Goal: Task Accomplishment & Management: Manage account settings

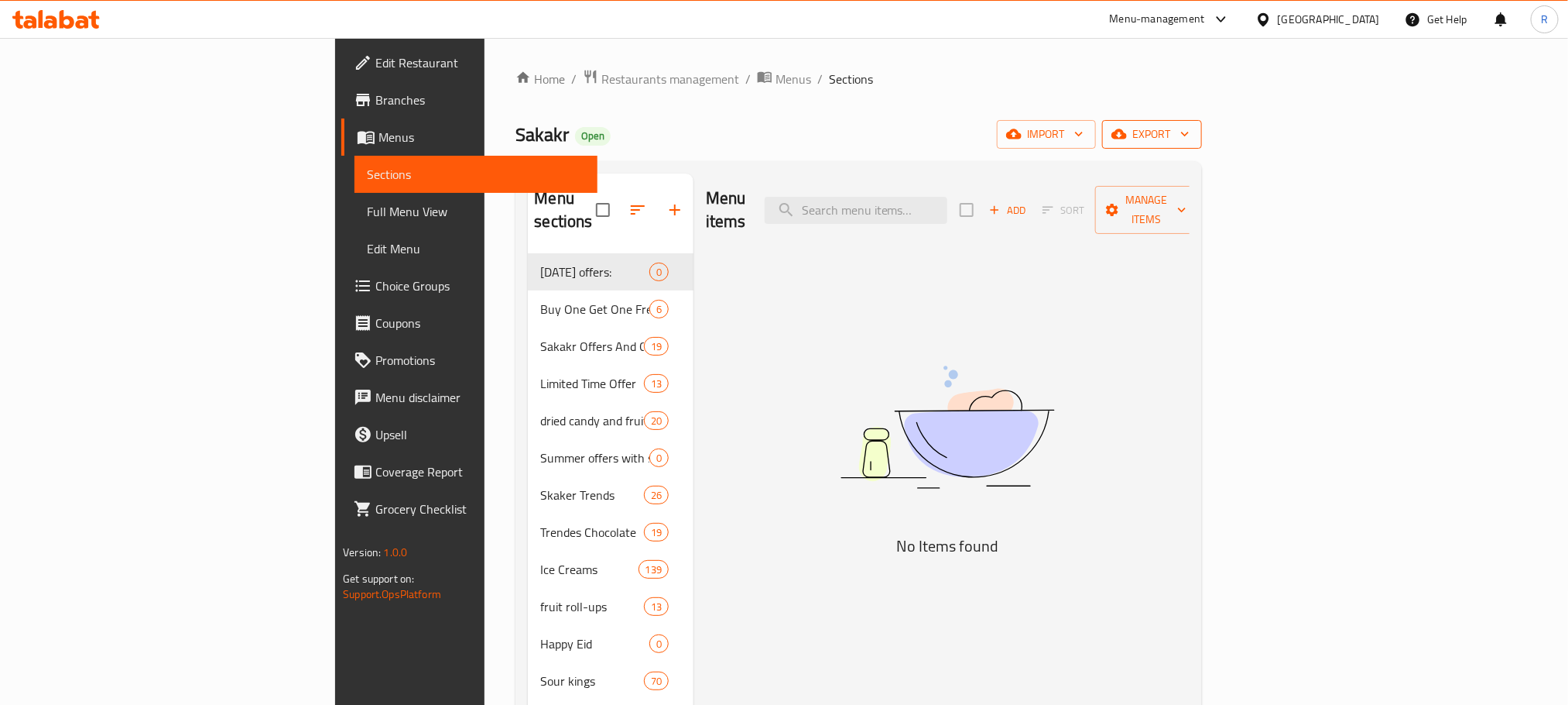
click at [1190, 133] on span "export" at bounding box center [1152, 134] width 75 height 19
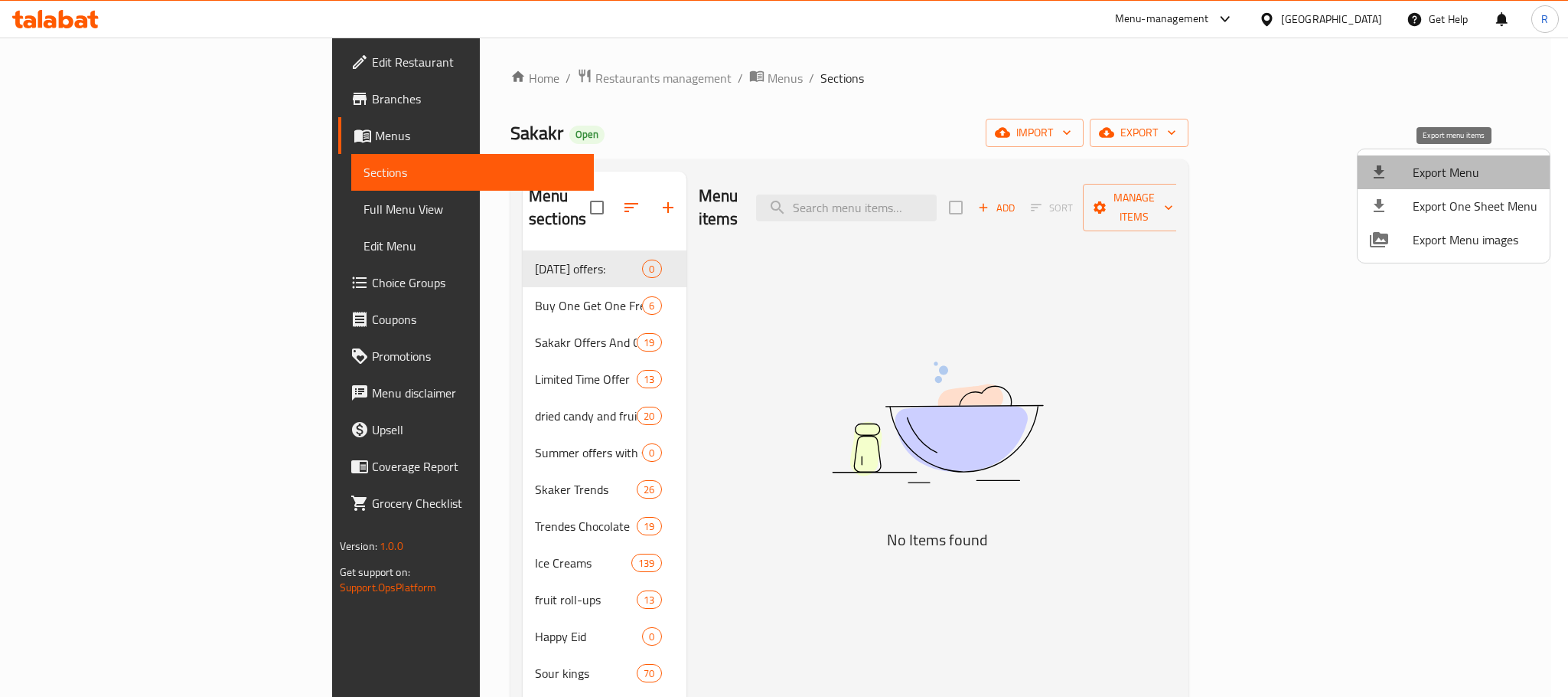
click at [1472, 179] on span "Export Menu" at bounding box center [1475, 172] width 125 height 18
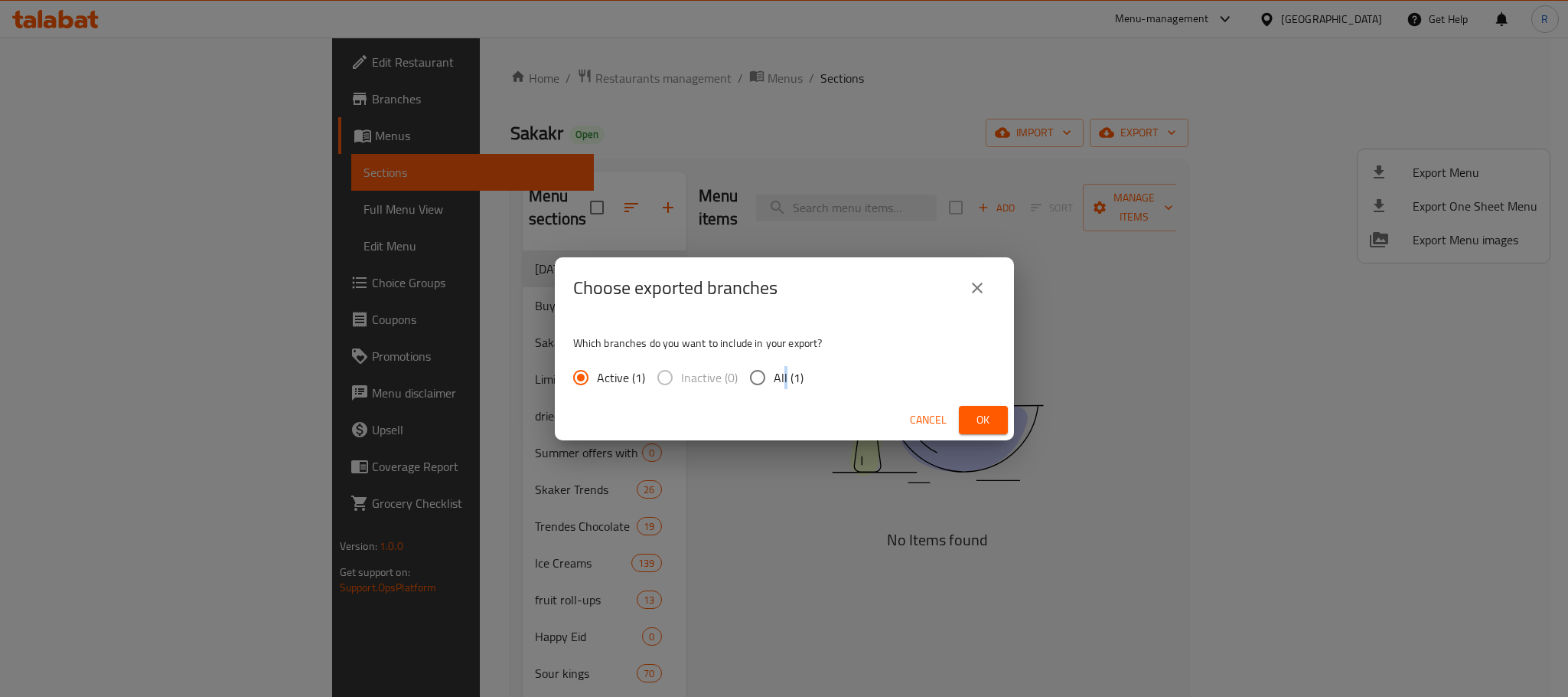
drag, startPoint x: 793, startPoint y: 381, endPoint x: 809, endPoint y: 384, distance: 16.3
click at [795, 382] on span "All (1)" at bounding box center [789, 378] width 30 height 18
click at [964, 423] on button "Ok" at bounding box center [983, 420] width 49 height 28
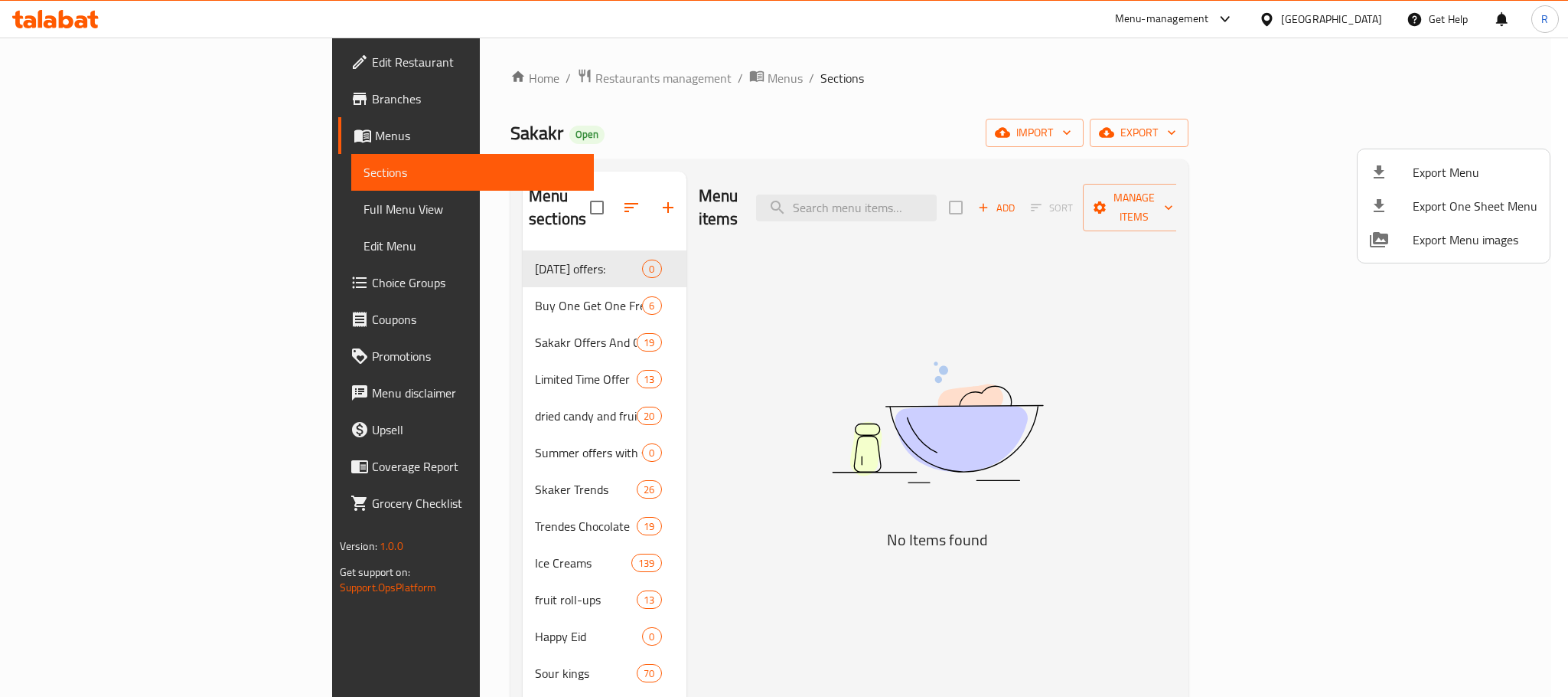
click at [1025, 195] on div at bounding box center [784, 348] width 1568 height 697
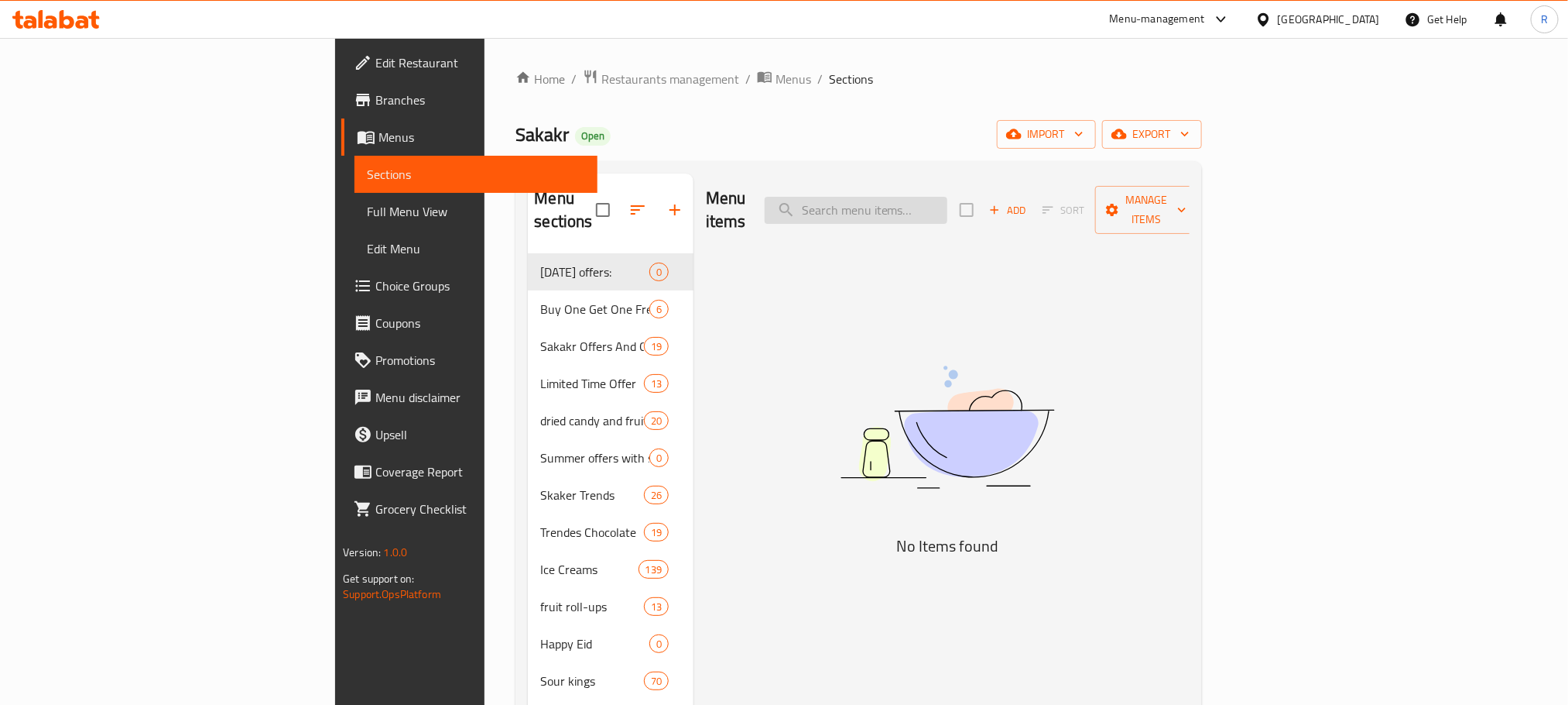
click at [948, 199] on input "search" at bounding box center [855, 210] width 182 height 27
paste input "حلقات بنكهة البصل مياو مياو 60 جرام"
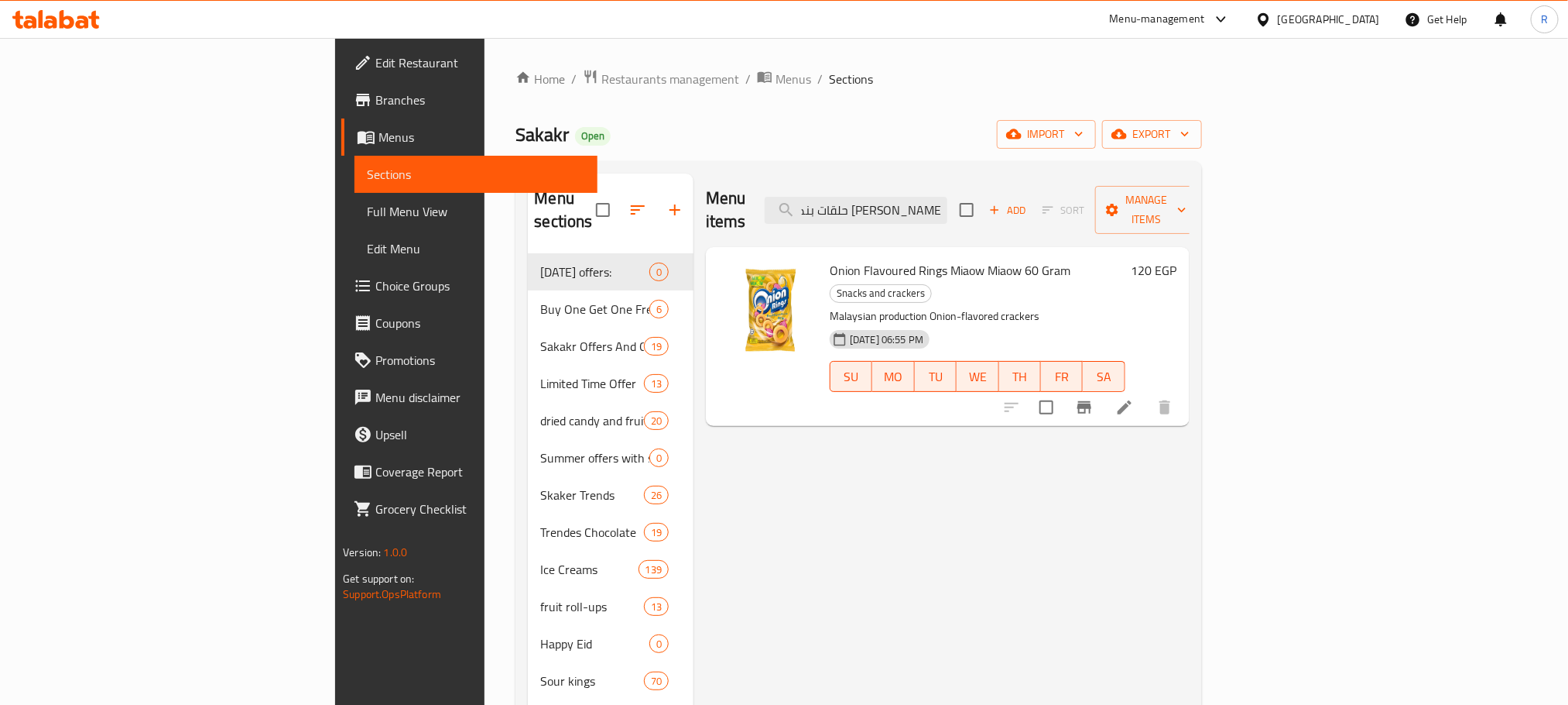
click at [830, 260] on span "Onion Flavoured Rings Miaow Miaow 60 Gram" at bounding box center [950, 270] width 240 height 24
drag, startPoint x: 764, startPoint y: 260, endPoint x: 978, endPoint y: 256, distance: 214.0
click at [978, 258] on span "Onion Flavoured Rings Miaow Miaow 60 Gram" at bounding box center [950, 270] width 240 height 24
copy span "Onion Flavoured Rings Miaow Miaow 60 Gram"
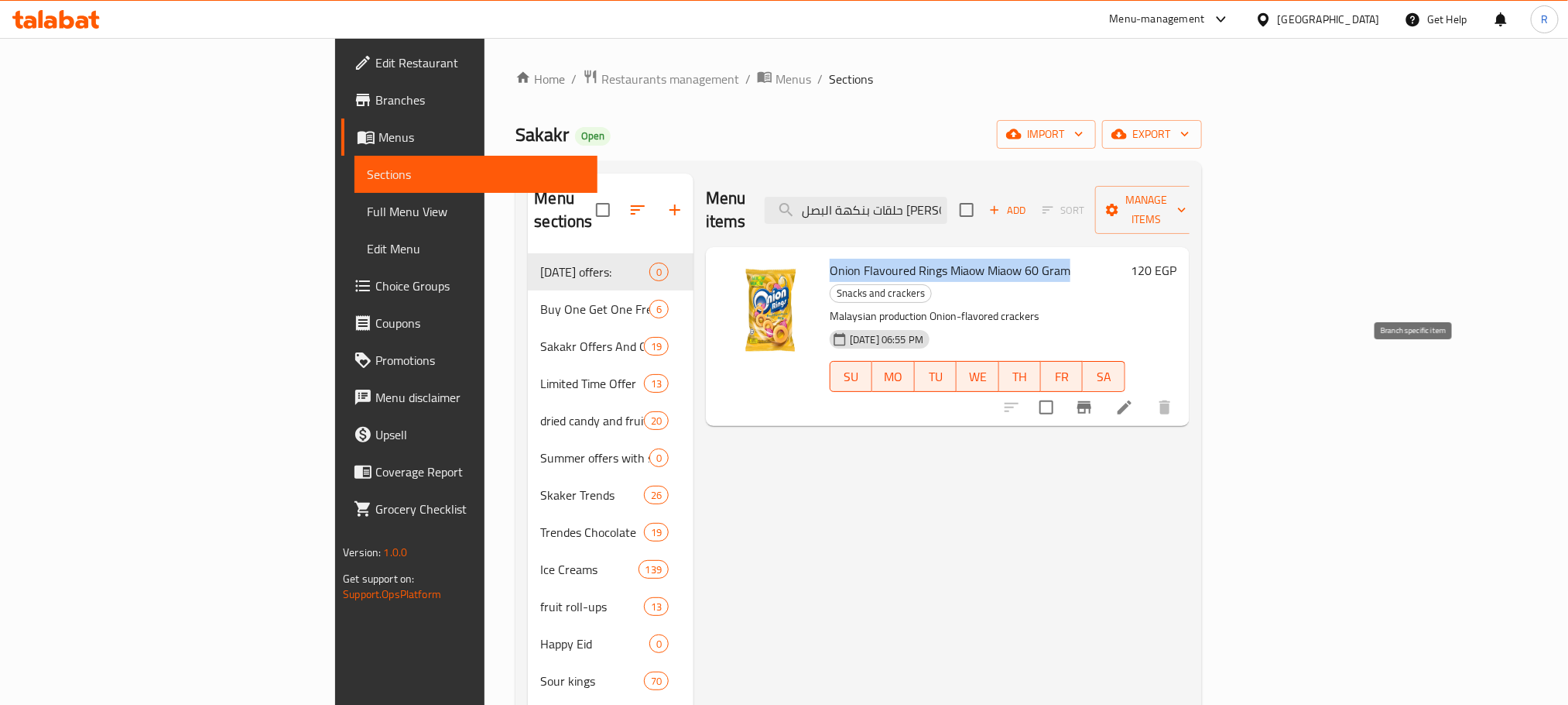
click at [1094, 398] on icon "Branch-specific-item" at bounding box center [1085, 407] width 18 height 19
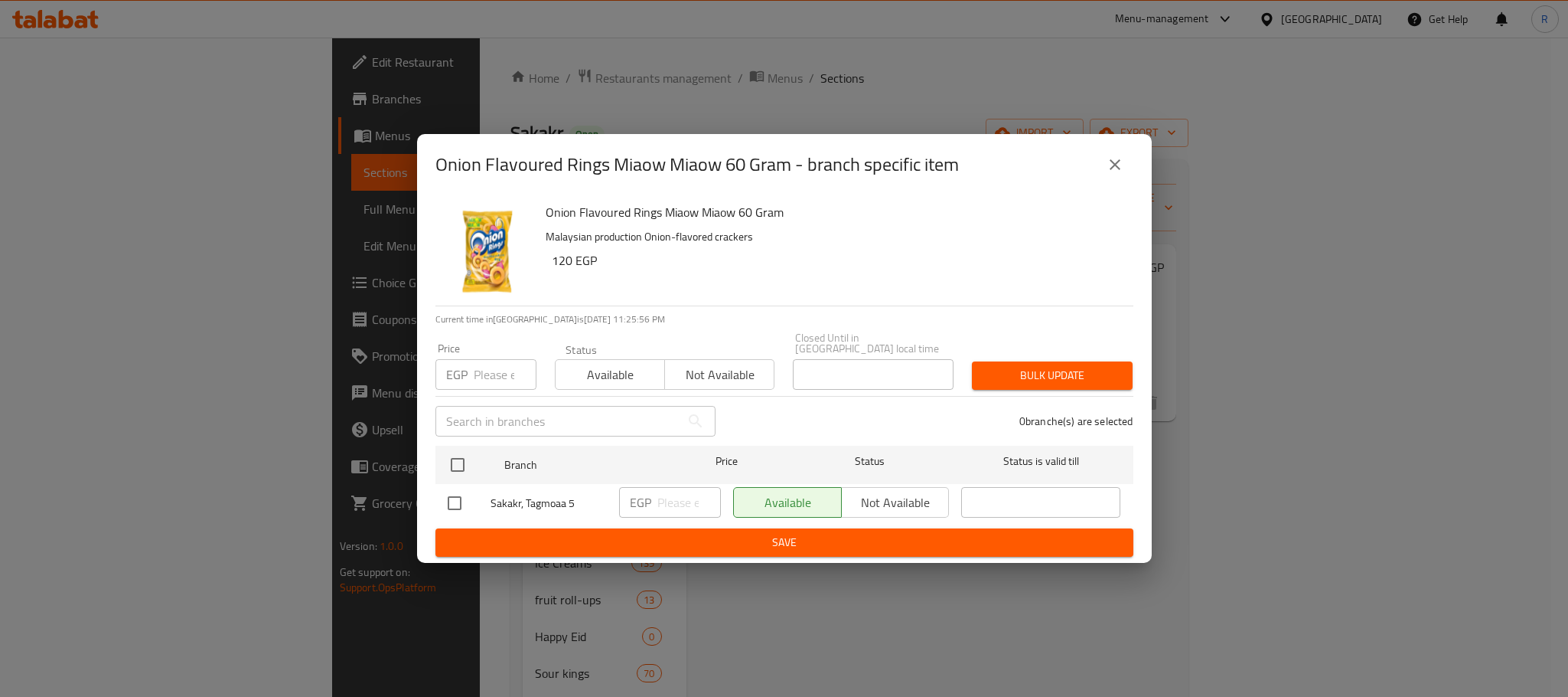
drag, startPoint x: 1121, startPoint y: 159, endPoint x: 1100, endPoint y: 159, distance: 21.0
click at [1119, 159] on icon "close" at bounding box center [1115, 165] width 18 height 18
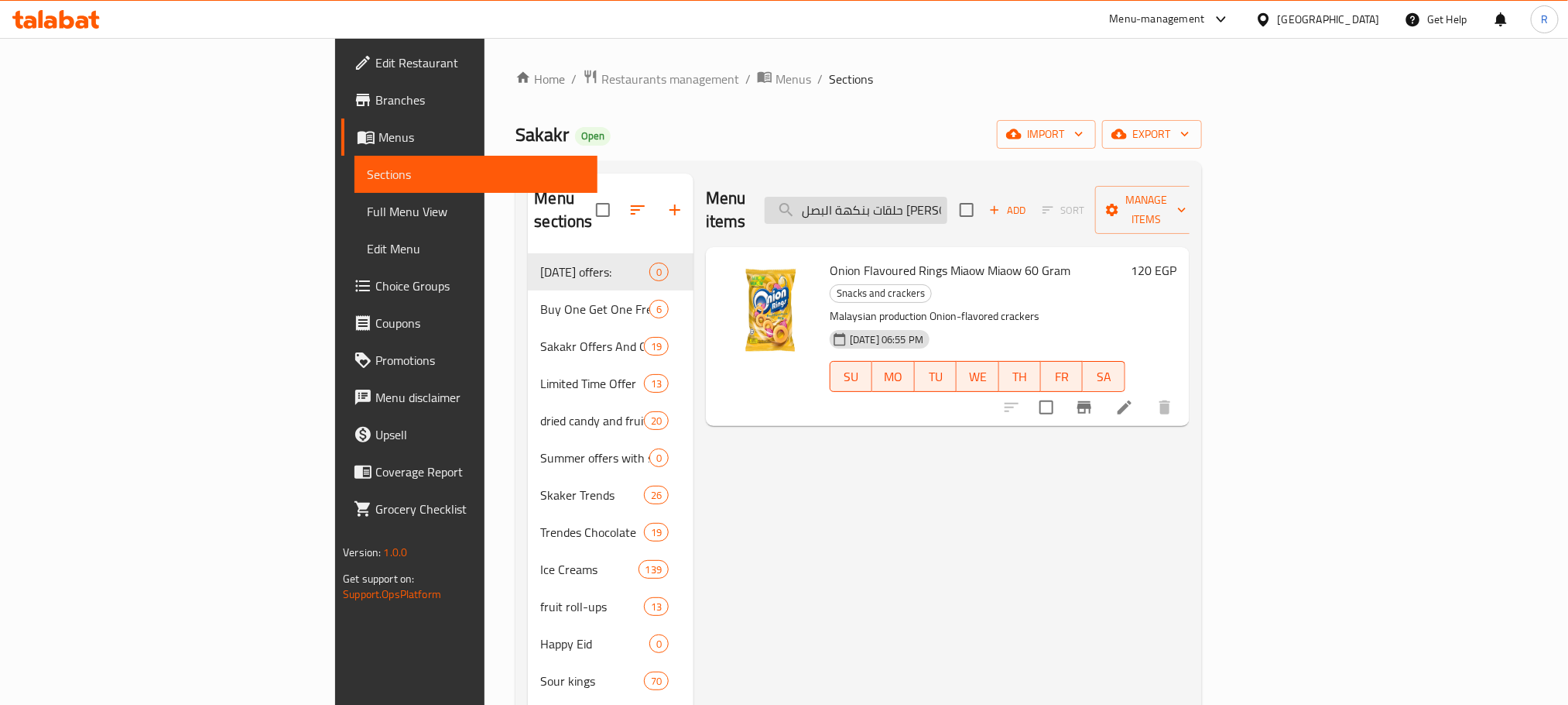
click at [948, 207] on input "حلقات بنكهة البصل مياو مياو 60 جرام" at bounding box center [855, 210] width 182 height 27
paste input "كرات بنكهة الجبن المخبوزة"
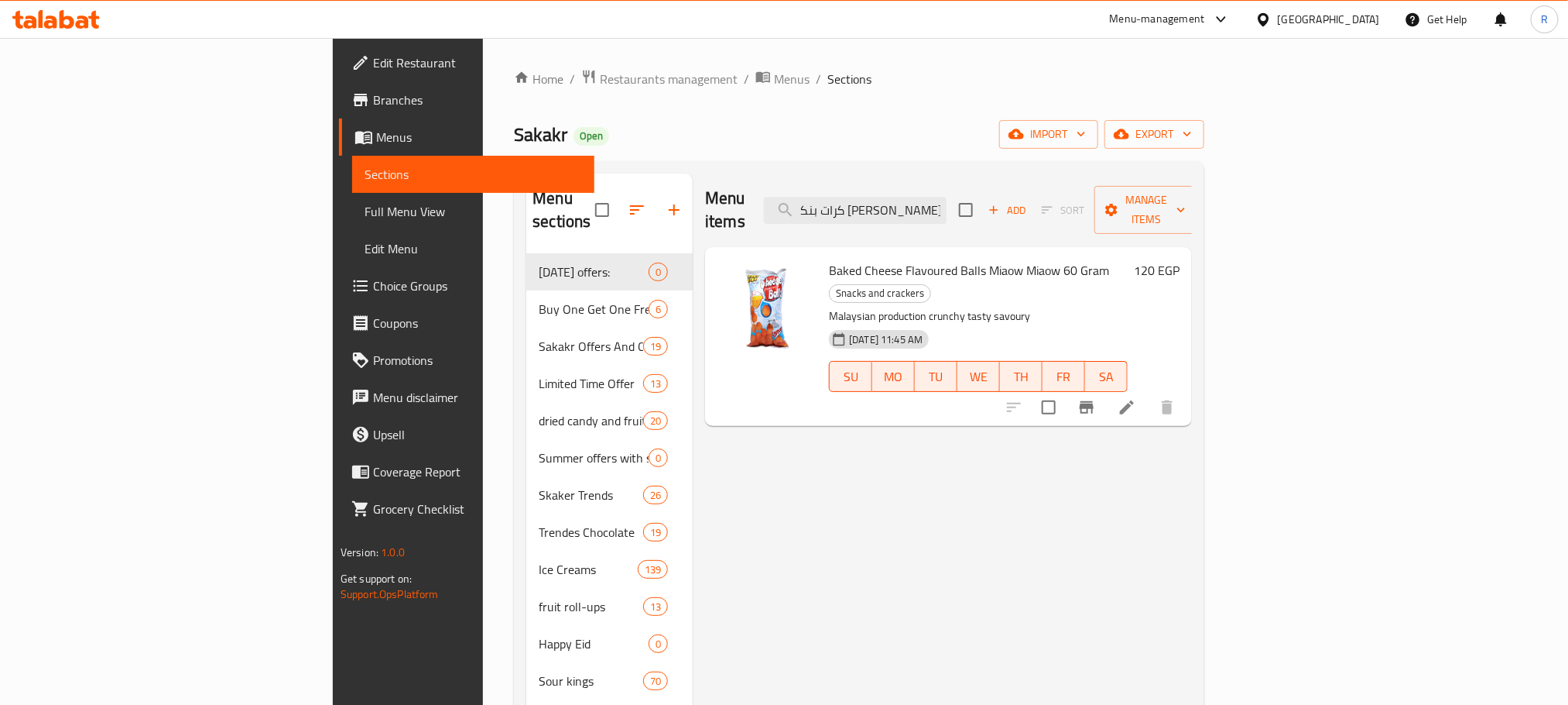
click at [829, 258] on span "Baked Cheese Flavoured Balls Miaow Miaow 60 Gram" at bounding box center [969, 270] width 280 height 24
drag, startPoint x: 763, startPoint y: 256, endPoint x: 1011, endPoint y: 251, distance: 248.1
click at [1011, 258] on span "Baked Cheese Flavoured Balls Miaow Miaow 60 Gram" at bounding box center [969, 270] width 280 height 24
copy span "Baked Cheese Flavoured Balls Miaow Miaow 60 Gram"
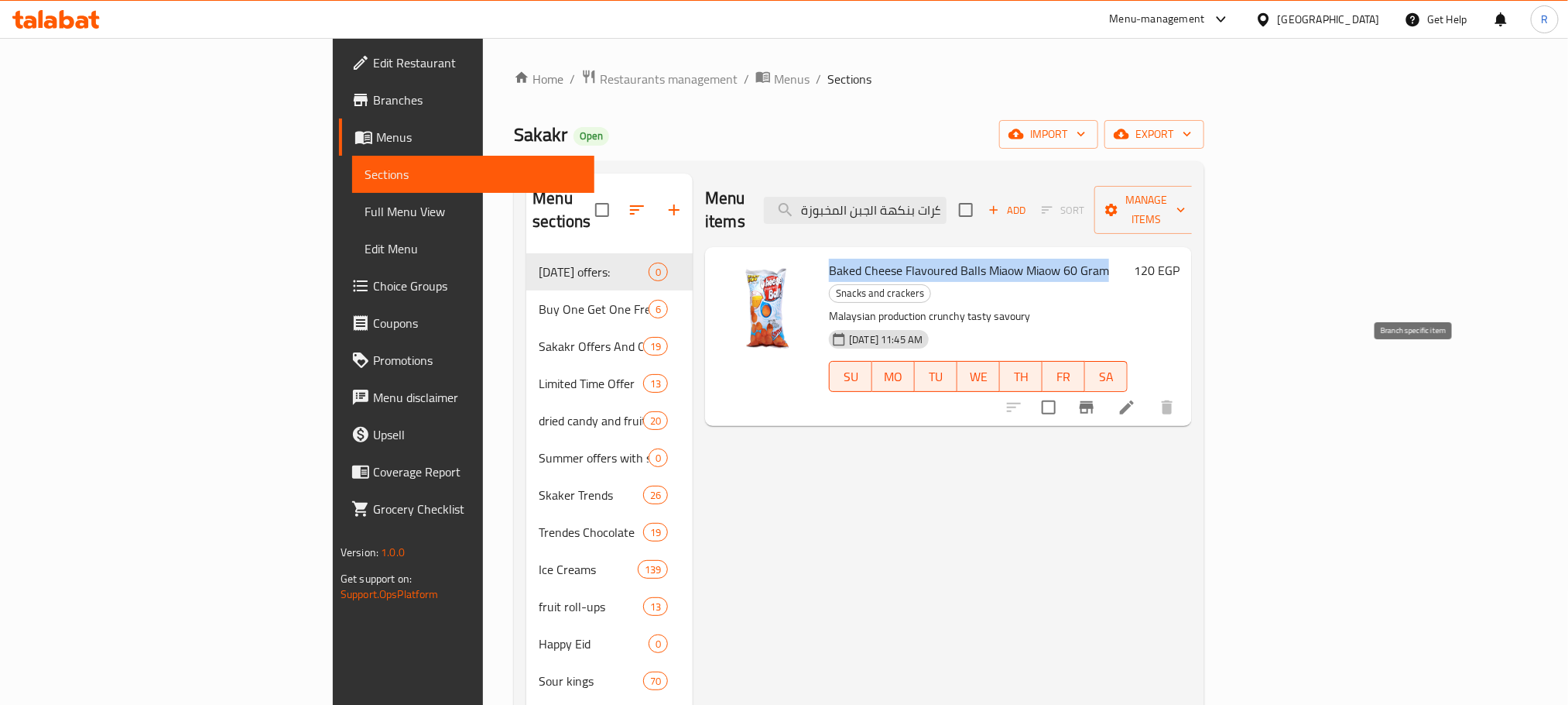
click at [1094, 401] on icon "Branch-specific-item" at bounding box center [1086, 407] width 14 height 13
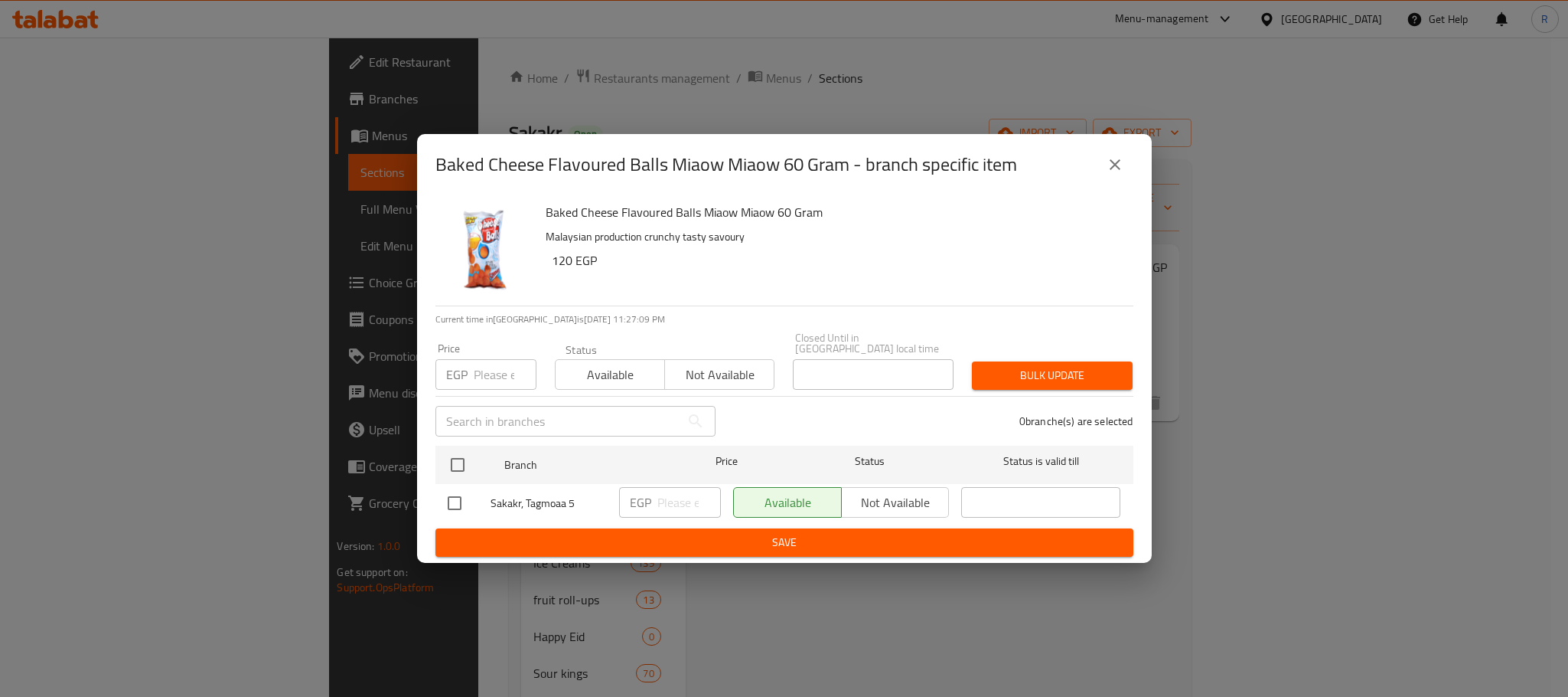
click at [1122, 161] on icon "close" at bounding box center [1115, 165] width 18 height 18
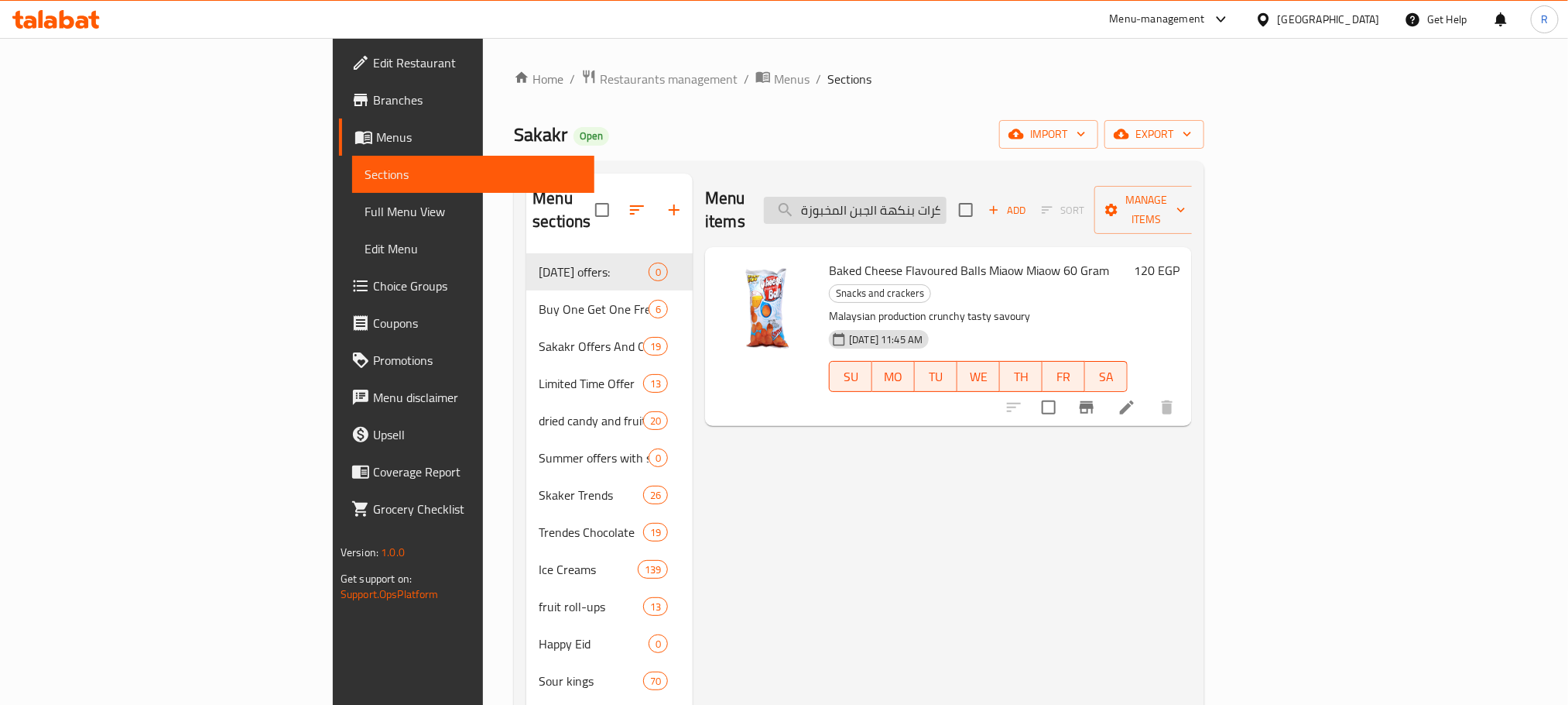
click at [947, 197] on input "كرات بنكهة الجبن المخبوزة مياو مياو 60 جرام" at bounding box center [855, 210] width 182 height 27
paste input "شيبسي عمان بنكهة الفلفل الحار 137"
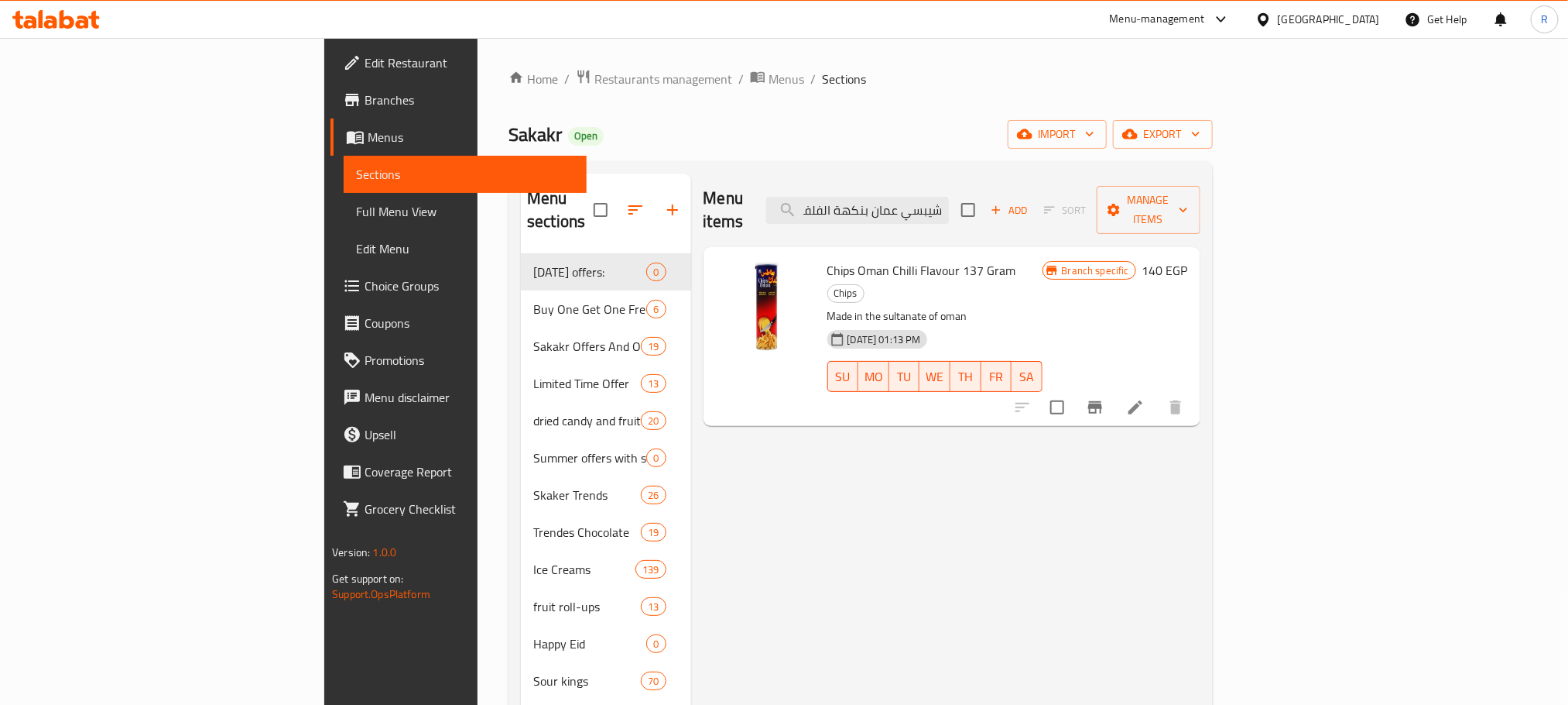
type input "شيبسي عمان بنكهة الفلفل الحار 137 جرام"
click at [827, 260] on span "Chips Oman Chilli Flavour 137 Gram" at bounding box center [921, 270] width 189 height 24
drag, startPoint x: 763, startPoint y: 260, endPoint x: 925, endPoint y: 252, distance: 162.2
click at [925, 258] on span "Chips Oman Chilli Flavour 137 Gram" at bounding box center [921, 270] width 189 height 24
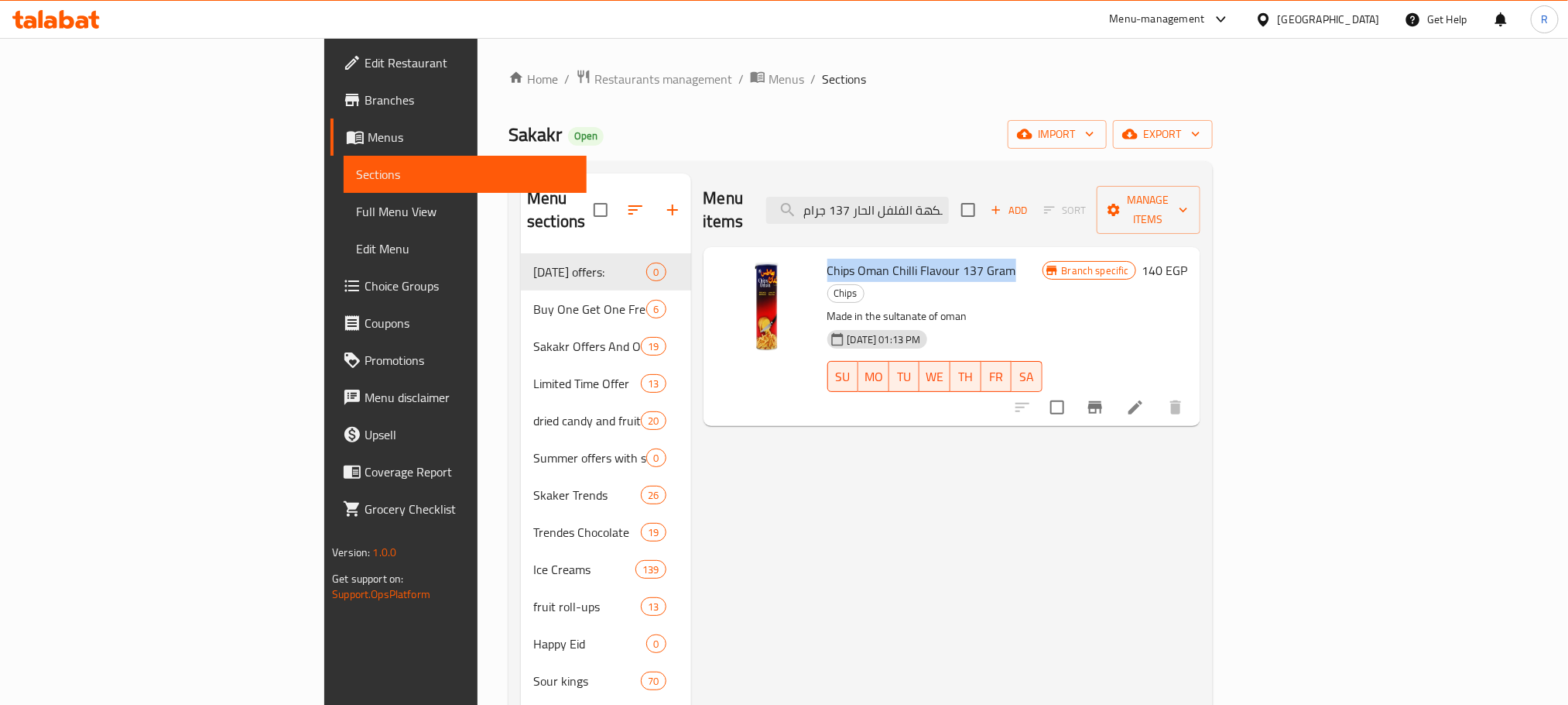
copy span "Chips Oman Chilli Flavour 137 Gram"
click at [1144, 398] on icon at bounding box center [1135, 407] width 18 height 19
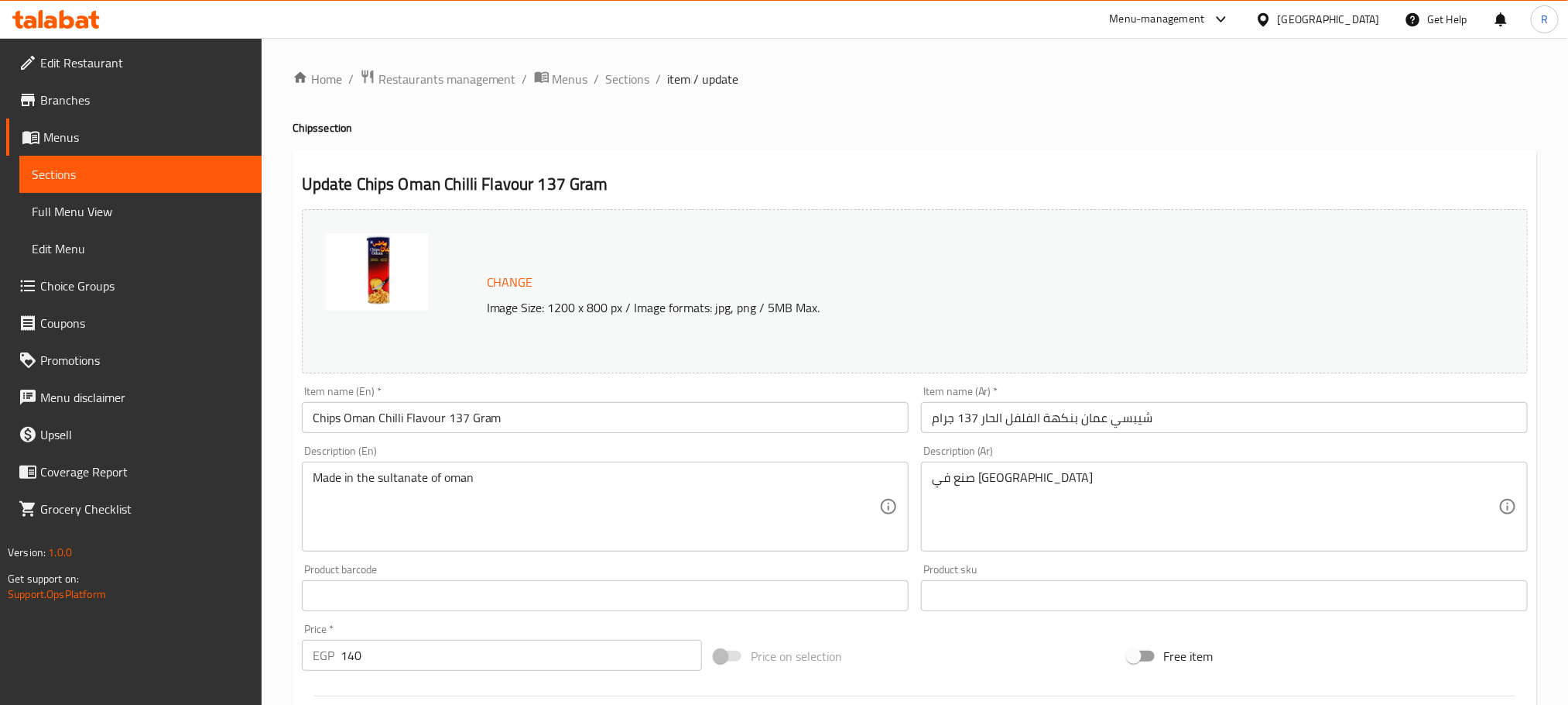
click at [639, 80] on span "Sections" at bounding box center [628, 79] width 44 height 19
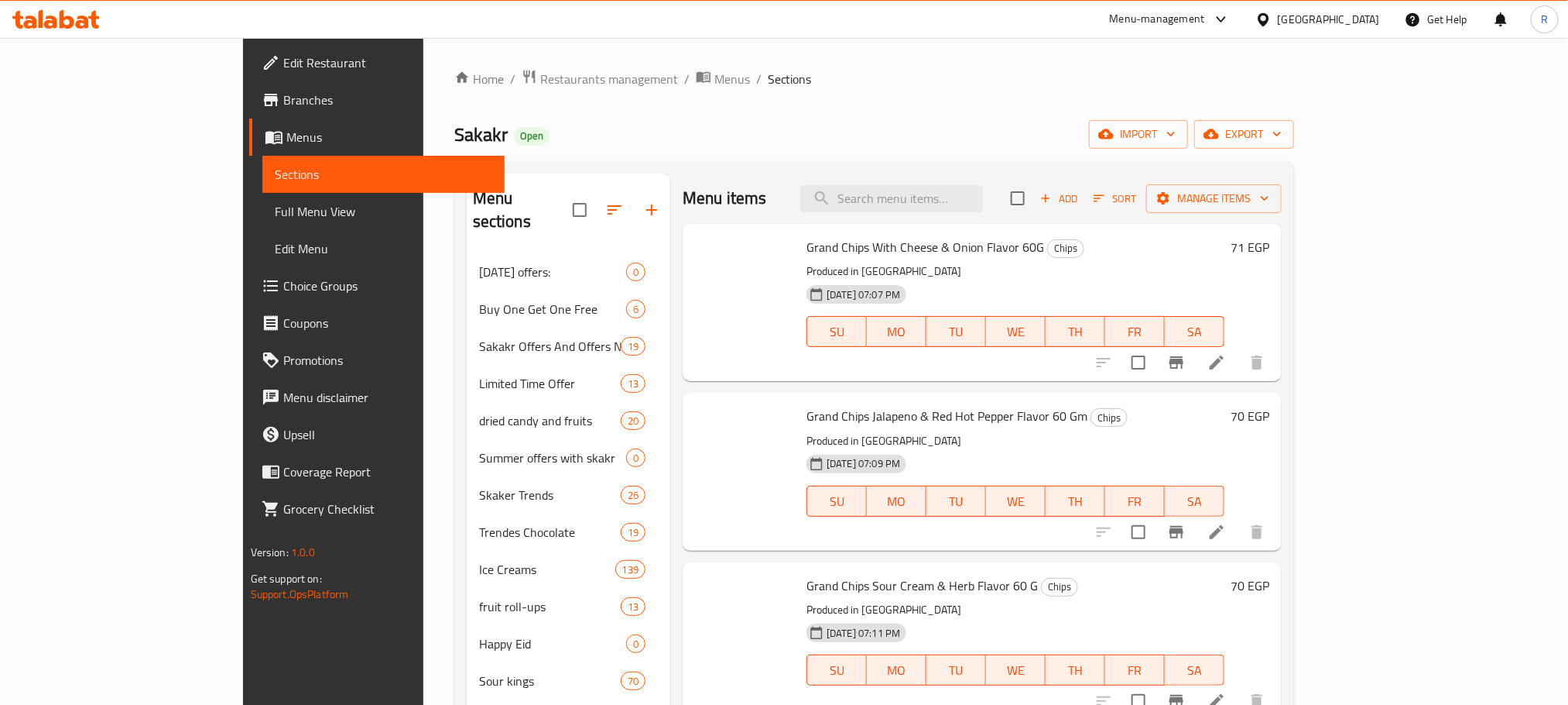
click at [768, 71] on span "Sections" at bounding box center [789, 79] width 44 height 19
click at [983, 209] on input "search" at bounding box center [891, 199] width 182 height 27
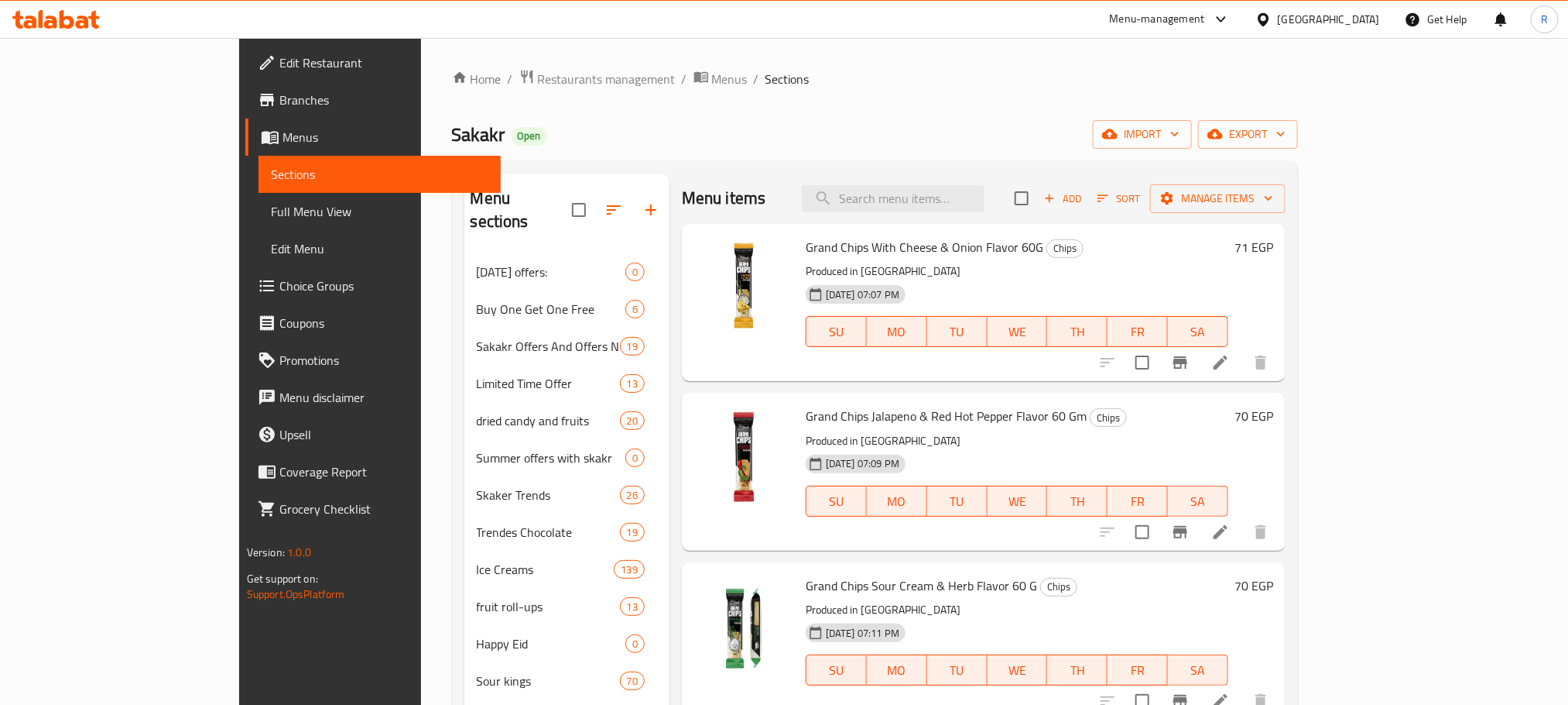
paste input "Chips Oman Chilli Flavour 137 Gram"
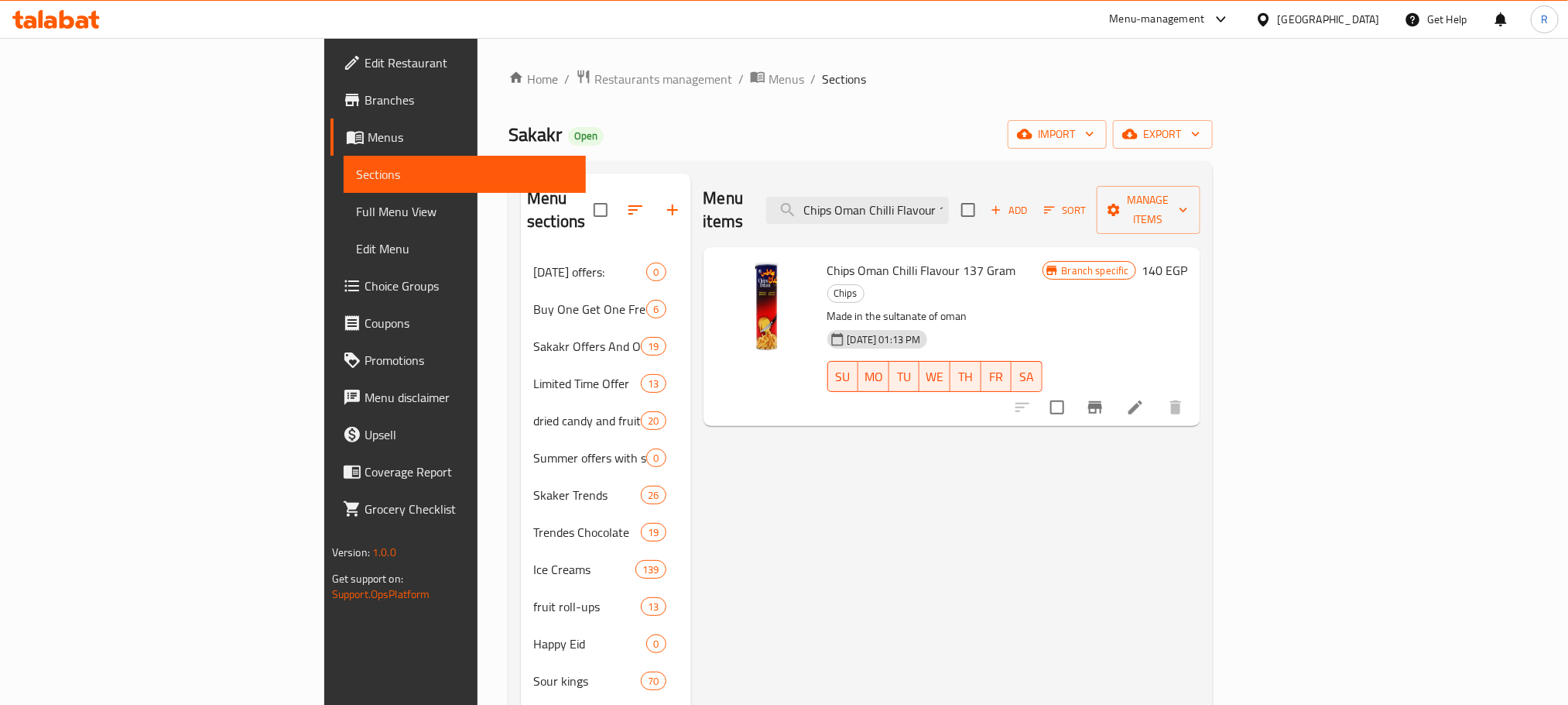
scroll to position [0, 50]
click at [1105, 398] on icon "Branch-specific-item" at bounding box center [1095, 407] width 18 height 19
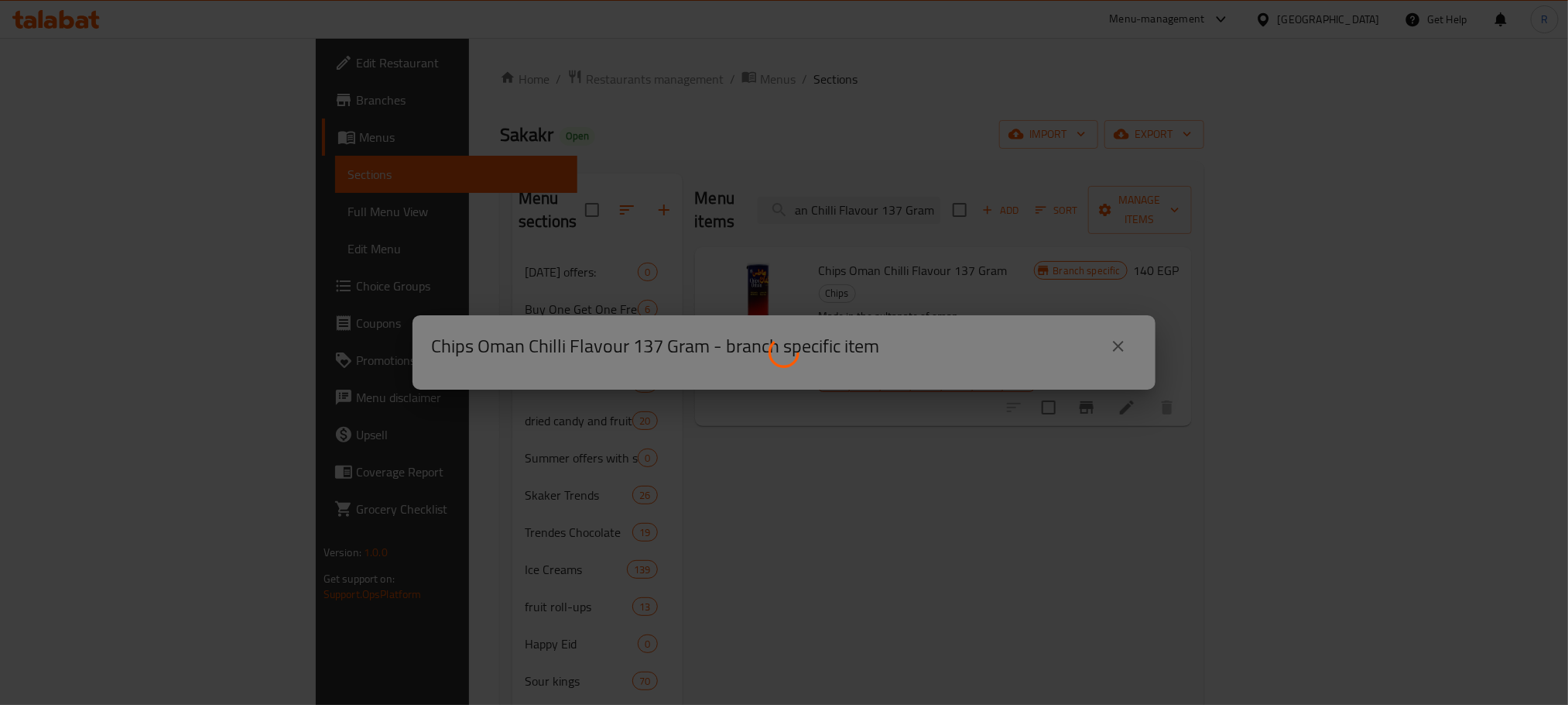
scroll to position [0, 0]
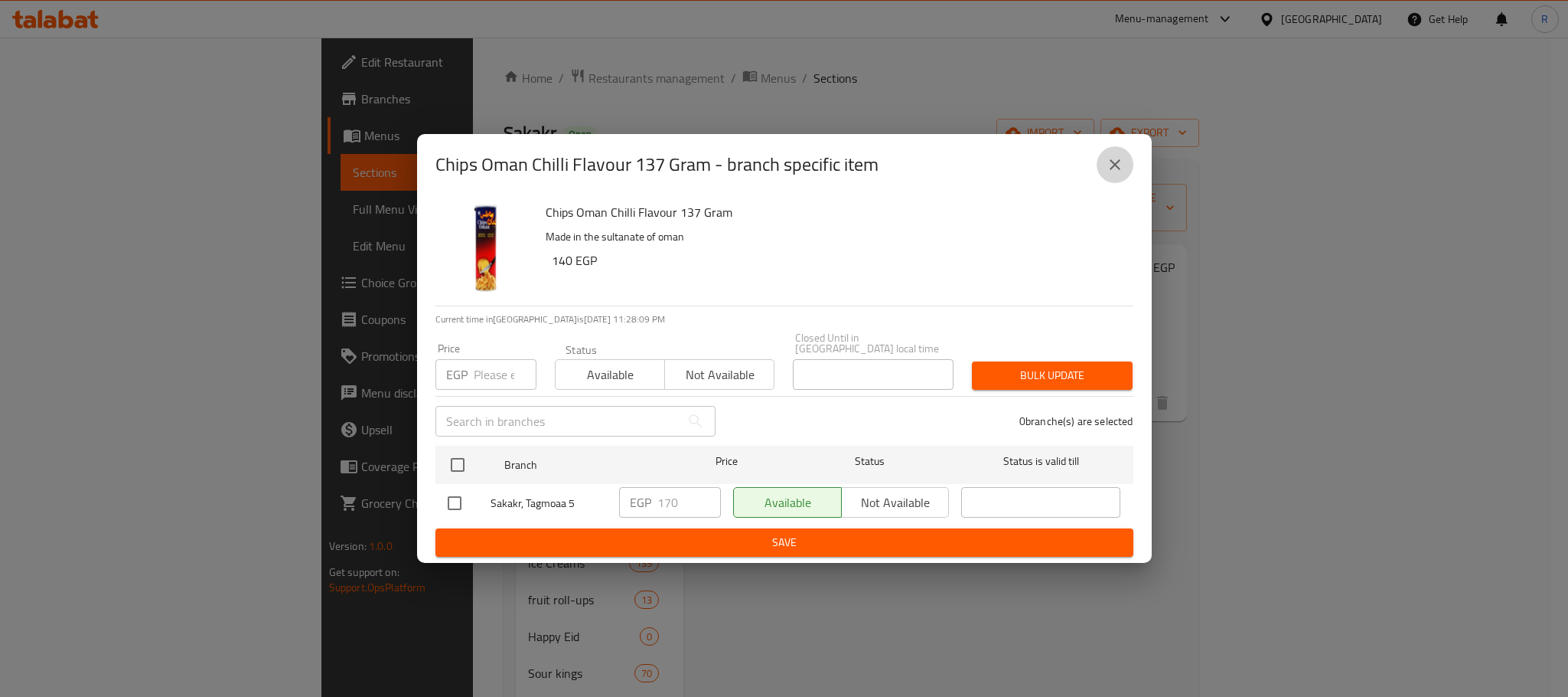
click at [1119, 169] on icon "close" at bounding box center [1115, 165] width 18 height 18
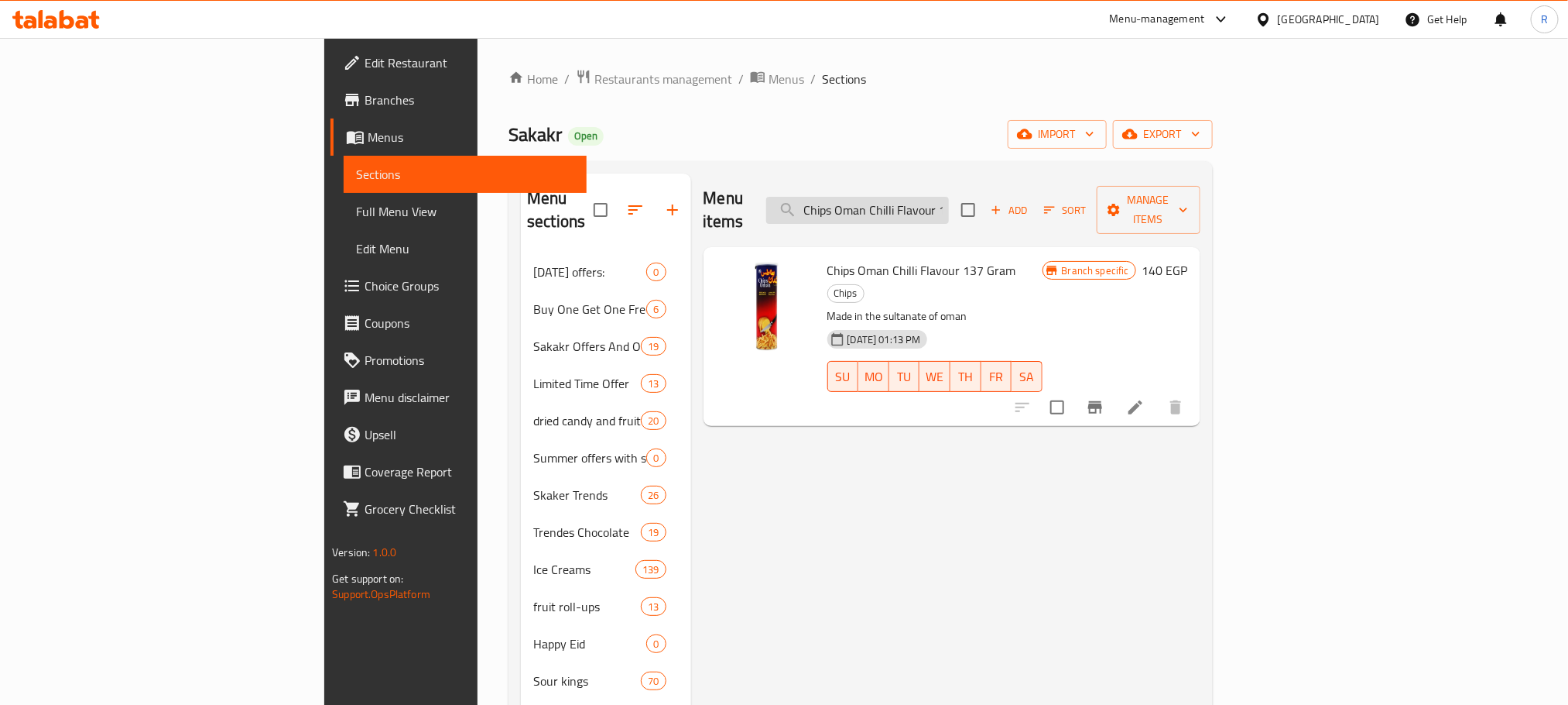
click at [949, 204] on input "Chips Oman Chilli Flavour 137 Gram" at bounding box center [857, 210] width 182 height 27
paste input "شيبسي عمان بنكهة الفلفل الحار 37 جم"
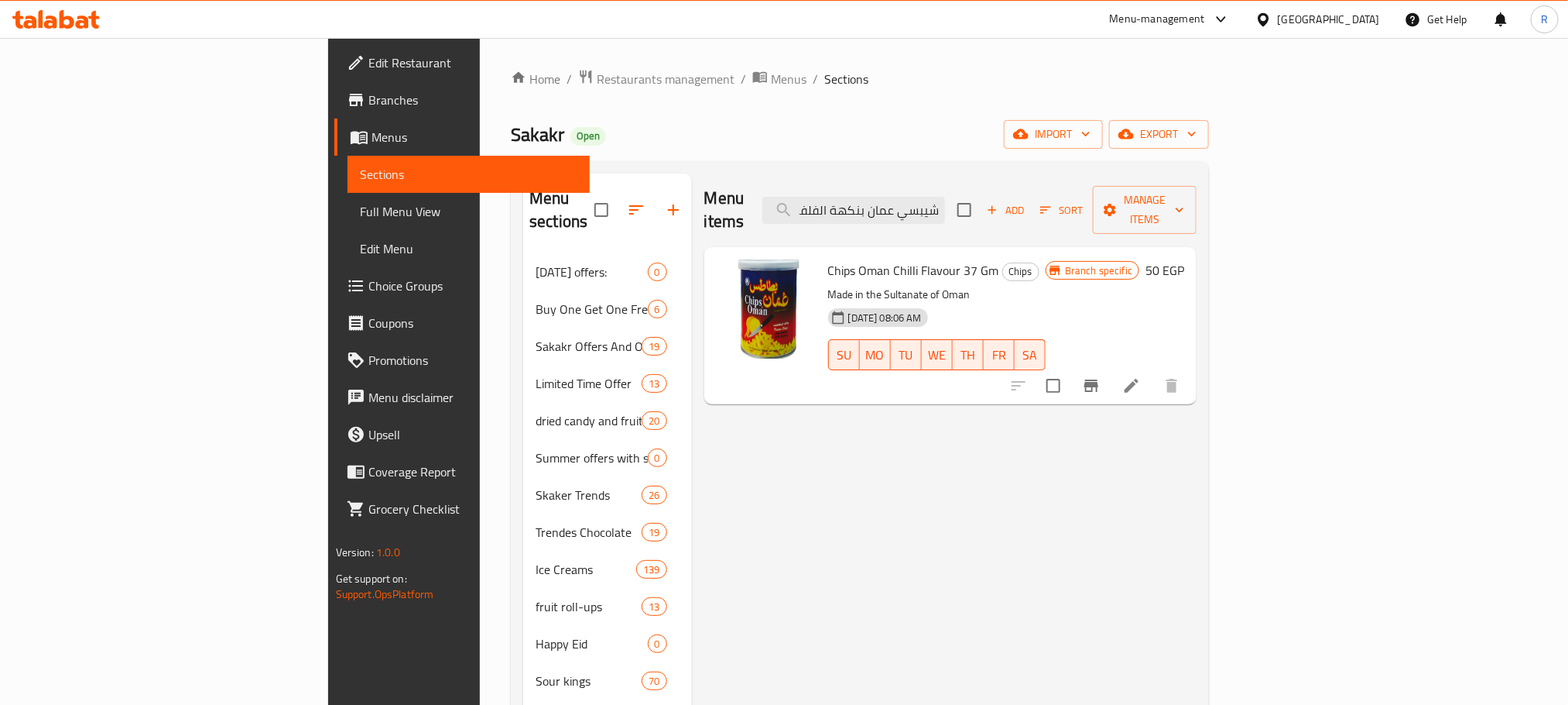
click at [828, 258] on span "Chips Oman Chilli Flavour 37 Gm" at bounding box center [913, 270] width 171 height 24
drag, startPoint x: 753, startPoint y: 246, endPoint x: 909, endPoint y: 252, distance: 156.1
click at [909, 258] on span "Chips Oman Chilli Flavour 37 Gm" at bounding box center [913, 270] width 171 height 24
copy span "Chips Oman Chilli Flavour 37 Gm"
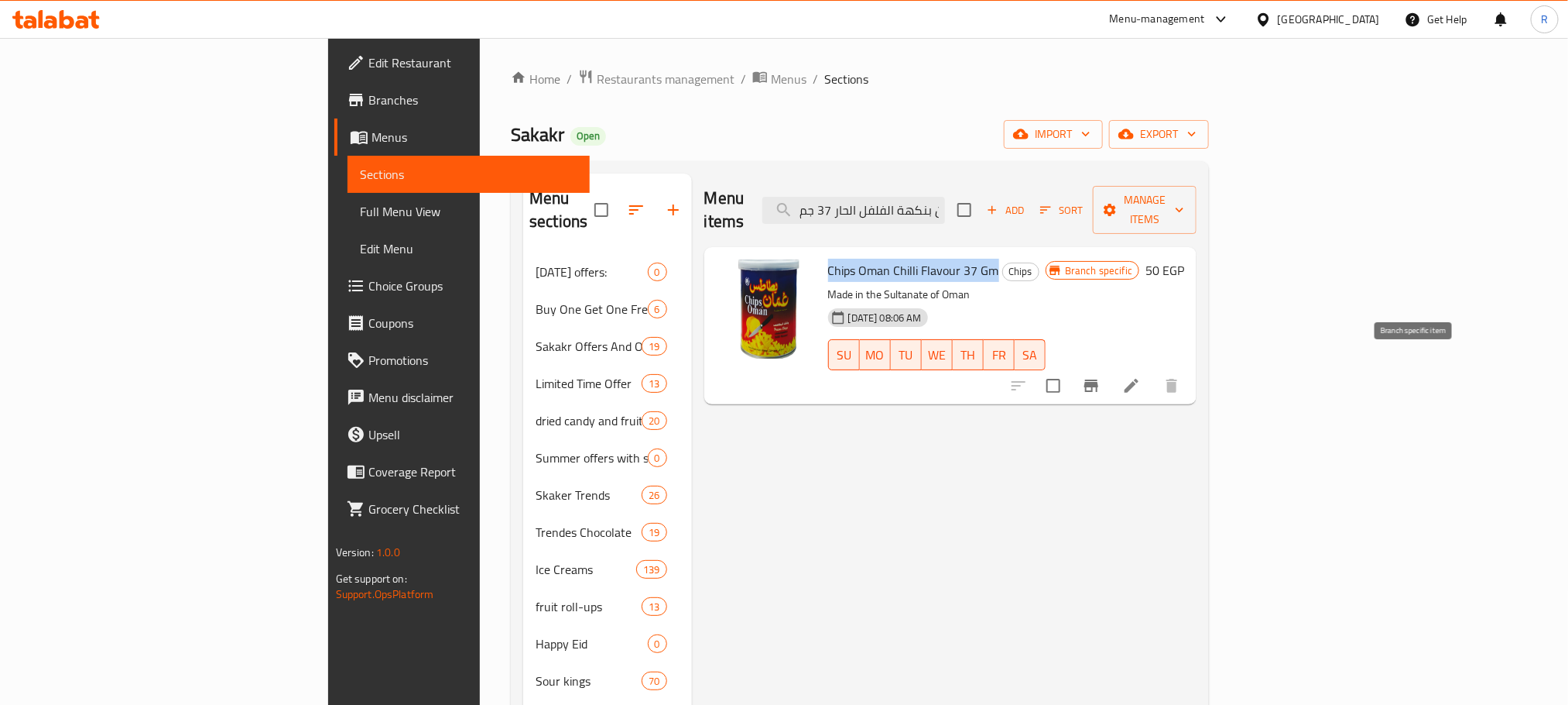
click at [1110, 367] on button "Branch-specific-item" at bounding box center [1091, 385] width 37 height 37
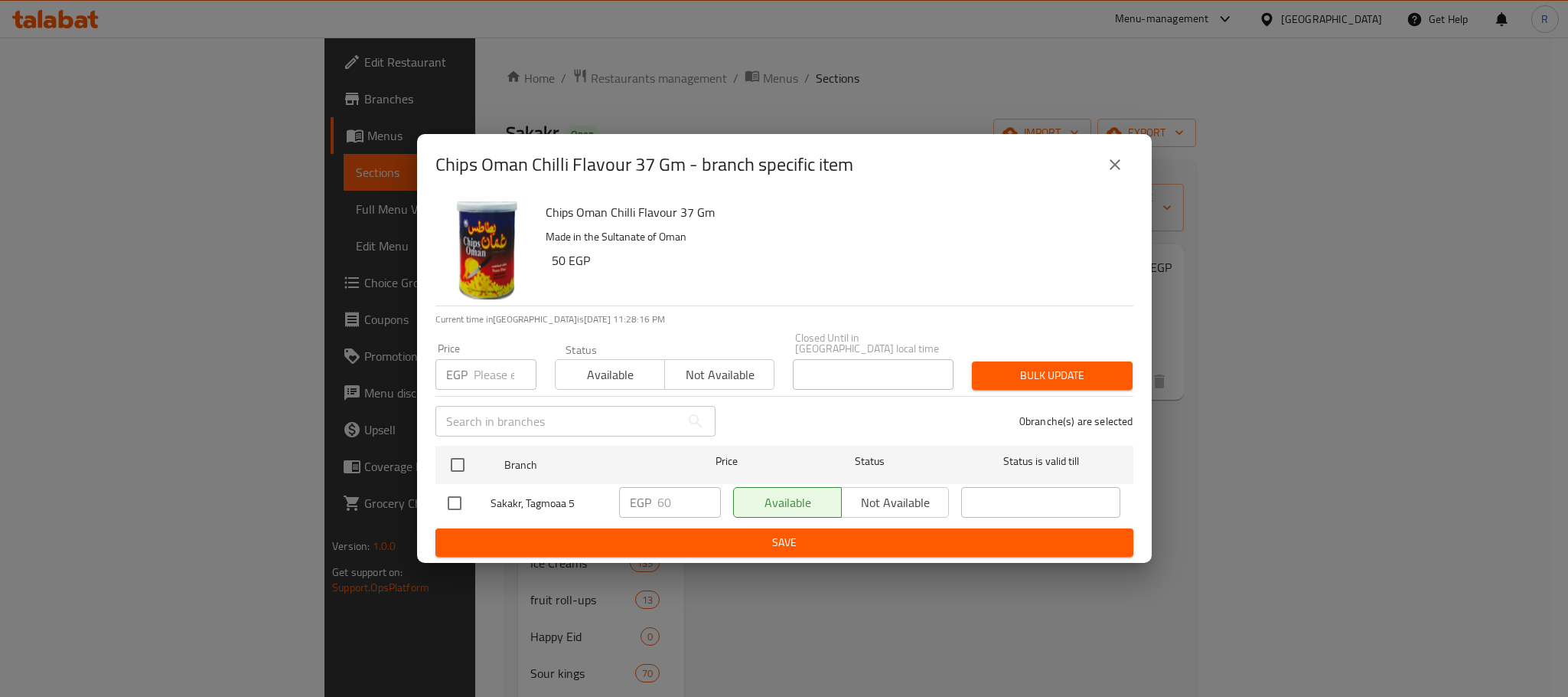
click at [1113, 166] on icon "close" at bounding box center [1115, 164] width 11 height 11
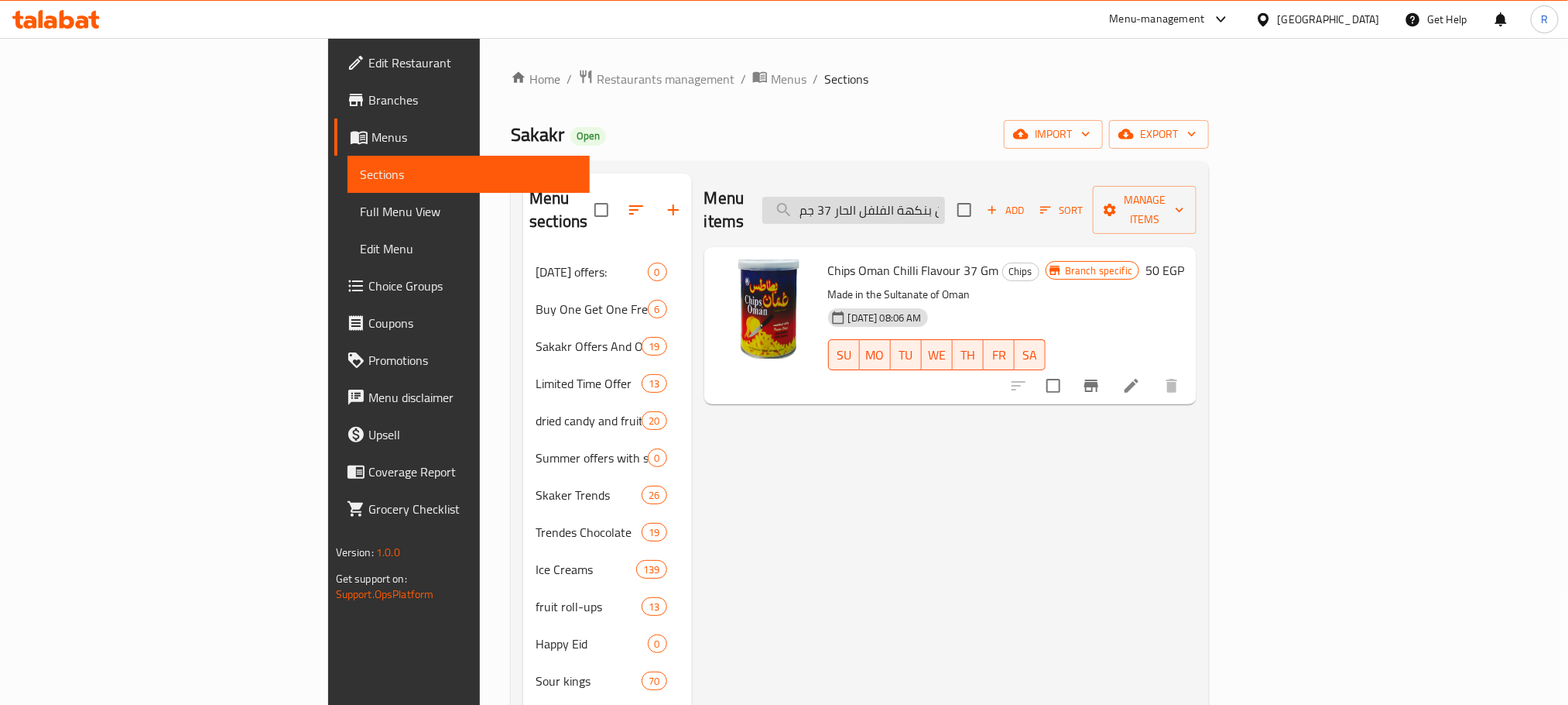
click at [945, 199] on input "شيبسي عمان بنكهة الفلفل الحار 37 جم" at bounding box center [853, 210] width 182 height 27
paste input "٥٠ جرا"
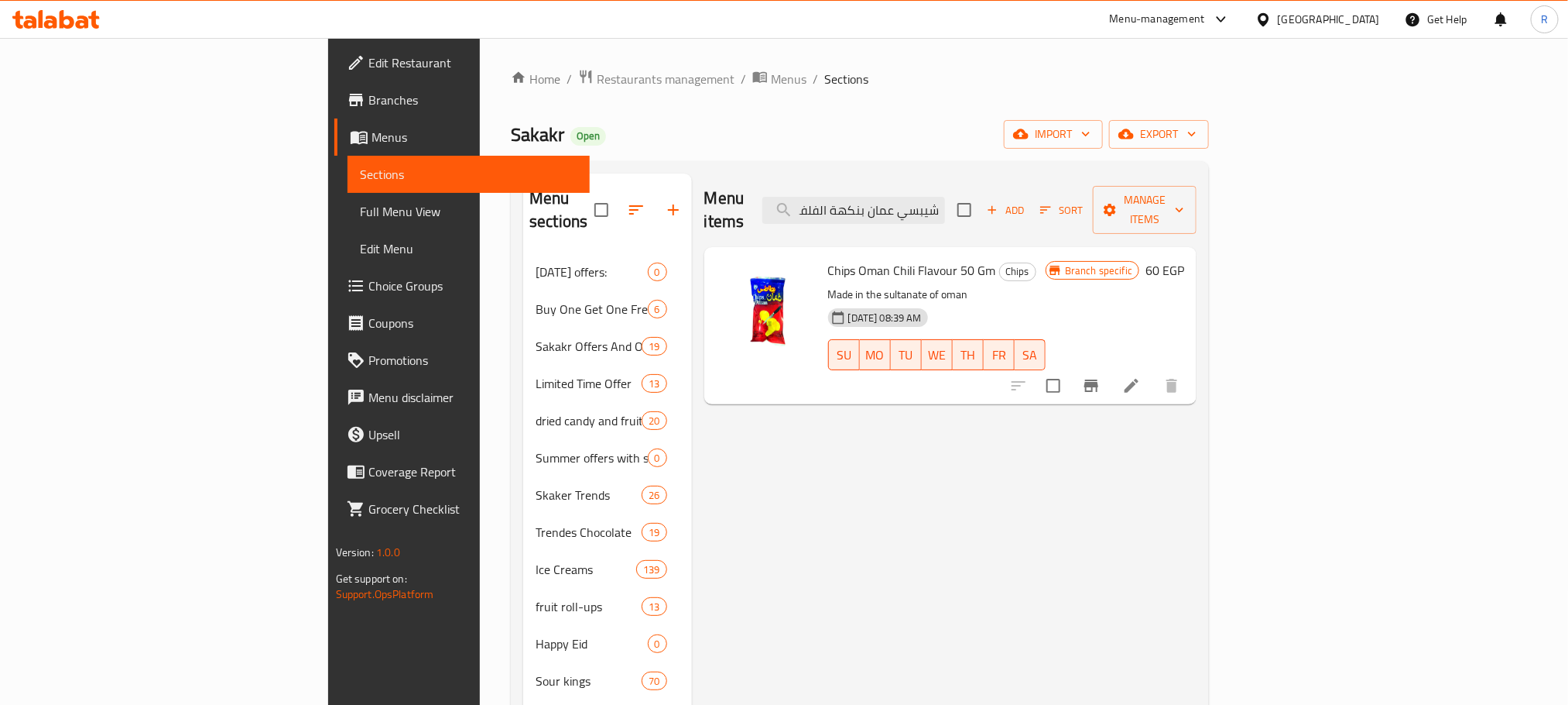
type input "شيبسي عمان بنكهة الفلفل الحار ٥٠ جرام"
click at [828, 262] on span "Chips Oman Chili Flavour 50 Gm" at bounding box center [912, 270] width 168 height 24
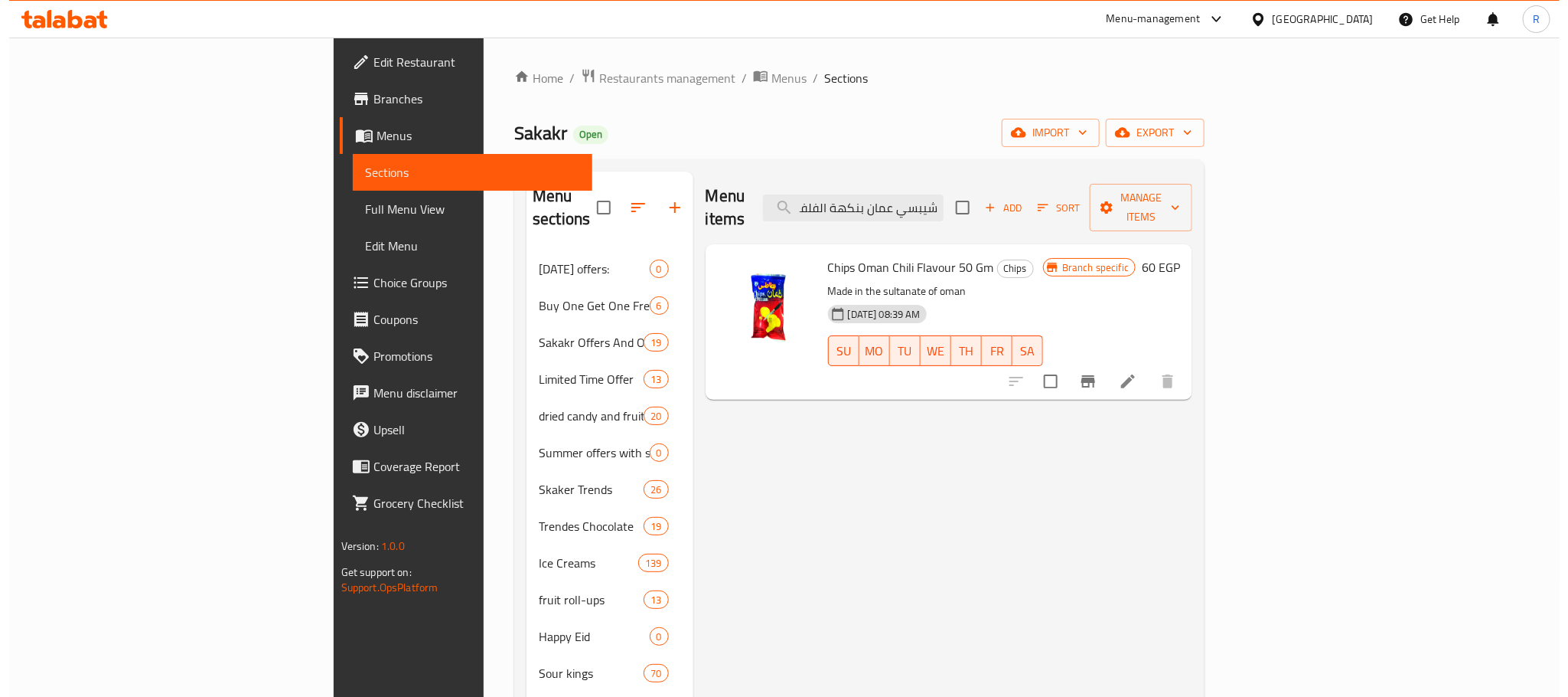
scroll to position [0, 0]
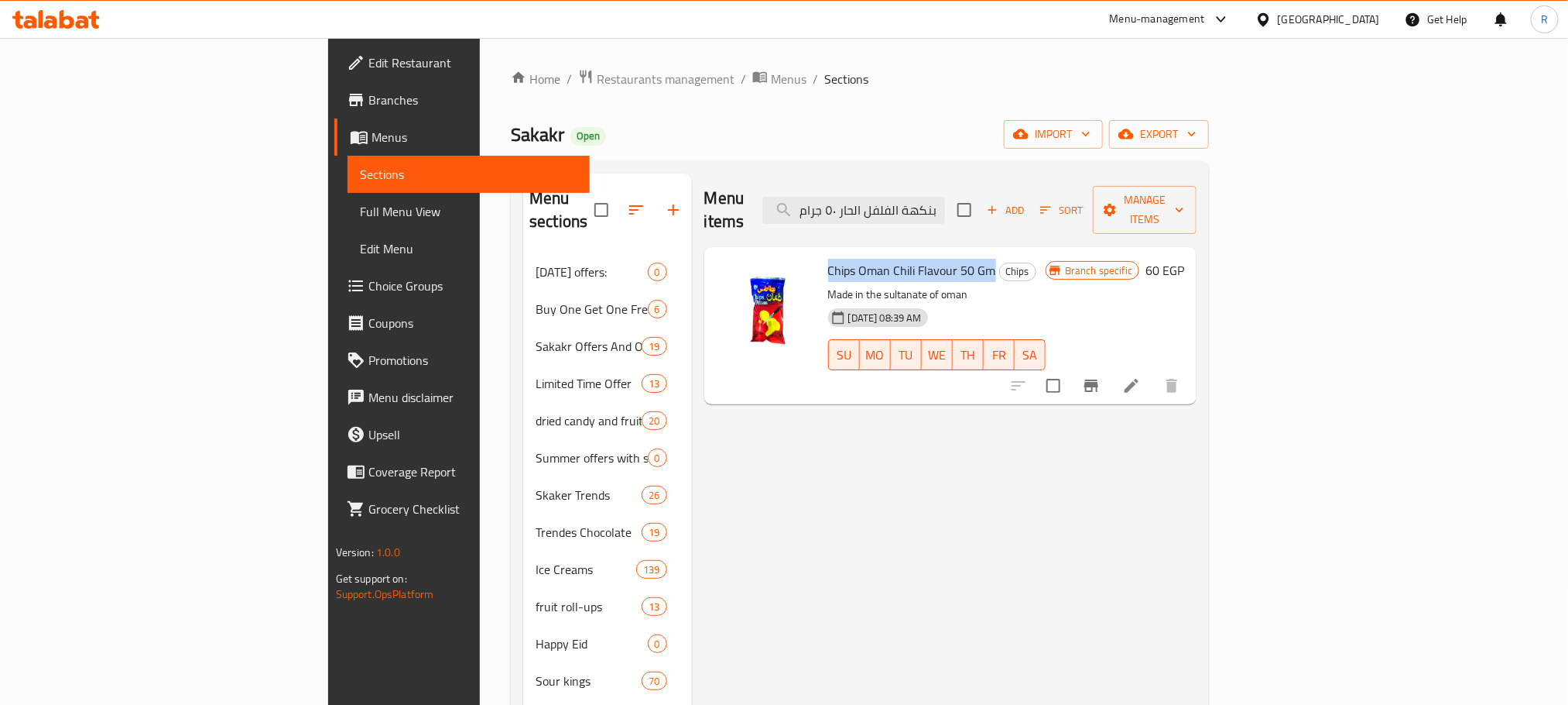
drag, startPoint x: 764, startPoint y: 262, endPoint x: 906, endPoint y: 249, distance: 142.6
click at [906, 258] on span "Chips Oman Chili Flavour 50 Gm" at bounding box center [912, 270] width 168 height 24
copy span "Chips Oman Chili Flavour 50 Gm"
click at [1098, 379] on icon "Branch-specific-item" at bounding box center [1091, 385] width 14 height 13
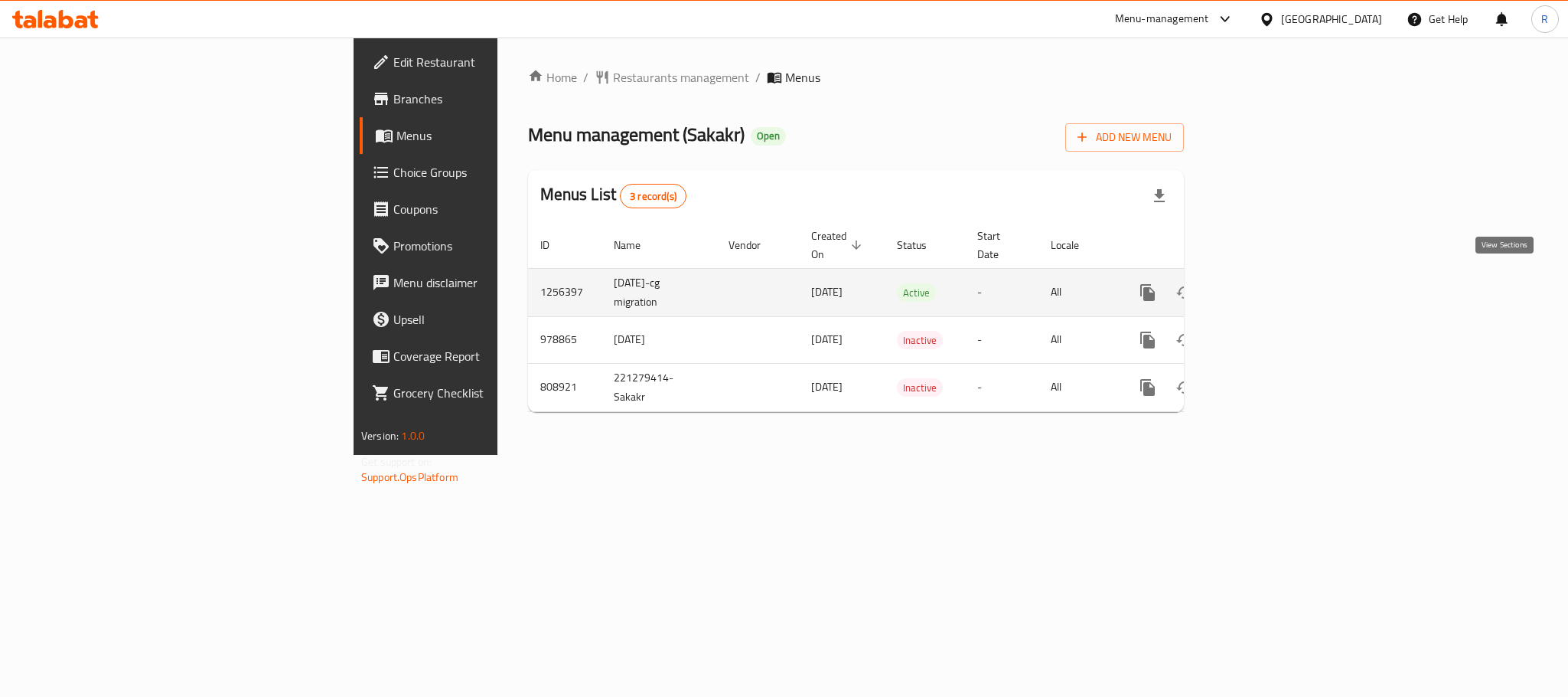
click at [1267, 284] on icon "enhanced table" at bounding box center [1258, 293] width 18 height 18
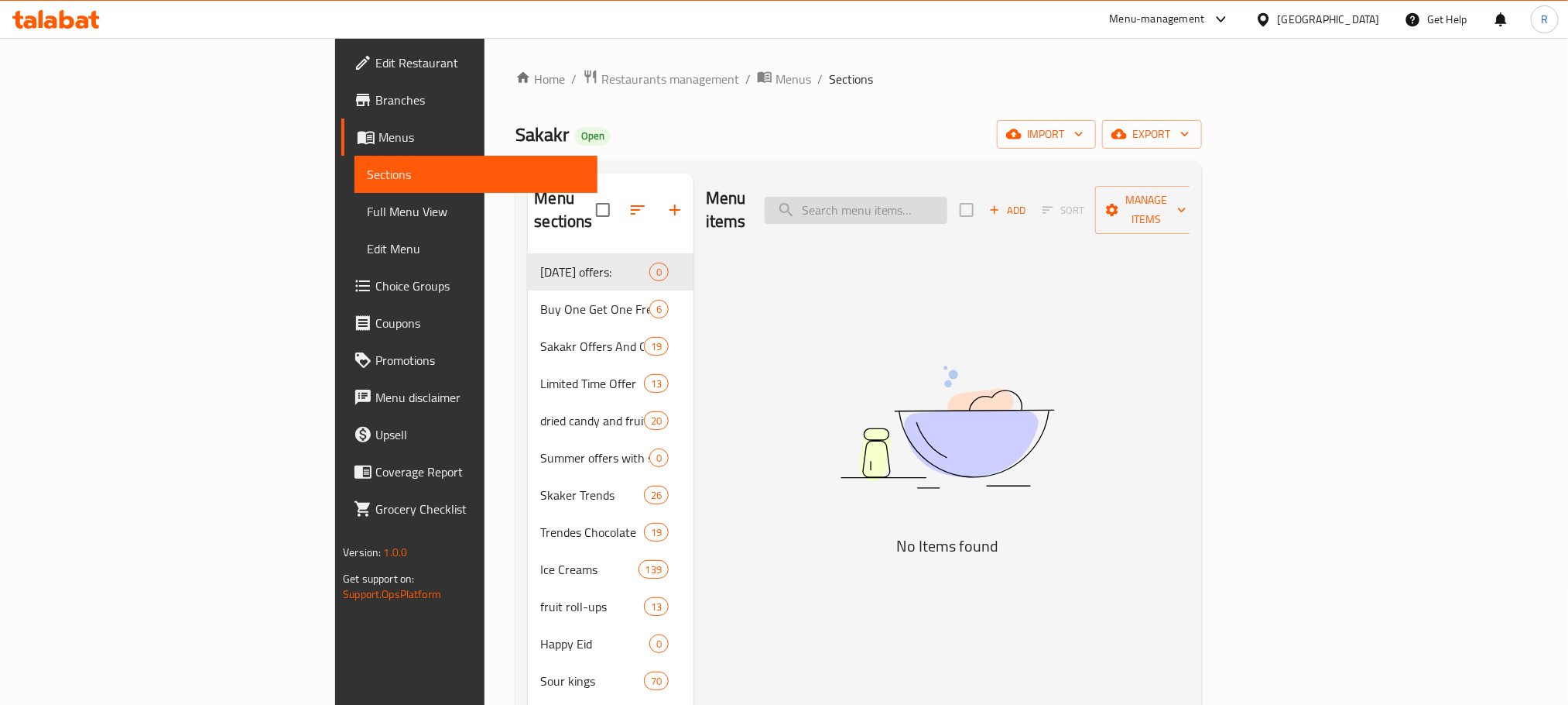
click at [948, 212] on input "search" at bounding box center [855, 210] width 182 height 27
paste input "شيبسي عمان بنكهة الفلفل ١٥٠ جم"
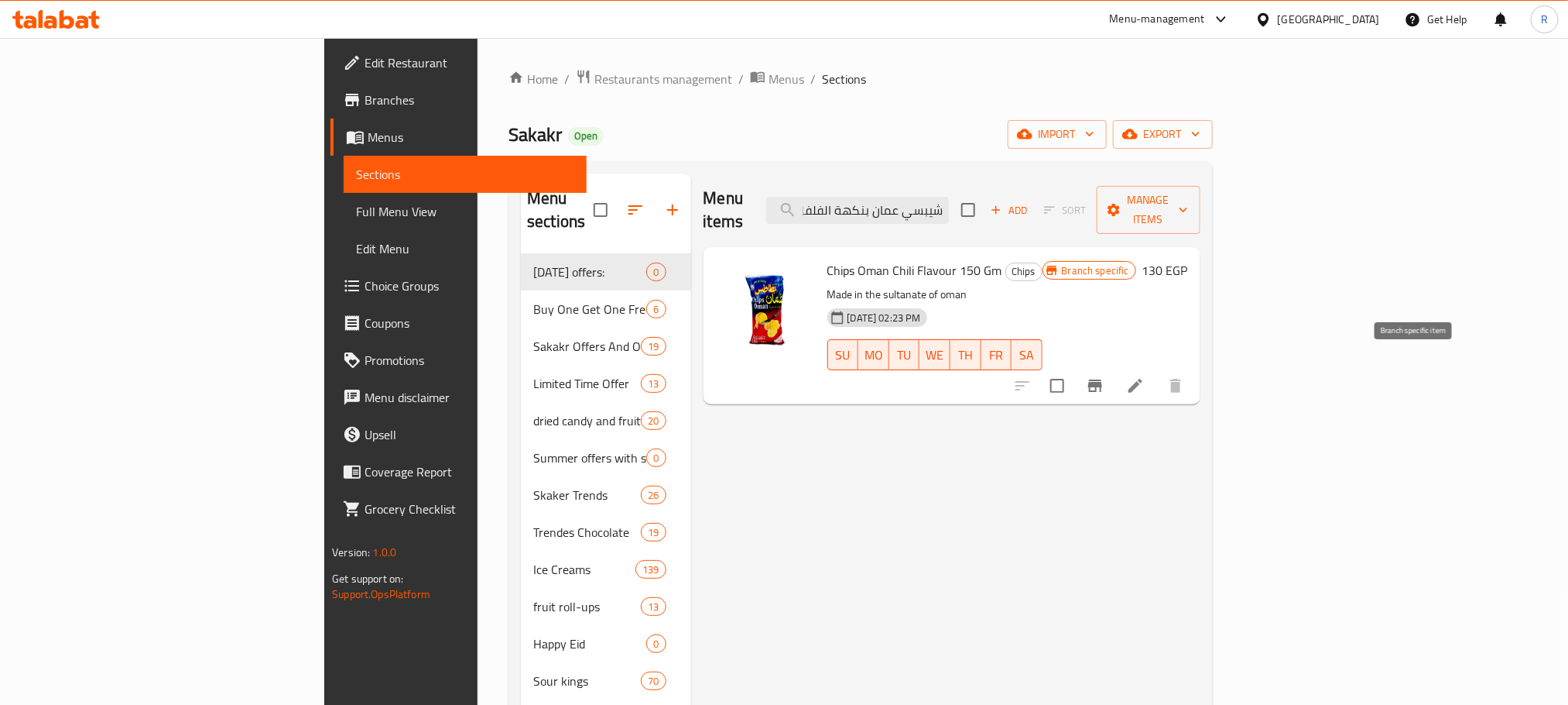
click at [1105, 376] on icon "Branch-specific-item" at bounding box center [1095, 385] width 18 height 19
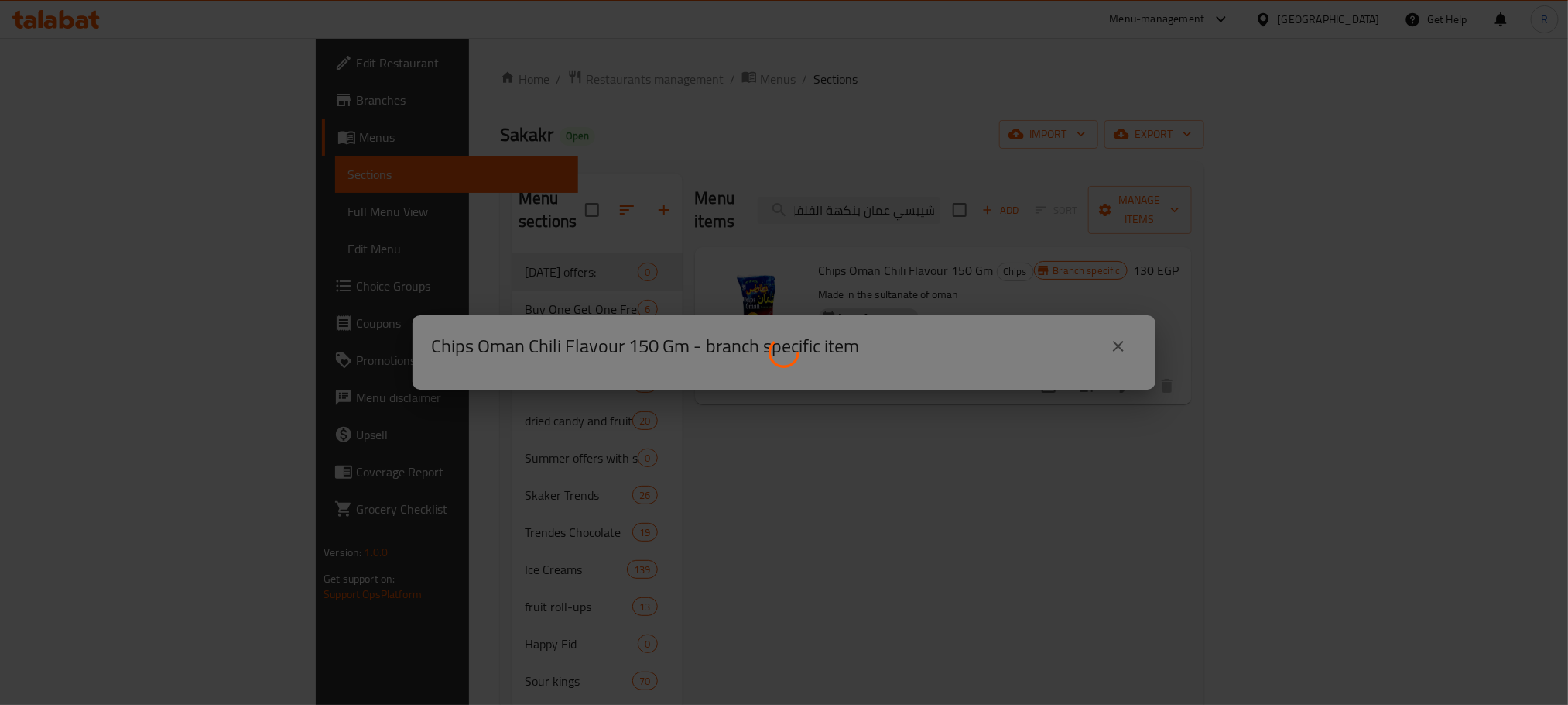
scroll to position [0, 0]
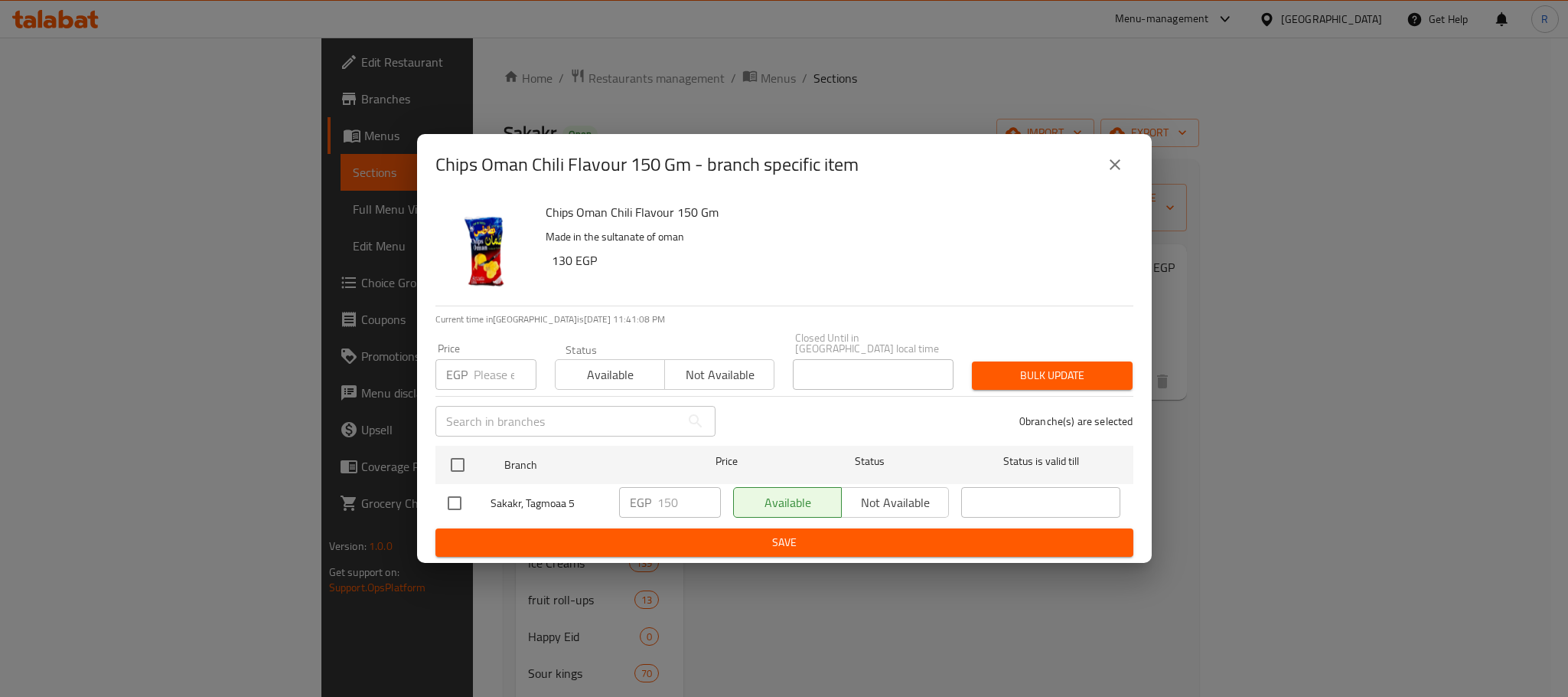
click at [1093, 166] on div "Chips Oman Chili Flavour 150 Gm - branch specific item" at bounding box center [785, 165] width 698 height 37
click at [1101, 166] on button "close" at bounding box center [1115, 165] width 37 height 37
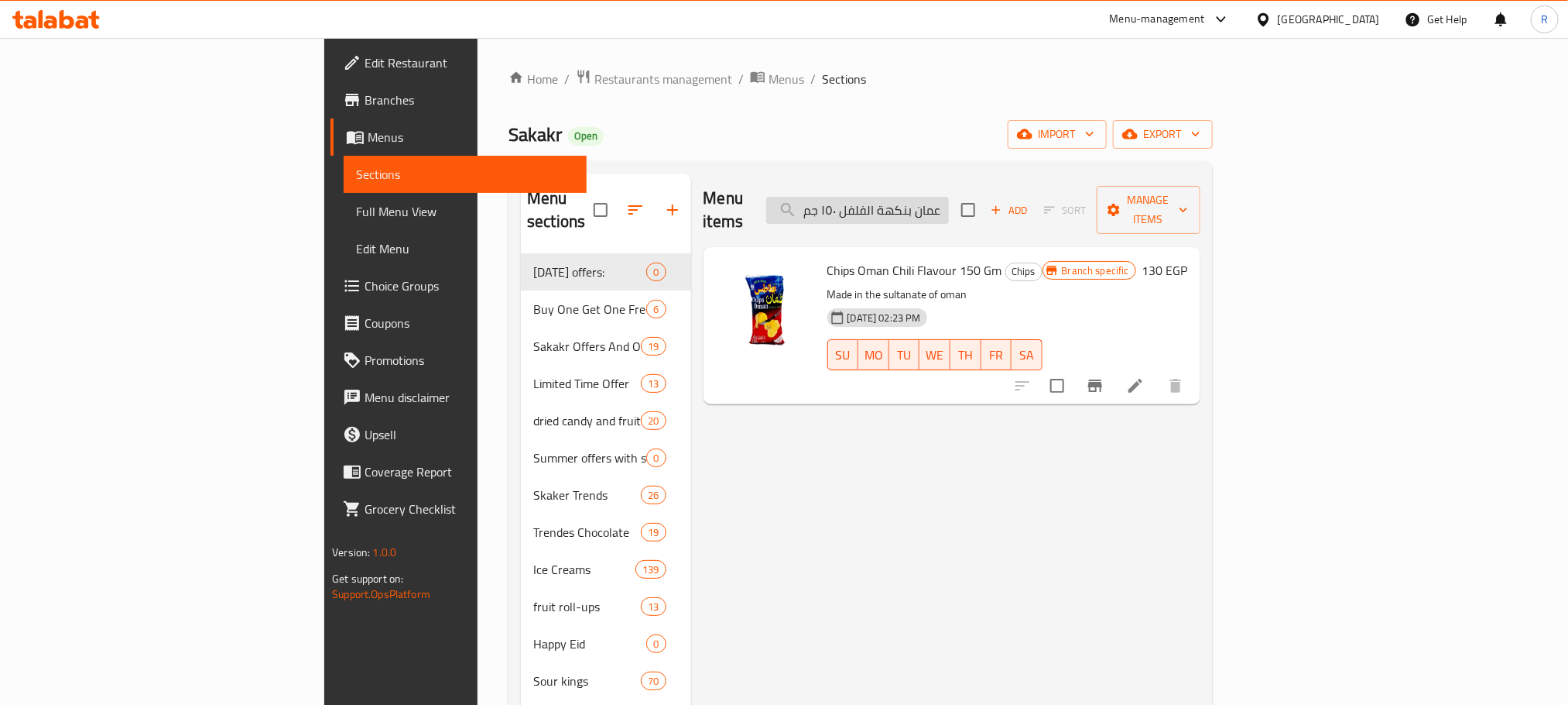
click at [949, 204] on input "شيبسي عمان بنكهة الفلفل ١٥٠ جم" at bounding box center [857, 210] width 182 height 27
paste input "سكويت العبد بنكهة جوزالهند 250 جرا"
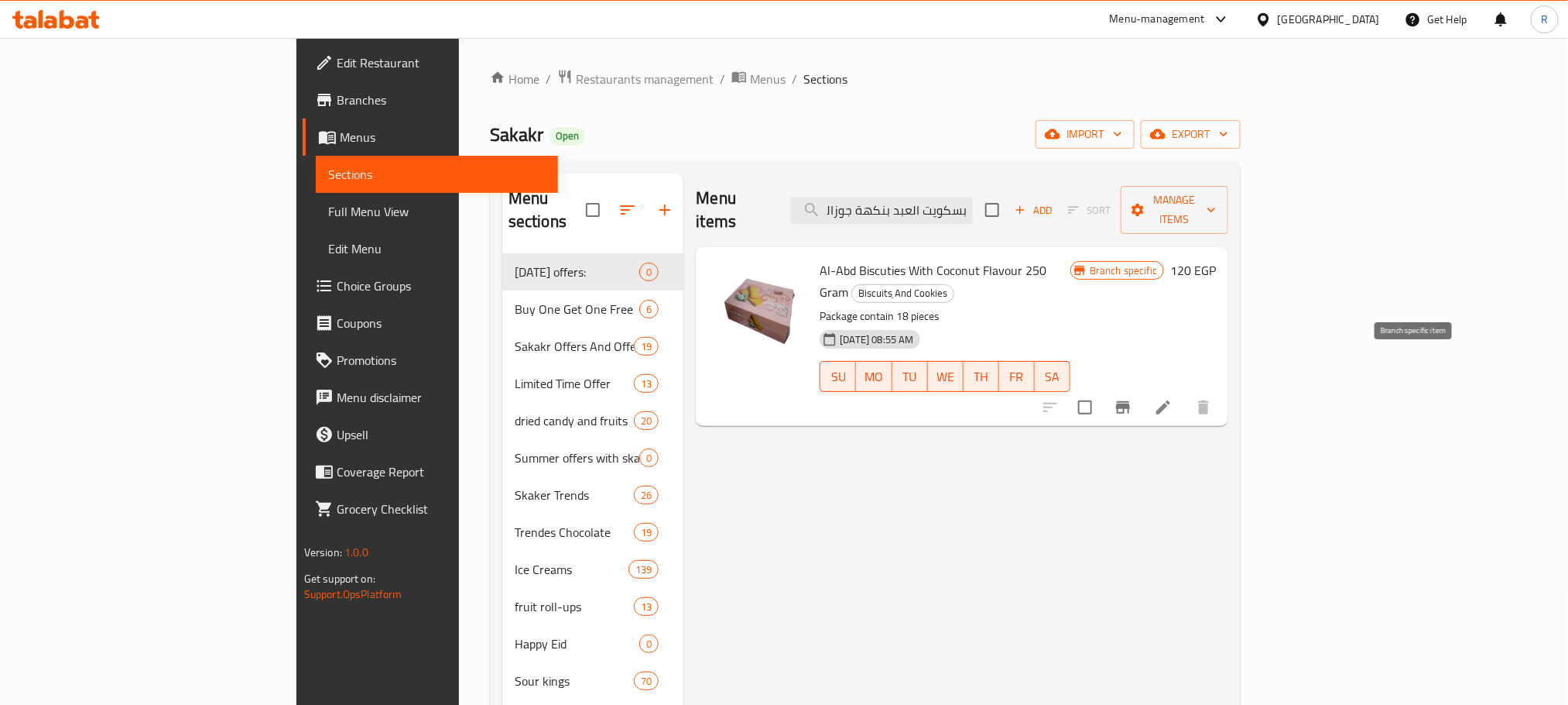
click at [1142, 389] on button "Branch-specific-item" at bounding box center [1123, 407] width 37 height 37
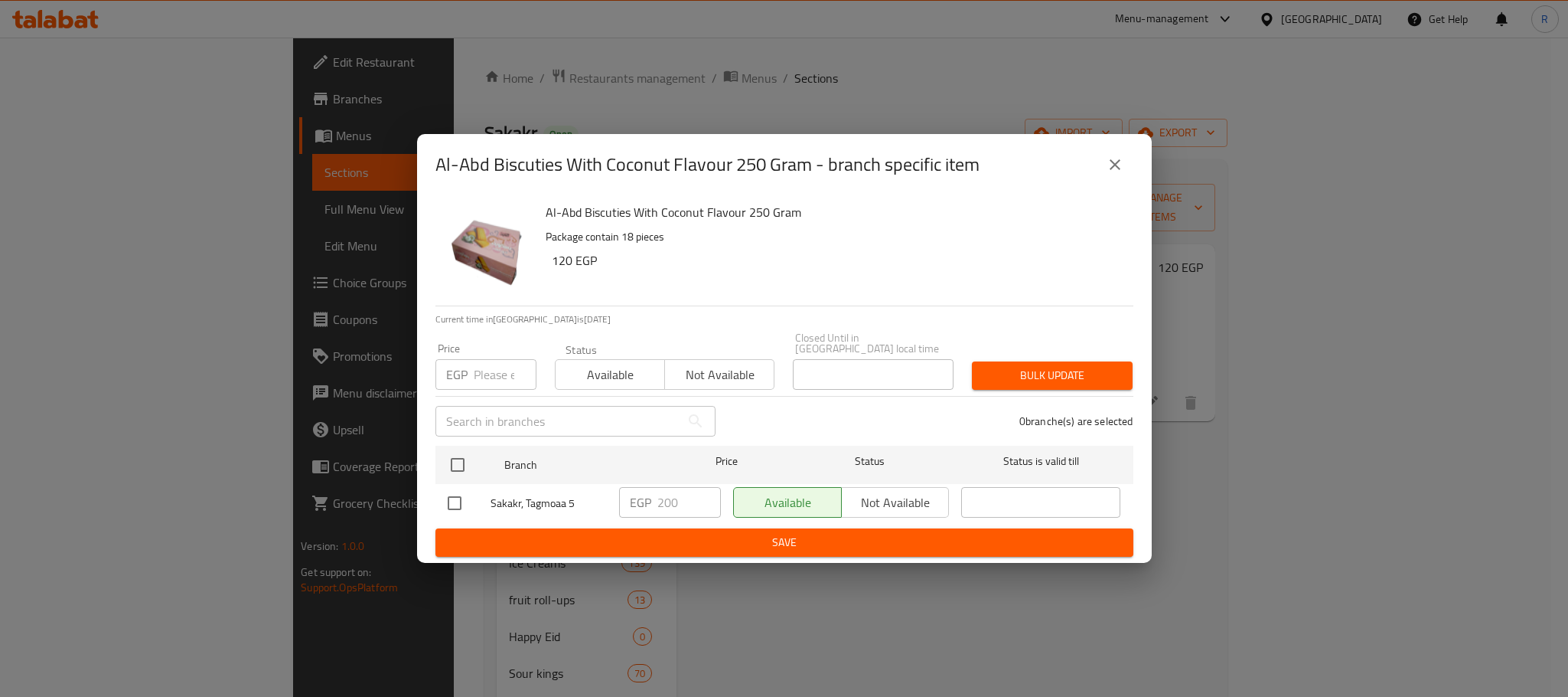
click at [1109, 166] on icon "close" at bounding box center [1115, 165] width 18 height 18
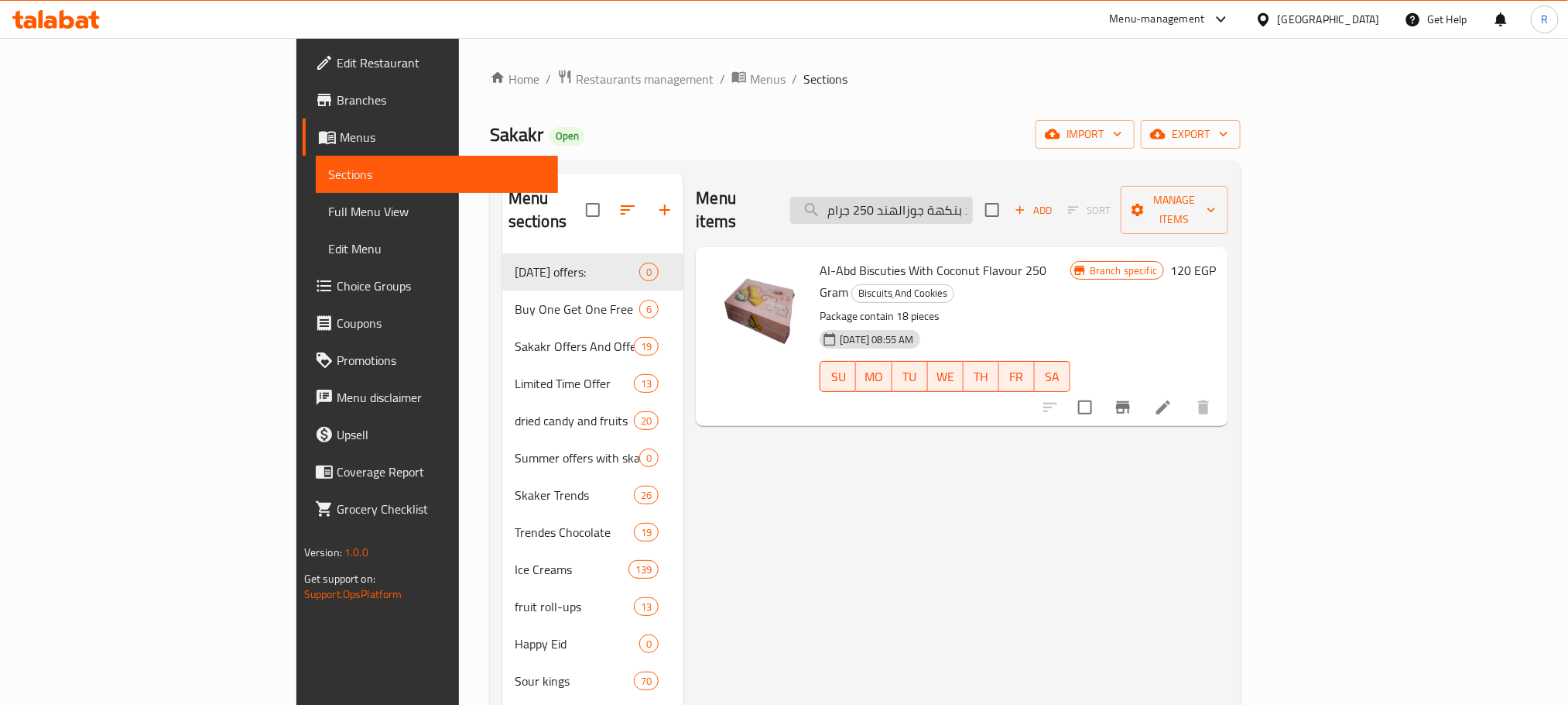
click at [973, 208] on input "بسكويت العبد بنكهة جوزالهند 250 جرام" at bounding box center [881, 210] width 182 height 27
paste input "لبرتقال"
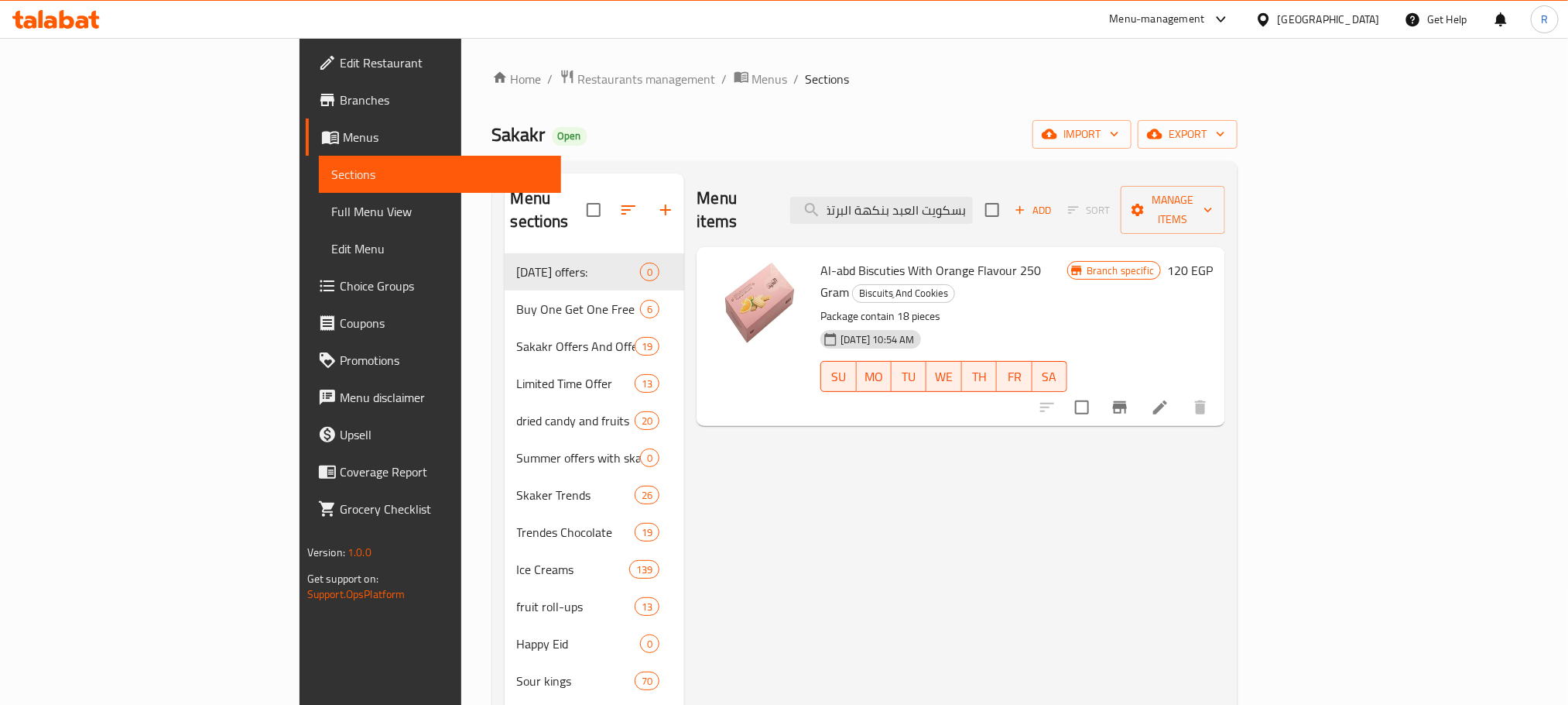
click at [1127, 401] on icon "Branch-specific-item" at bounding box center [1120, 407] width 14 height 13
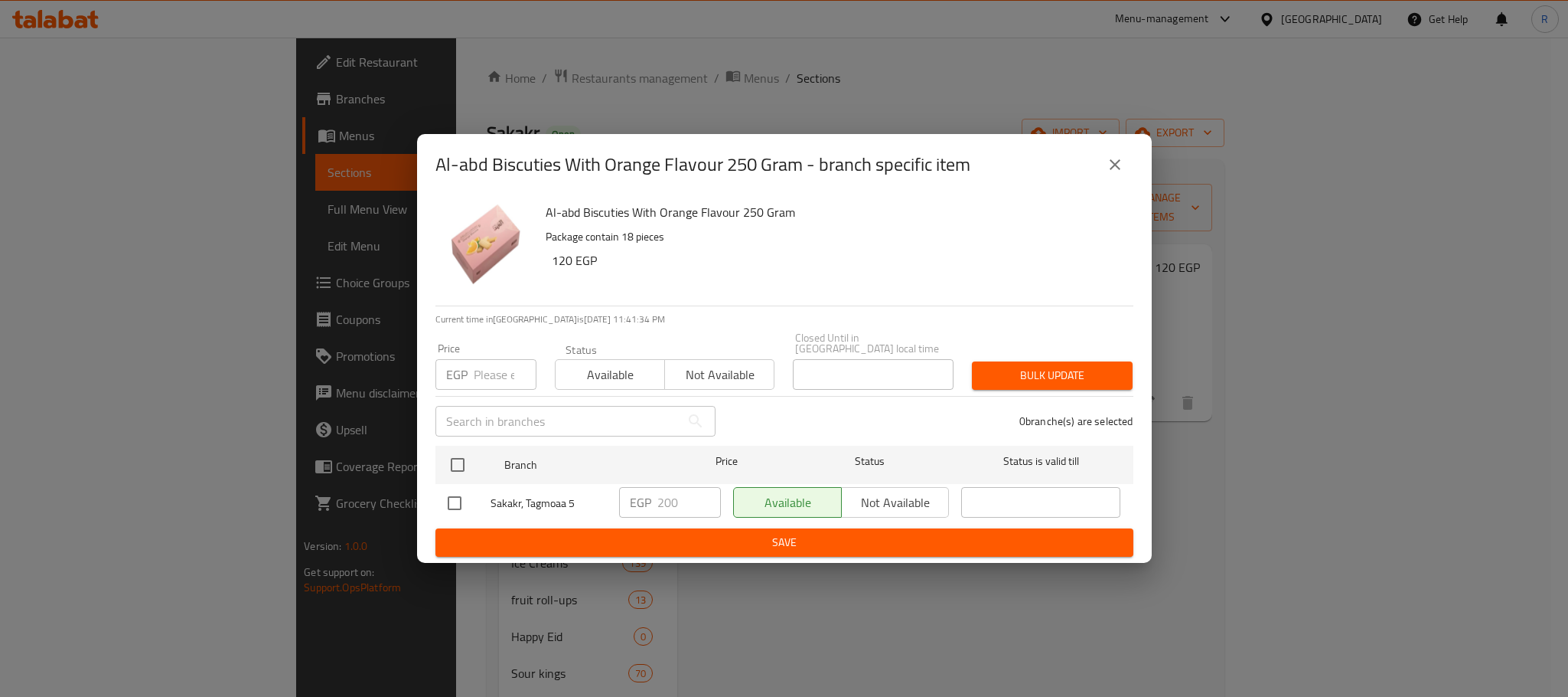
click at [1110, 152] on button "close" at bounding box center [1115, 165] width 37 height 37
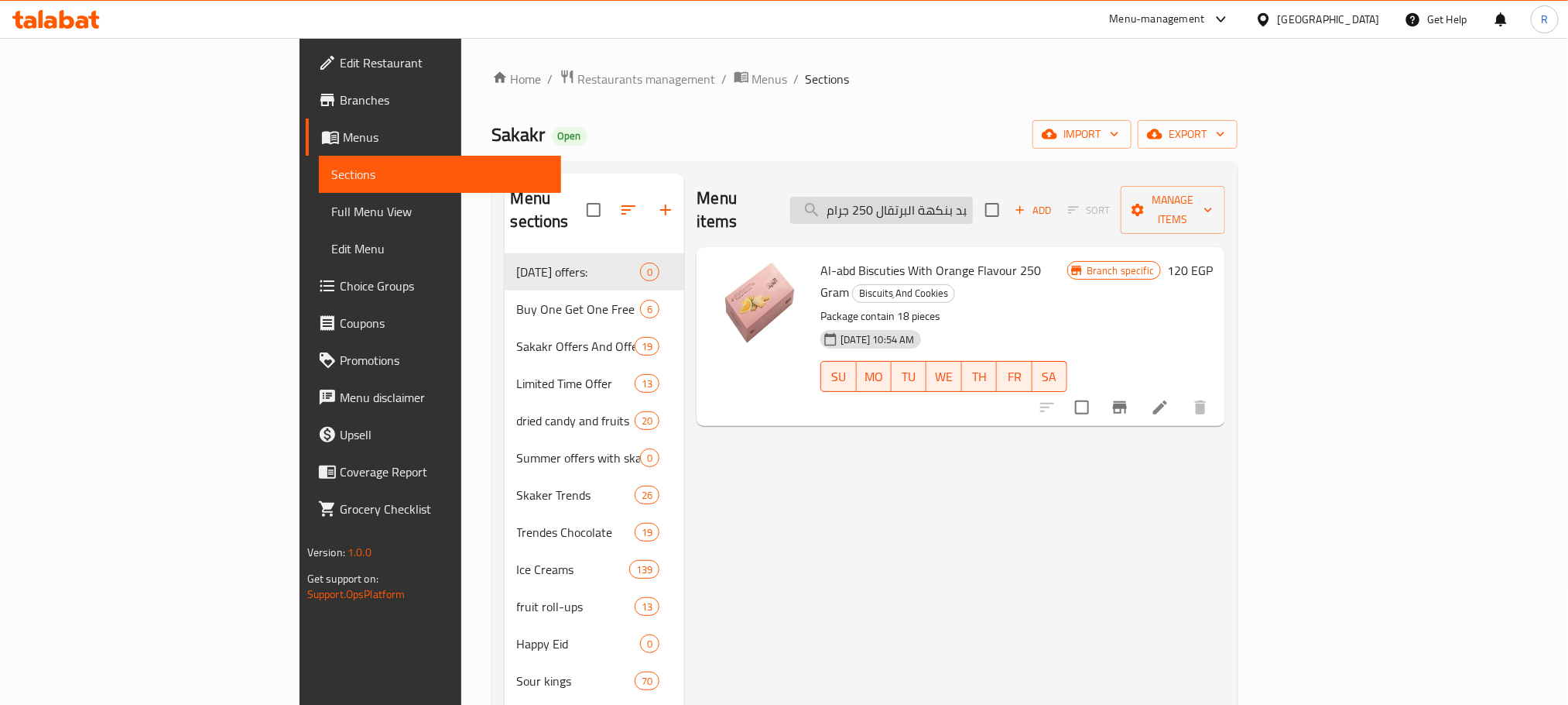
click at [973, 203] on input "بسكويت العبد بنكهة البرتقال 250 جرام" at bounding box center [881, 210] width 182 height 27
paste input "اميانج تانجل كيمتشي روز تانجلوتشيني 110 ج"
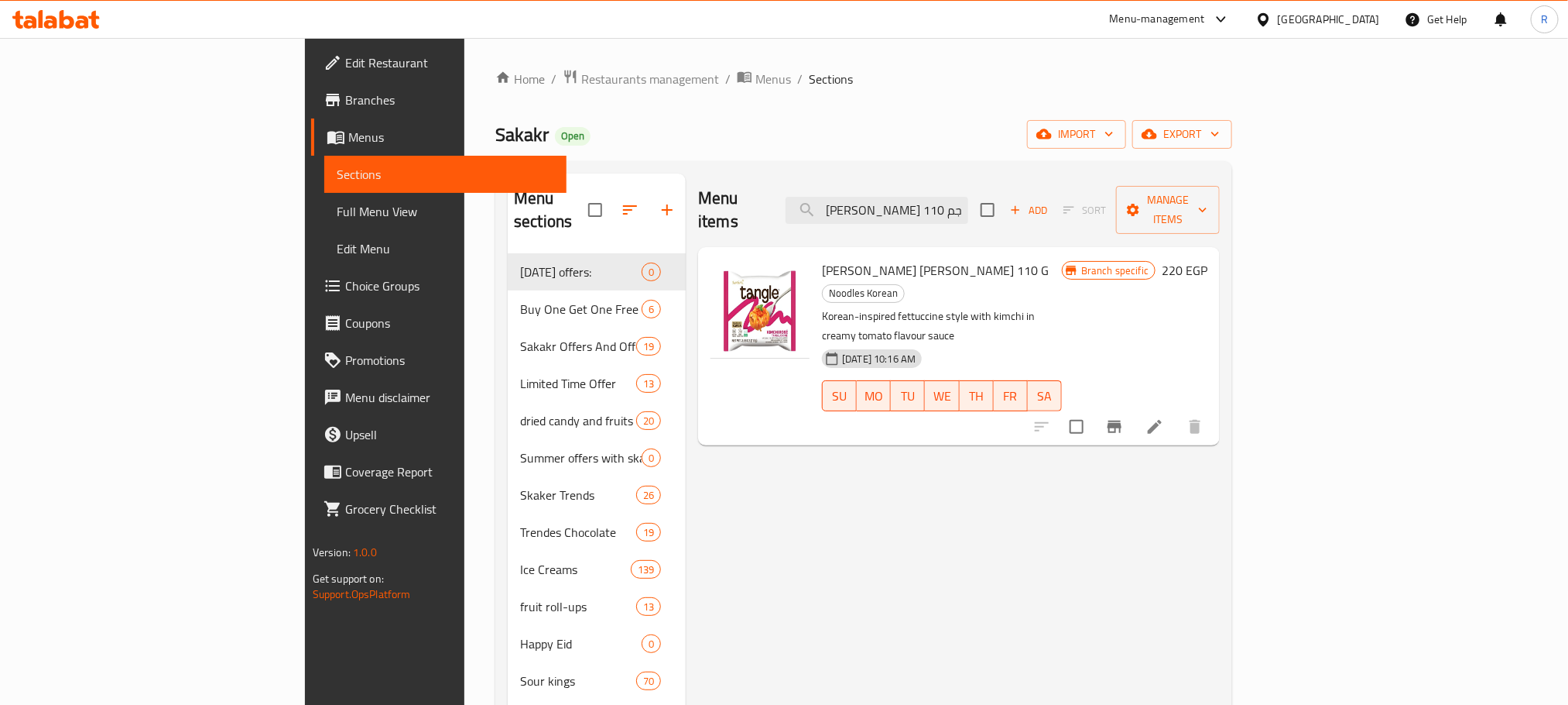
click at [1133, 408] on button "Branch-specific-item" at bounding box center [1114, 427] width 37 height 37
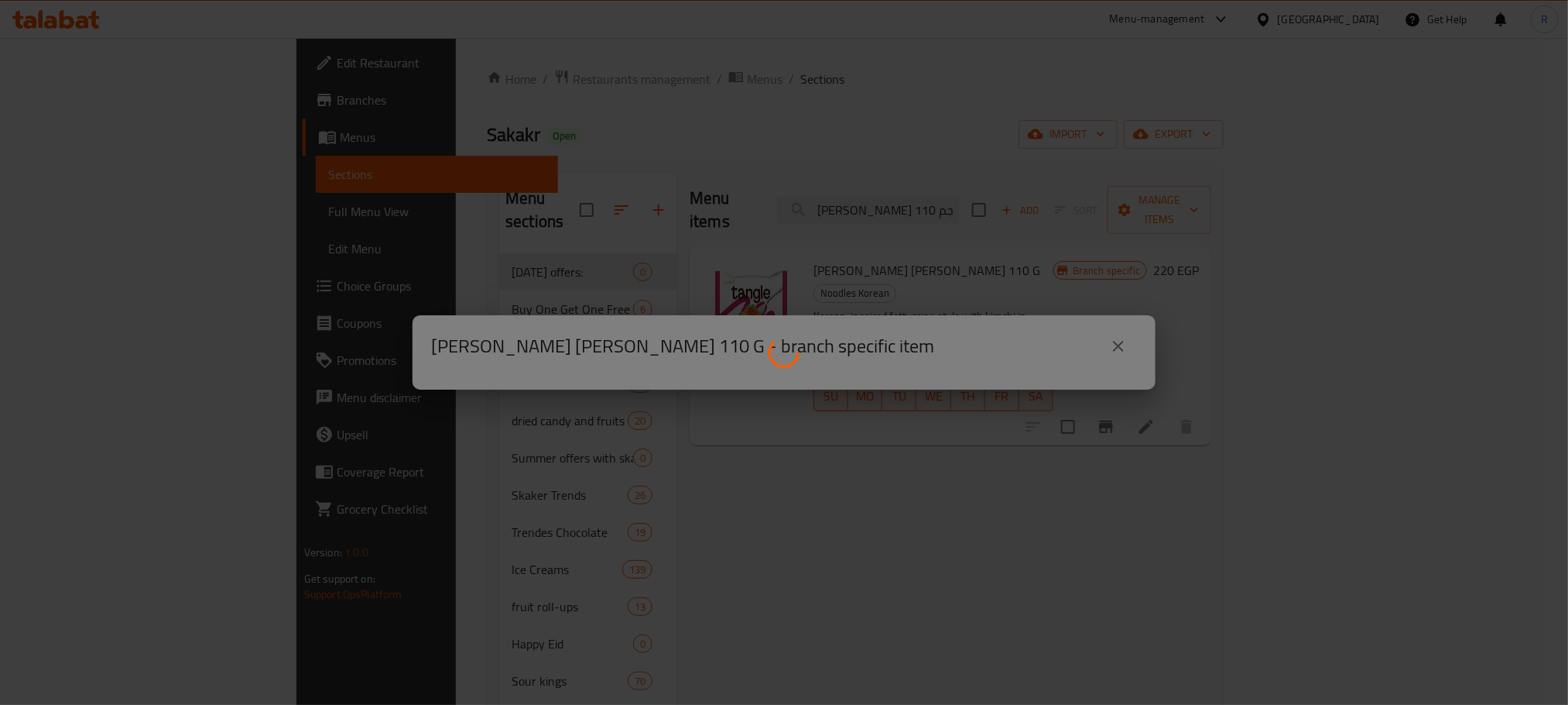
scroll to position [0, 0]
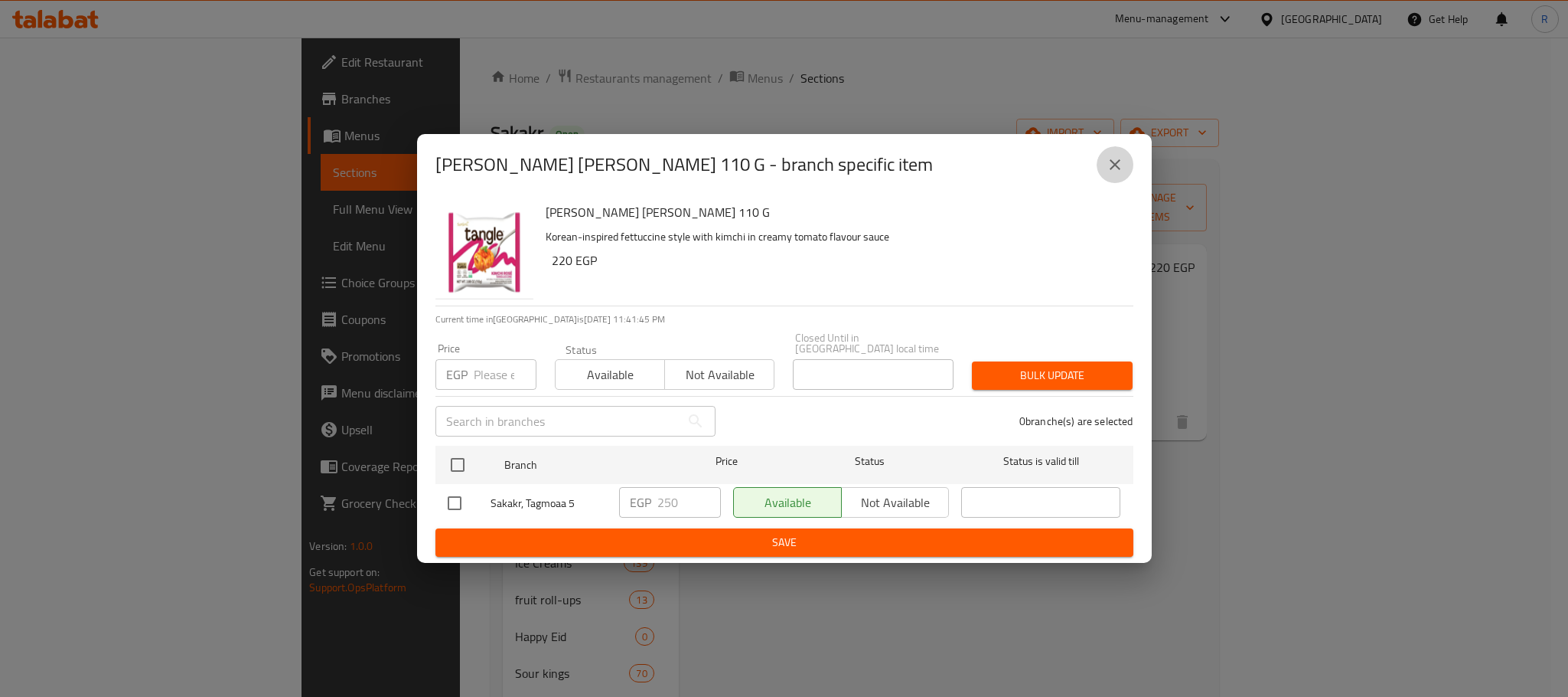
click at [1121, 166] on icon "close" at bounding box center [1115, 165] width 18 height 18
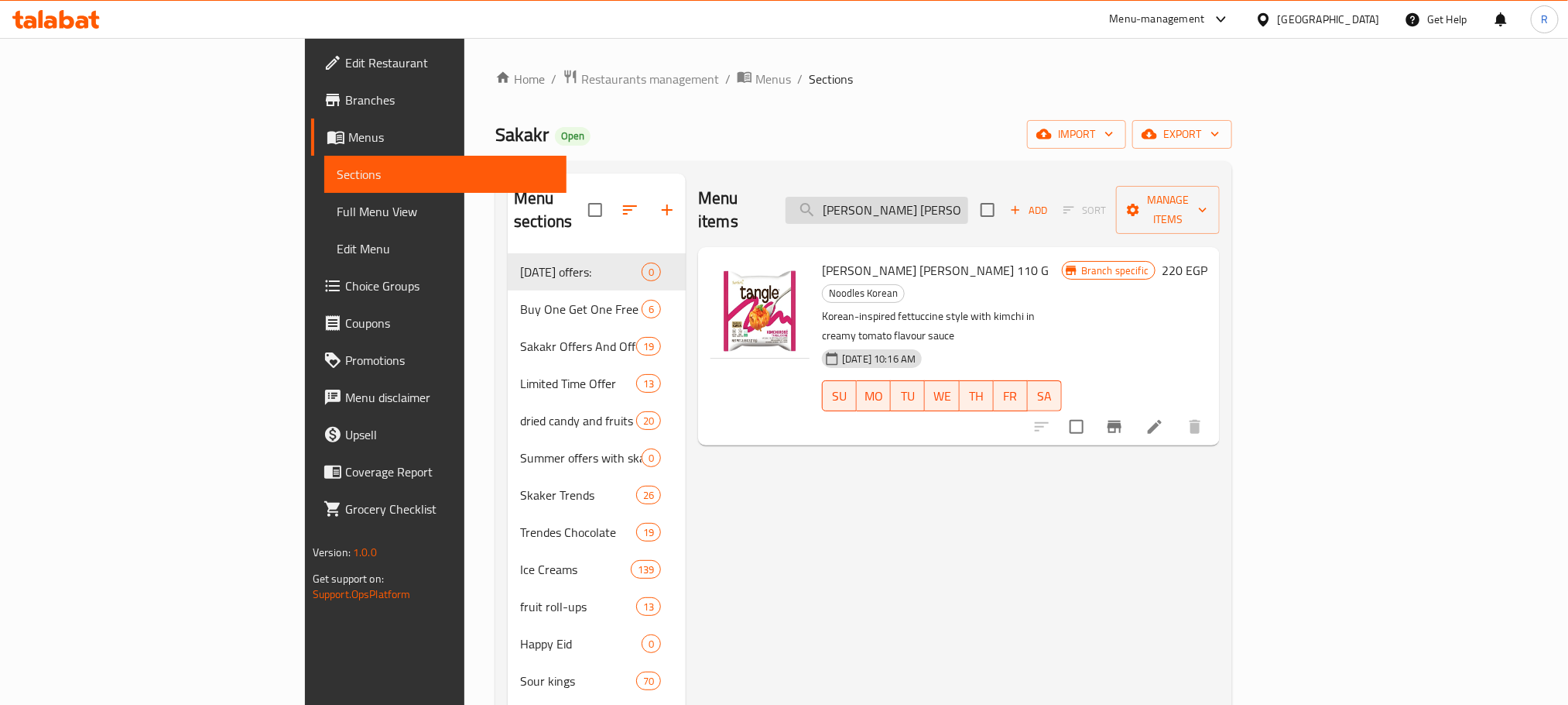
click at [969, 199] on input "ساميانج تانجل كيمتشي روز تانجلوتشيني 110 جم" at bounding box center [876, 210] width 182 height 27
paste input "انجل بولجوجي ألفريدو تانجلوتشيني 108"
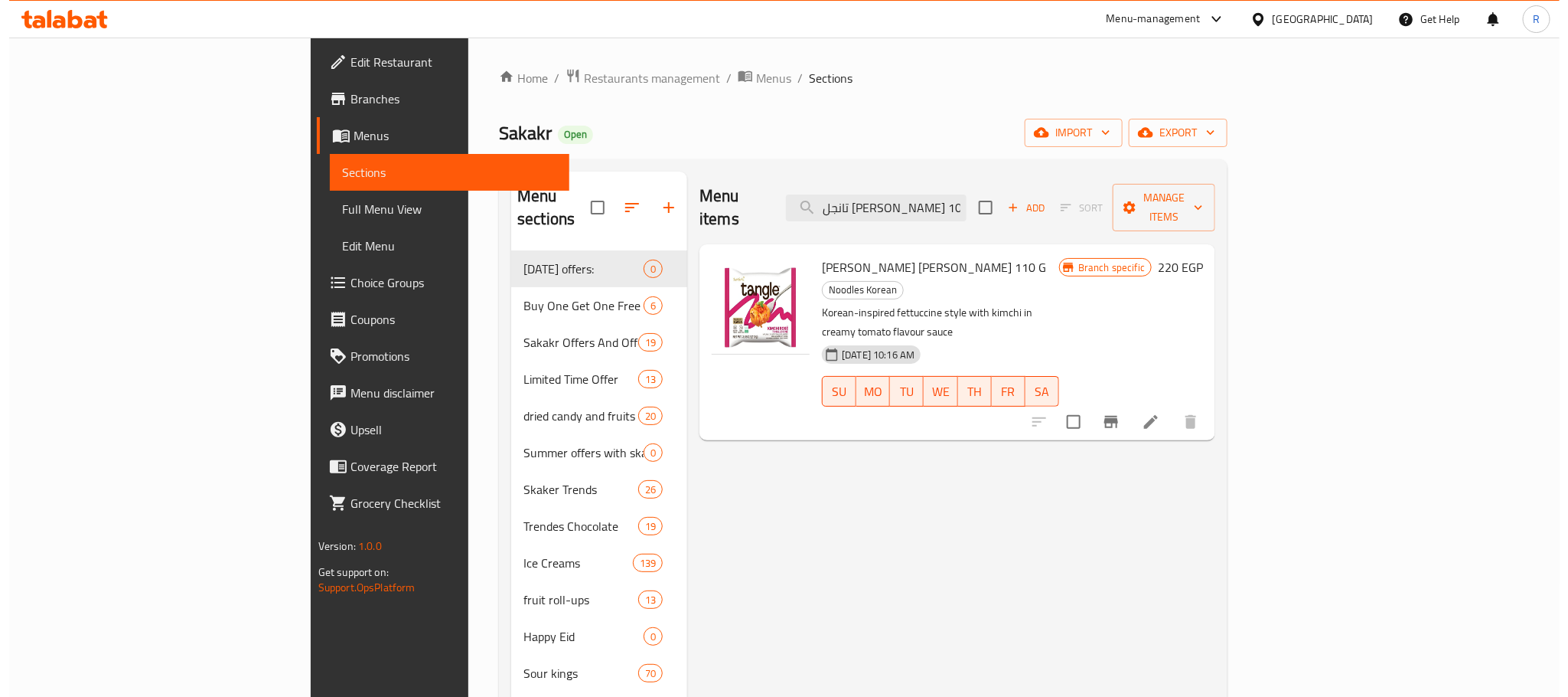
scroll to position [0, 88]
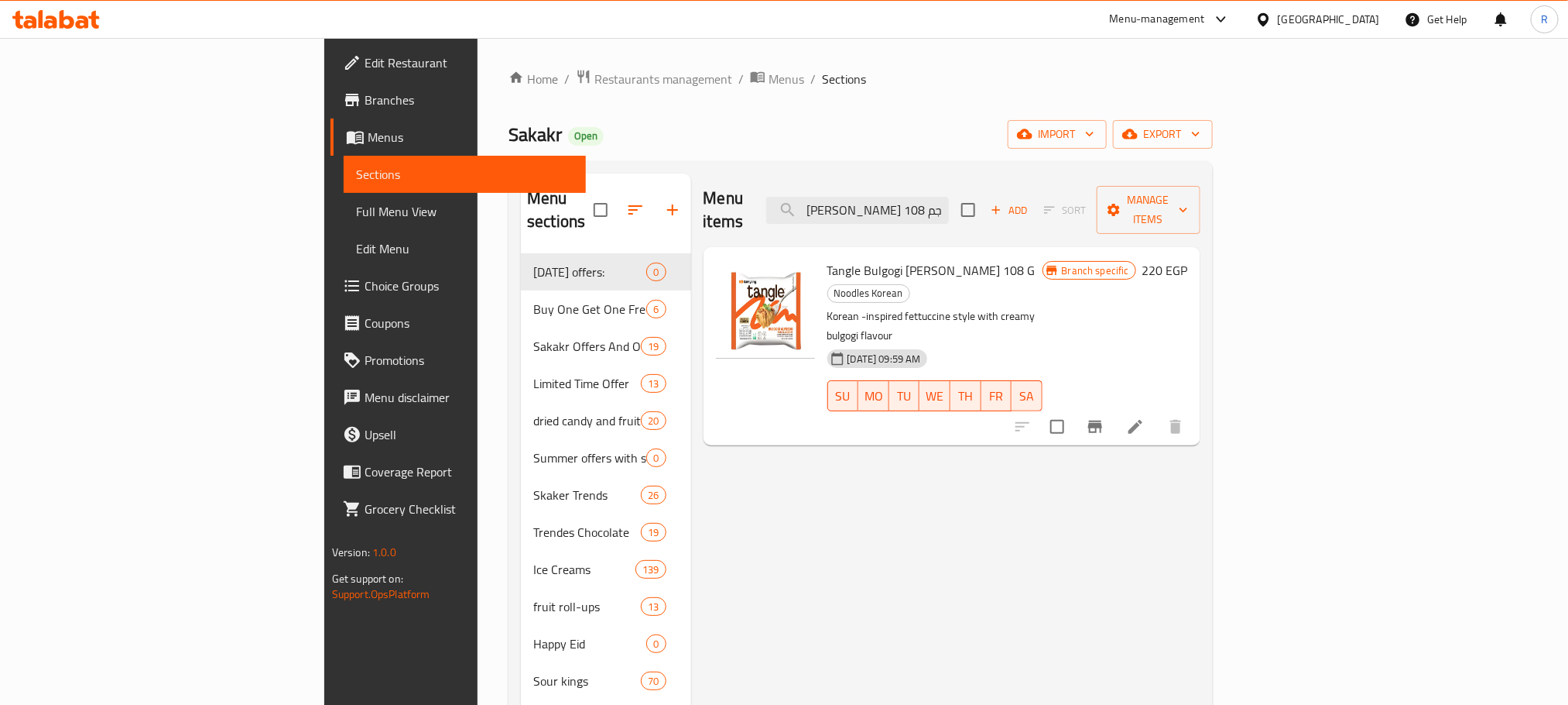
type input "تانجل بولجوجي ألفريدو تانجلوتشيني 108 جم"
click at [1102, 421] on icon "Branch-specific-item" at bounding box center [1095, 427] width 14 height 13
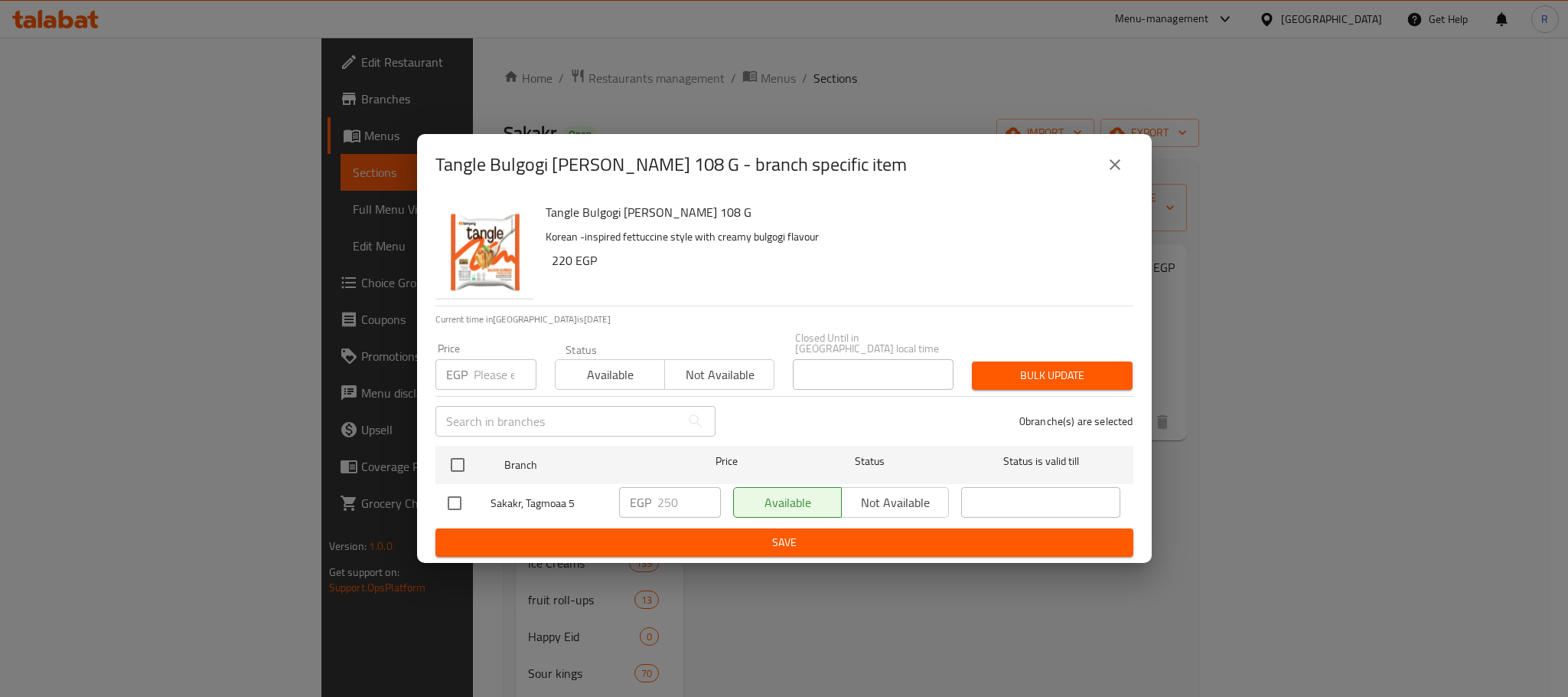
click at [1107, 169] on icon "close" at bounding box center [1115, 165] width 18 height 18
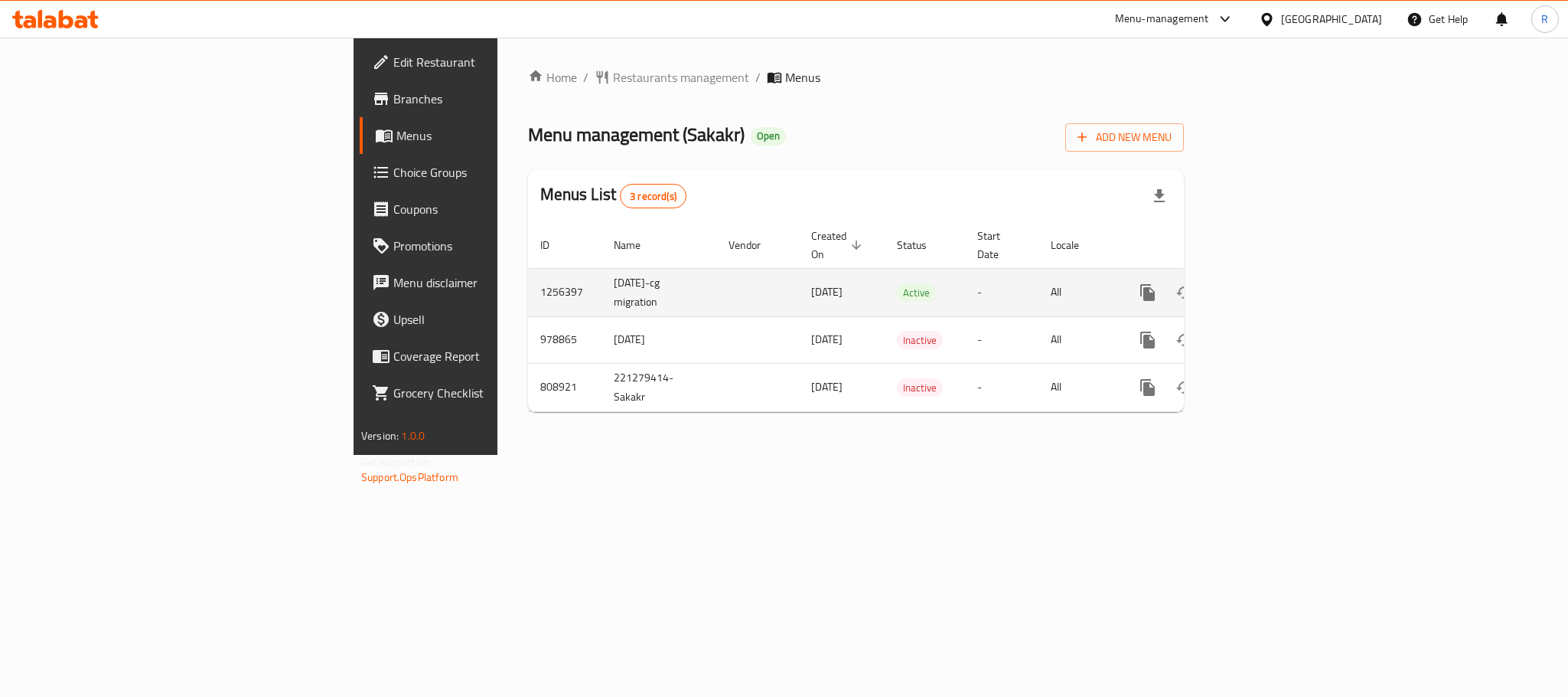
click at [1267, 287] on icon "enhanced table" at bounding box center [1258, 293] width 18 height 18
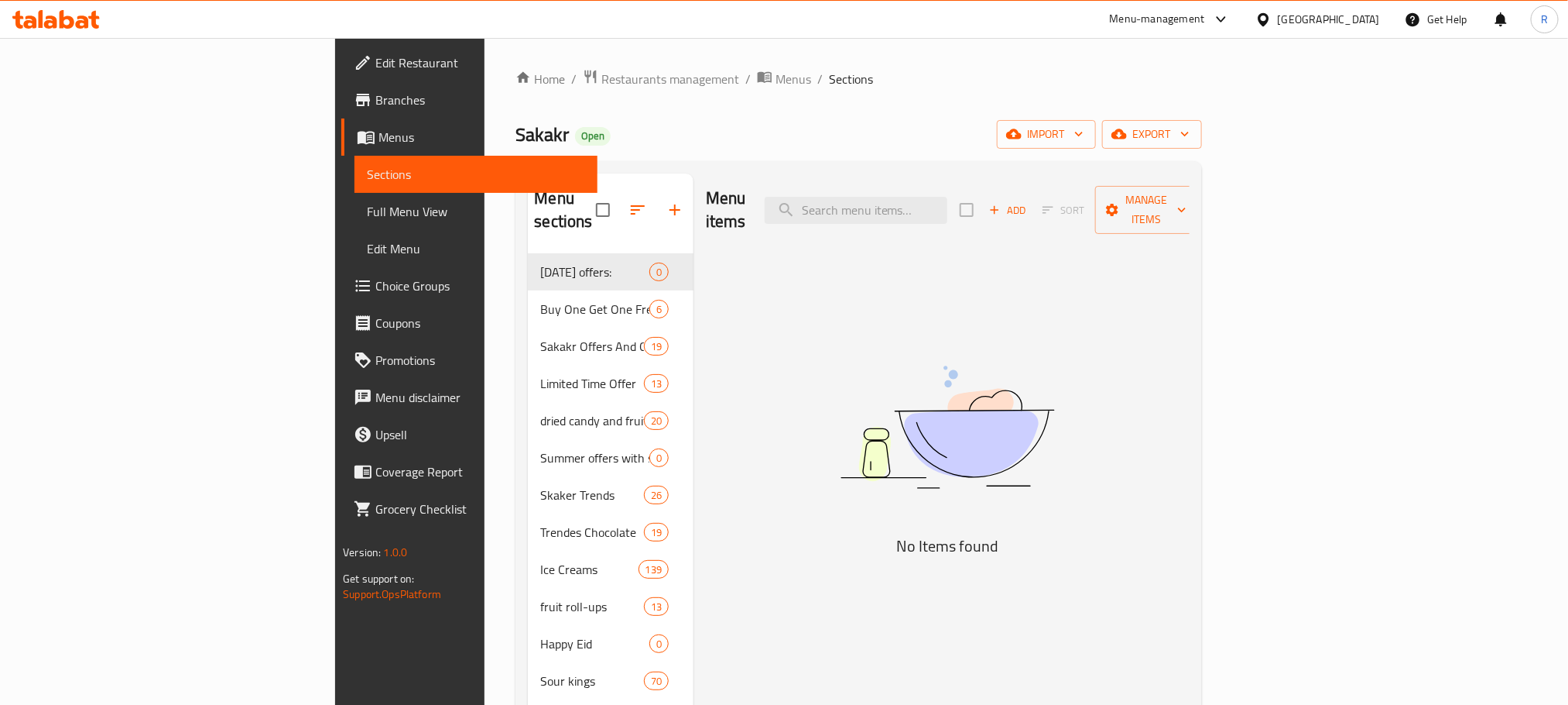
click at [1019, 183] on div "Menu items Add Sort Manage items" at bounding box center [948, 209] width 483 height 73
click at [948, 197] on input "search" at bounding box center [855, 210] width 182 height 27
paste input "ميلكا شوكولاتة اوريو بيضاء 100 جرام"
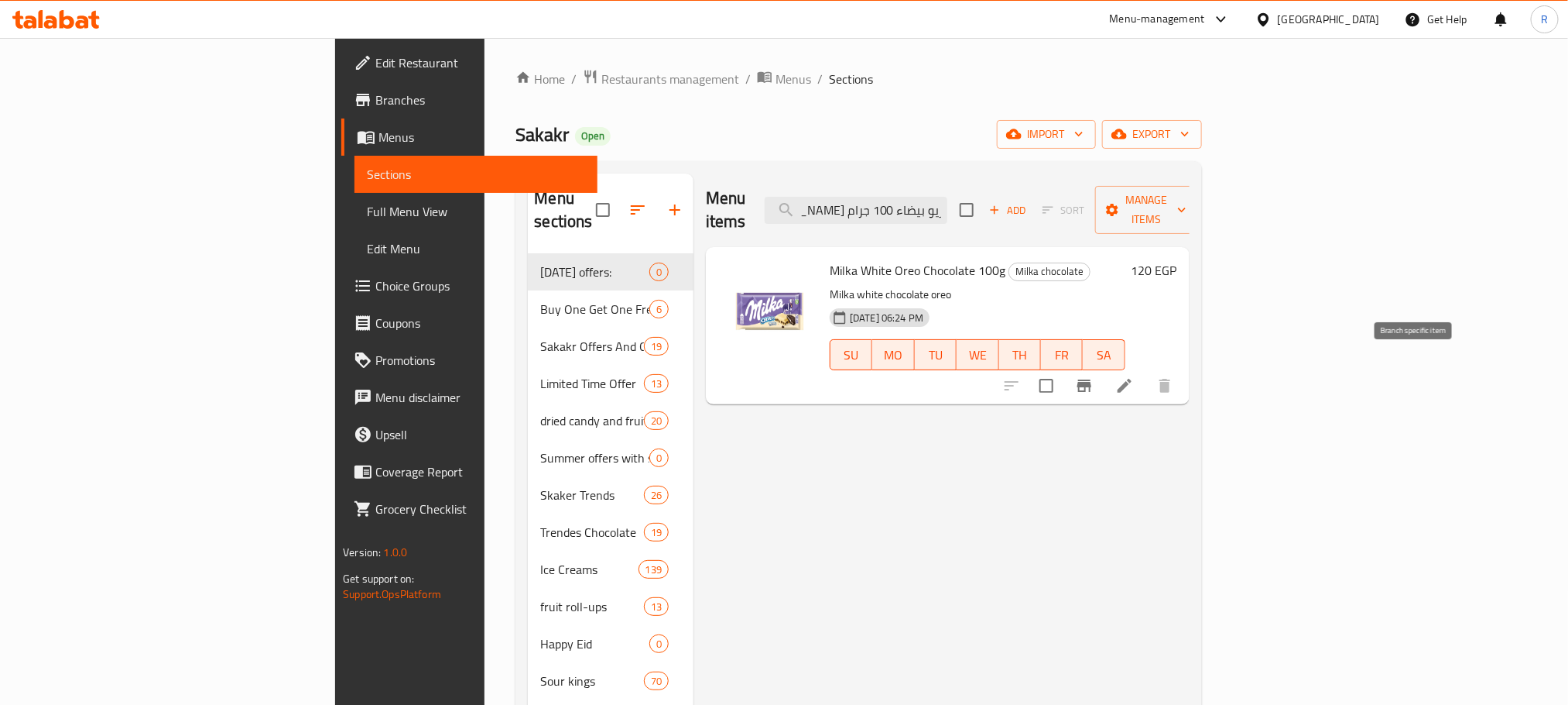
click at [1091, 379] on icon "Branch-specific-item" at bounding box center [1084, 385] width 14 height 13
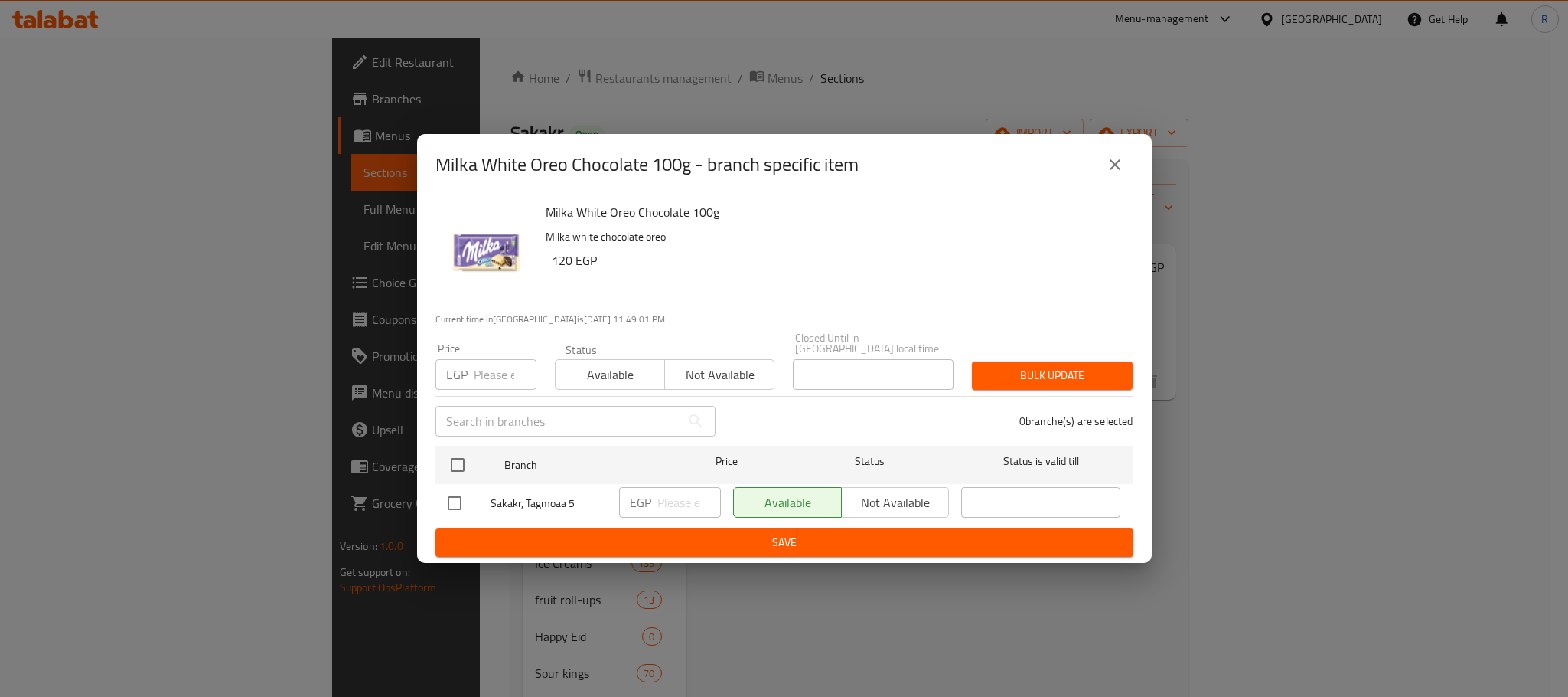
click at [1117, 161] on icon "close" at bounding box center [1115, 165] width 18 height 18
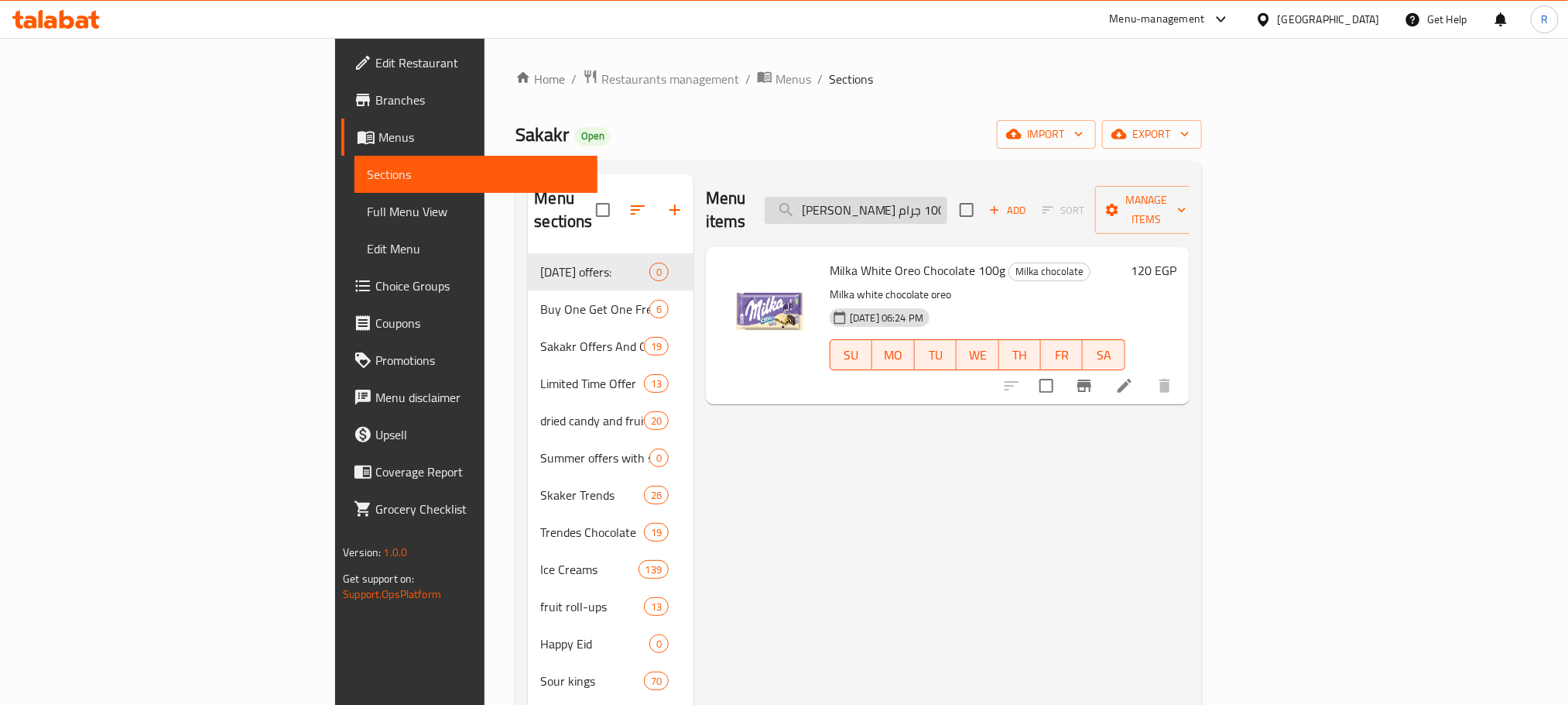
click at [948, 197] on input "ميلكا شوكولاتة اوريو بيضاء 100 جرام" at bounding box center [855, 210] width 182 height 27
paste input "شوكولاتة ميلكا بالسوداني المقرمشه و الكراميل الماني ١٠٠ ج"
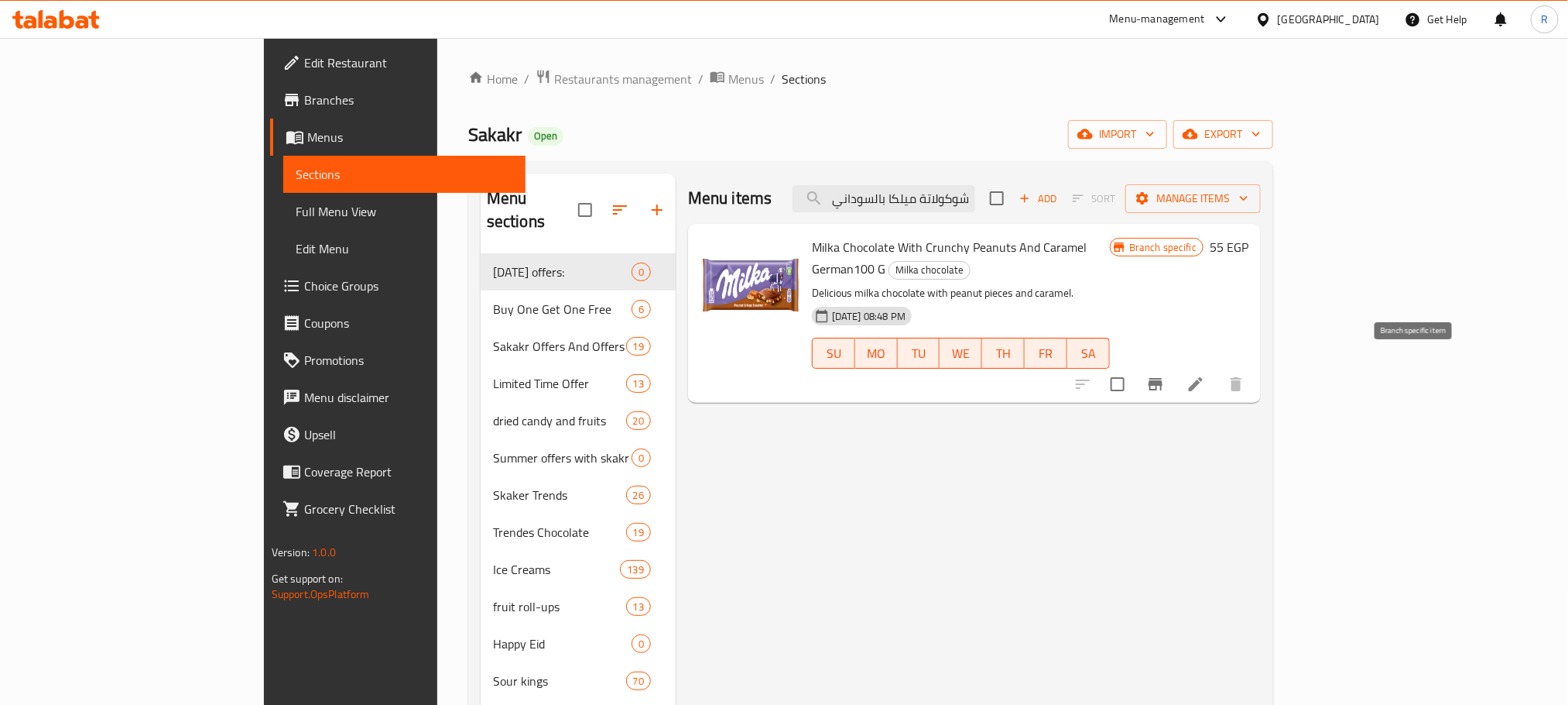
click at [1163, 378] on icon "Branch-specific-item" at bounding box center [1155, 384] width 14 height 13
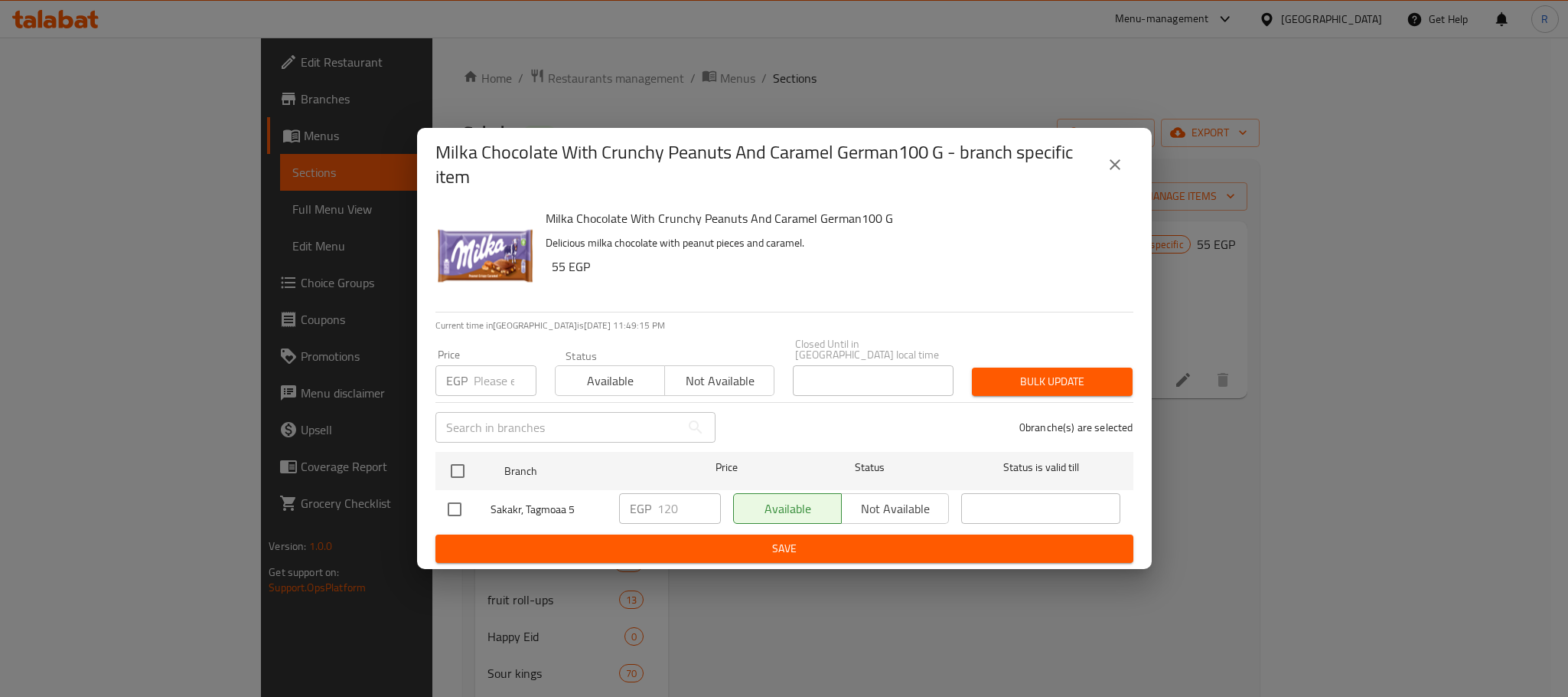
click at [1113, 163] on icon "close" at bounding box center [1115, 165] width 18 height 18
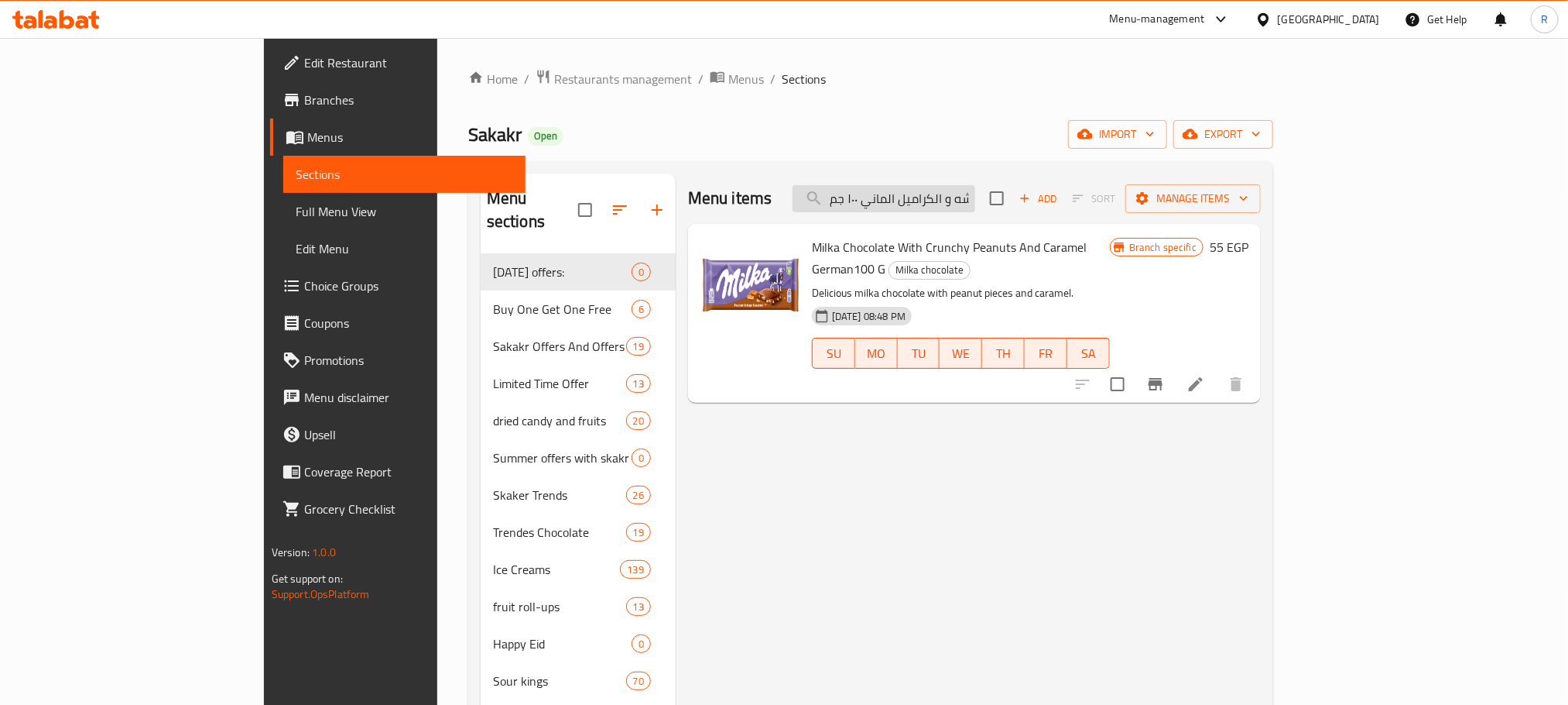
click at [975, 198] on input "شوكولاتة ميلكا بالسوداني المقرمشه و الكراميل الماني ١٠٠ جم" at bounding box center [884, 199] width 182 height 27
paste input "يليبون ساور باتش بنكهة الخوخ 80 جرا"
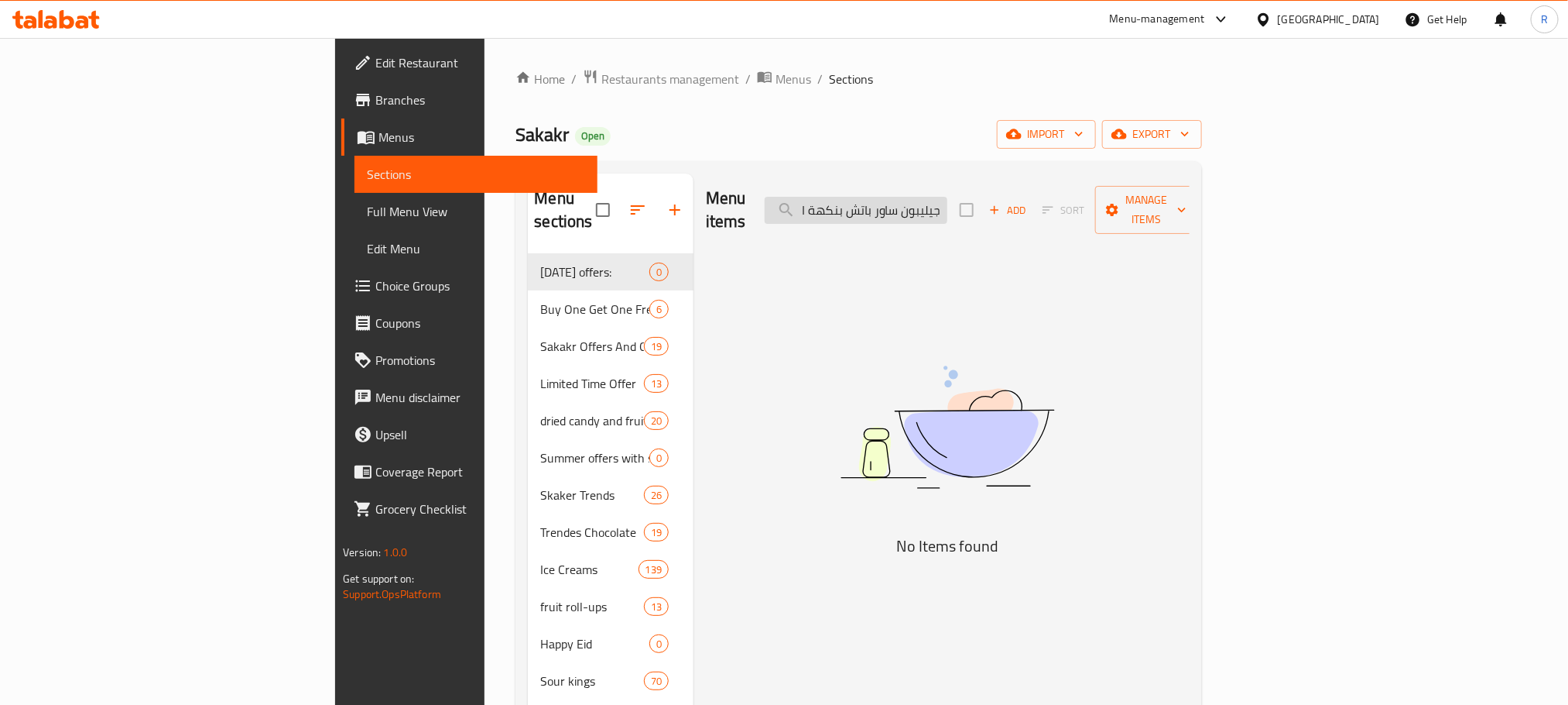
click at [948, 207] on input "جيليبون ساور باتش بنكهة الخوخ 80 جرام" at bounding box center [855, 210] width 182 height 27
drag, startPoint x: 955, startPoint y: 207, endPoint x: 900, endPoint y: 207, distance: 55.0
click at [900, 207] on input "جيليبون ساور باتش بنكهة الخوخ 80 جرام" at bounding box center [855, 210] width 182 height 27
click at [948, 205] on input "جيليبون ساور باتش بنكهة الخوخ 80 جرام" at bounding box center [855, 210] width 182 height 27
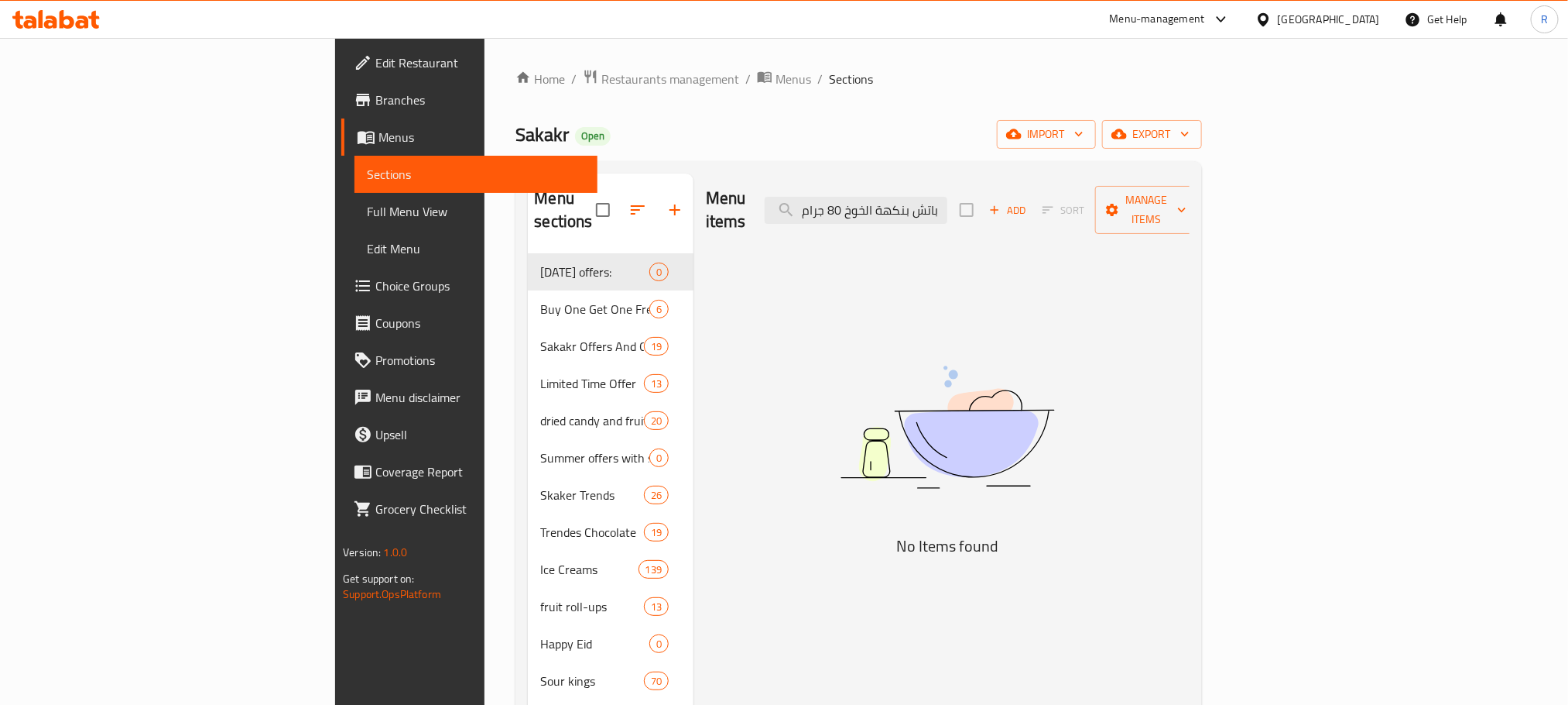
drag, startPoint x: 970, startPoint y: 202, endPoint x: 857, endPoint y: 196, distance: 113.2
click at [857, 196] on div "Menu items جيليبون ساور باتش بنكهة الخوخ 80 جرام Add Sort Manage items" at bounding box center [948, 209] width 483 height 73
click at [942, 207] on input "جيليبون ساور باتش بنكهة الخوخ" at bounding box center [855, 210] width 182 height 27
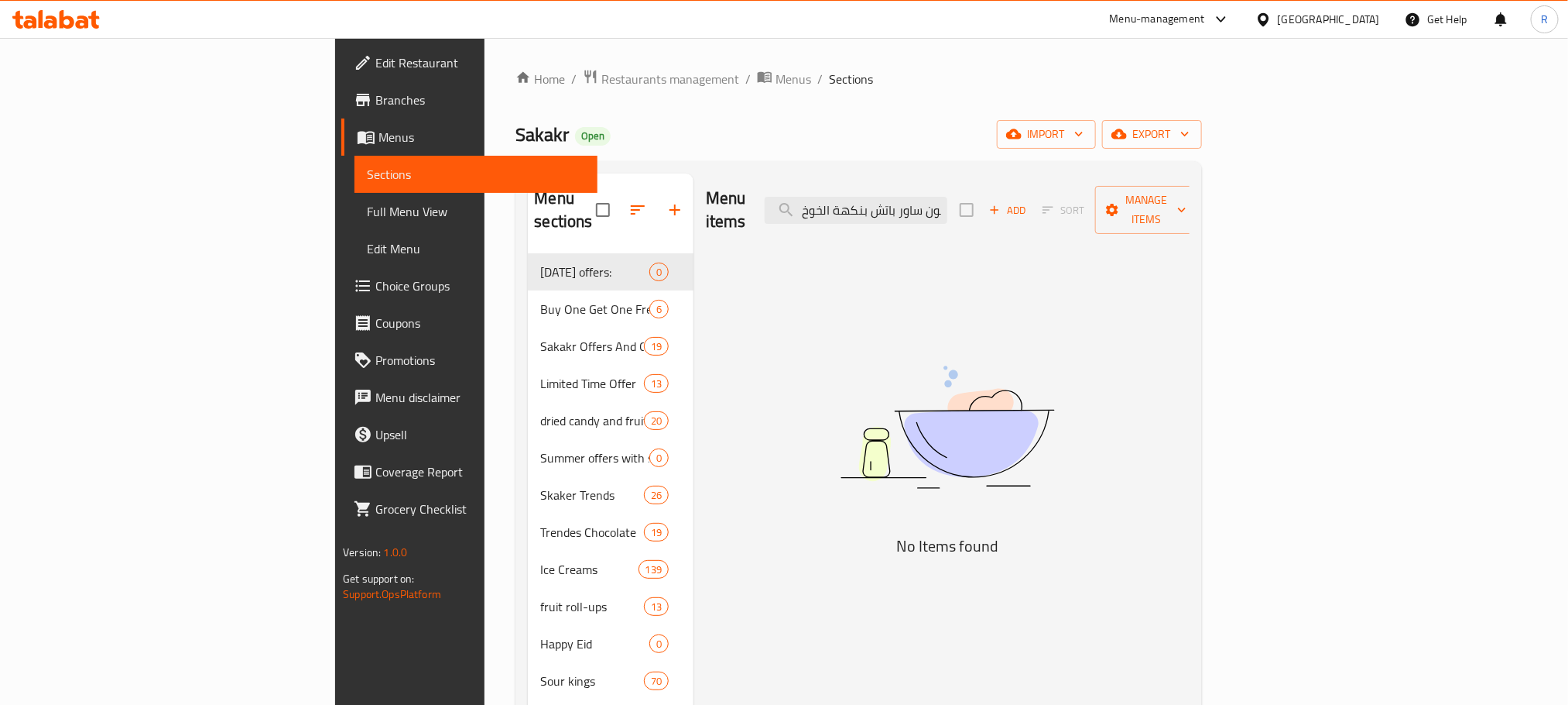
drag, startPoint x: 942, startPoint y: 207, endPoint x: 871, endPoint y: 209, distance: 71.0
click at [871, 209] on div "Menu items جيليبون ساور باتش بنكهة الخوخ Add Sort Manage items" at bounding box center [948, 209] width 483 height 73
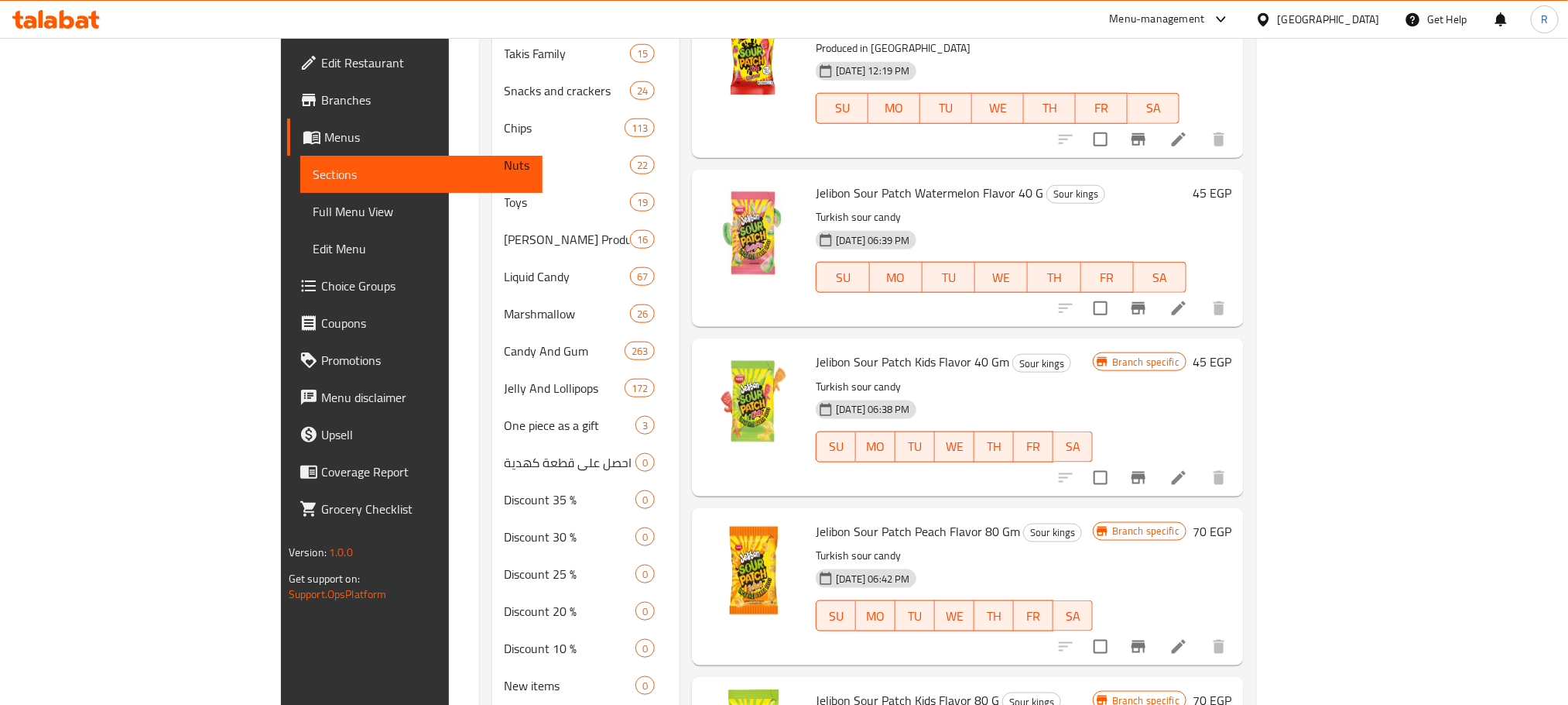
scroll to position [930, 0]
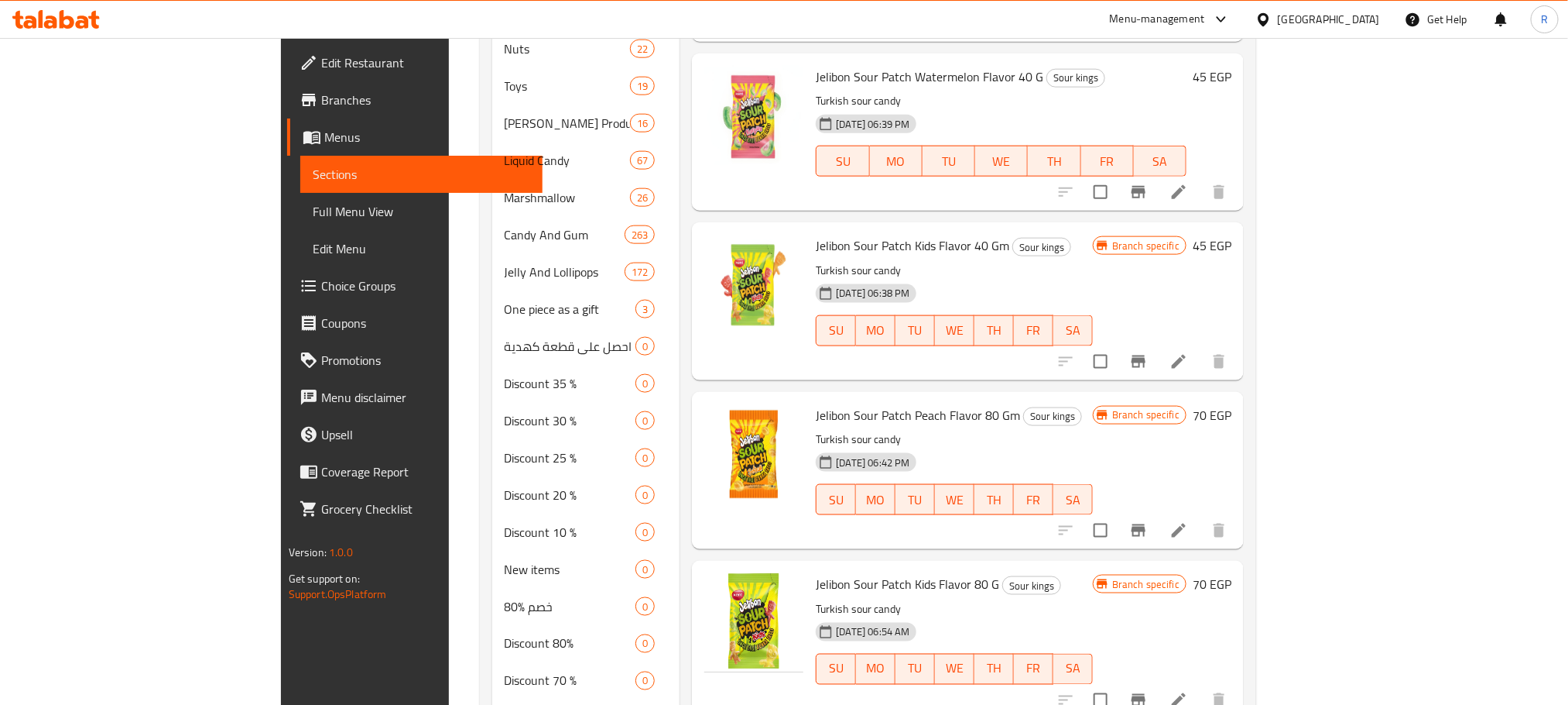
type input "جيليبون ساور باتش"
click at [891, 404] on span "Jelibon Sour Patch Peach Flavor 80 Gm" at bounding box center [917, 416] width 204 height 24
drag, startPoint x: 891, startPoint y: 373, endPoint x: 867, endPoint y: 373, distance: 24.0
click at [867, 404] on span "Jelibon Sour Patch Peach Flavor 80 Gm" at bounding box center [917, 416] width 204 height 24
click at [1157, 512] on button "Branch-specific-item" at bounding box center [1138, 530] width 37 height 37
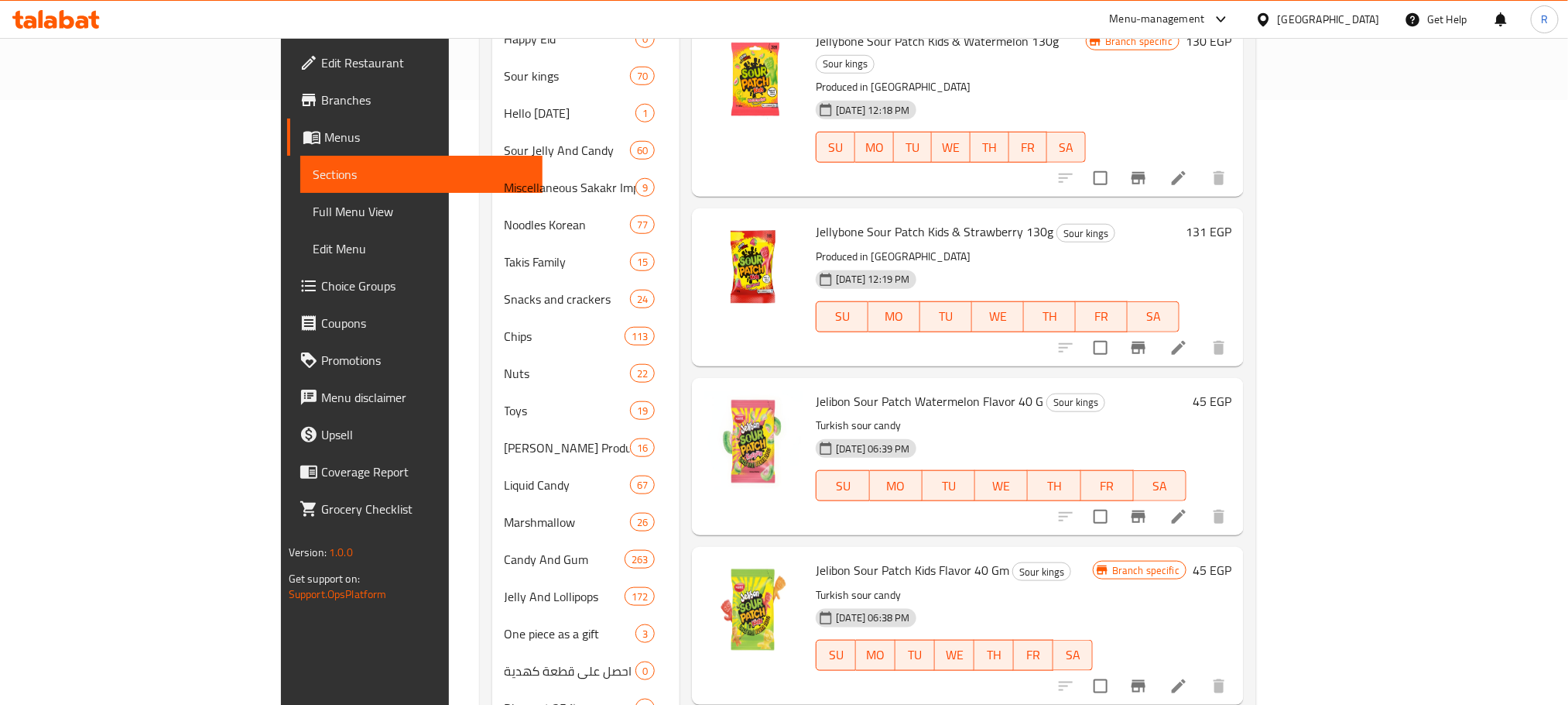
scroll to position [348, 0]
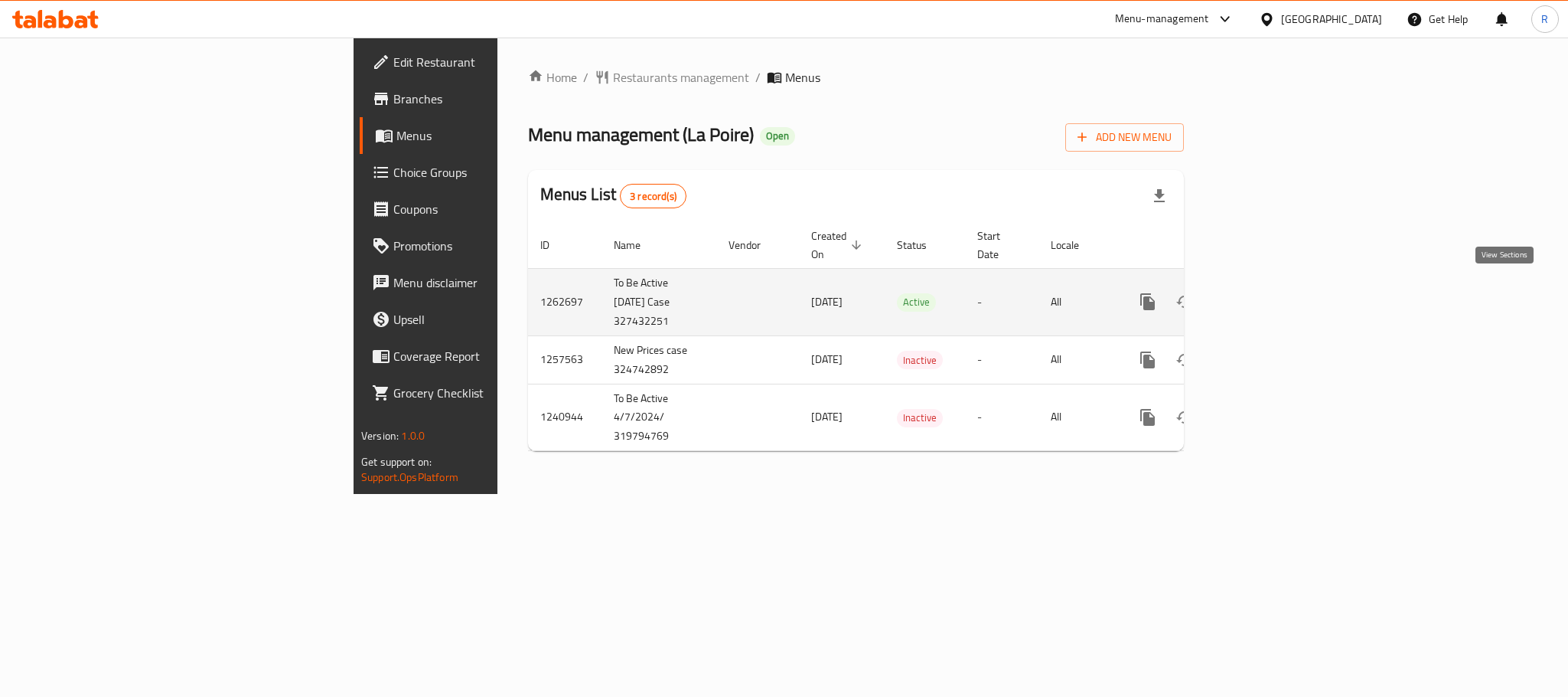
click at [1267, 293] on icon "enhanced table" at bounding box center [1258, 302] width 18 height 18
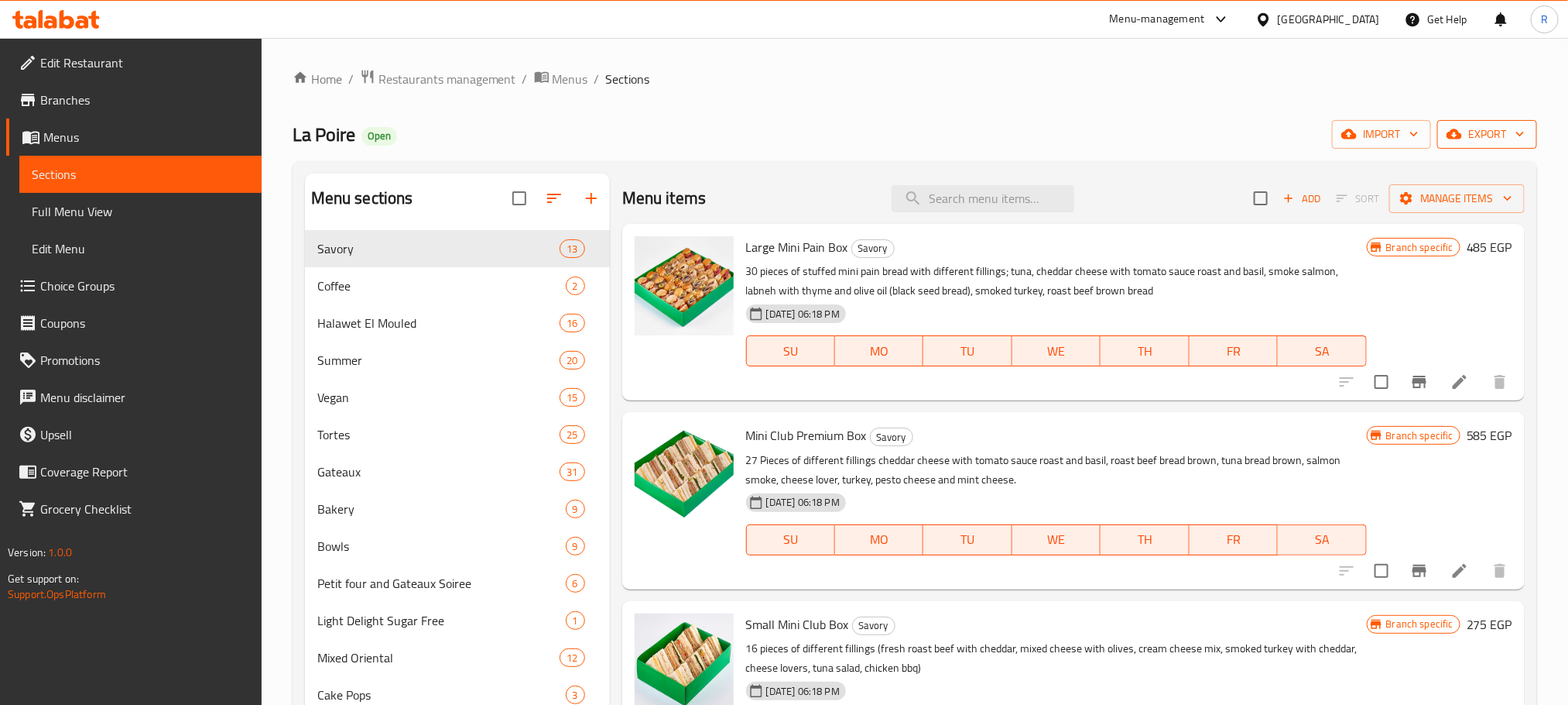
click at [1494, 123] on button "export" at bounding box center [1486, 135] width 100 height 29
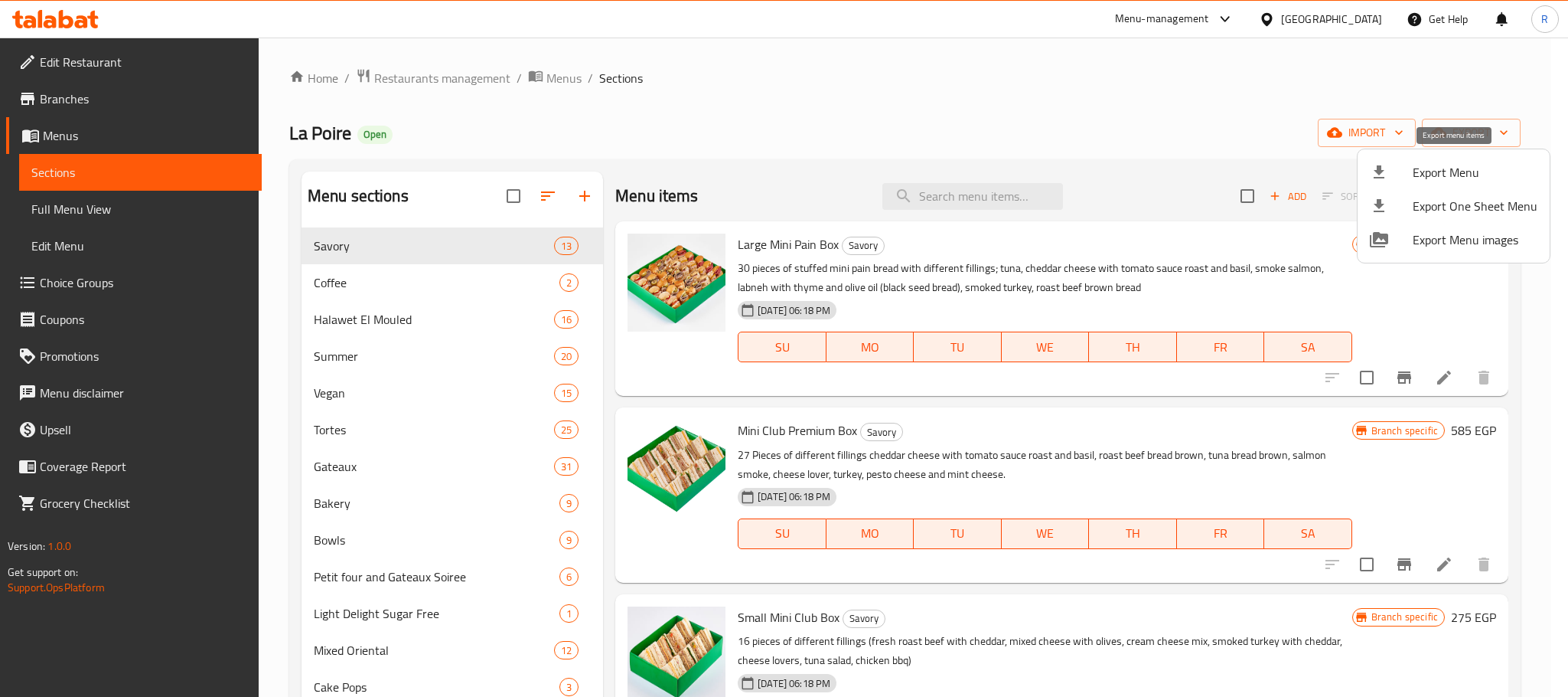
click at [1440, 181] on span "Export Menu" at bounding box center [1475, 172] width 125 height 18
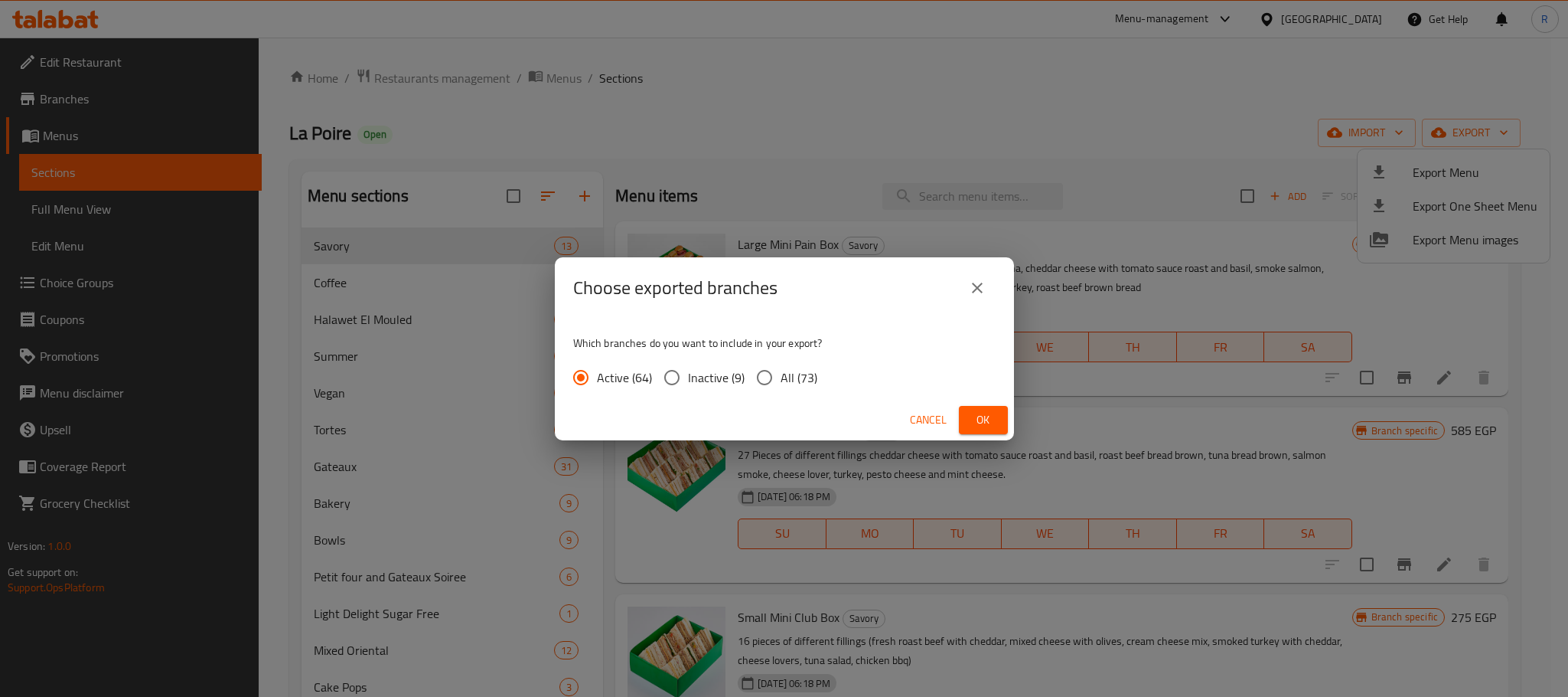
click at [804, 377] on span "All (73)" at bounding box center [799, 378] width 37 height 18
click at [781, 377] on input "All (73)" at bounding box center [764, 377] width 32 height 32
radio input "true"
click at [974, 423] on span "Ok" at bounding box center [983, 419] width 24 height 19
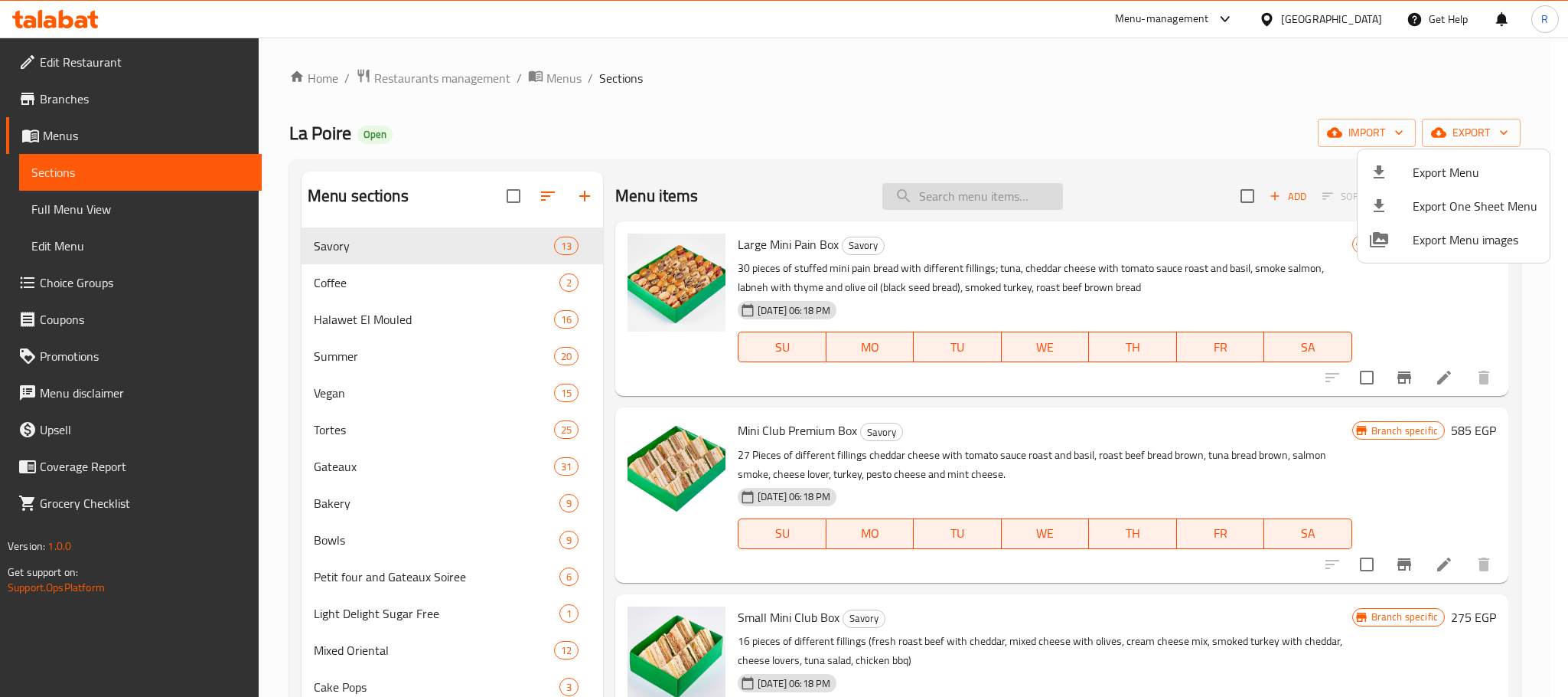
click at [977, 211] on div at bounding box center [784, 348] width 1568 height 697
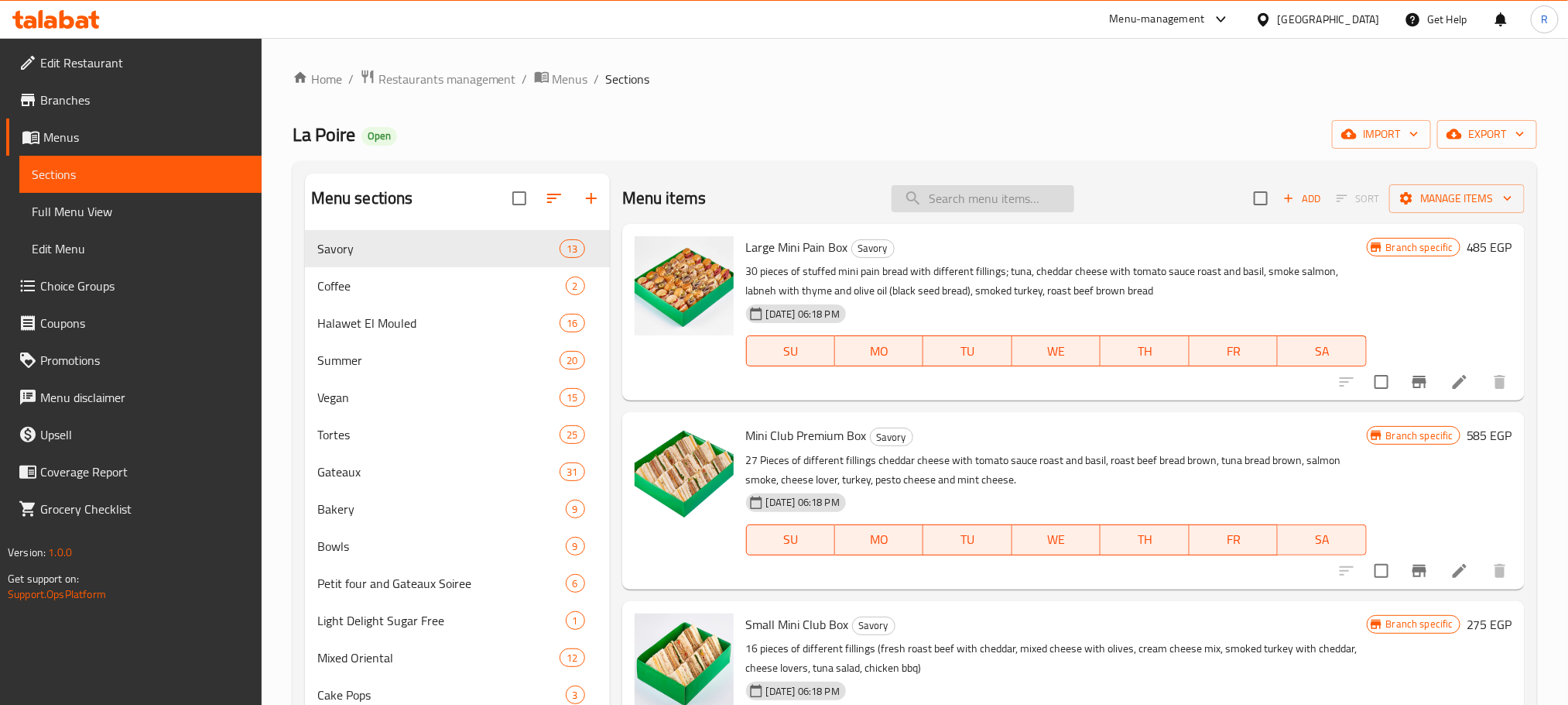
click at [990, 204] on input "search" at bounding box center [982, 199] width 182 height 27
paste input "Profiterole Bowl"
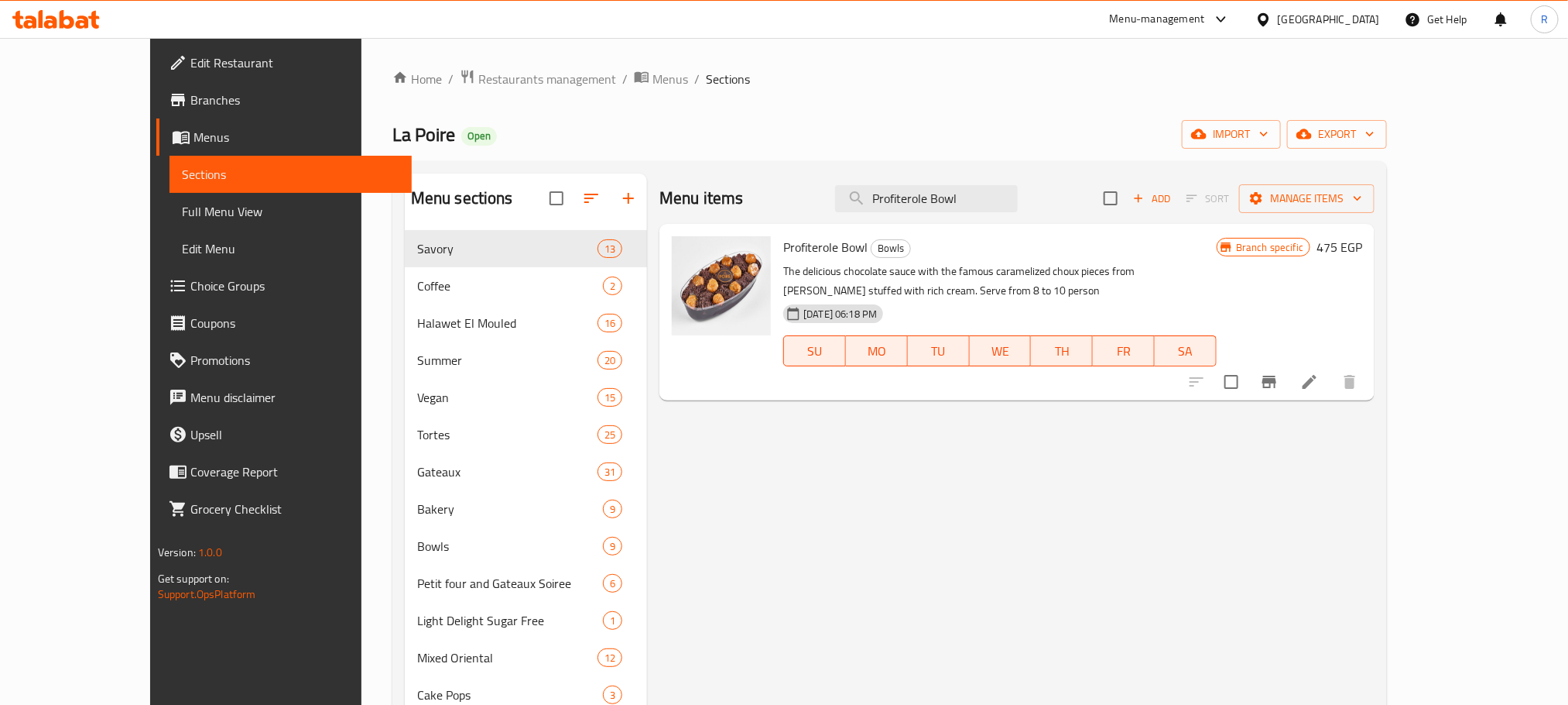
type input "Profiterole Bowl"
click at [1288, 400] on button "Branch-specific-item" at bounding box center [1270, 382] width 37 height 37
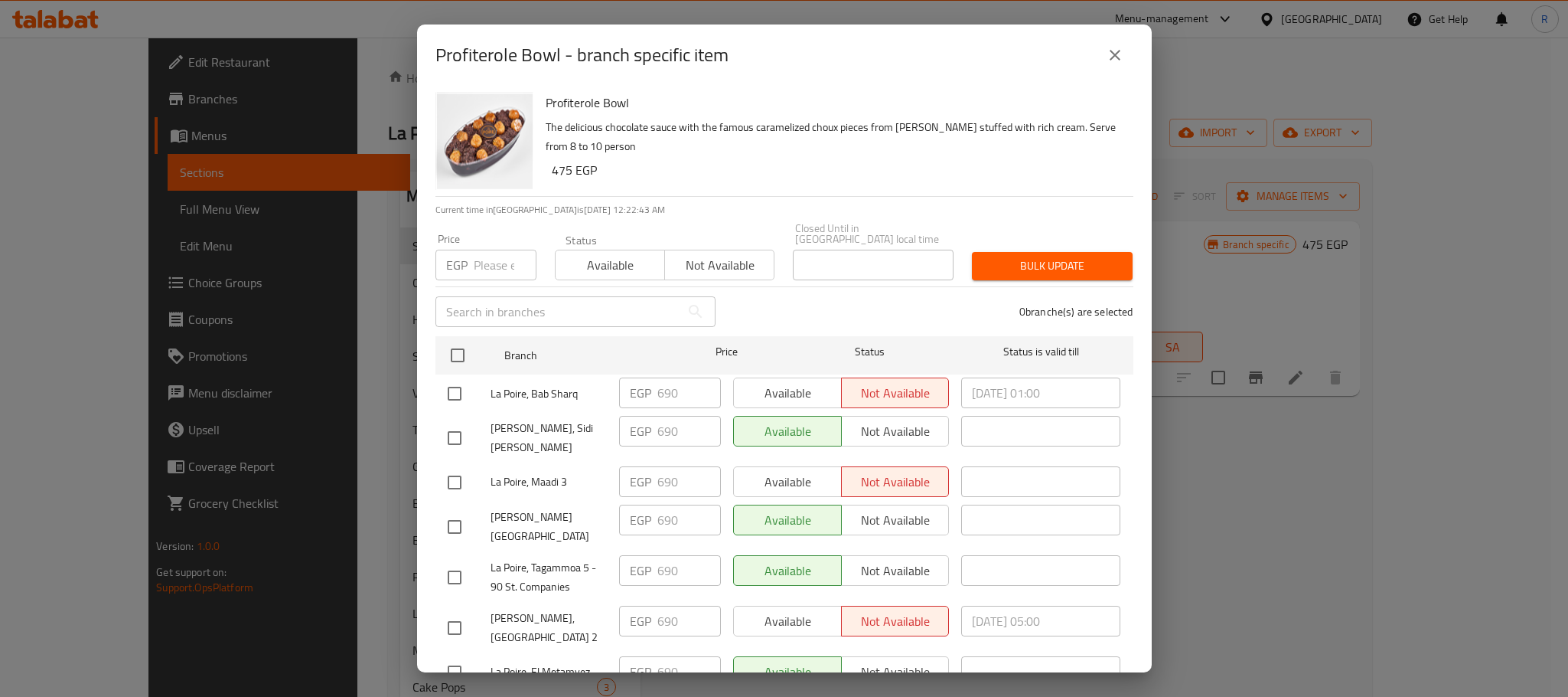
click at [452, 341] on input "checkbox" at bounding box center [457, 355] width 32 height 32
checkbox input "true"
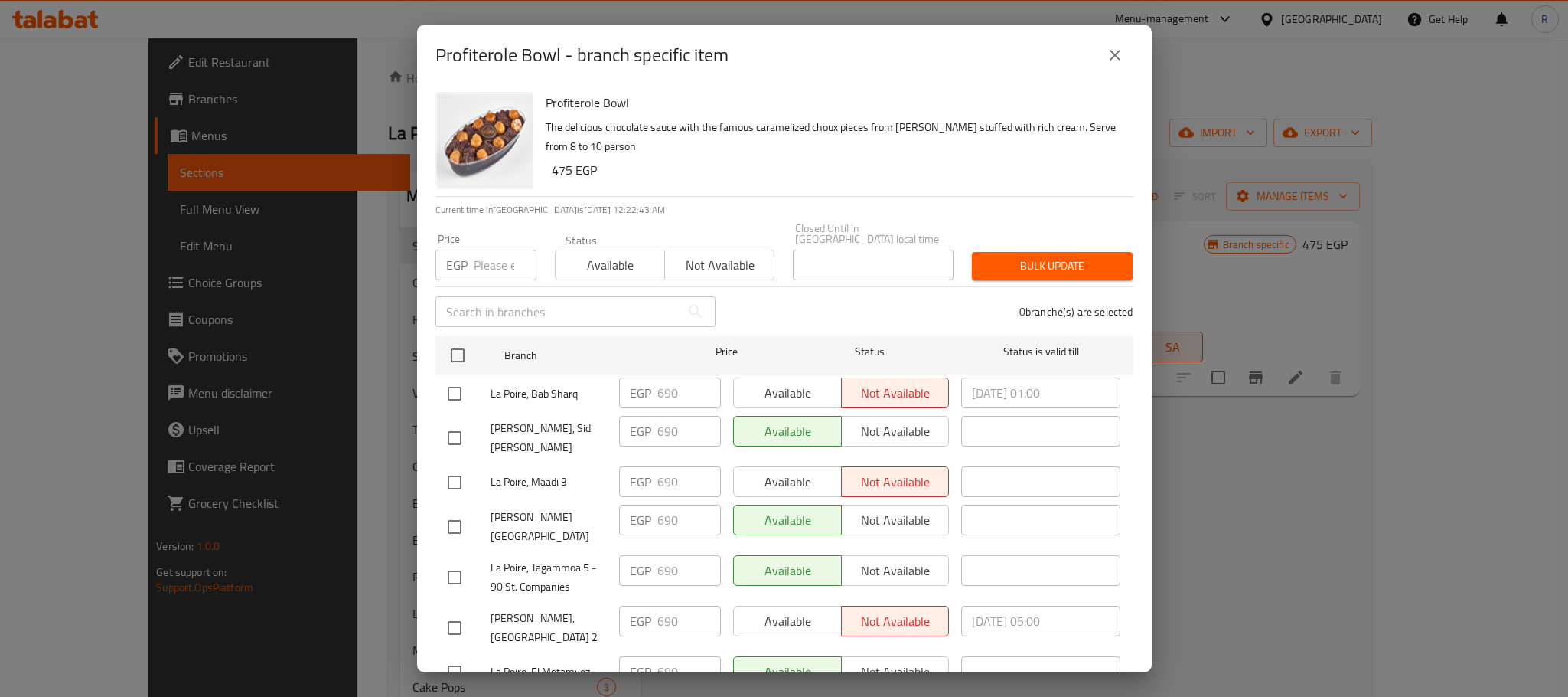
checkbox input "true"
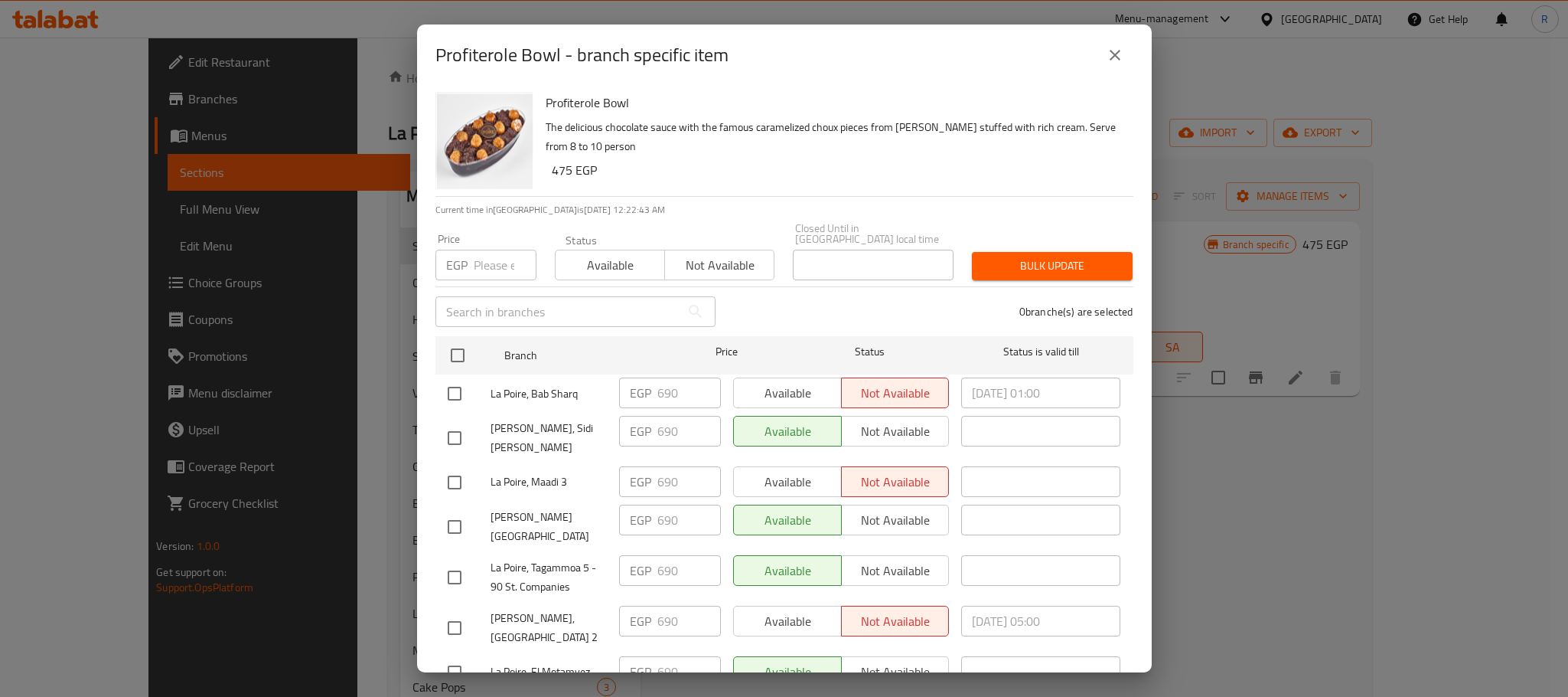
checkbox input "true"
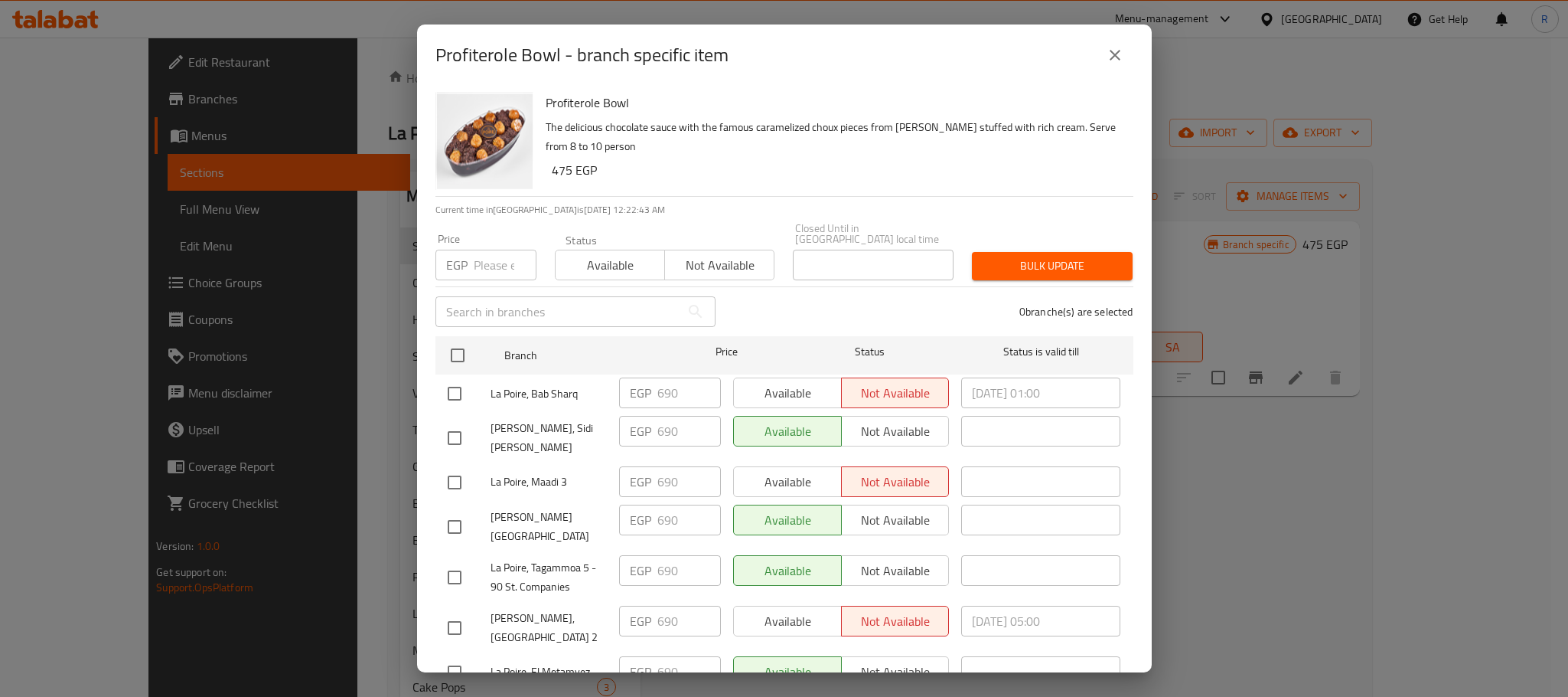
checkbox input "true"
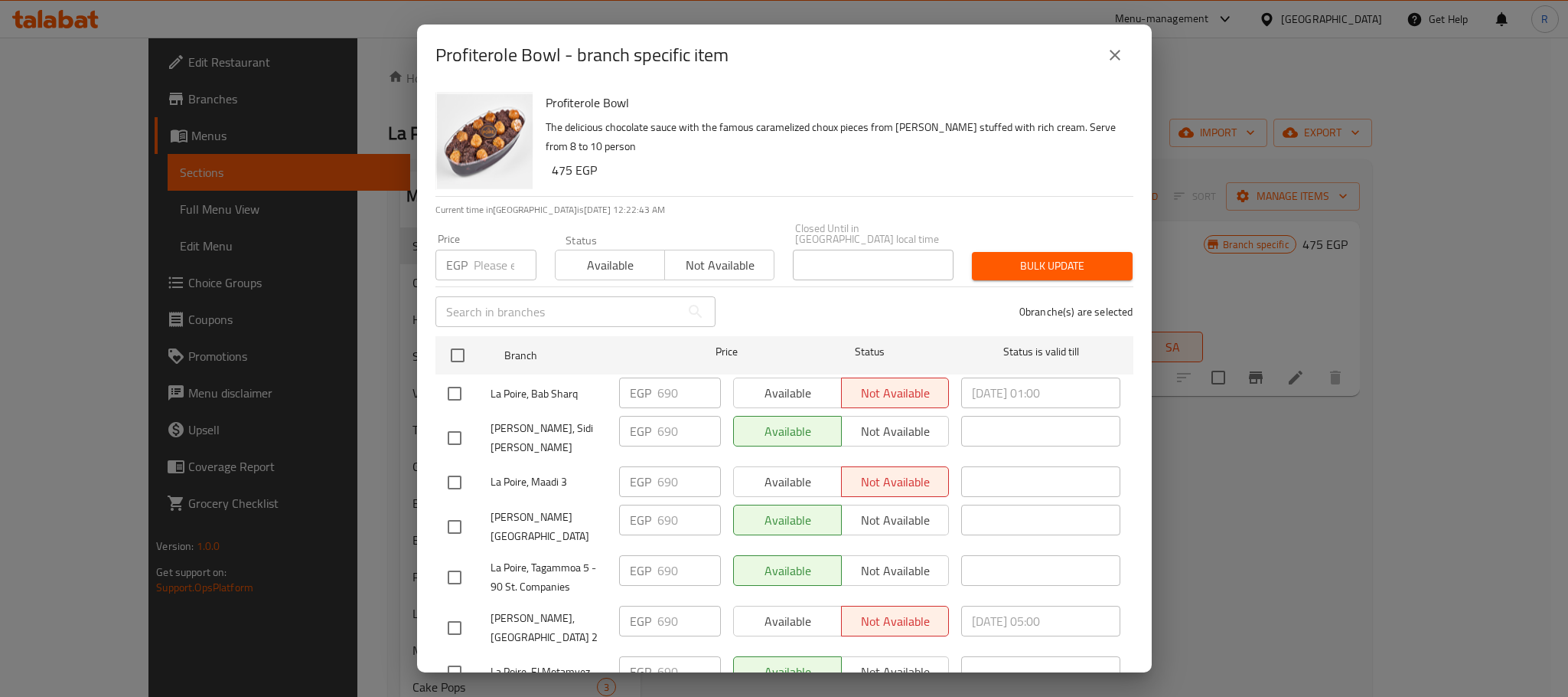
checkbox input "true"
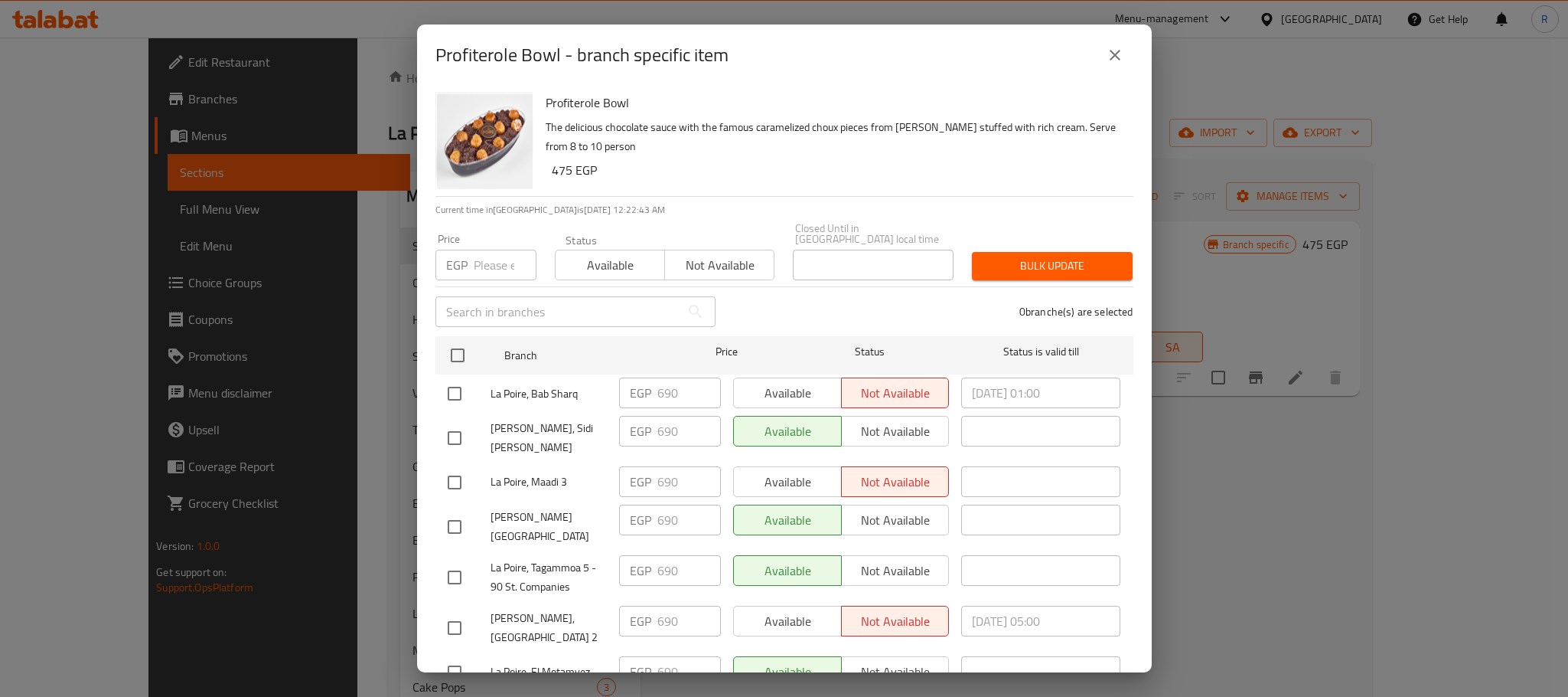
checkbox input "true"
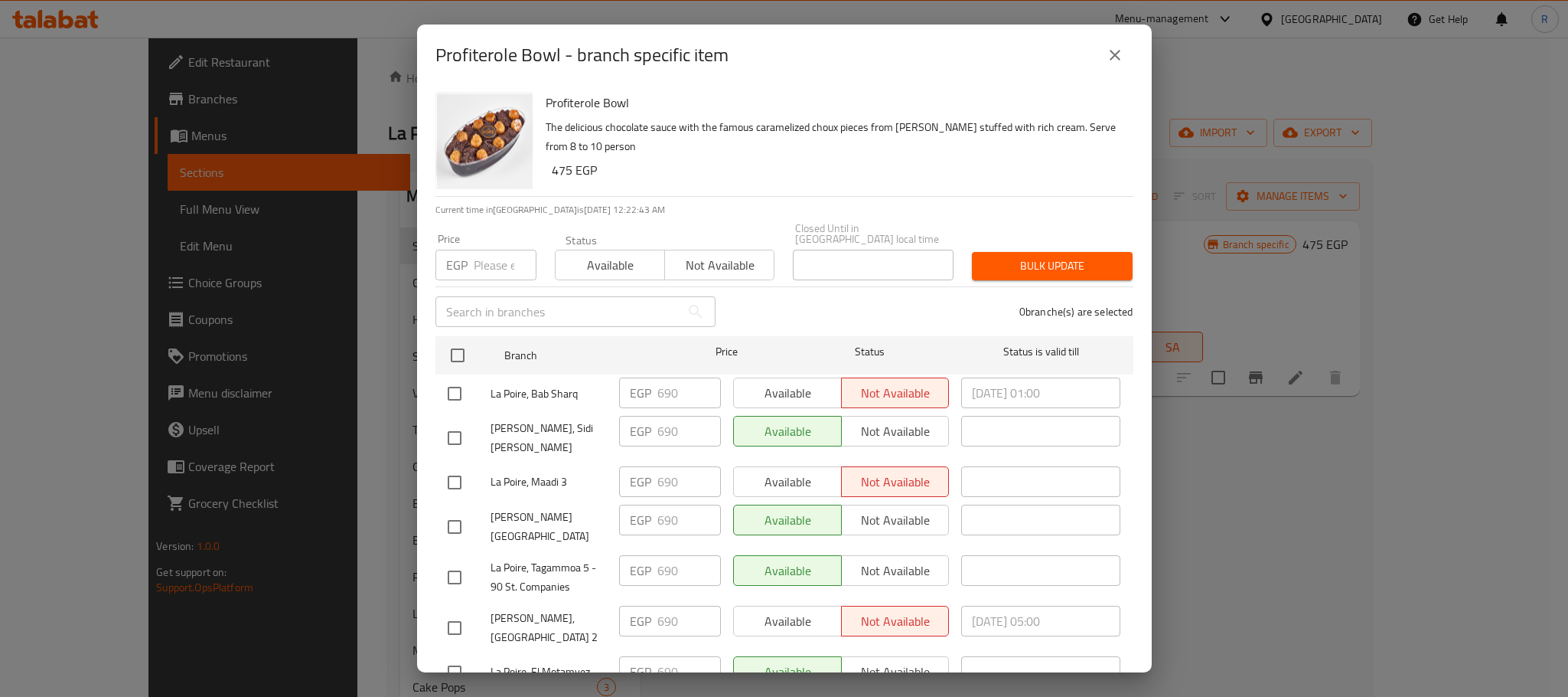
checkbox input "true"
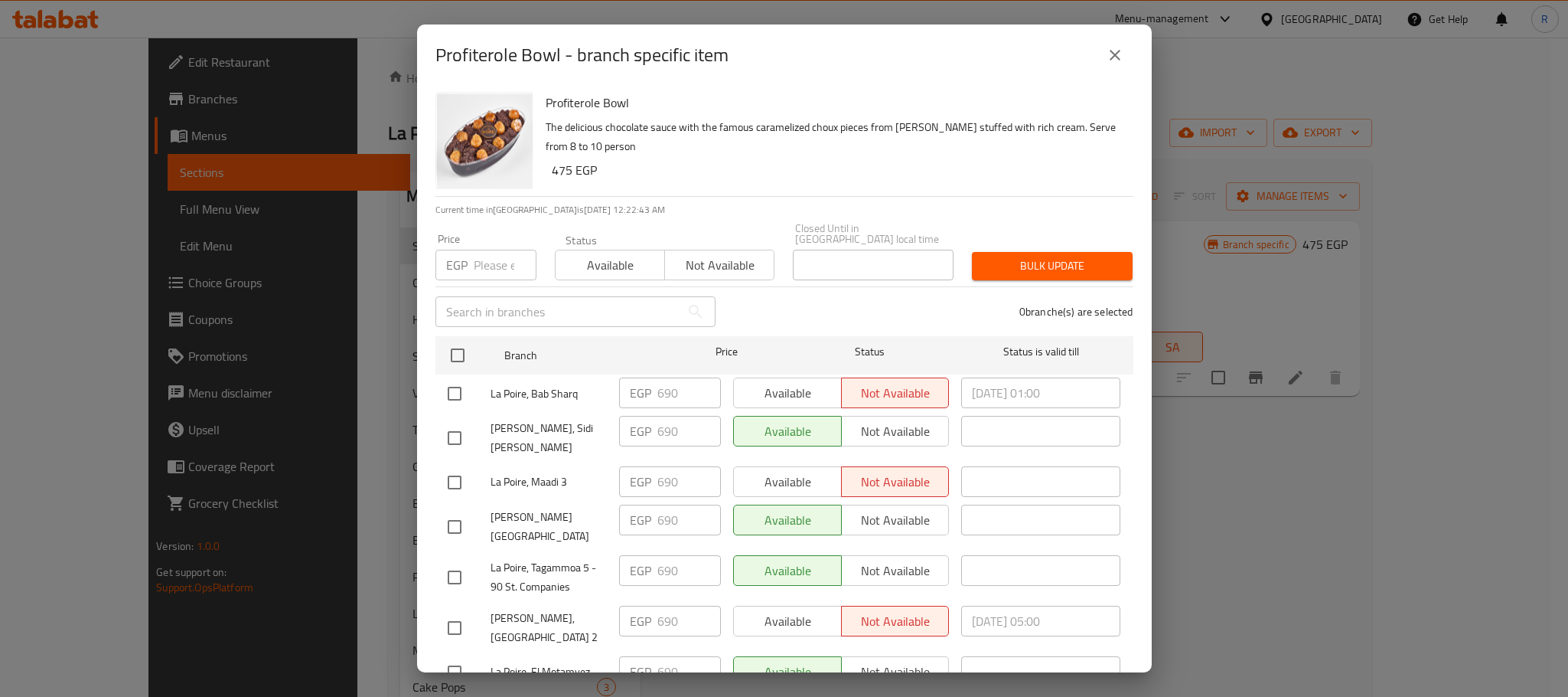
checkbox input "true"
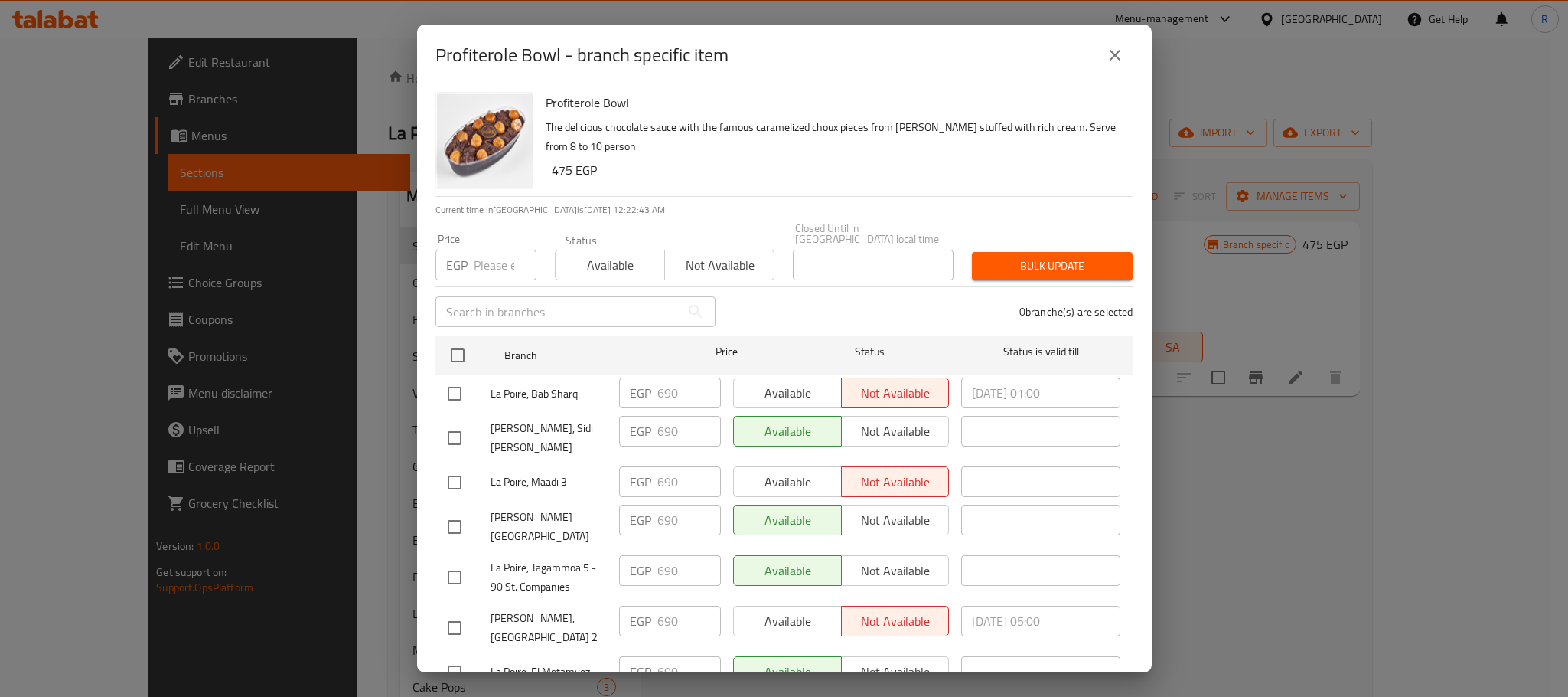
checkbox input "true"
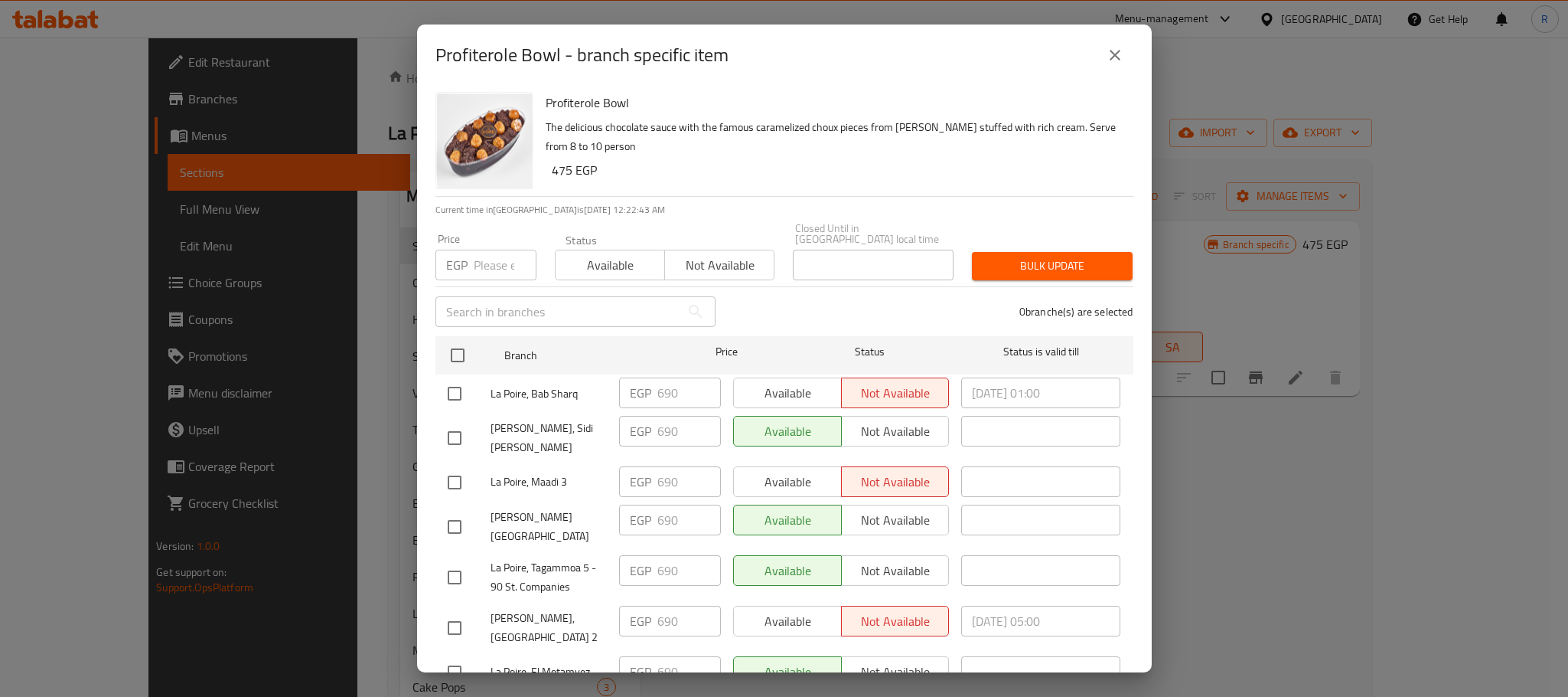
checkbox input "true"
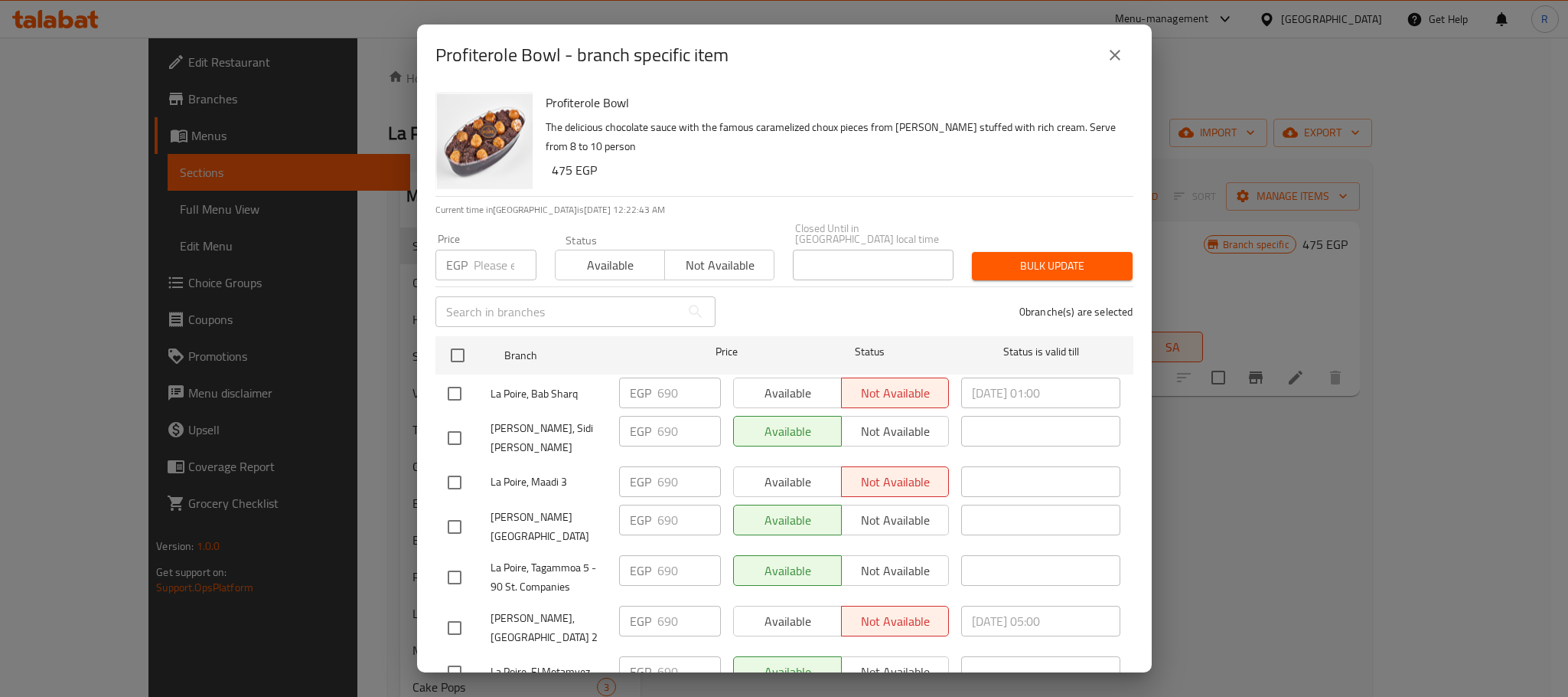
checkbox input "true"
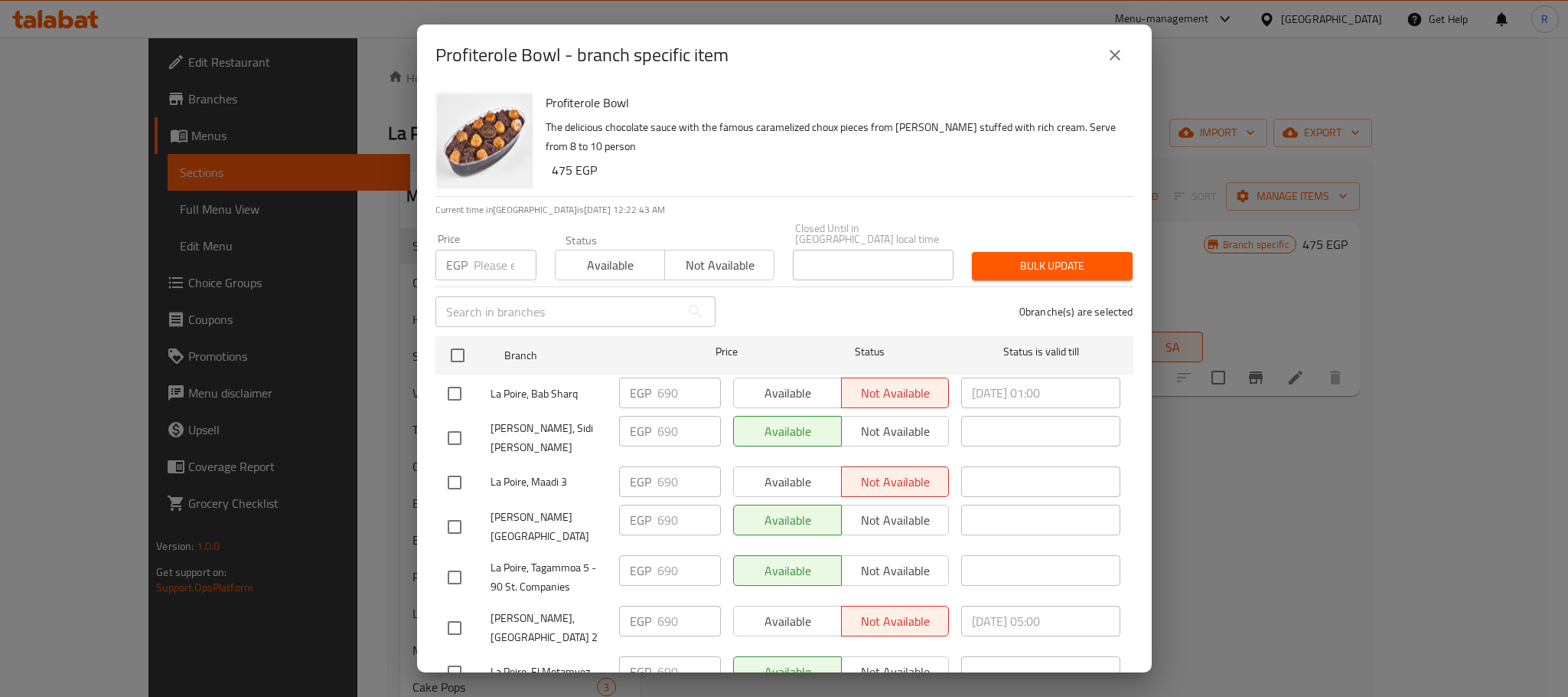
checkbox input "true"
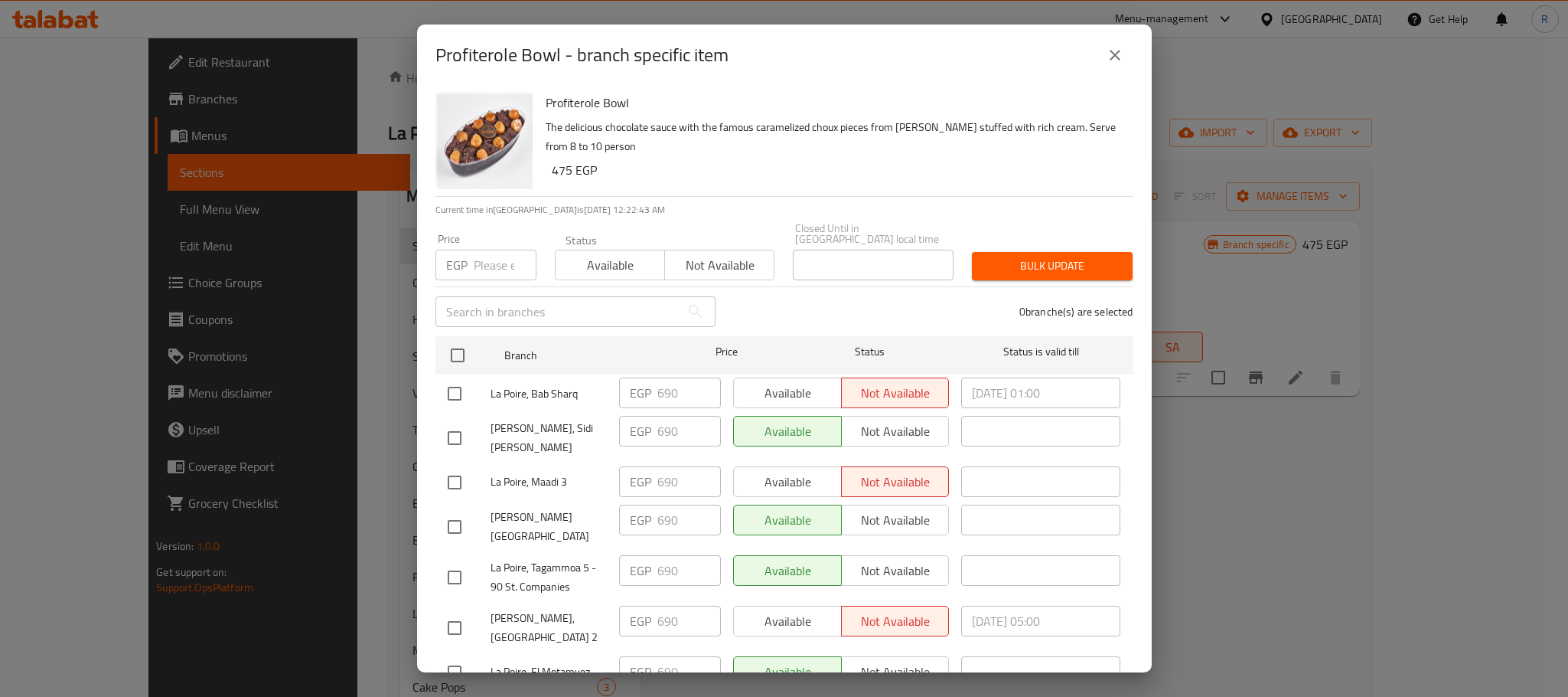
checkbox input "true"
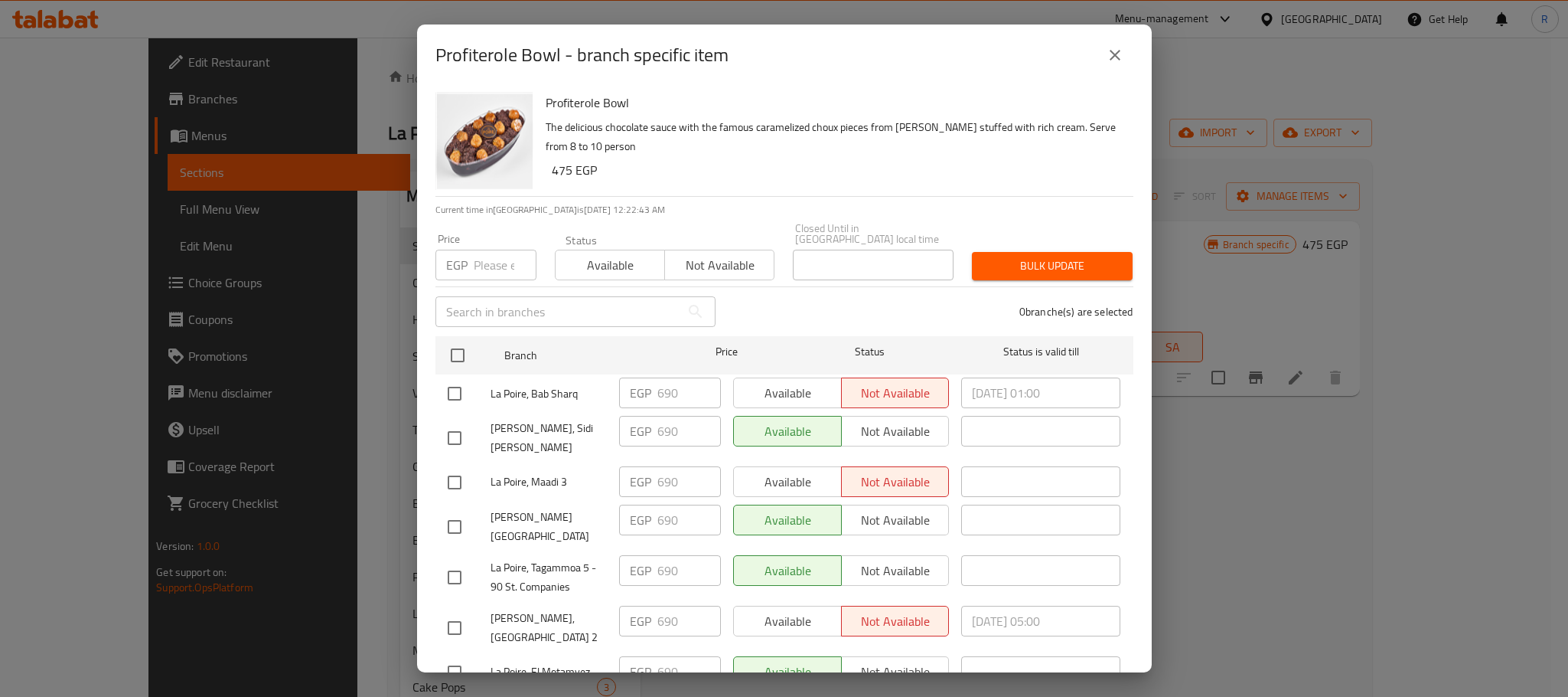
checkbox input "true"
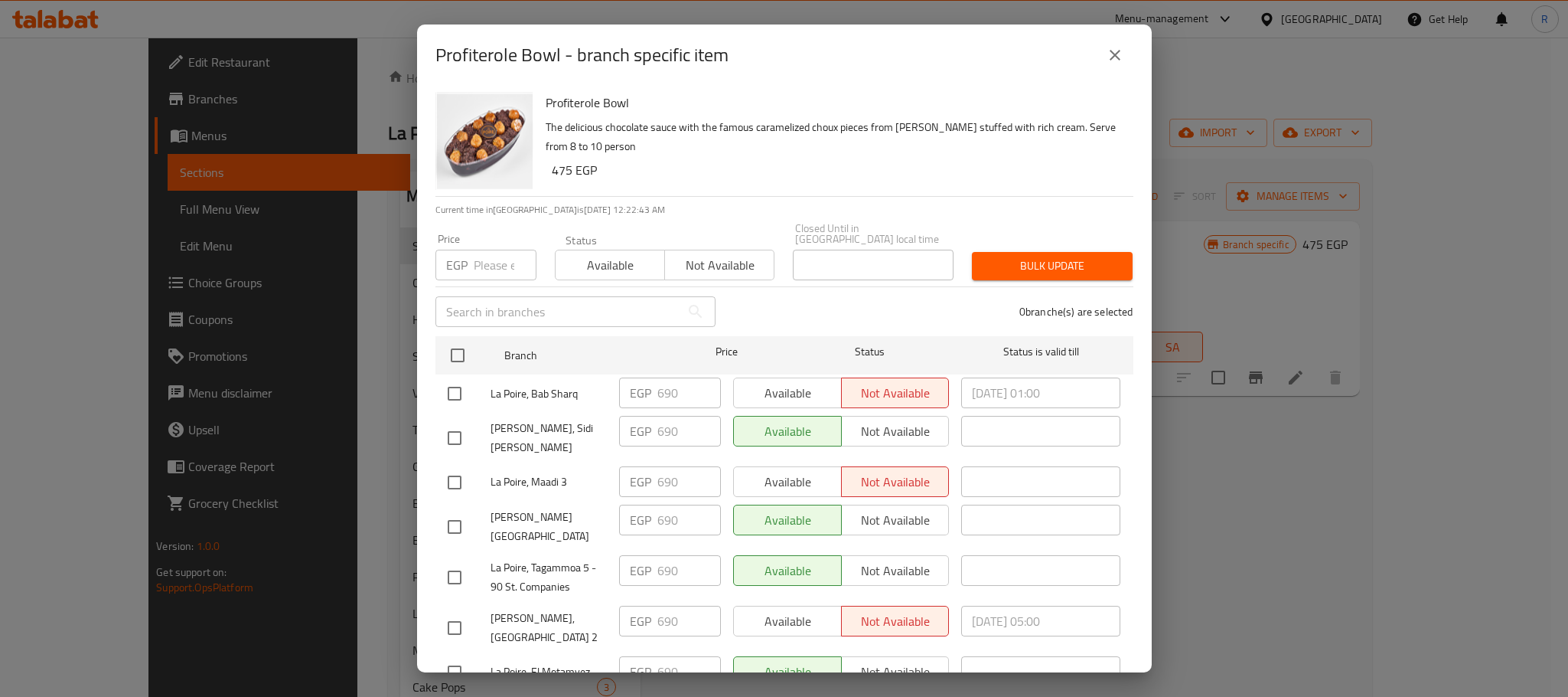
checkbox input "true"
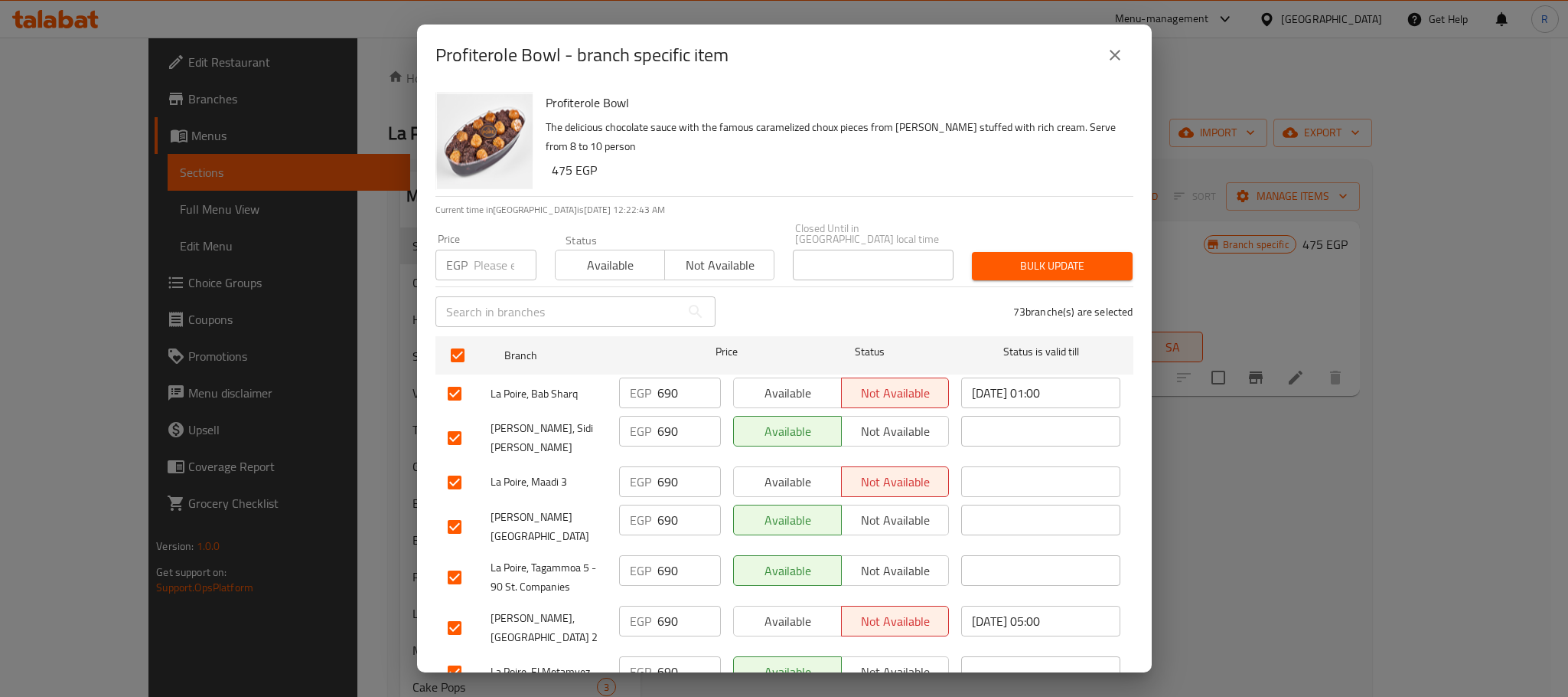
click at [481, 263] on input "number" at bounding box center [505, 264] width 62 height 31
paste input "715"
type input "715"
click at [1088, 260] on span "Bulk update" at bounding box center [1053, 265] width 136 height 19
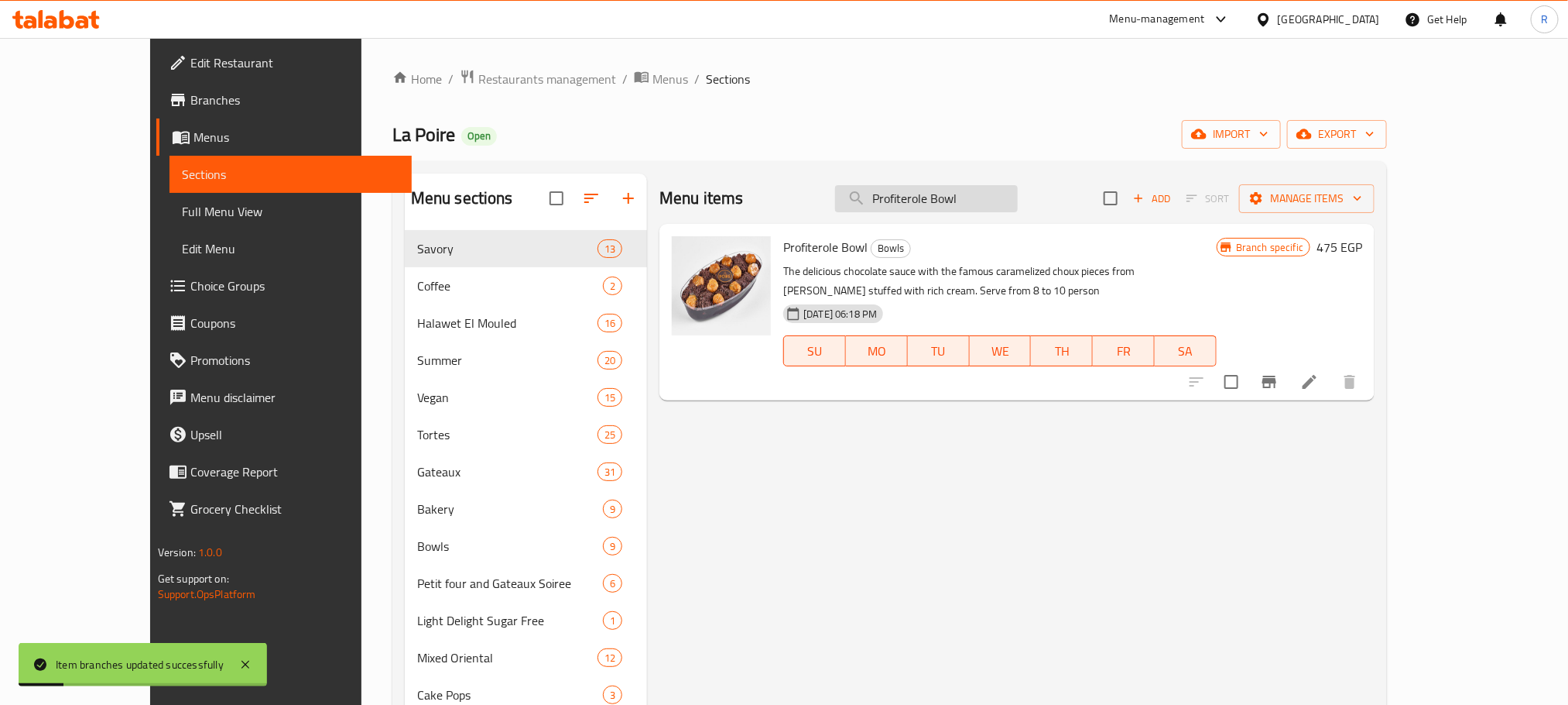
click at [978, 204] on input "Profiterole Bowl" at bounding box center [926, 199] width 182 height 27
click at [979, 205] on input "Profiterole Bowl" at bounding box center [926, 199] width 182 height 27
paste input "Chocolate Maltesers Torte"
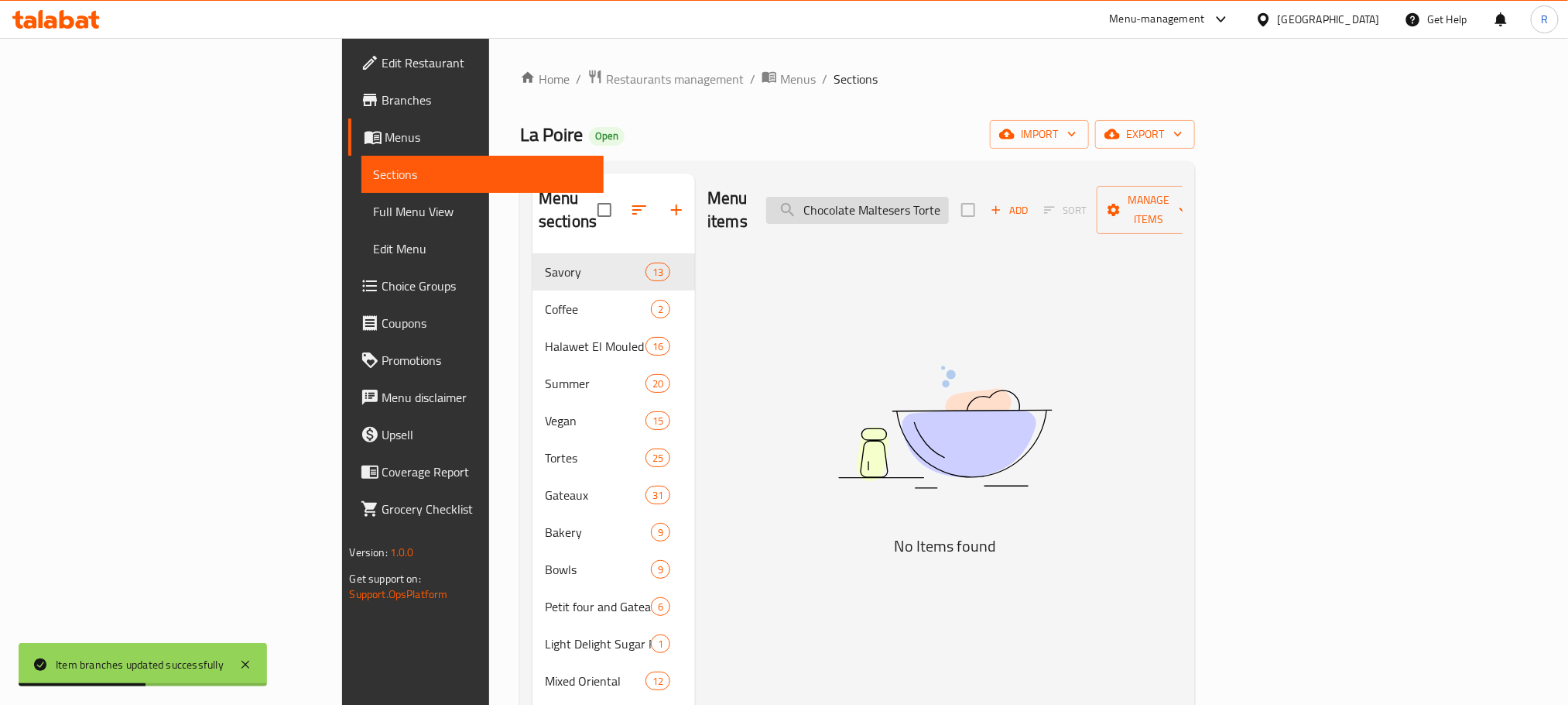
click at [949, 214] on input "Chocolate Maltesers Torte" at bounding box center [857, 210] width 182 height 27
click at [949, 199] on input "Chocolate Maltese" at bounding box center [857, 210] width 182 height 27
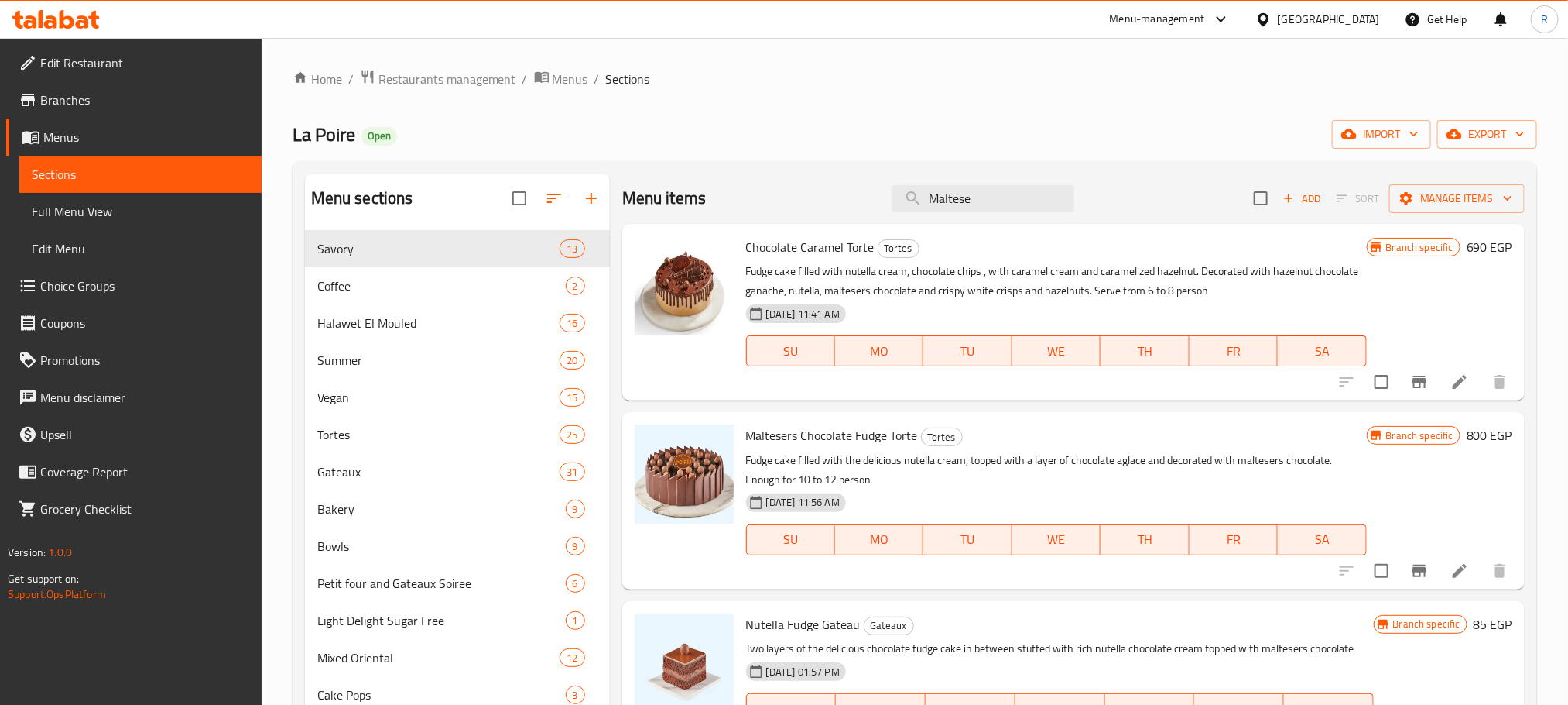
type input "Maltese"
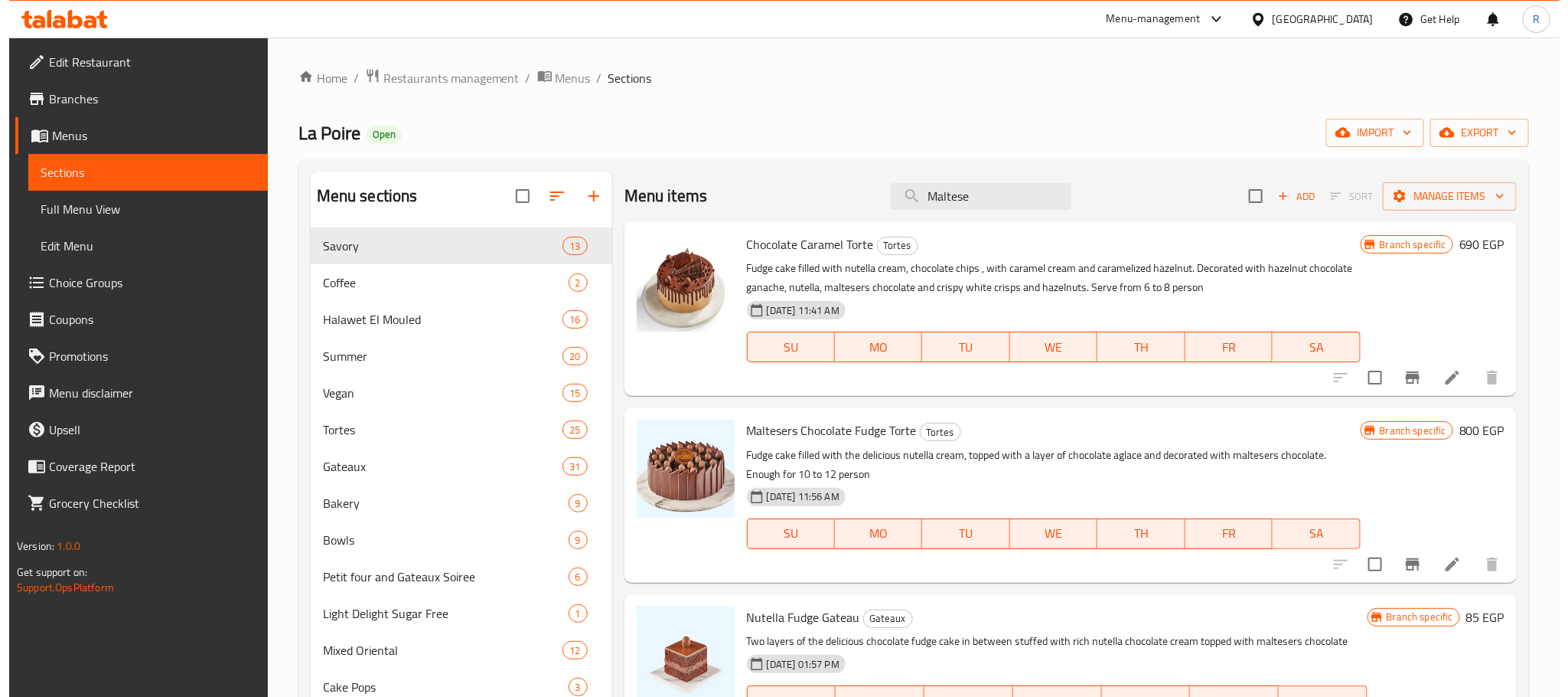
scroll to position [115, 0]
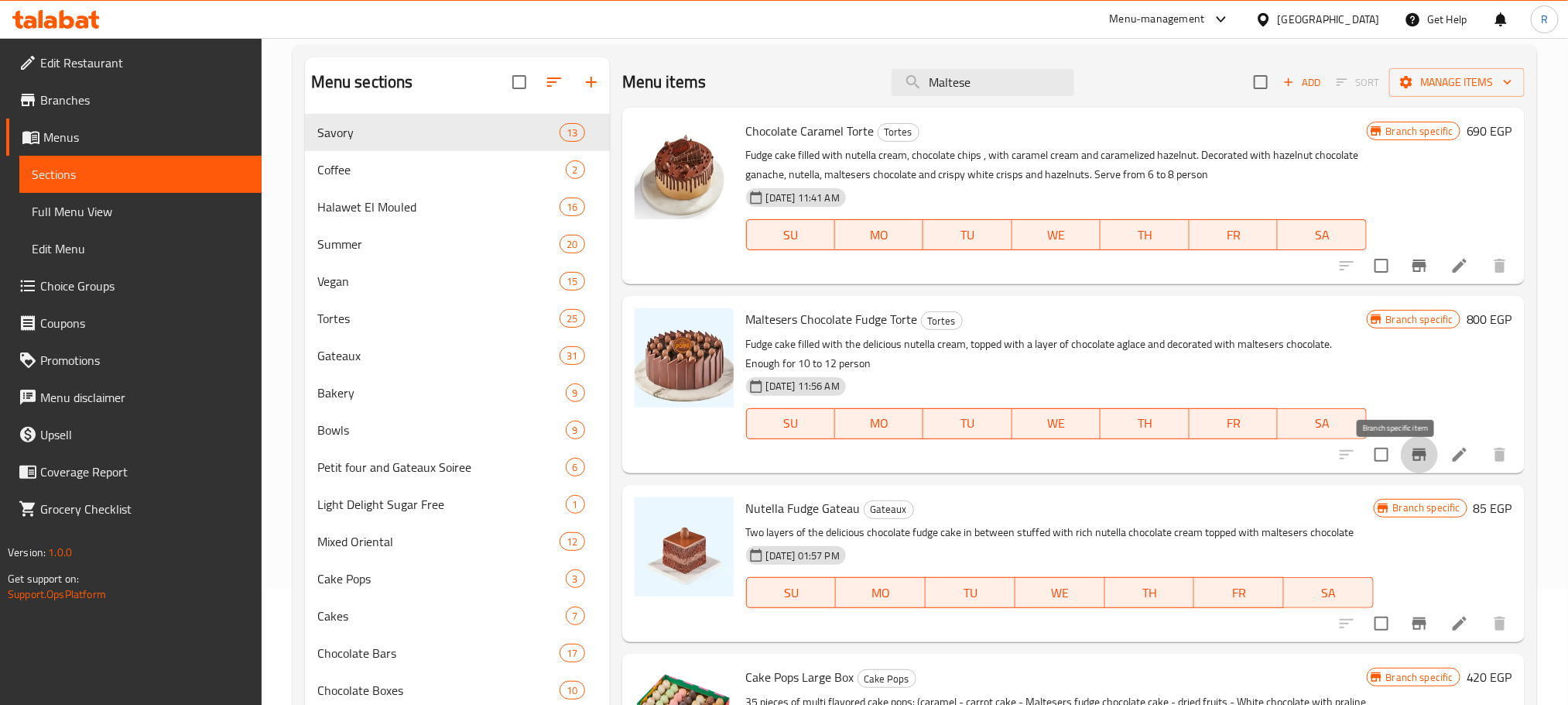
click at [1410, 464] on icon "Branch-specific-item" at bounding box center [1419, 454] width 18 height 19
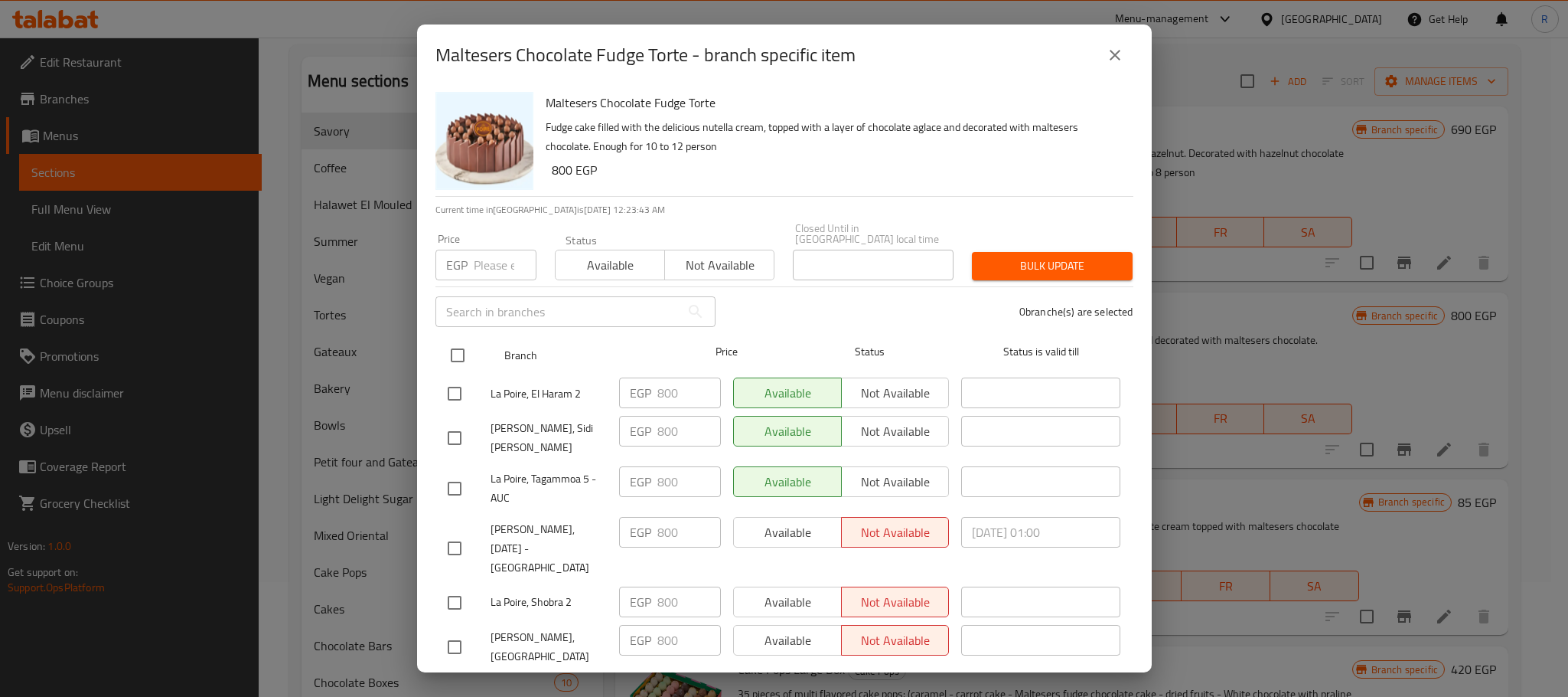
click at [450, 349] on input "checkbox" at bounding box center [457, 355] width 32 height 32
checkbox input "true"
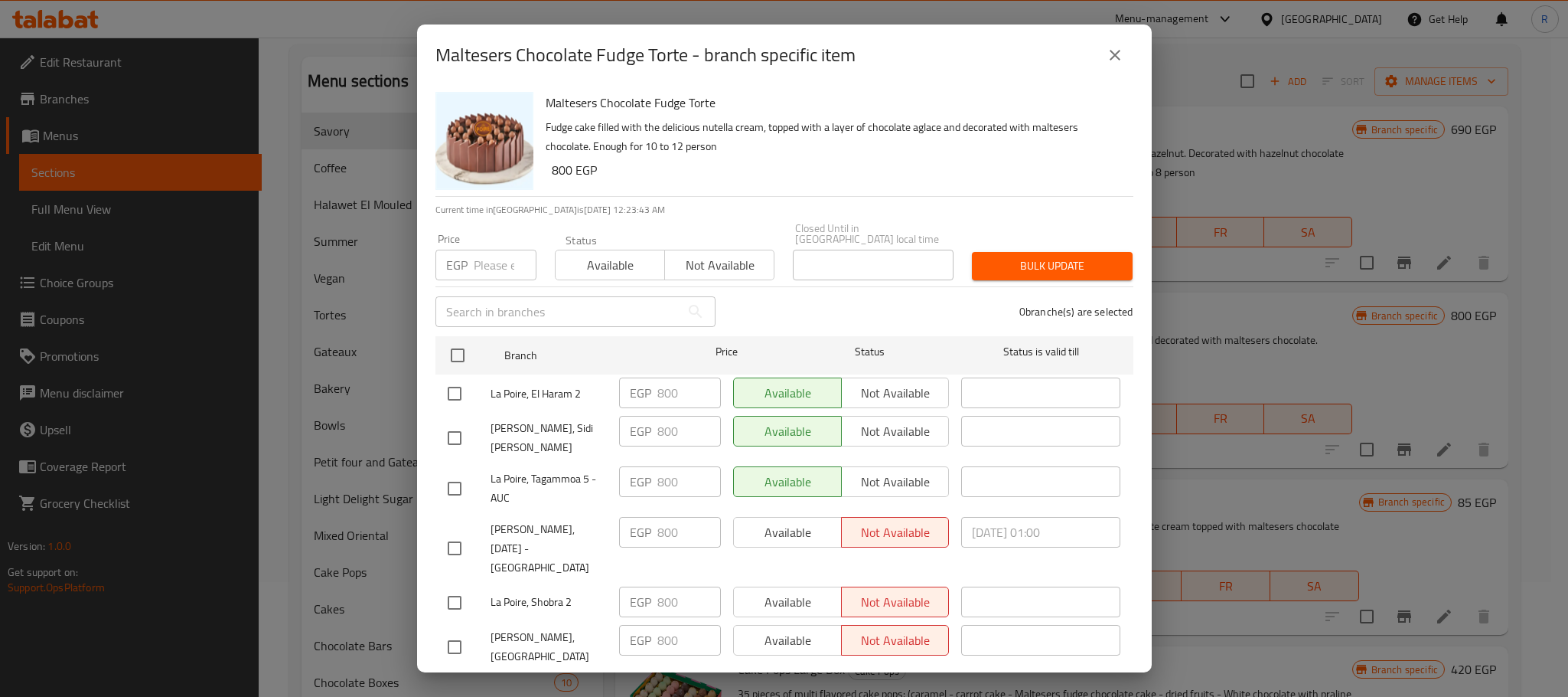
checkbox input "true"
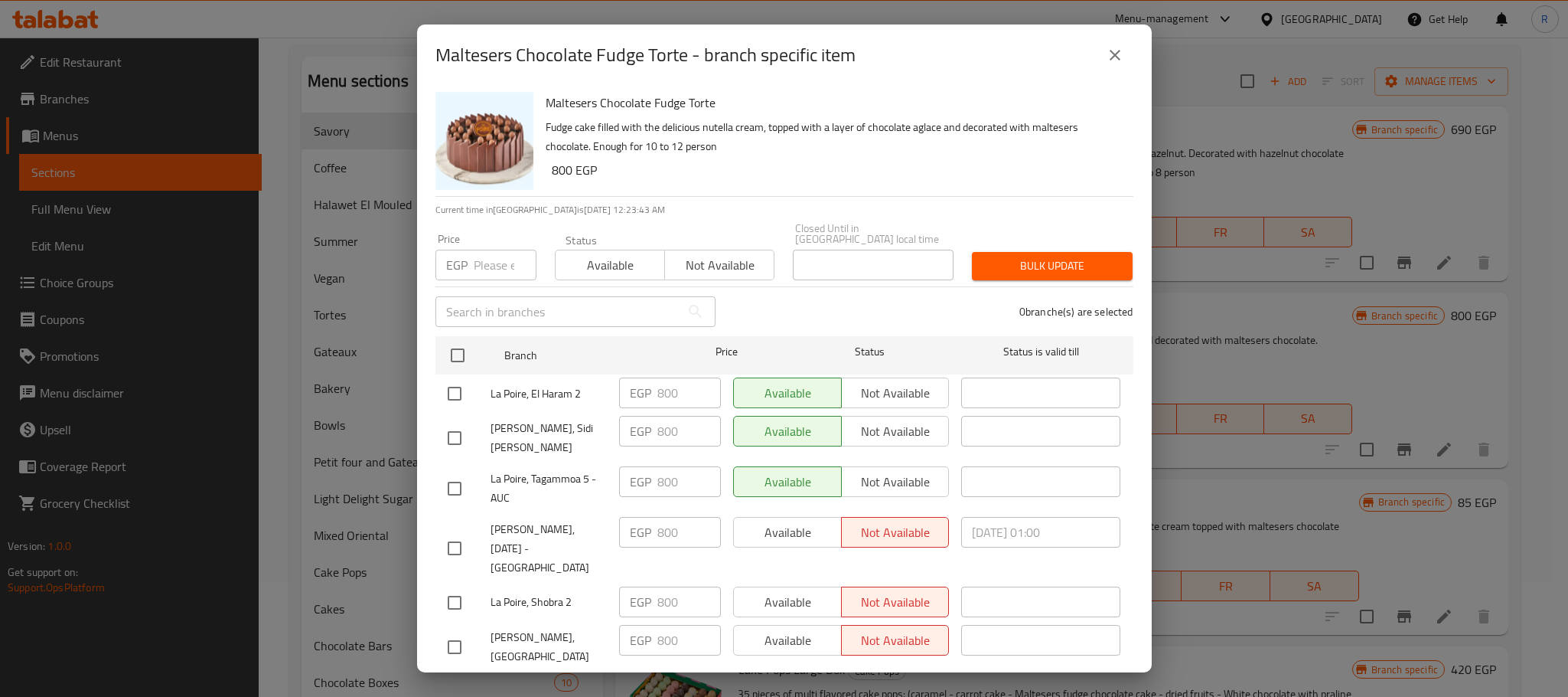
checkbox input "true"
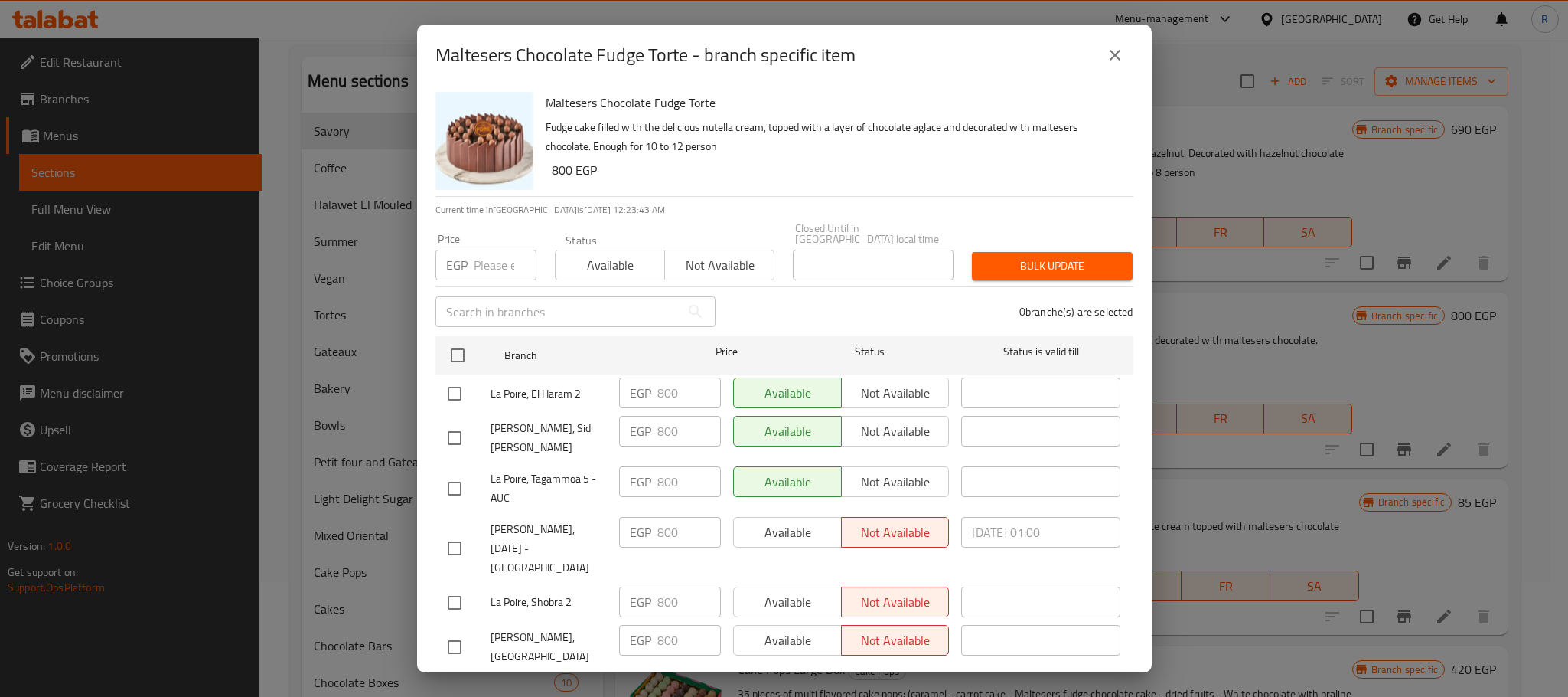
checkbox input "true"
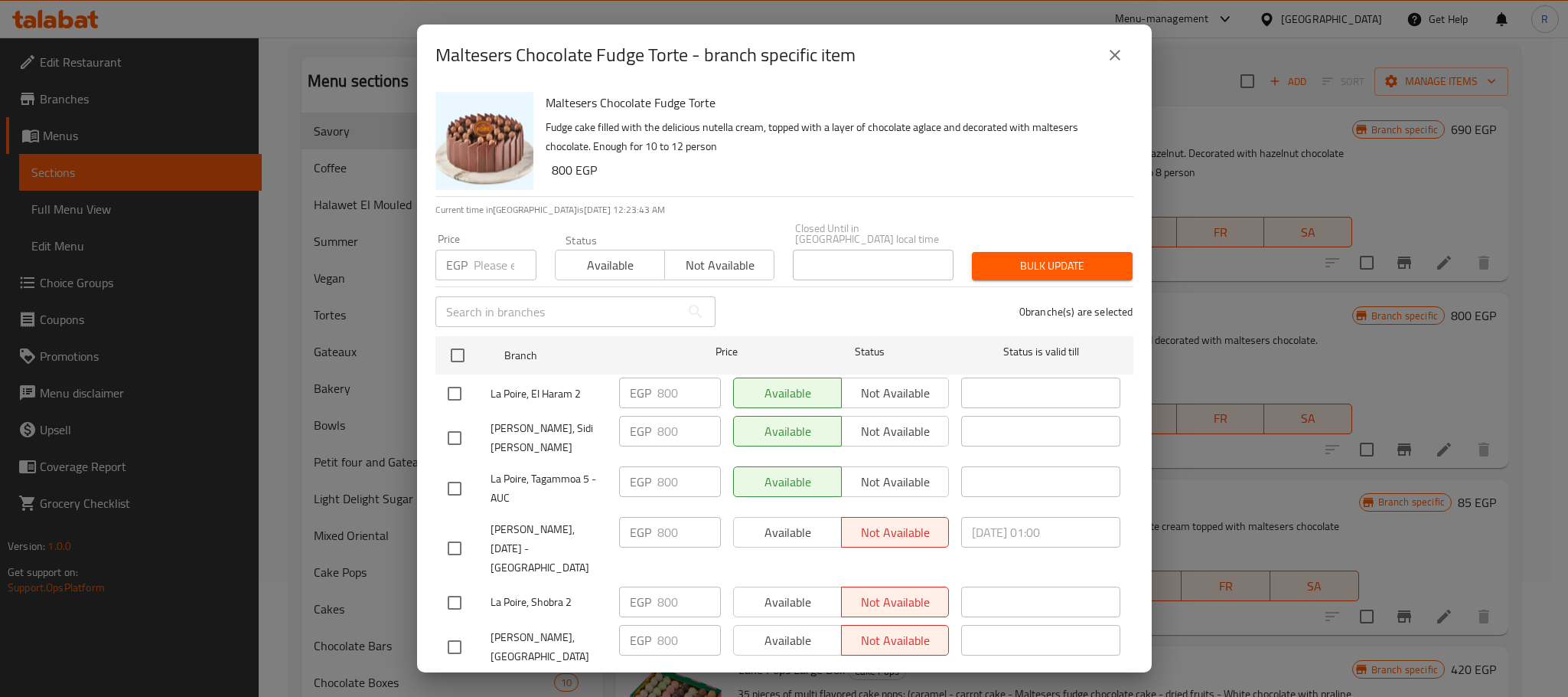
checkbox input "true"
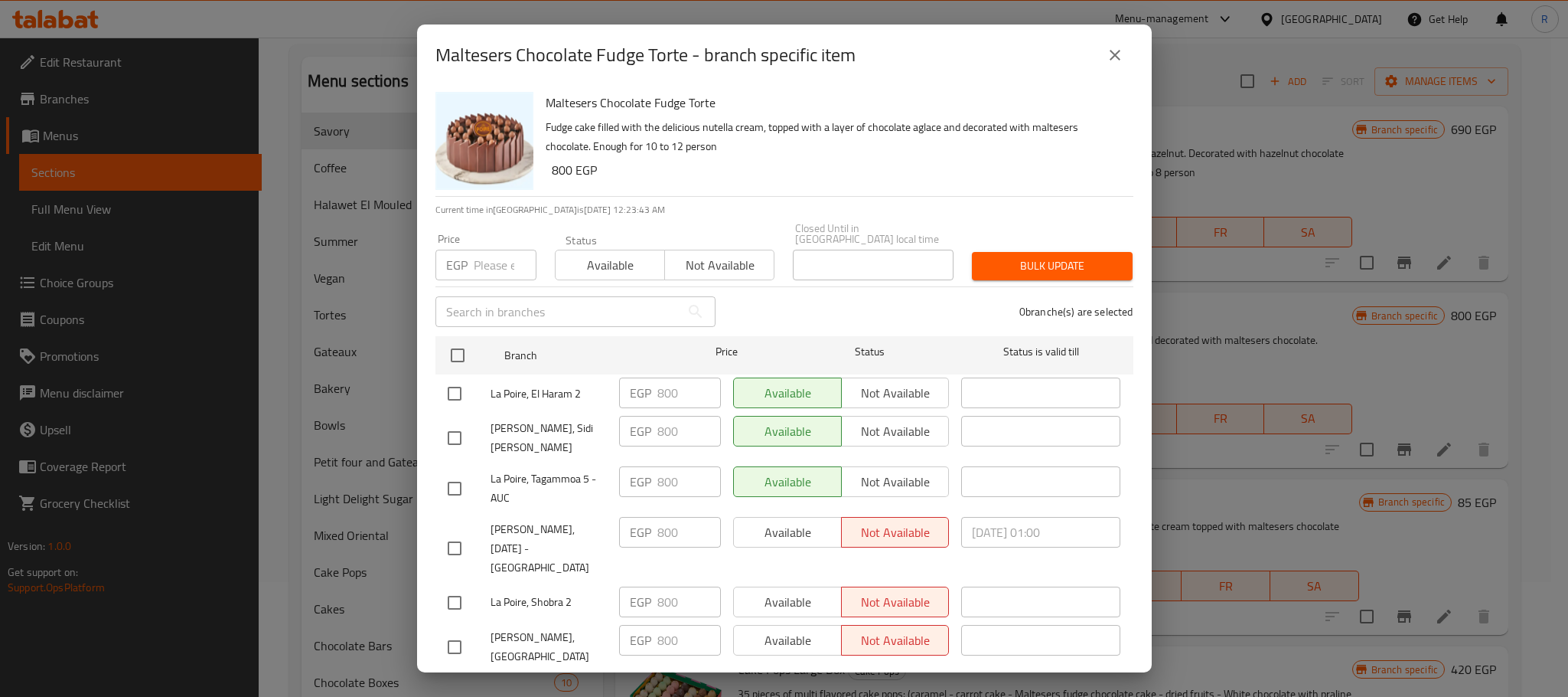
checkbox input "true"
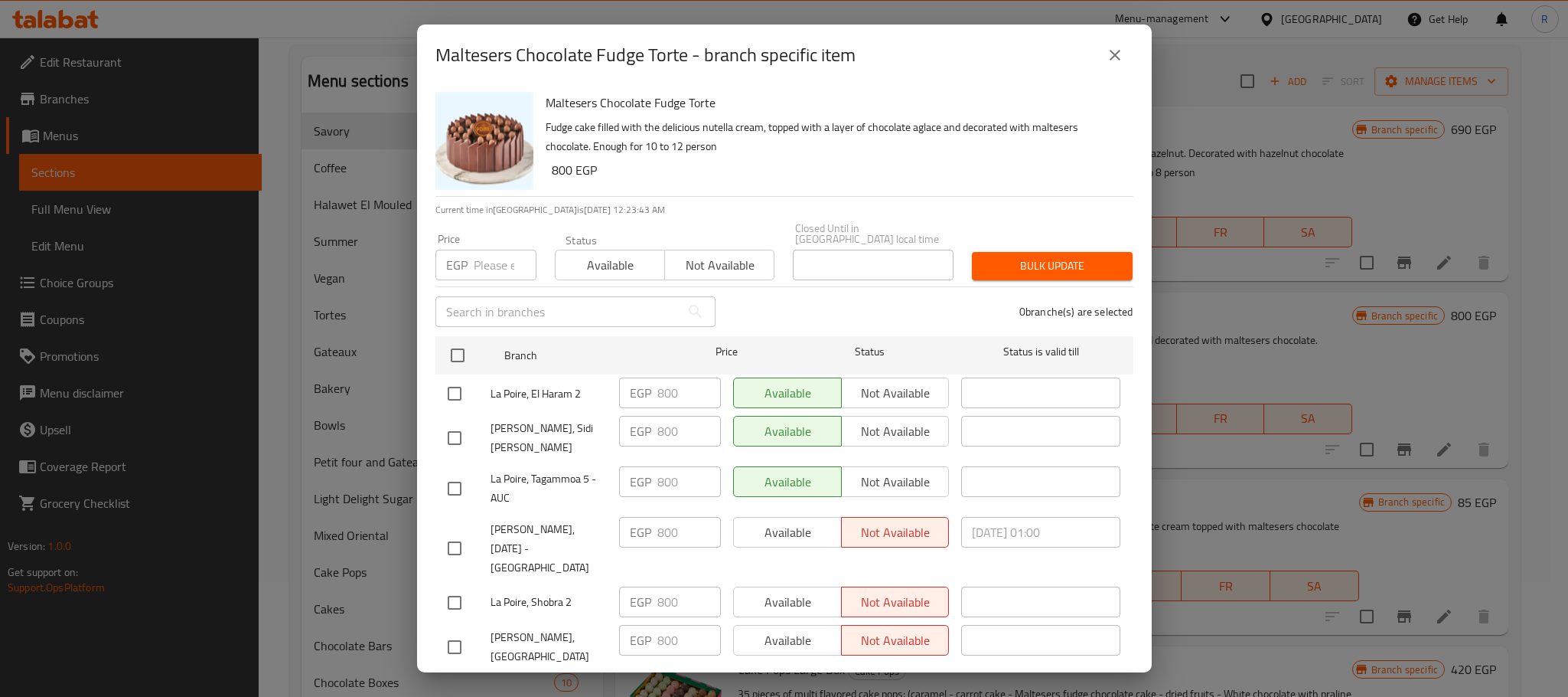
checkbox input "true"
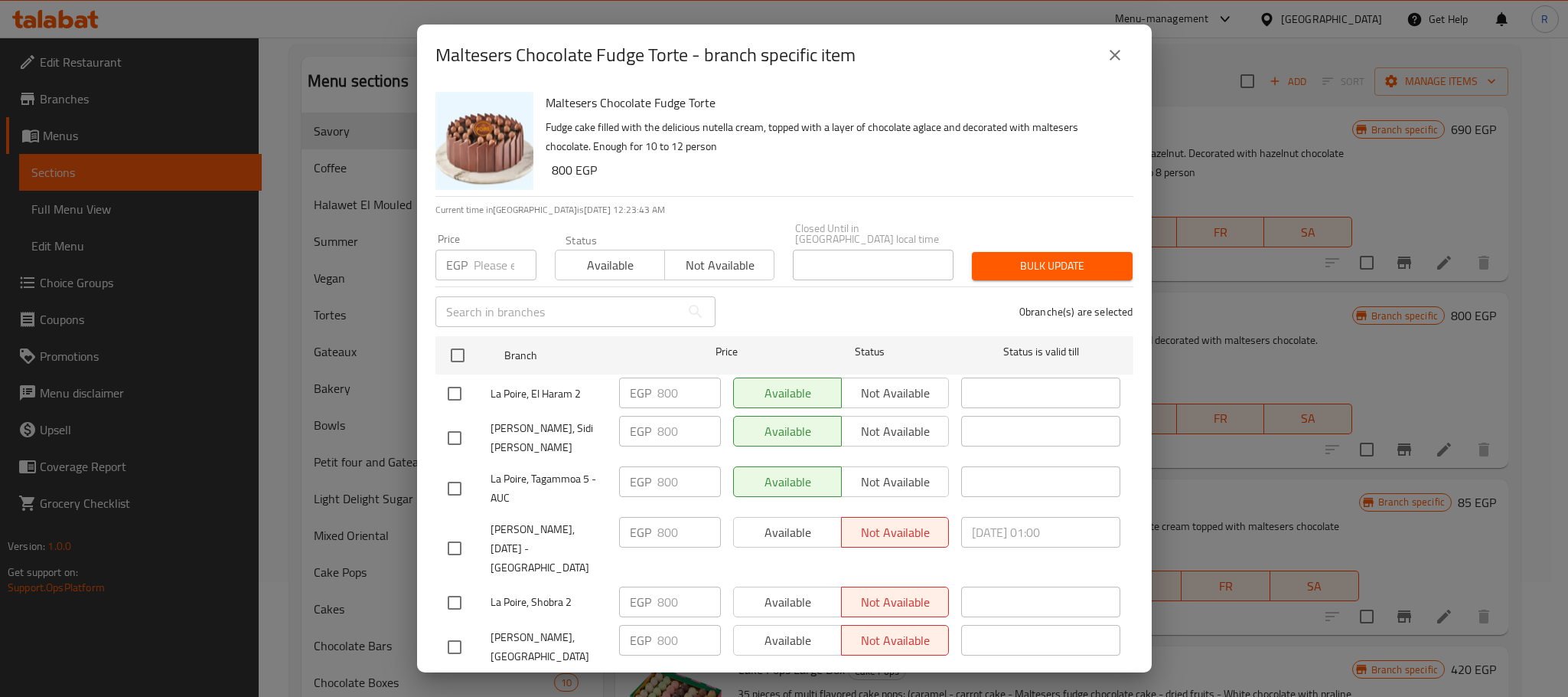
checkbox input "true"
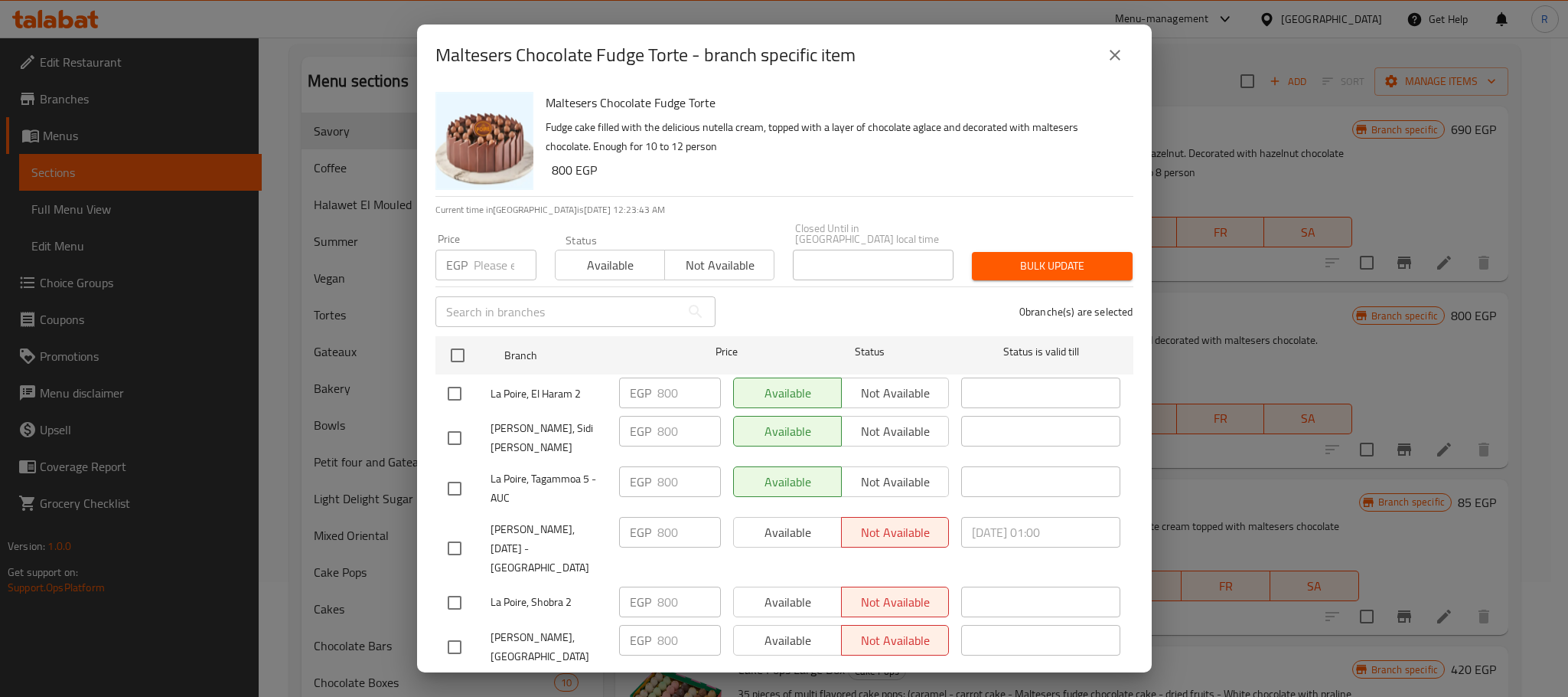
checkbox input "true"
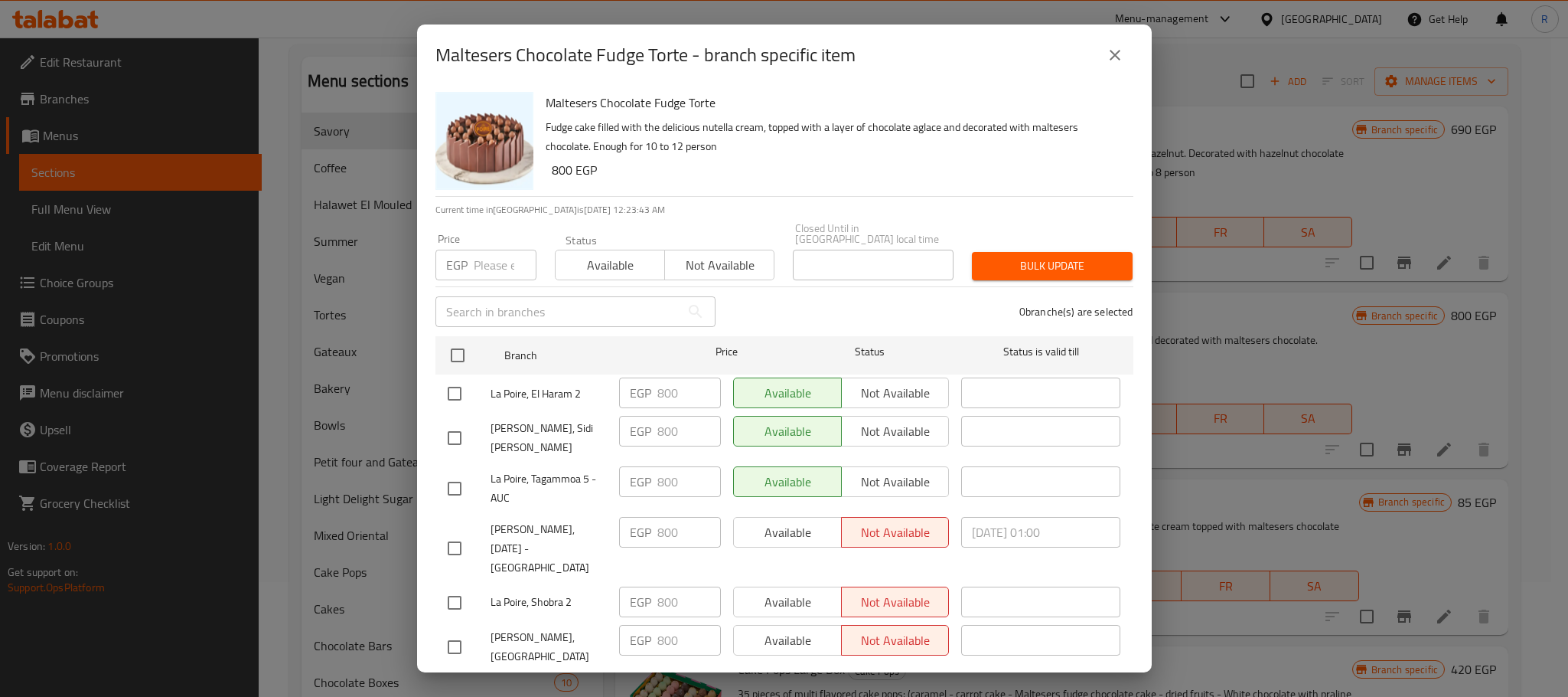
checkbox input "true"
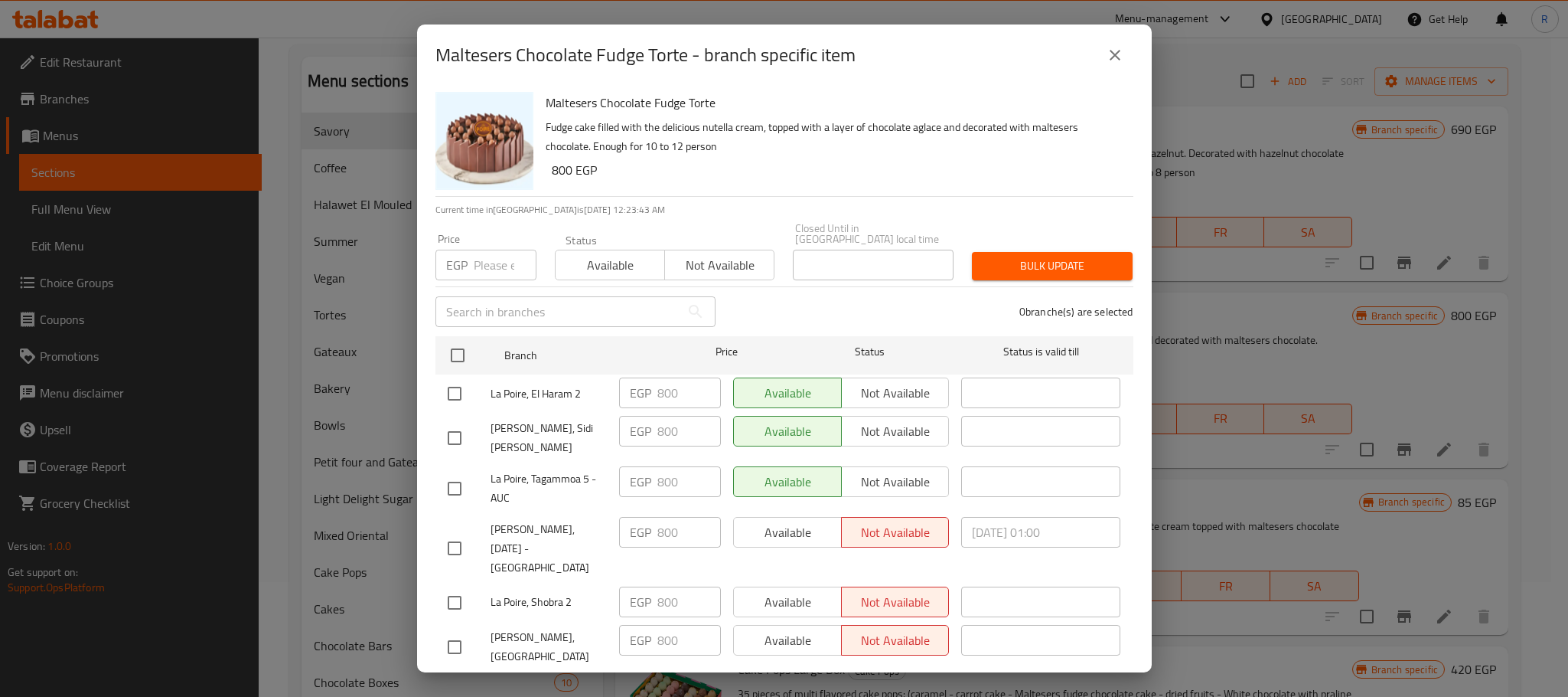
checkbox input "true"
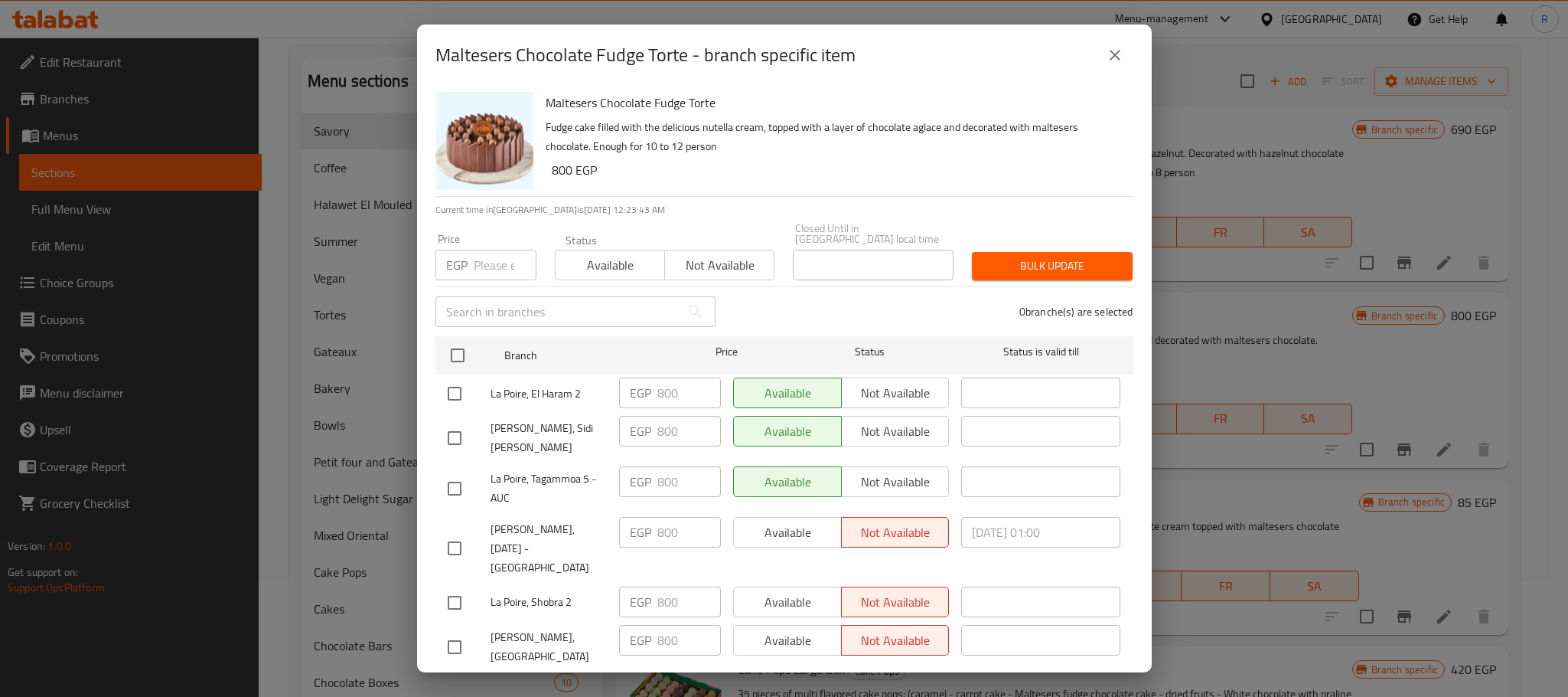
checkbox input "true"
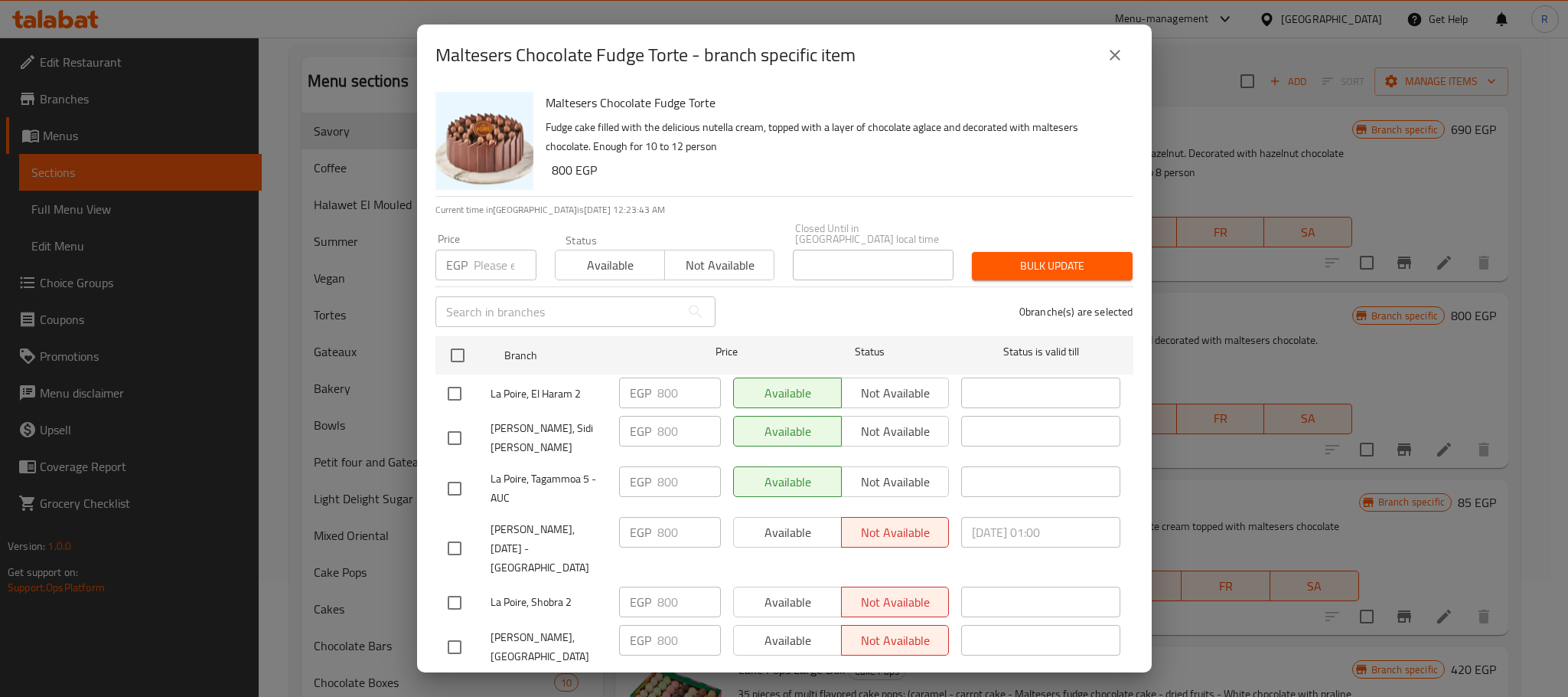
checkbox input "true"
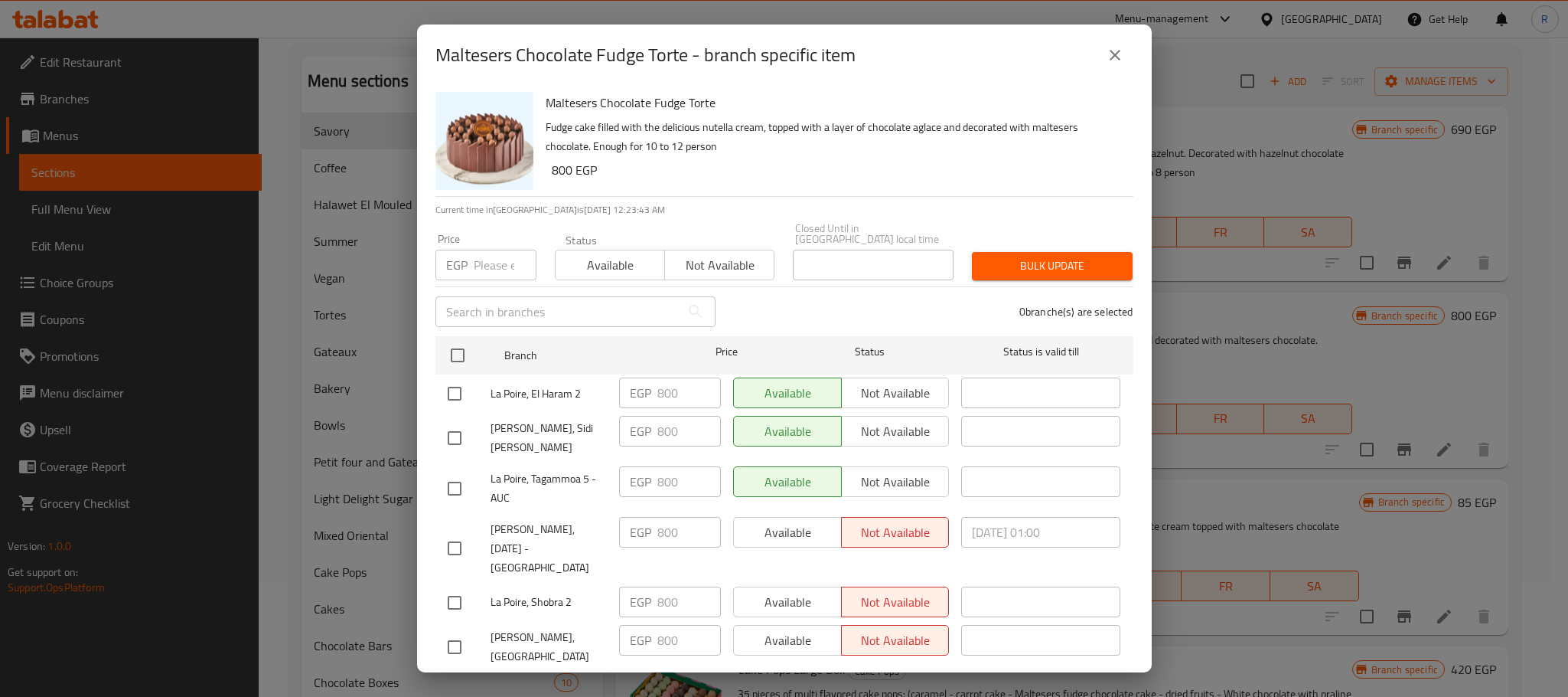
checkbox input "true"
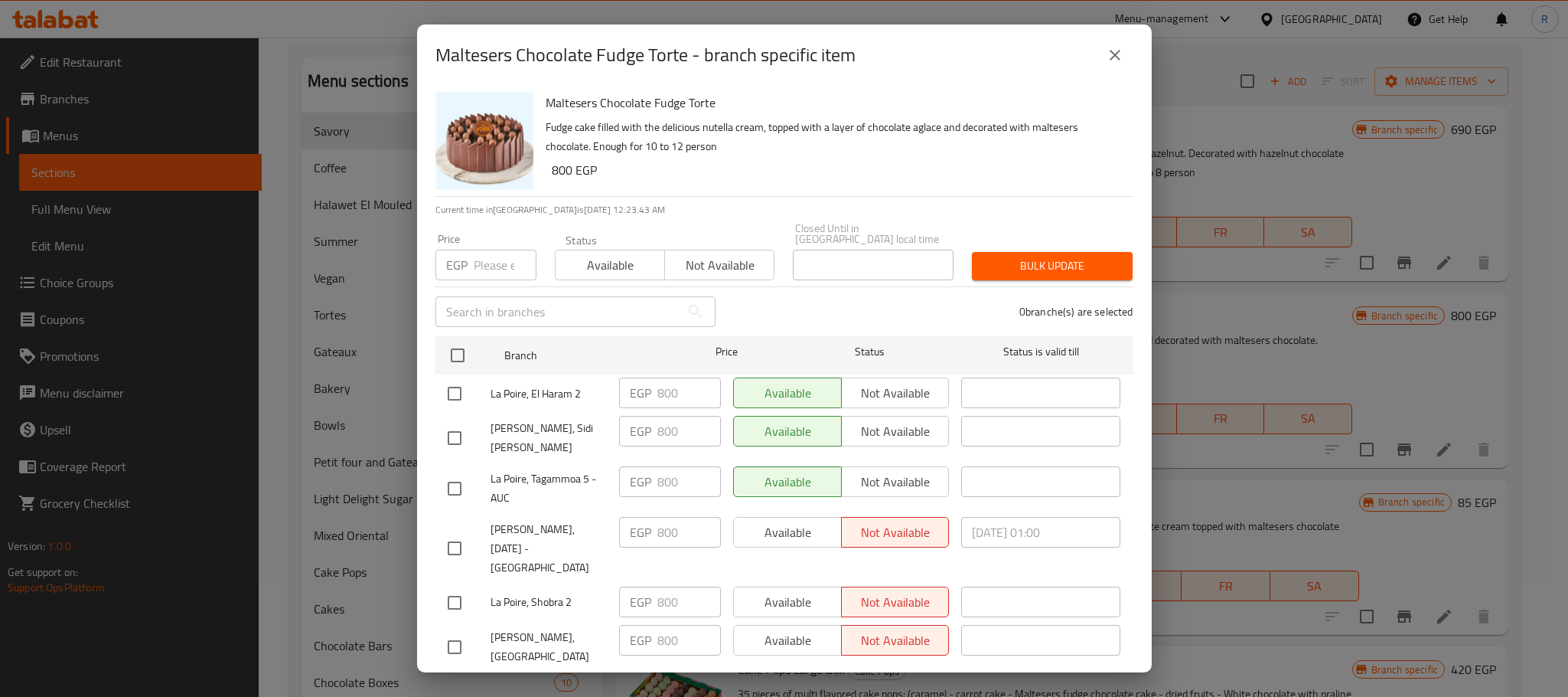
checkbox input "true"
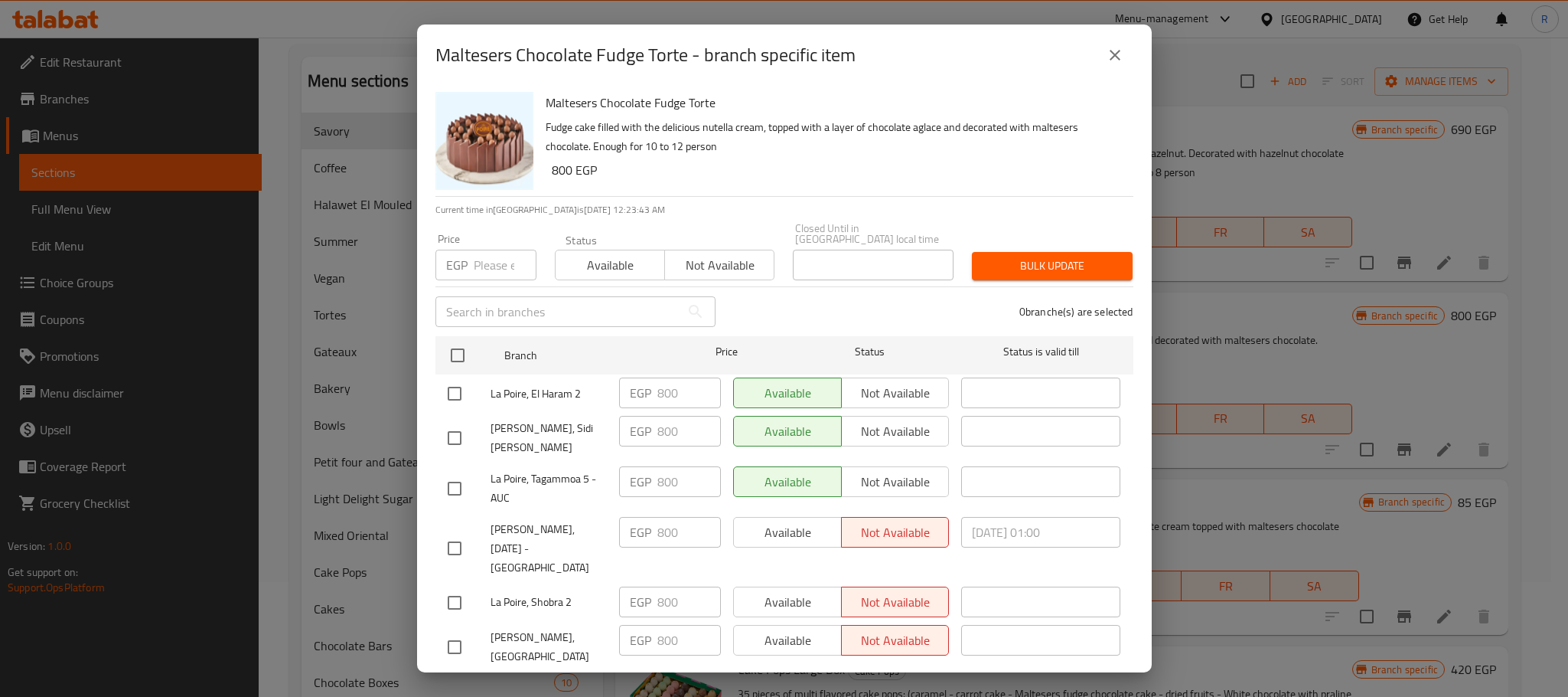
checkbox input "true"
click at [477, 250] on input "number" at bounding box center [505, 264] width 62 height 31
paste input "825"
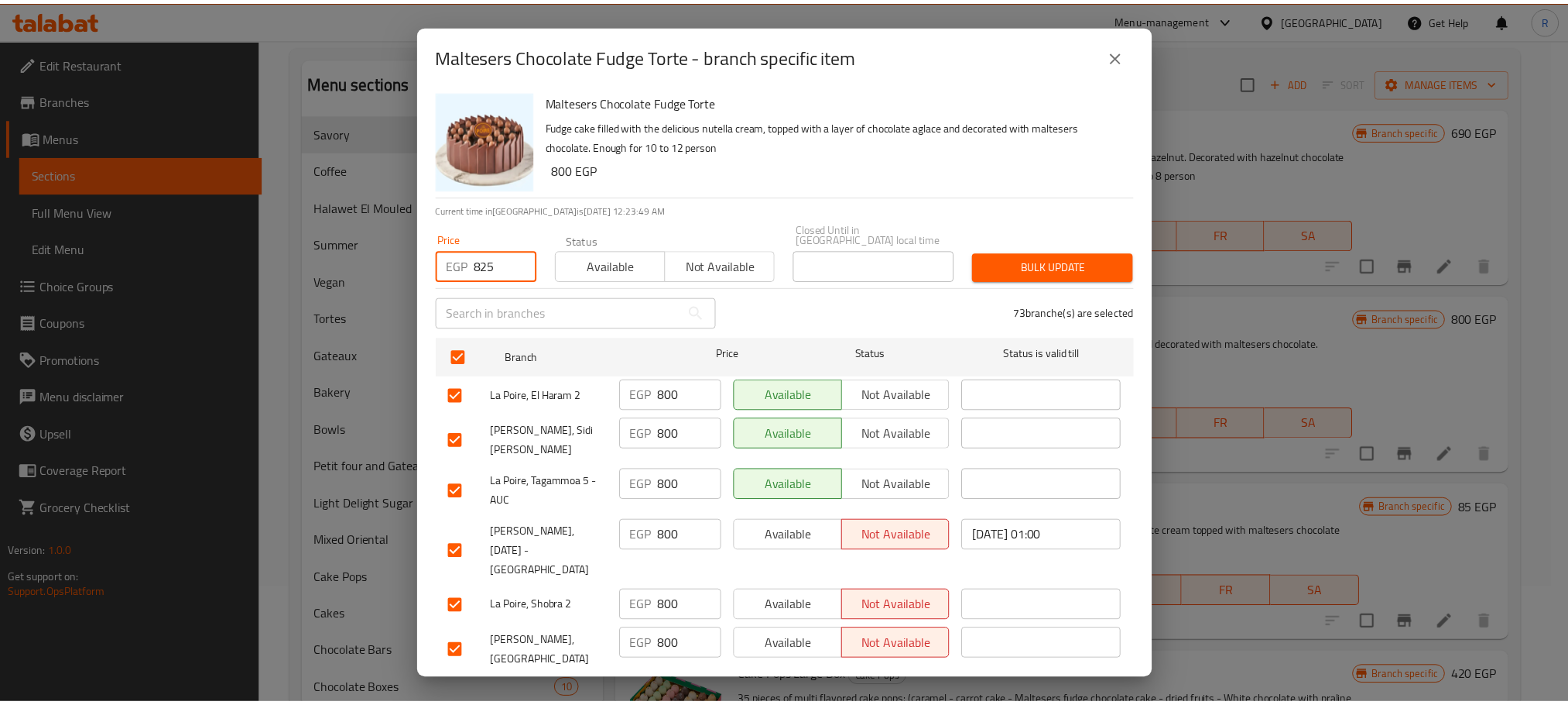
scroll to position [0, 0]
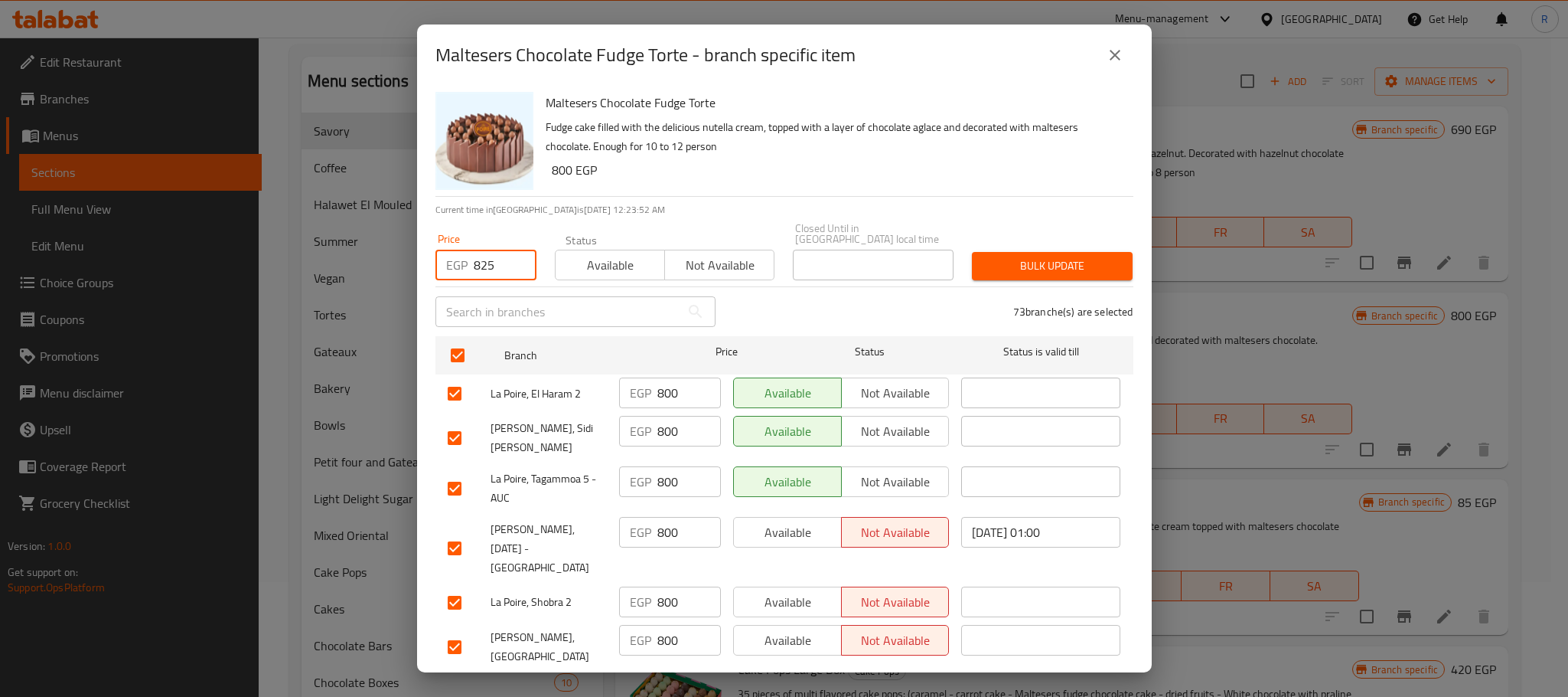
type input "825"
click at [1008, 256] on span "Bulk update" at bounding box center [1053, 265] width 136 height 19
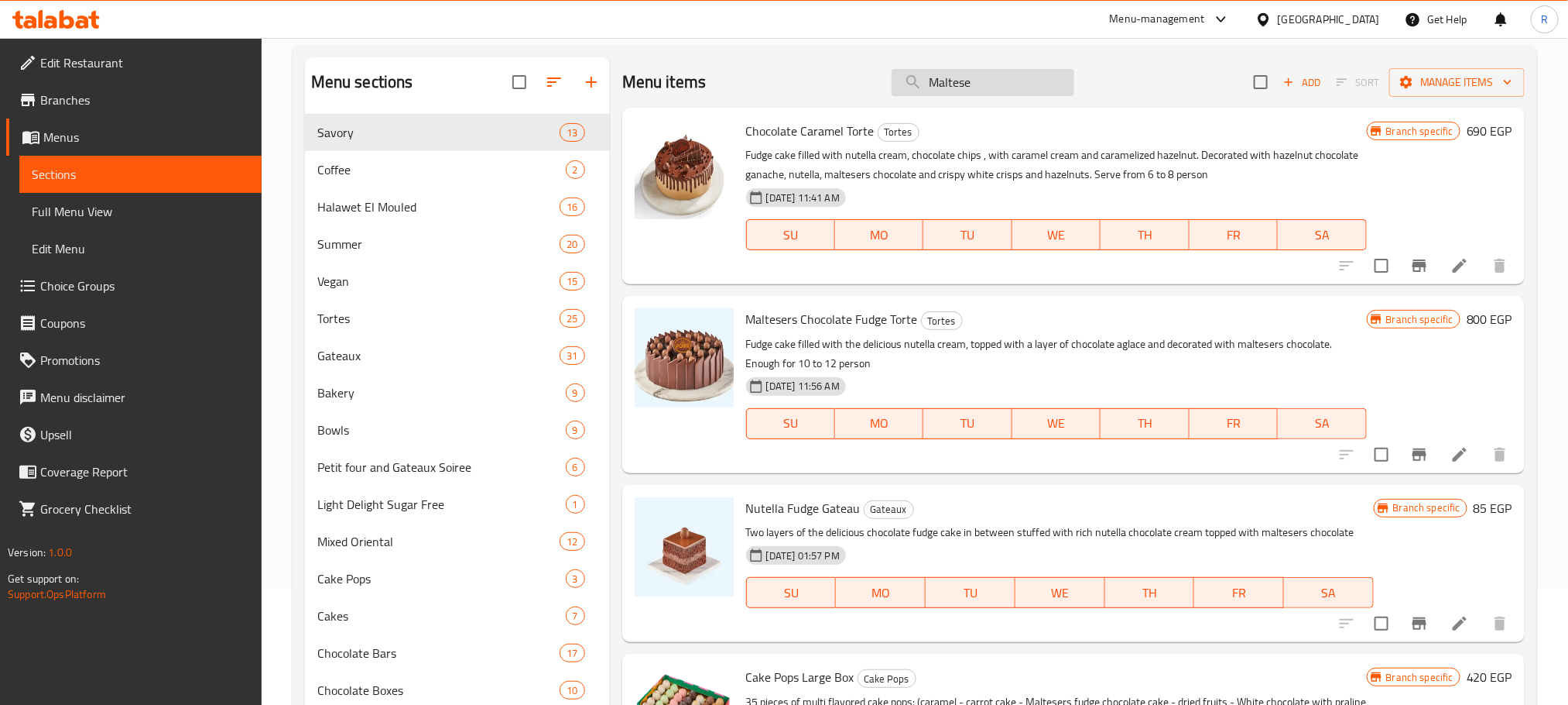
click at [983, 71] on input "Maltese" at bounding box center [982, 82] width 182 height 27
paste input "Chocolate Caramel Tort"
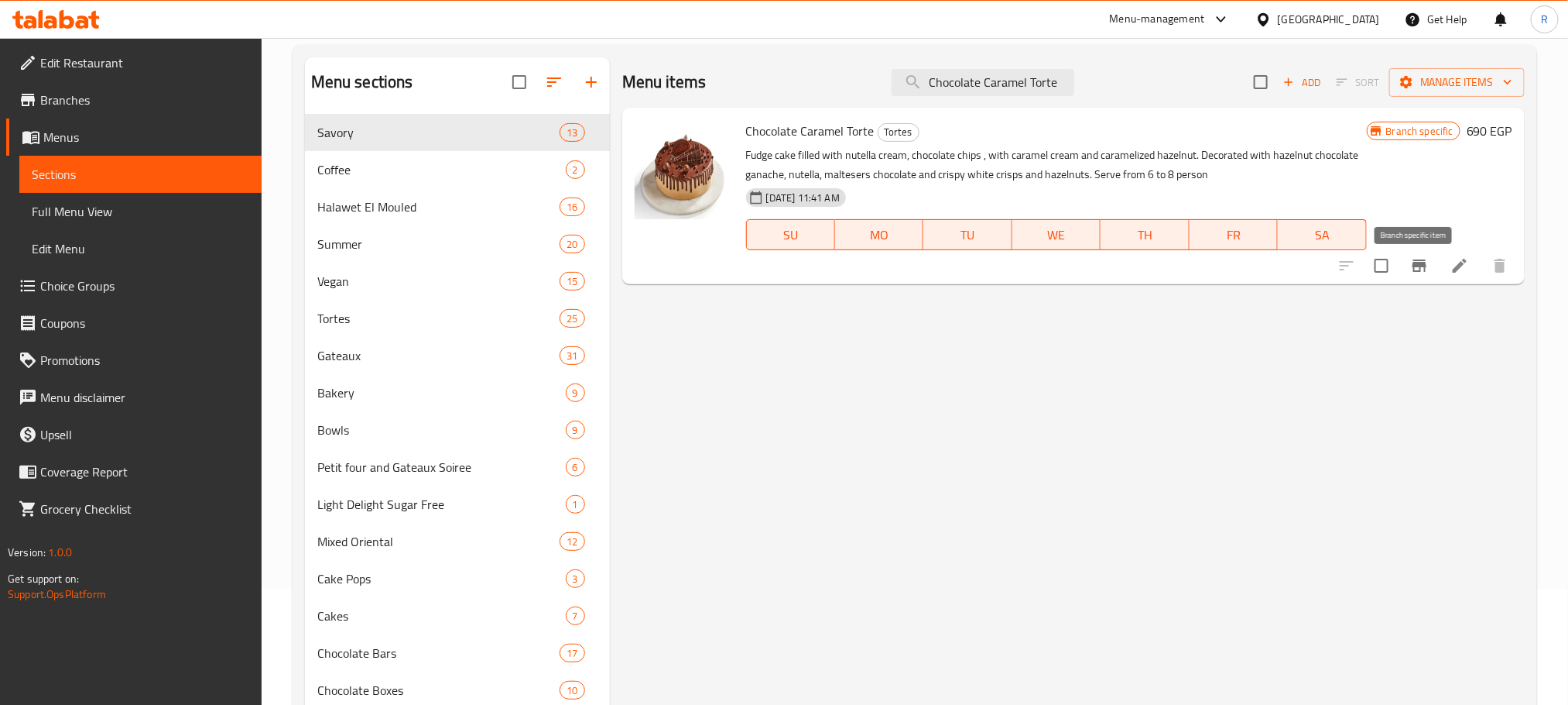
type input "Chocolate Caramel Torte"
click at [1426, 275] on icon "Branch-specific-item" at bounding box center [1419, 266] width 18 height 19
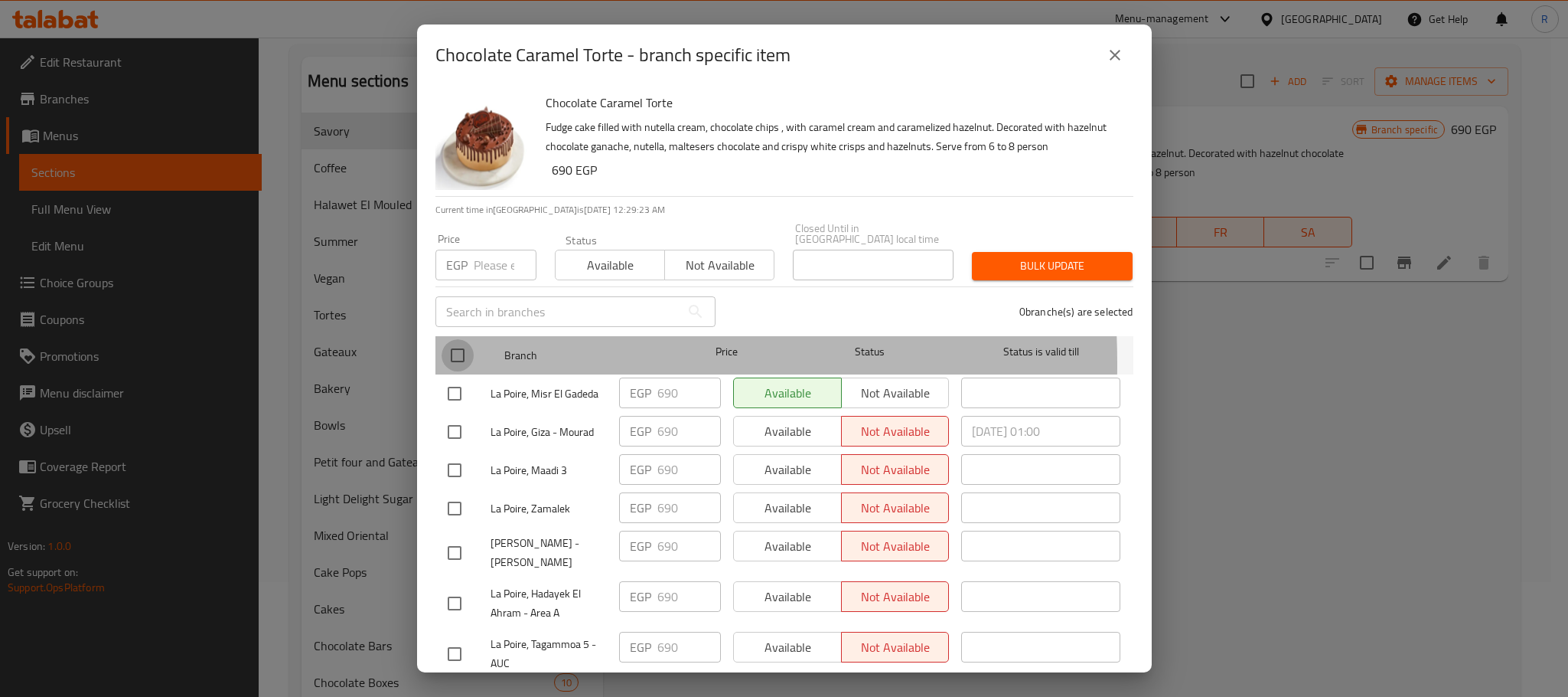
drag, startPoint x: 448, startPoint y: 375, endPoint x: 480, endPoint y: 269, distance: 110.7
click at [450, 371] on input "checkbox" at bounding box center [457, 355] width 32 height 32
checkbox input "true"
click at [480, 269] on input "number" at bounding box center [505, 264] width 62 height 31
checkbox input "true"
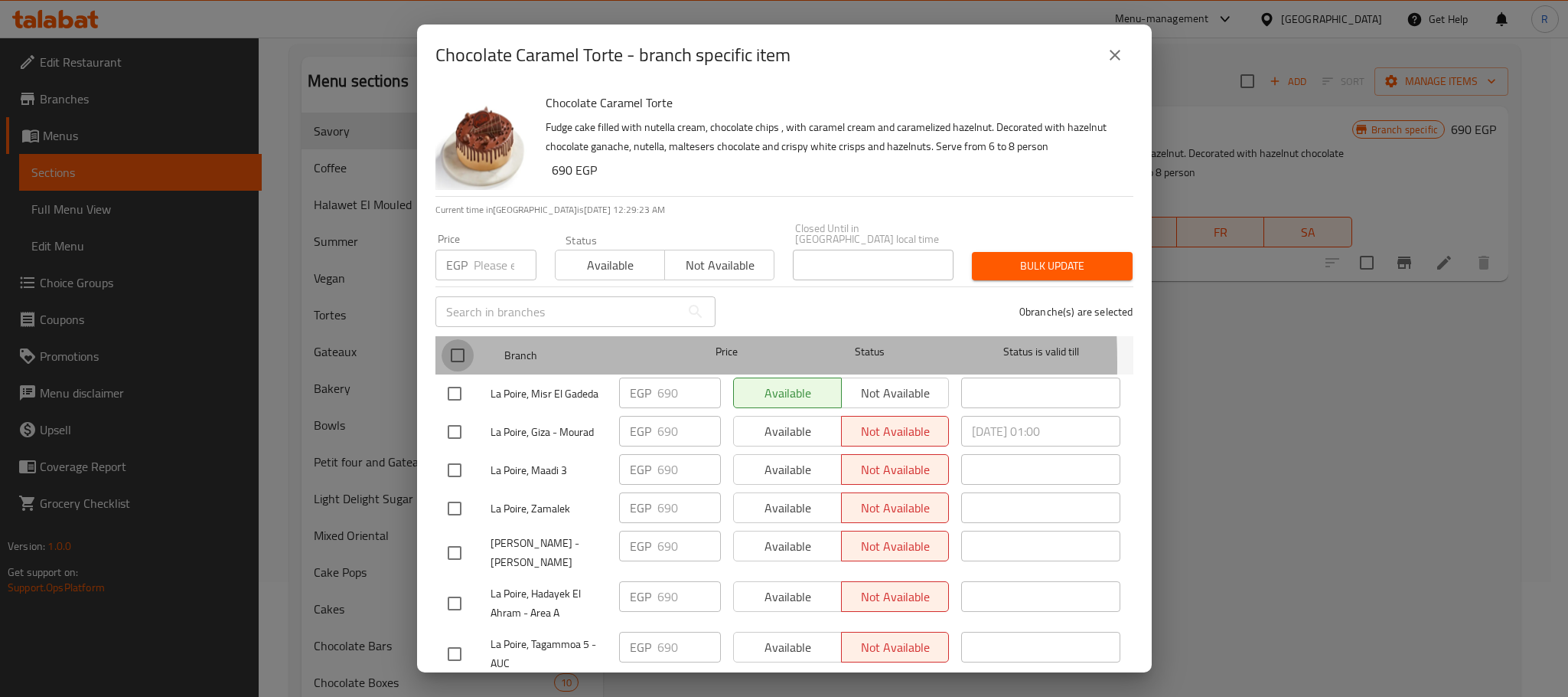
checkbox input "true"
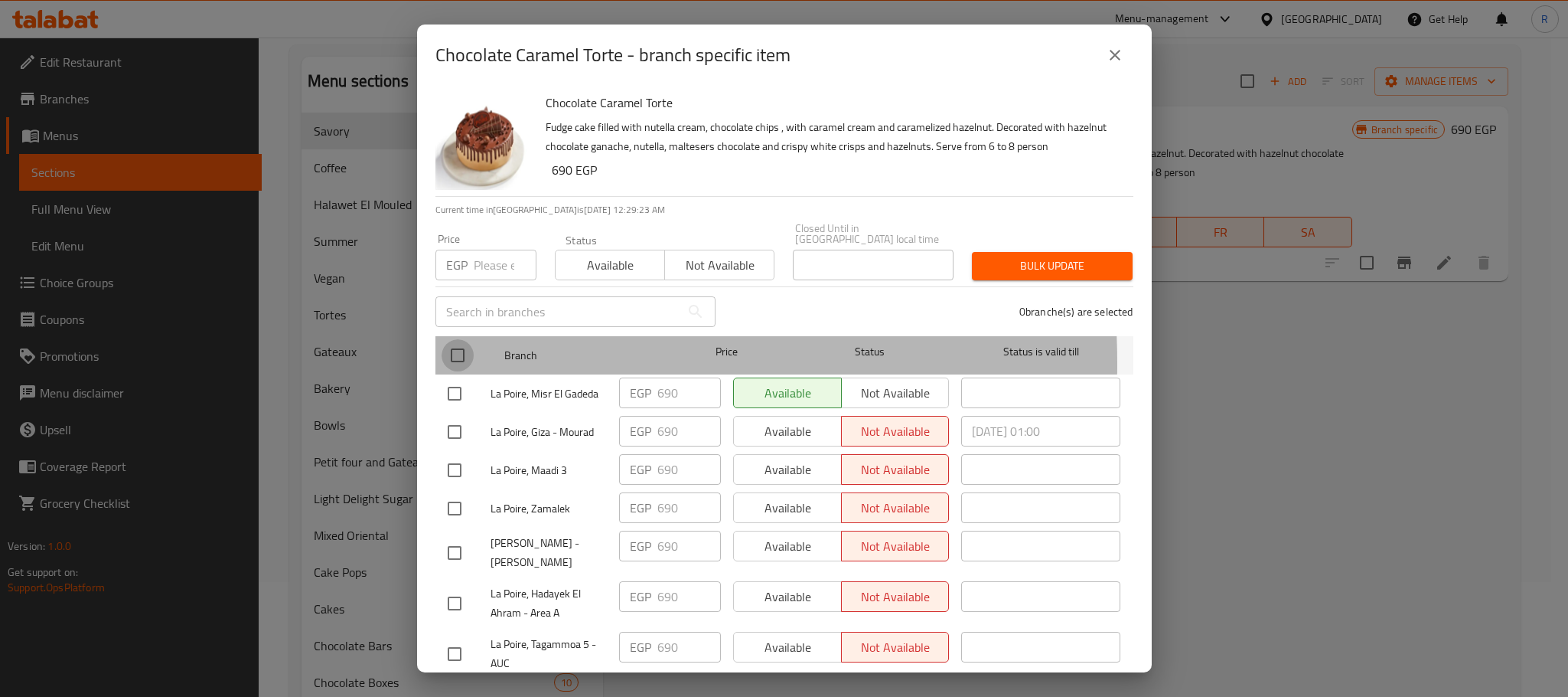
checkbox input "true"
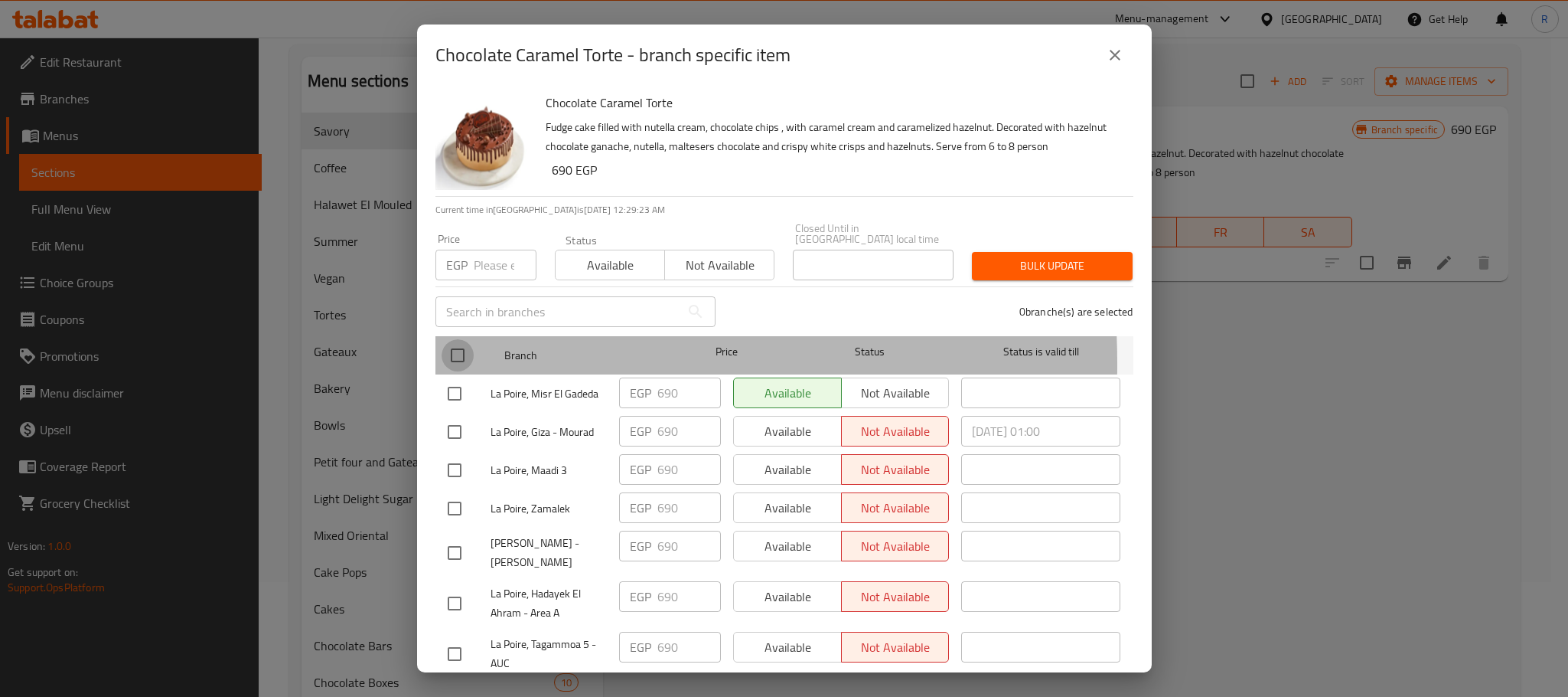
checkbox input "true"
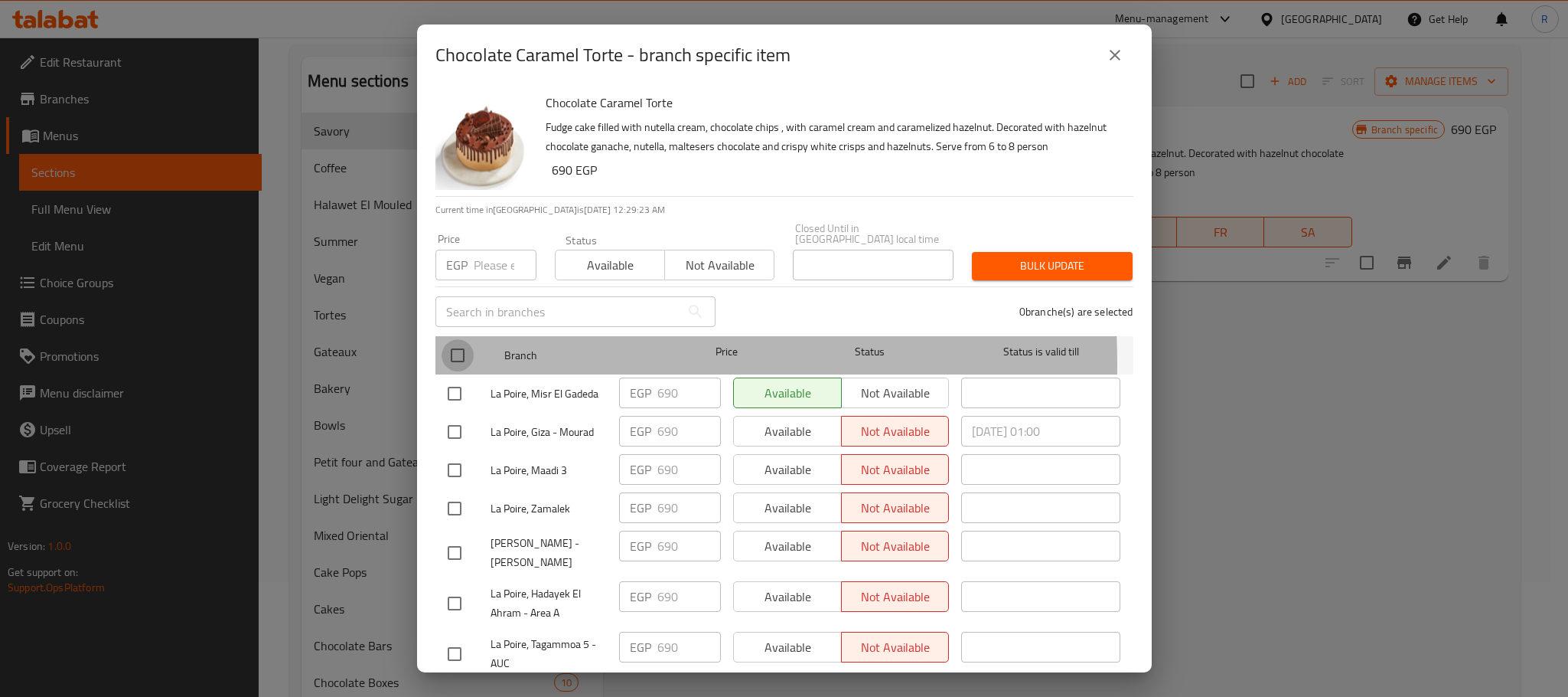
checkbox input "true"
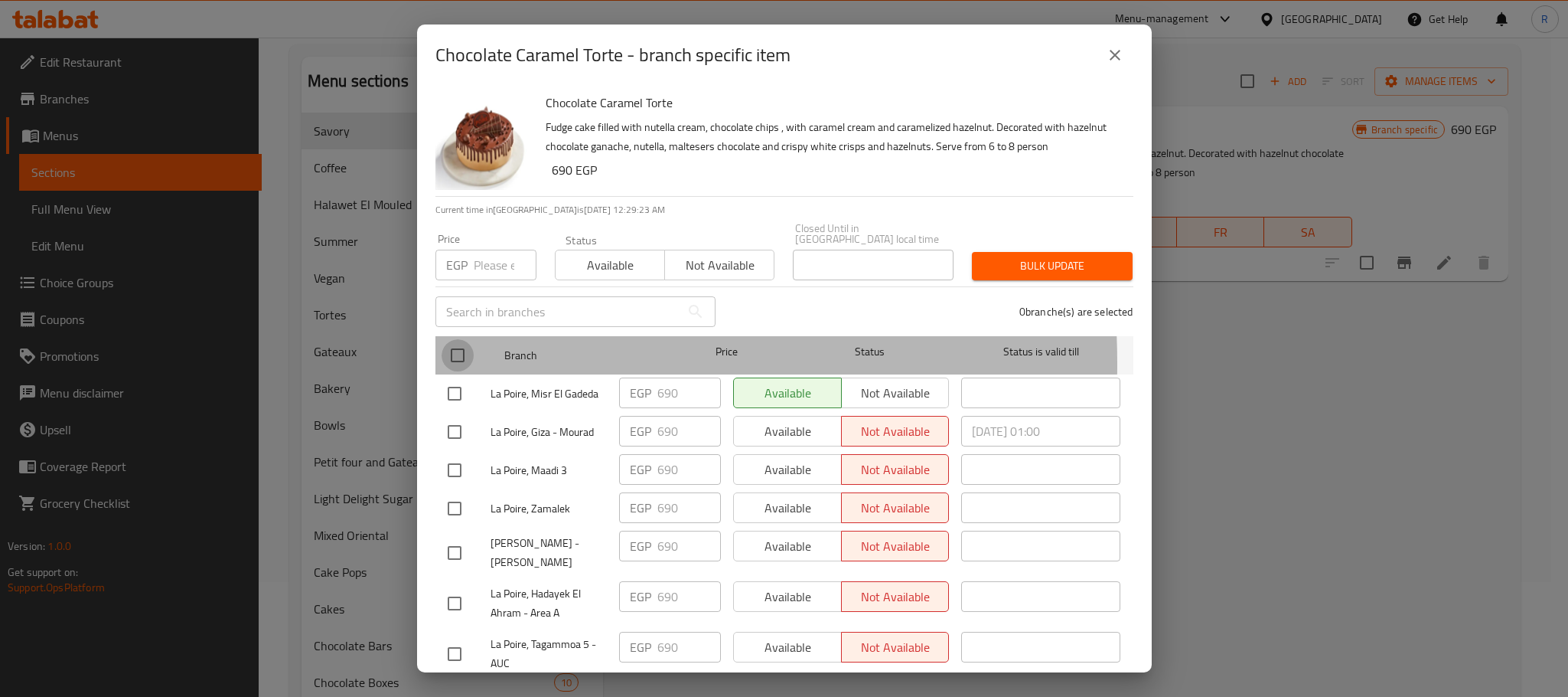
checkbox input "true"
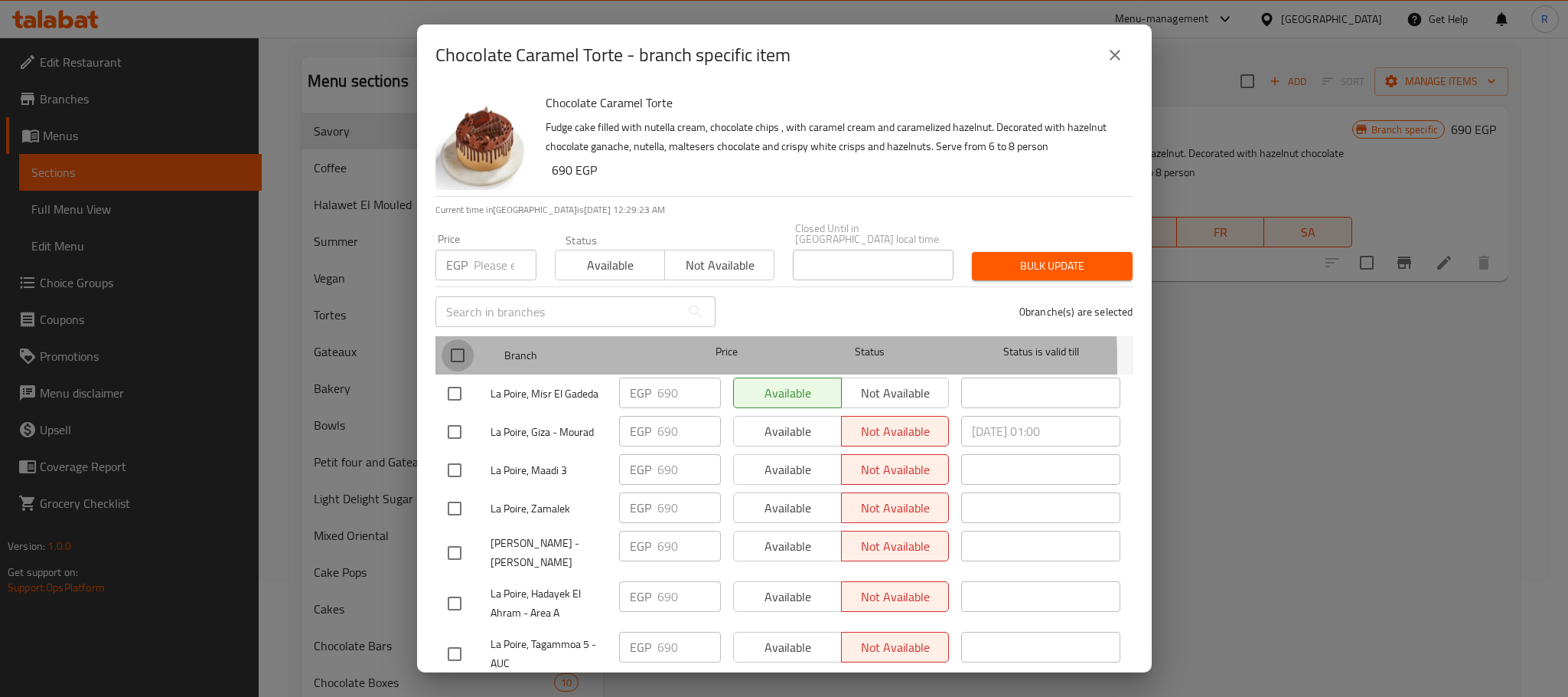
checkbox input "true"
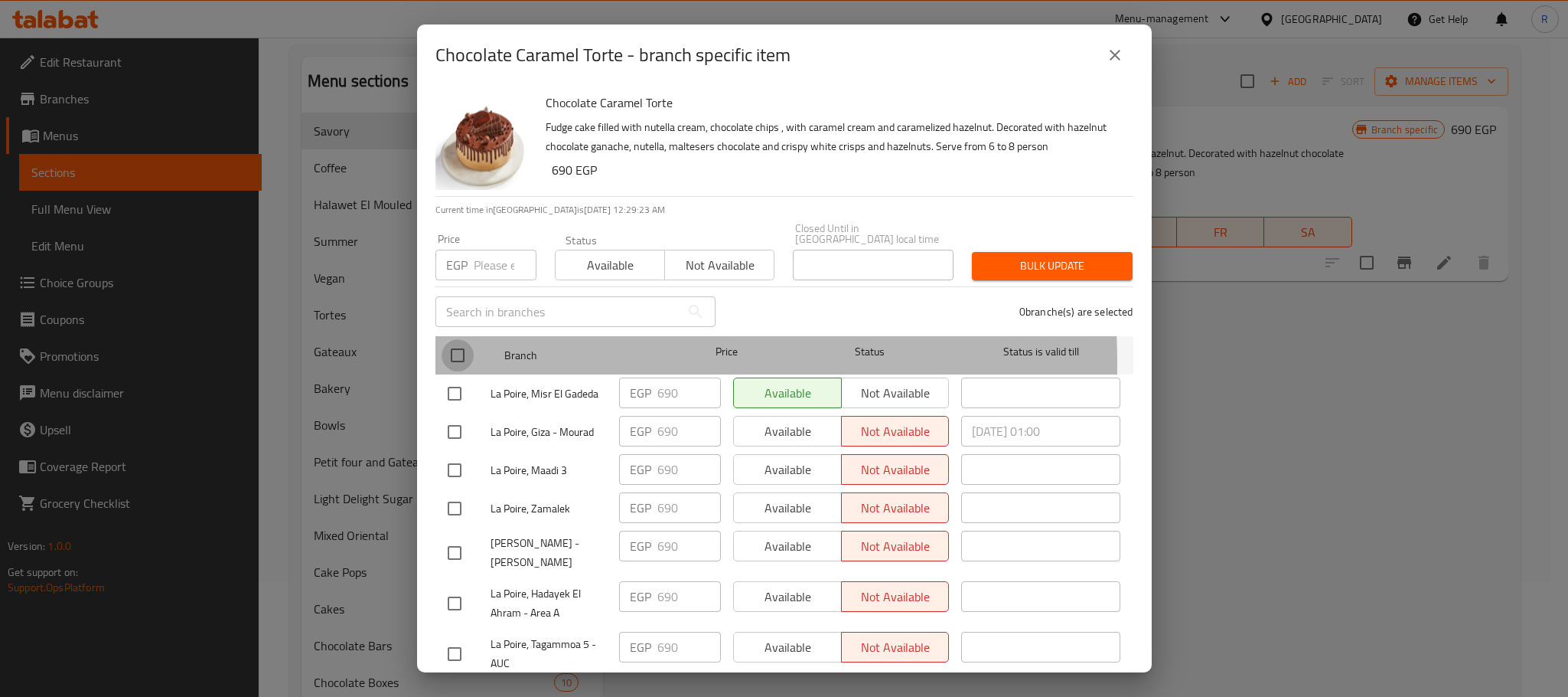
checkbox input "true"
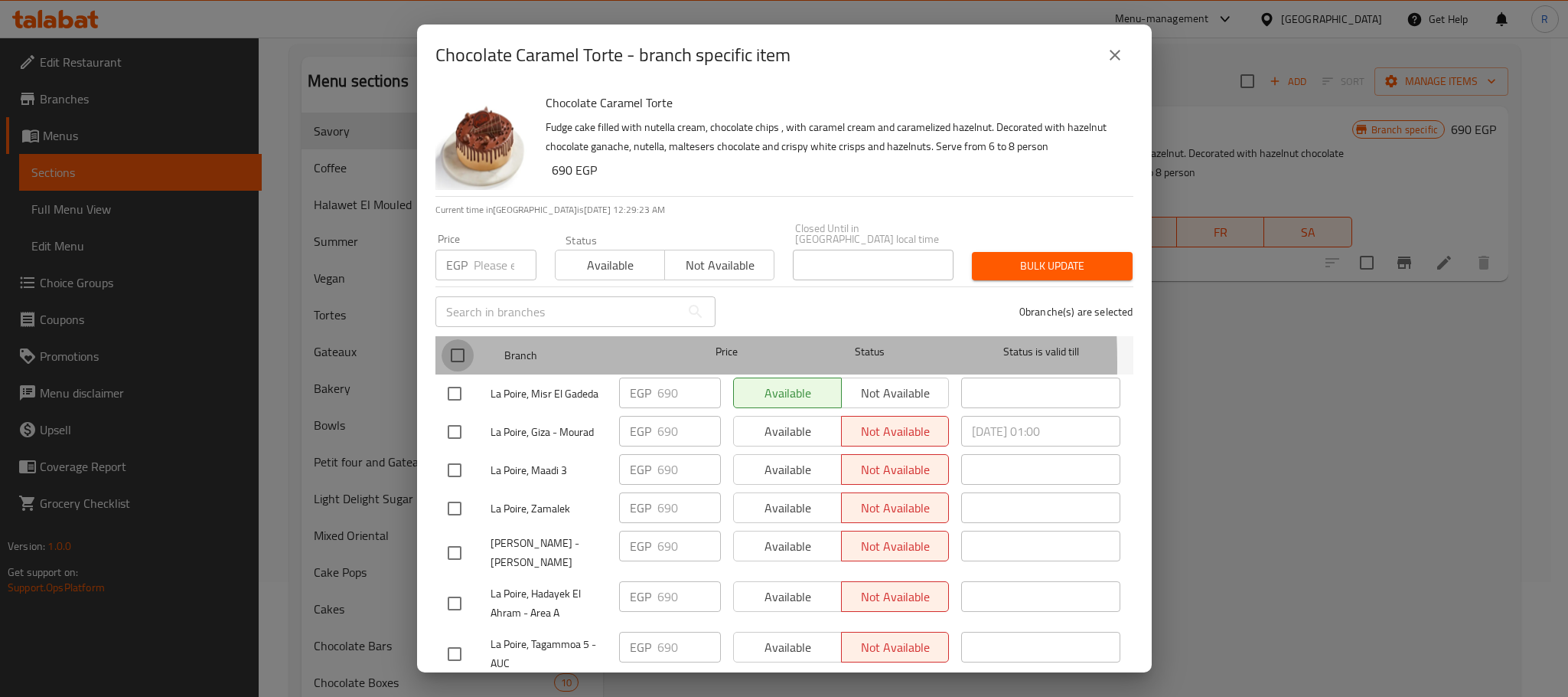
checkbox input "true"
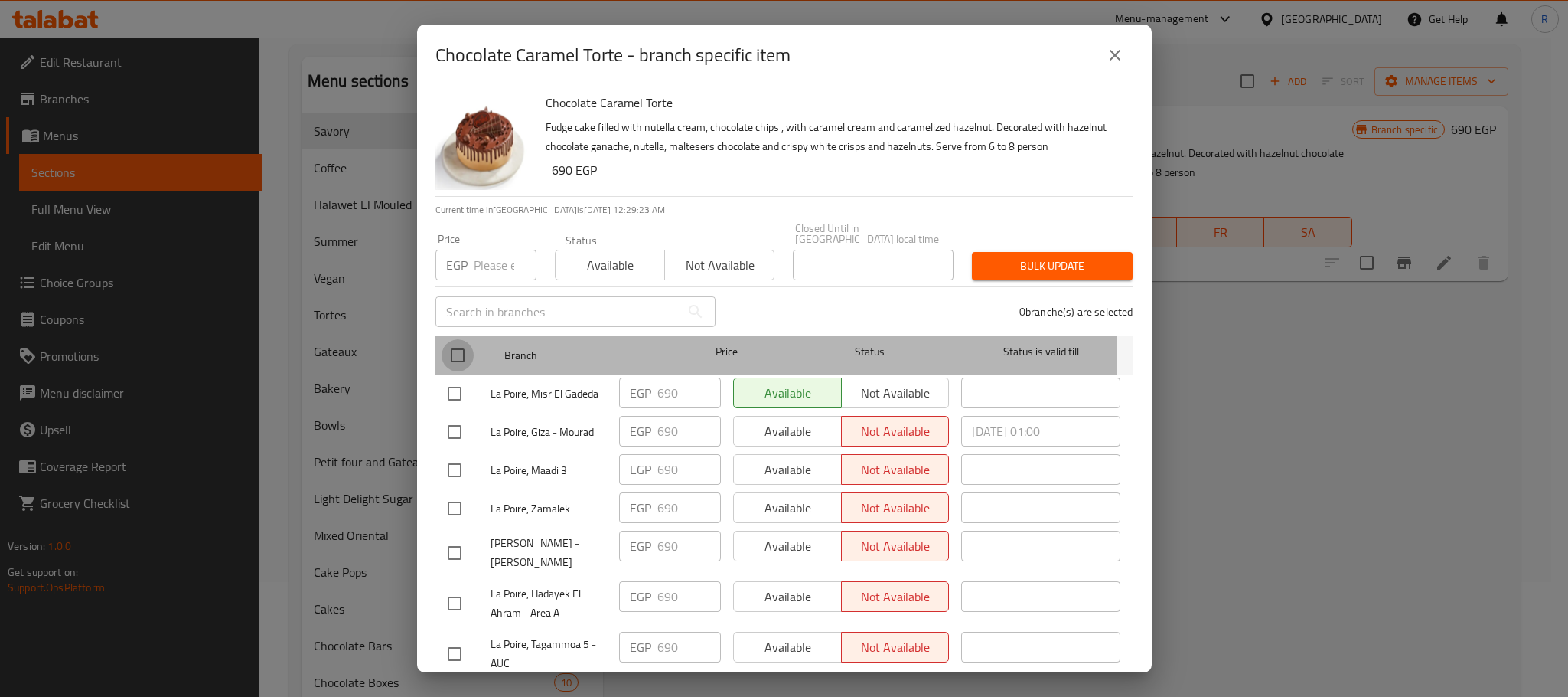
checkbox input "true"
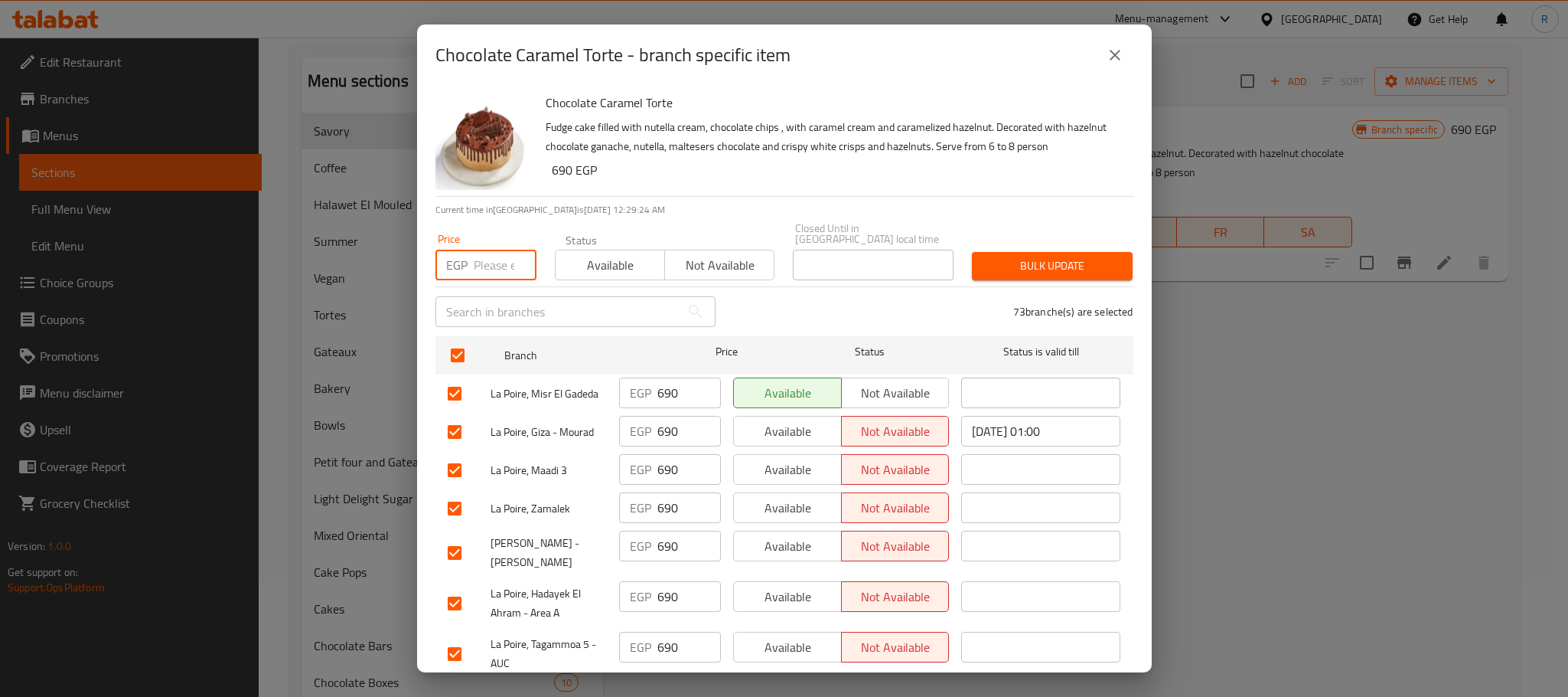
paste input "715"
click at [1057, 265] on span "Bulk update" at bounding box center [1053, 265] width 136 height 19
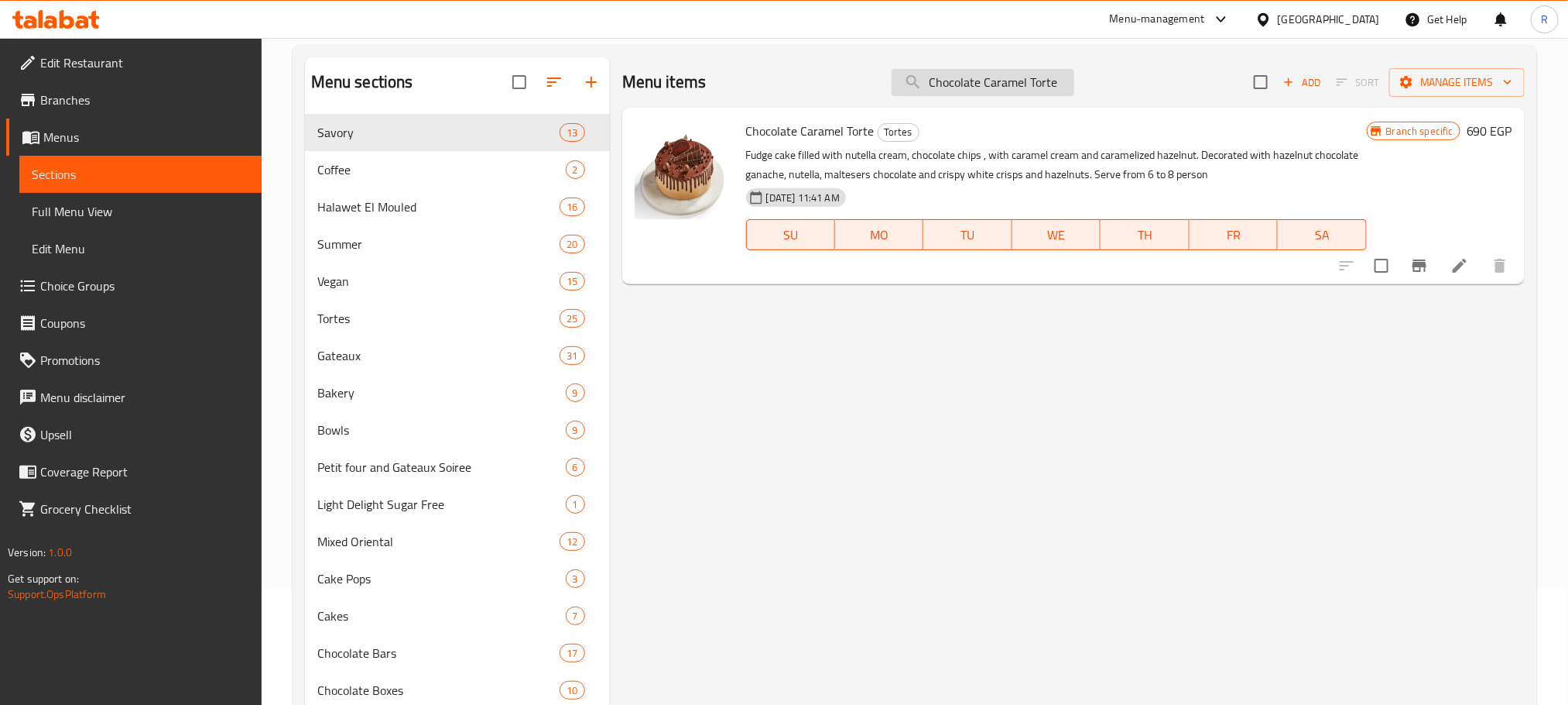
click at [1022, 89] on input "Chocolate Caramel Torte" at bounding box center [982, 82] width 182 height 27
paste input "La Poirette"
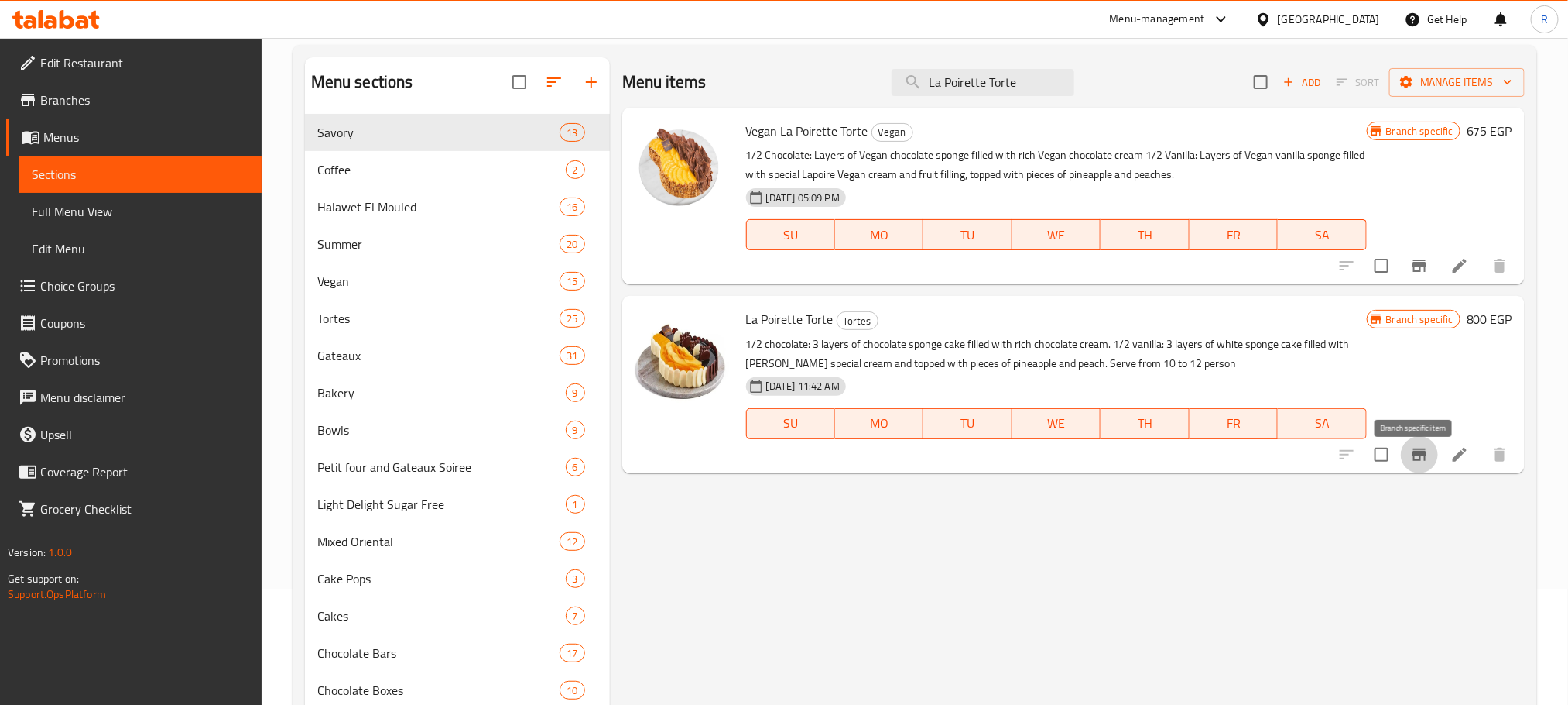
click at [1423, 461] on icon "Branch-specific-item" at bounding box center [1419, 454] width 14 height 13
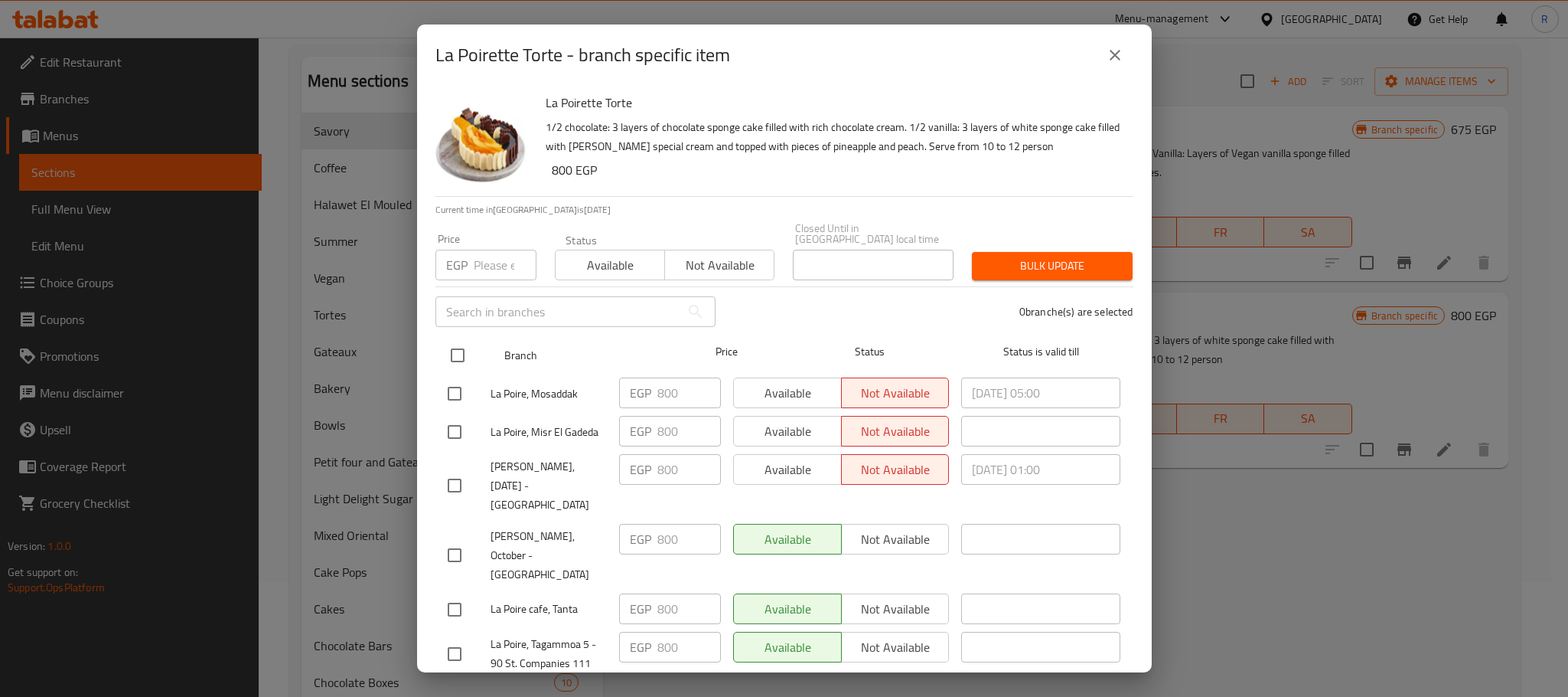
click at [455, 353] on input "checkbox" at bounding box center [457, 355] width 32 height 32
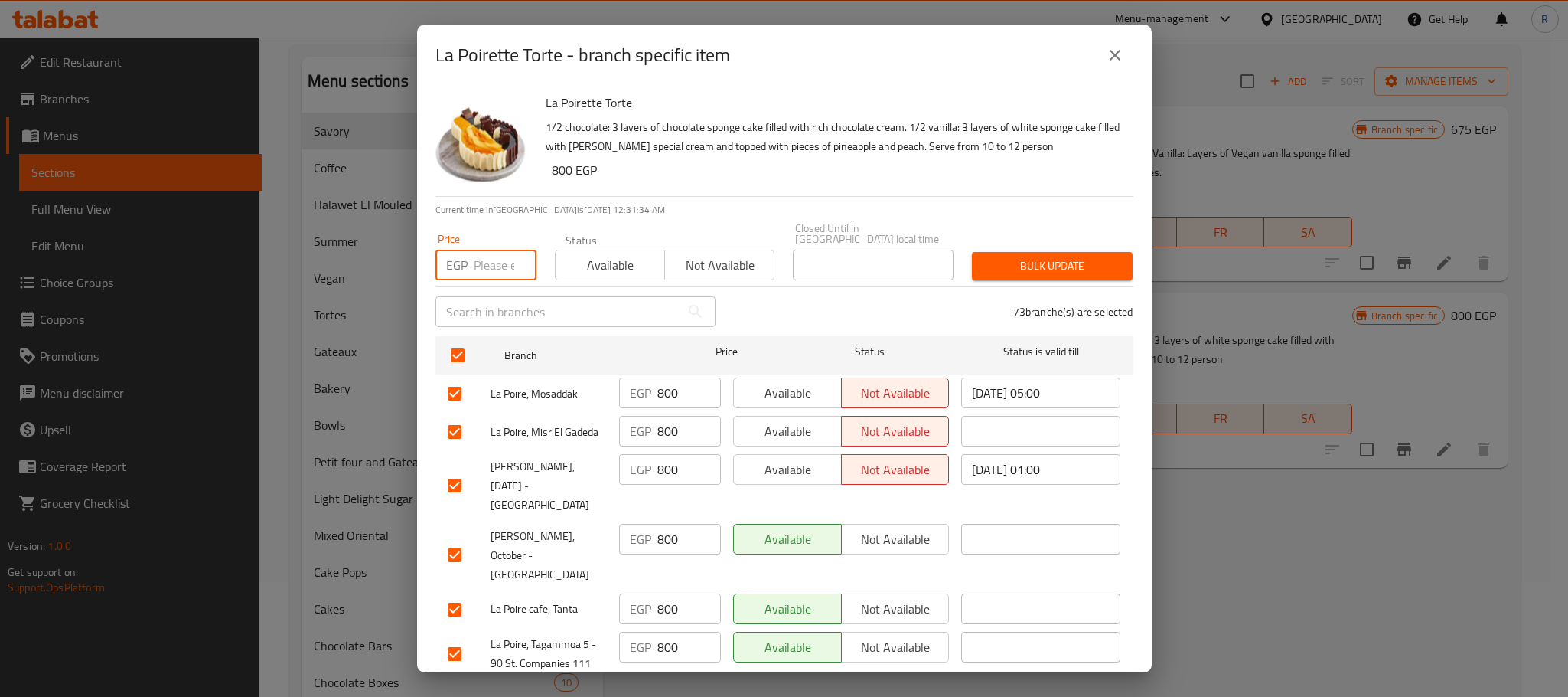
click at [487, 267] on input "number" at bounding box center [505, 264] width 62 height 31
paste input "825"
click at [1068, 252] on button "Bulk update" at bounding box center [1052, 266] width 160 height 28
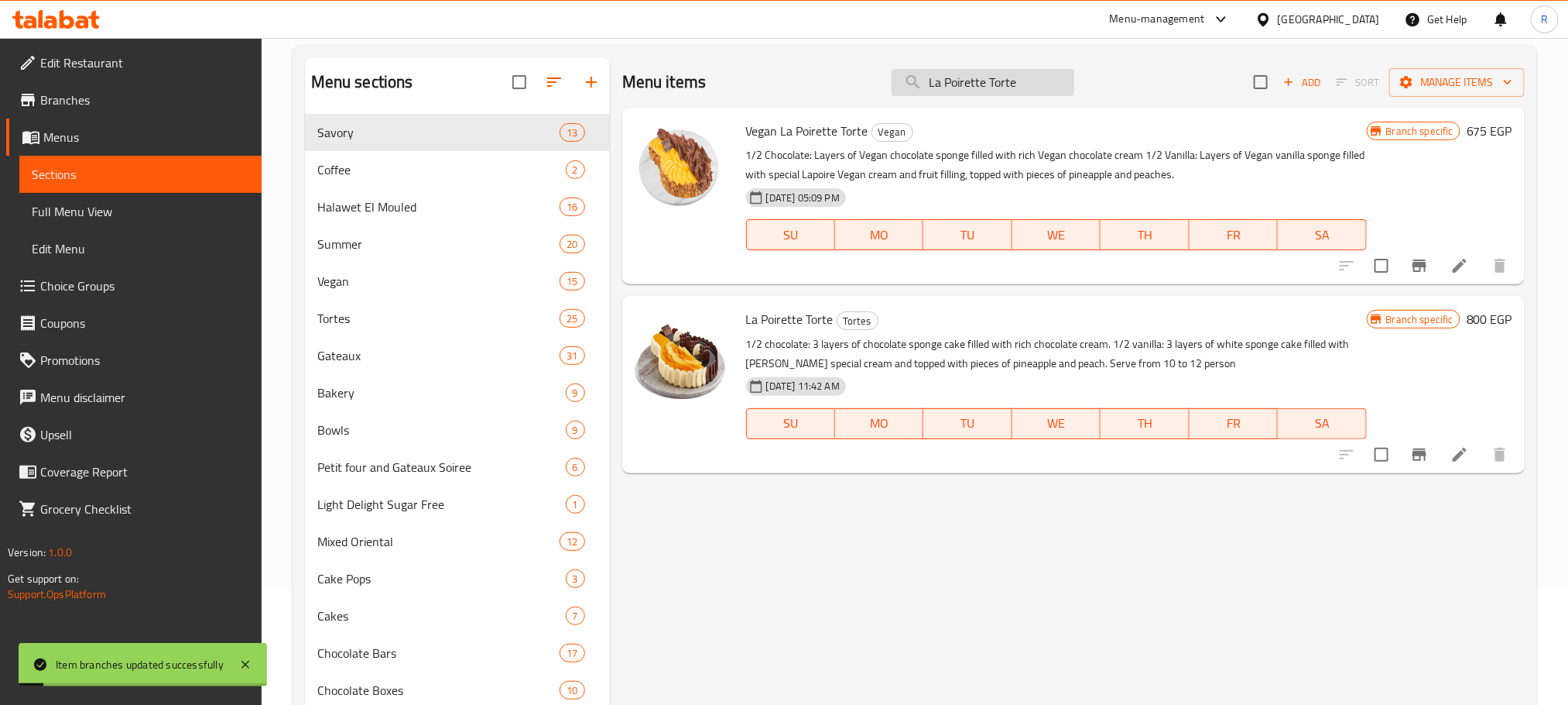
click at [990, 88] on input "La Poirette Torte" at bounding box center [982, 82] width 182 height 27
paste input "Nutella Tart"
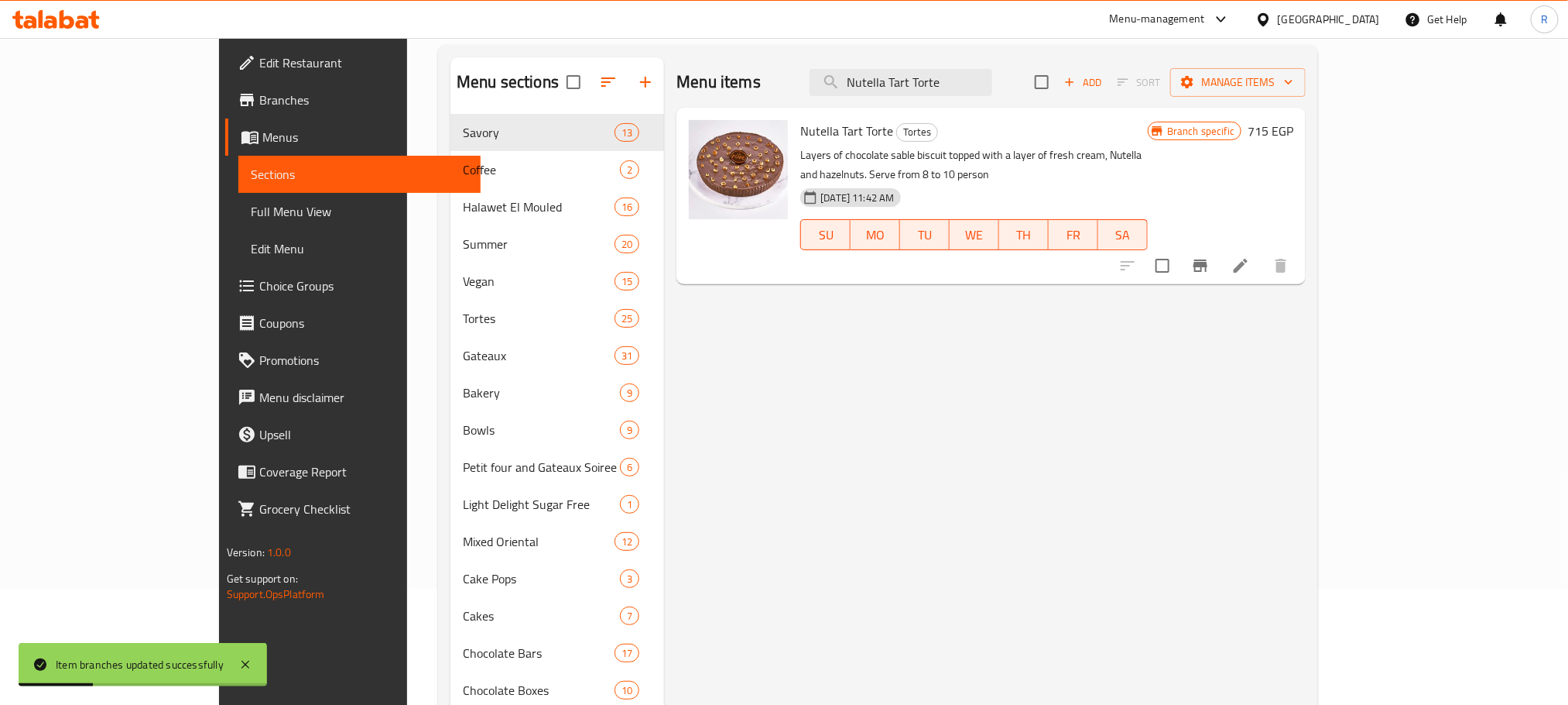
click at [1207, 260] on icon "Branch-specific-item" at bounding box center [1200, 265] width 14 height 13
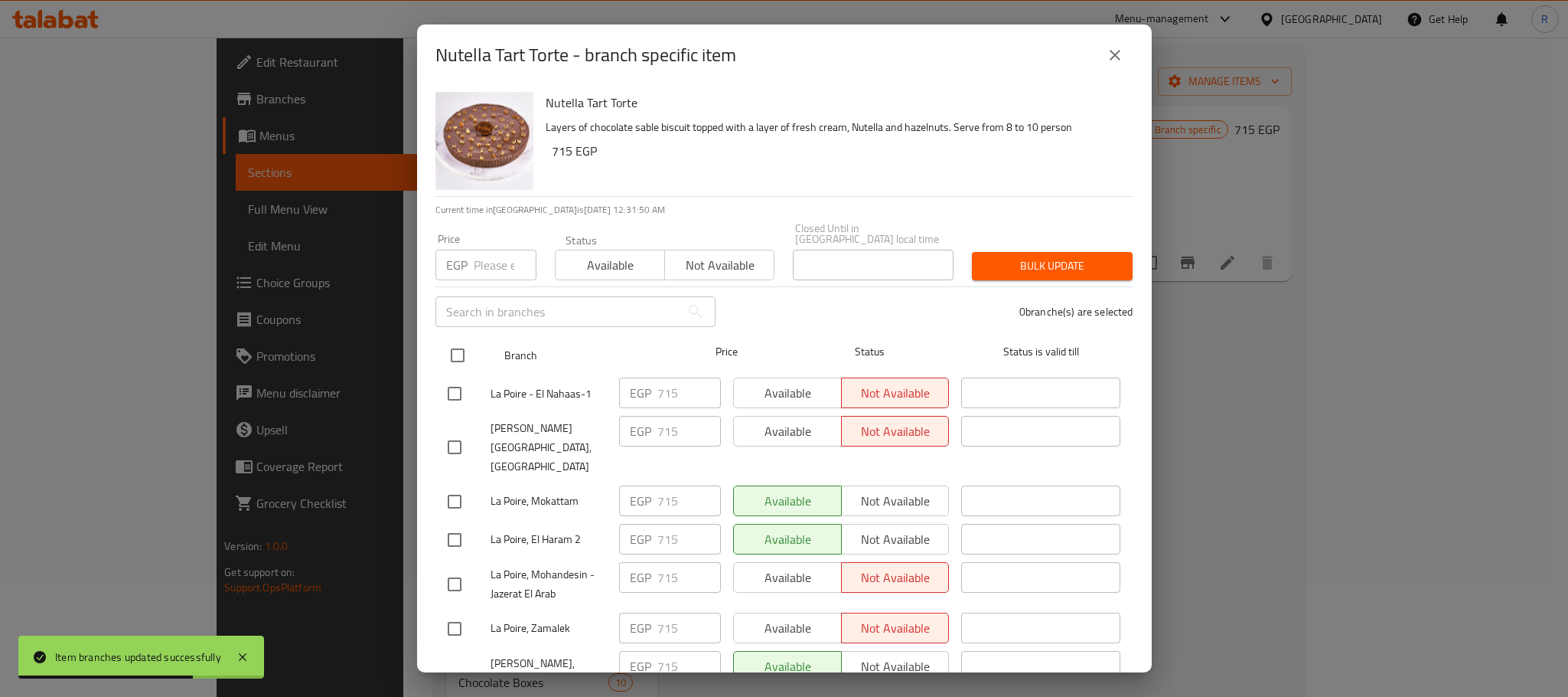
click at [471, 343] on input "checkbox" at bounding box center [457, 355] width 32 height 32
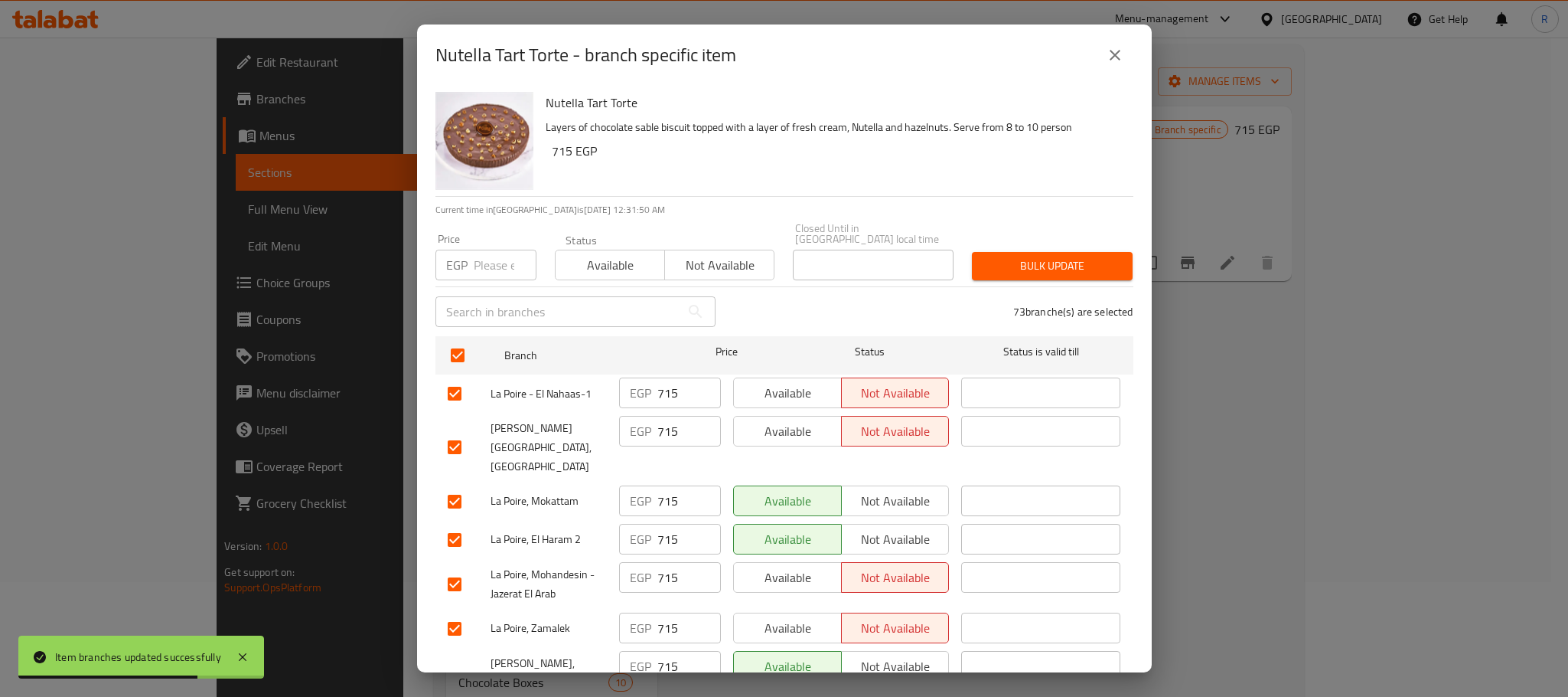
click at [483, 255] on input "number" at bounding box center [505, 264] width 62 height 31
paste input "745"
click at [1054, 258] on span "Bulk update" at bounding box center [1053, 265] width 136 height 19
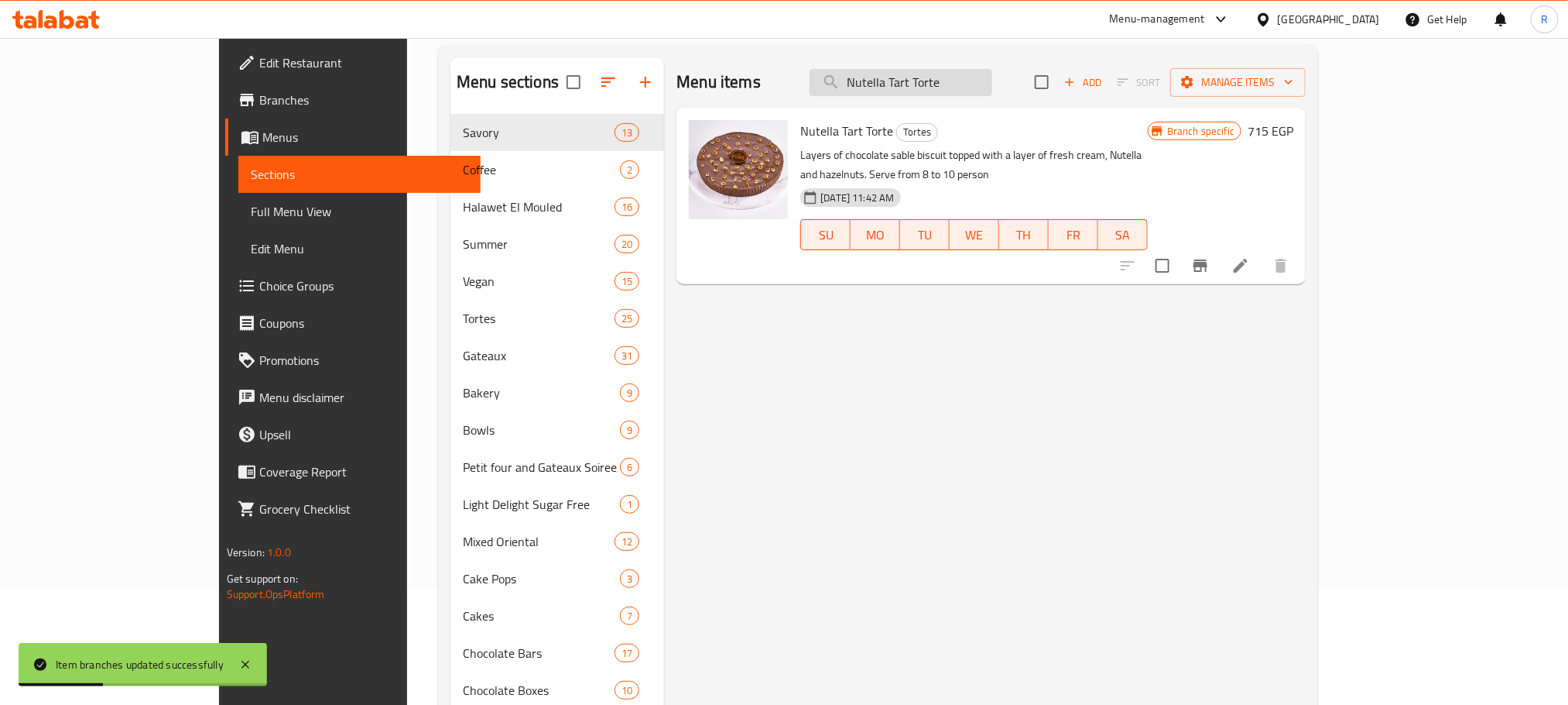
click at [971, 86] on input "Nutella Tart Torte" at bounding box center [900, 82] width 182 height 27
paste input "Choco Lover"
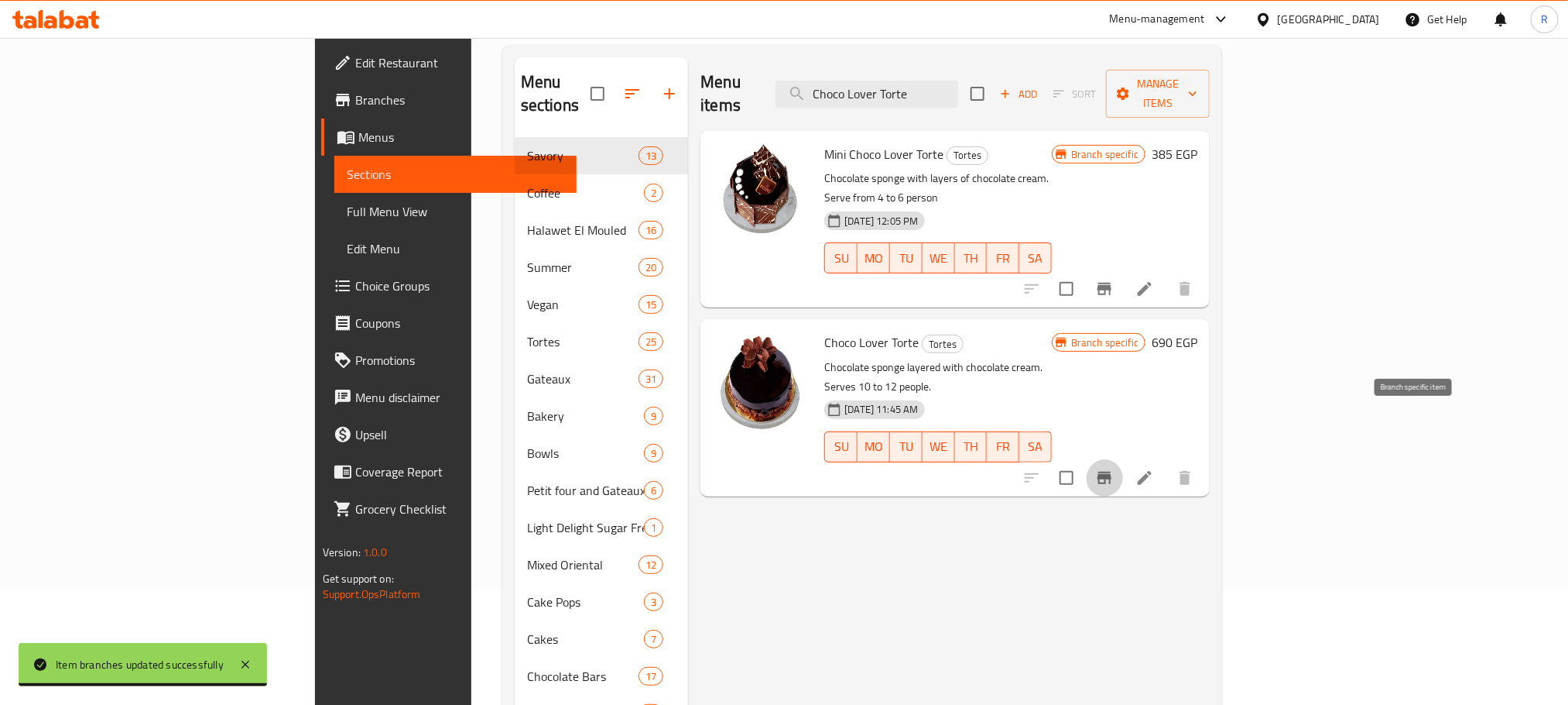
click at [1123, 459] on button "Branch-specific-item" at bounding box center [1105, 478] width 37 height 37
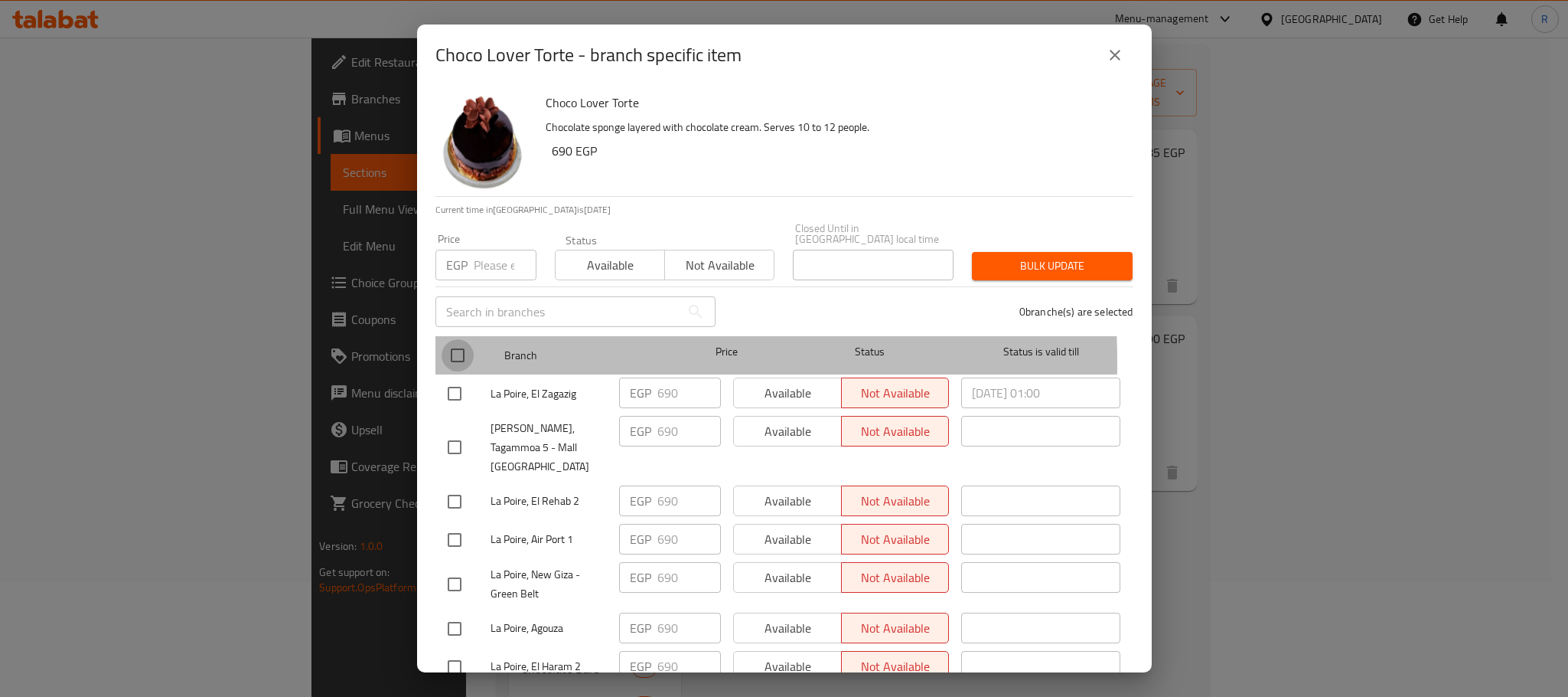
click at [461, 357] on input "checkbox" at bounding box center [457, 355] width 32 height 32
click at [482, 258] on input "number" at bounding box center [505, 264] width 62 height 31
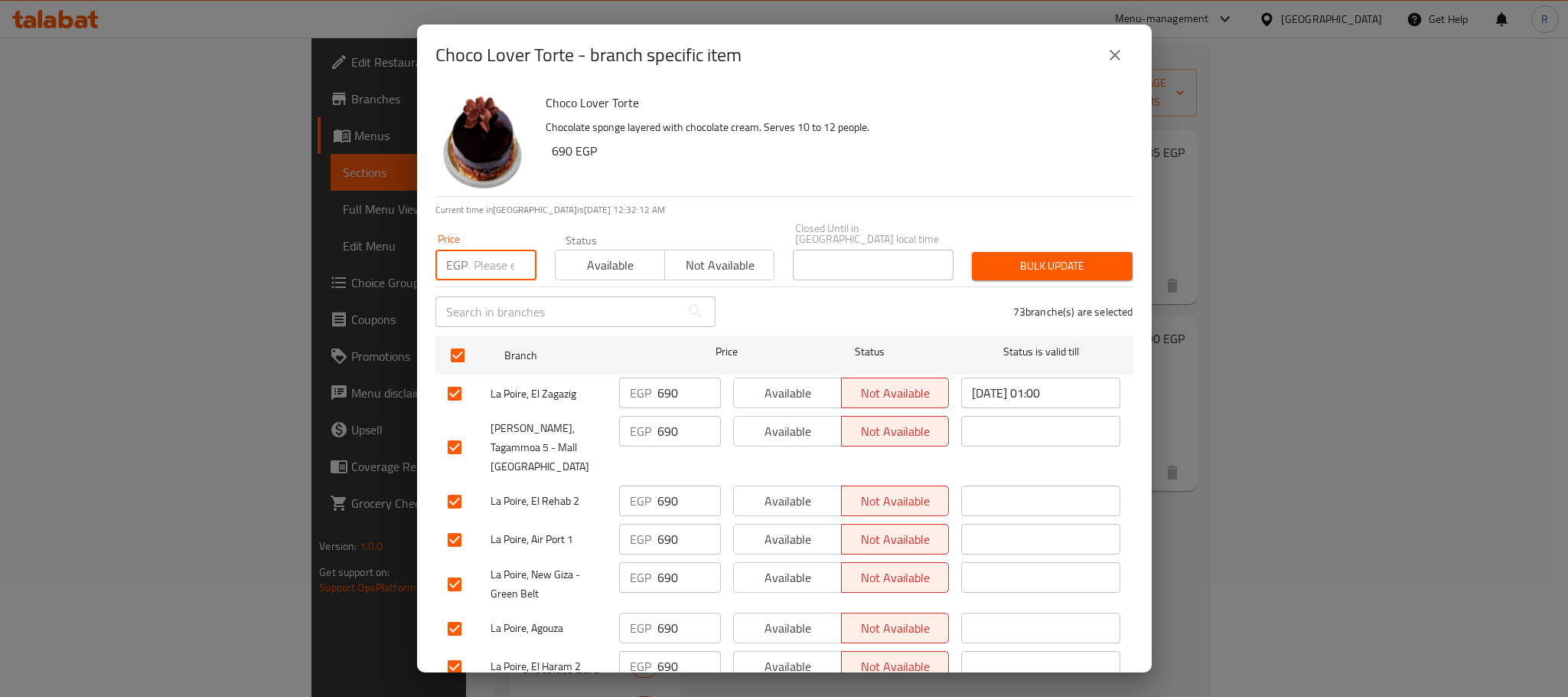
paste input "715"
click at [1047, 256] on span "Bulk update" at bounding box center [1053, 265] width 136 height 19
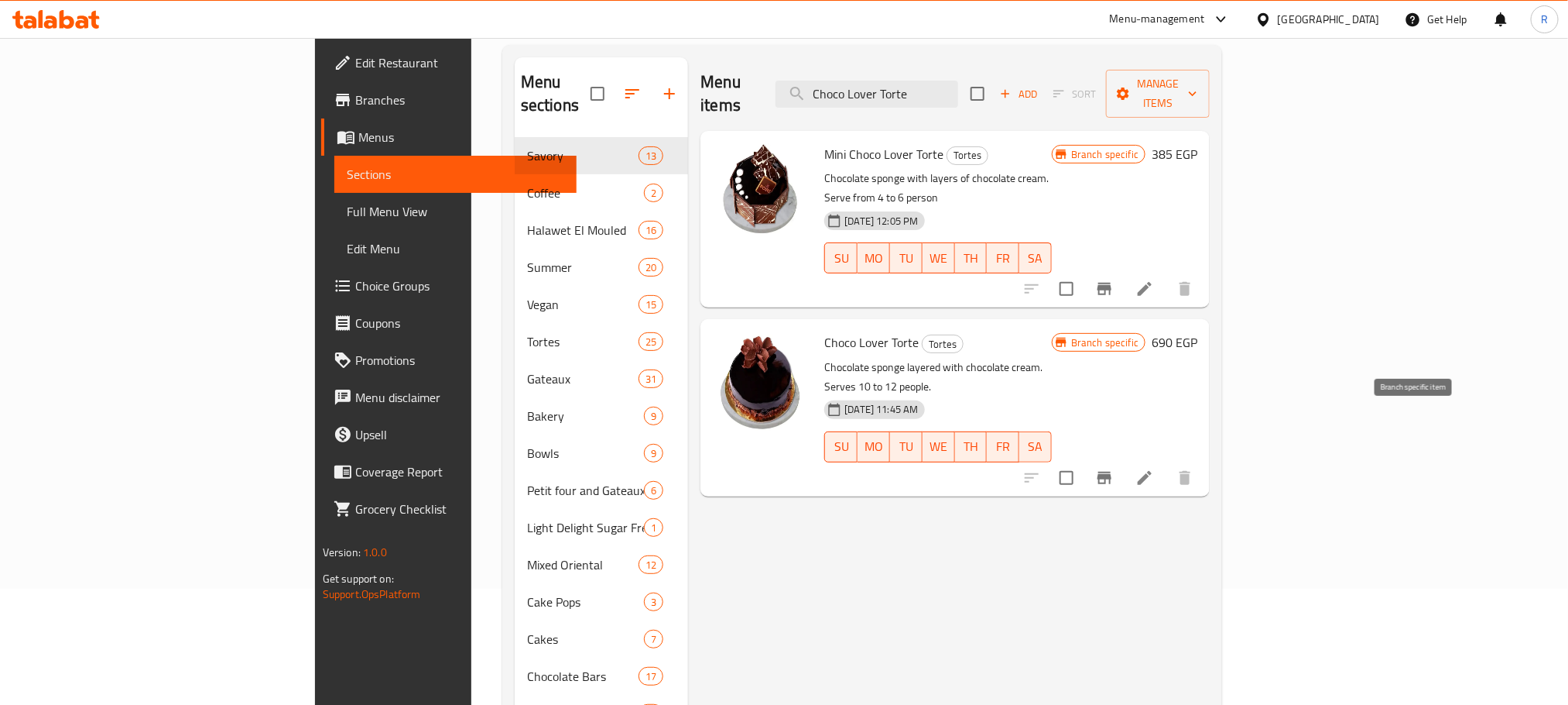
click at [1114, 469] on icon "Branch-specific-item" at bounding box center [1105, 478] width 18 height 19
click at [958, 93] on input "Choco Lover Torte" at bounding box center [866, 94] width 182 height 27
paste input "Four Seasons"
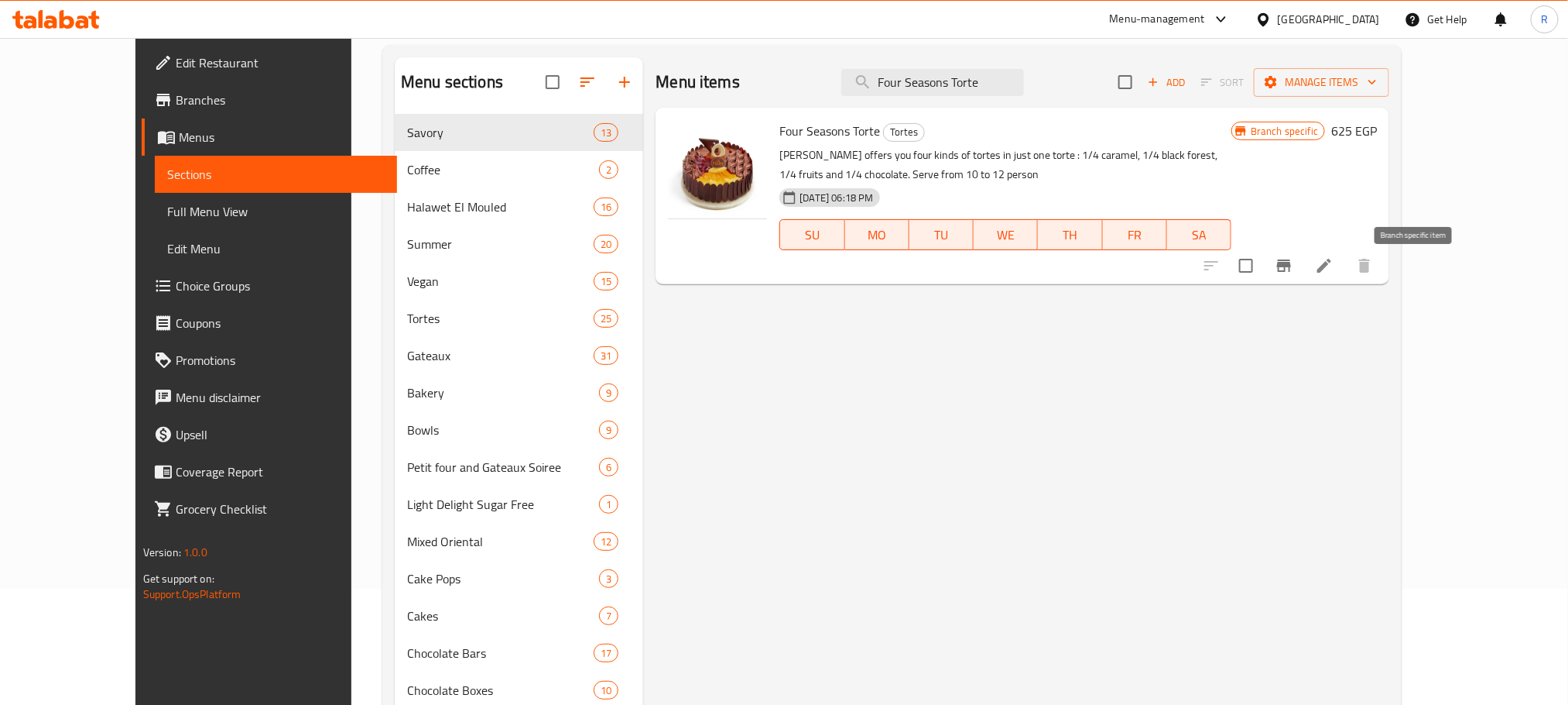
click at [1302, 272] on button "Branch-specific-item" at bounding box center [1284, 266] width 37 height 37
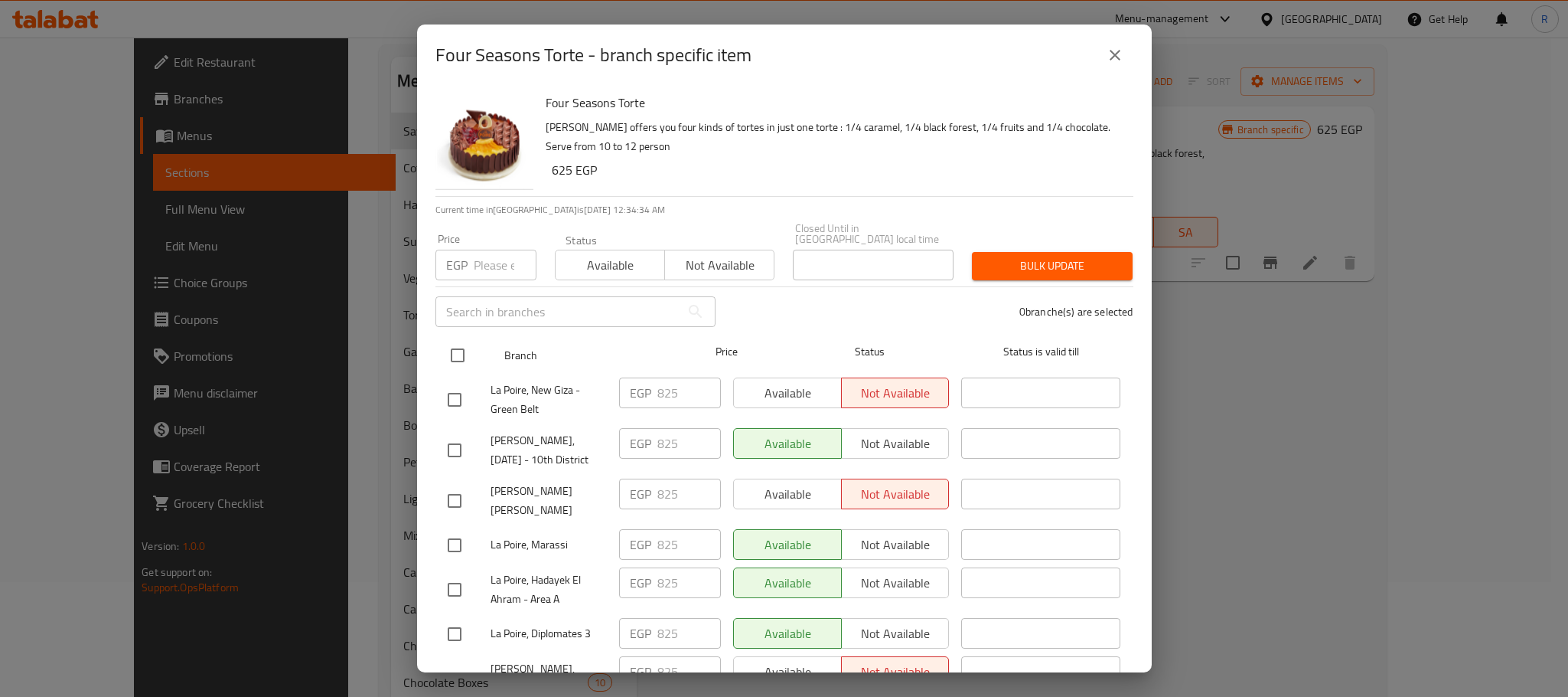
click at [451, 352] on input "checkbox" at bounding box center [457, 355] width 32 height 32
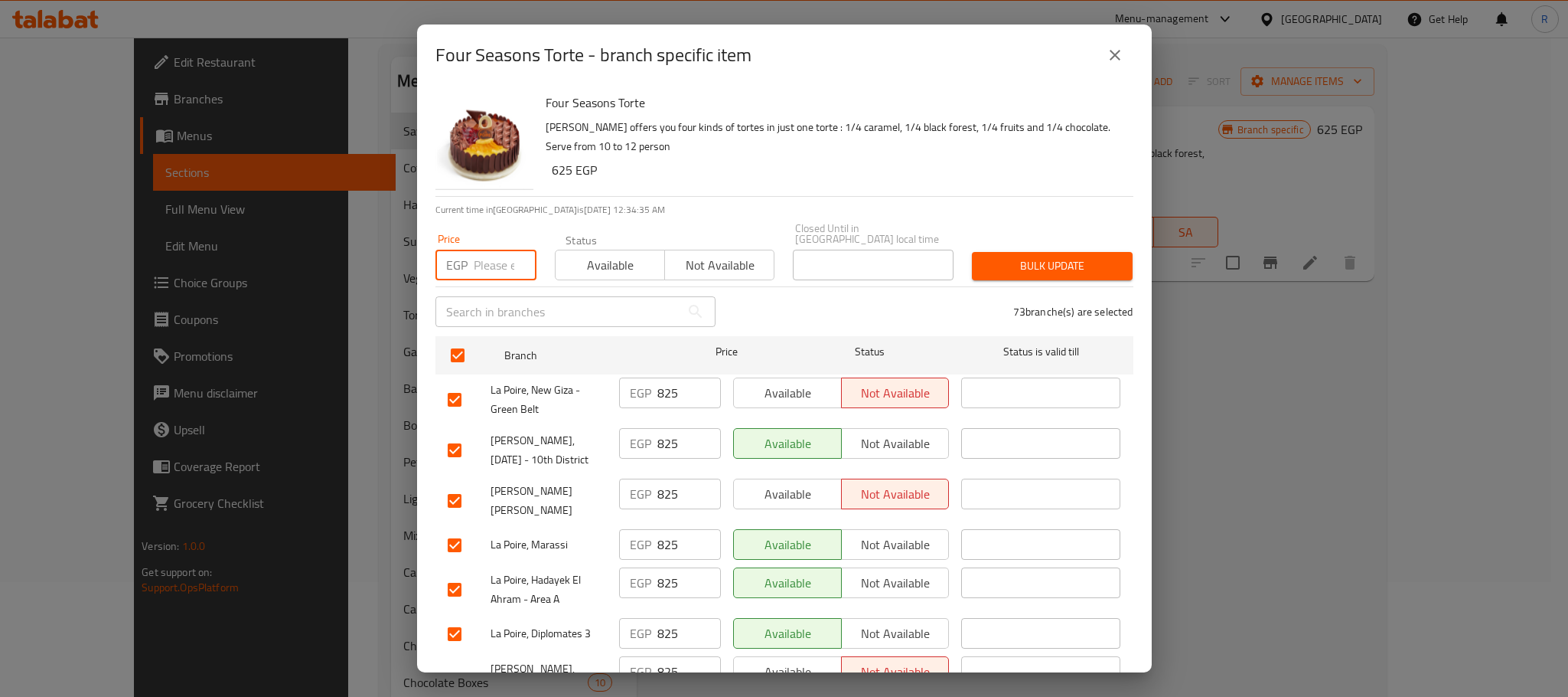
click at [496, 264] on input "number" at bounding box center [505, 264] width 62 height 31
paste input "855"
click at [1065, 256] on span "Bulk update" at bounding box center [1053, 265] width 136 height 19
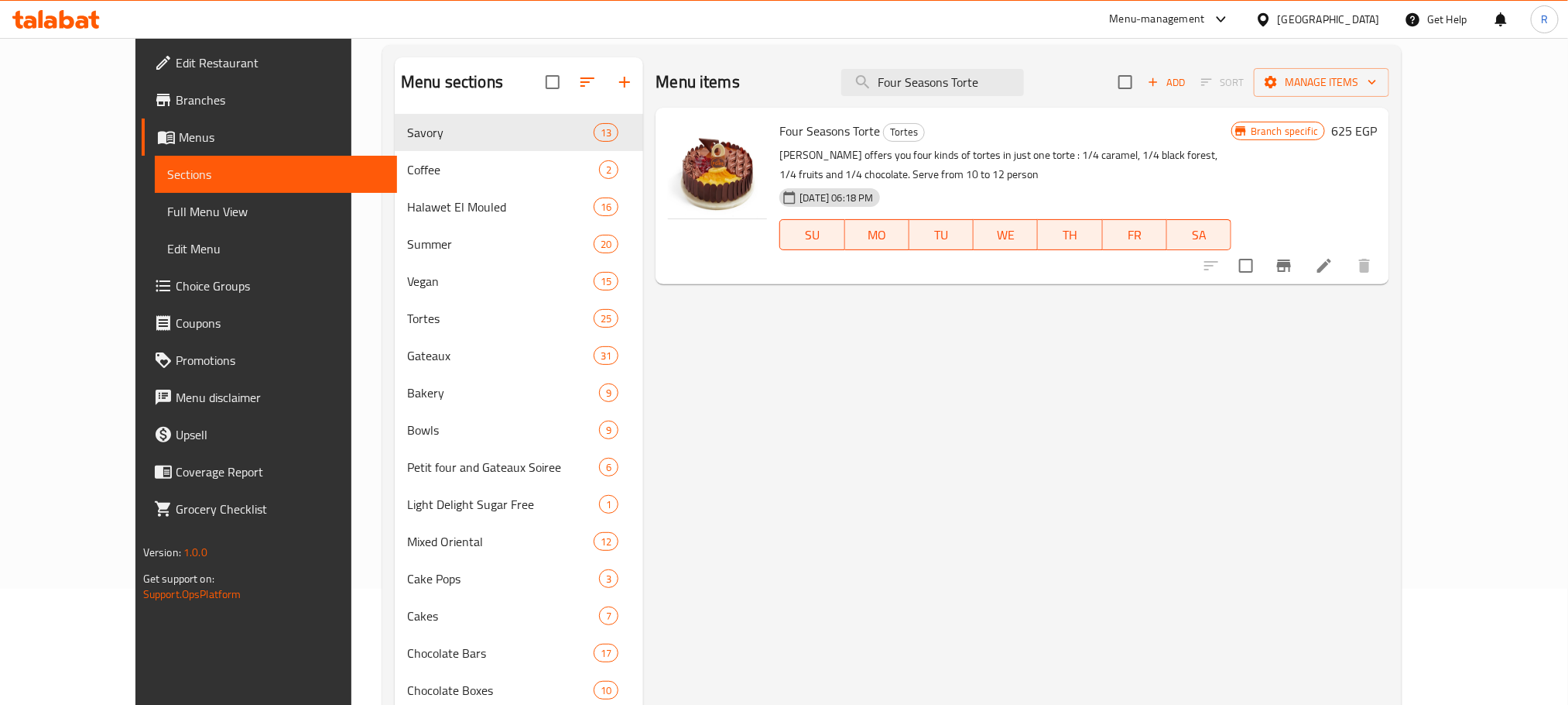
click at [1293, 273] on icon "Branch-specific-item" at bounding box center [1284, 266] width 18 height 19
click at [1008, 75] on input "Four Seasons Torte" at bounding box center [932, 82] width 182 height 27
paste input "American Four Season t"
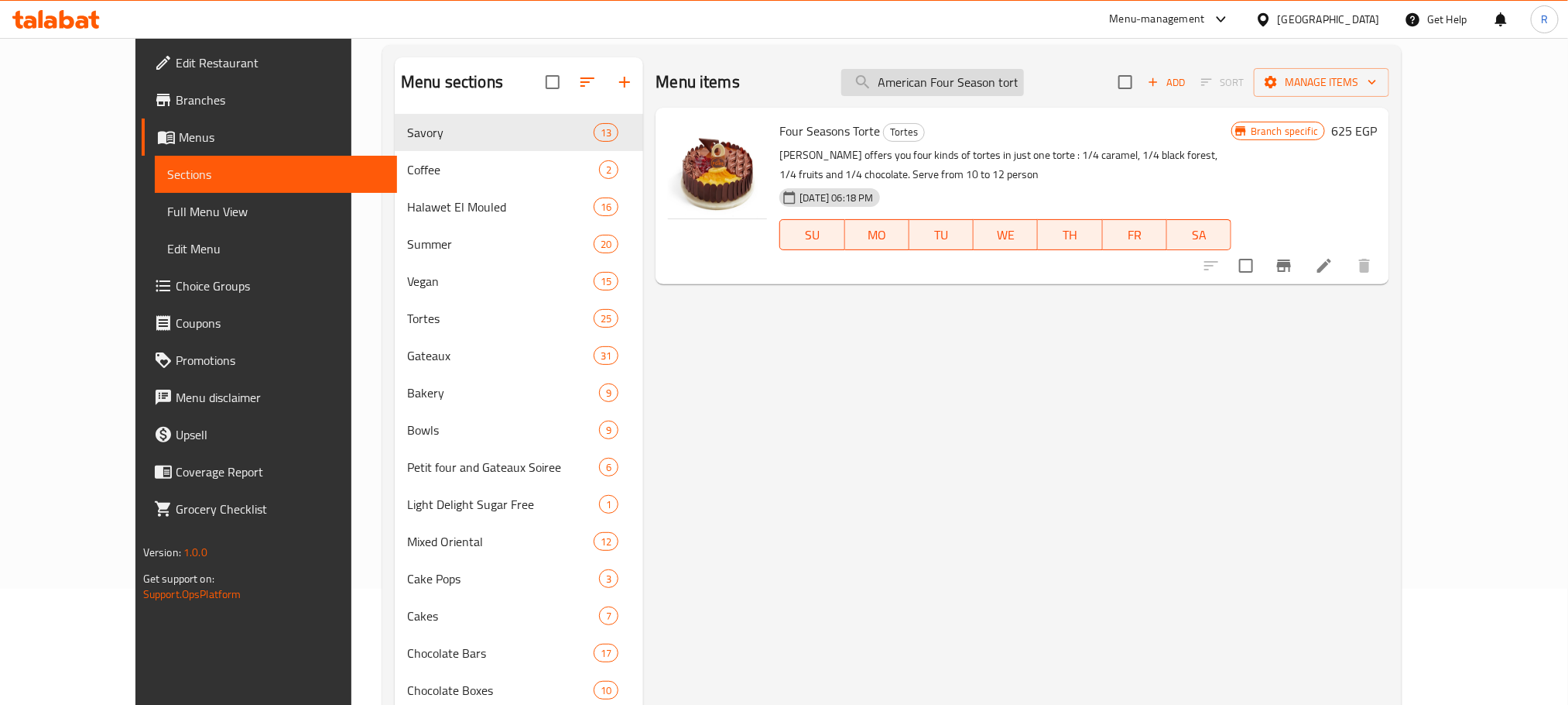
scroll to position [0, 7]
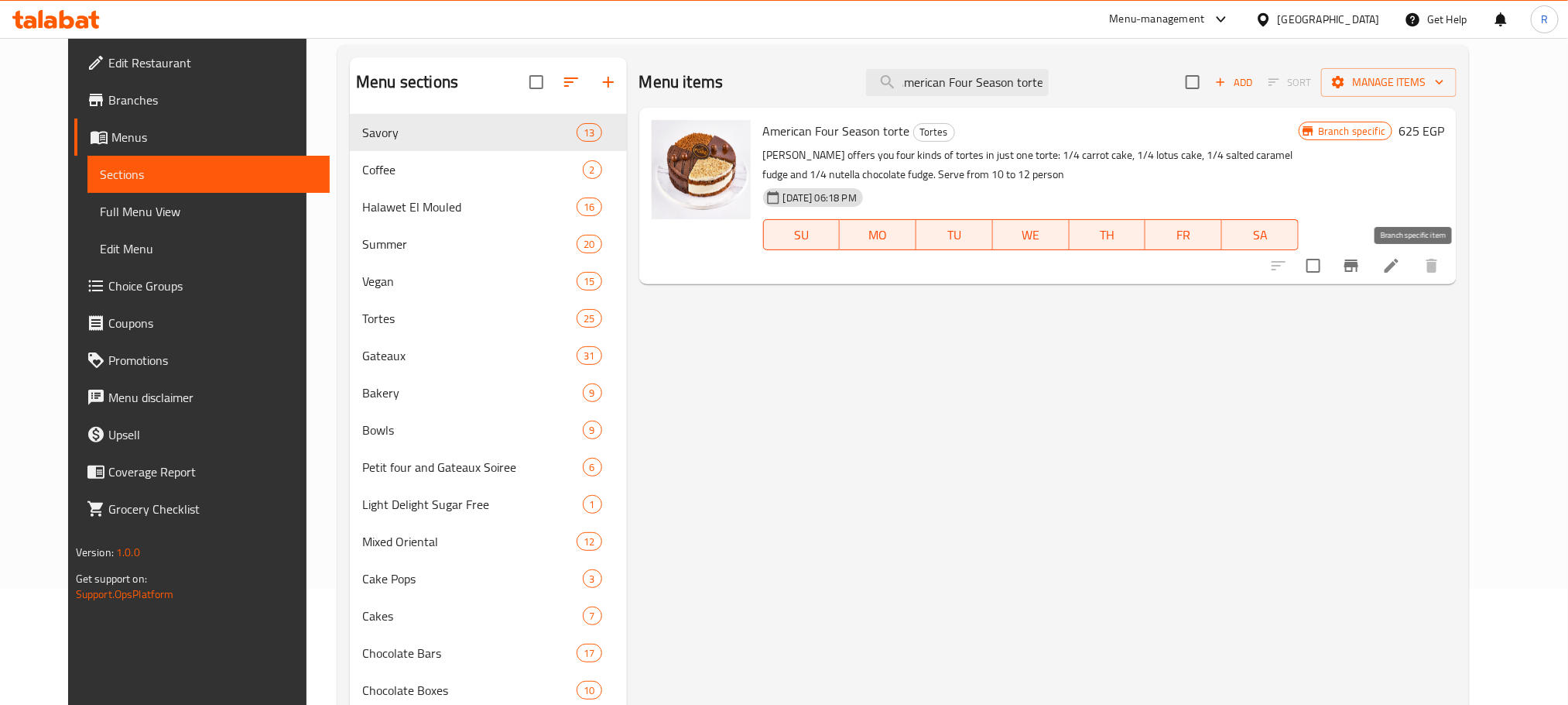
click at [1359, 272] on icon "Branch-specific-item" at bounding box center [1351, 265] width 14 height 13
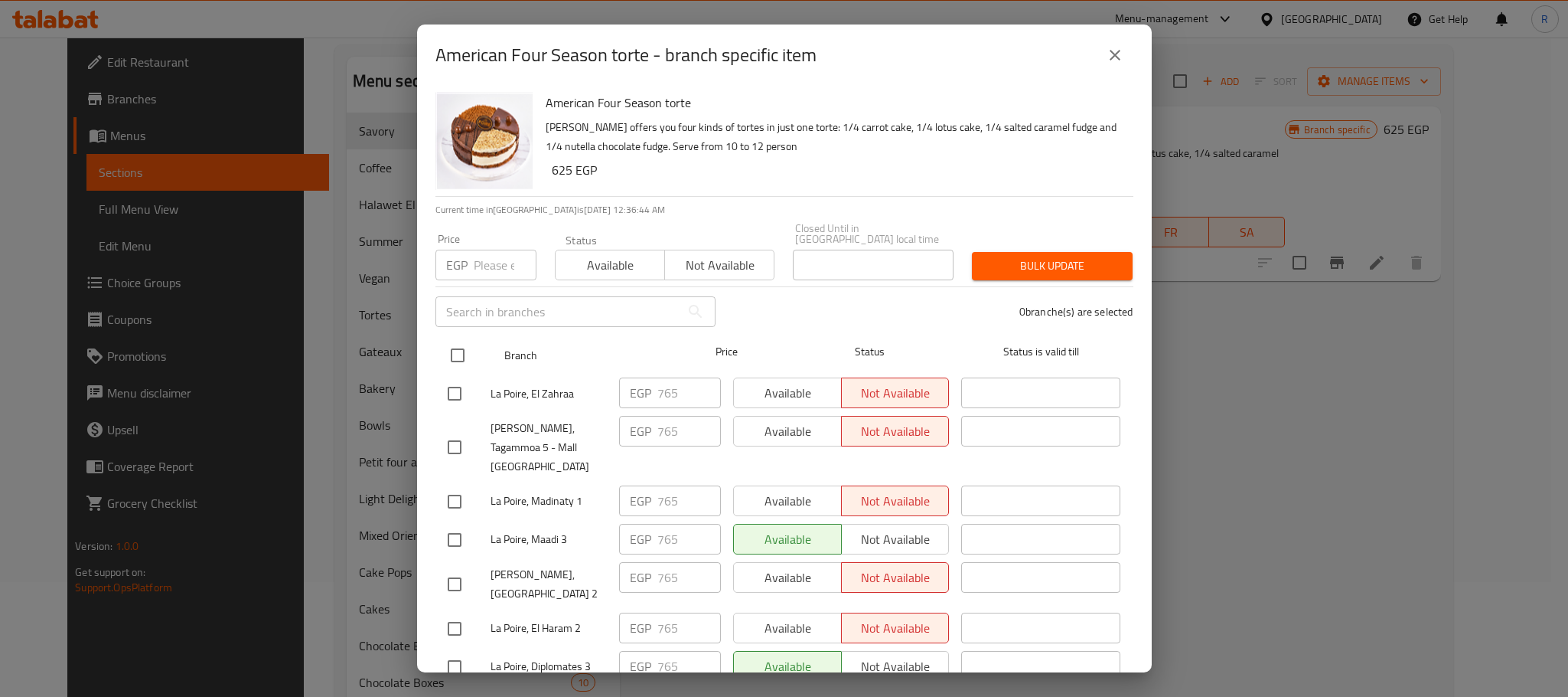
click at [455, 345] on input "checkbox" at bounding box center [457, 355] width 32 height 32
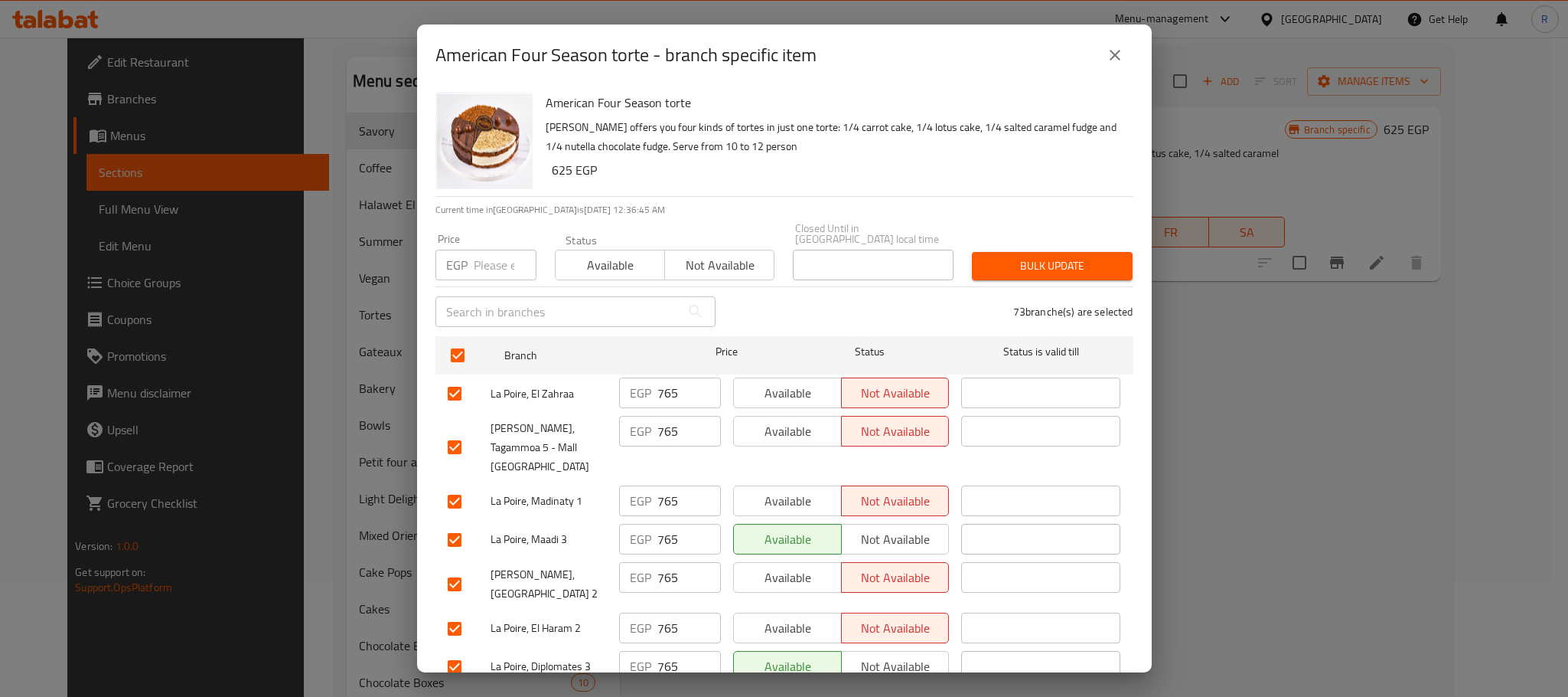
click at [490, 260] on input "number" at bounding box center [505, 264] width 62 height 31
paste input "800"
click at [1080, 263] on span "Bulk update" at bounding box center [1053, 265] width 136 height 19
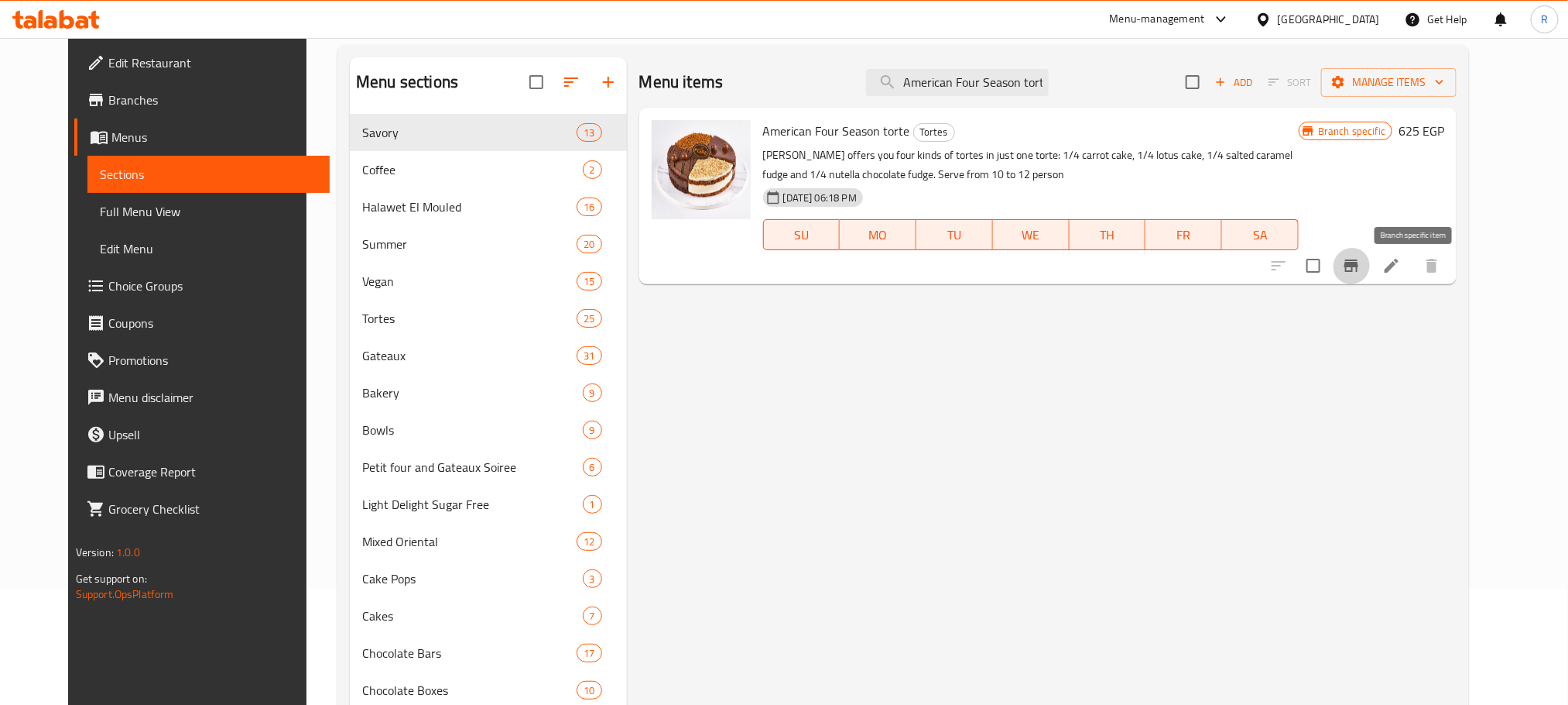
click at [1370, 275] on button "Branch-specific-item" at bounding box center [1351, 266] width 37 height 37
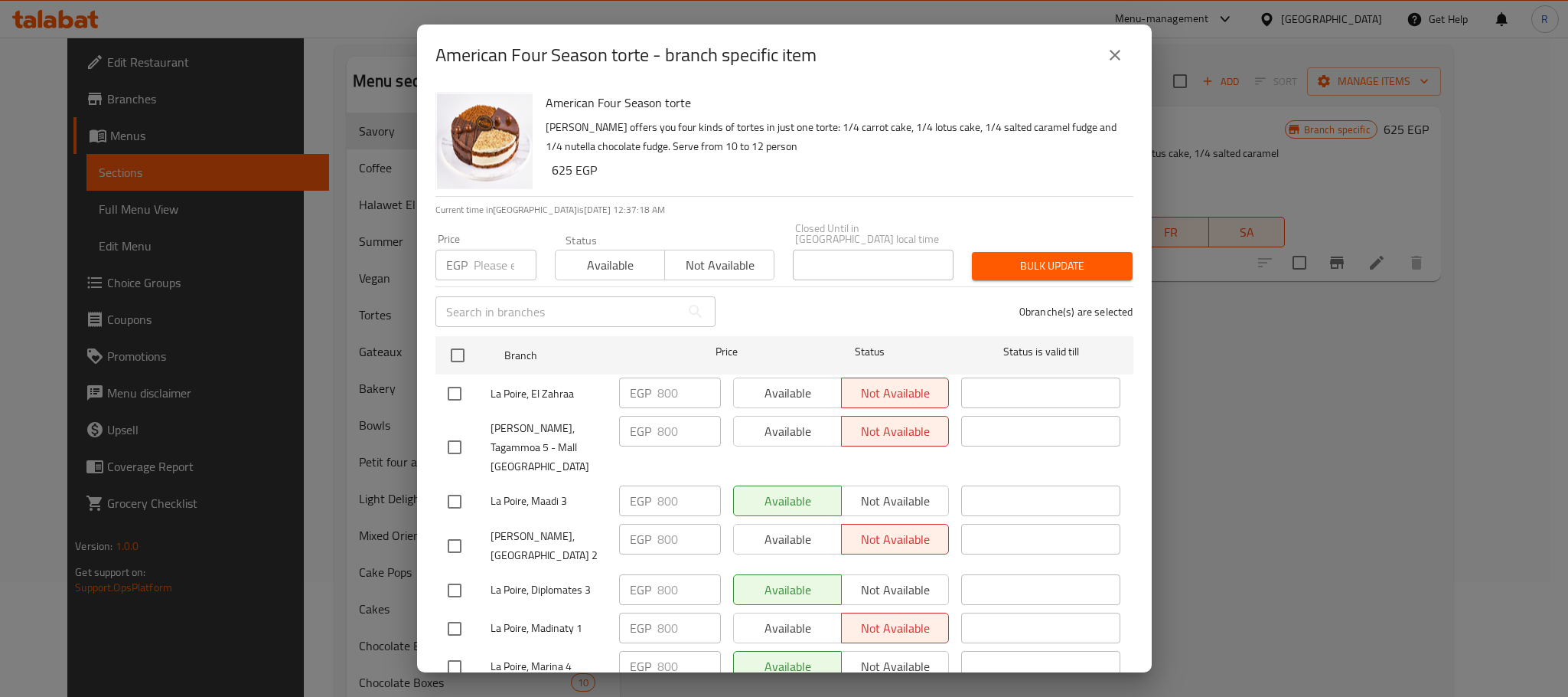
click at [1101, 51] on button "close" at bounding box center [1115, 55] width 37 height 37
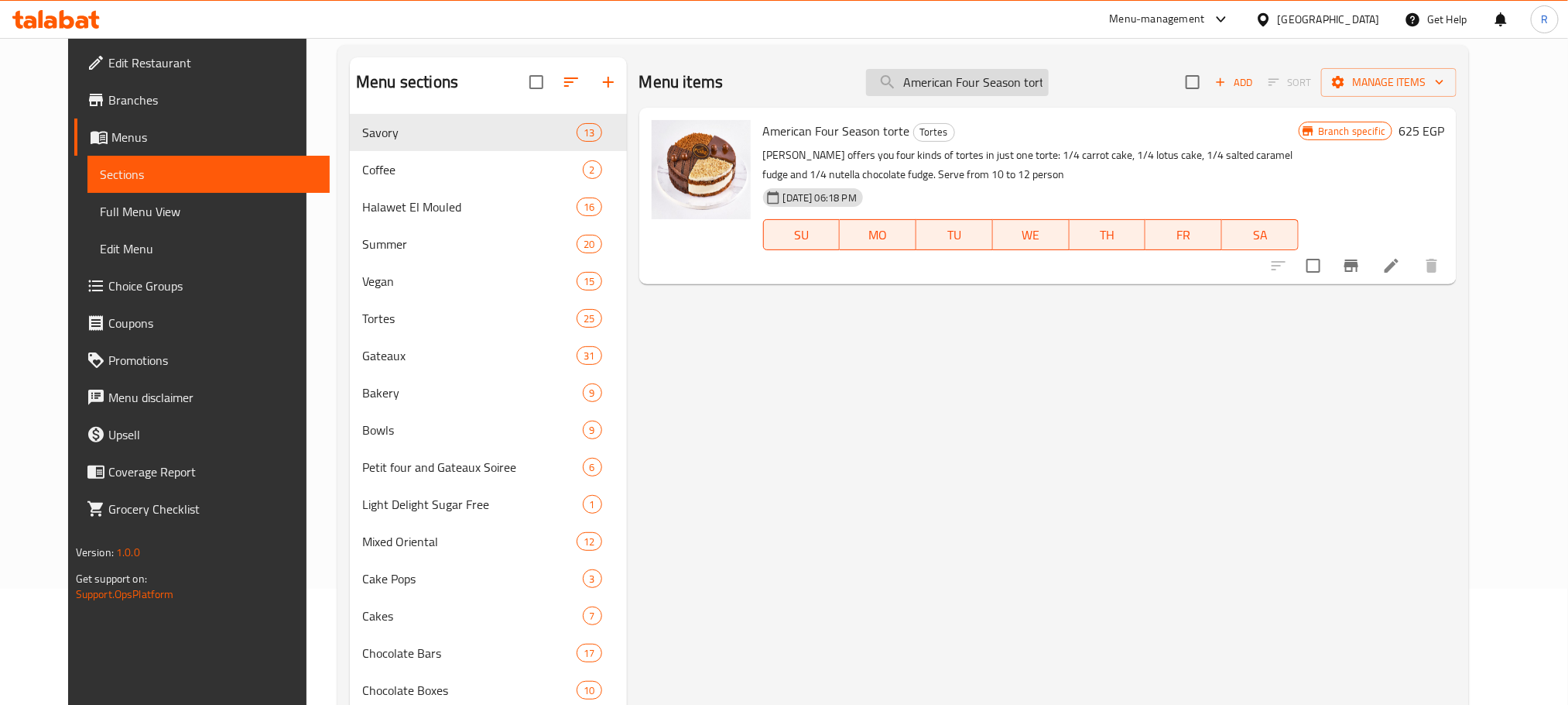
click at [1047, 86] on input "American Four Season torte" at bounding box center [957, 82] width 182 height 27
paste input "Mille Feuille Torte 4x1"
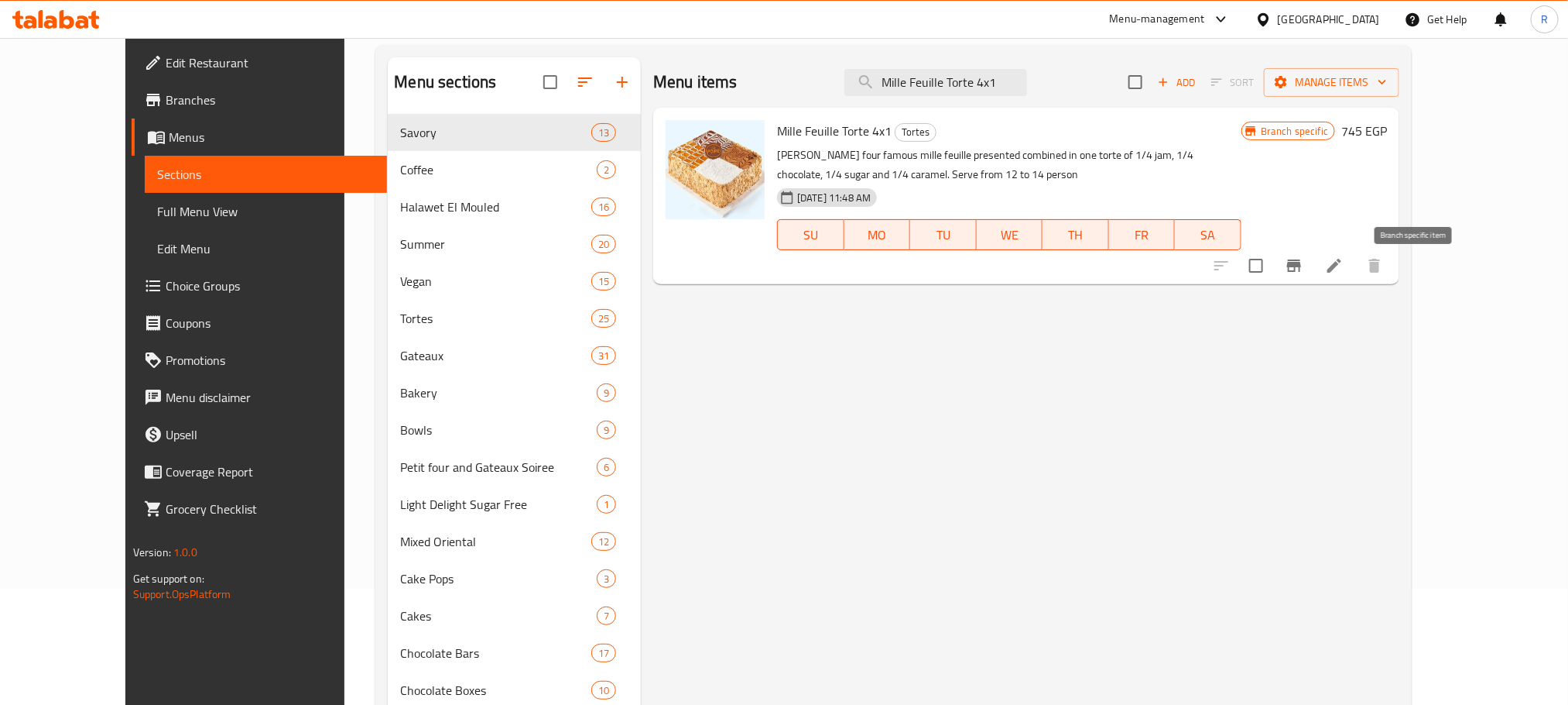
click at [1301, 272] on icon "Branch-specific-item" at bounding box center [1294, 265] width 14 height 13
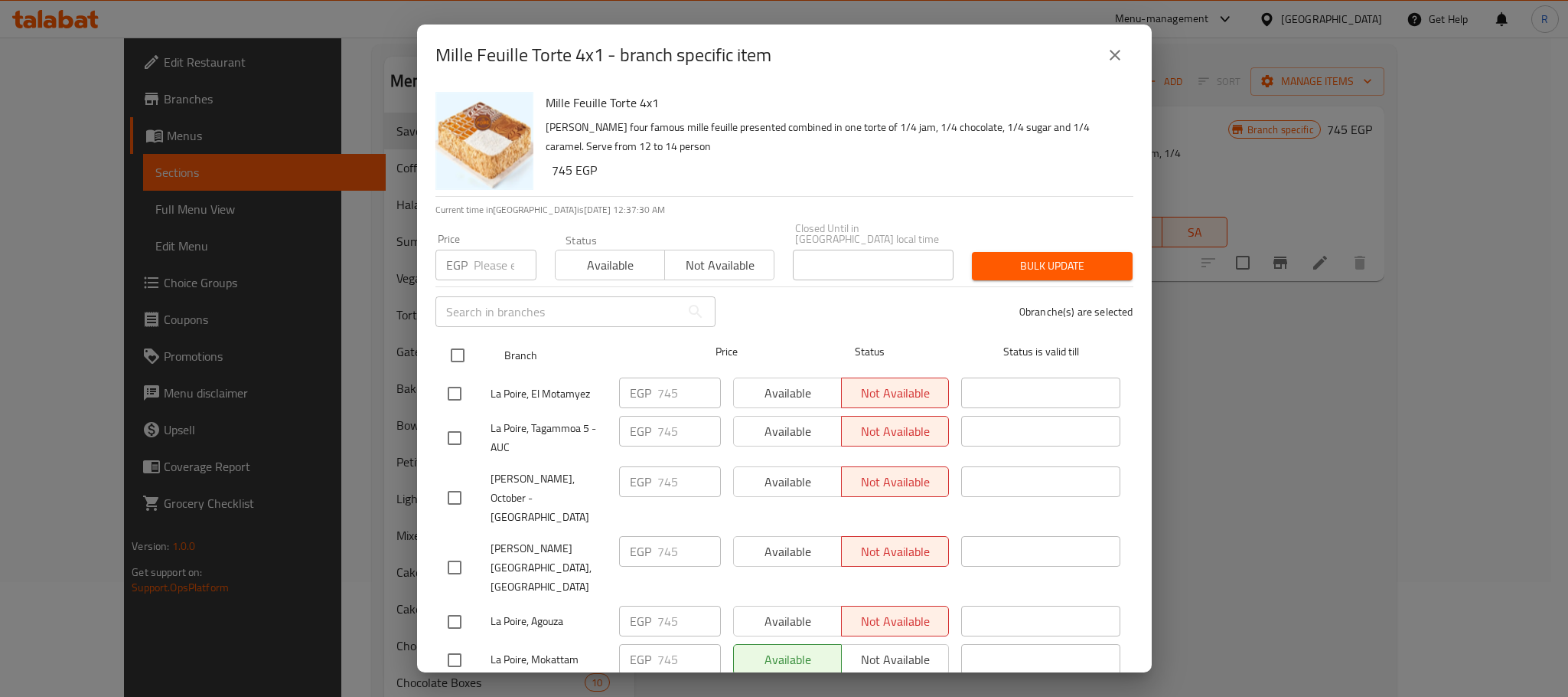
click at [446, 339] on input "checkbox" at bounding box center [457, 355] width 32 height 32
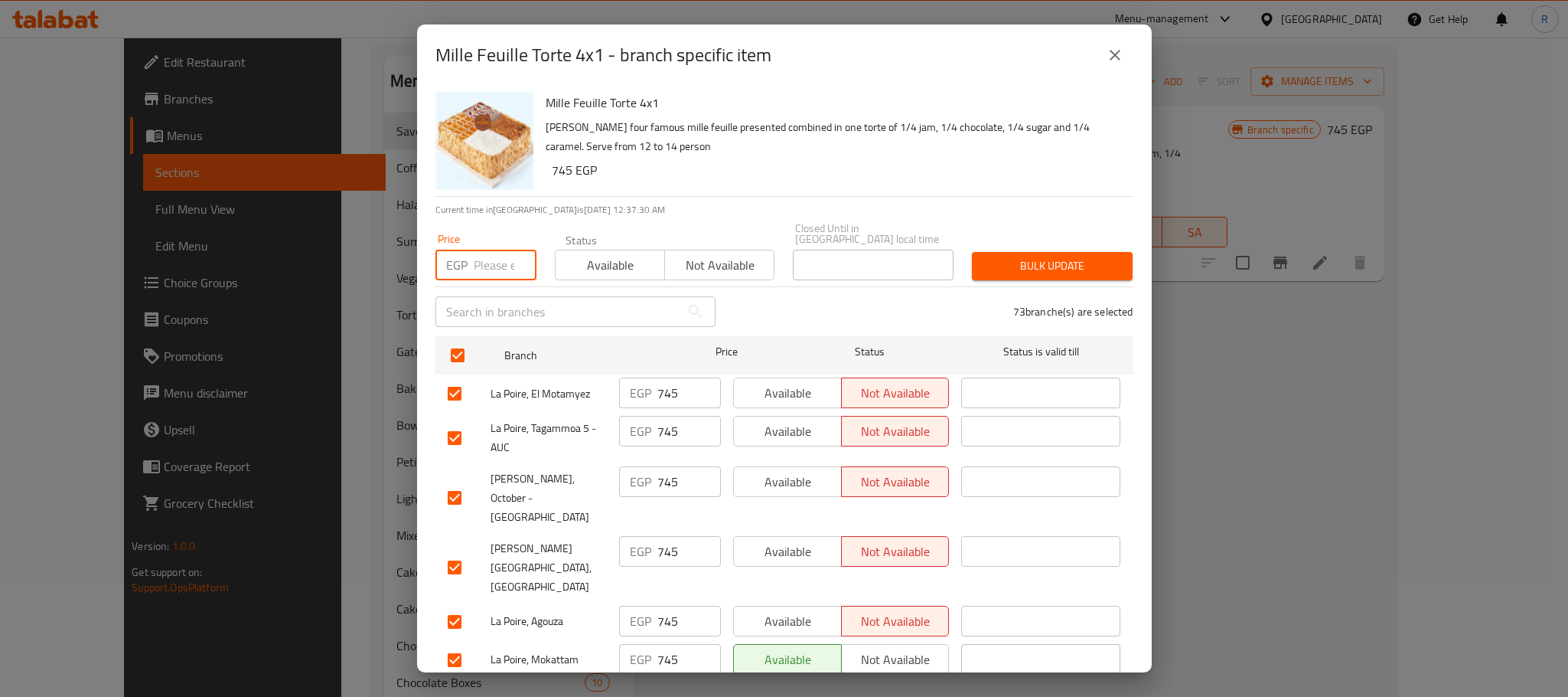
click at [487, 265] on input "number" at bounding box center [505, 264] width 62 height 31
paste input "765"
click at [1065, 269] on button "Bulk update" at bounding box center [1052, 266] width 160 height 28
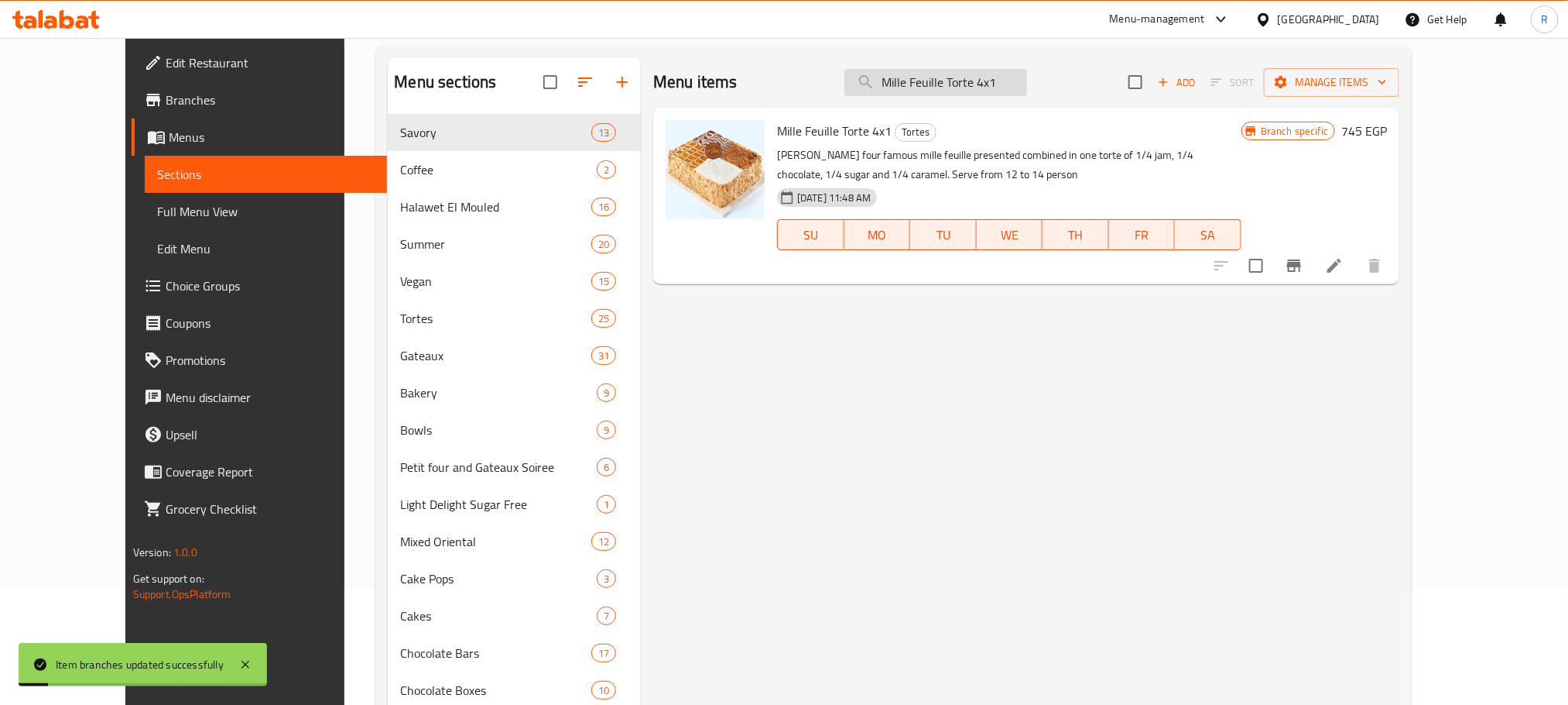
click at [988, 95] on input "Mille Feuille Torte 4x1" at bounding box center [935, 82] width 182 height 27
paste input "Half Torte With Fruit And Half Chocolate"
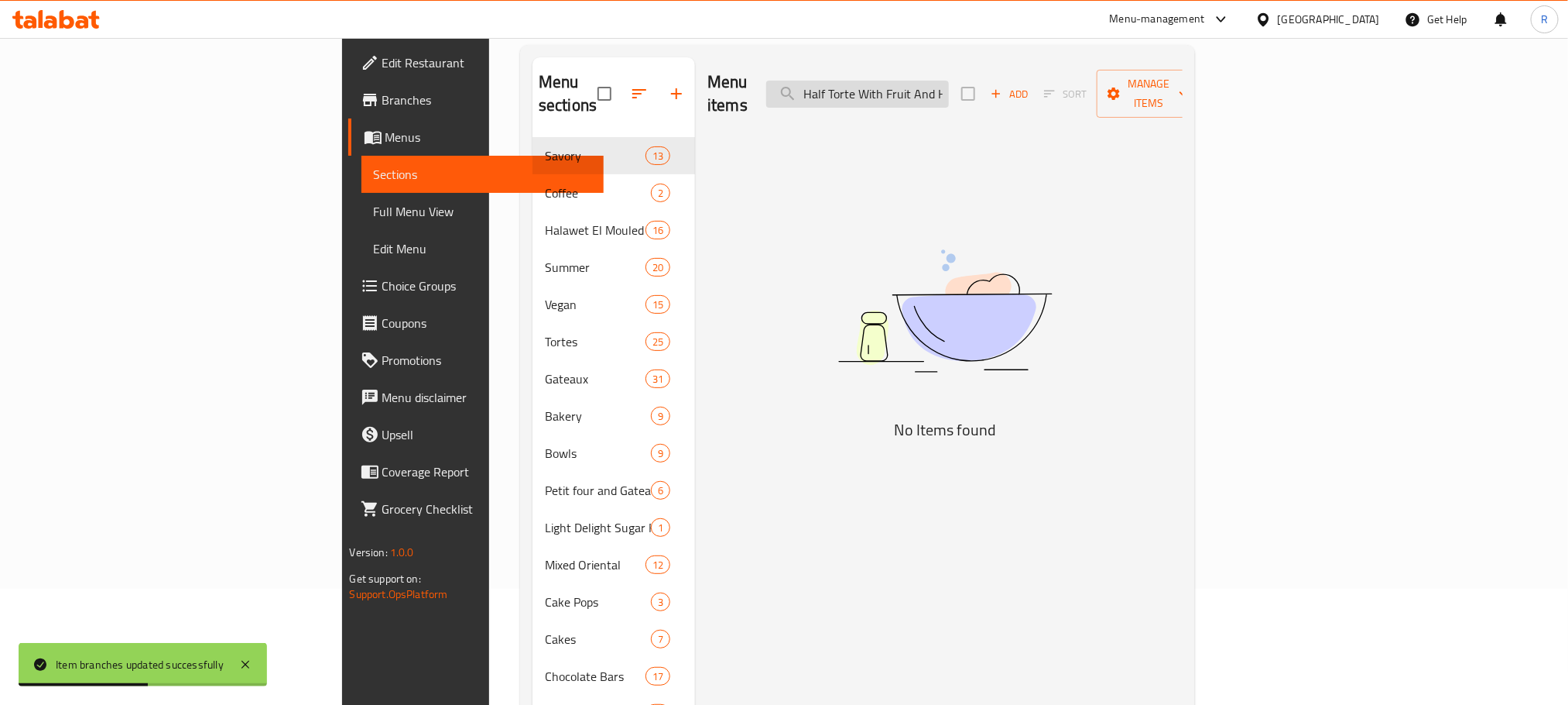
drag, startPoint x: 989, startPoint y: 84, endPoint x: 891, endPoint y: 86, distance: 98.0
click at [891, 86] on input "Half Torte With Fruit And Half Chocolate" at bounding box center [857, 94] width 182 height 27
click at [949, 82] on input "Half Torte With Fruit And Half Chocolate" at bounding box center [857, 94] width 182 height 27
click at [949, 83] on input "Half Torte With Fruit And Half Chocolate" at bounding box center [857, 94] width 182 height 27
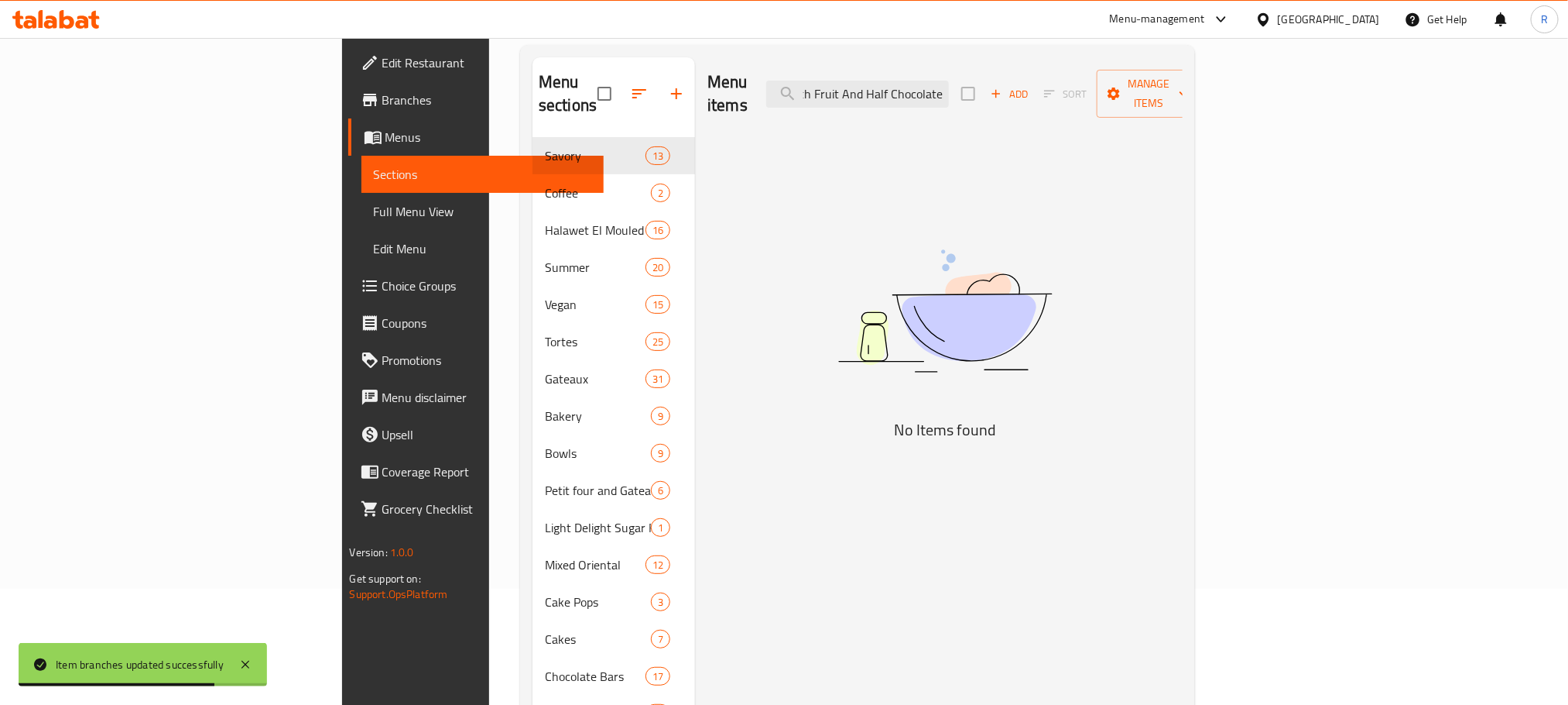
drag, startPoint x: 1046, startPoint y: 84, endPoint x: 1115, endPoint y: 84, distance: 69.0
click at [1115, 84] on div "Menu items Half Torte With Fruit And Half Chocolate Add Sort Manage items" at bounding box center [944, 93] width 475 height 73
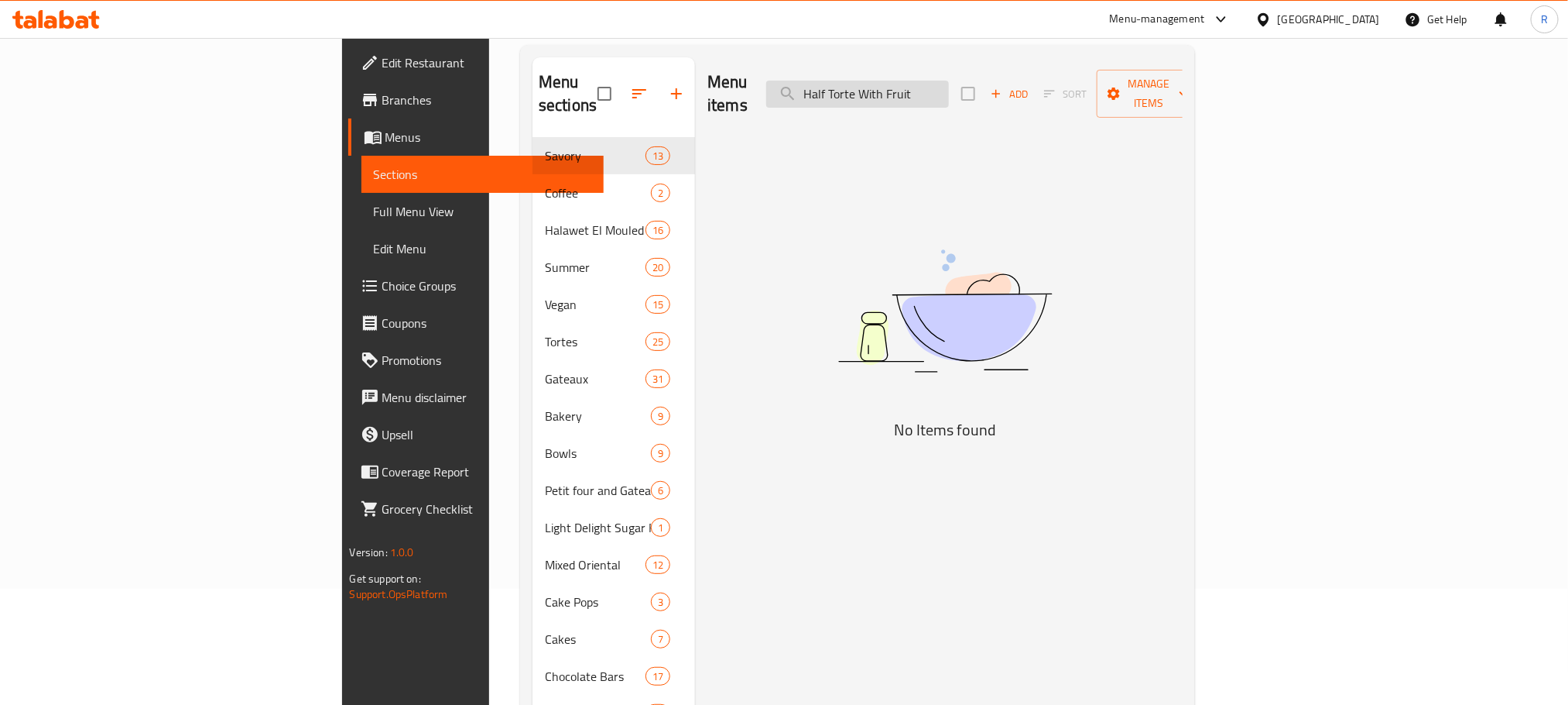
click at [949, 82] on input "Half Torte With Fruit" at bounding box center [857, 94] width 182 height 27
drag, startPoint x: 962, startPoint y: 82, endPoint x: 1112, endPoint y: 80, distance: 150.0
click at [1112, 80] on div "Menu items Half Torte With Fruit Add Sort Manage items" at bounding box center [944, 93] width 475 height 73
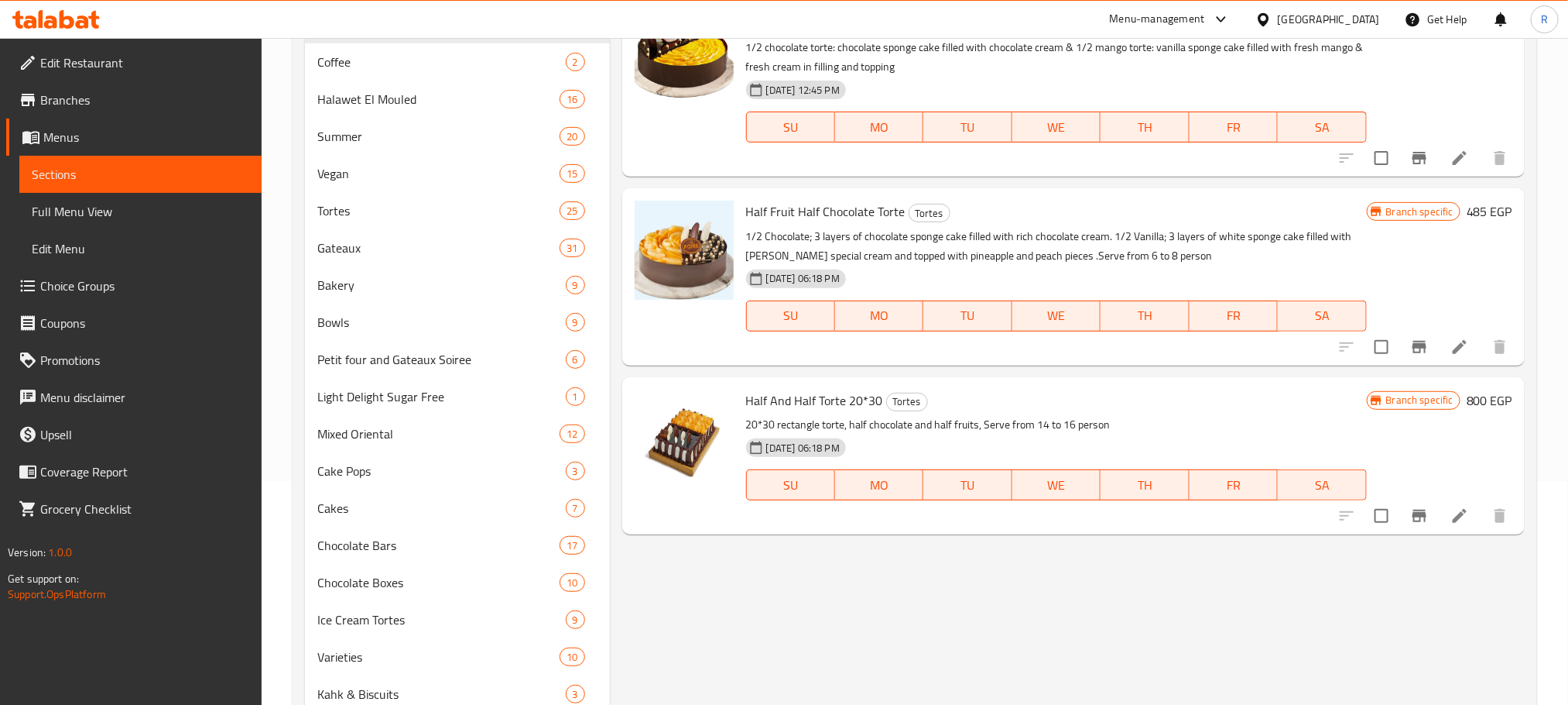
scroll to position [232, 0]
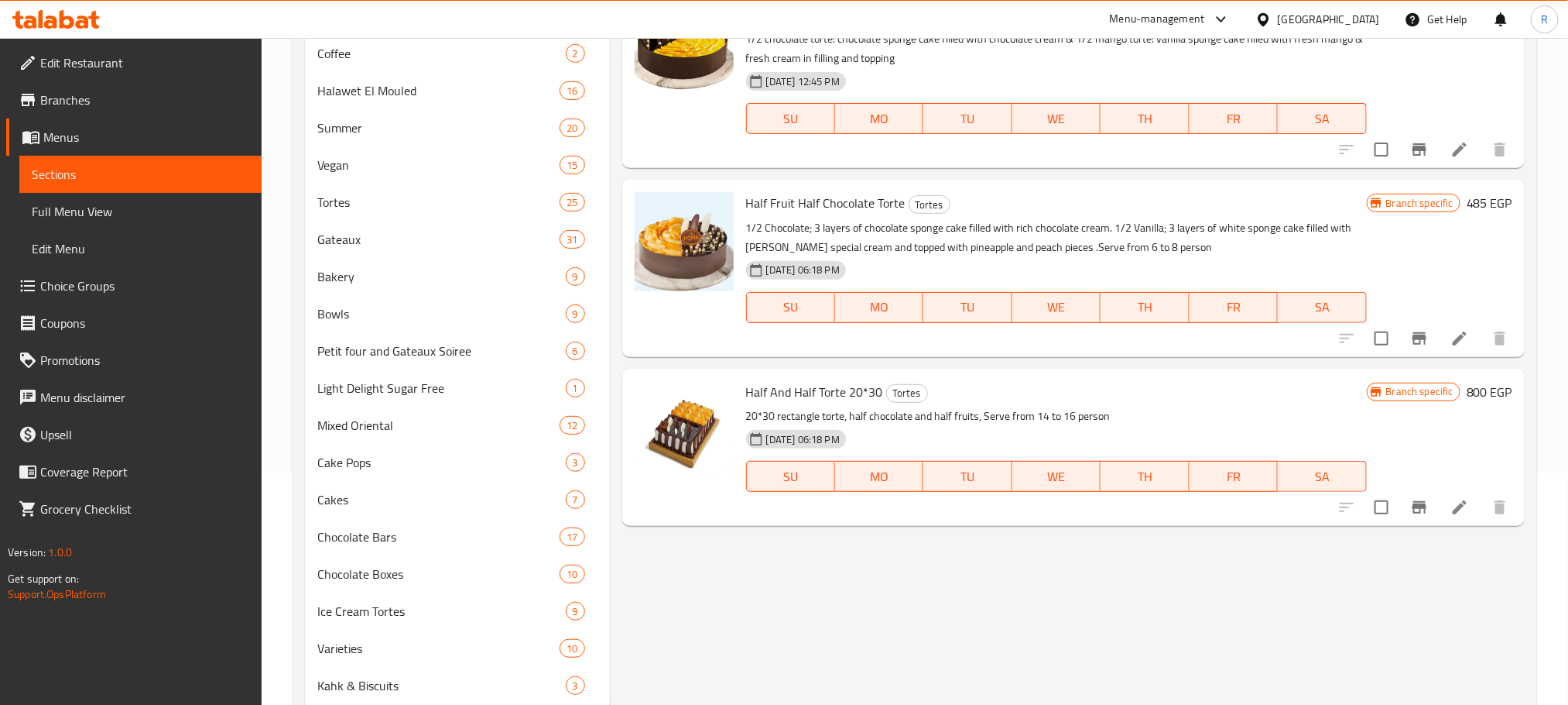
click at [1410, 347] on icon "Branch-specific-item" at bounding box center [1419, 338] width 18 height 19
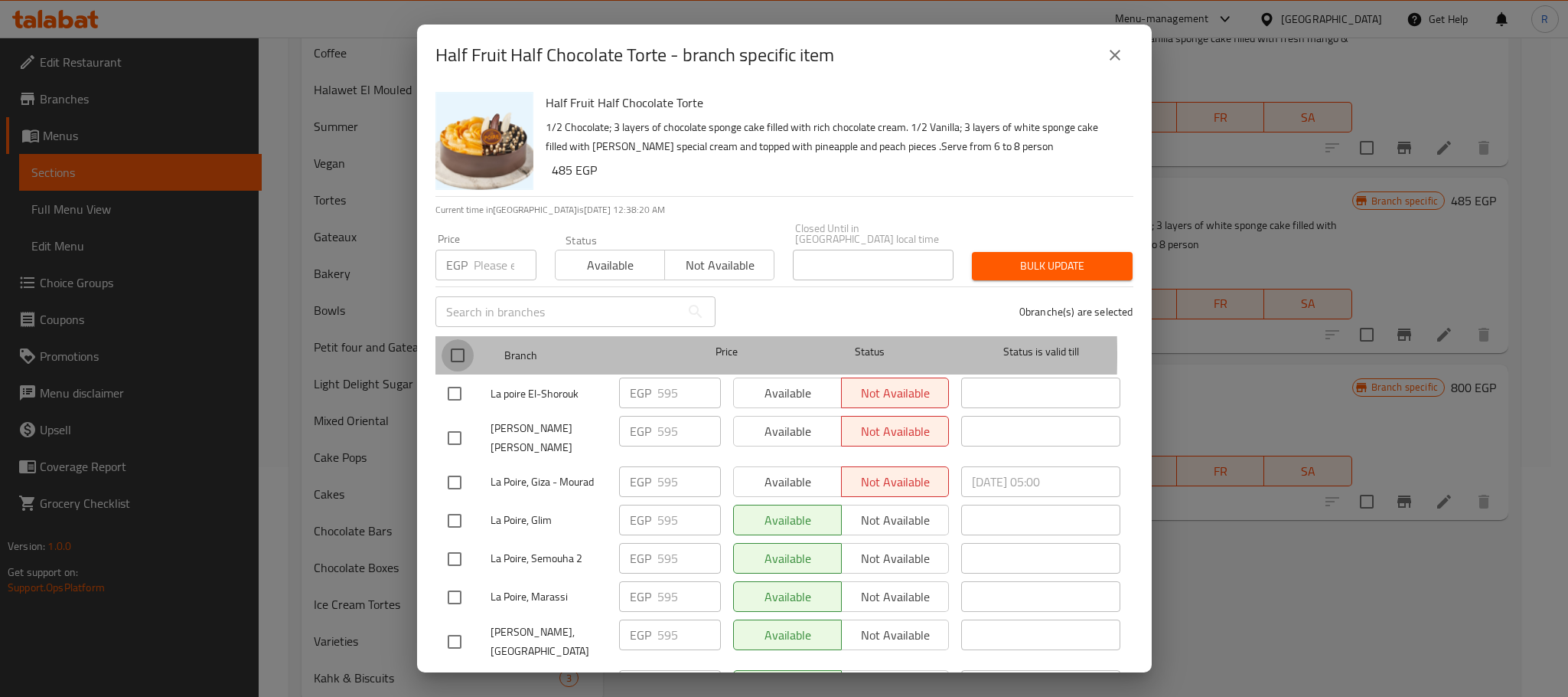
click at [448, 366] on input "checkbox" at bounding box center [457, 355] width 32 height 32
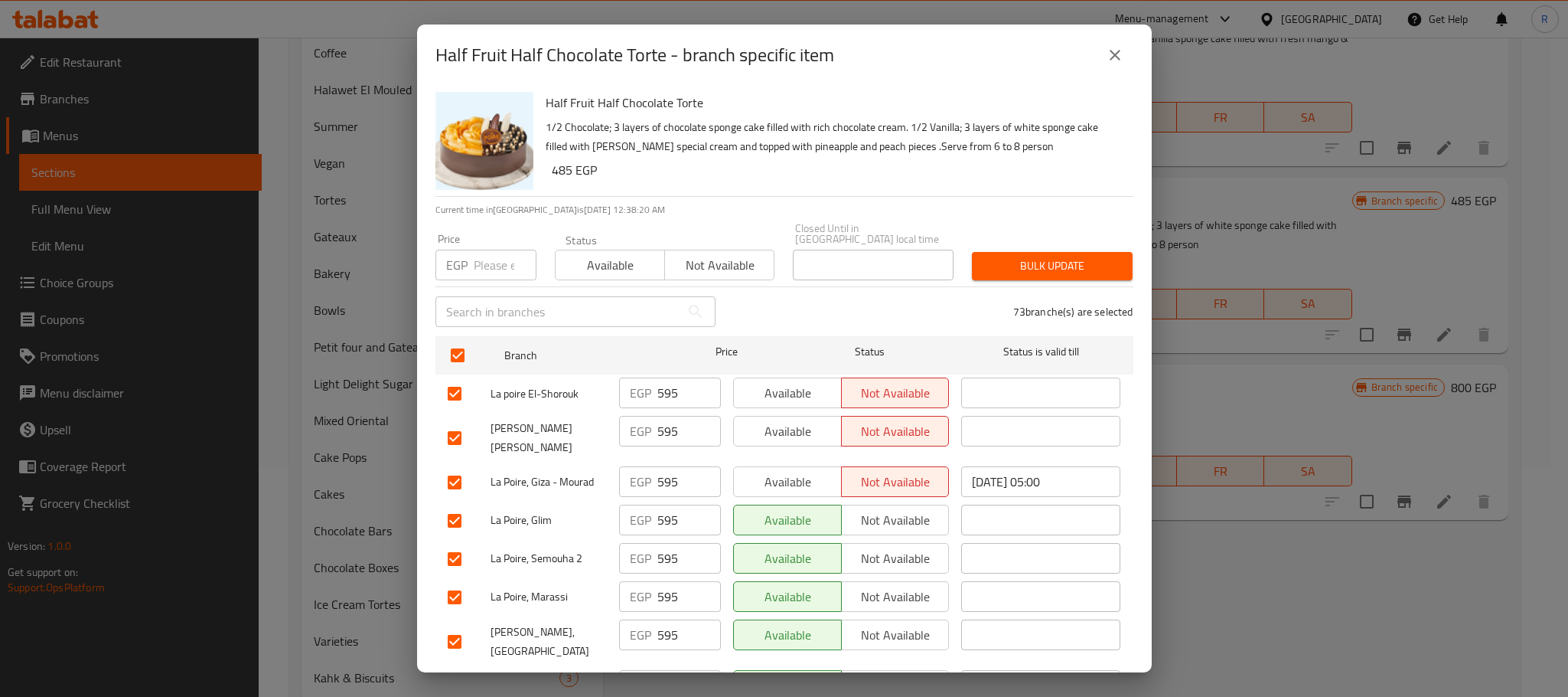
click at [485, 248] on div "Price EGP Price" at bounding box center [486, 257] width 101 height 47
click at [480, 264] on input "number" at bounding box center [505, 264] width 62 height 31
paste input "635"
click at [1023, 275] on span "Bulk update" at bounding box center [1053, 265] width 136 height 19
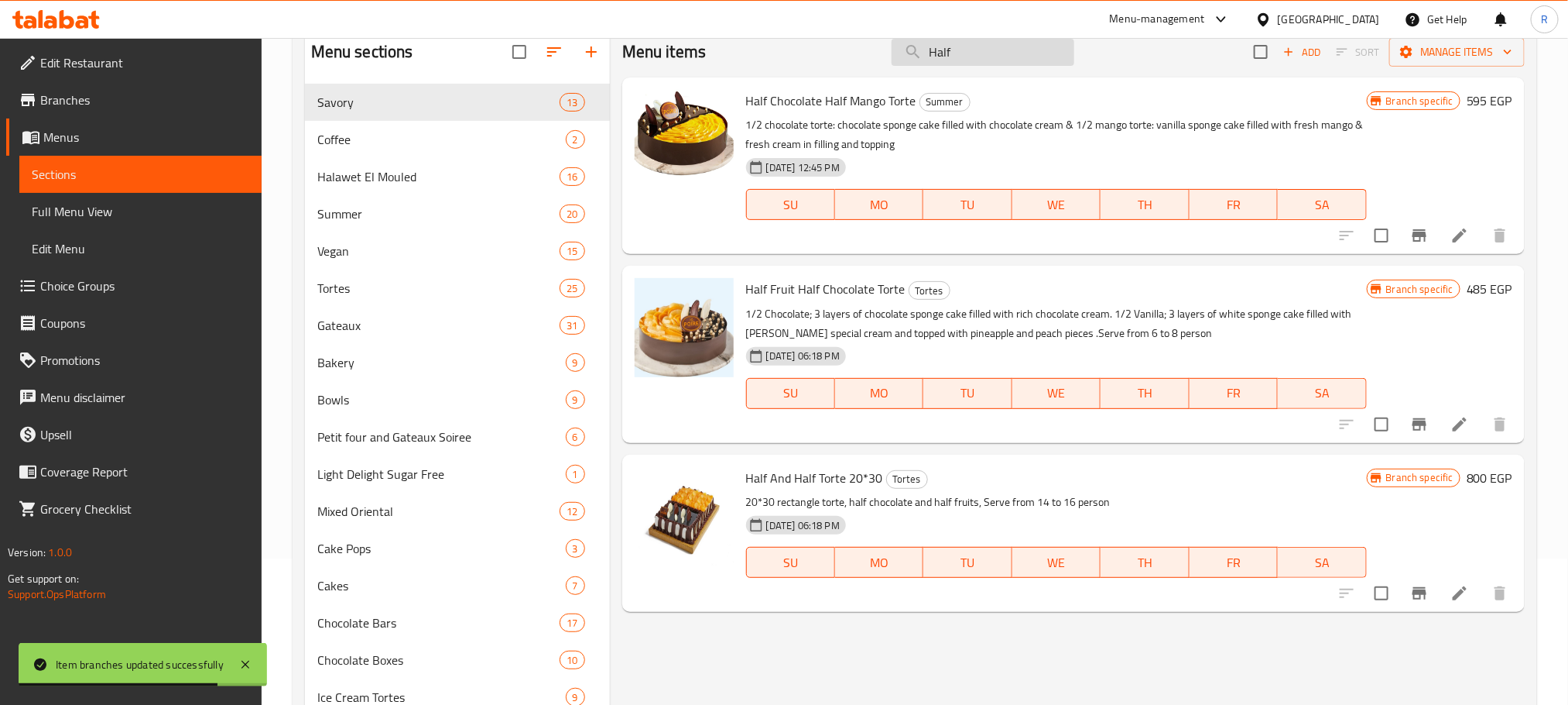
scroll to position [0, 0]
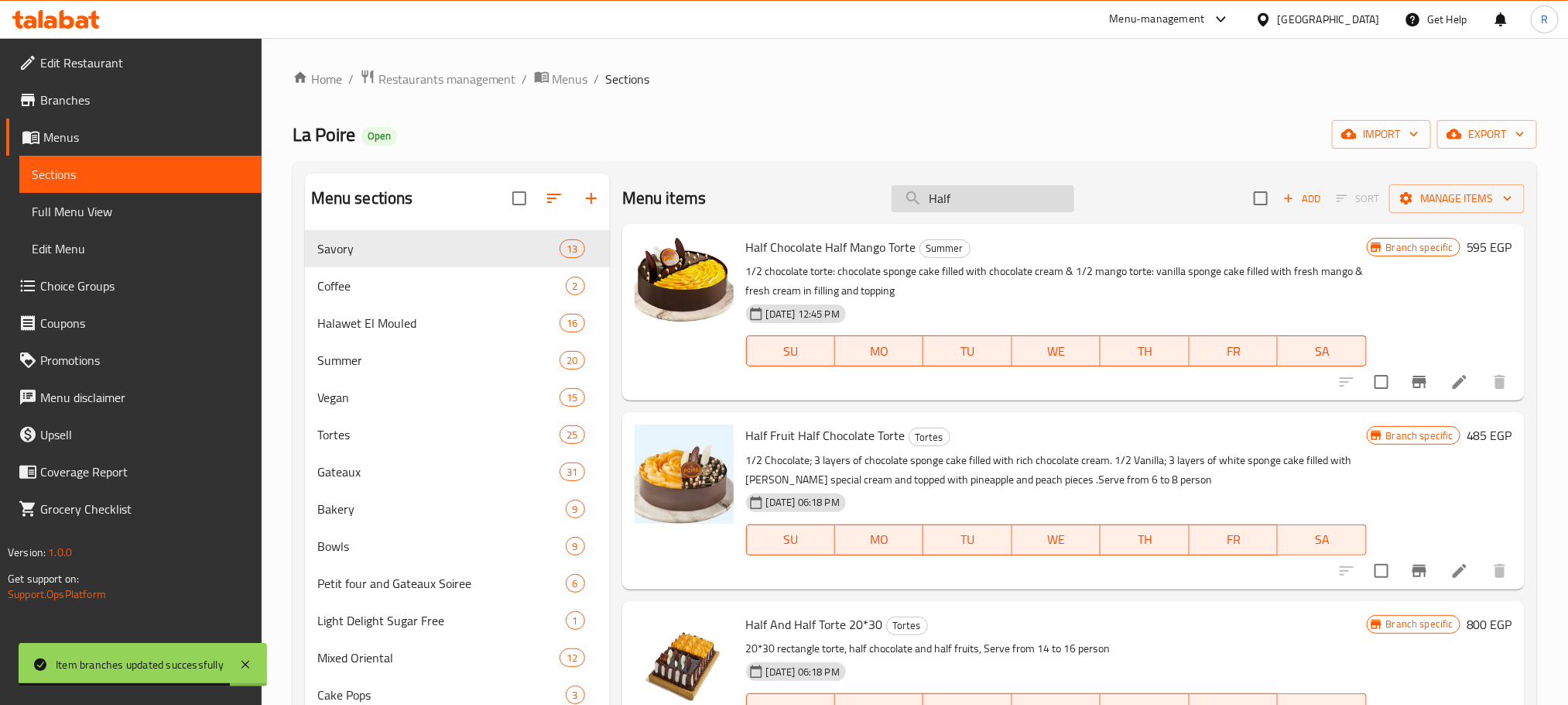
click at [964, 190] on input "Half" at bounding box center [982, 199] width 182 height 27
paste input "Rainbow Cake"
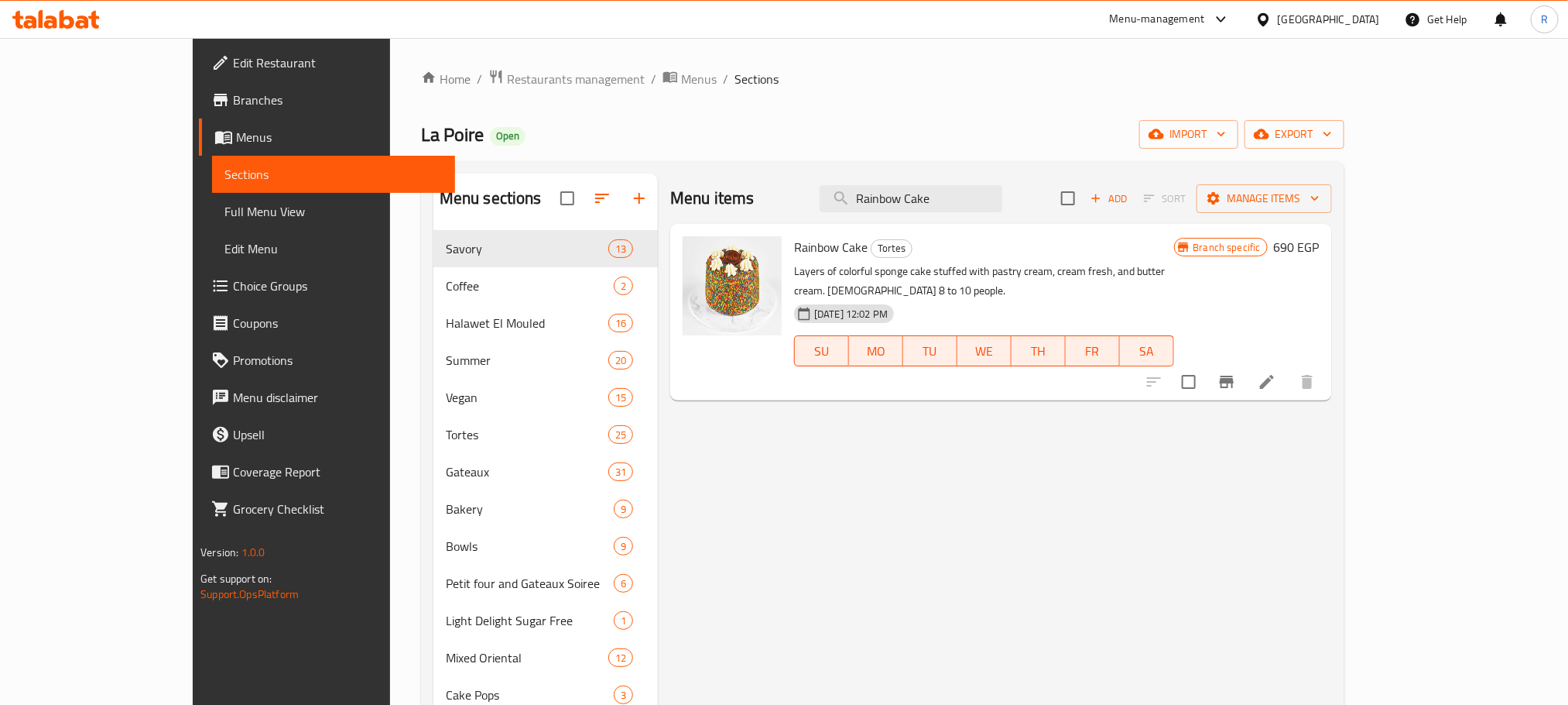
click at [1236, 373] on icon "Branch-specific-item" at bounding box center [1227, 382] width 18 height 19
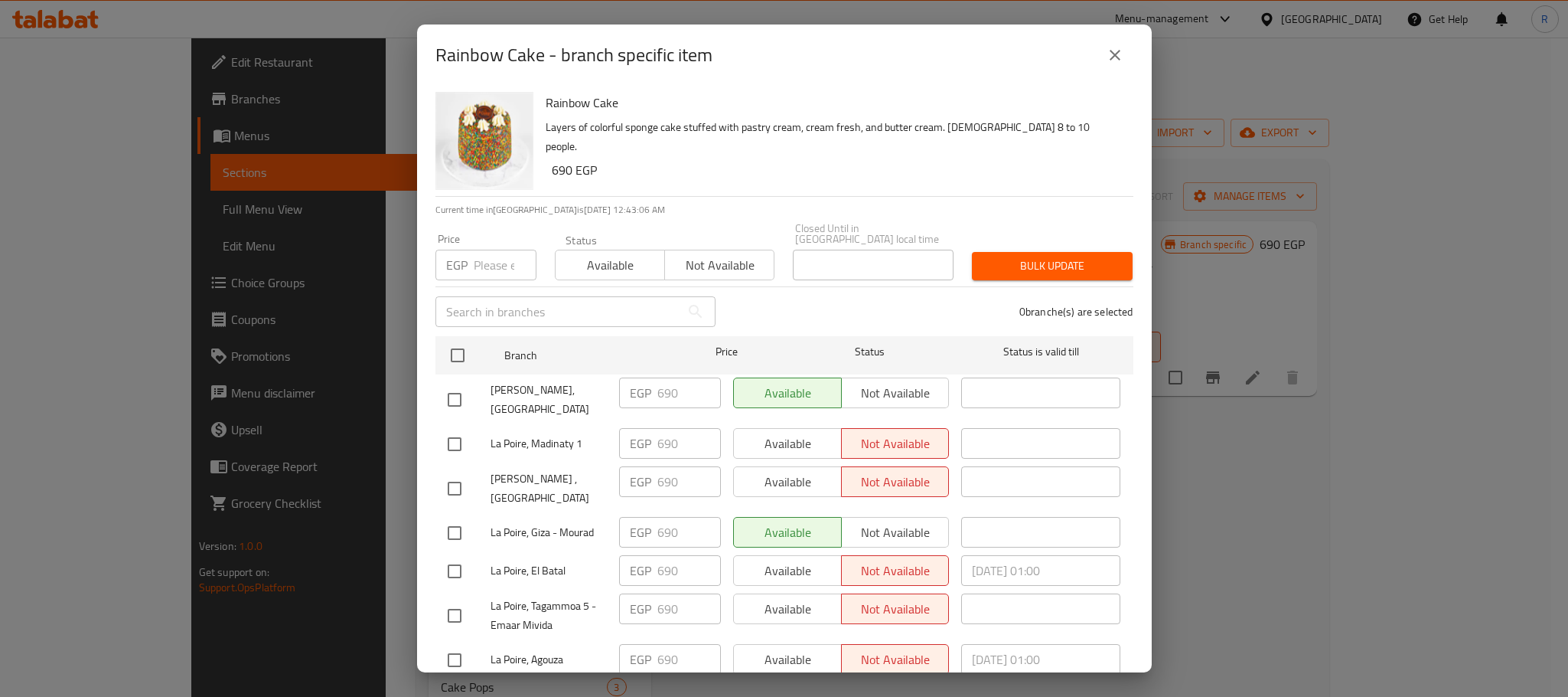
click at [459, 354] on input "checkbox" at bounding box center [457, 355] width 32 height 32
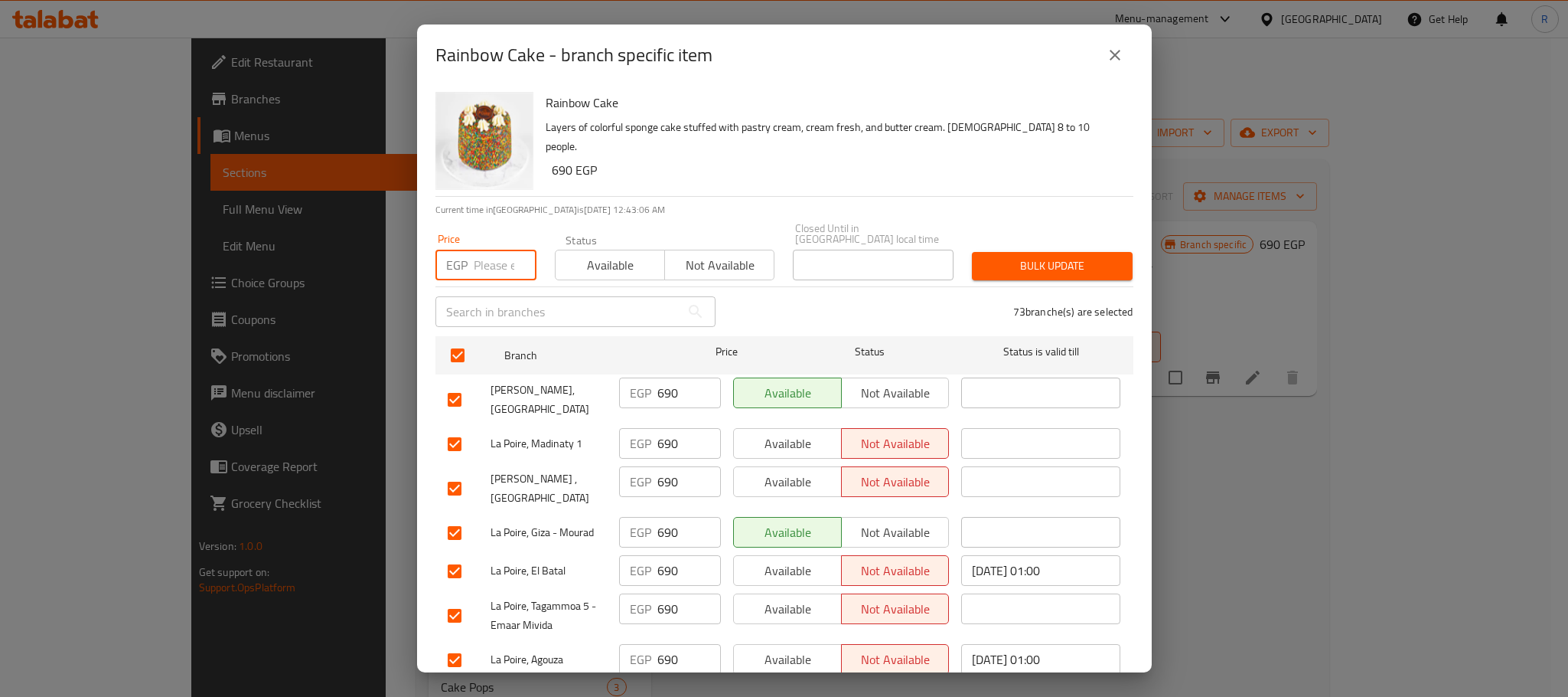
click at [482, 250] on input "number" at bounding box center [505, 264] width 62 height 31
paste input "715"
click at [1040, 243] on div "Bulk update" at bounding box center [1052, 266] width 179 height 47
click at [1036, 256] on span "Bulk update" at bounding box center [1053, 265] width 136 height 19
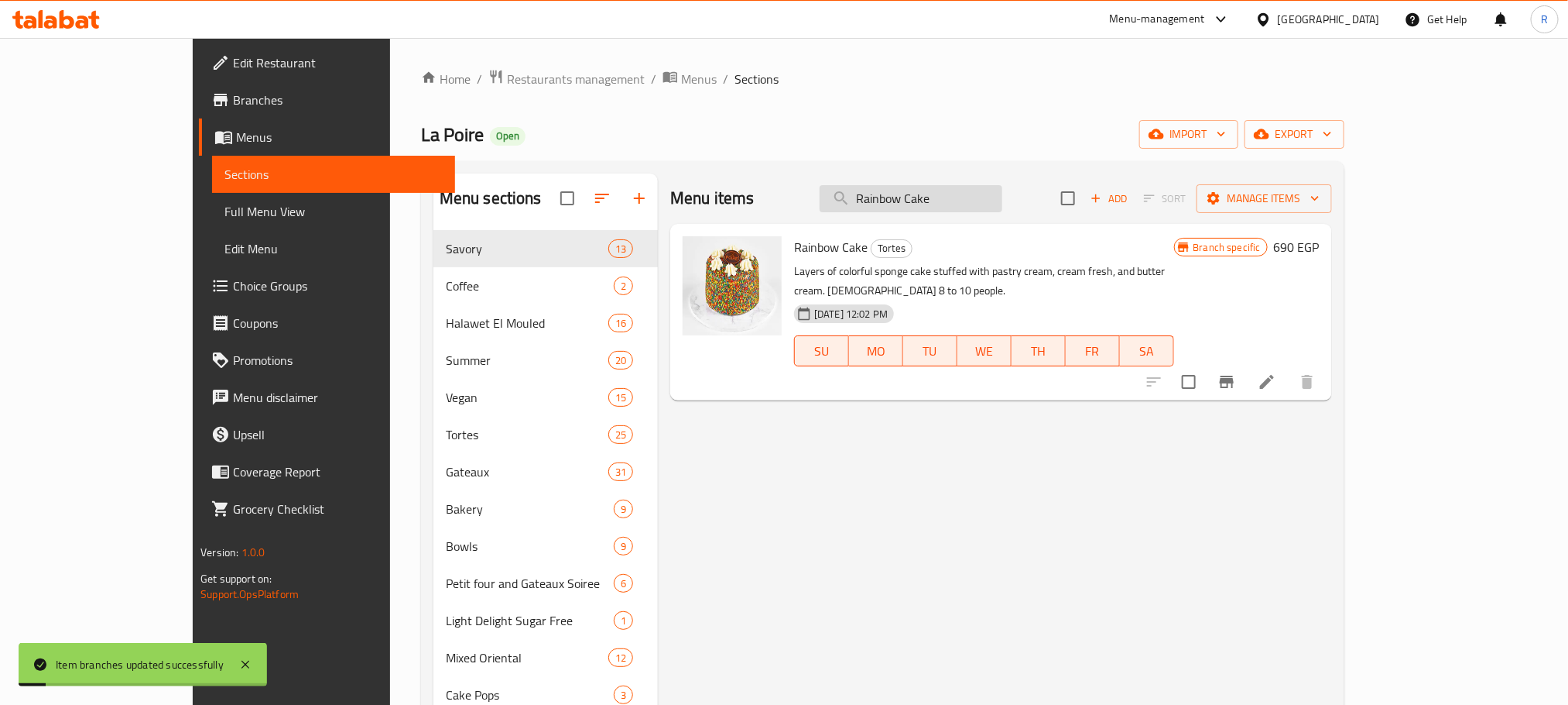
click at [973, 211] on input "Rainbow Cake" at bounding box center [911, 199] width 182 height 27
paste input "Hazelnut Praline Gateaux"
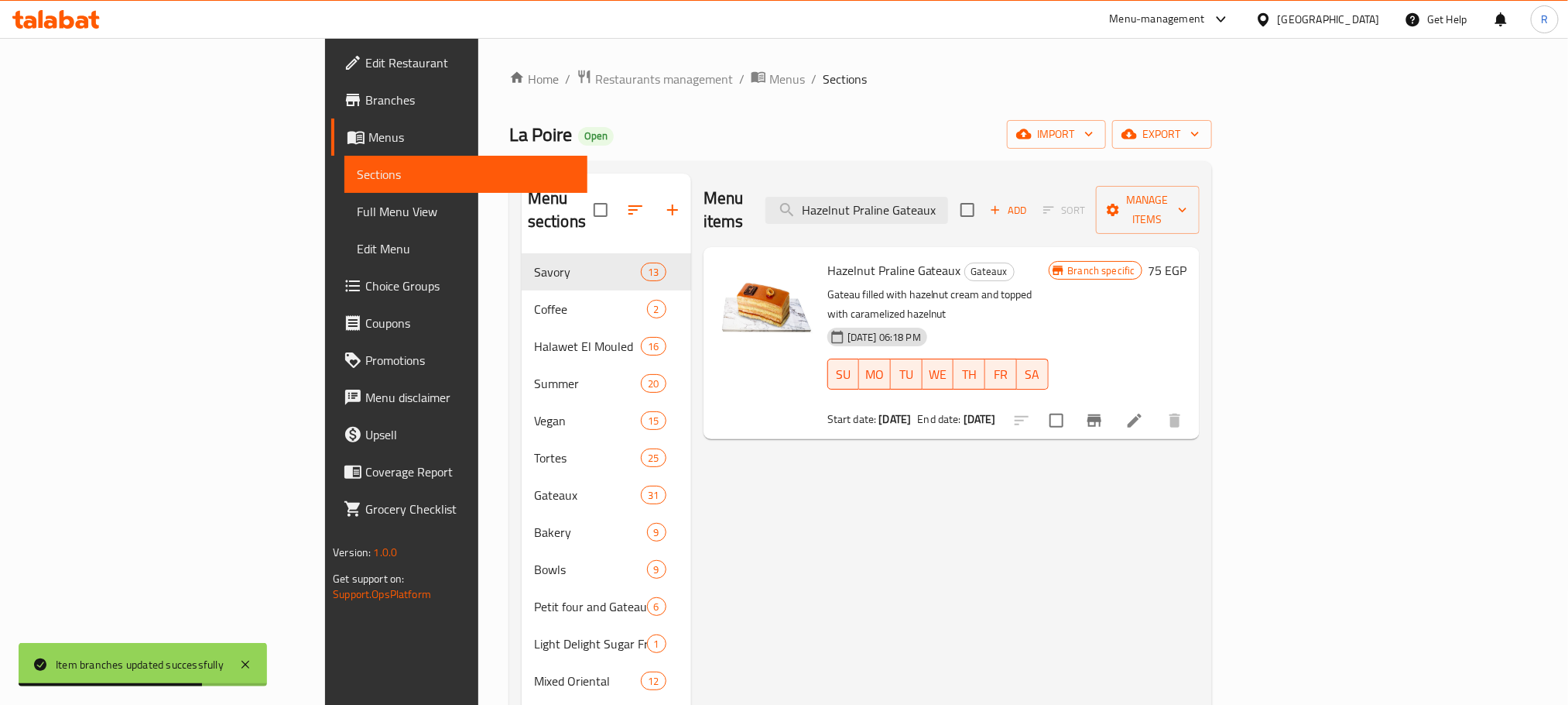
click at [1113, 402] on button "Branch-specific-item" at bounding box center [1095, 421] width 37 height 37
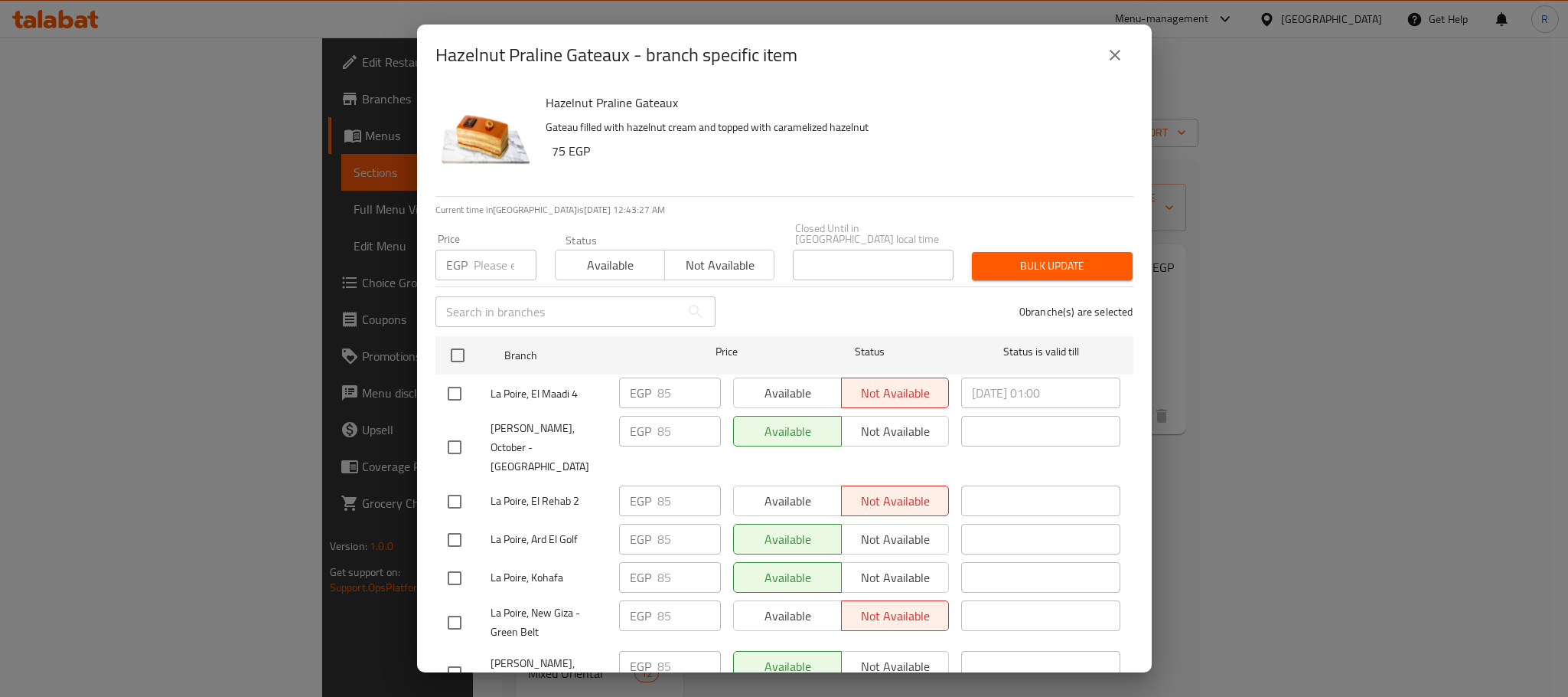
click at [491, 428] on span "La Poire, October - Hossary" at bounding box center [549, 447] width 116 height 57
drag, startPoint x: 491, startPoint y: 428, endPoint x: 505, endPoint y: 438, distance: 17.2
click at [505, 438] on span "La Poire, October - Hossary" at bounding box center [549, 447] width 116 height 57
click at [477, 56] on h2 "Hazelnut Praline Gateaux - branch specific item" at bounding box center [616, 55] width 362 height 24
drag, startPoint x: 477, startPoint y: 56, endPoint x: 592, endPoint y: 51, distance: 115.1
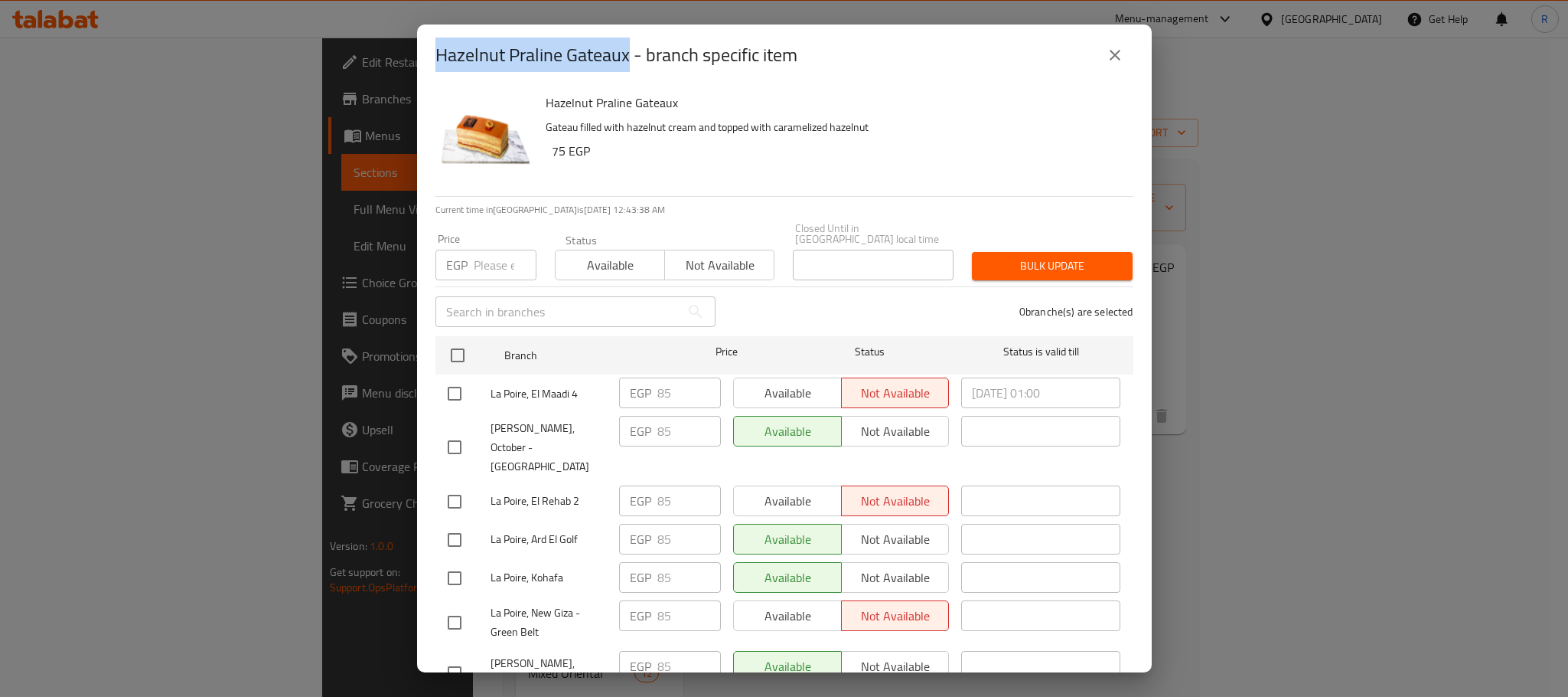
click at [582, 51] on h2 "Hazelnut Praline Gateaux - branch specific item" at bounding box center [616, 55] width 362 height 24
copy h2 "Hazelnut Praline Gateaux"
click at [1122, 55] on icon "close" at bounding box center [1115, 55] width 18 height 18
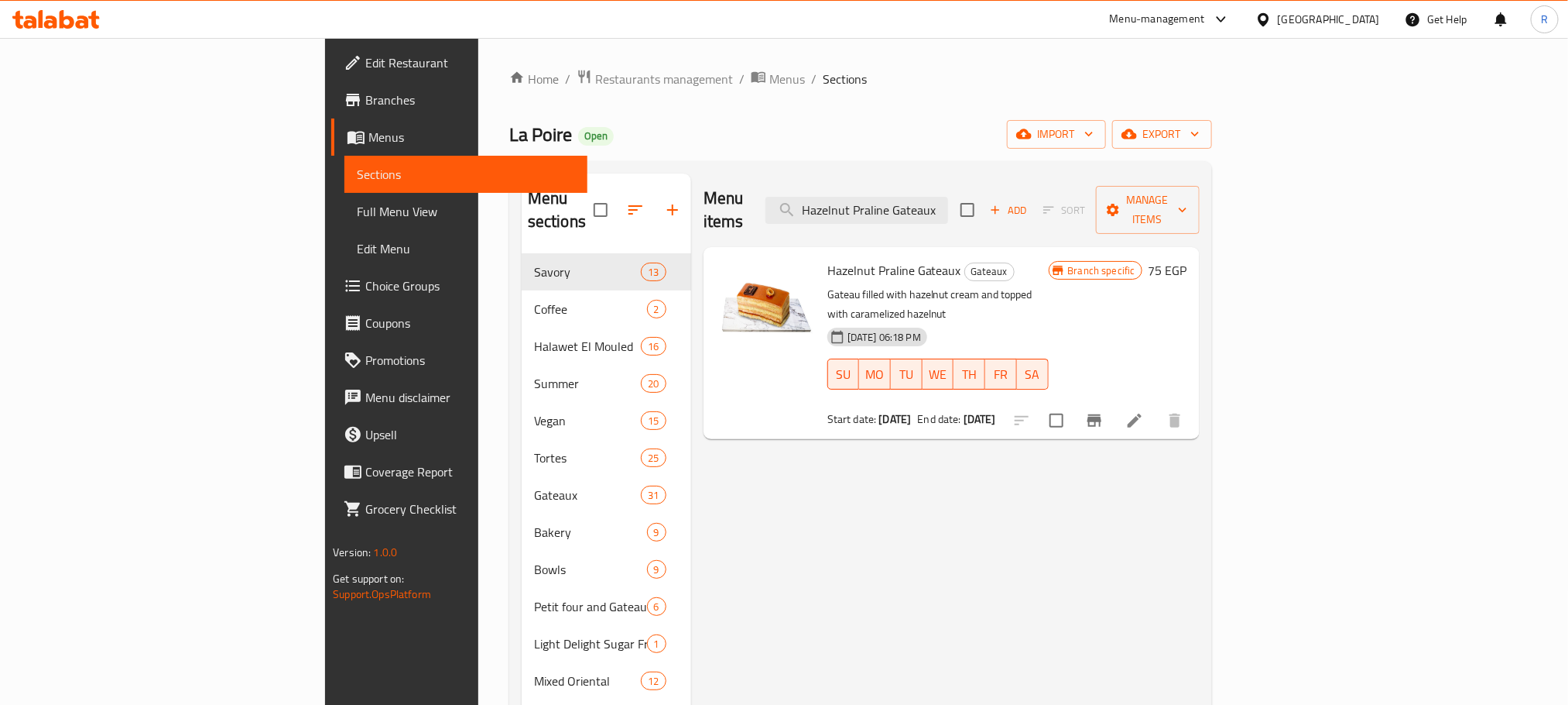
click at [1101, 414] on icon "Branch-specific-item" at bounding box center [1094, 420] width 14 height 13
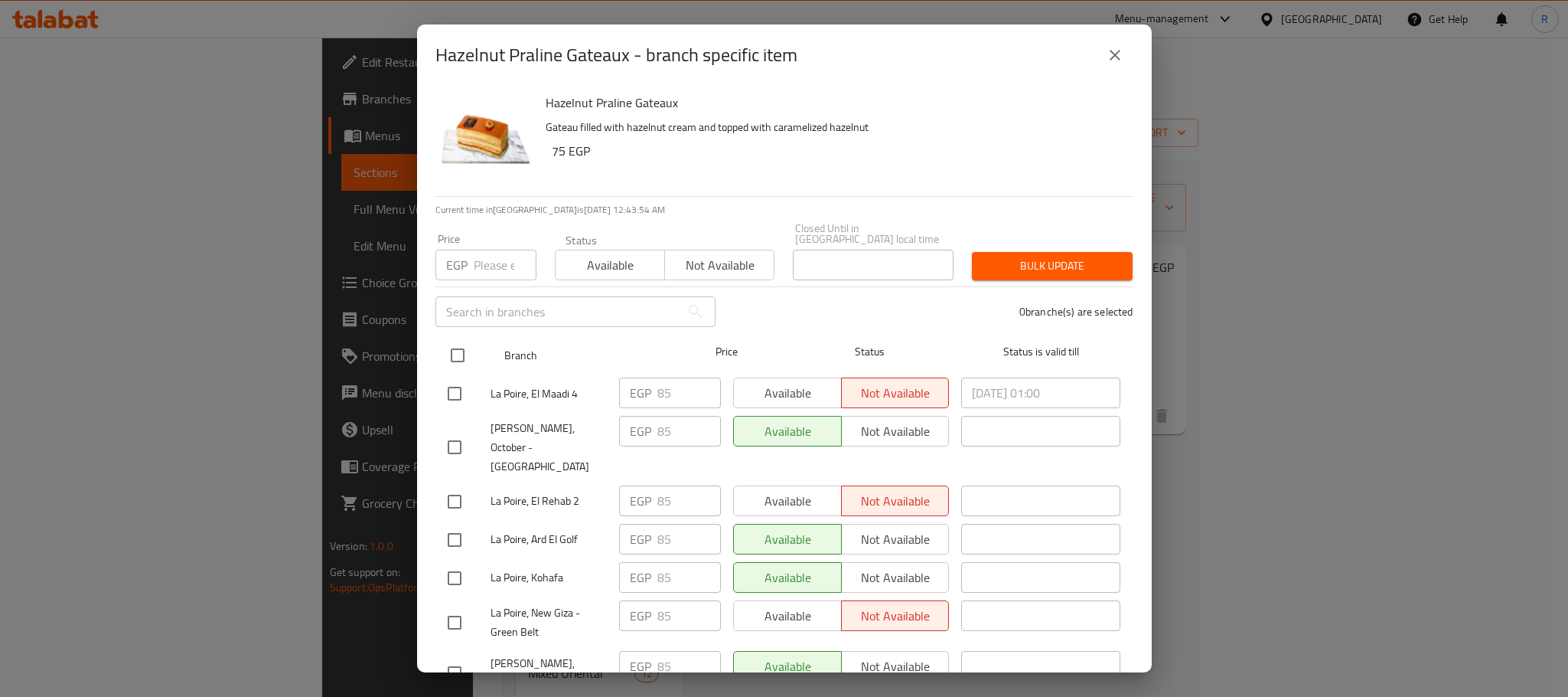
click at [448, 349] on input "checkbox" at bounding box center [457, 355] width 32 height 32
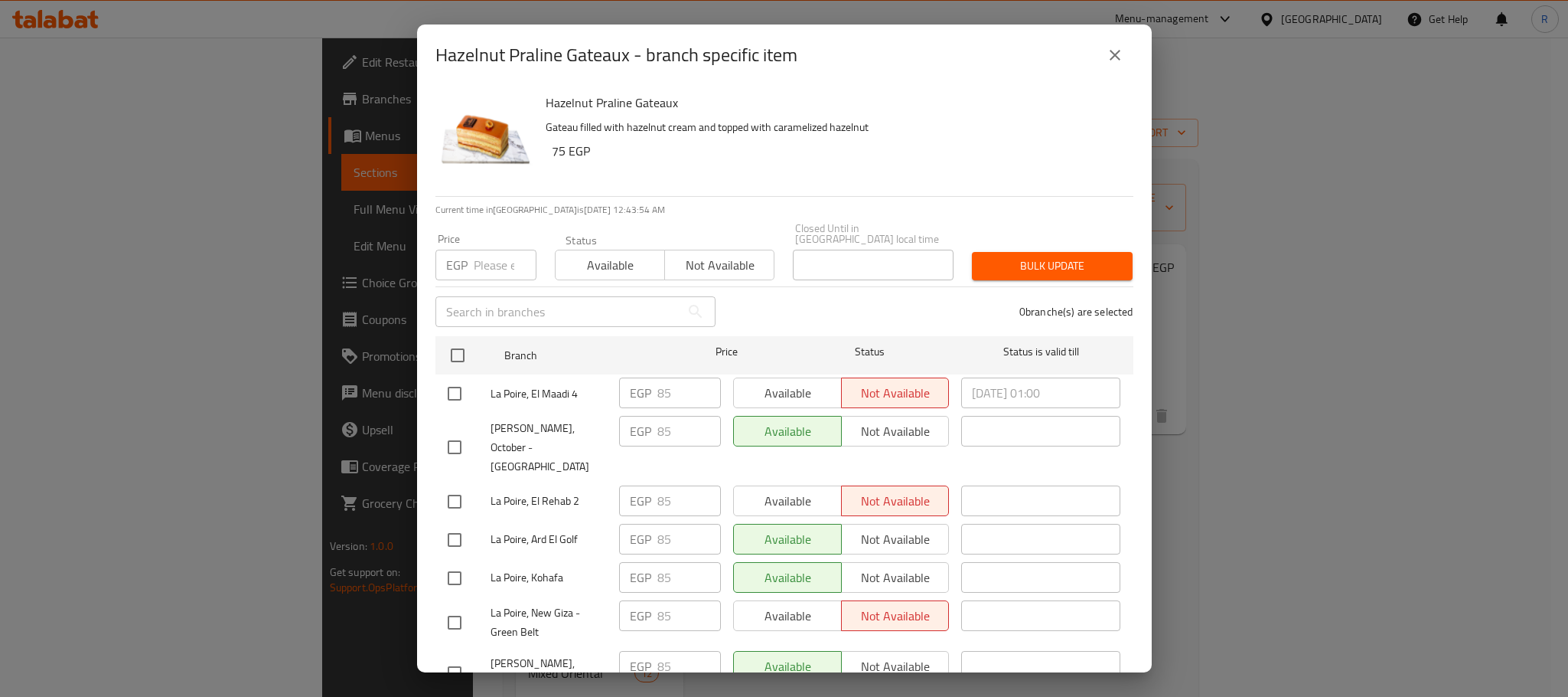
click at [480, 269] on input "number" at bounding box center [505, 264] width 62 height 31
paste input "90"
click at [1052, 266] on span "Bulk update" at bounding box center [1053, 265] width 136 height 19
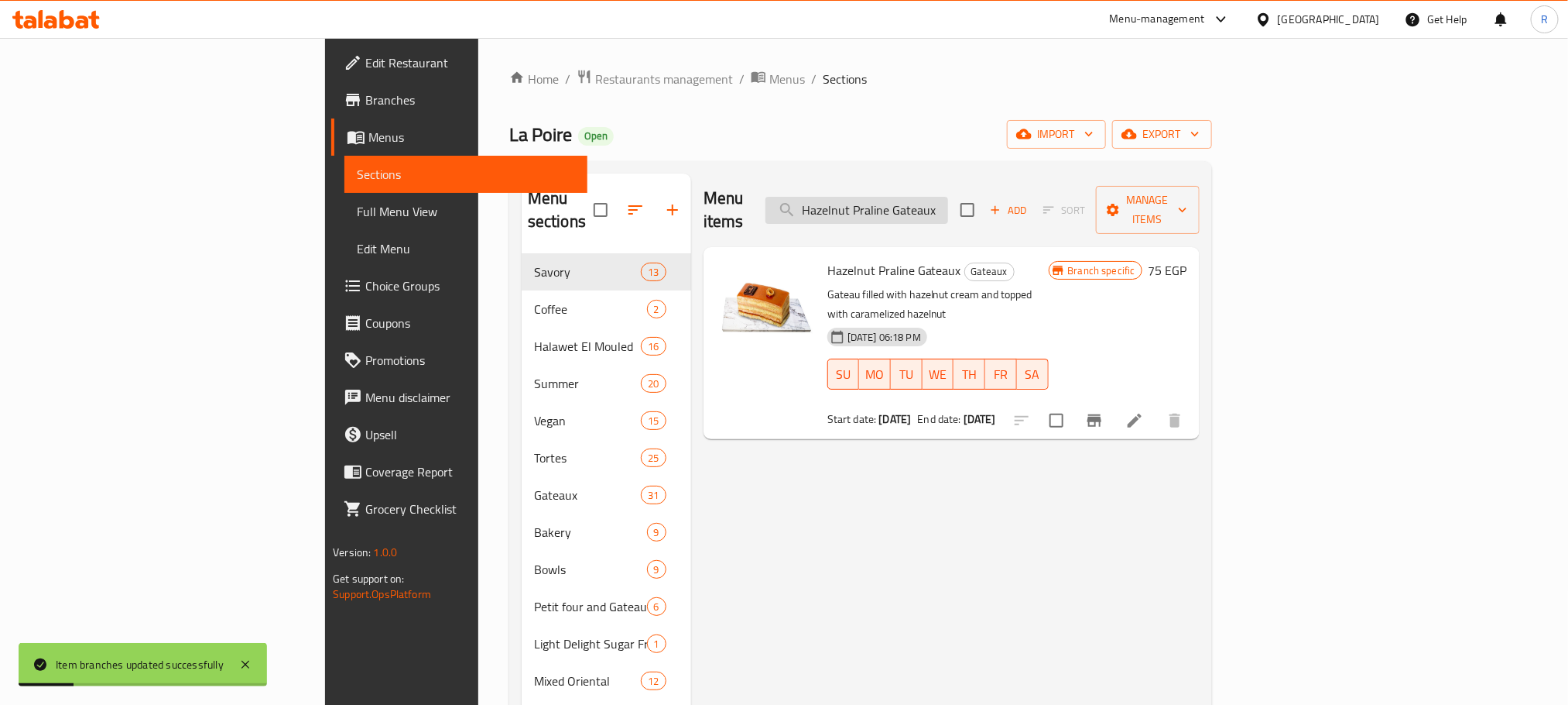
click at [948, 200] on input "Hazelnut Praline Gateaux" at bounding box center [856, 210] width 182 height 27
paste input "Arlequin Gateau"
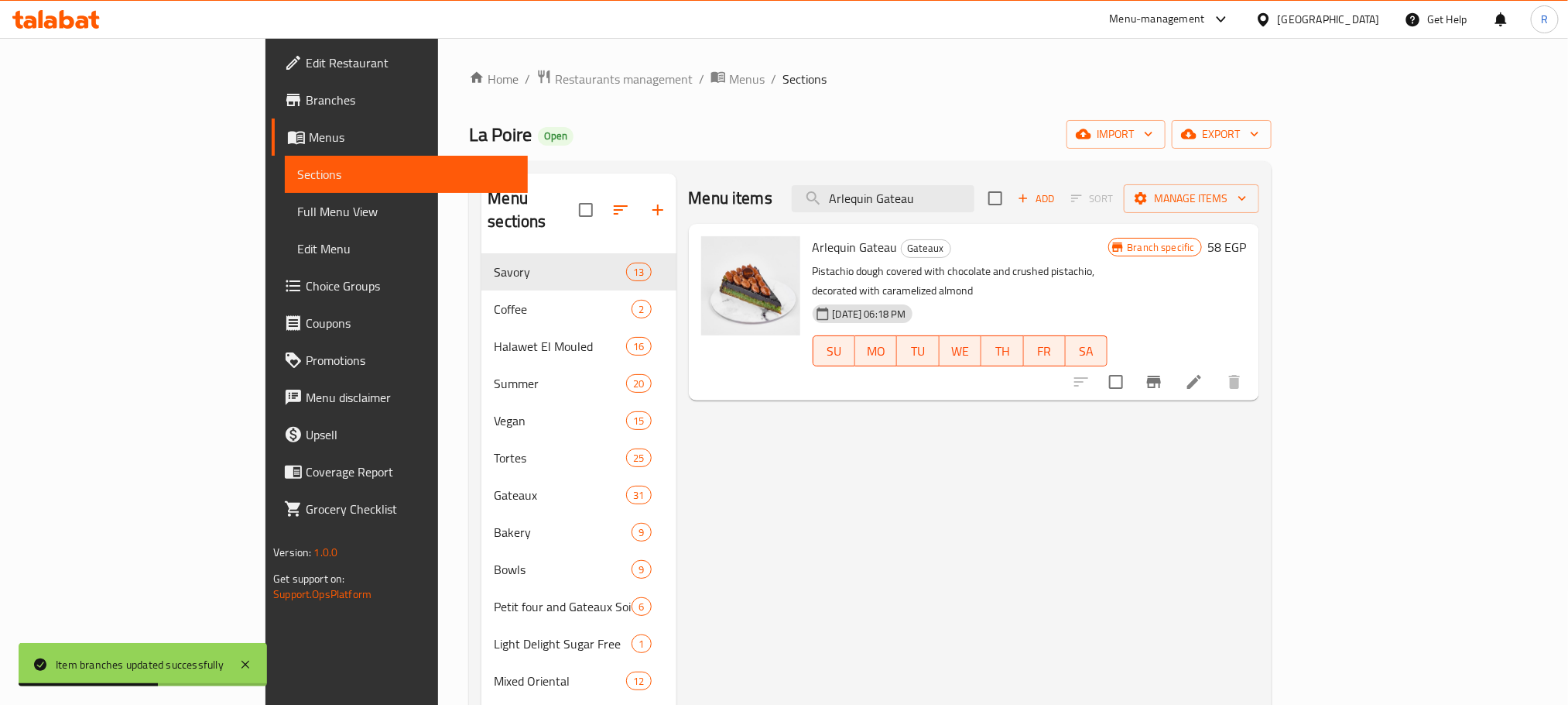
click at [1173, 373] on button "Branch-specific-item" at bounding box center [1154, 382] width 37 height 37
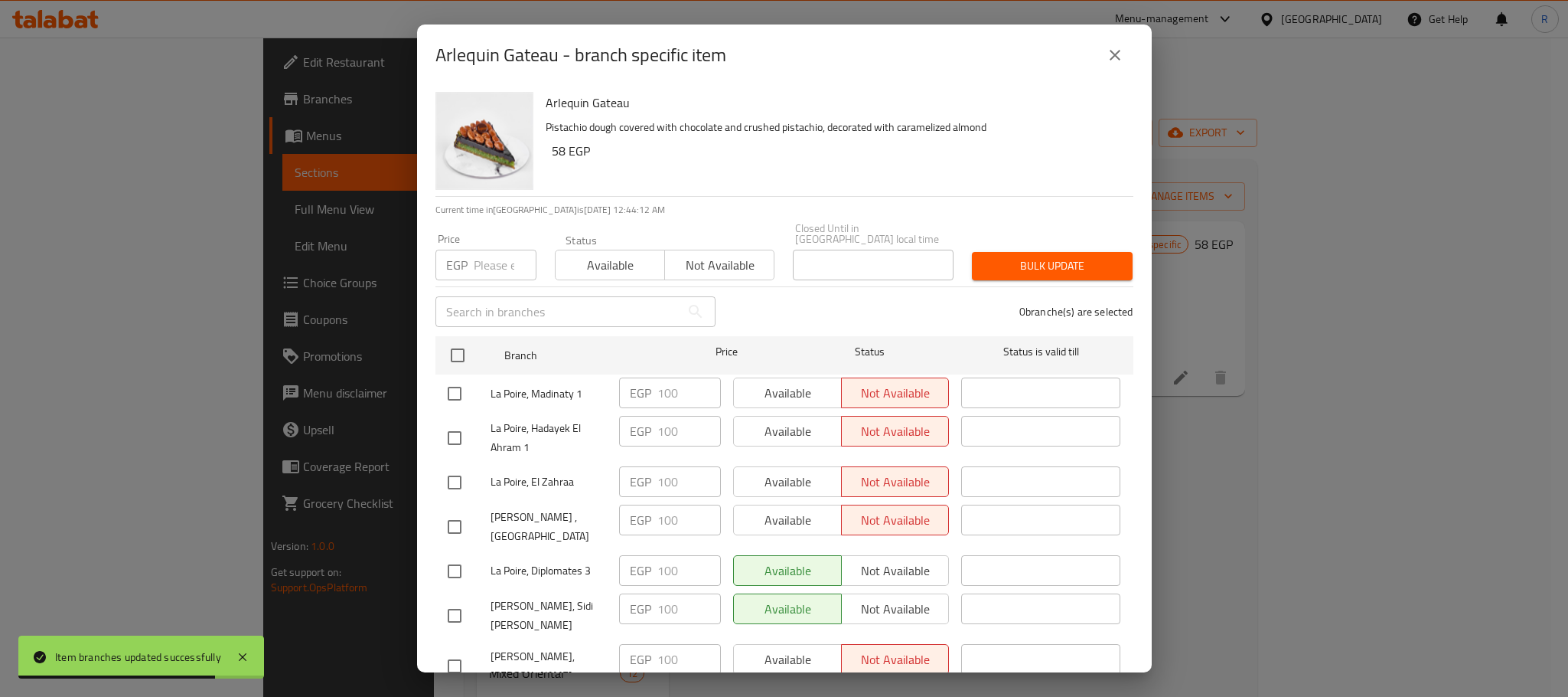
click at [450, 349] on input "checkbox" at bounding box center [457, 355] width 32 height 32
drag, startPoint x: 477, startPoint y: 264, endPoint x: 487, endPoint y: 262, distance: 10.2
click at [477, 263] on input "number" at bounding box center [505, 264] width 62 height 31
paste input "110"
click at [1080, 252] on button "Bulk update" at bounding box center [1052, 266] width 160 height 28
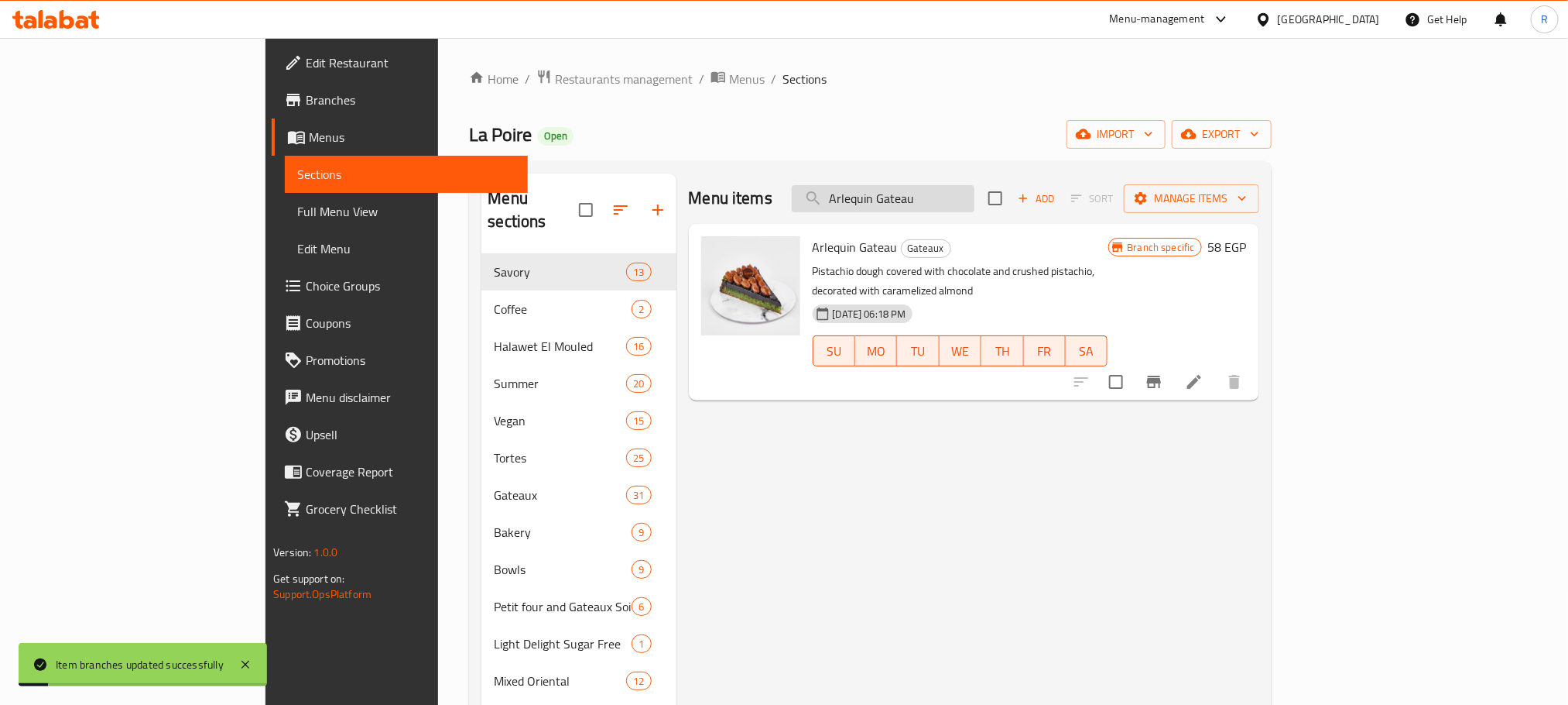
click at [974, 195] on input "Arlequin Gateau" at bounding box center [883, 199] width 182 height 27
paste input "Walnut Tart"
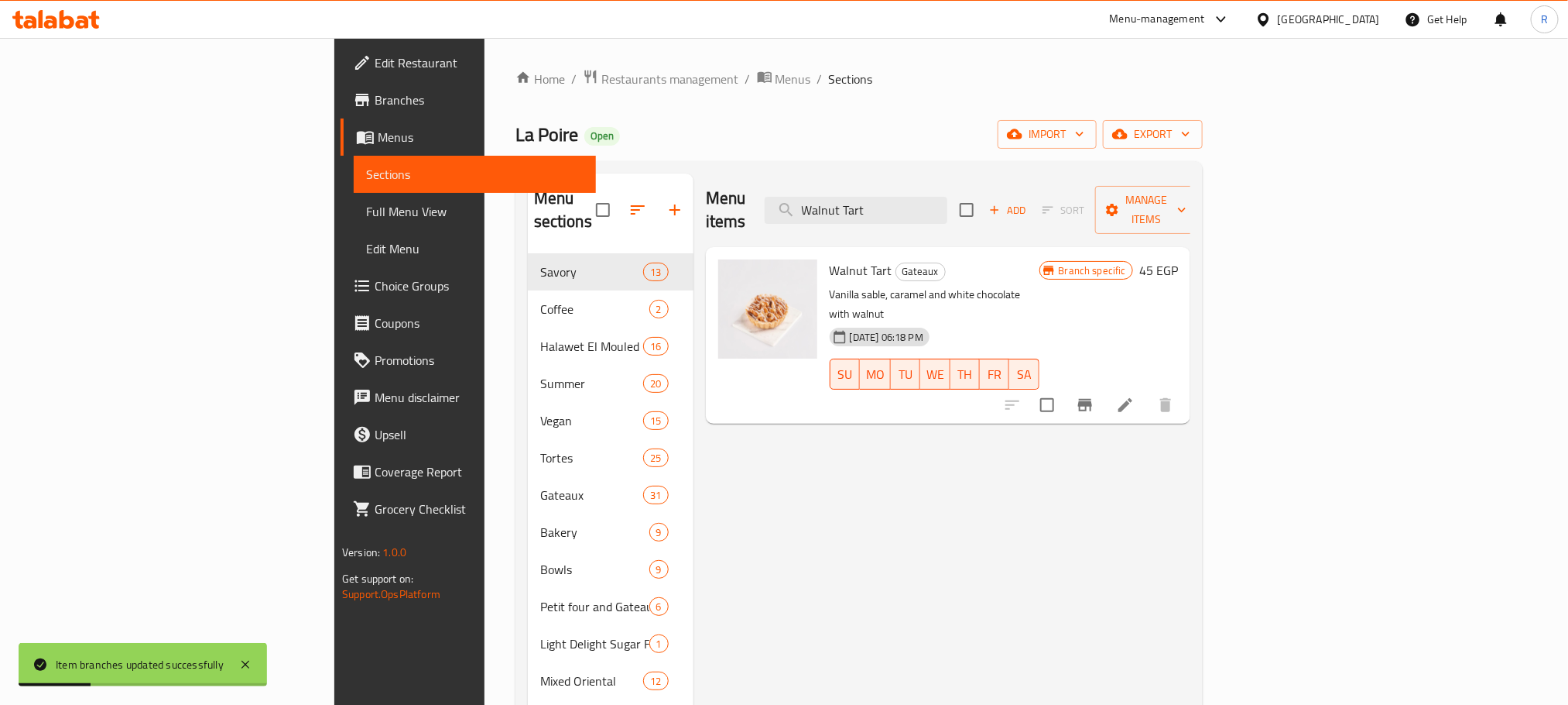
click at [1104, 386] on button "Branch-specific-item" at bounding box center [1085, 405] width 37 height 37
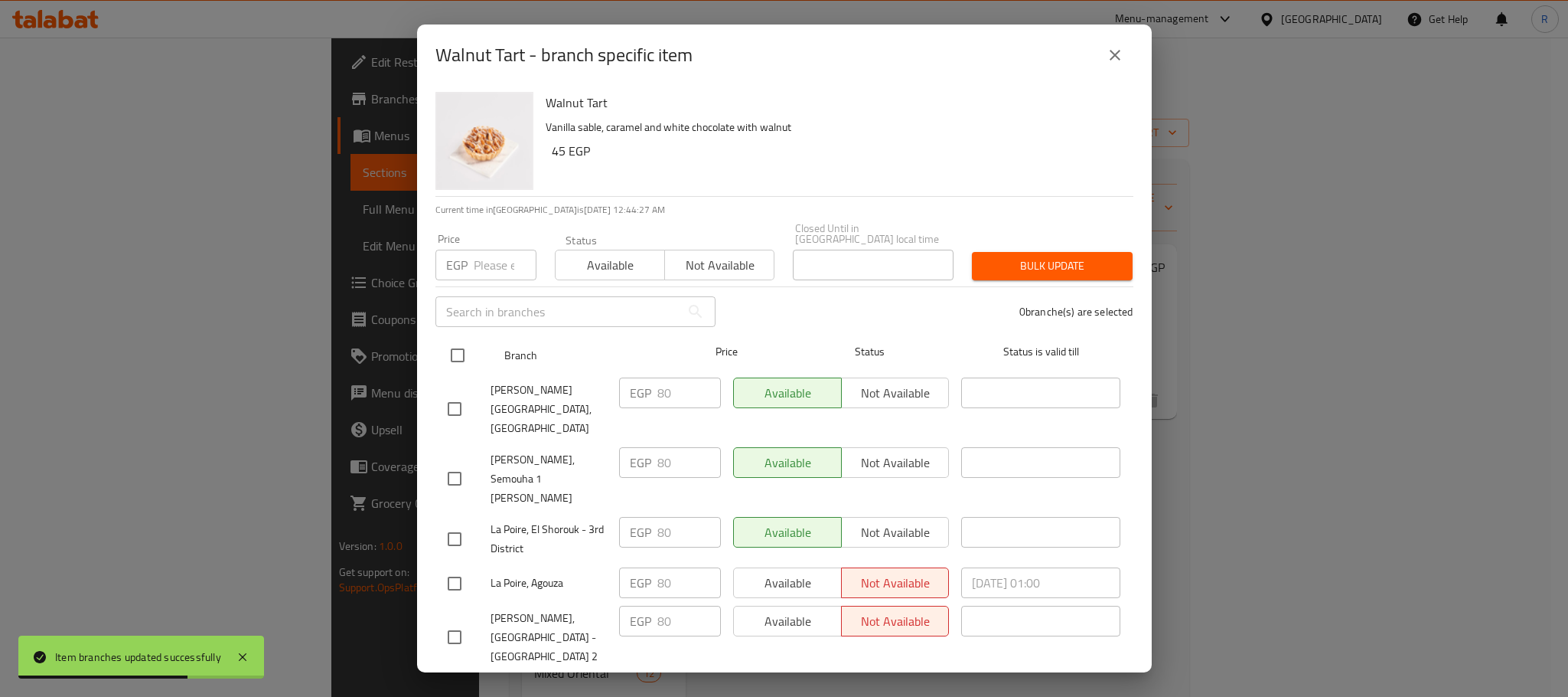
click at [452, 345] on input "checkbox" at bounding box center [457, 355] width 32 height 32
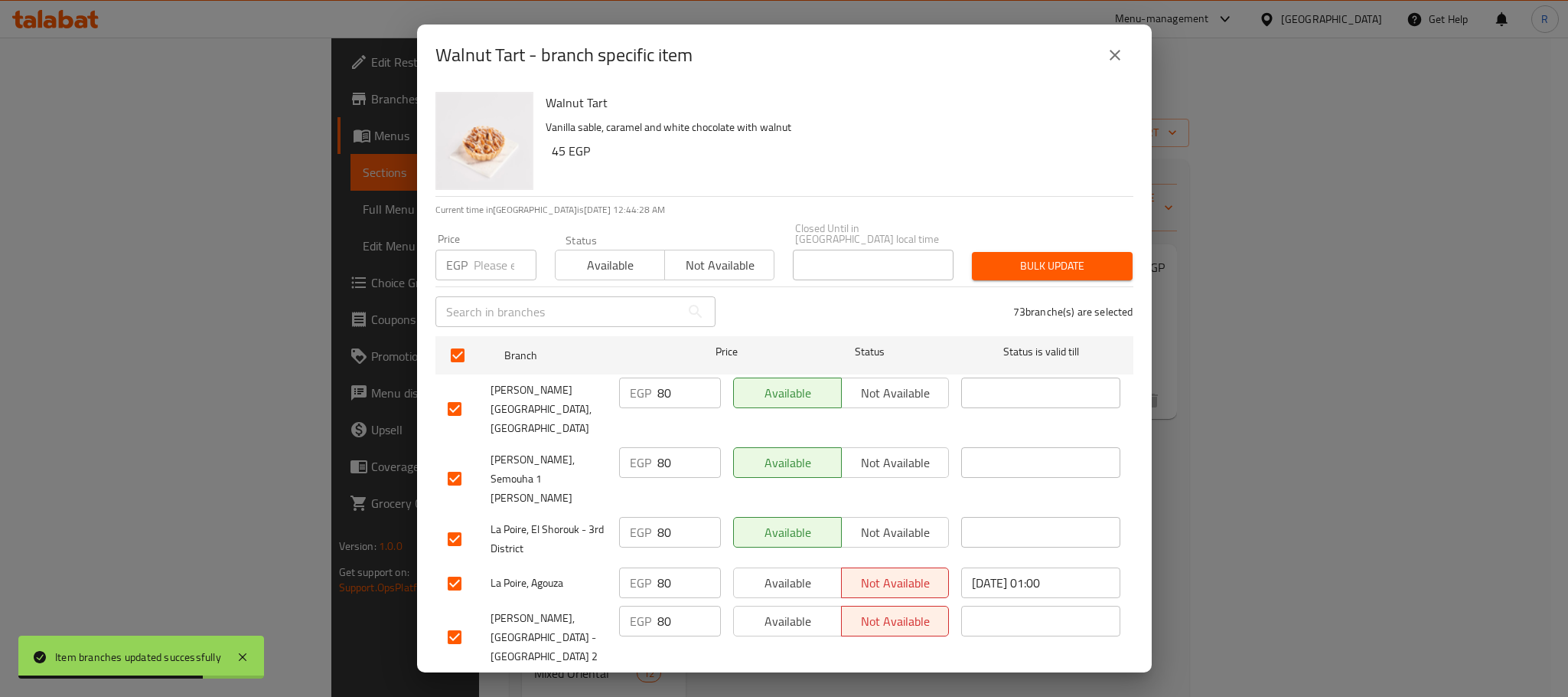
click at [473, 255] on div "EGP Price" at bounding box center [486, 264] width 101 height 31
paste input "85"
click at [1022, 264] on span "Bulk update" at bounding box center [1053, 265] width 136 height 19
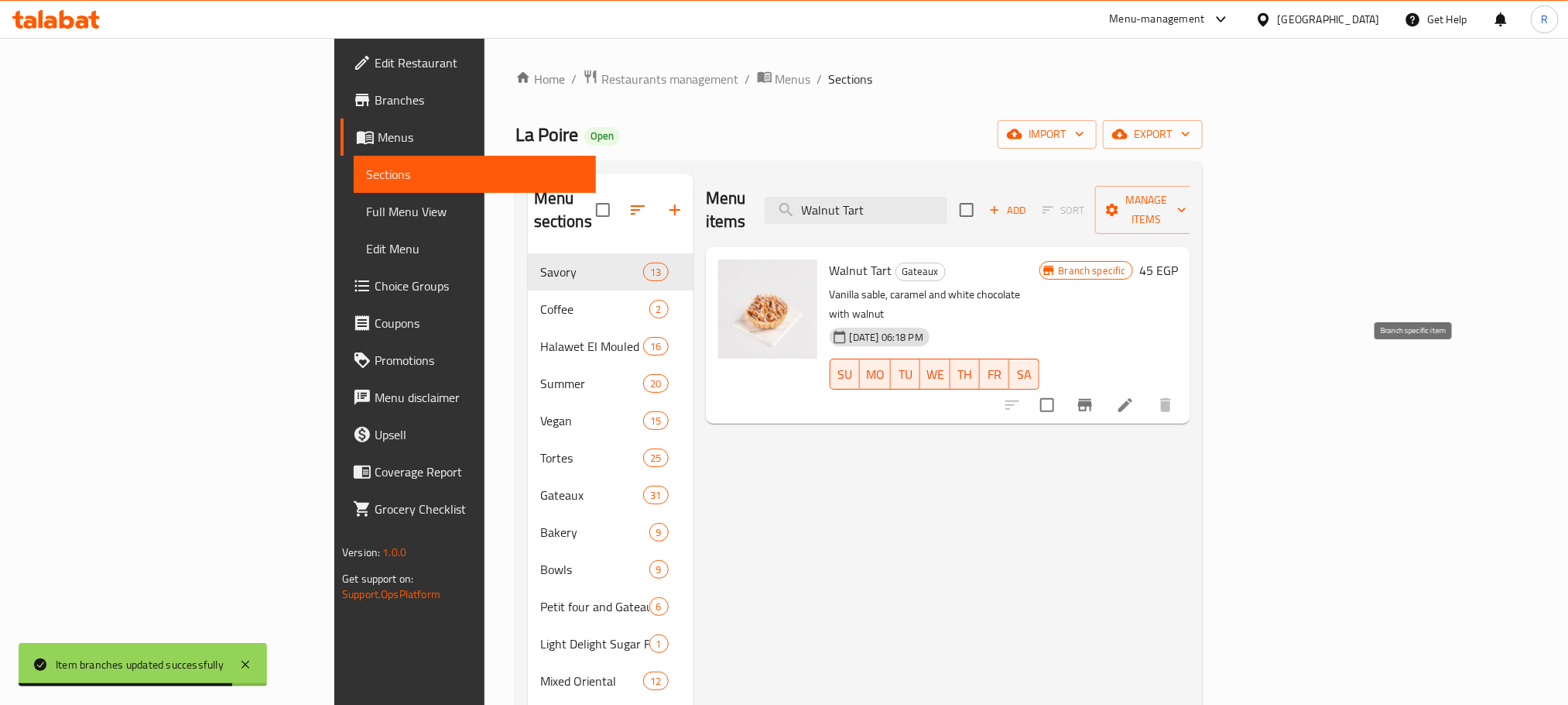
click at [1104, 386] on button "Branch-specific-item" at bounding box center [1085, 405] width 37 height 37
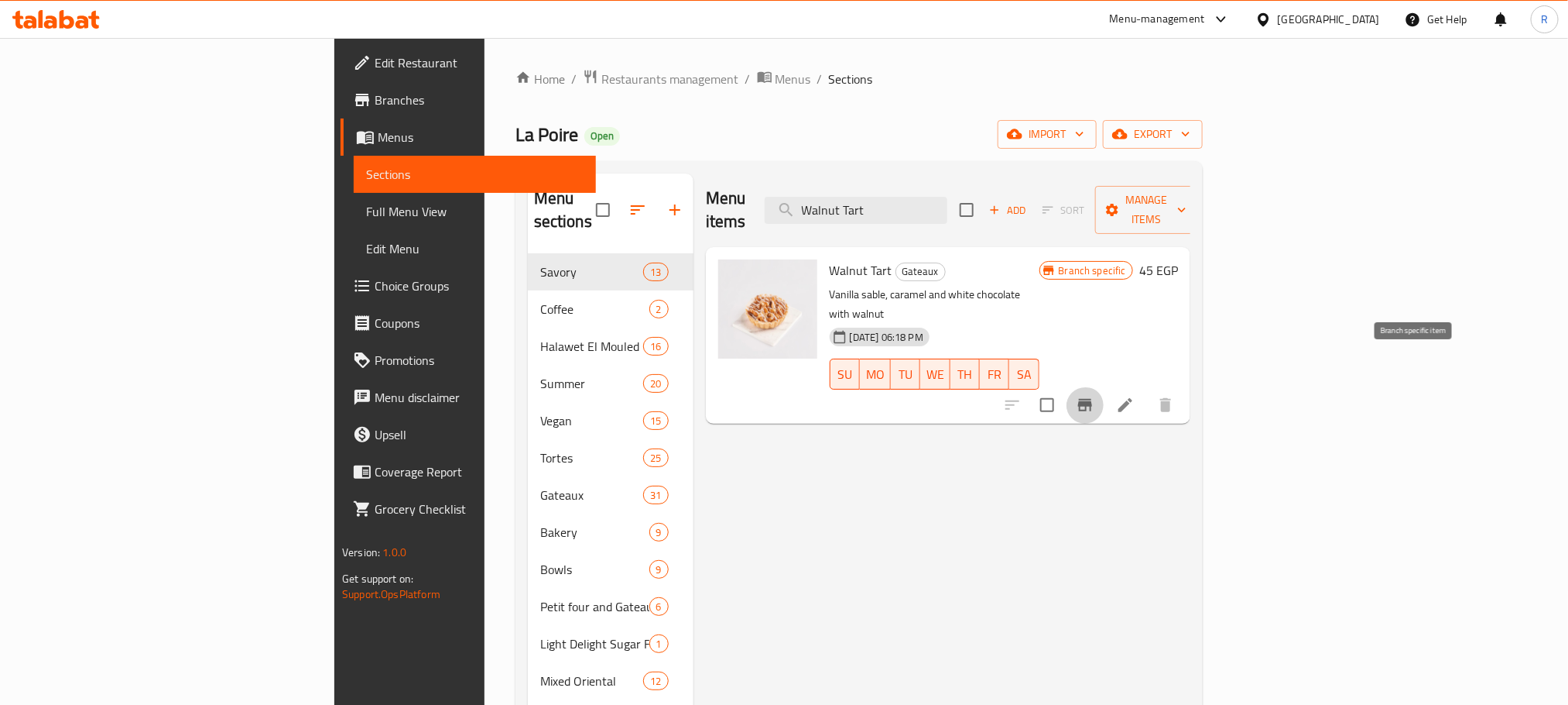
click at [1141, 497] on div "Menu items Walnut Tart Add Sort Manage items Walnut Tart Gateaux Vanilla sable,…" at bounding box center [942, 570] width 497 height 792
click at [948, 203] on input "Walnut Tart" at bounding box center [855, 210] width 182 height 27
paste input "Profiterole Cup"
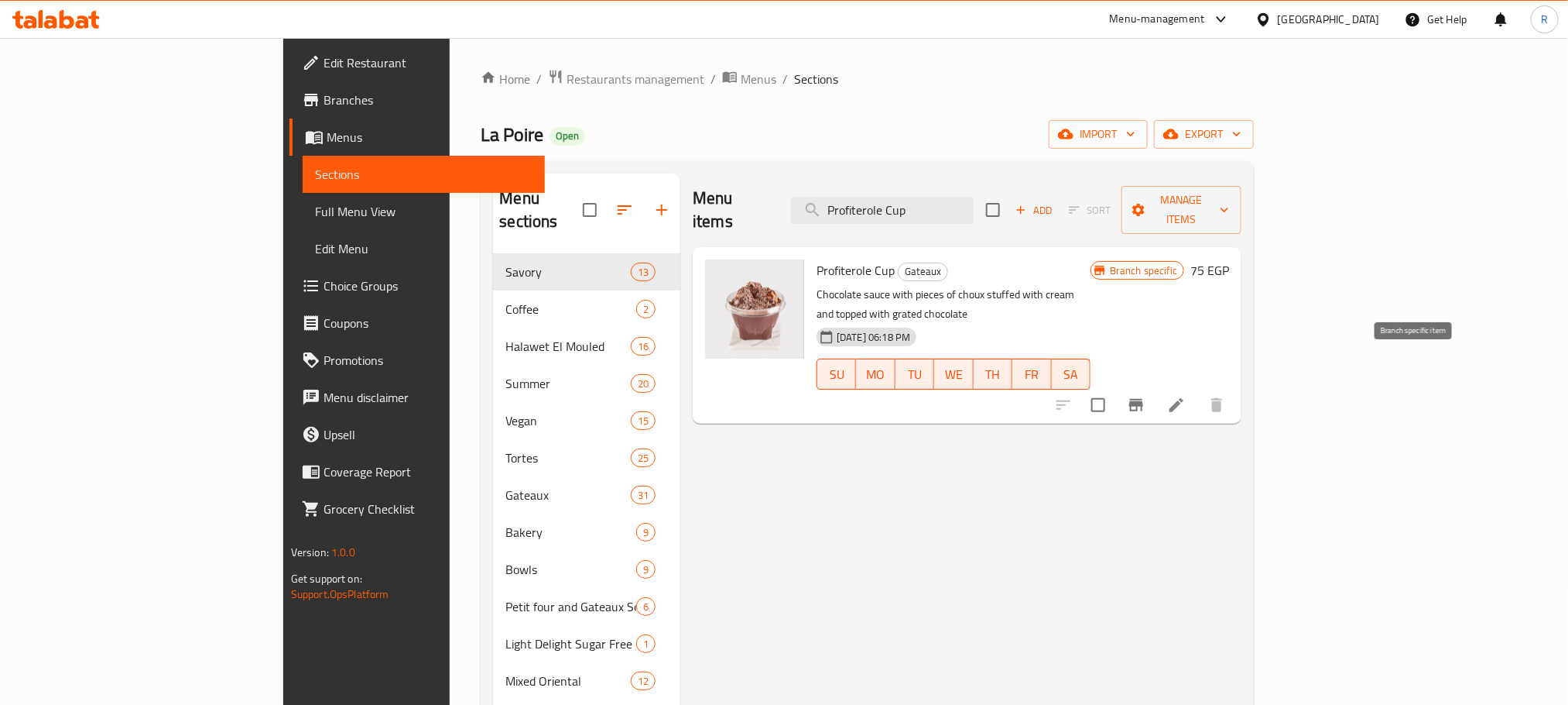
click at [1154, 386] on button "Branch-specific-item" at bounding box center [1136, 405] width 37 height 37
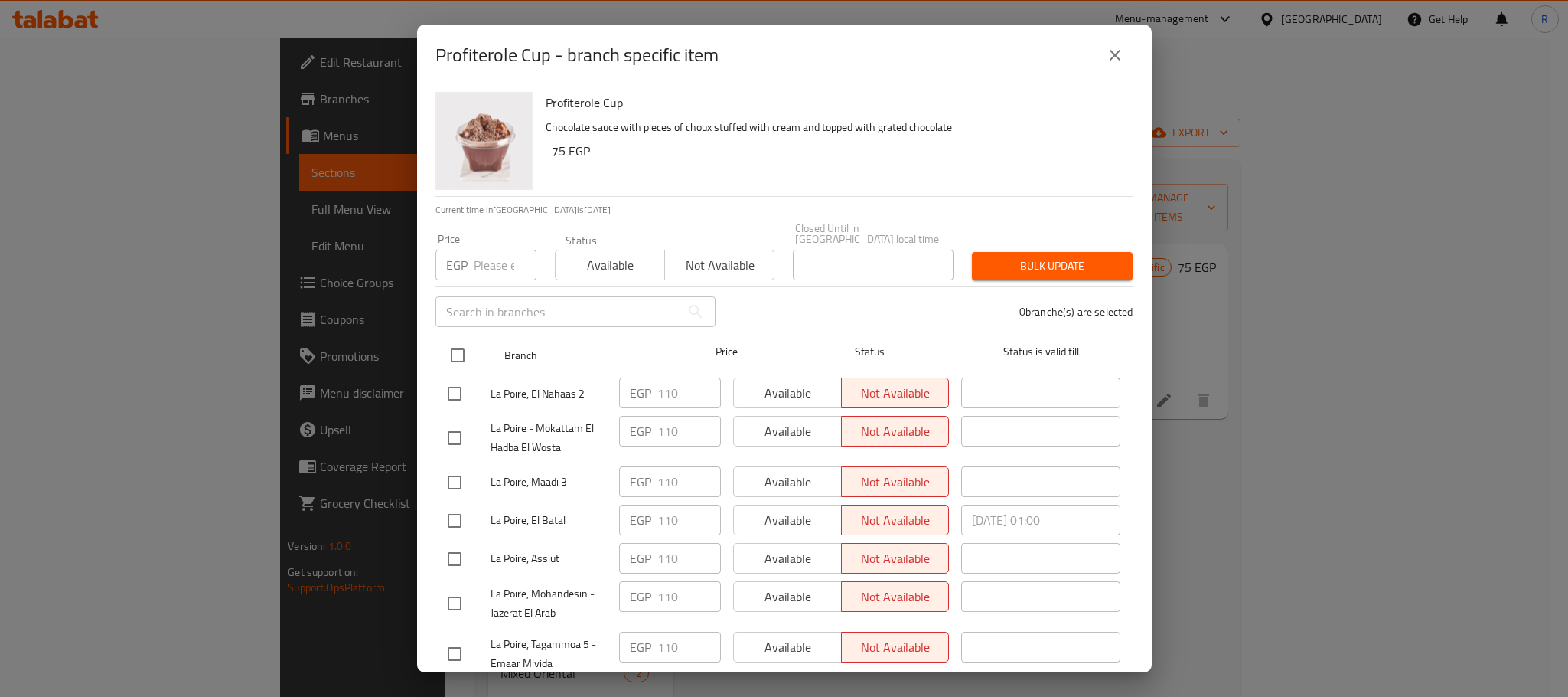
click at [451, 345] on input "checkbox" at bounding box center [457, 355] width 32 height 32
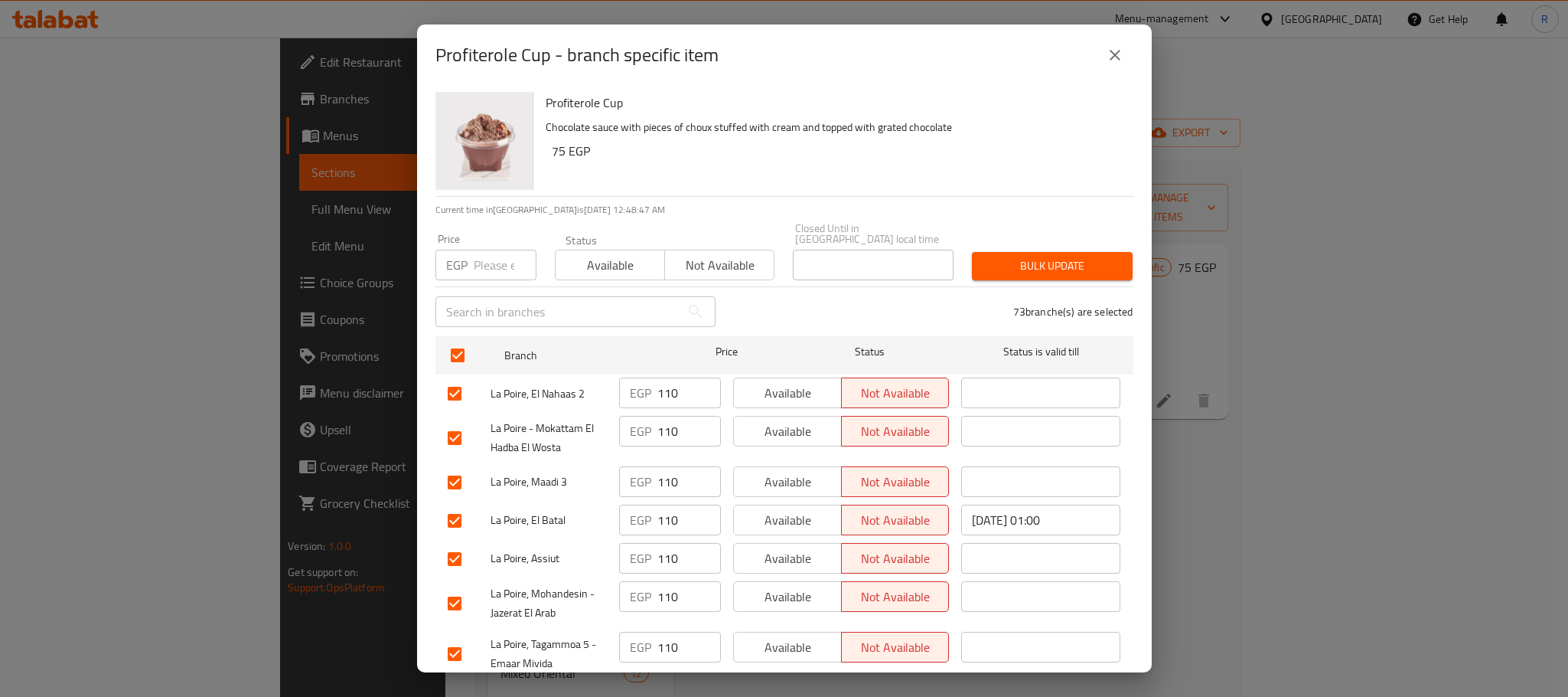
click at [490, 287] on div "​" at bounding box center [575, 311] width 298 height 49
click at [490, 264] on input "number" at bounding box center [505, 264] width 62 height 31
paste input "120"
click at [1003, 262] on span "Bulk update" at bounding box center [1053, 265] width 136 height 19
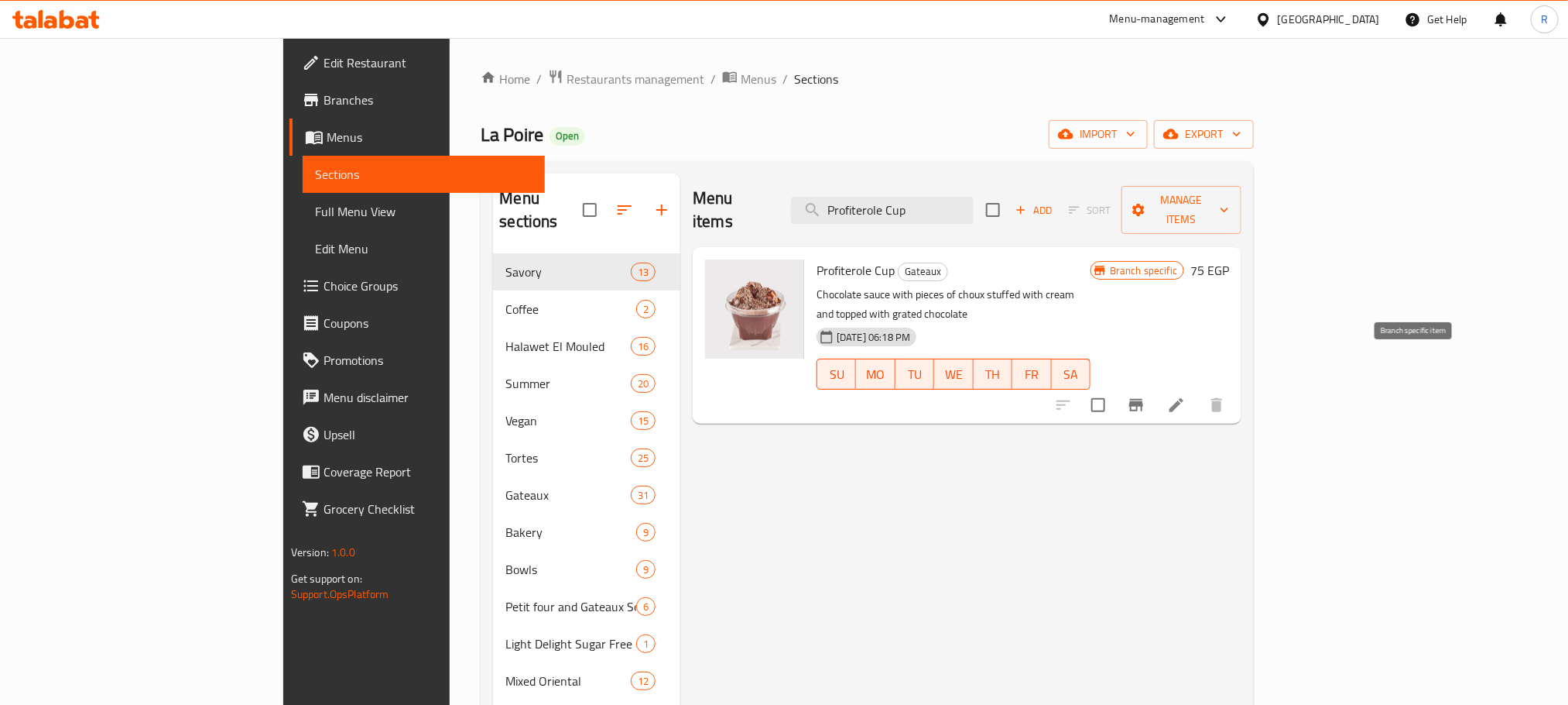
click at [1154, 386] on button "Branch-specific-item" at bounding box center [1136, 405] width 37 height 37
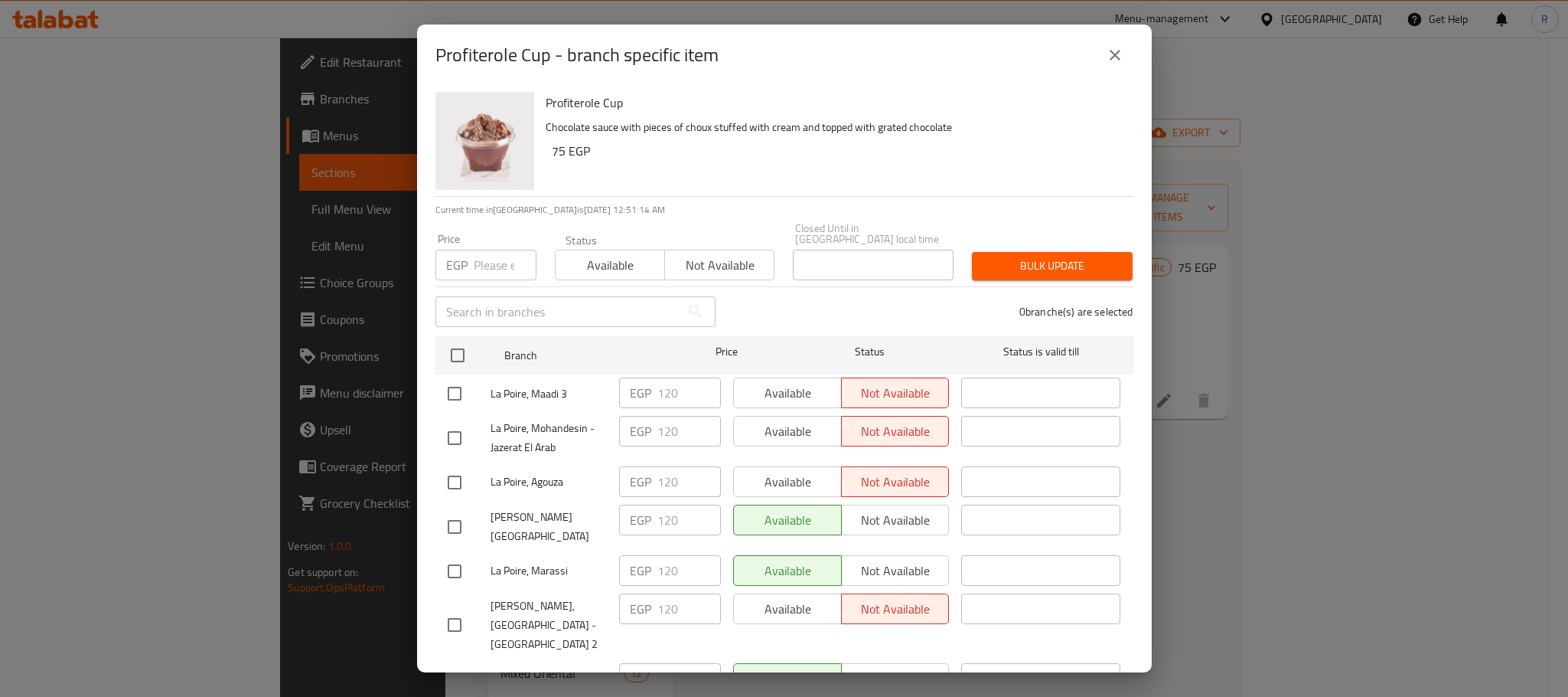
click at [1114, 52] on icon "close" at bounding box center [1115, 55] width 18 height 18
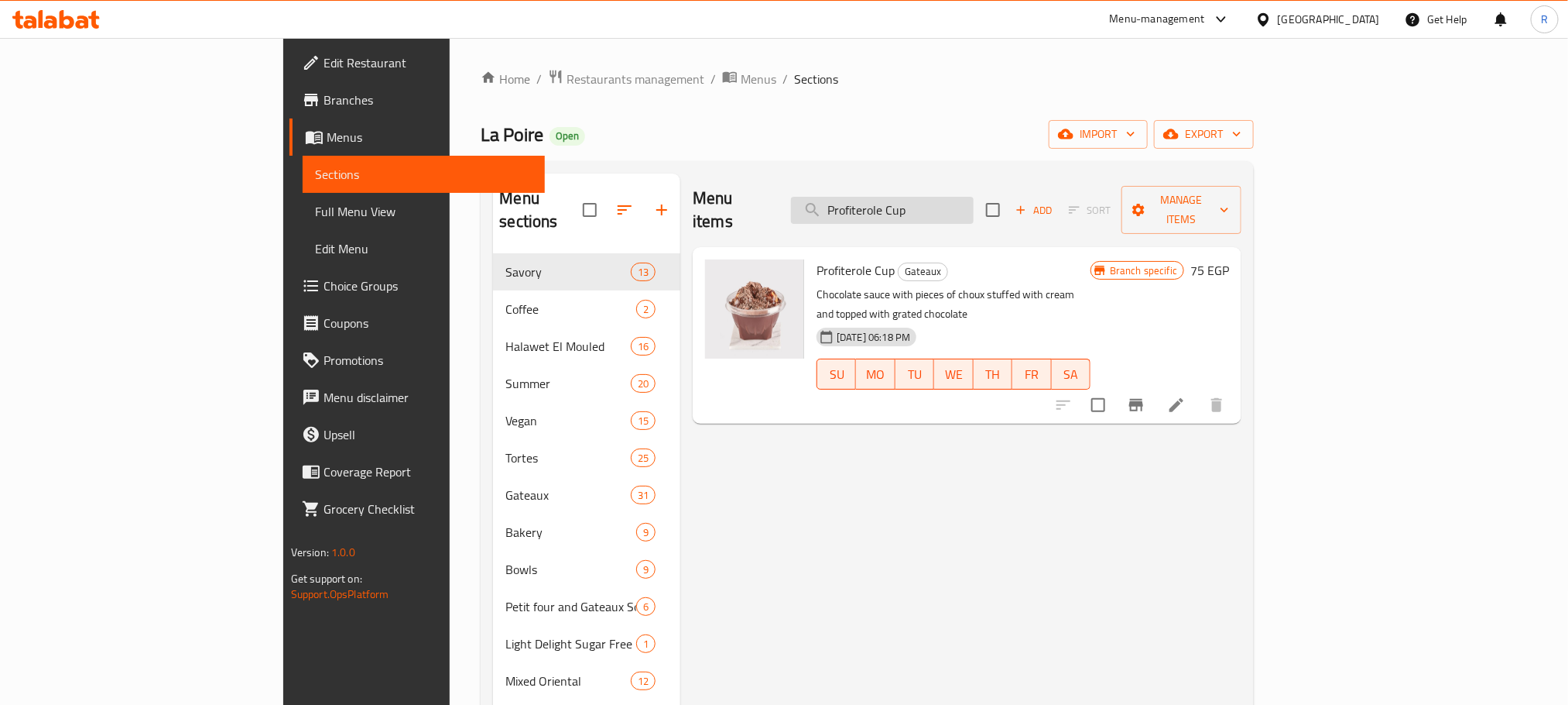
click at [953, 199] on input "Profiterole Cup" at bounding box center [882, 210] width 182 height 27
paste input "Nutella Fudge Gateau"
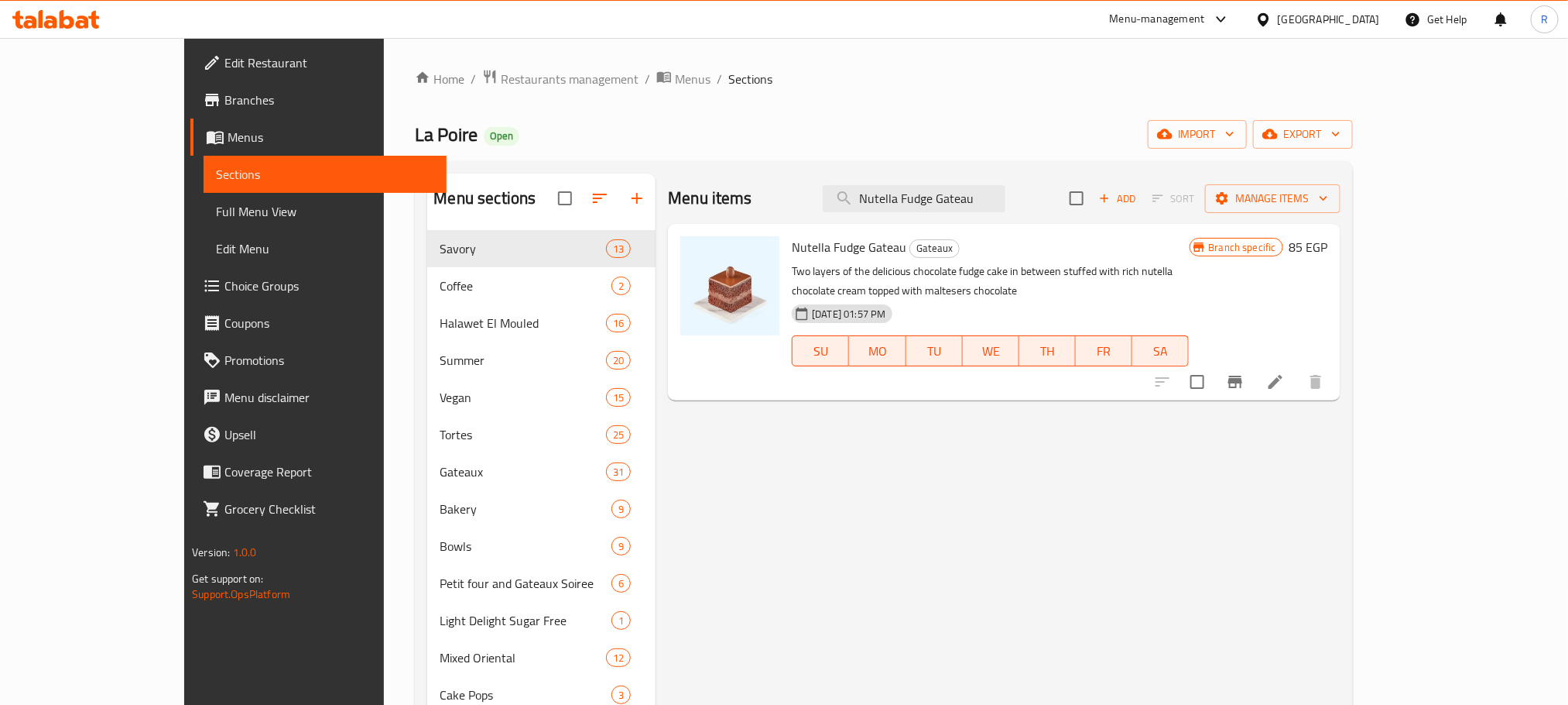
click at [1242, 388] on icon "Branch-specific-item" at bounding box center [1235, 381] width 14 height 13
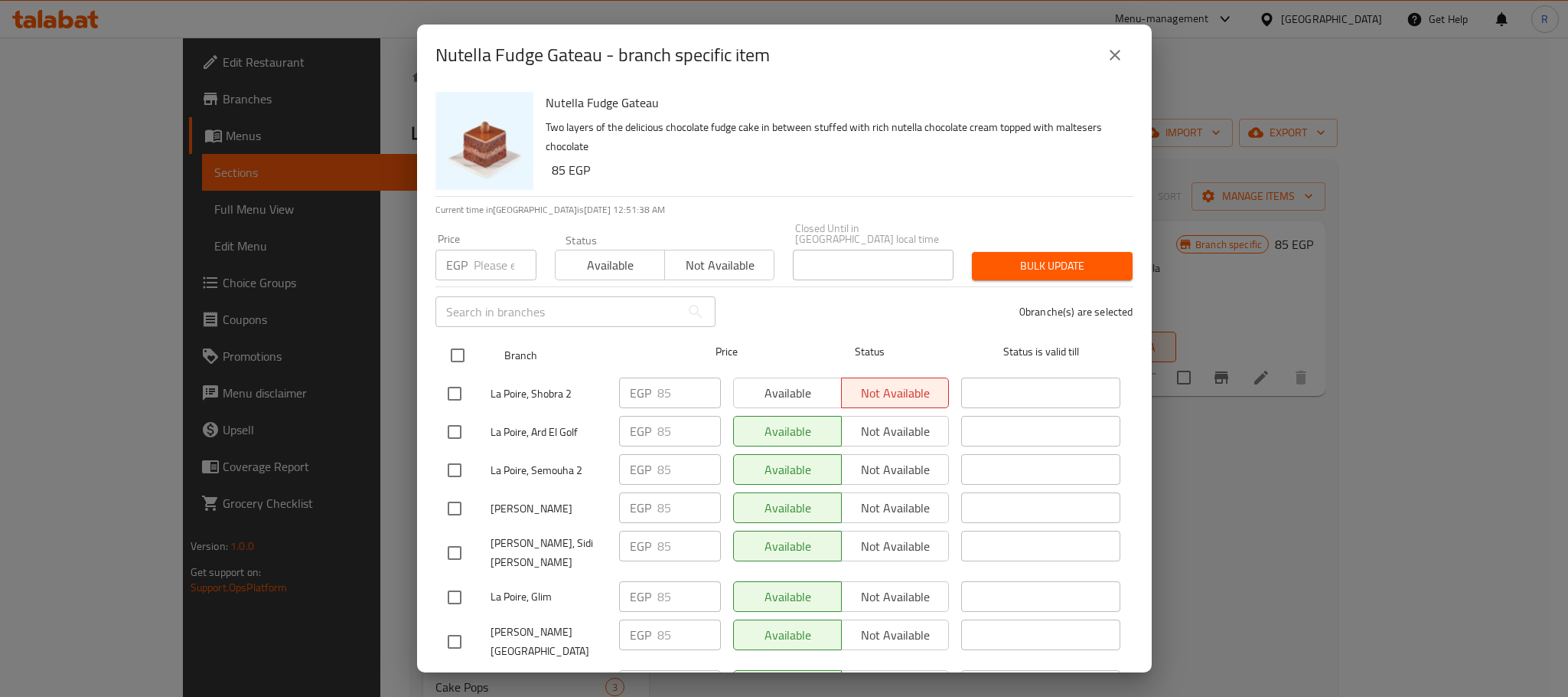
click at [446, 348] on input "checkbox" at bounding box center [457, 355] width 32 height 32
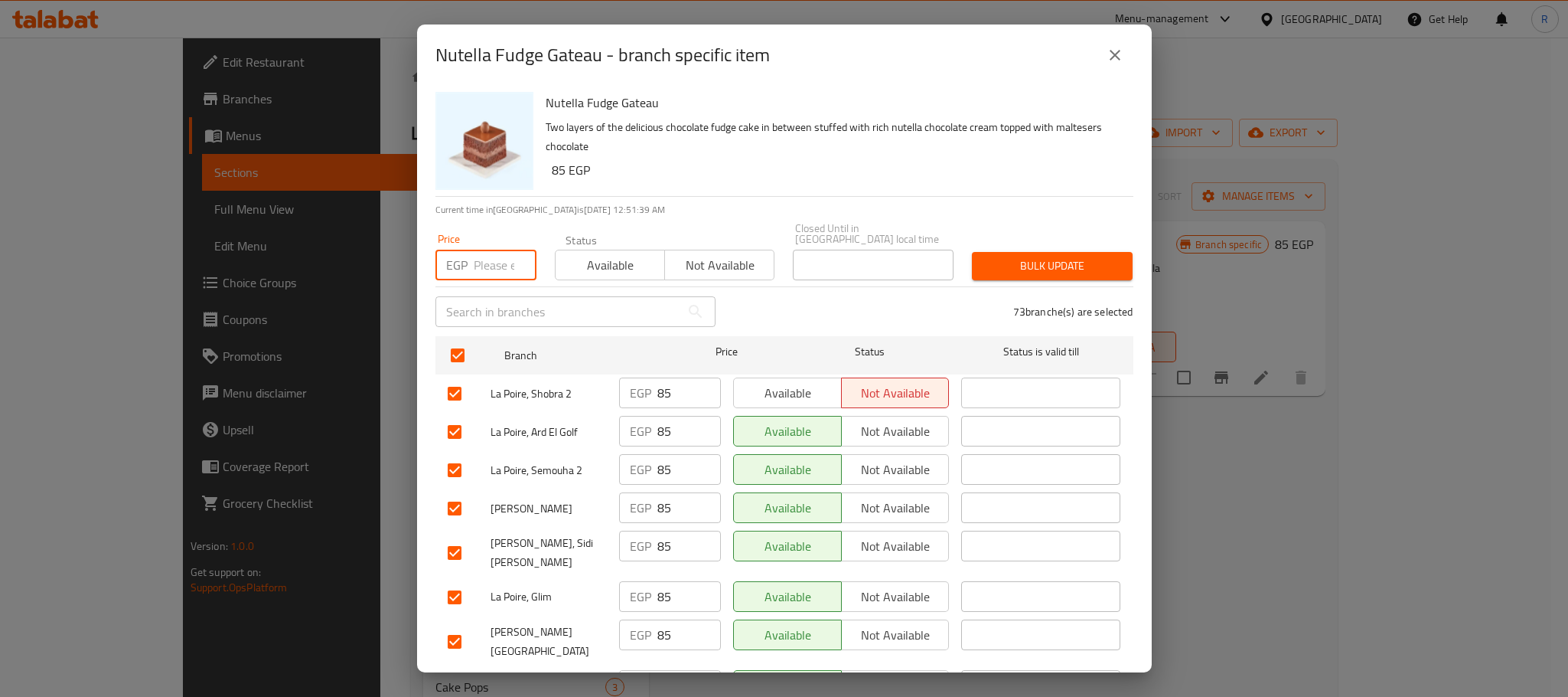
click at [474, 255] on input "number" at bounding box center [505, 264] width 62 height 31
paste input "90"
click at [1068, 256] on span "Bulk update" at bounding box center [1053, 265] width 136 height 19
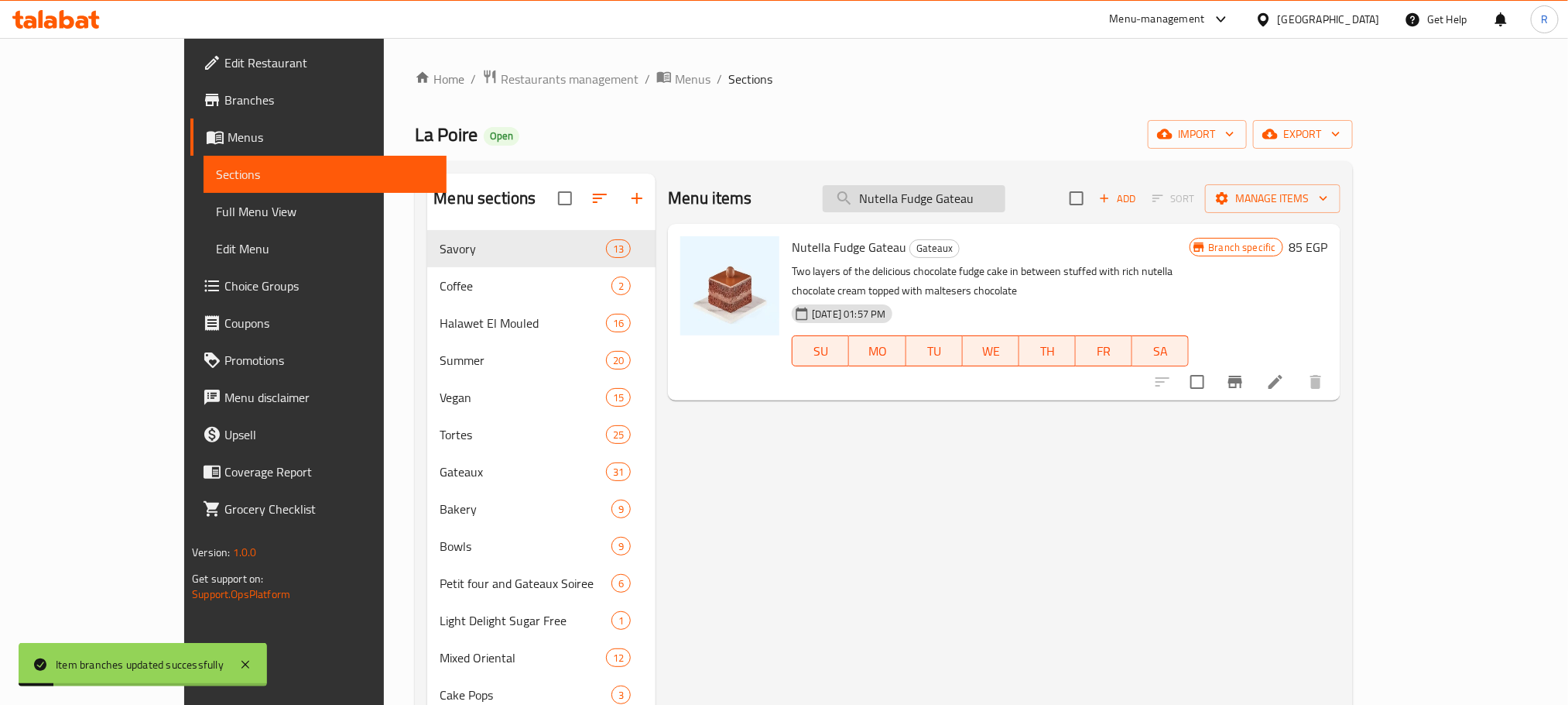
click at [985, 205] on input "Nutella Fudge Gateau" at bounding box center [914, 199] width 182 height 27
paste input "Fruits Tart"
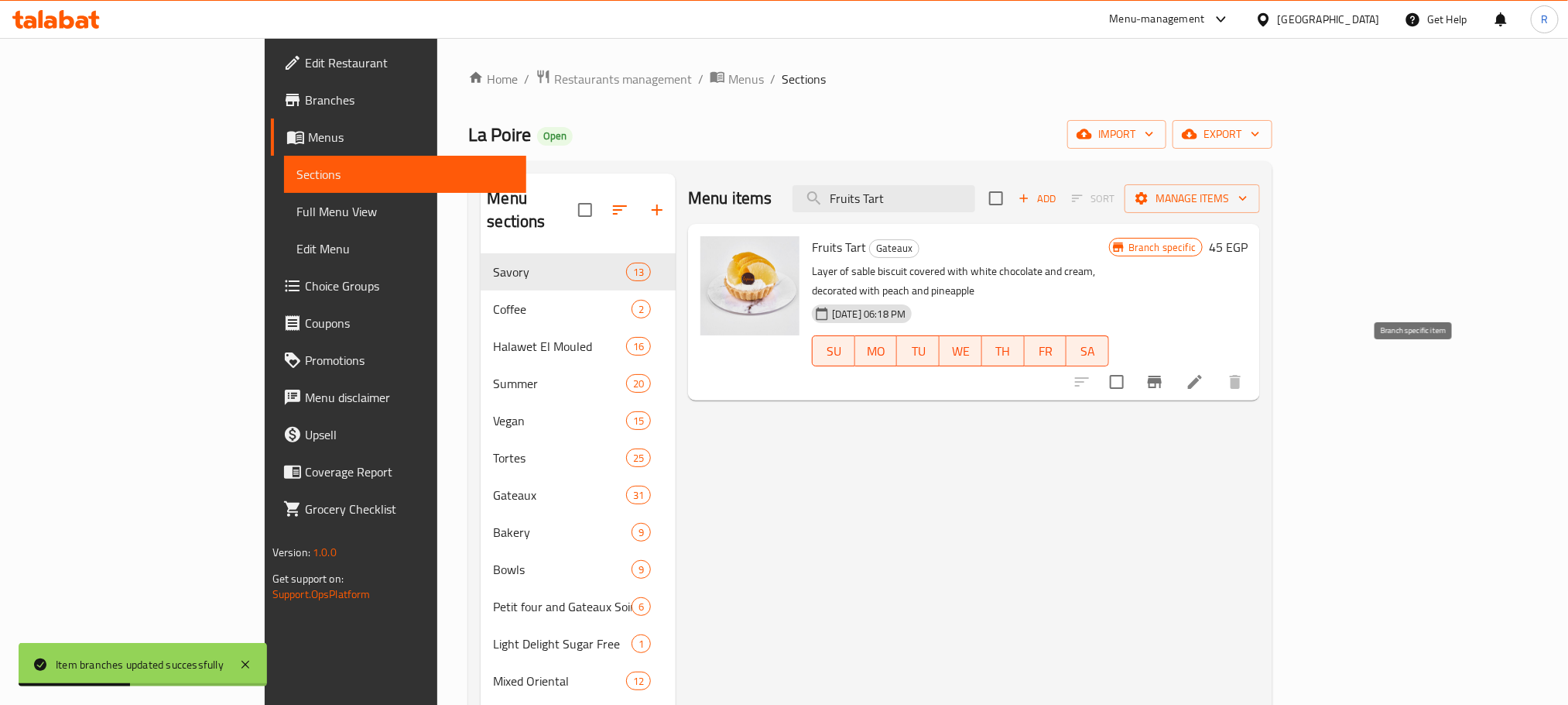
click at [1174, 372] on button "Branch-specific-item" at bounding box center [1154, 382] width 37 height 37
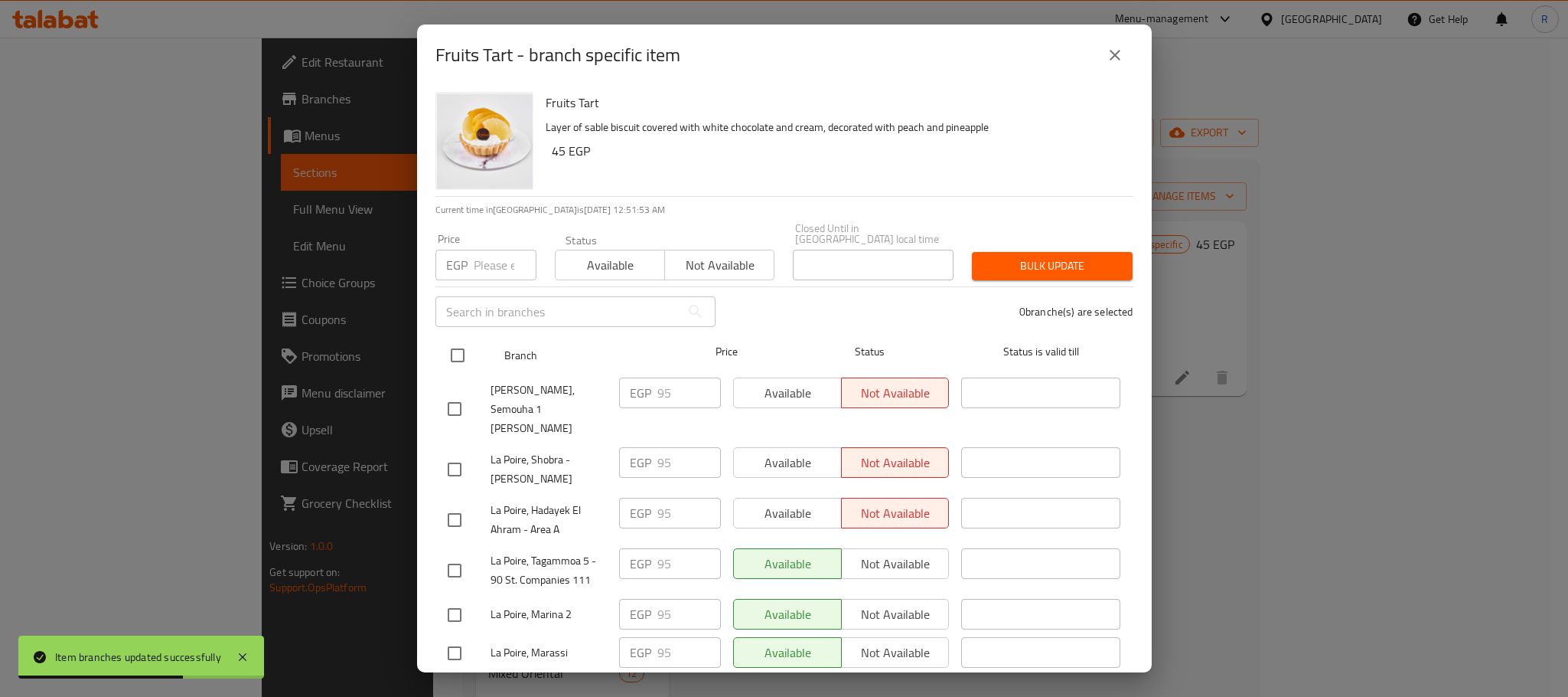
click at [450, 352] on input "checkbox" at bounding box center [457, 355] width 32 height 32
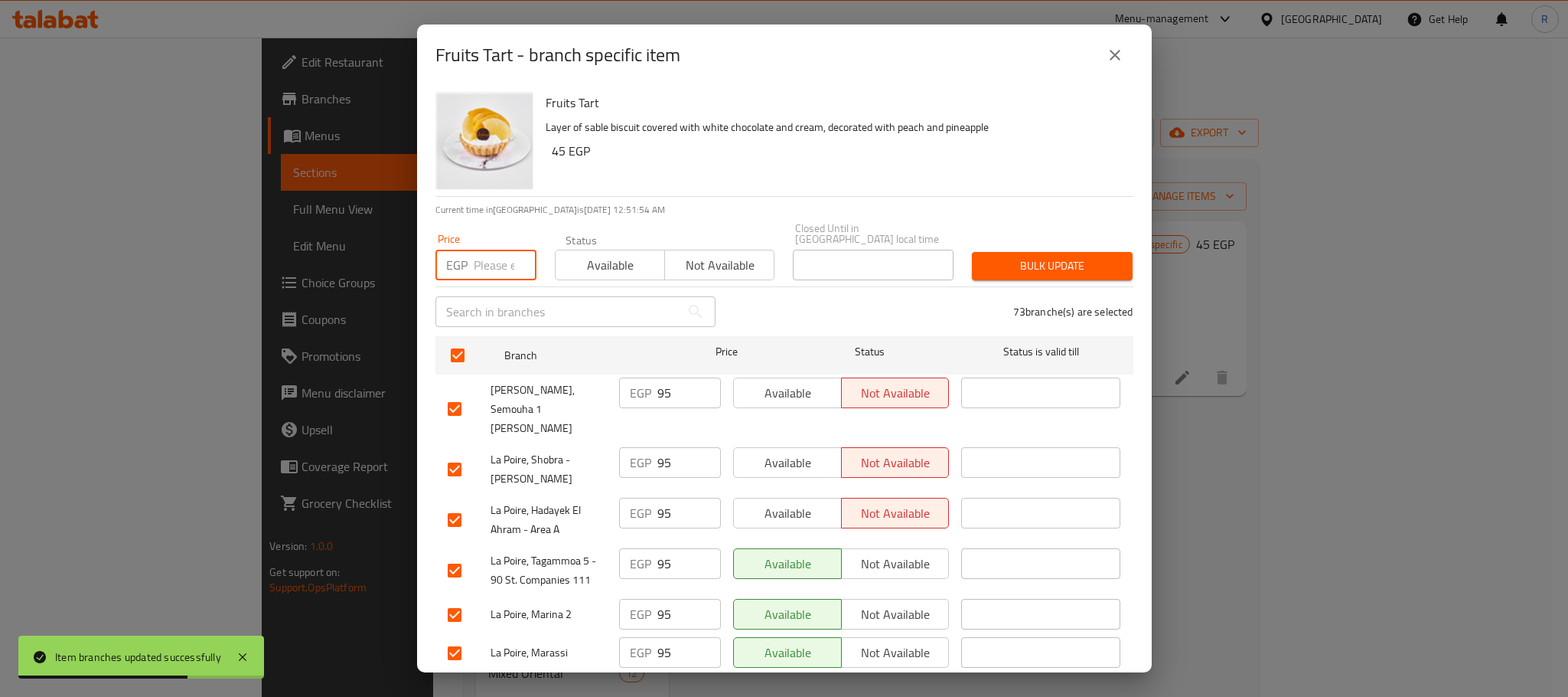
click at [481, 260] on input "number" at bounding box center [505, 264] width 62 height 31
paste input "110"
click at [1064, 266] on span "Bulk update" at bounding box center [1053, 265] width 136 height 19
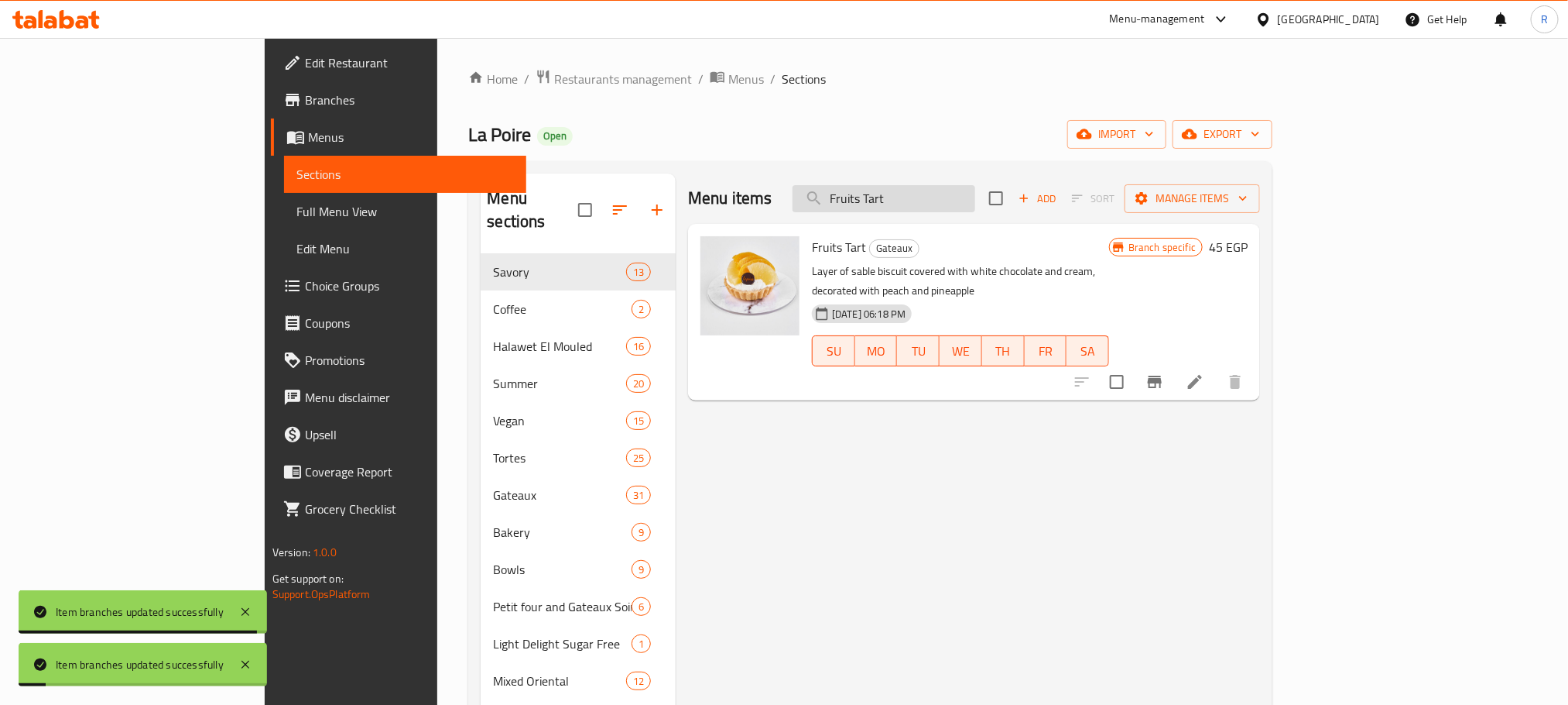
click at [975, 209] on input "Fruits Tart" at bounding box center [884, 199] width 182 height 27
paste input "Large Mix Sablé Box"
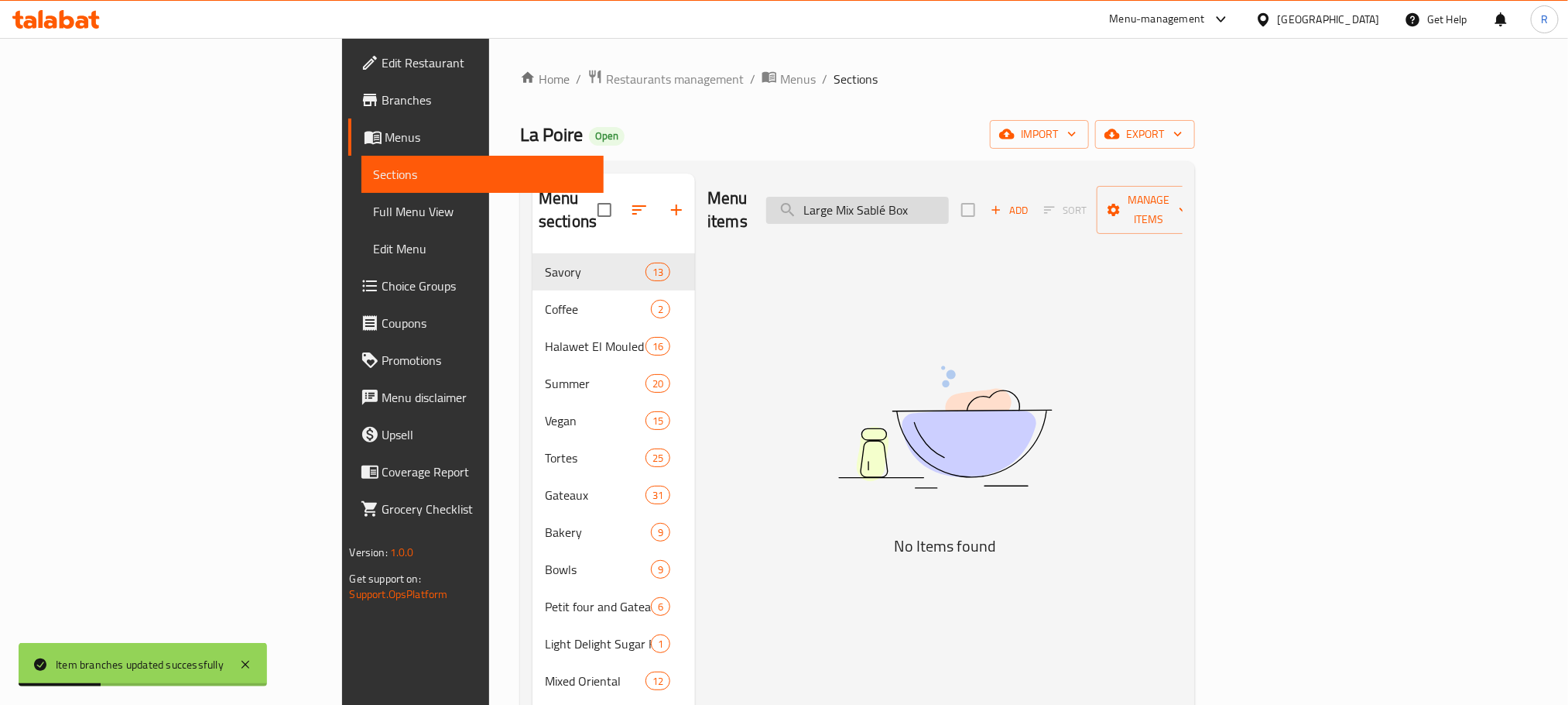
click at [930, 199] on input "Large Mix Sablé Box" at bounding box center [857, 210] width 182 height 27
click at [949, 199] on input "Large Mix Sablé Box" at bounding box center [857, 210] width 182 height 27
click at [949, 197] on input "Large Mix Sable Box" at bounding box center [857, 210] width 182 height 27
click at [931, 205] on input "Large Mix Sable Box" at bounding box center [857, 210] width 182 height 27
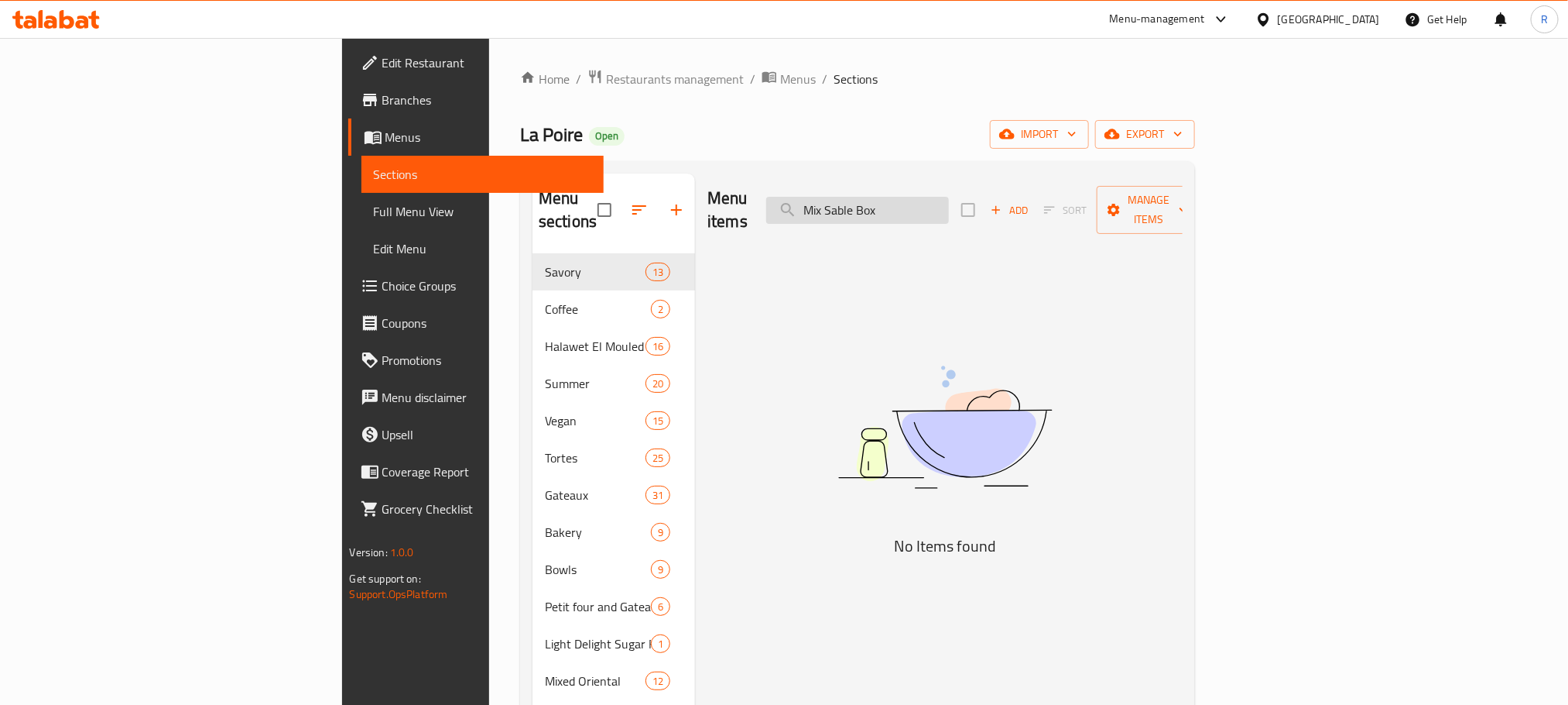
click at [933, 197] on input "Mix Sable Box" at bounding box center [857, 210] width 182 height 27
drag, startPoint x: 933, startPoint y: 193, endPoint x: 885, endPoint y: 252, distance: 76.1
click at [932, 197] on input "Mix Sable Box" at bounding box center [857, 210] width 182 height 27
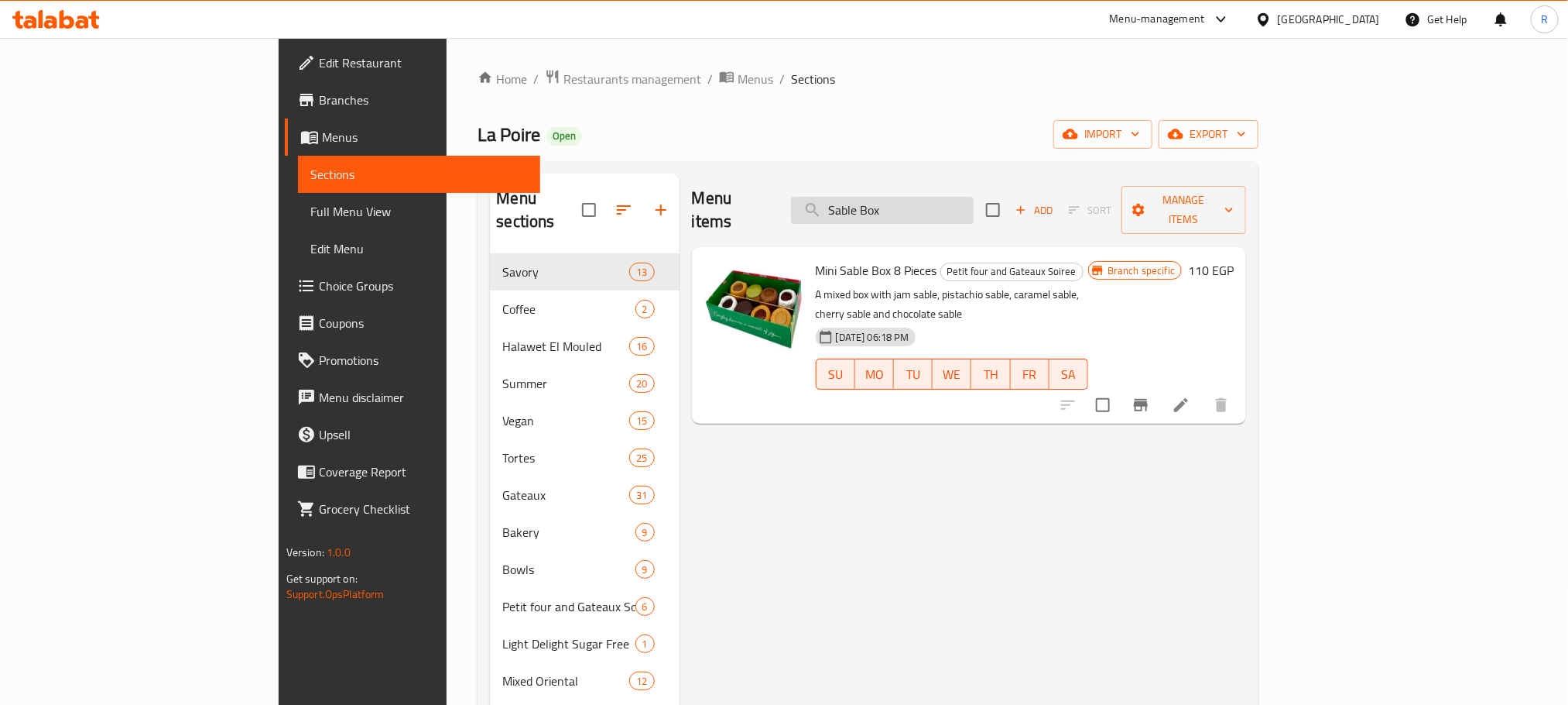
click at [969, 204] on input "Sable Box" at bounding box center [882, 210] width 182 height 27
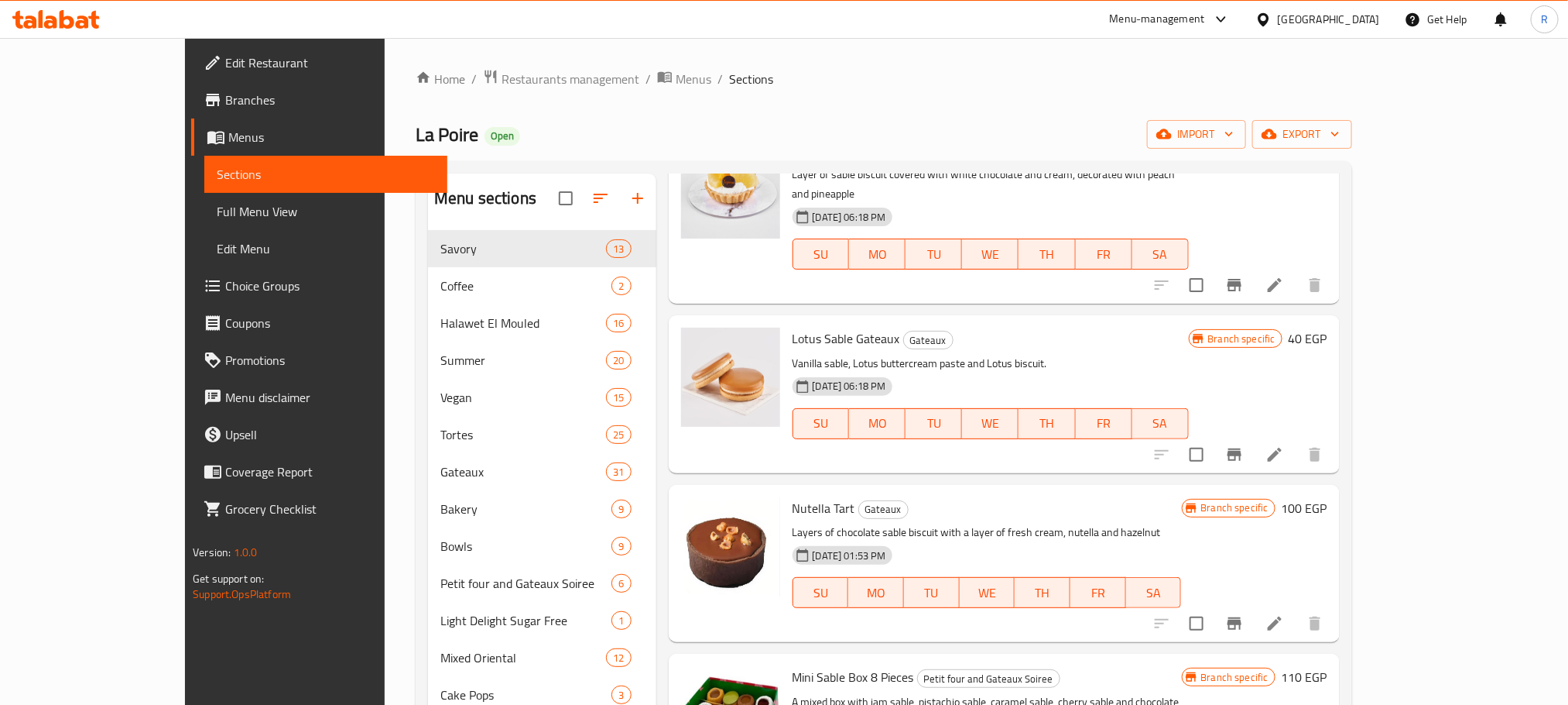
scroll to position [307, 0]
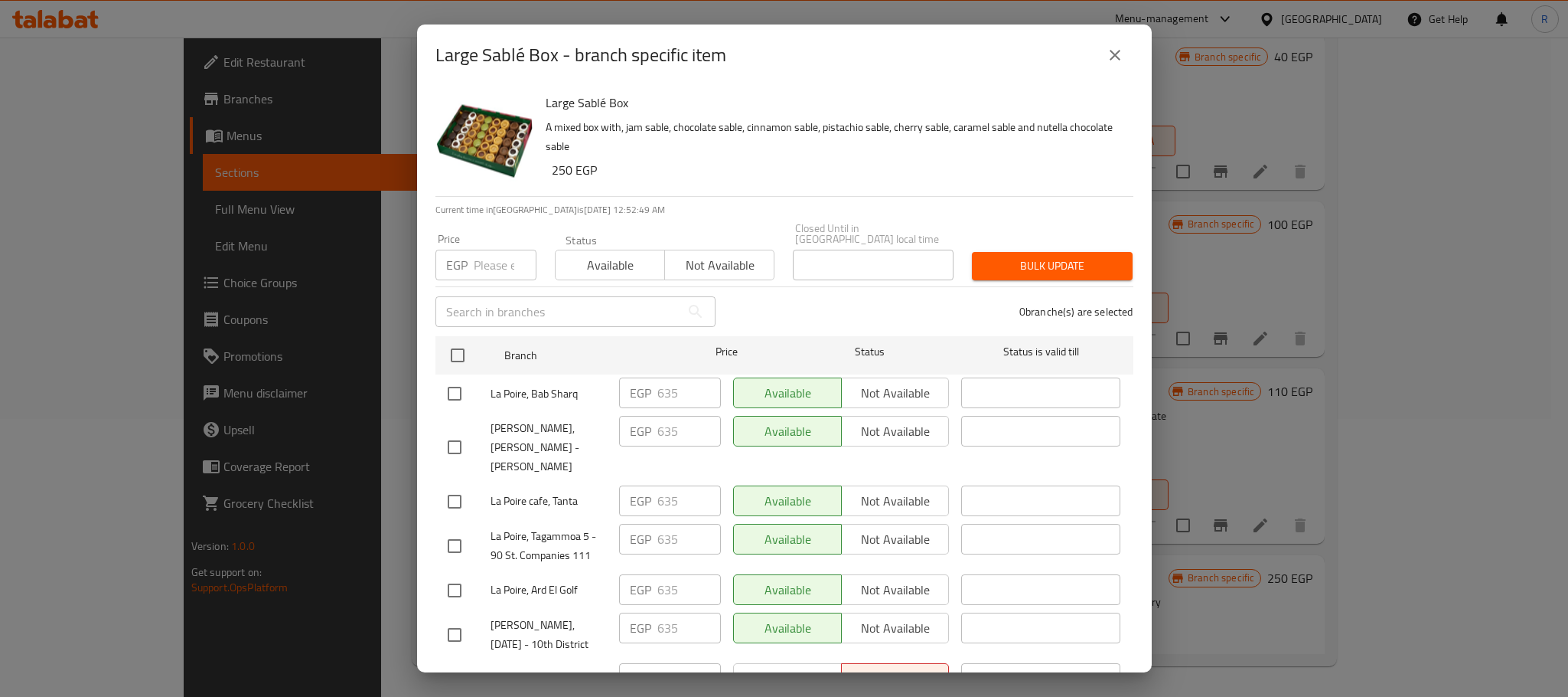
click at [448, 357] on input "checkbox" at bounding box center [457, 355] width 32 height 32
click at [483, 266] on input "number" at bounding box center [505, 264] width 62 height 31
paste input "660"
click at [1054, 256] on span "Bulk update" at bounding box center [1053, 265] width 136 height 19
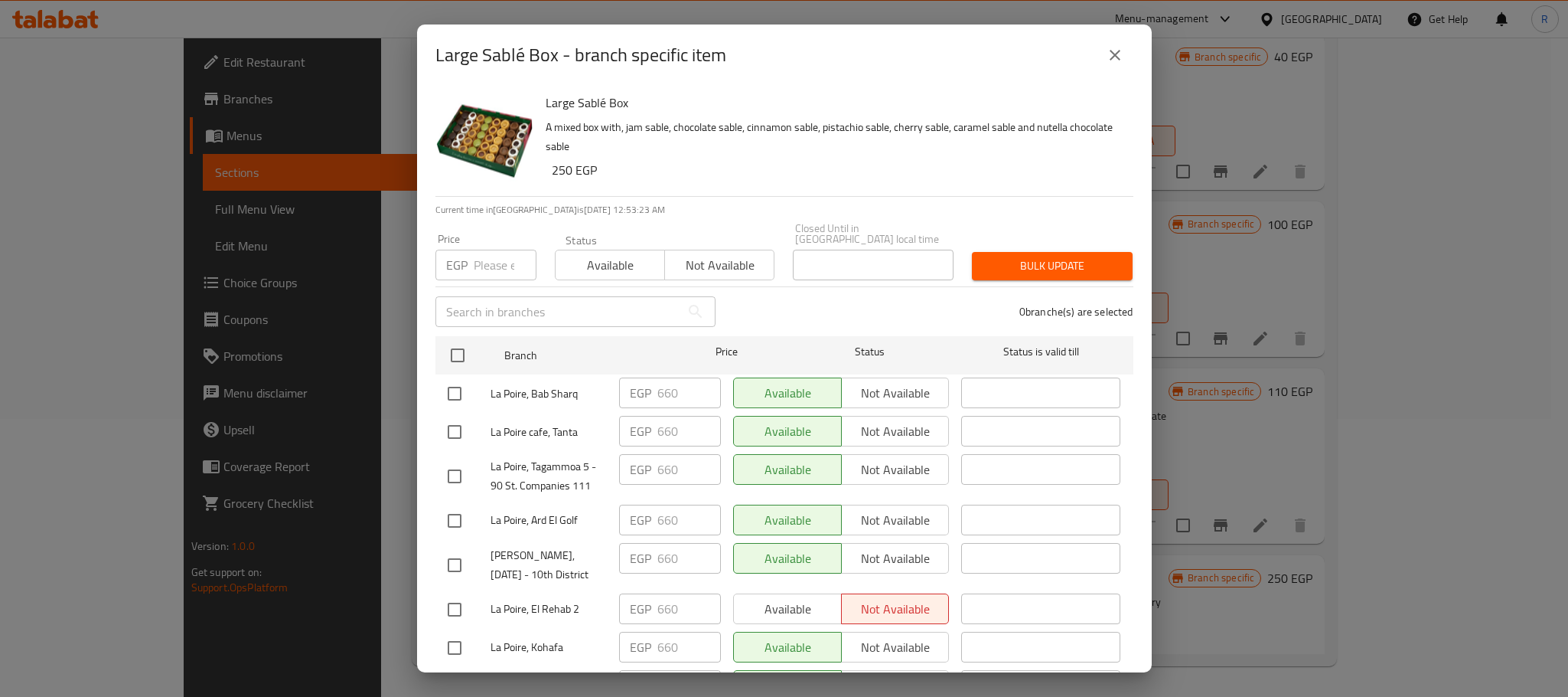
click at [1109, 55] on icon "close" at bounding box center [1115, 55] width 18 height 18
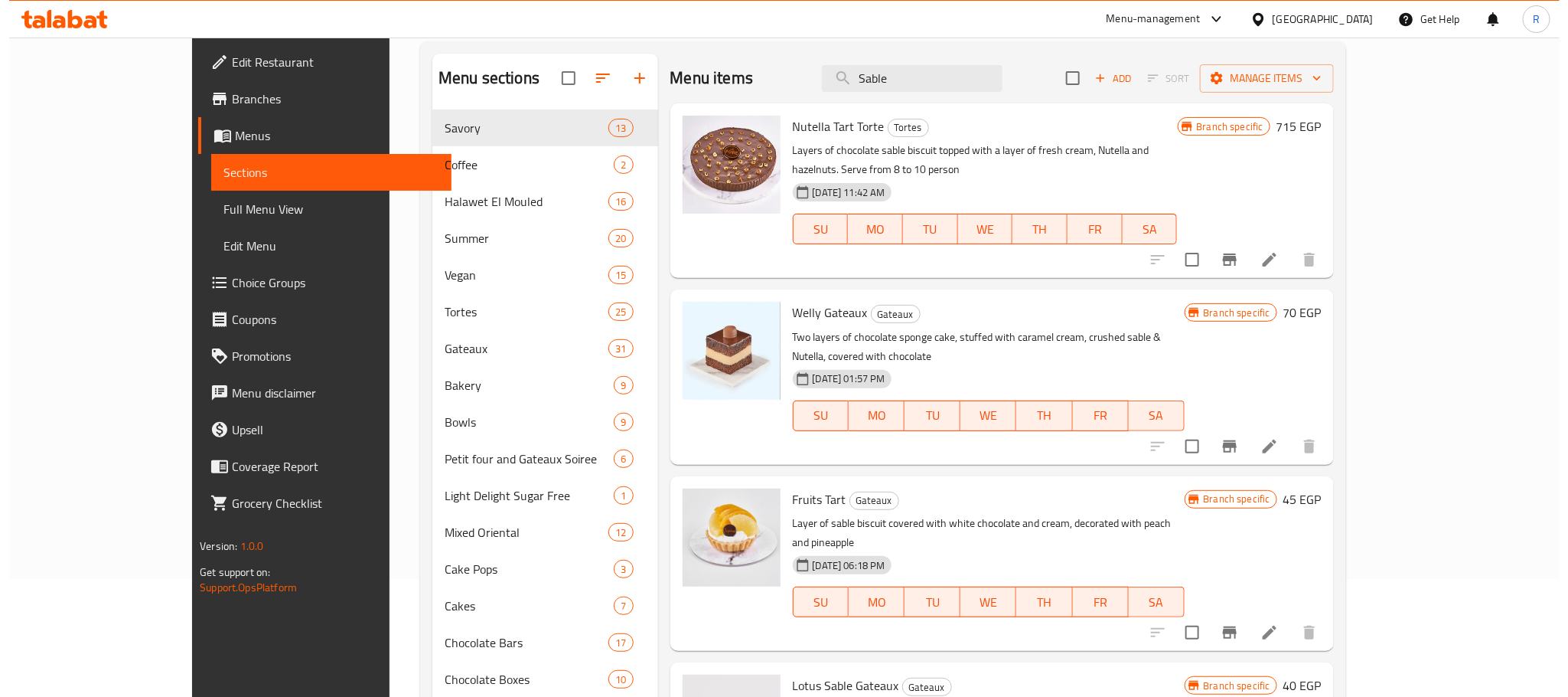
scroll to position [0, 0]
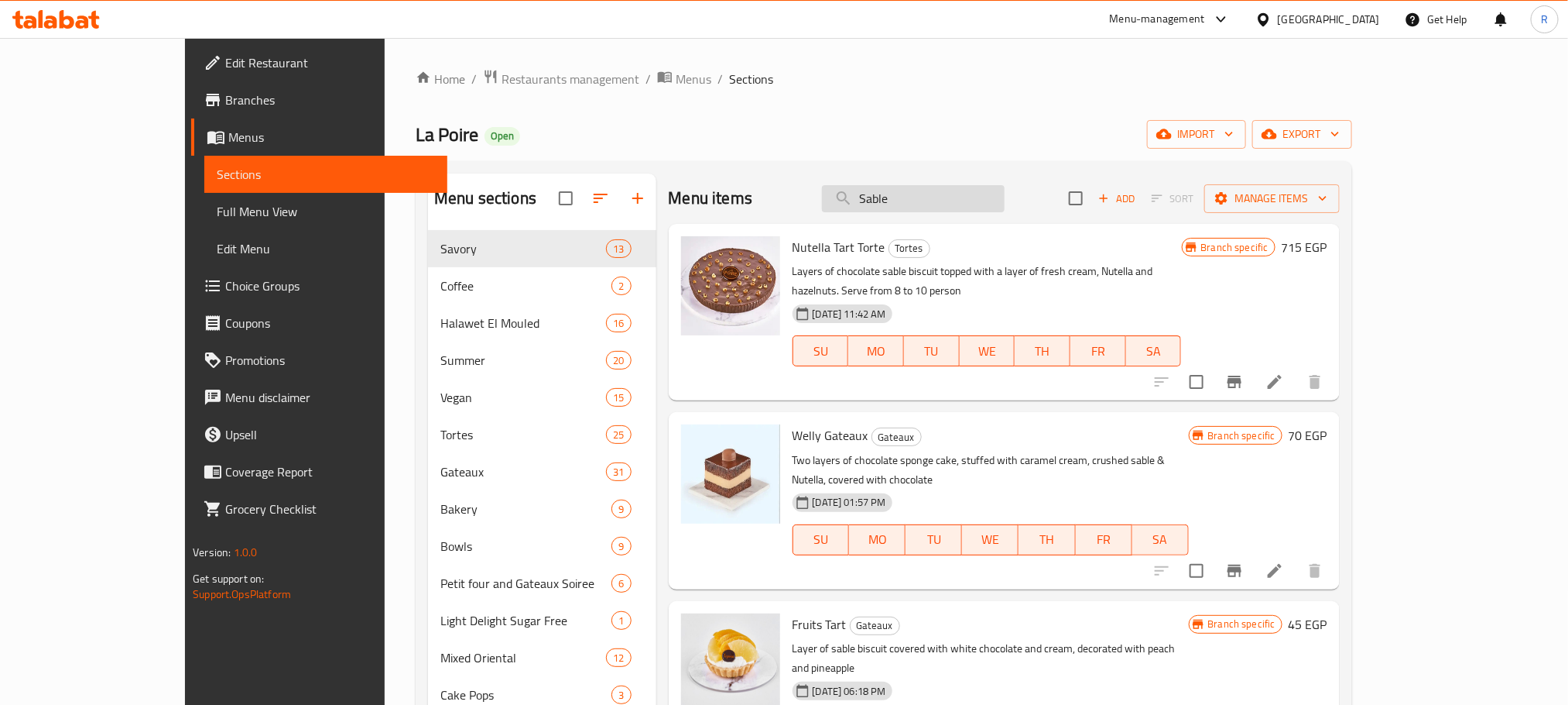
click at [985, 196] on input "Sable" at bounding box center [913, 199] width 182 height 27
paste input "Mini Club Premium Box"
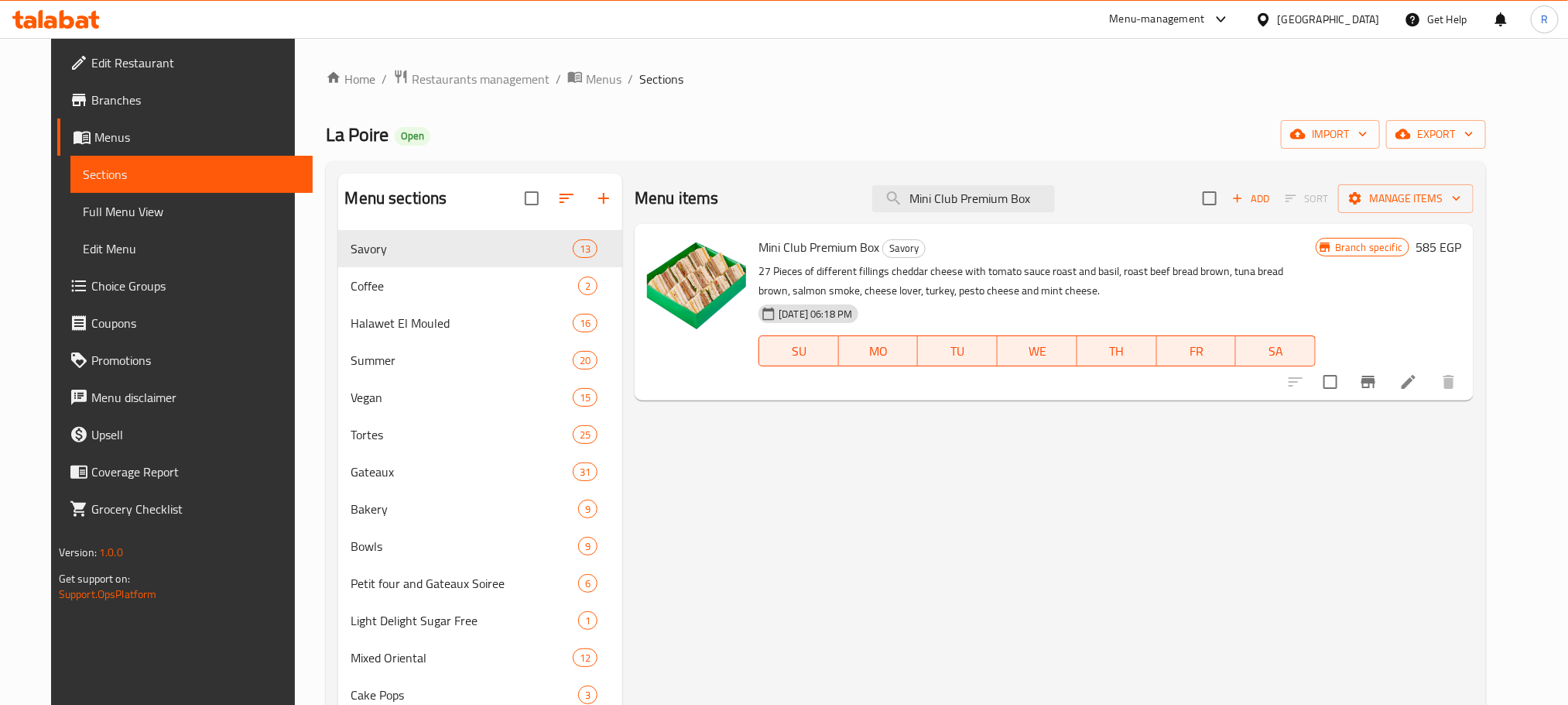
click at [1375, 388] on icon "Branch-specific-item" at bounding box center [1368, 381] width 14 height 13
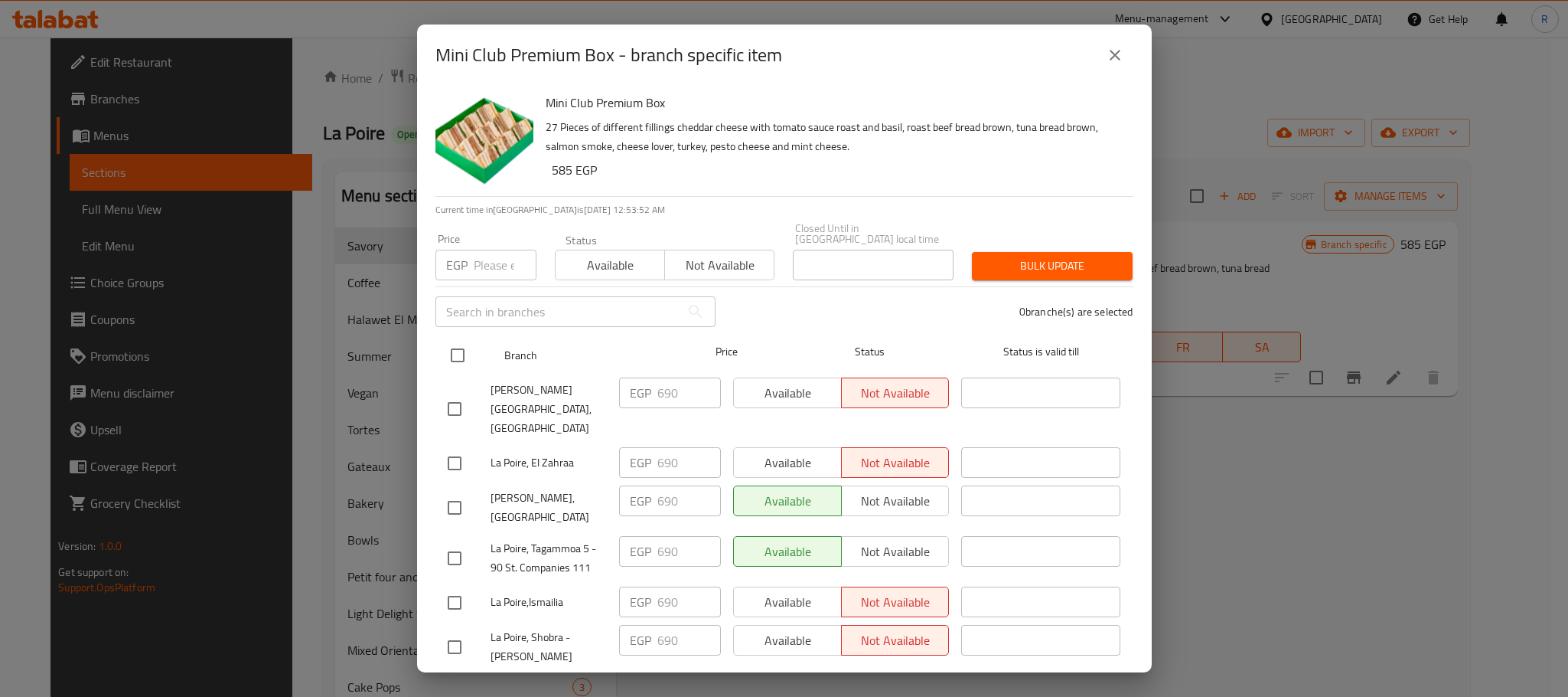
click at [448, 342] on input "checkbox" at bounding box center [457, 355] width 32 height 32
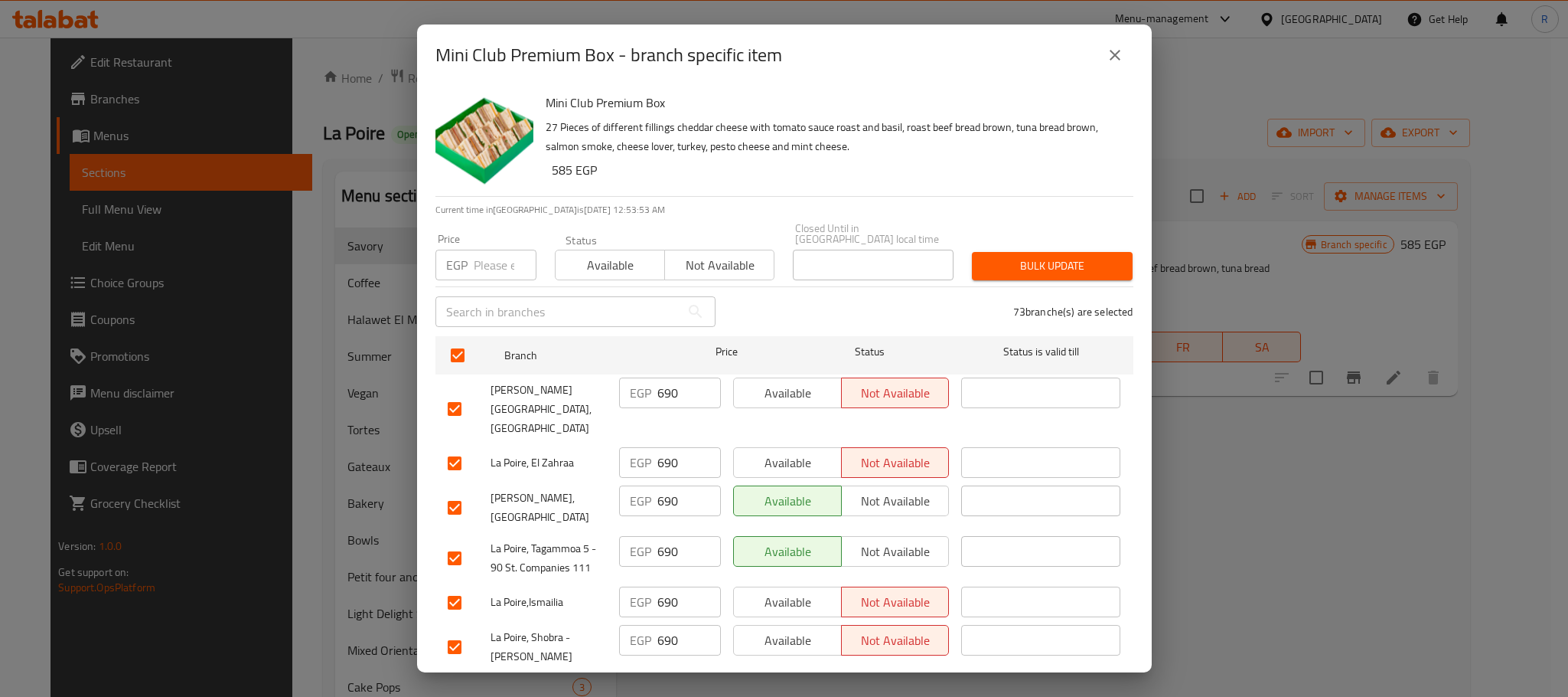
click at [478, 263] on input "number" at bounding box center [505, 264] width 62 height 31
paste input "715"
click at [1077, 256] on span "Bulk update" at bounding box center [1053, 265] width 136 height 19
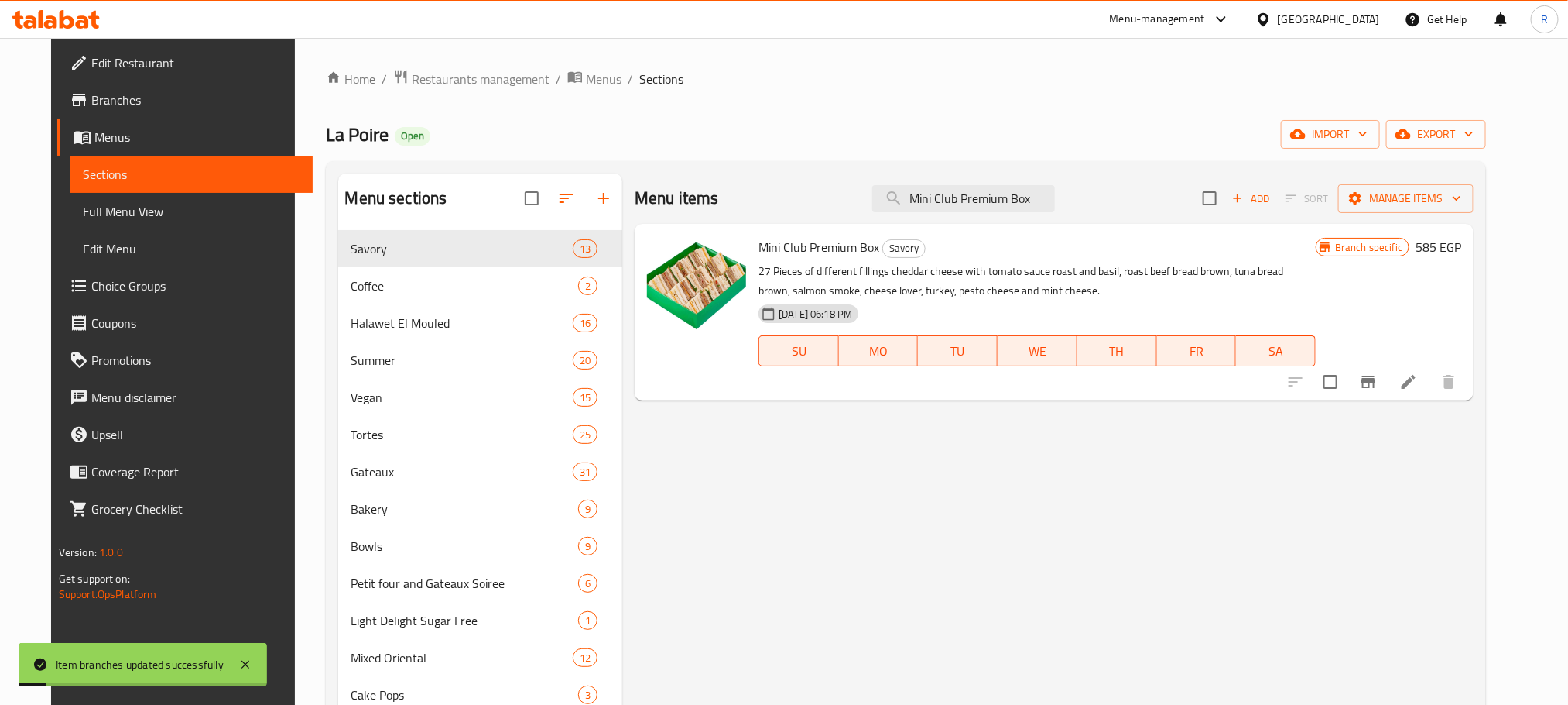
click at [996, 217] on div "Menu items Mini Club Premium Box Add Sort Manage items" at bounding box center [1054, 199] width 839 height 50
click at [1001, 202] on input "Mini Club Premium Box" at bounding box center [963, 199] width 182 height 27
paste input "Large Salaison"
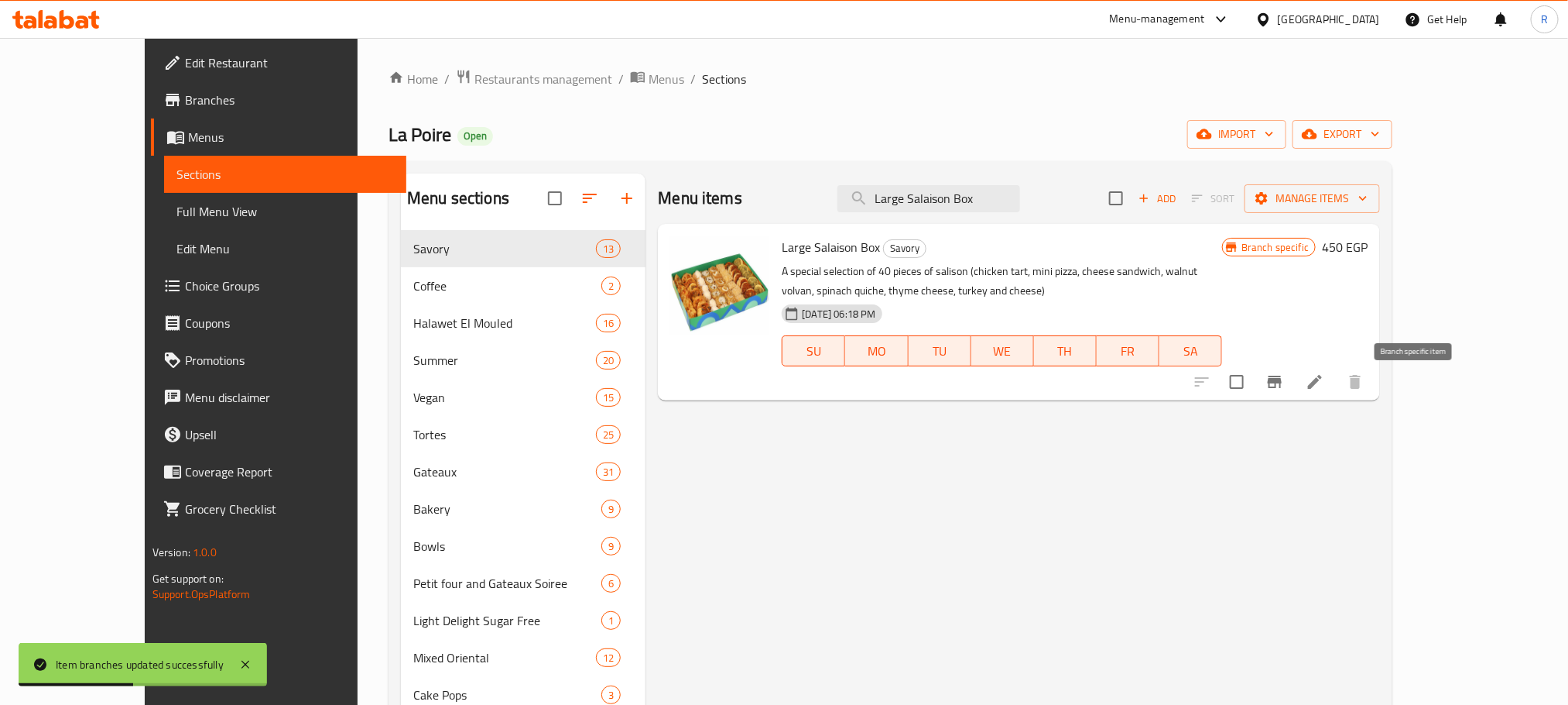
click at [1281, 388] on icon "Branch-specific-item" at bounding box center [1275, 381] width 14 height 13
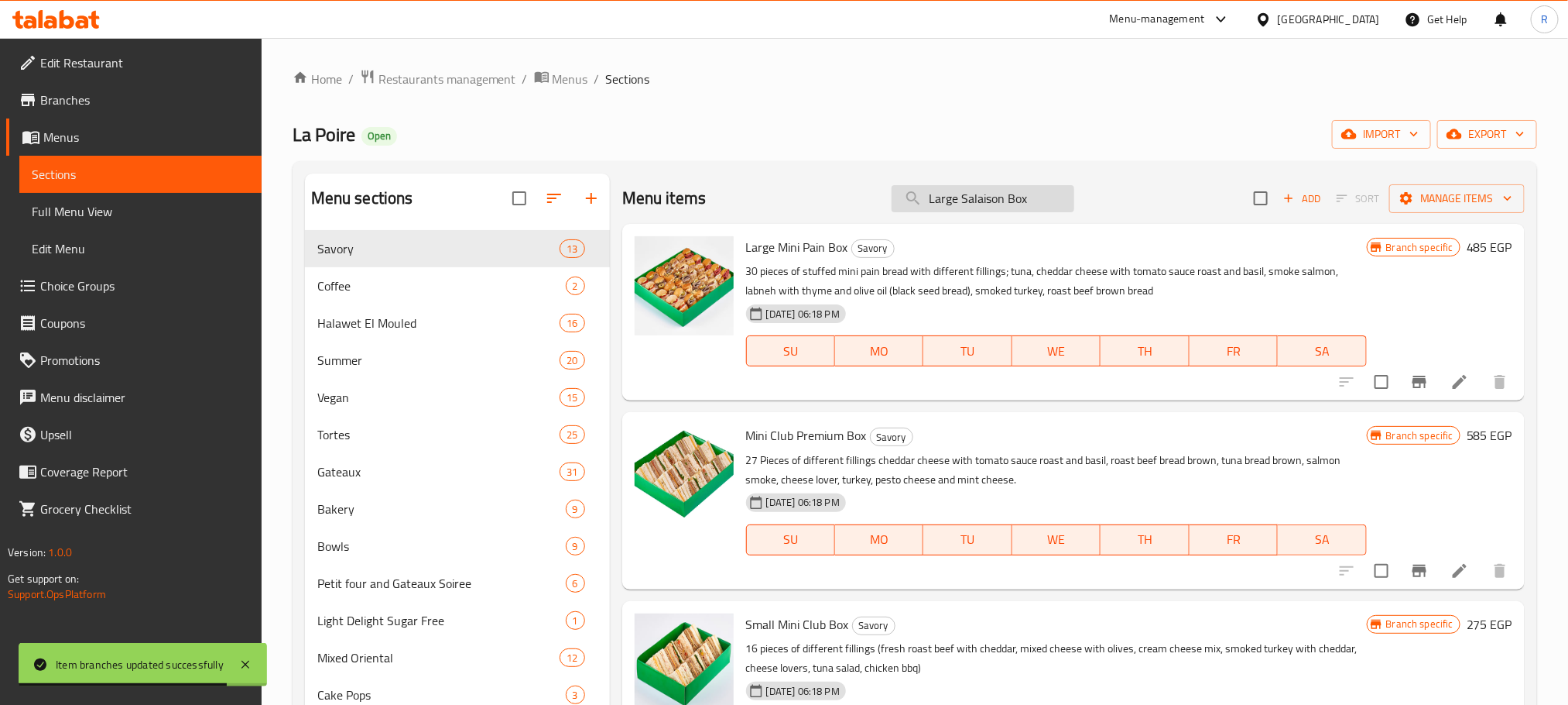
click at [1040, 209] on input "Large Salaison Box" at bounding box center [982, 199] width 182 height 27
click at [1027, 209] on input "Large Salaison Box" at bounding box center [982, 199] width 182 height 27
paste input "search"
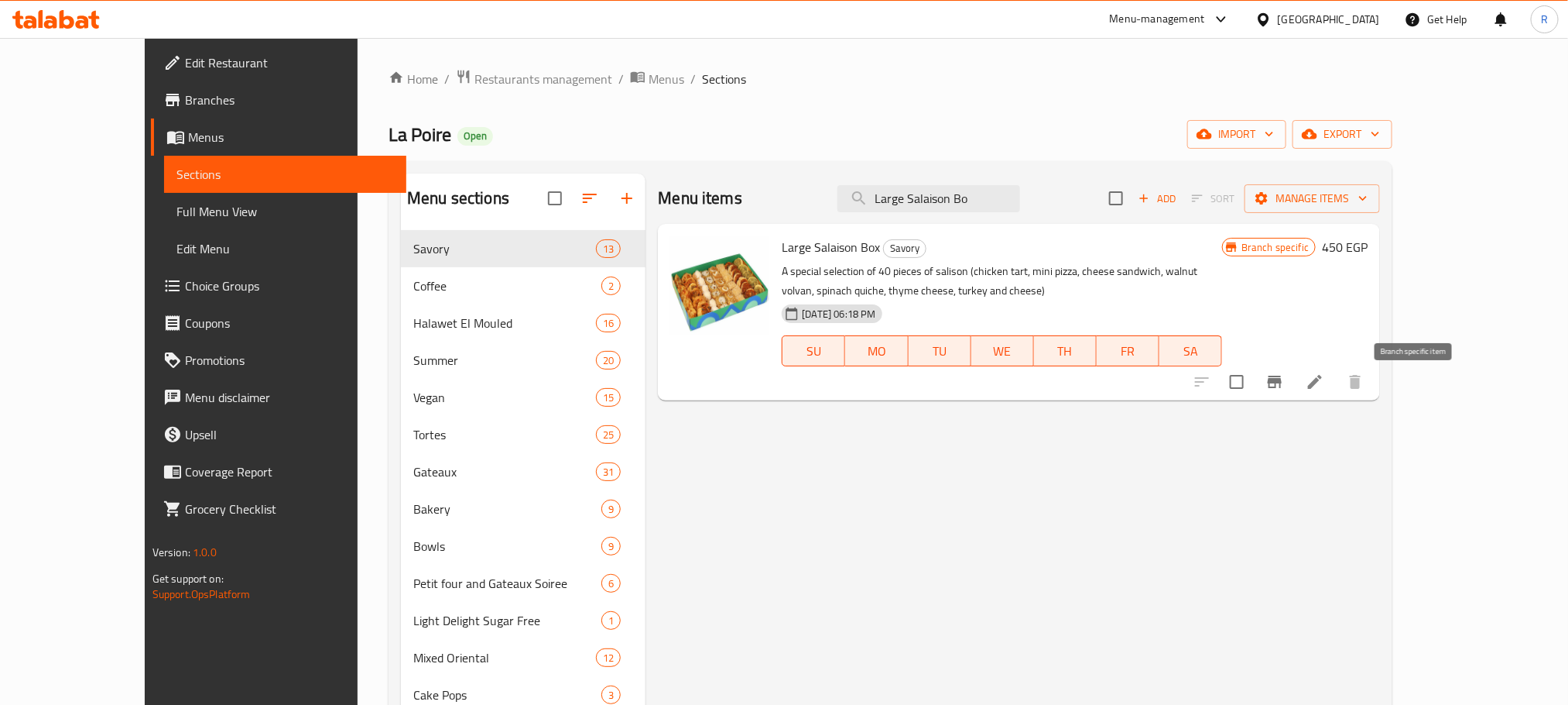
click at [1284, 382] on icon "Branch-specific-item" at bounding box center [1275, 382] width 18 height 19
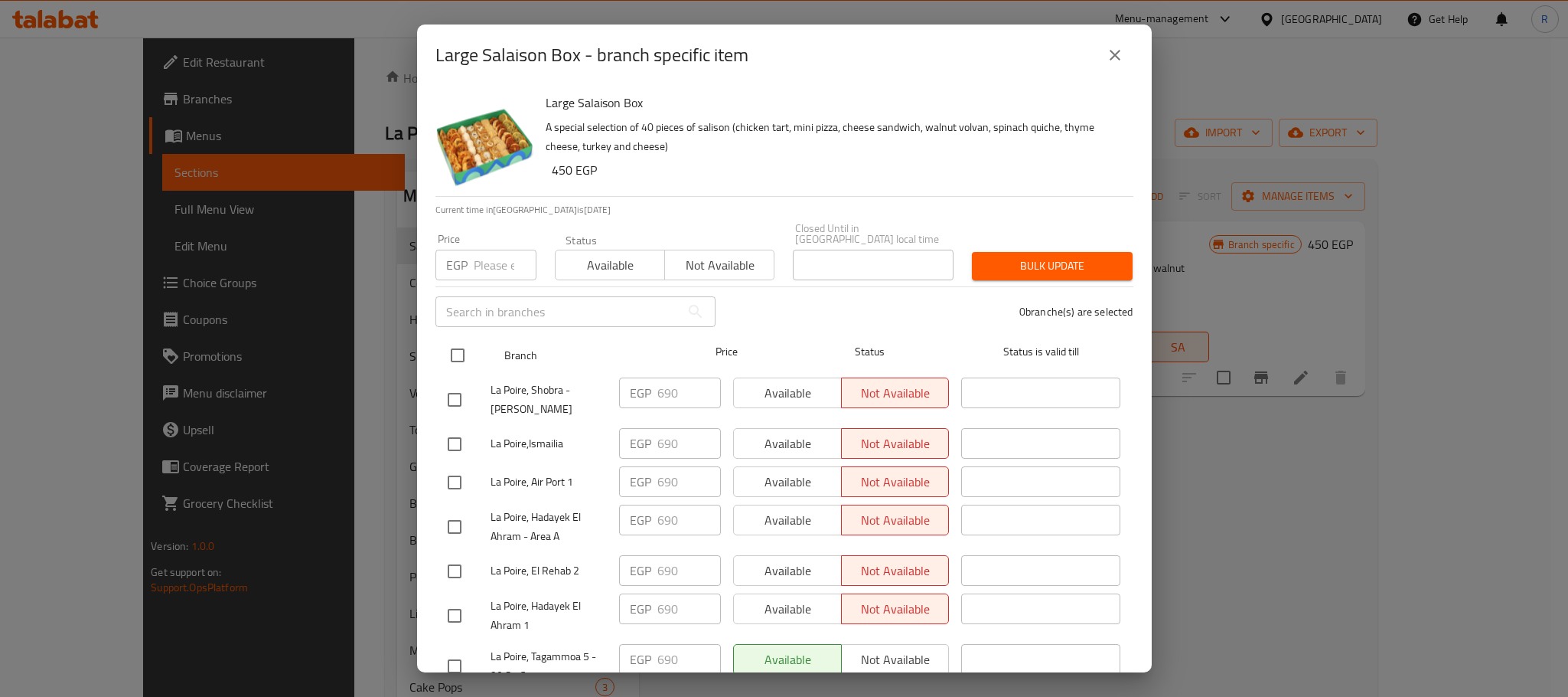
click at [457, 344] on input "checkbox" at bounding box center [457, 355] width 32 height 32
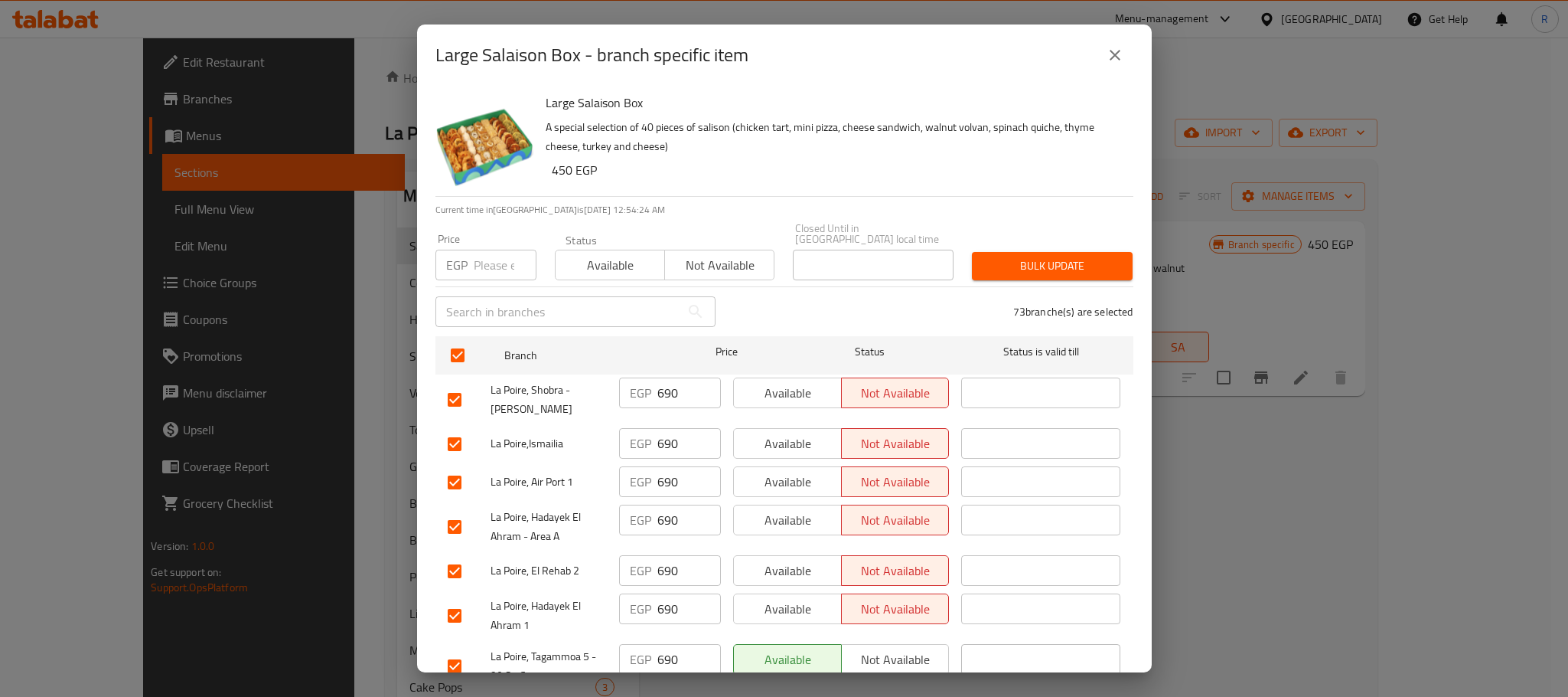
click at [491, 250] on input "number" at bounding box center [505, 264] width 62 height 31
paste input "715"
click at [1004, 264] on span "Bulk update" at bounding box center [1053, 265] width 136 height 19
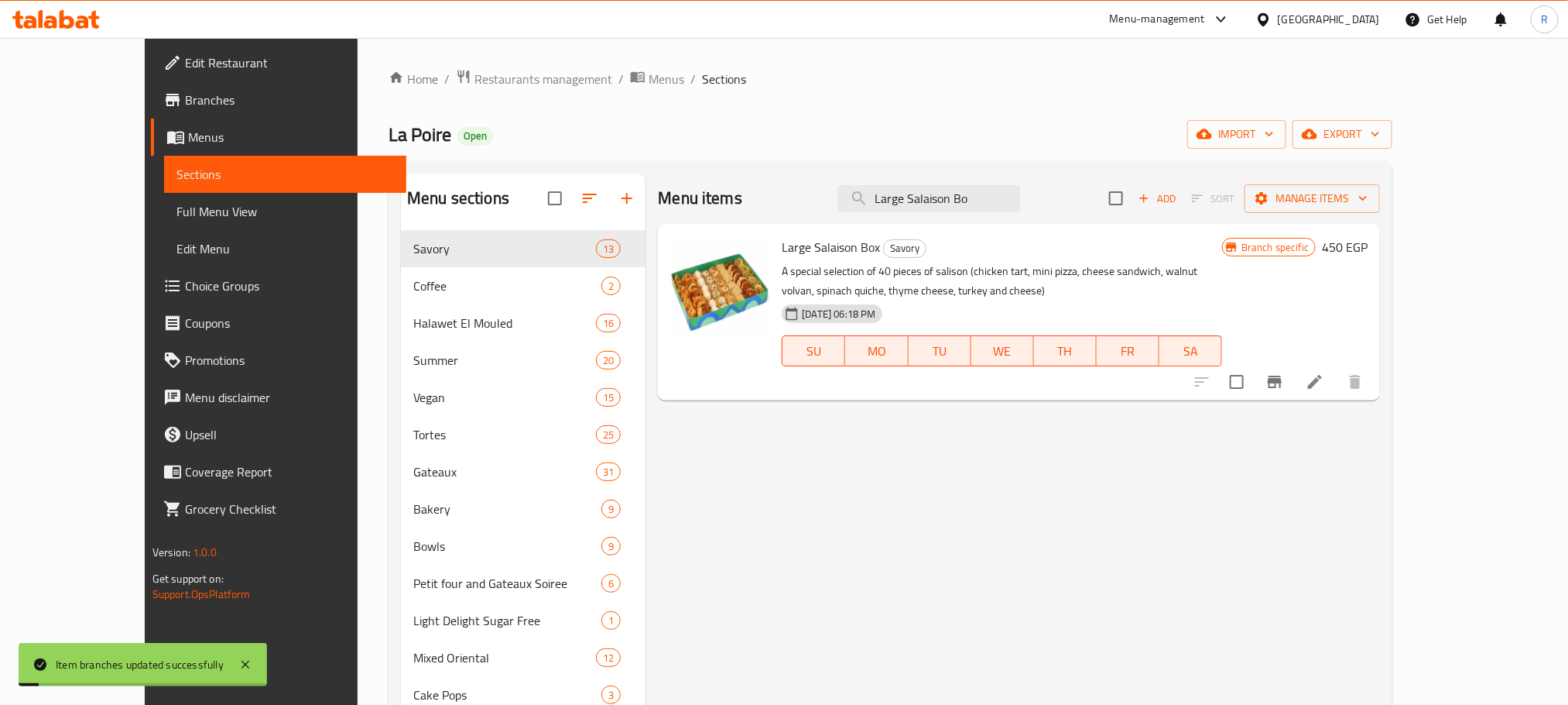
click at [1025, 216] on div "Menu items Large Salaison Bo Add Sort Manage items" at bounding box center [1018, 199] width 722 height 50
click at [1020, 199] on input "Large Salaison Bo" at bounding box center [928, 199] width 182 height 27
paste input "Mini Club Premium Box"
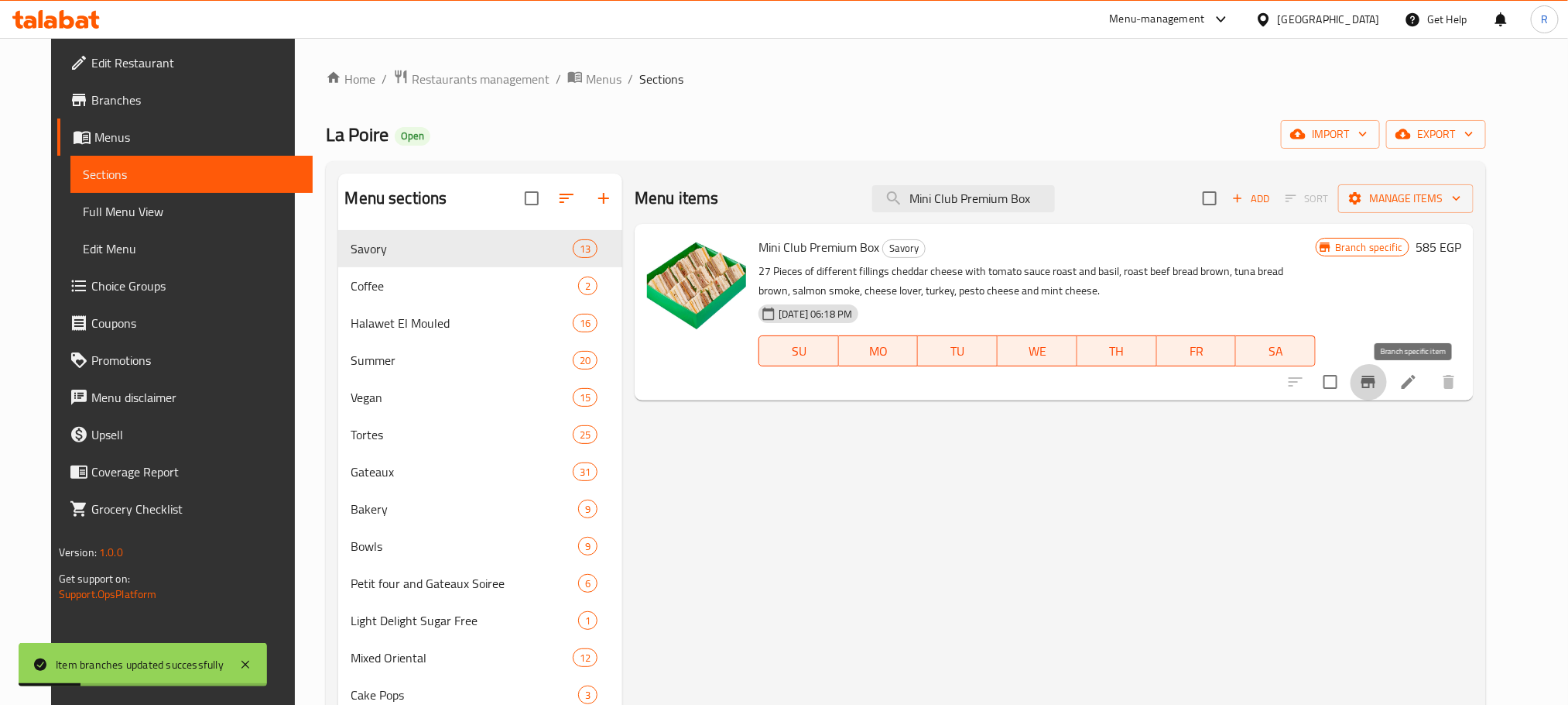
click at [1378, 391] on icon "Branch-specific-item" at bounding box center [1368, 382] width 18 height 19
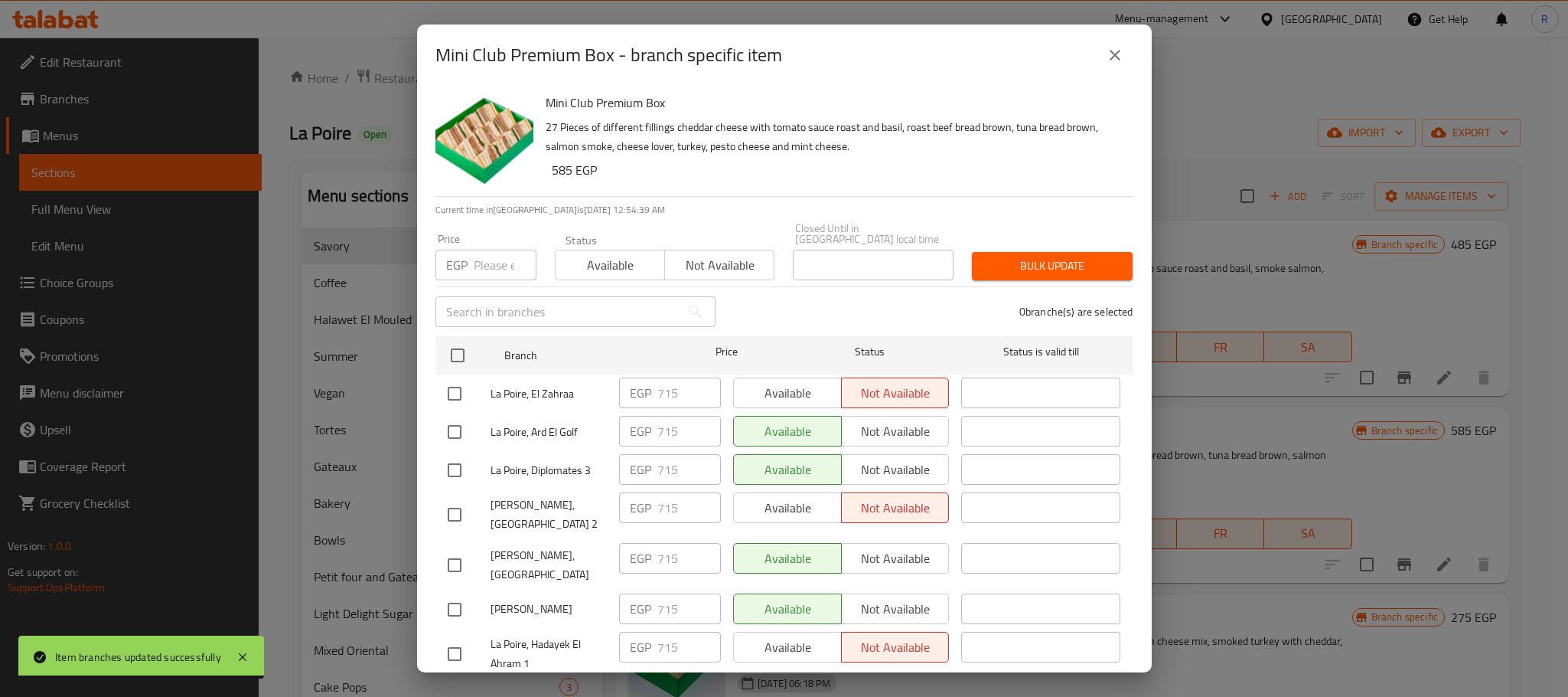
click at [1116, 46] on icon "close" at bounding box center [1115, 55] width 18 height 18
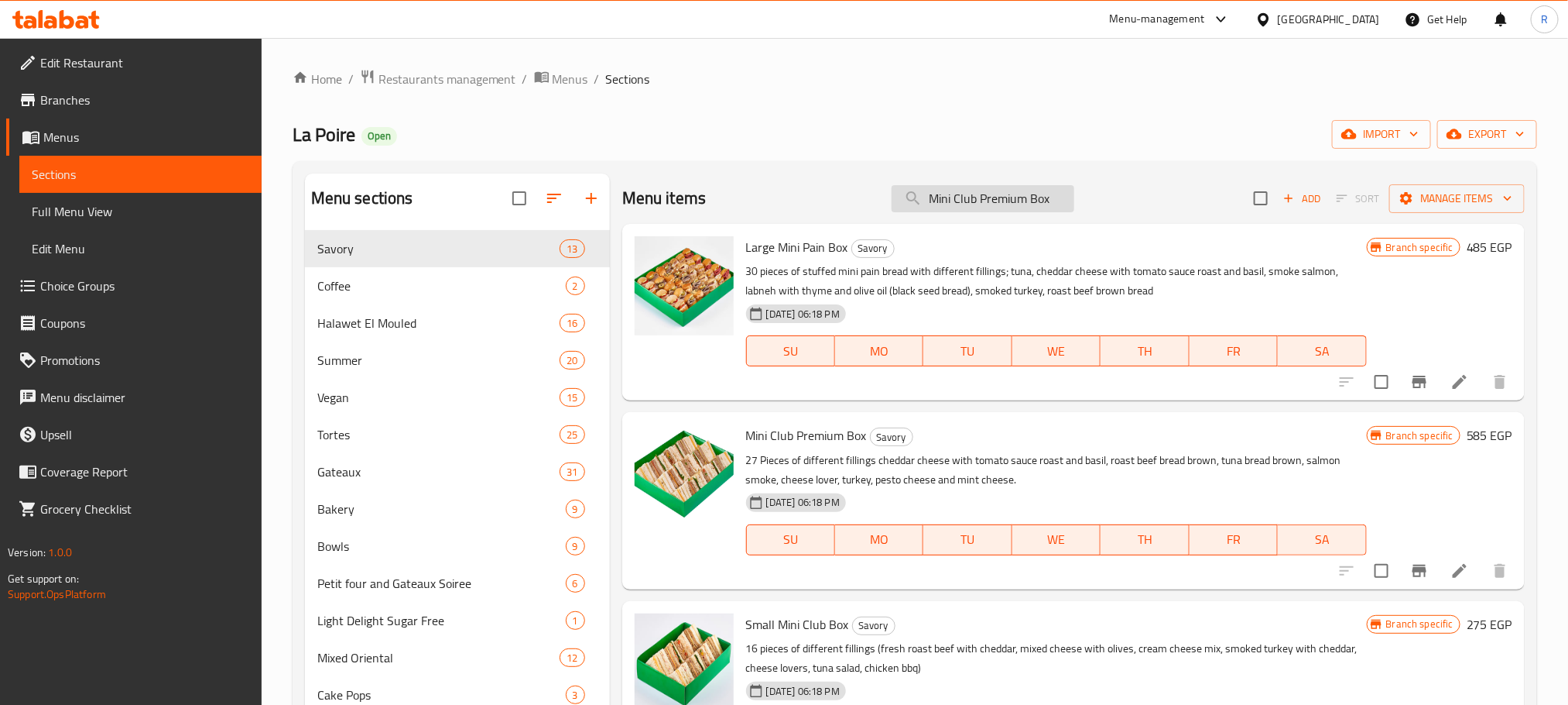
click at [971, 205] on input "Mini Club Premium Box" at bounding box center [982, 199] width 182 height 27
paste input "Large Mini Pain"
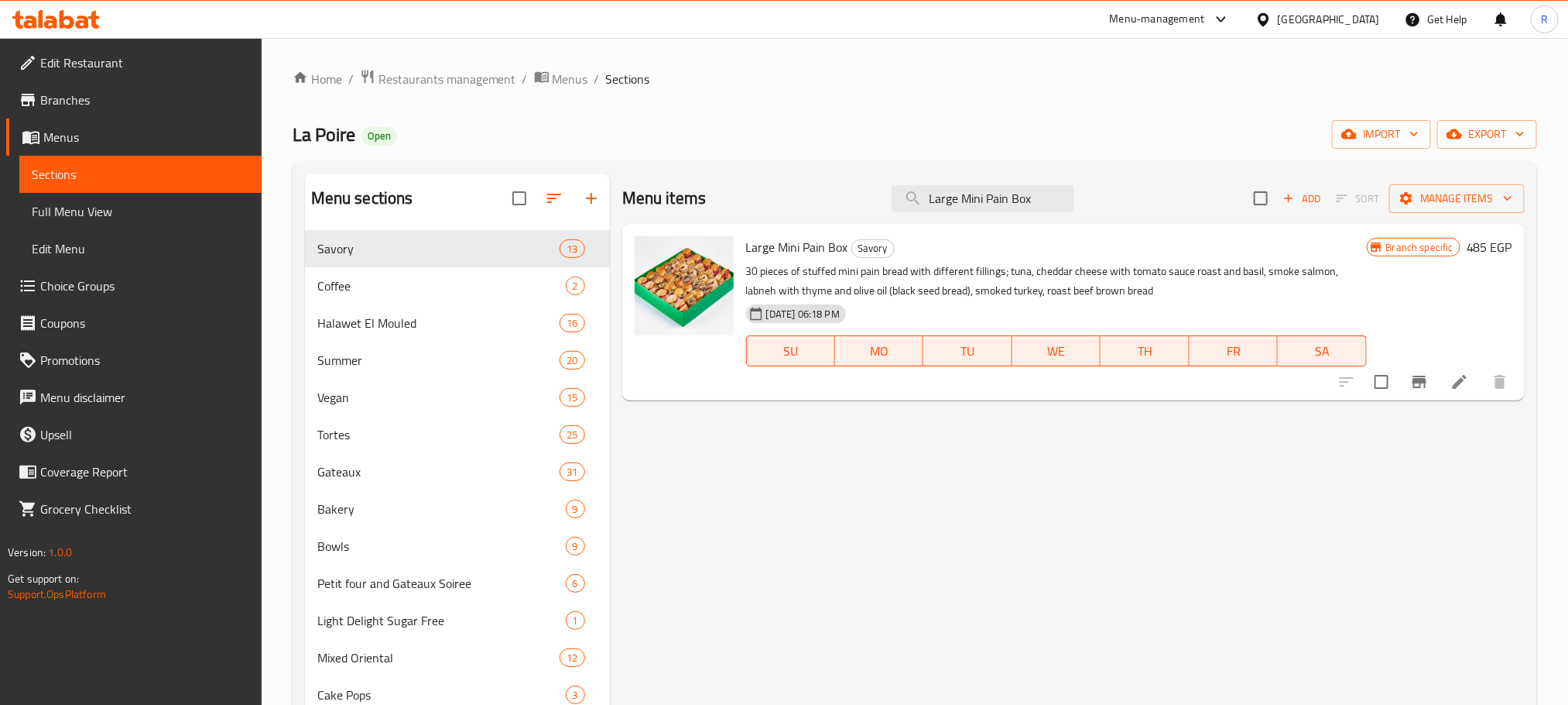
click at [1412, 388] on icon "Branch-specific-item" at bounding box center [1419, 381] width 14 height 13
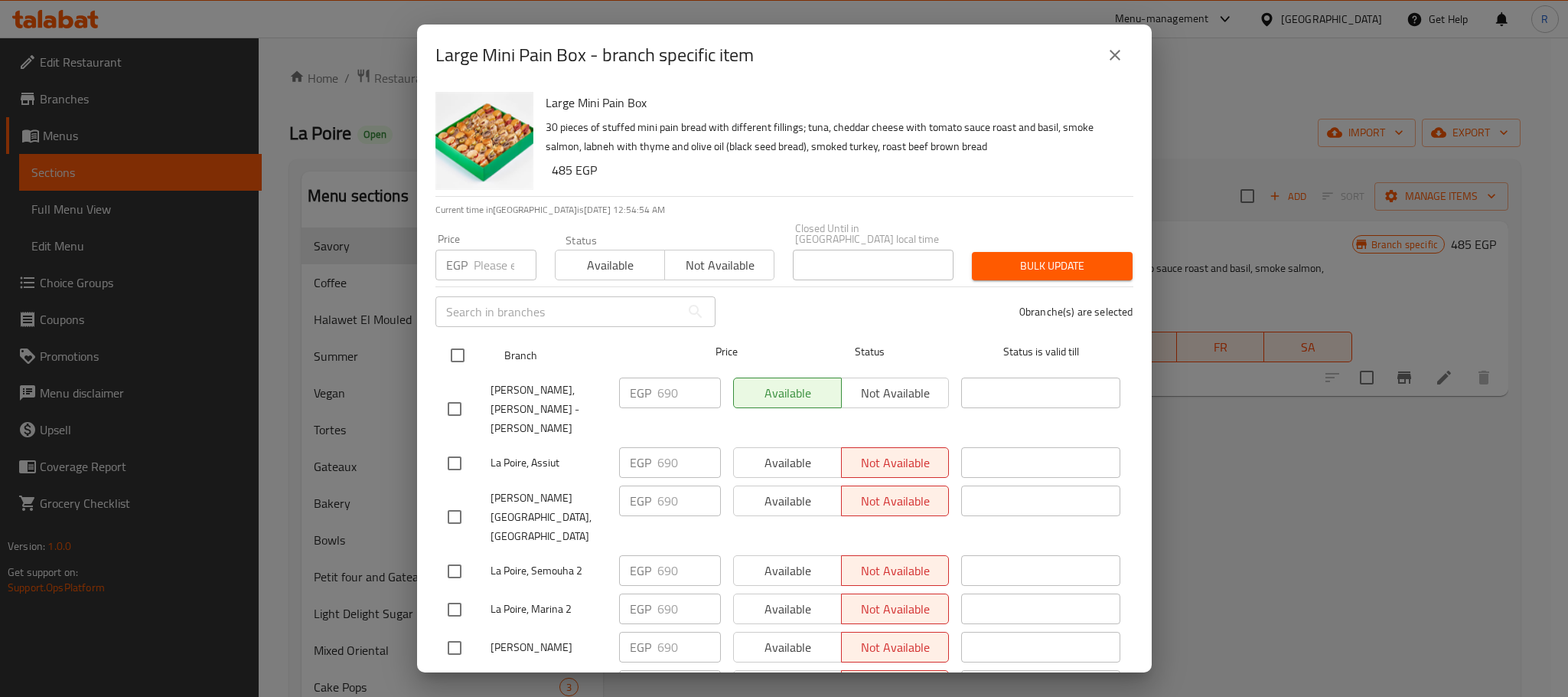
click at [457, 347] on input "checkbox" at bounding box center [457, 355] width 32 height 32
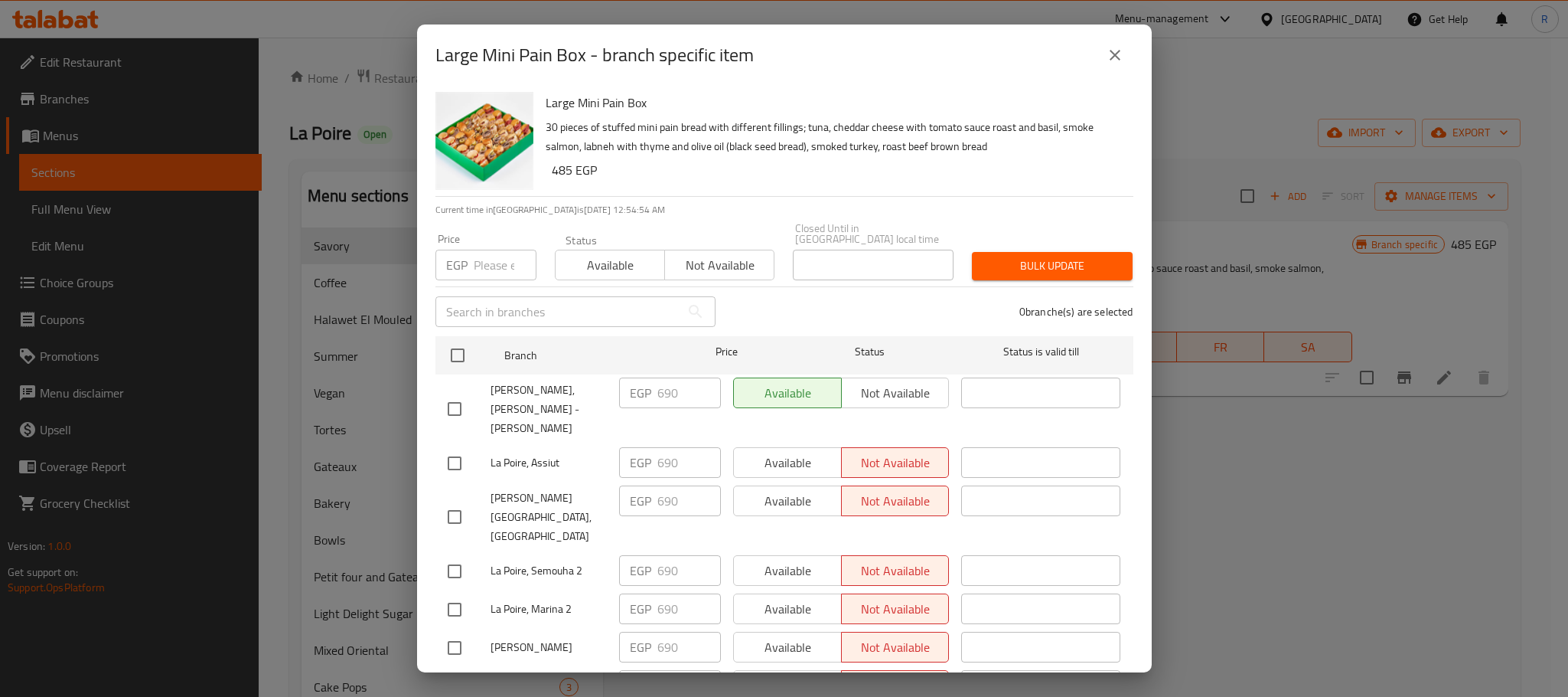
click at [489, 250] on input "number" at bounding box center [505, 264] width 62 height 31
paste input "715"
click at [1058, 256] on span "Bulk update" at bounding box center [1053, 265] width 136 height 19
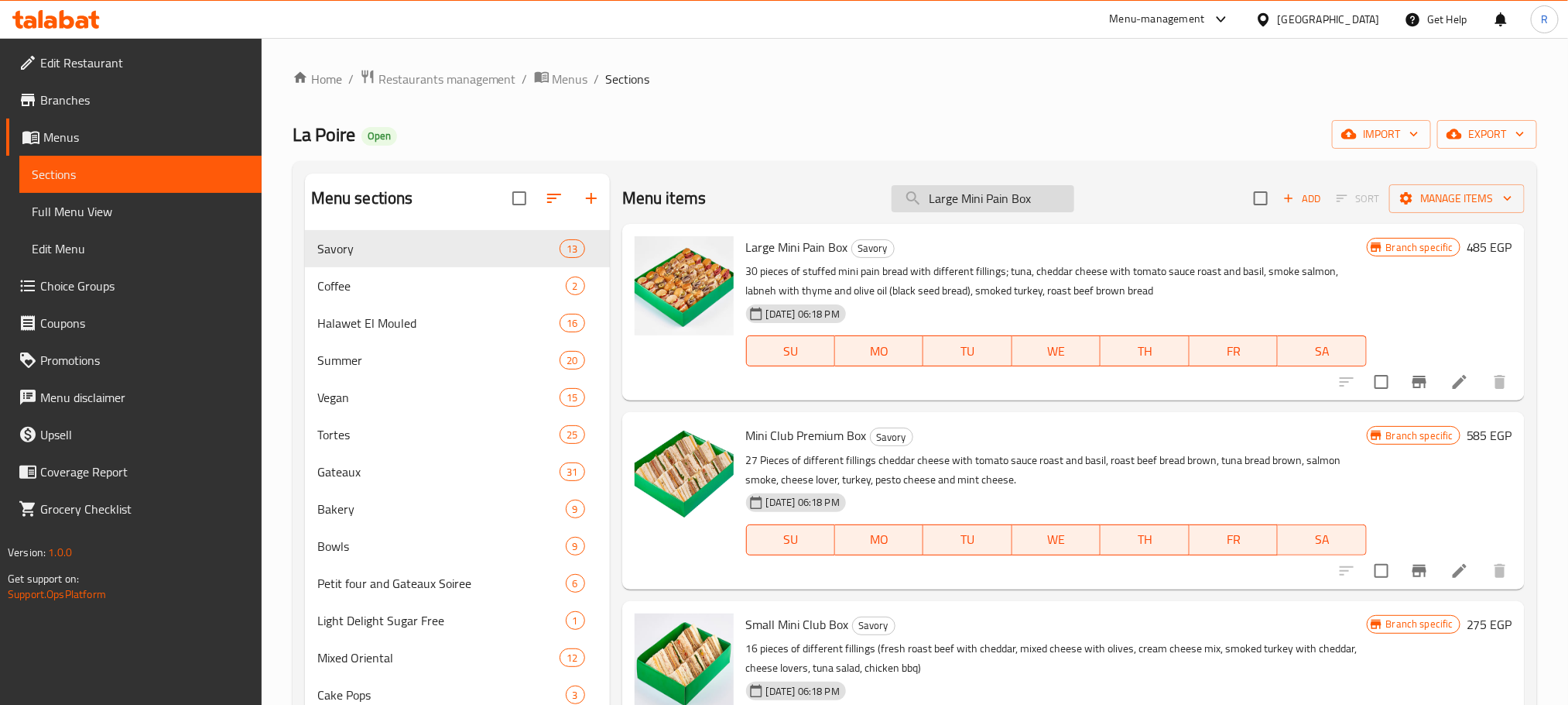
click at [1059, 195] on input "Large Mini Pain Box" at bounding box center [982, 199] width 182 height 27
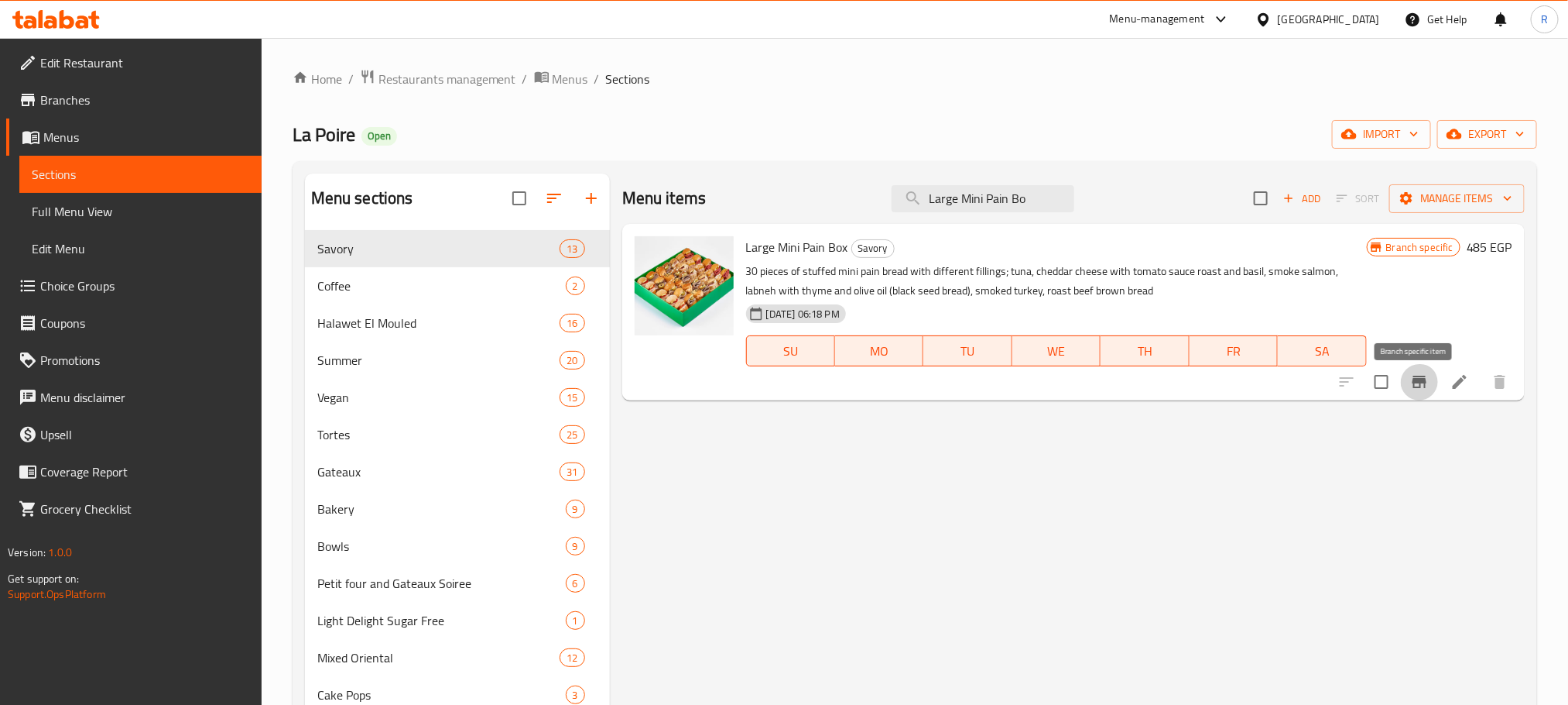
click at [1427, 391] on icon "Branch-specific-item" at bounding box center [1419, 382] width 18 height 19
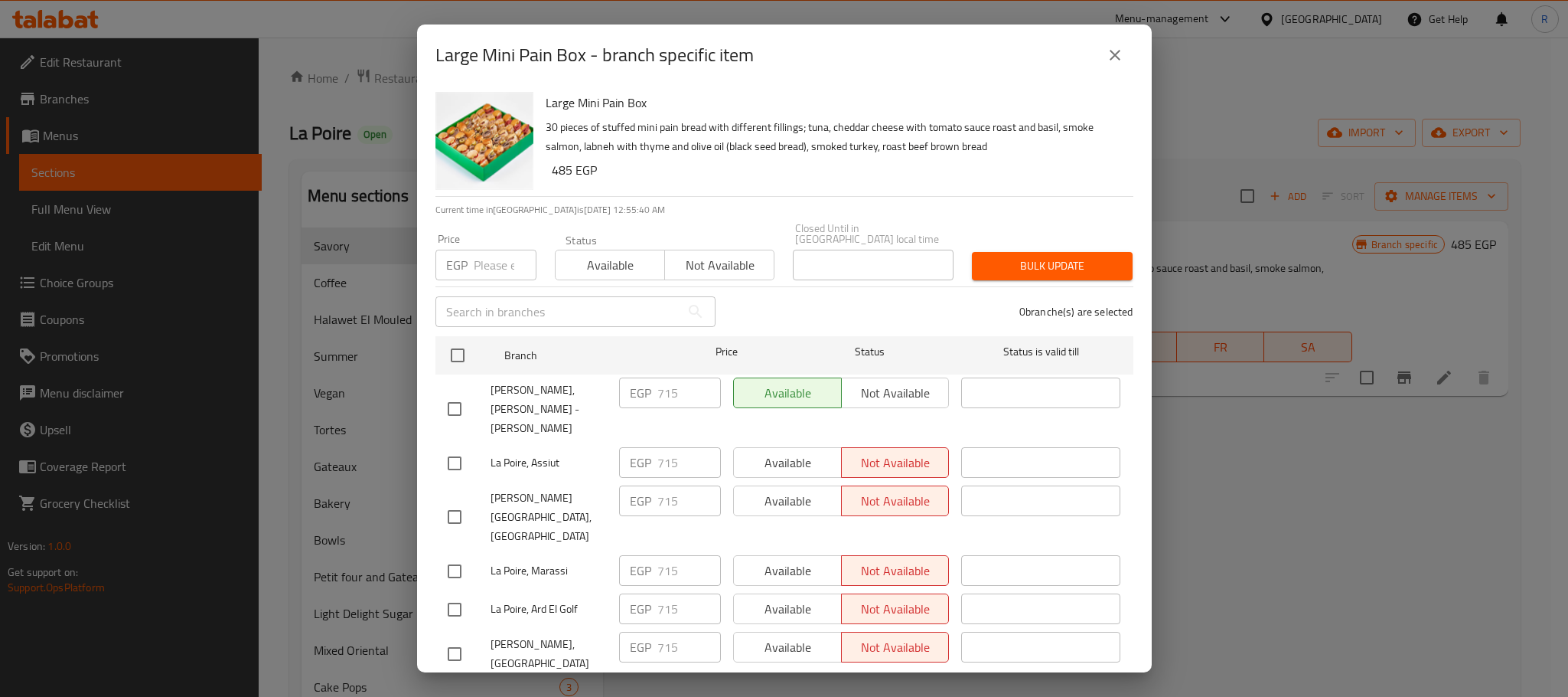
click at [1107, 53] on icon "close" at bounding box center [1115, 55] width 18 height 18
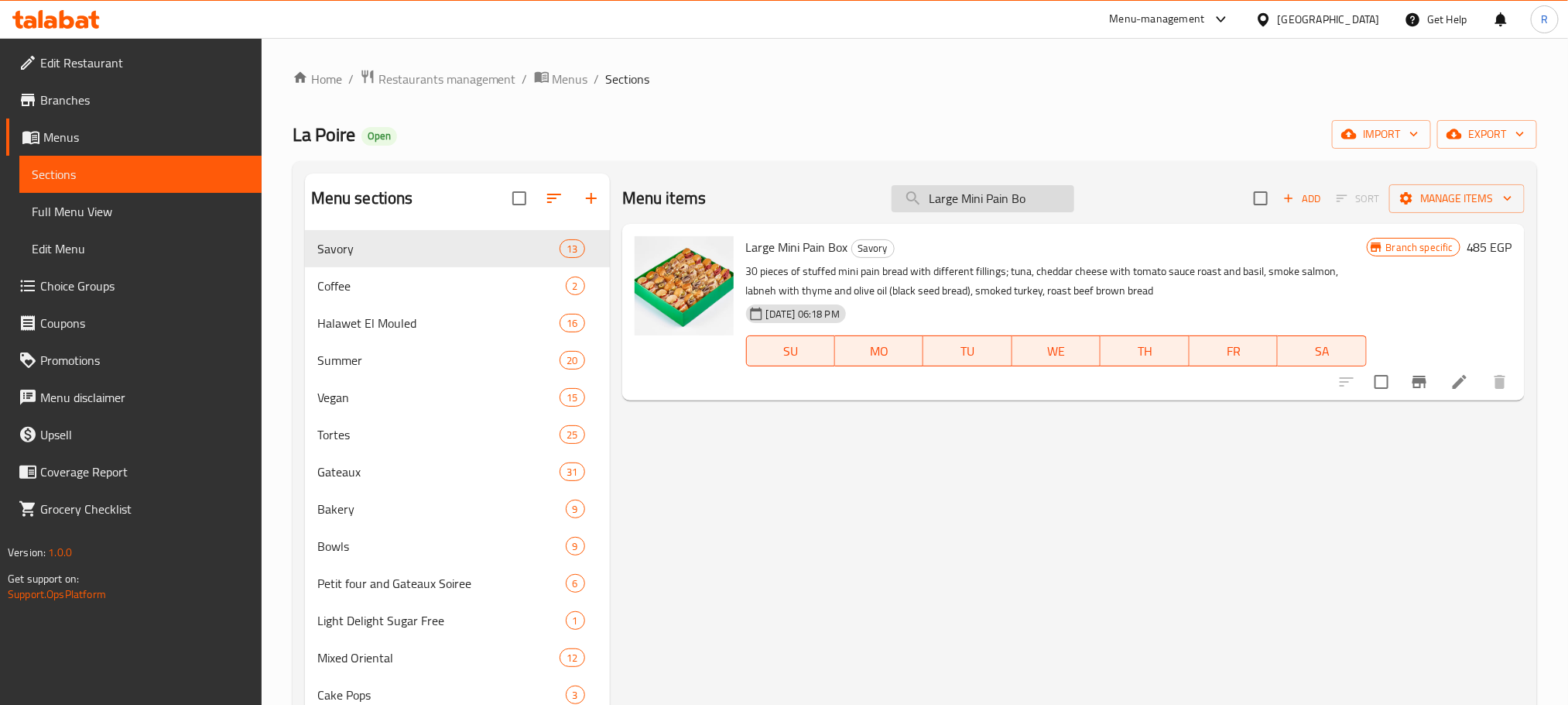
click at [945, 207] on input "Large Mini Pain Bo" at bounding box center [982, 199] width 182 height 27
paste input "Small Mini Pain Box"
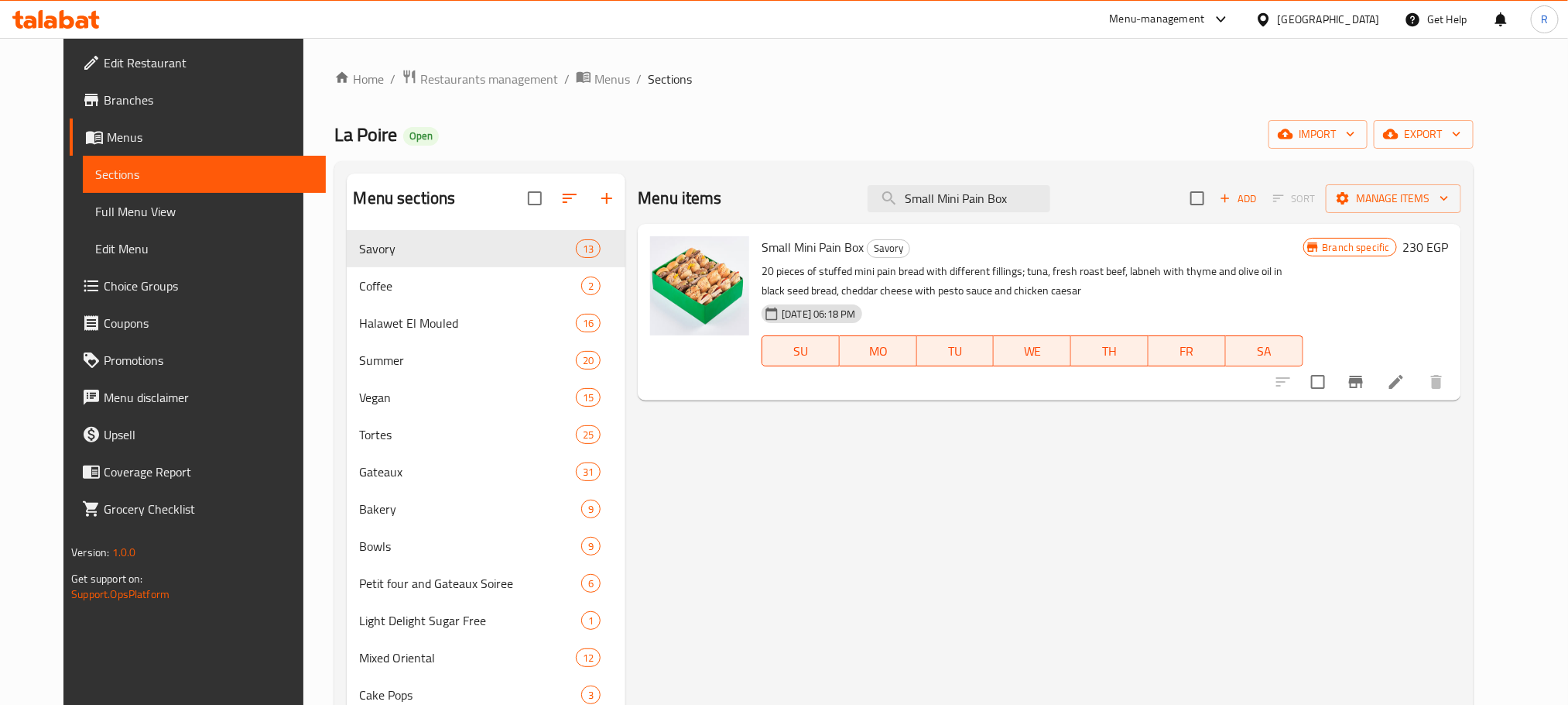
click at [1363, 384] on icon "Branch-specific-item" at bounding box center [1355, 381] width 14 height 13
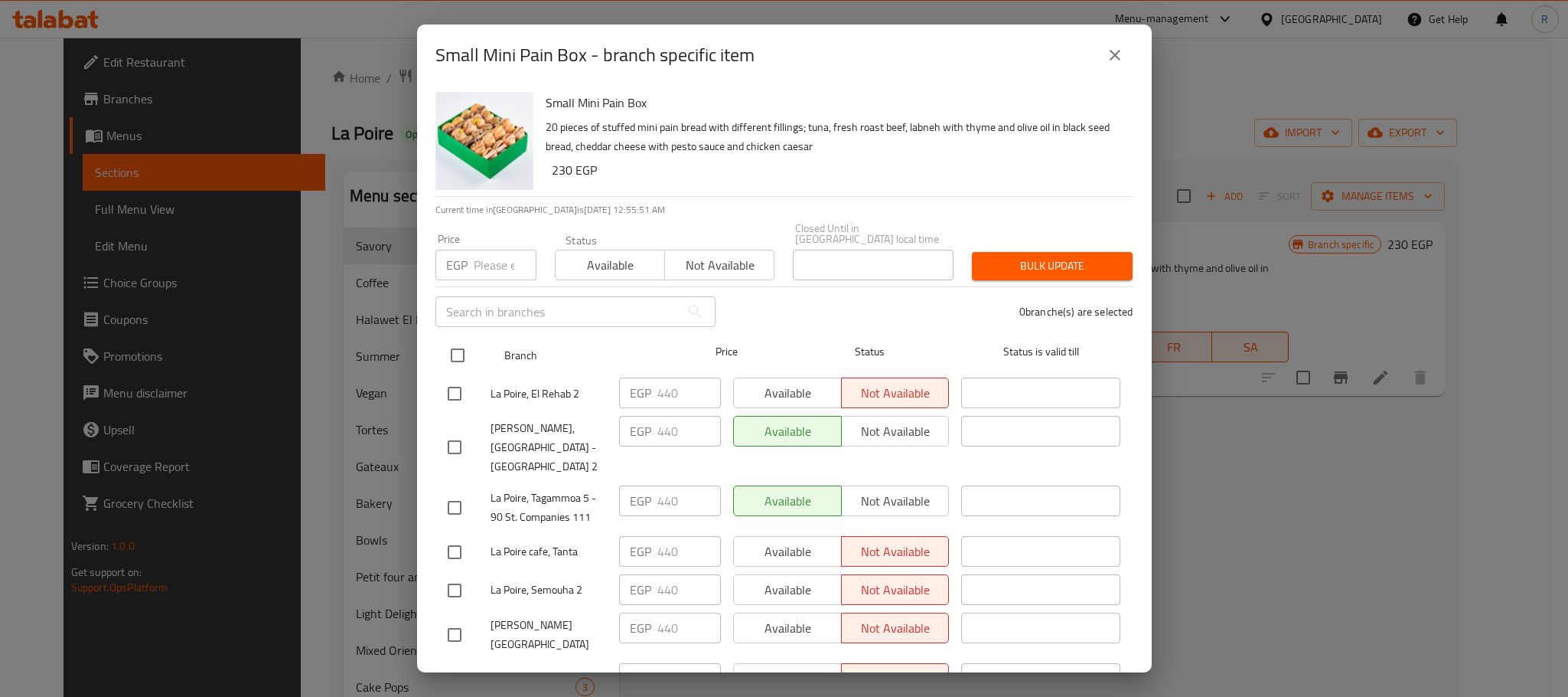
click at [450, 352] on input "checkbox" at bounding box center [457, 355] width 32 height 32
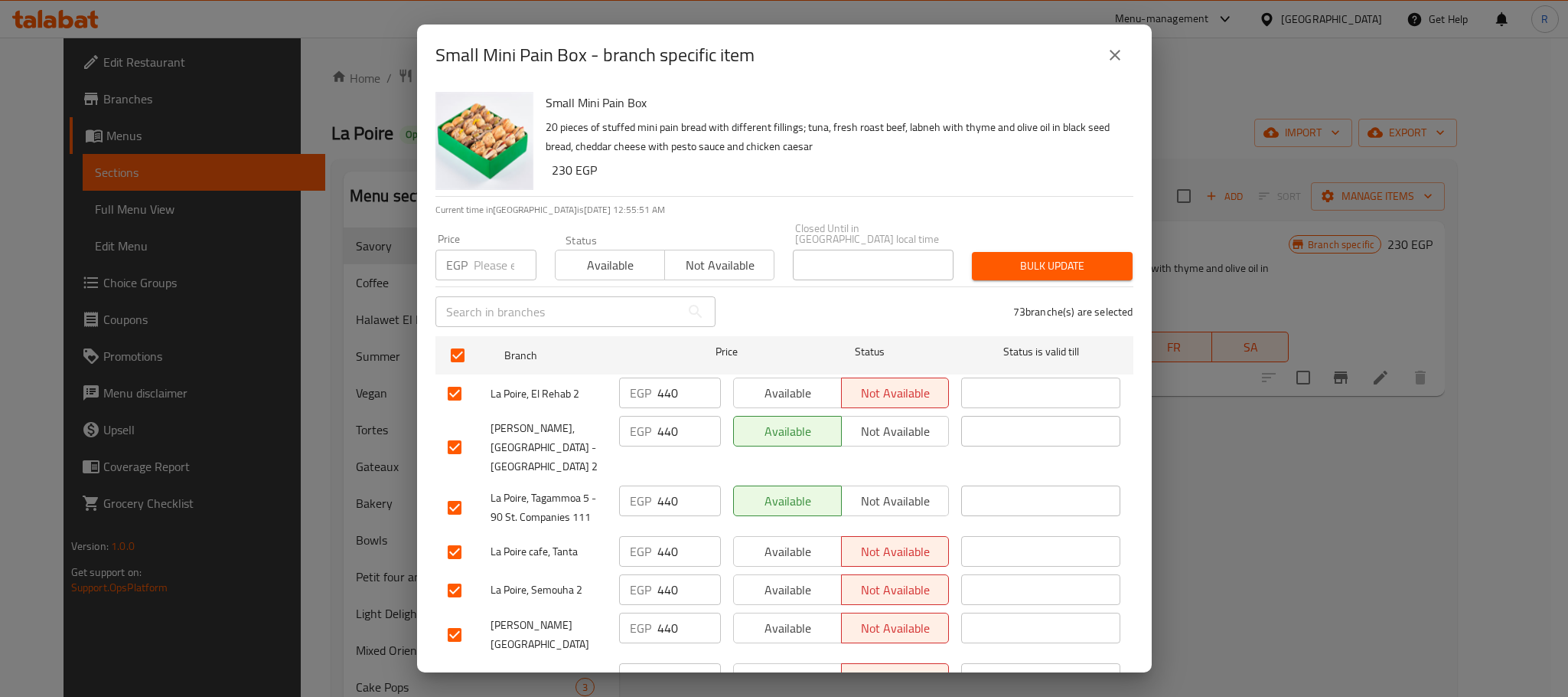
click at [483, 264] on input "number" at bounding box center [505, 264] width 62 height 31
paste input "470"
click at [1027, 267] on span "Bulk update" at bounding box center [1053, 265] width 136 height 19
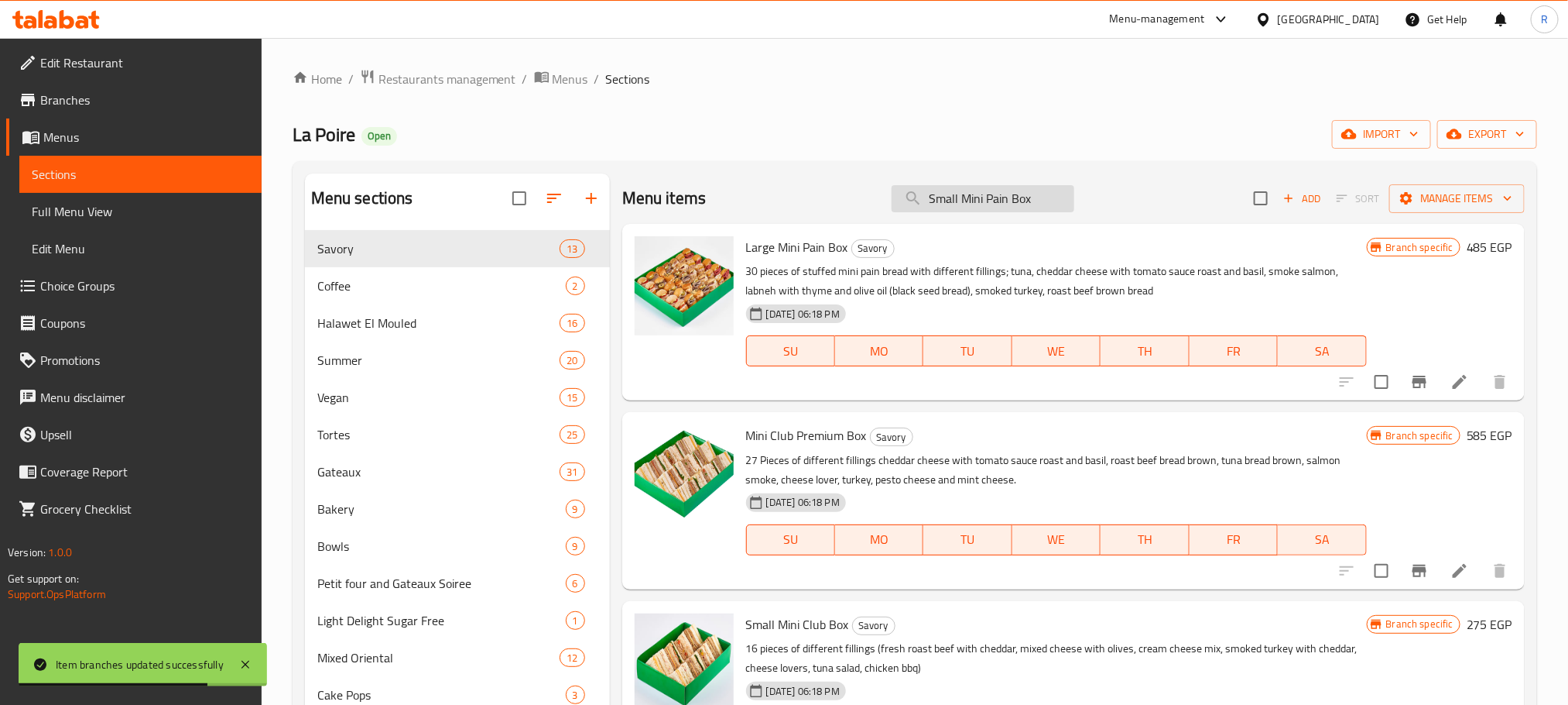
click at [1043, 191] on input "Small Mini Pain Box" at bounding box center [982, 199] width 182 height 27
paste input "Mini Club &"
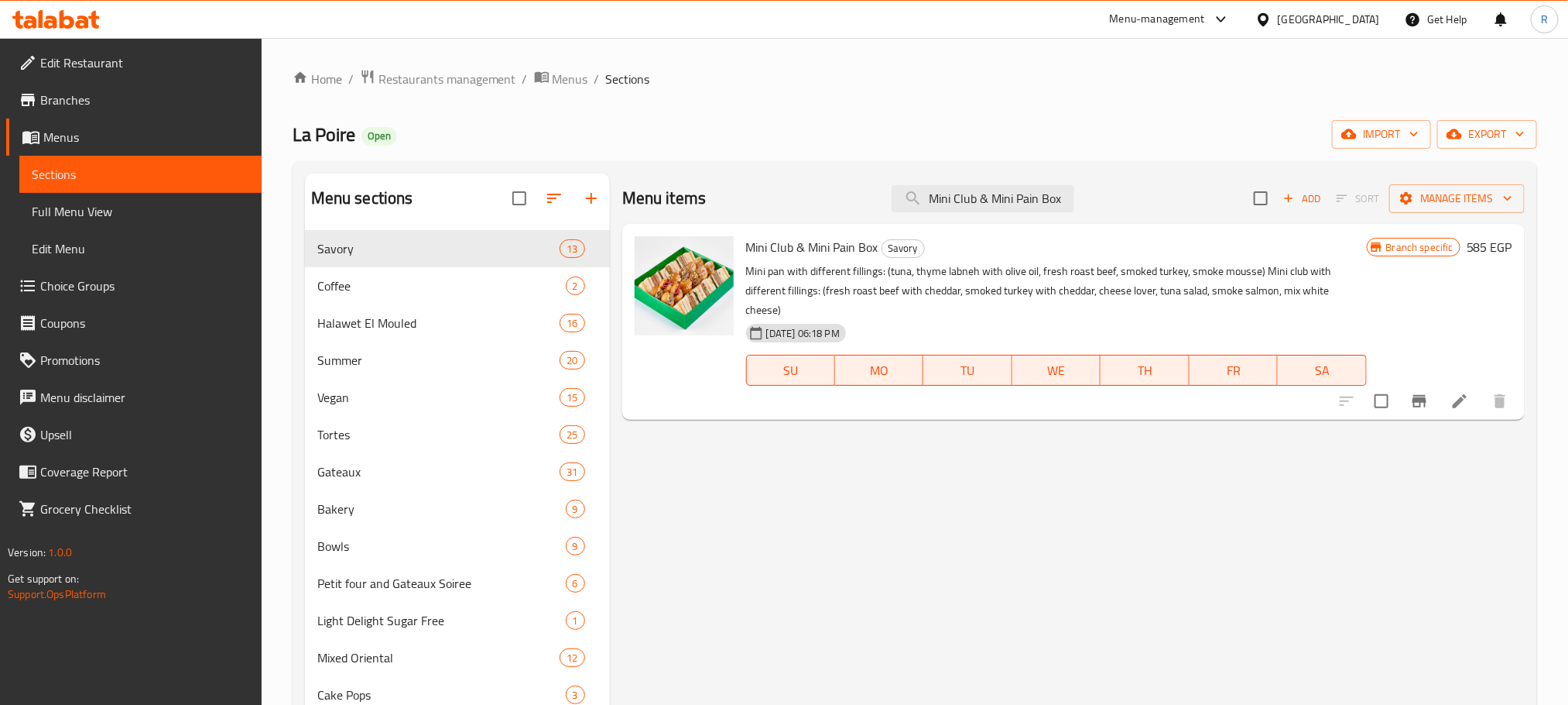
click at [1412, 407] on icon "Branch-specific-item" at bounding box center [1419, 400] width 14 height 13
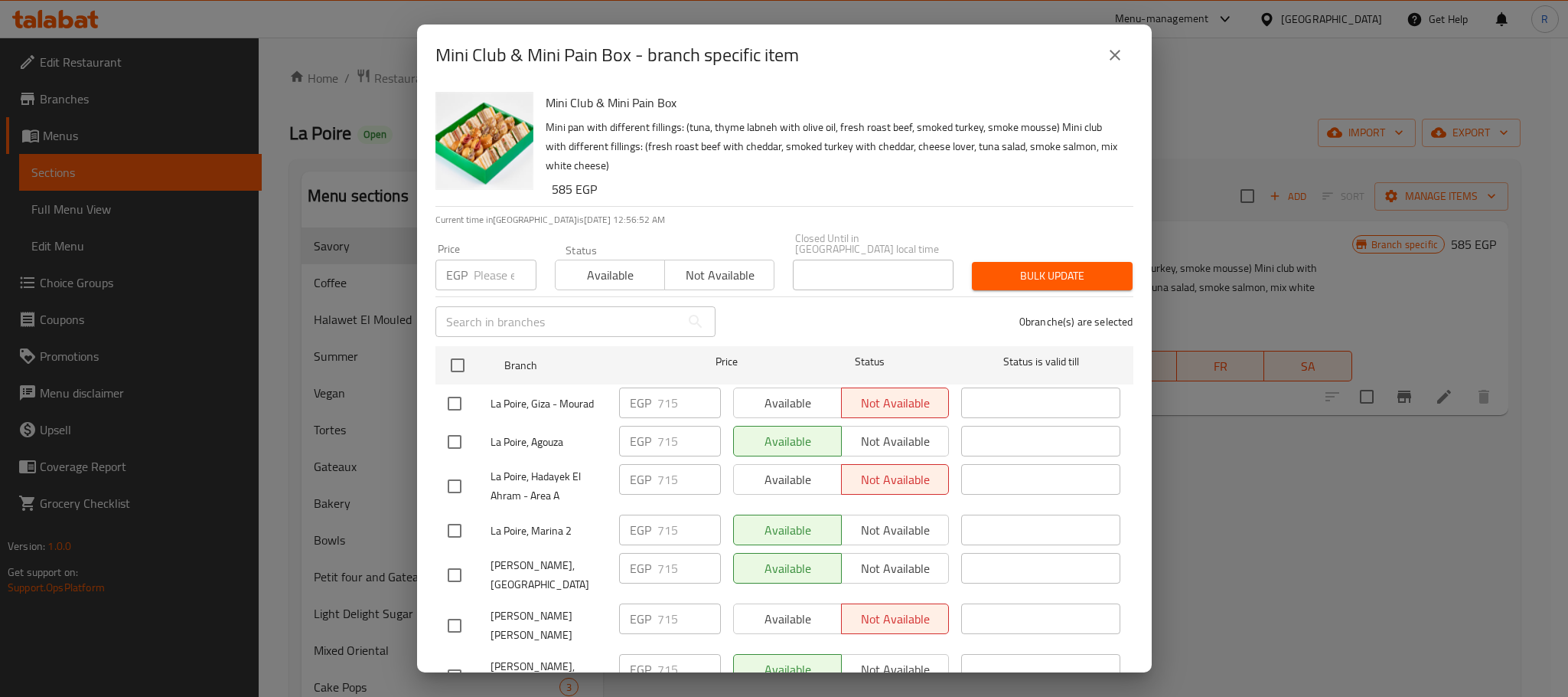
click at [455, 366] on input "checkbox" at bounding box center [457, 365] width 32 height 32
click at [486, 274] on input "number" at bounding box center [505, 274] width 62 height 31
paste input "745"
click at [1045, 266] on span "Bulk update" at bounding box center [1053, 275] width 136 height 19
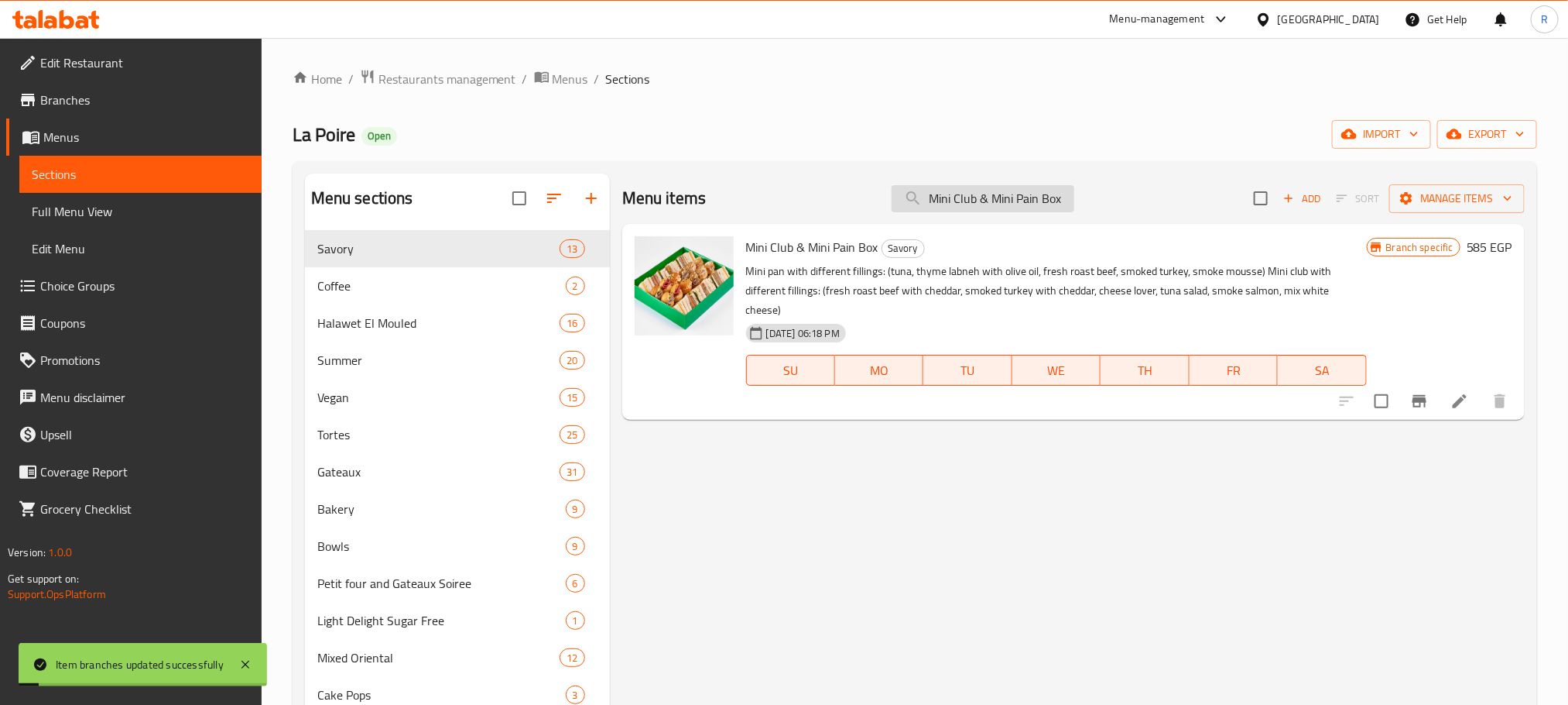
click at [1041, 202] on input "Mini Club & Mini Pain Box" at bounding box center [982, 199] width 182 height 27
click at [1041, 200] on input "Mini Club & Mini Pain Box" at bounding box center [982, 199] width 182 height 27
paste input "Small"
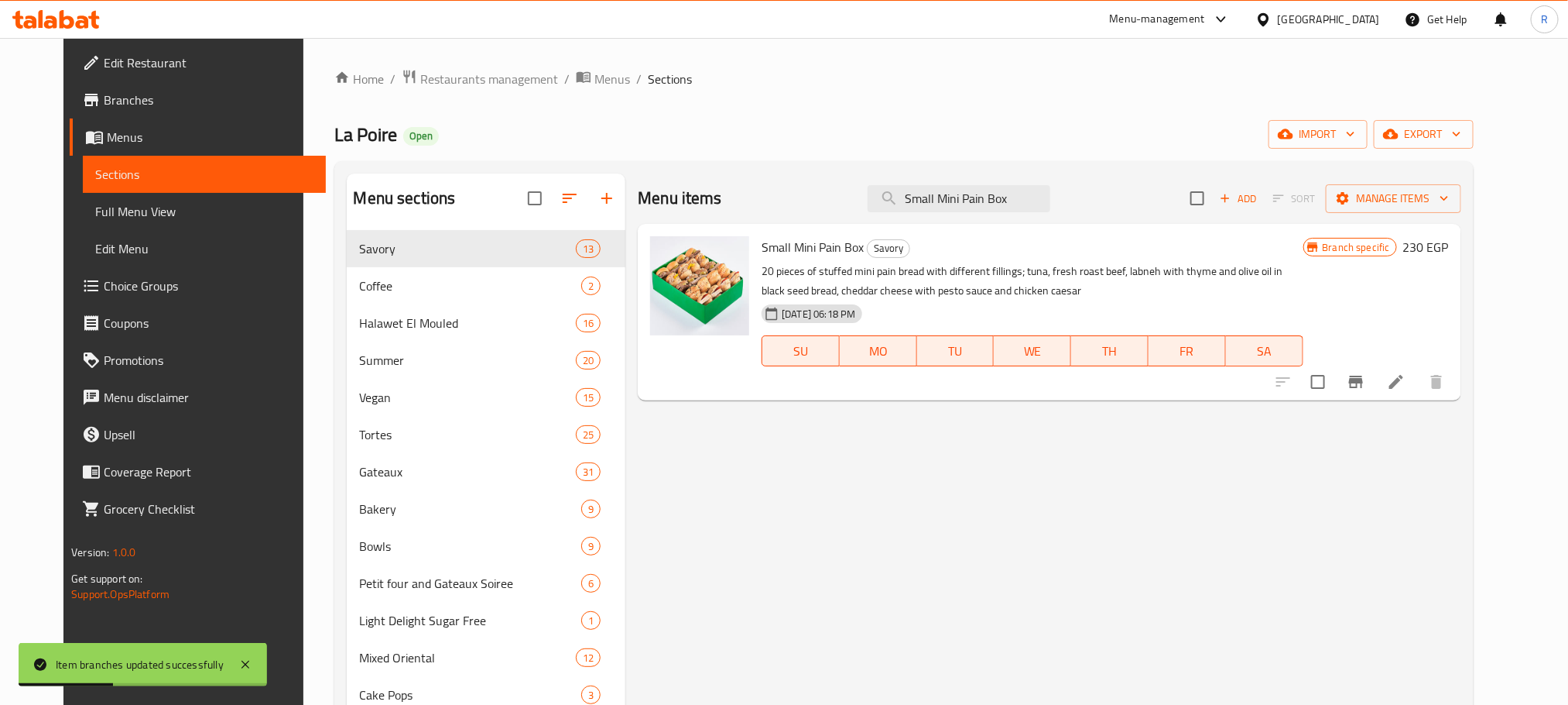
click at [1365, 391] on icon "Branch-specific-item" at bounding box center [1356, 382] width 18 height 19
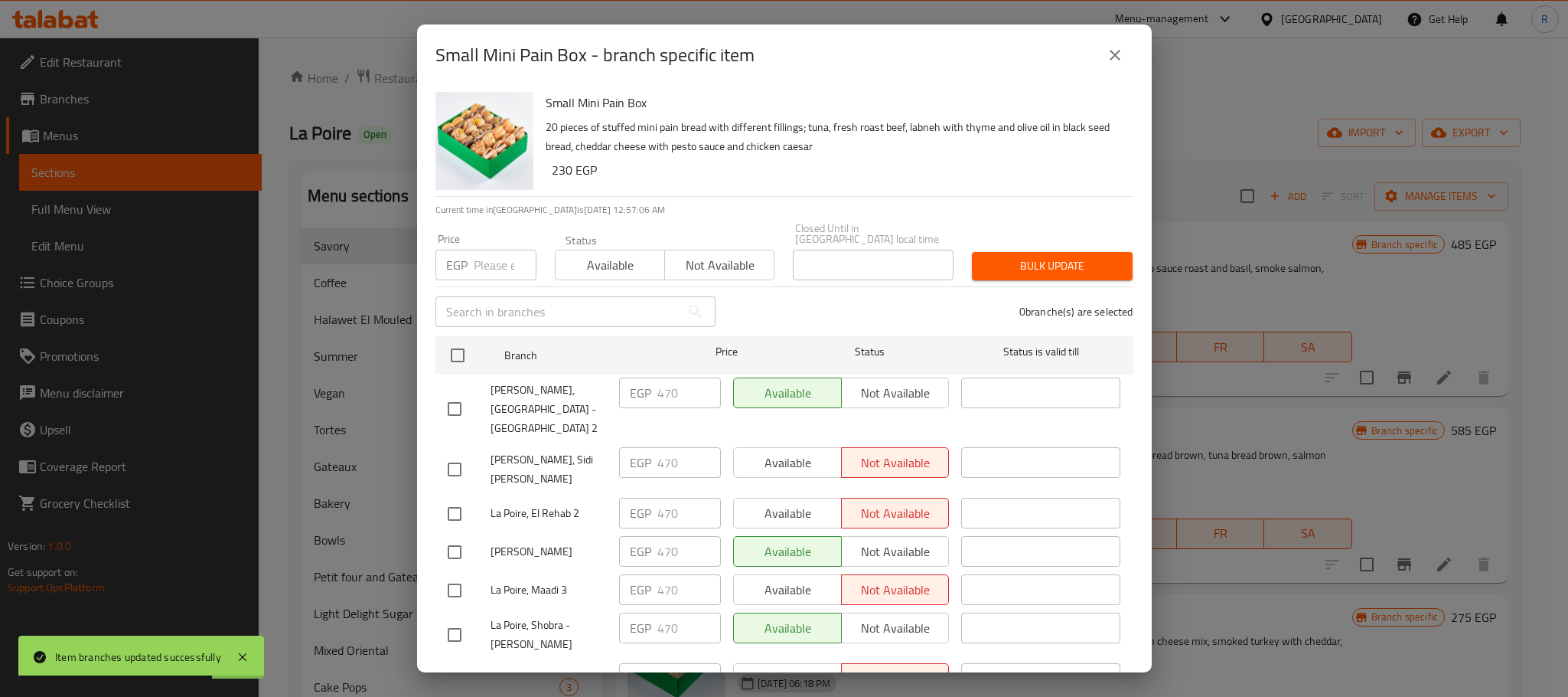
click at [1122, 53] on icon "close" at bounding box center [1115, 55] width 18 height 18
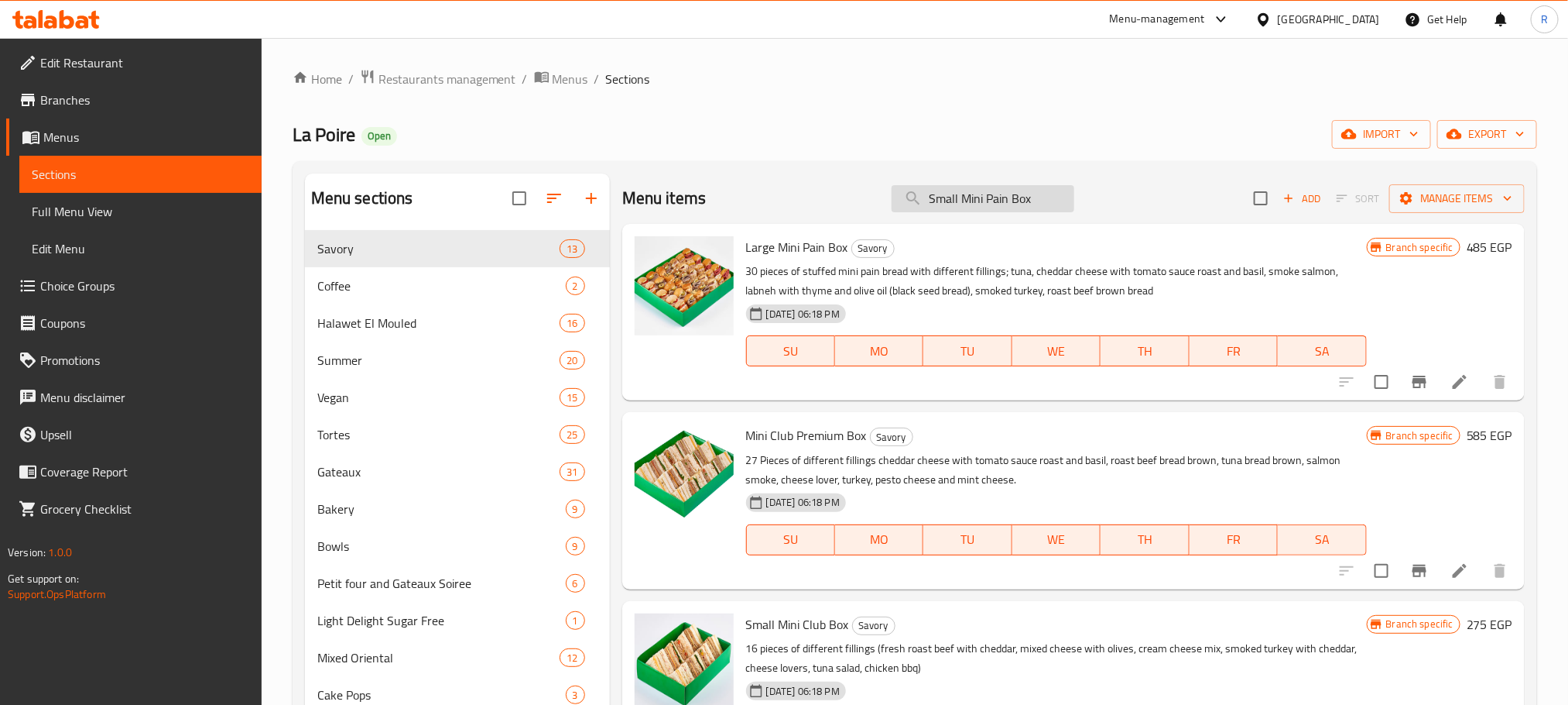
click at [1024, 189] on input "Small Mini Pain Box" at bounding box center [982, 199] width 182 height 27
click at [1024, 188] on input "Small Mini Pain Box" at bounding box center [982, 199] width 182 height 27
paste input "Club"
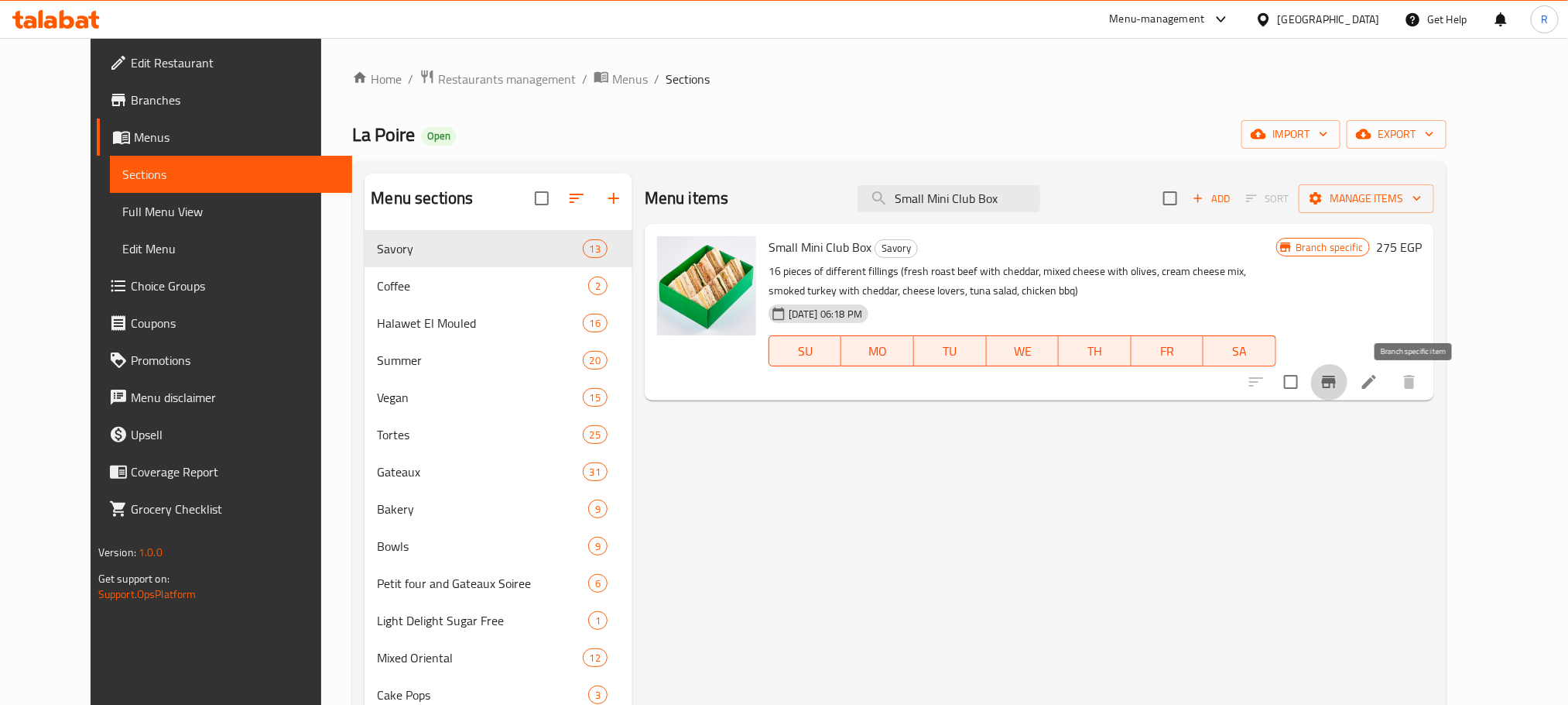
click at [1336, 386] on icon "Branch-specific-item" at bounding box center [1328, 381] width 14 height 13
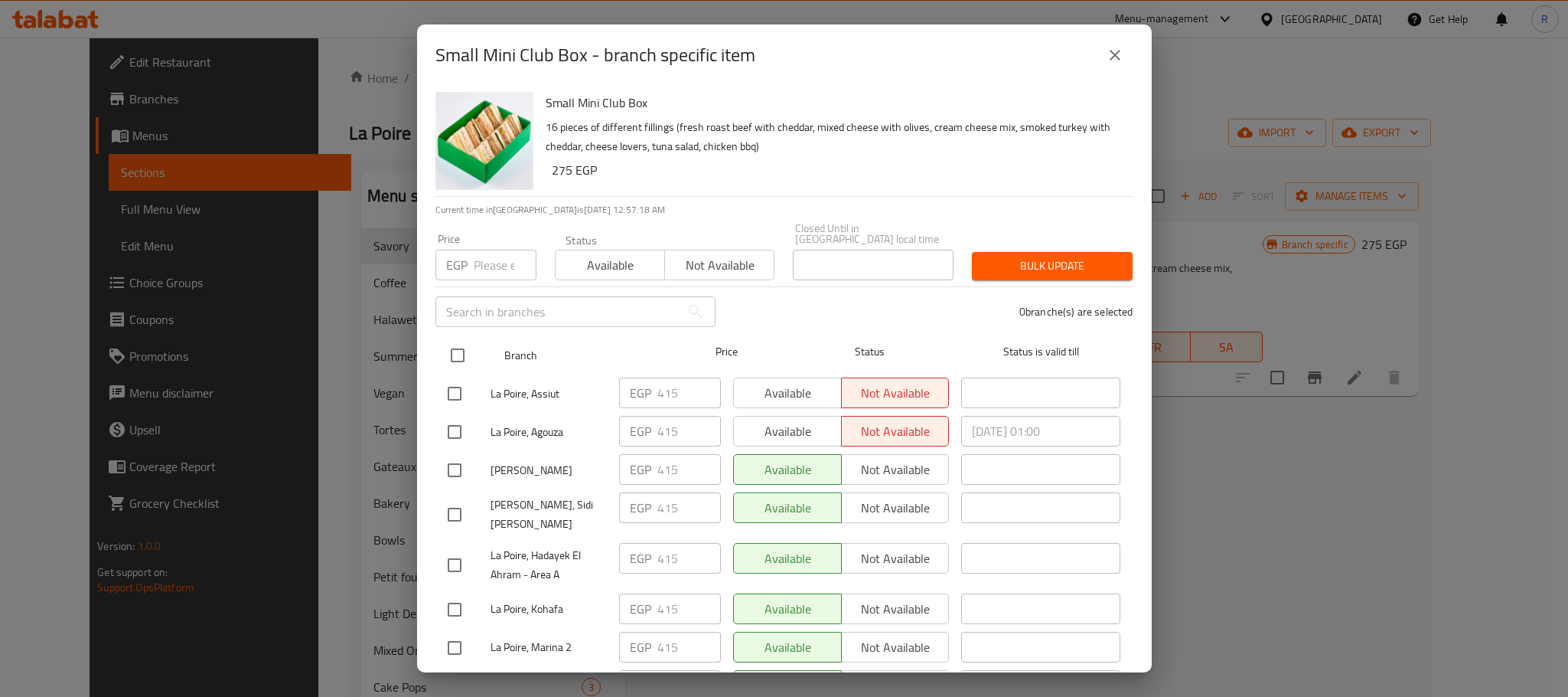
click at [461, 352] on input "checkbox" at bounding box center [457, 355] width 32 height 32
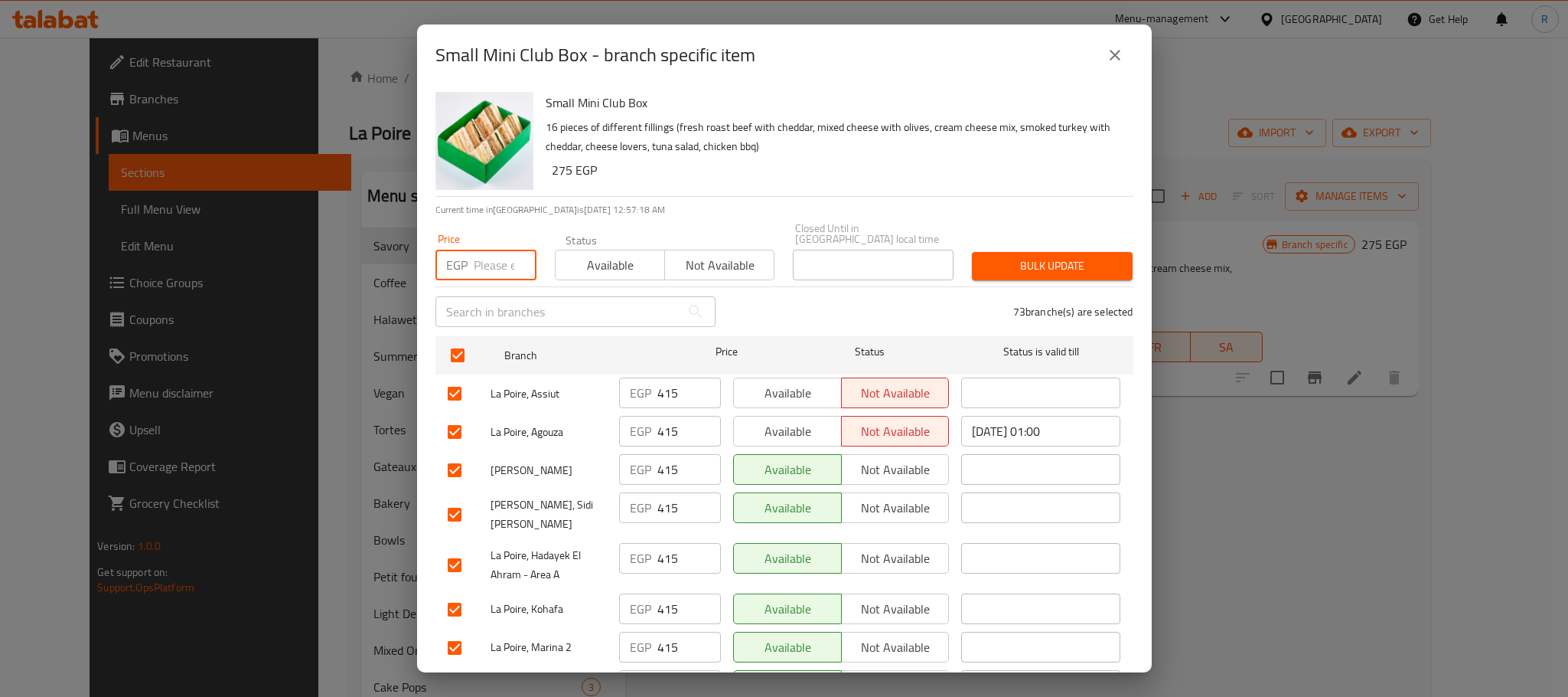
click at [481, 250] on input "number" at bounding box center [505, 264] width 62 height 31
paste input "435"
click at [1059, 256] on span "Bulk update" at bounding box center [1053, 265] width 136 height 19
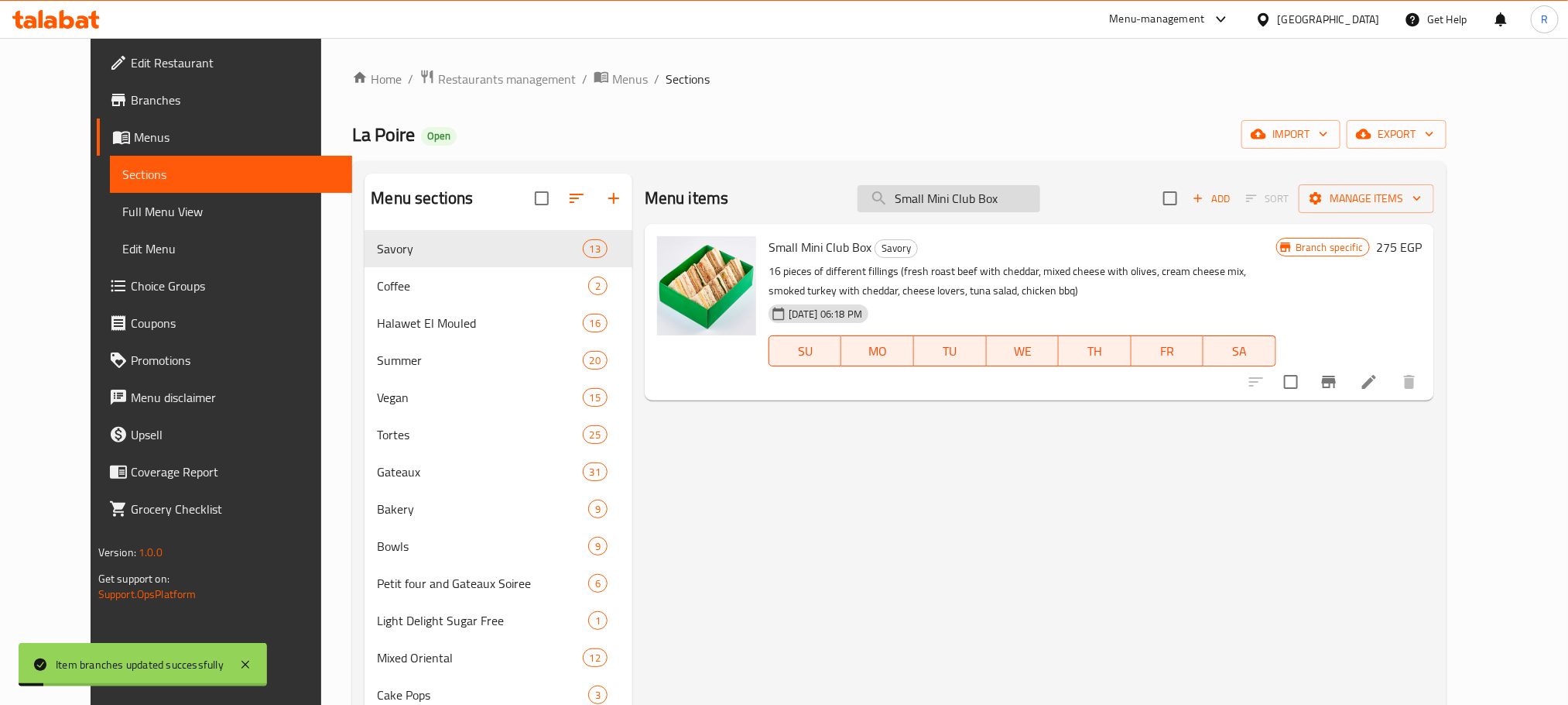
click at [998, 200] on input "Small Mini Club Box" at bounding box center [948, 199] width 182 height 27
paste input "Cake Pops Small"
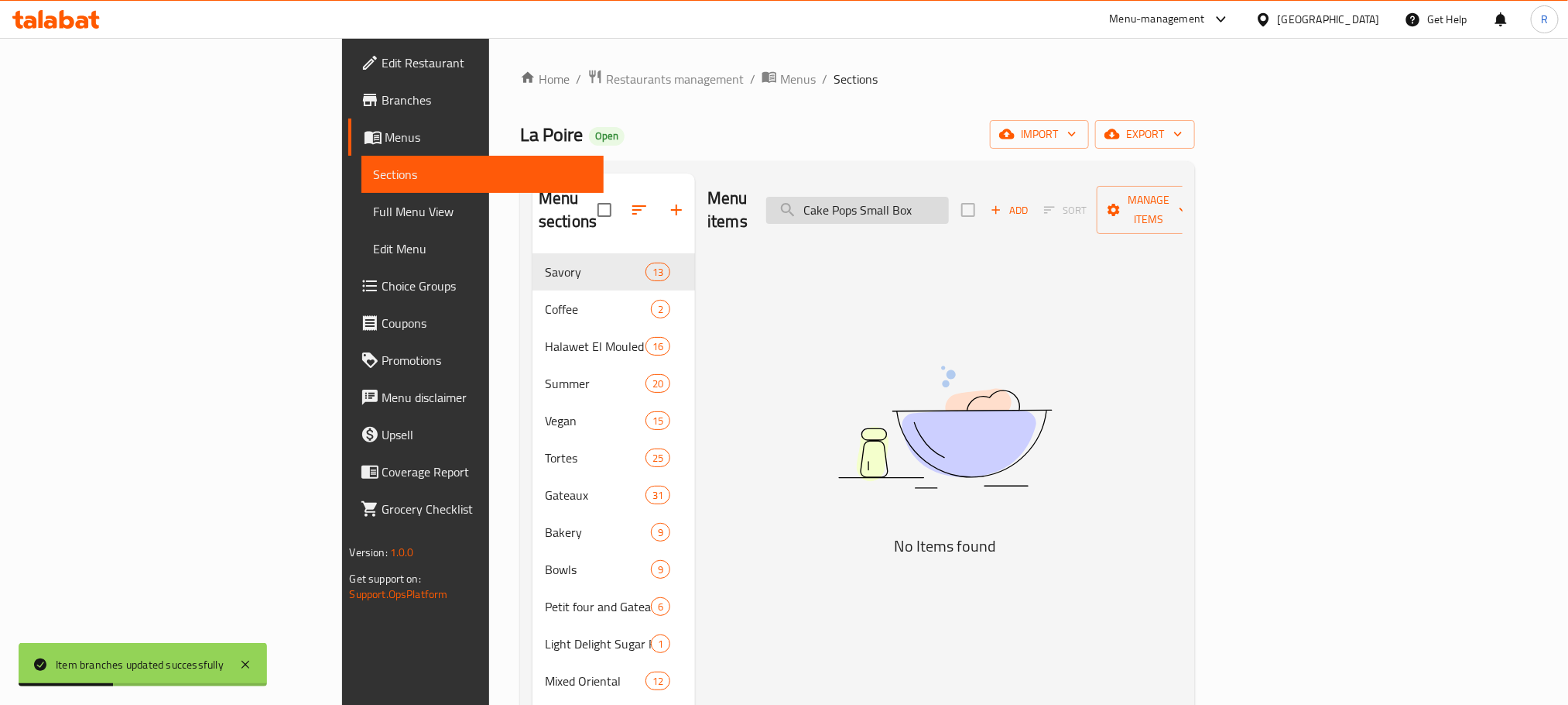
click at [949, 208] on input "Cake Pops Small Box" at bounding box center [857, 210] width 182 height 27
click at [949, 200] on input "Cake Pops Small" at bounding box center [857, 210] width 182 height 27
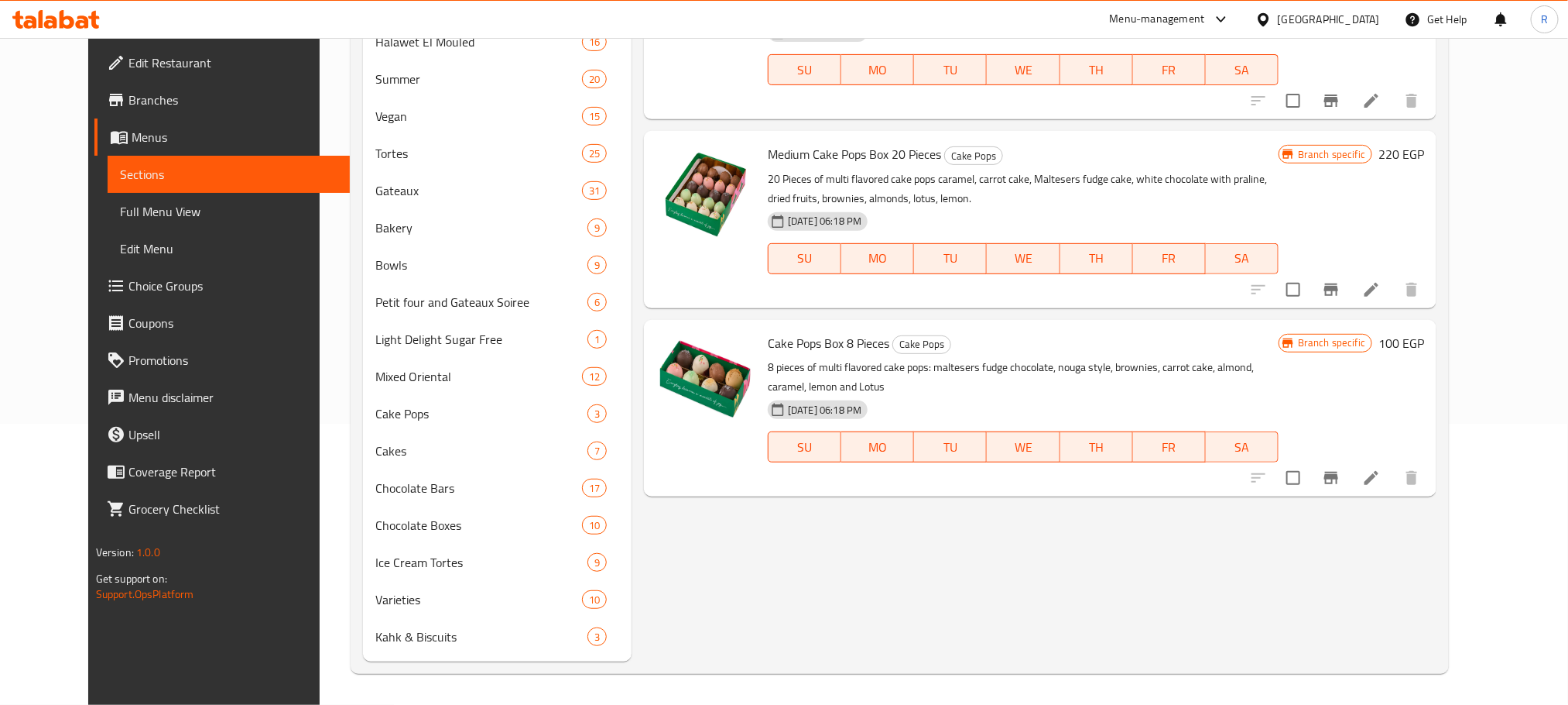
scroll to position [307, 0]
click at [1340, 469] on icon "Branch-specific-item" at bounding box center [1331, 478] width 18 height 19
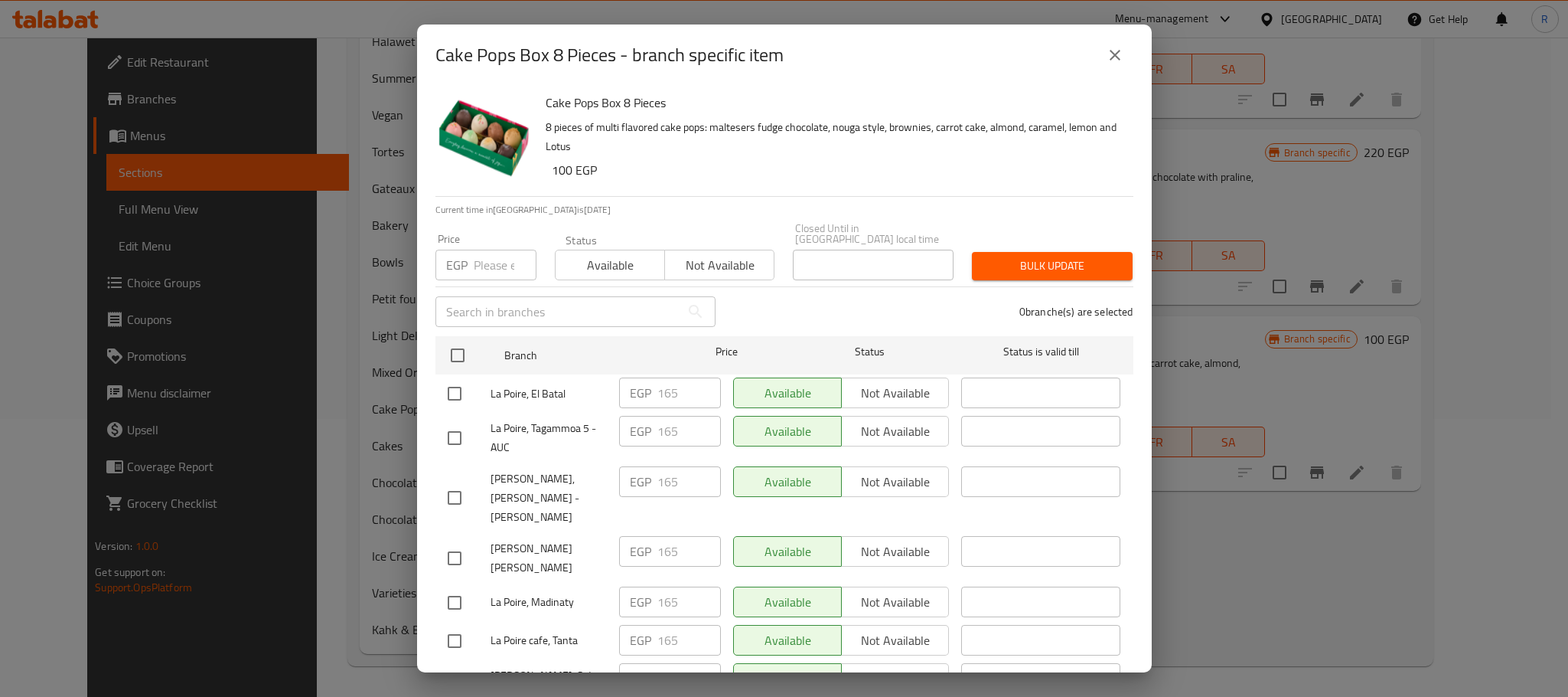
click at [453, 345] on input "checkbox" at bounding box center [457, 355] width 32 height 32
click at [492, 255] on input "number" at bounding box center [505, 264] width 62 height 31
paste input "220"
click at [1109, 57] on icon "close" at bounding box center [1115, 55] width 18 height 18
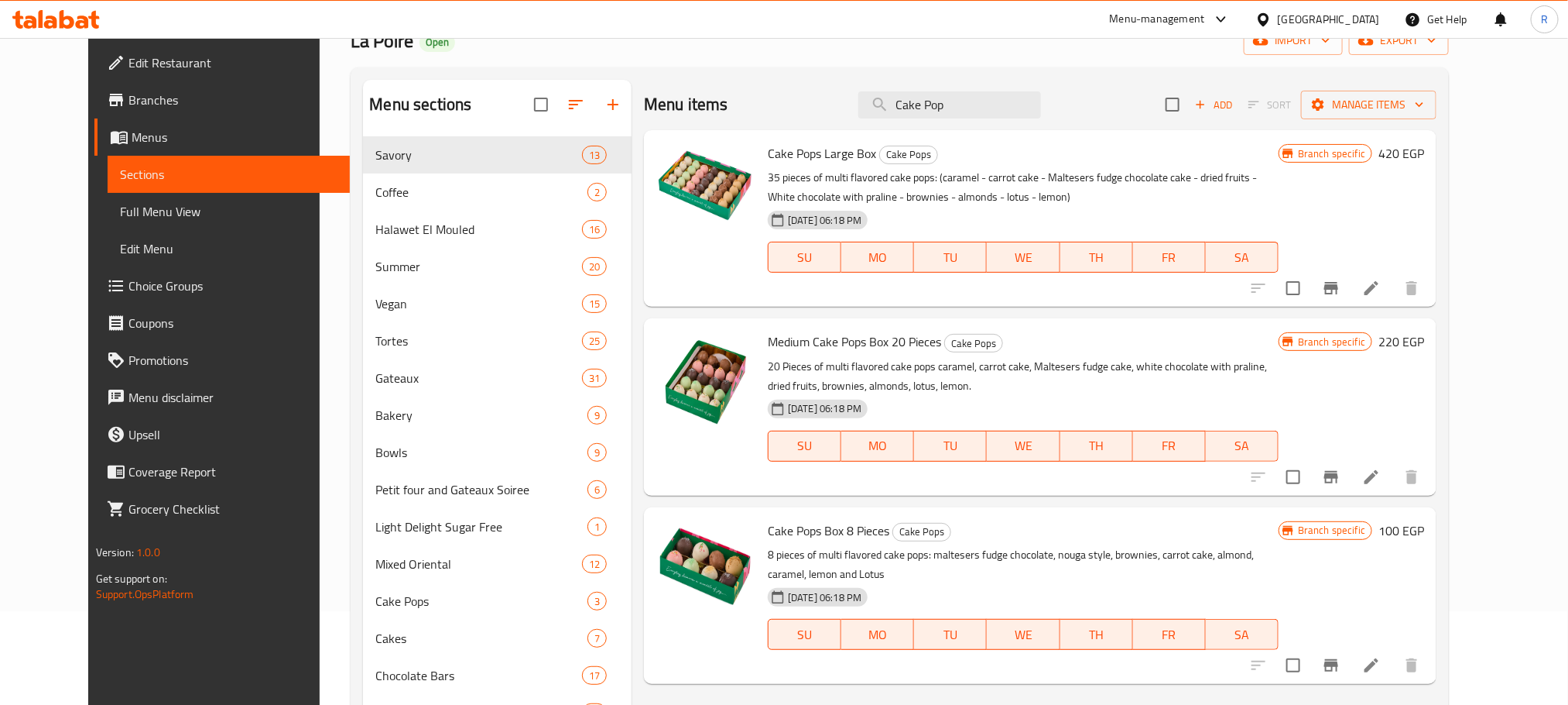
scroll to position [0, 0]
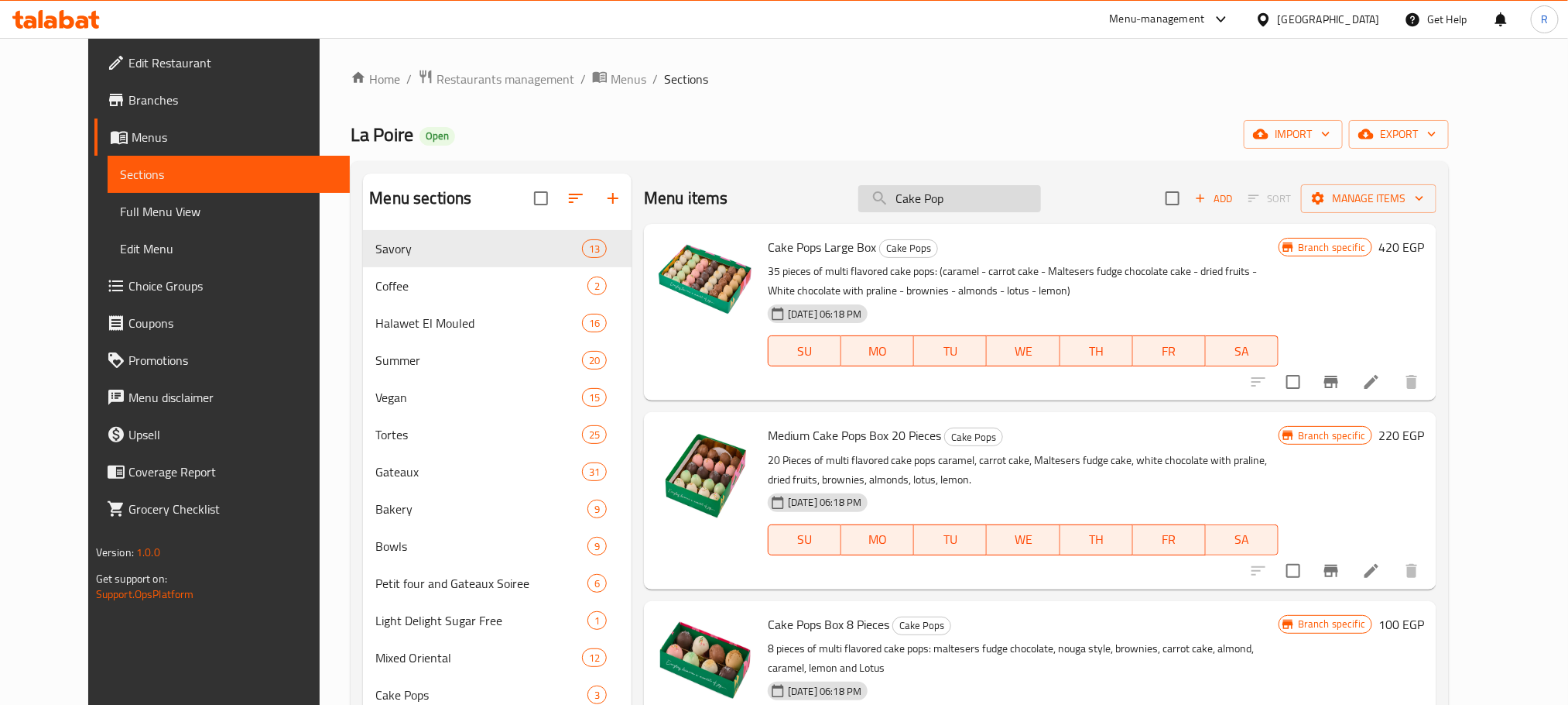
click at [927, 200] on input "Cake Pop" at bounding box center [949, 199] width 182 height 27
click at [929, 200] on input "Cake Pop" at bounding box center [949, 199] width 182 height 27
click at [999, 189] on input "Pop" at bounding box center [949, 199] width 182 height 27
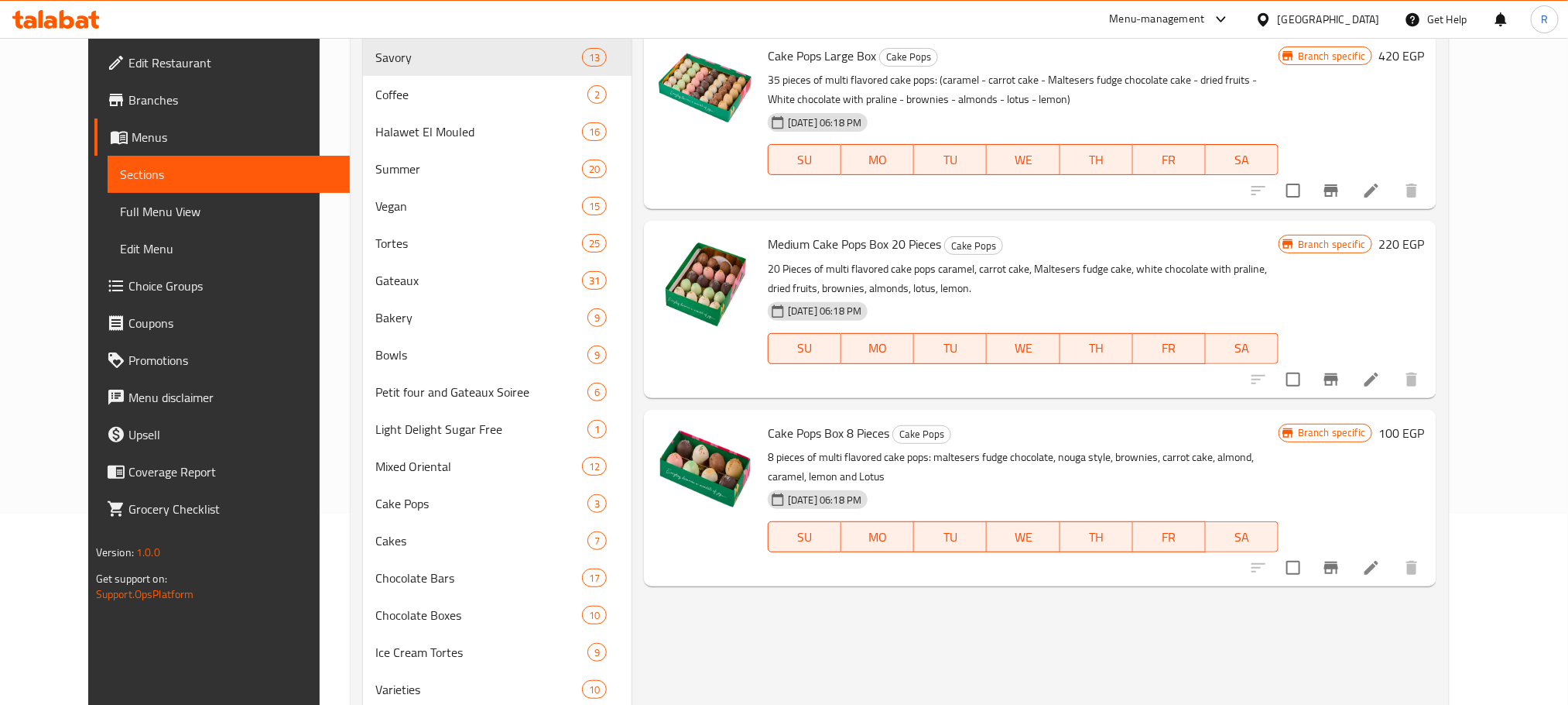
scroll to position [190, 0]
click at [768, 442] on span "Cake Pops Box 8 Pieces" at bounding box center [828, 434] width 122 height 24
drag, startPoint x: 755, startPoint y: 442, endPoint x: 847, endPoint y: 446, distance: 92.1
click at [847, 445] on span "Cake Pops Box 8 Pieces" at bounding box center [828, 434] width 122 height 24
copy span "Cake Pops Box 8 Pieces"
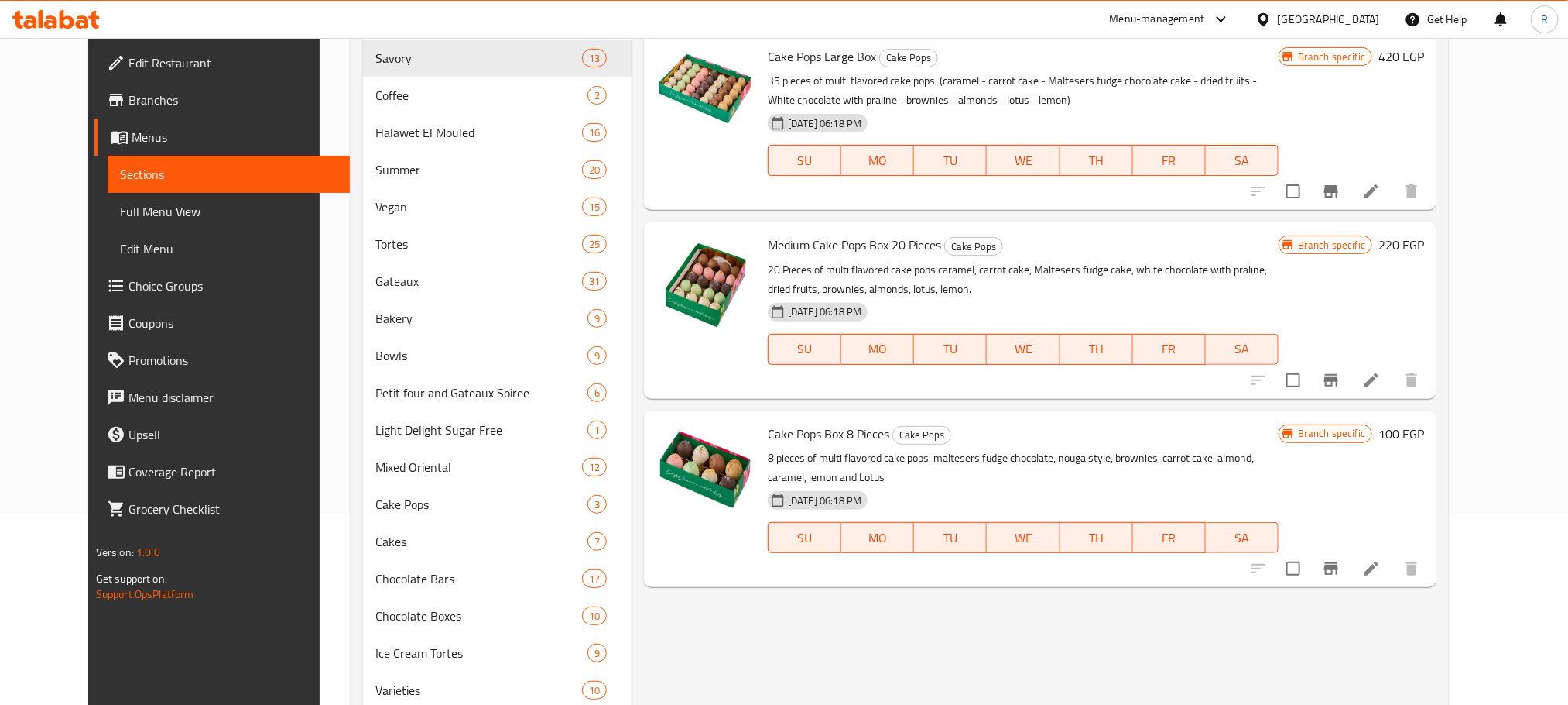
drag, startPoint x: 973, startPoint y: 625, endPoint x: 955, endPoint y: 575, distance: 53.1
click at [973, 625] on div "Menu items Pop Add Sort Manage items Cake Pops Large Box Cake Pops 35 pieces of…" at bounding box center [1033, 368] width 805 height 769
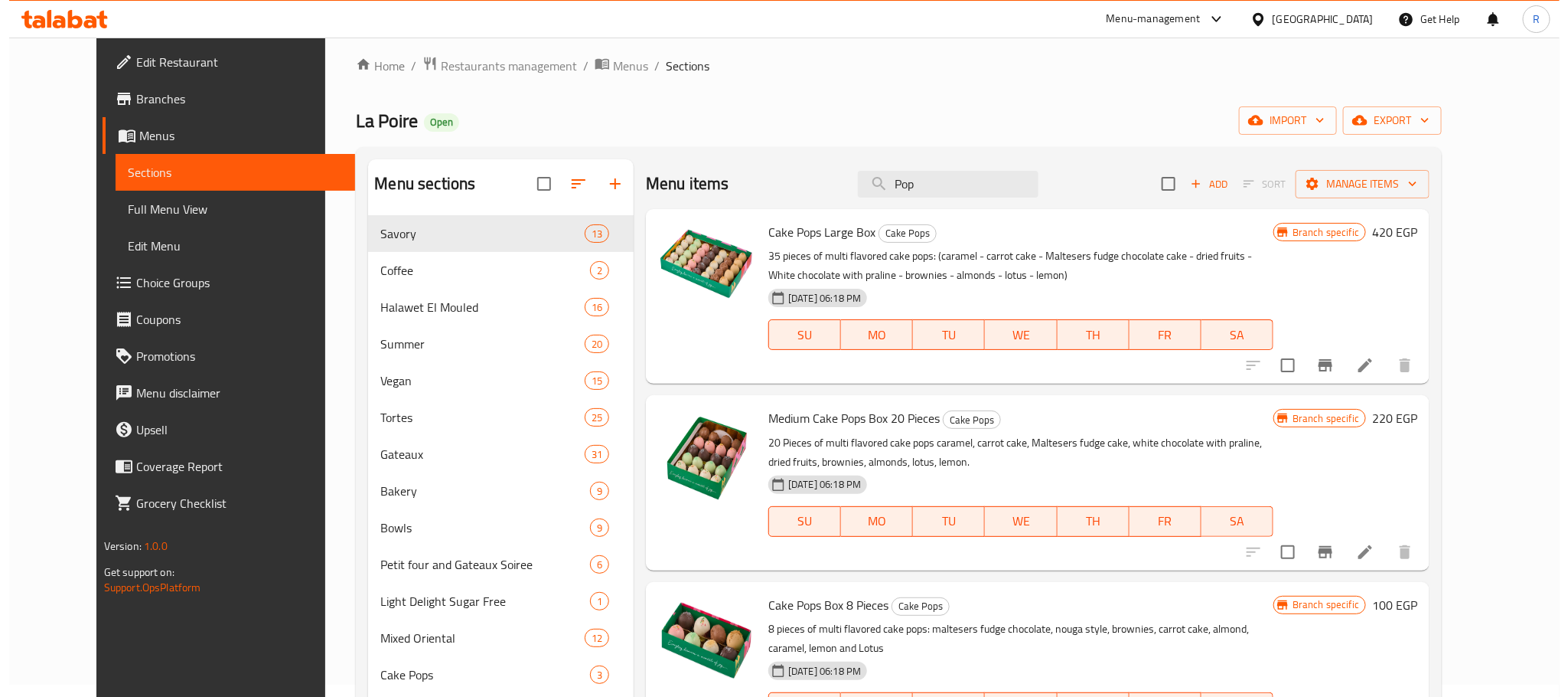
scroll to position [0, 0]
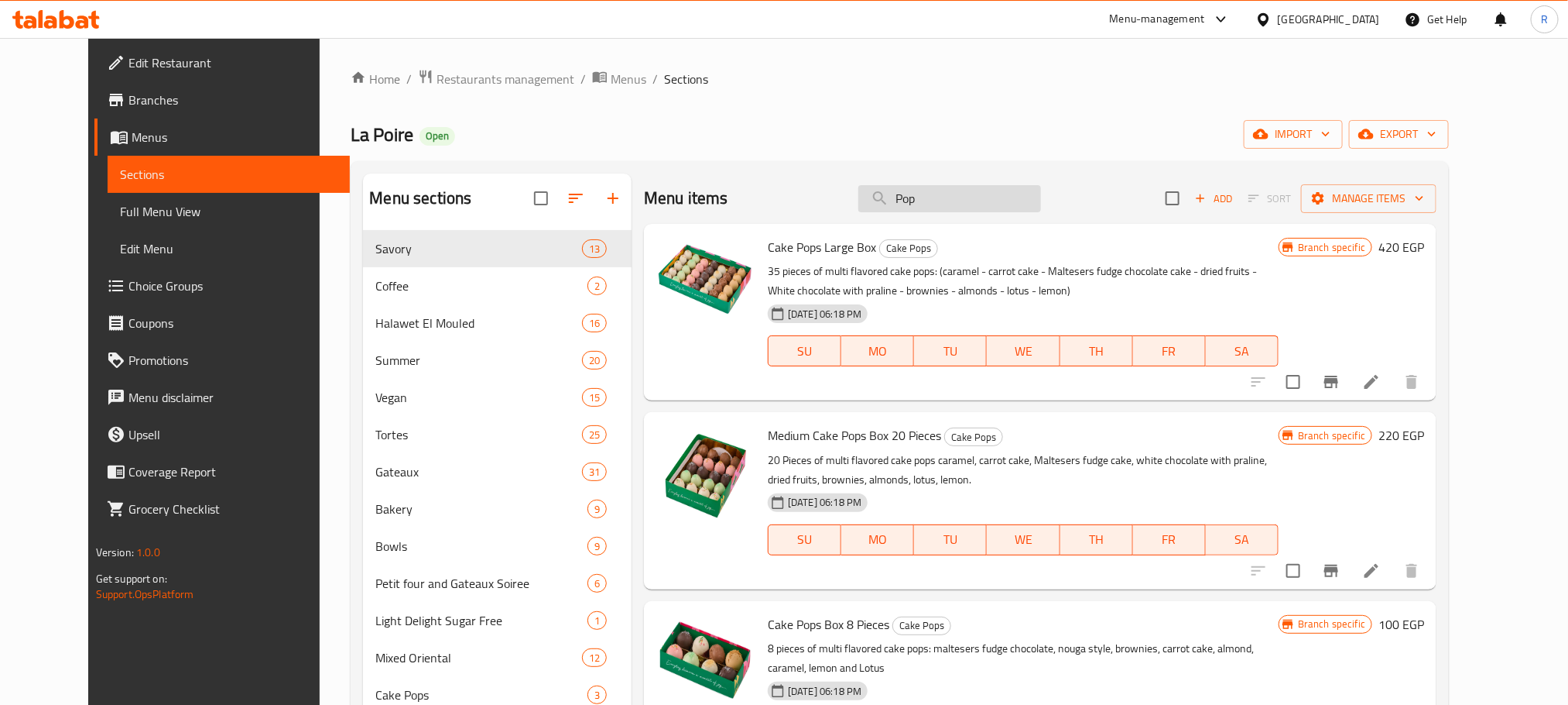
click at [974, 212] on input "Pop" at bounding box center [949, 199] width 182 height 27
paste input "Lemon Cake"
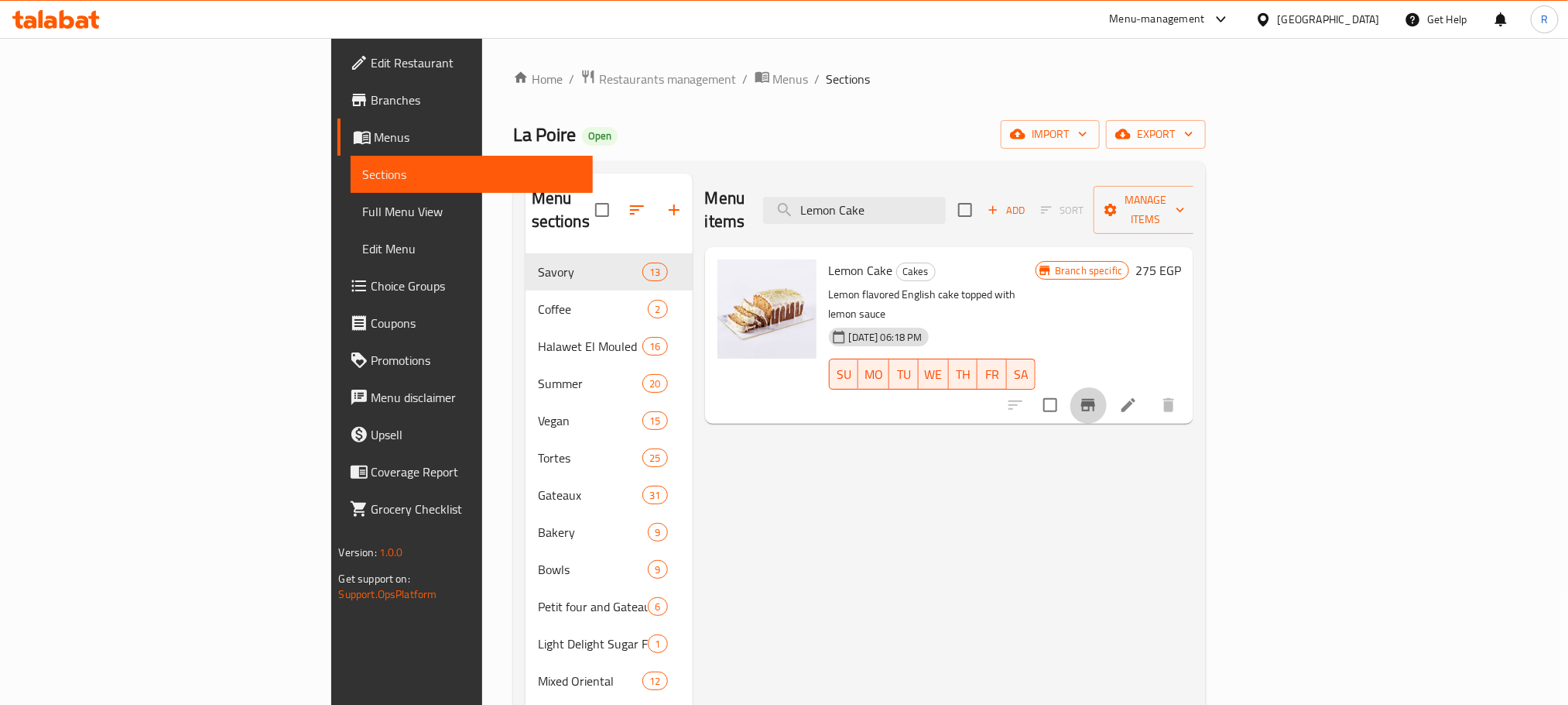
click at [1106, 386] on button "Branch-specific-item" at bounding box center [1088, 405] width 37 height 37
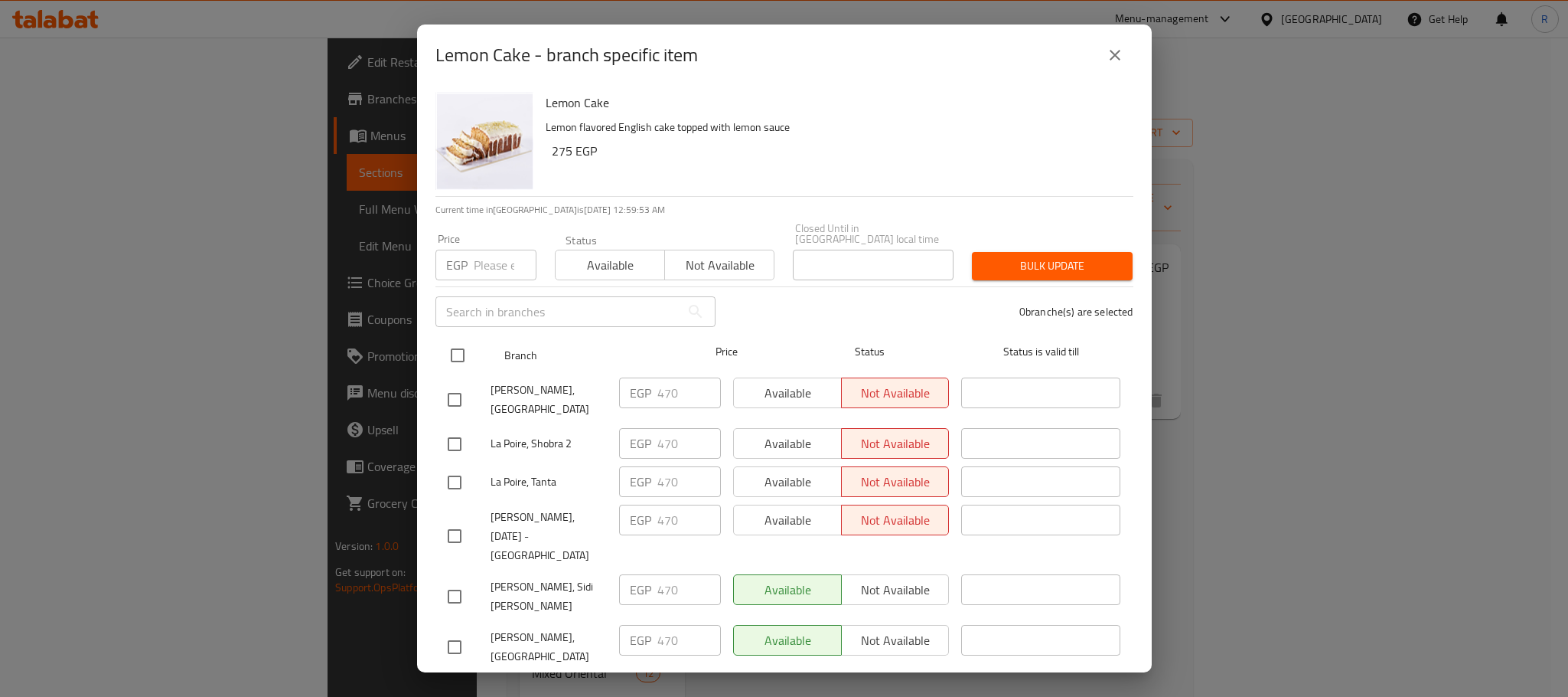
click at [464, 352] on input "checkbox" at bounding box center [457, 355] width 32 height 32
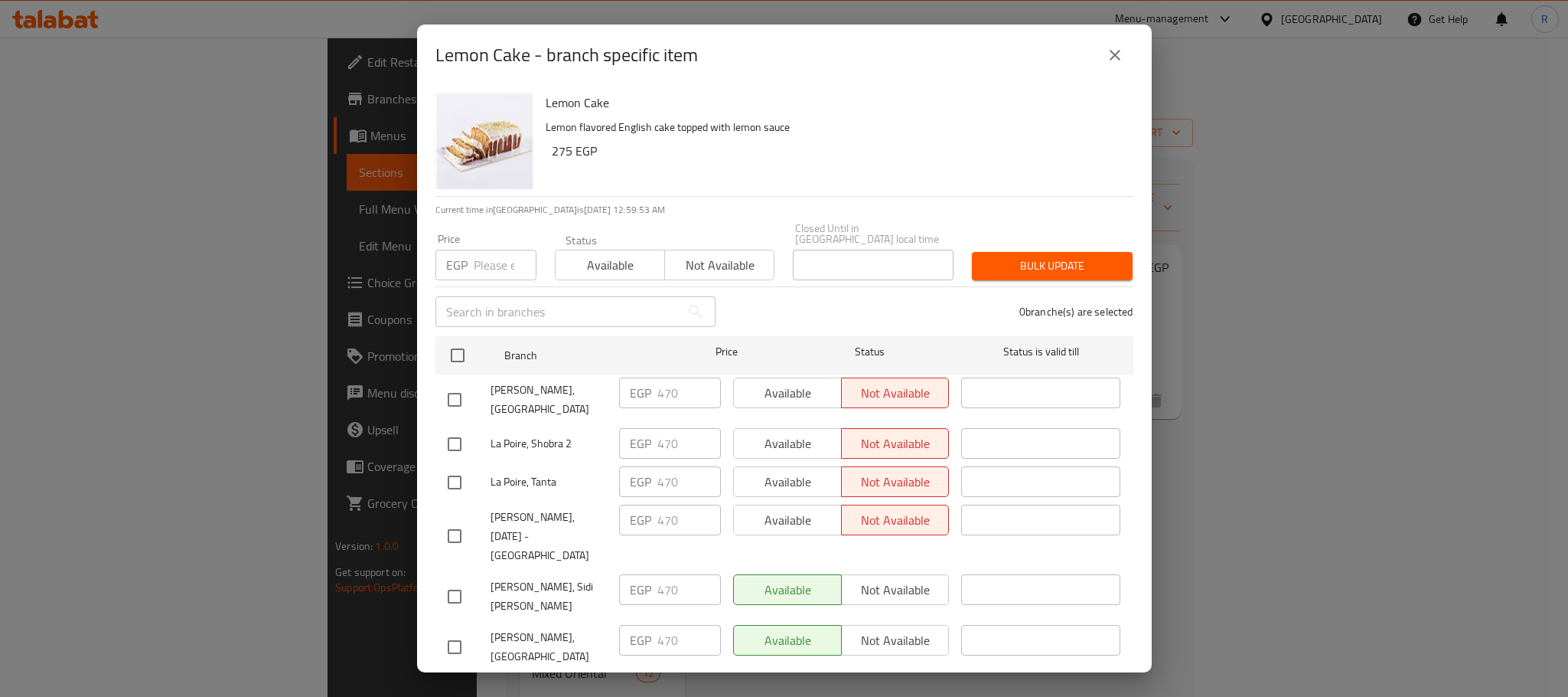
click at [486, 255] on input "number" at bounding box center [505, 264] width 62 height 31
click at [1047, 243] on div "Bulk update" at bounding box center [1052, 266] width 179 height 47
click at [1033, 265] on span "Bulk update" at bounding box center [1053, 265] width 136 height 19
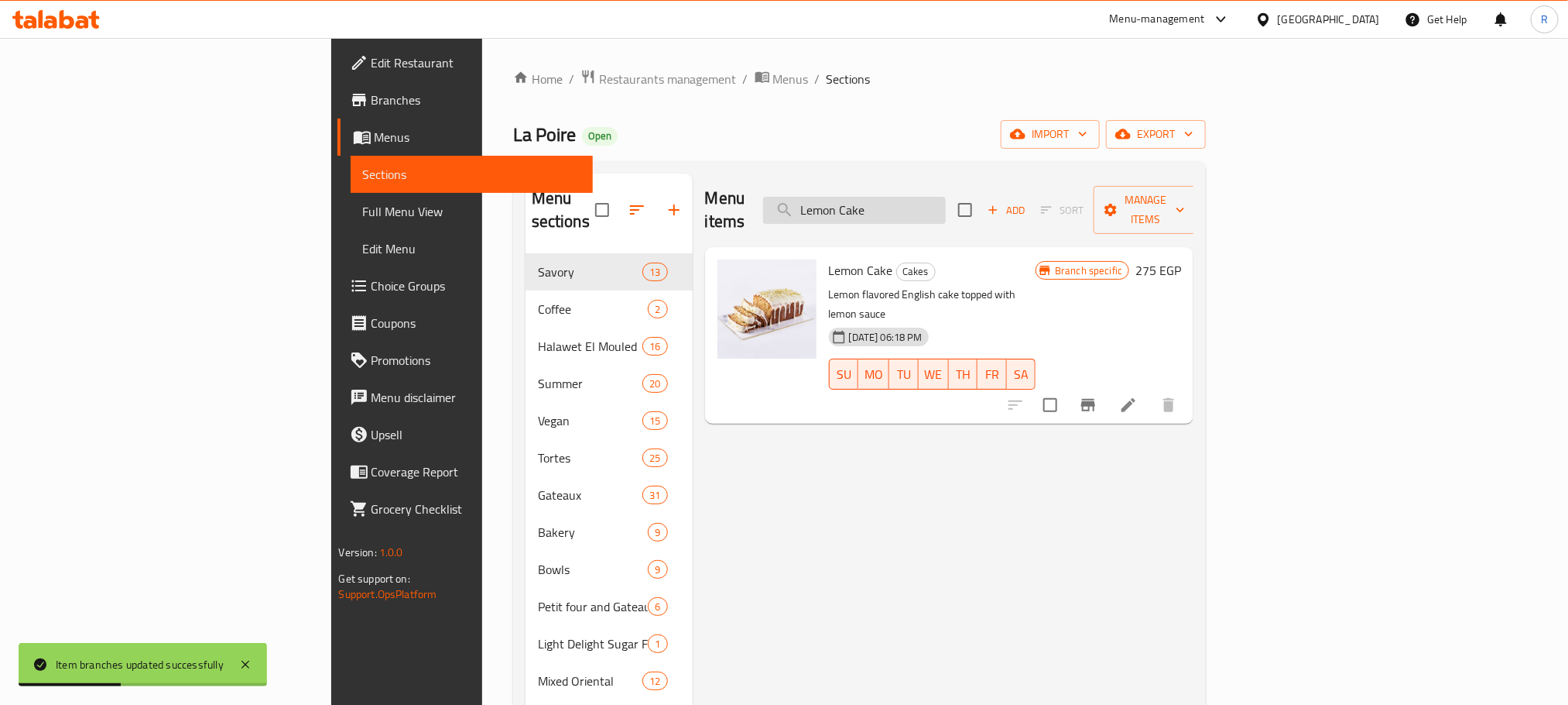
click at [946, 197] on input "Lemon Cake" at bounding box center [854, 210] width 182 height 27
paste input "Rose Water"
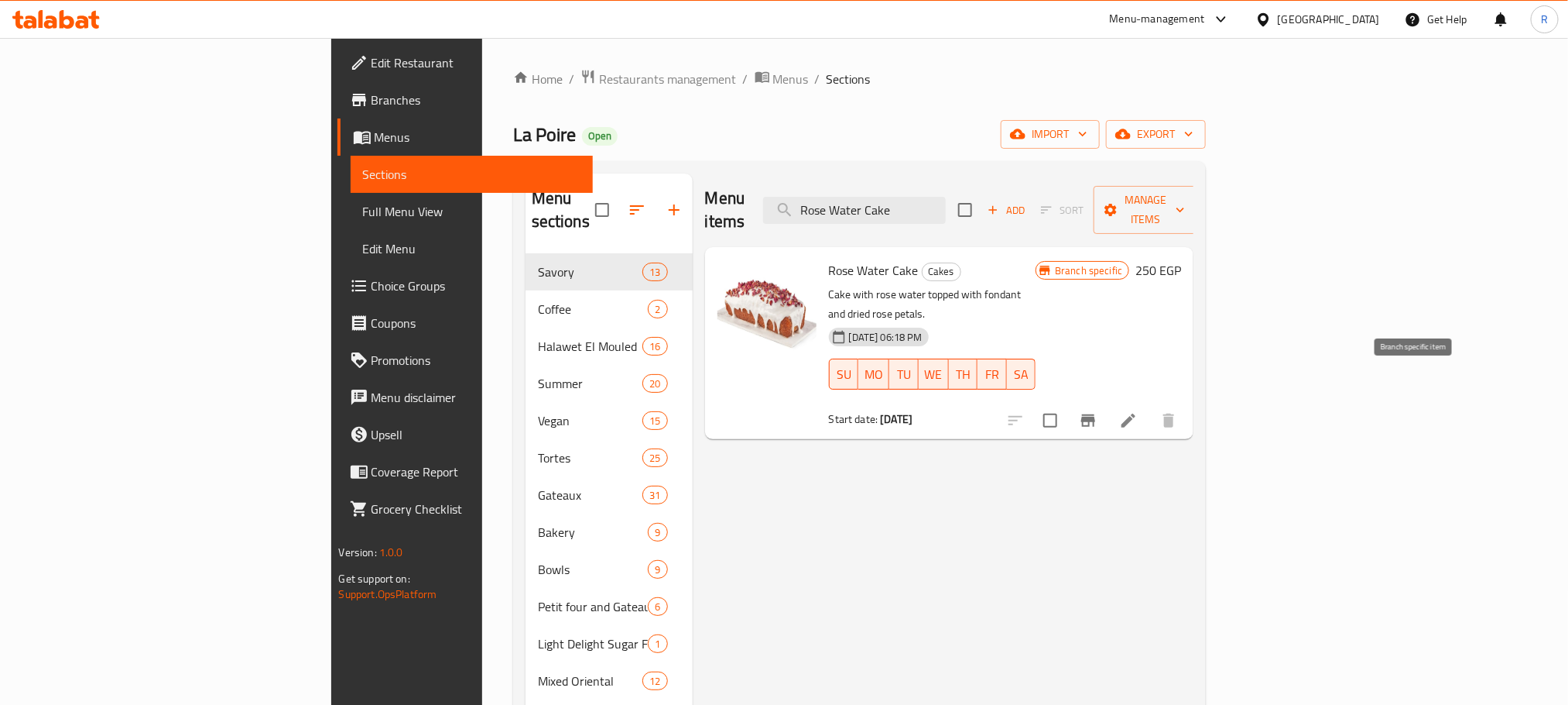
click at [1106, 402] on button "Branch-specific-item" at bounding box center [1088, 421] width 37 height 37
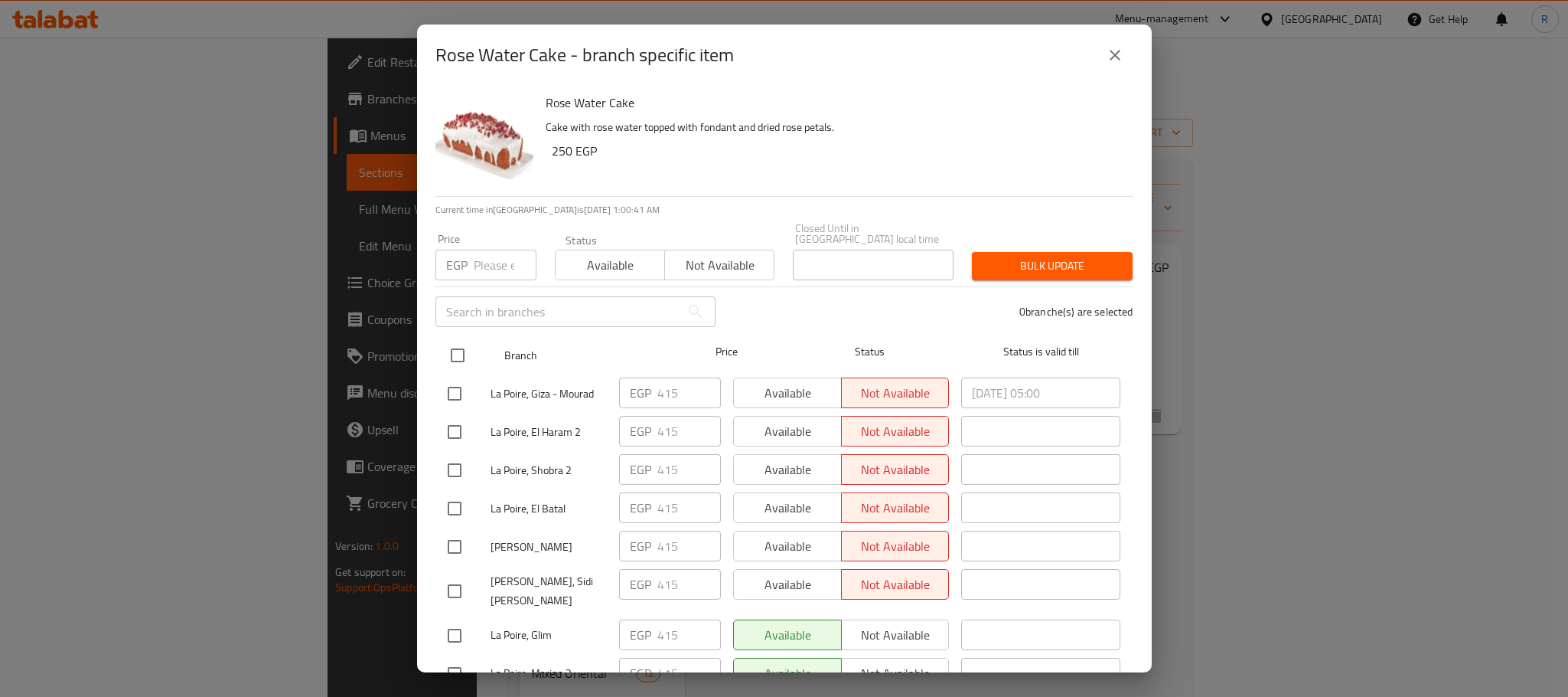
click at [461, 352] on input "checkbox" at bounding box center [457, 355] width 32 height 32
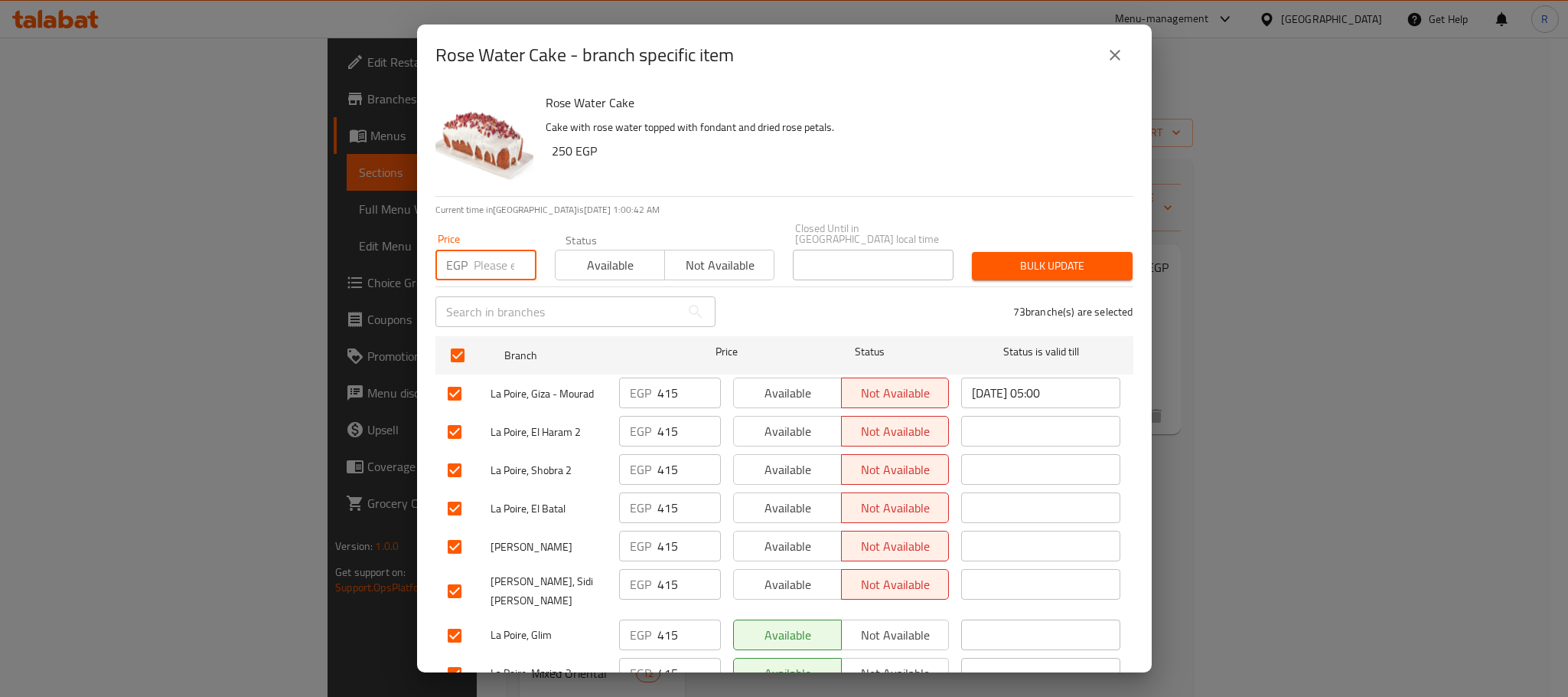
click at [494, 258] on input "number" at bounding box center [505, 264] width 62 height 31
paste input "440"
click at [1006, 256] on span "Bulk update" at bounding box center [1053, 265] width 136 height 19
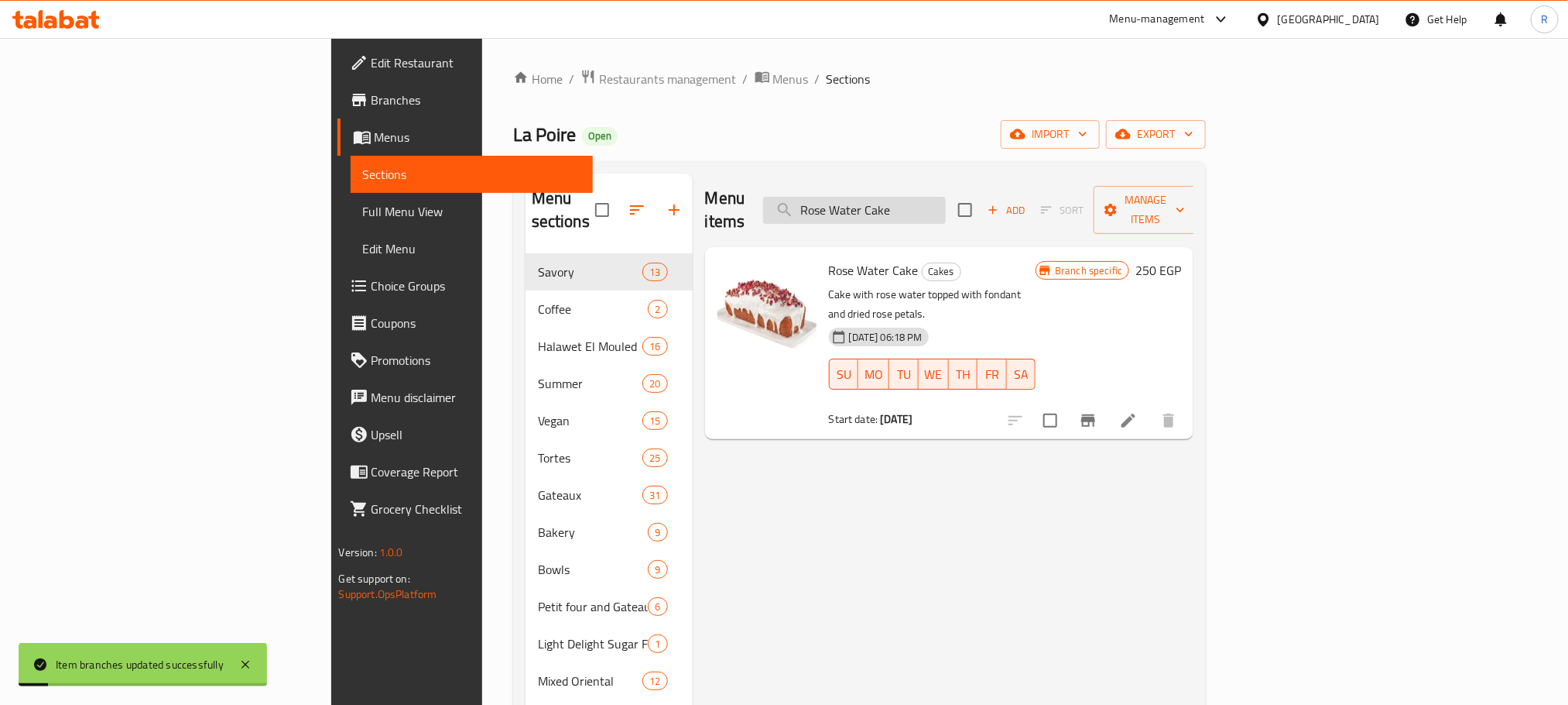
click at [946, 200] on input "Rose Water Cake" at bounding box center [854, 210] width 182 height 27
paste input "Oreo Ice Cream Tort"
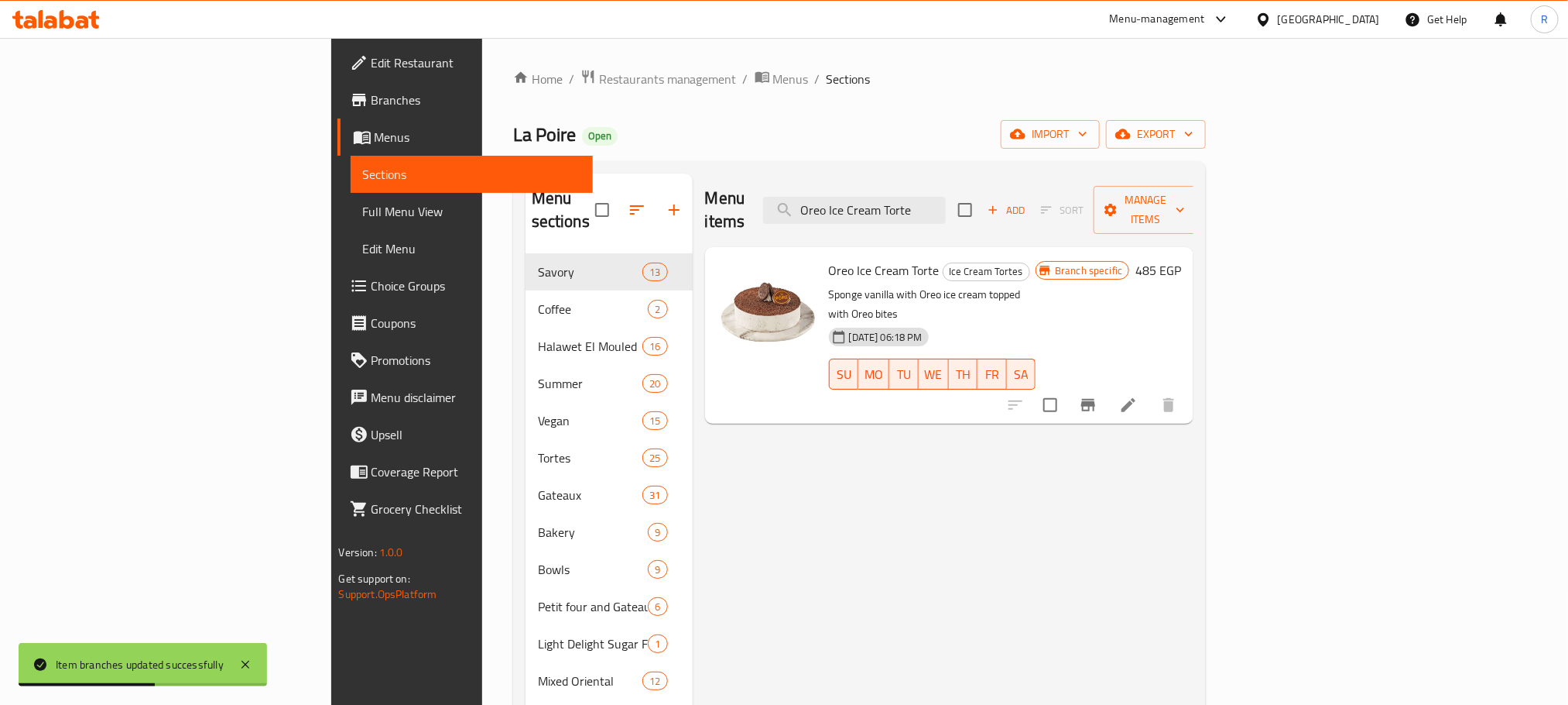
type input "Oreo Ice Cream Torte"
click at [1097, 395] on icon "Branch-specific-item" at bounding box center [1088, 405] width 18 height 19
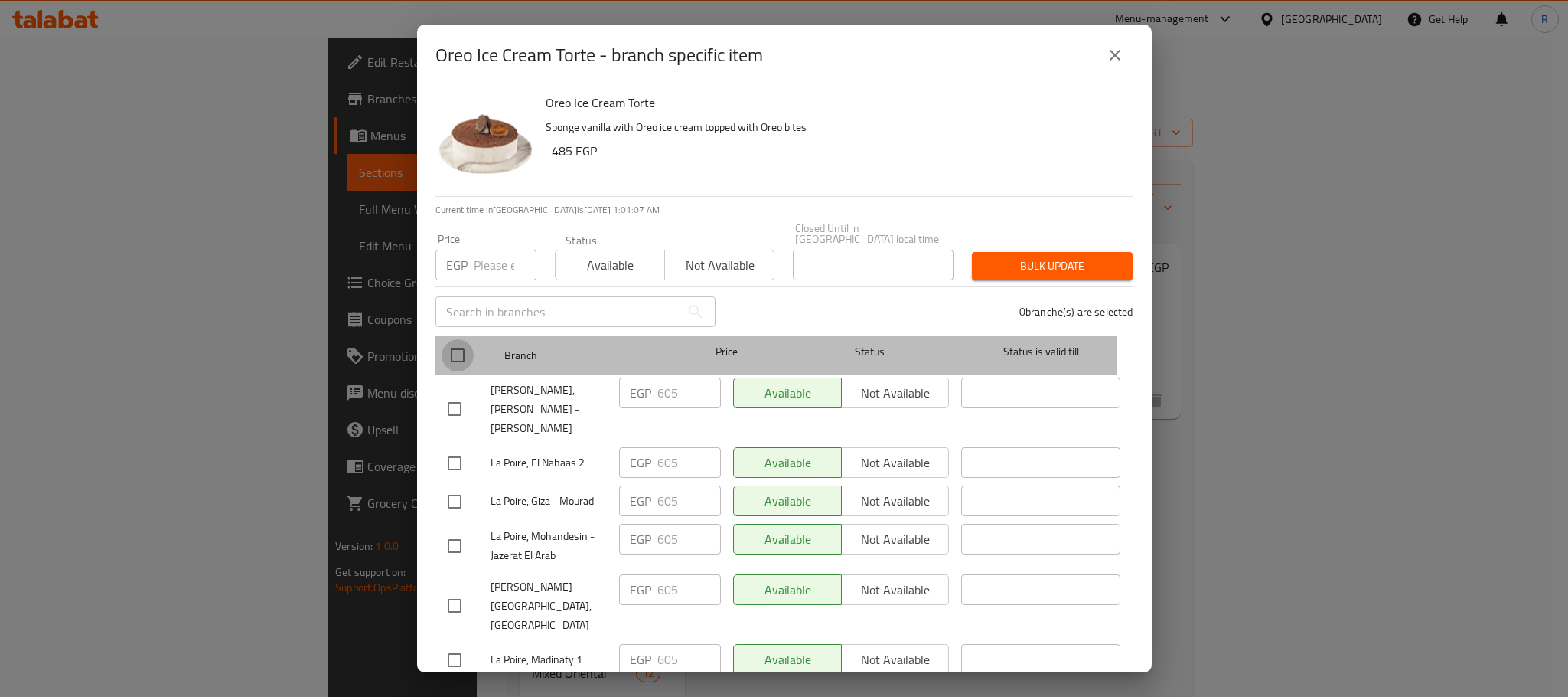
click at [457, 353] on input "checkbox" at bounding box center [457, 355] width 32 height 32
checkbox input "true"
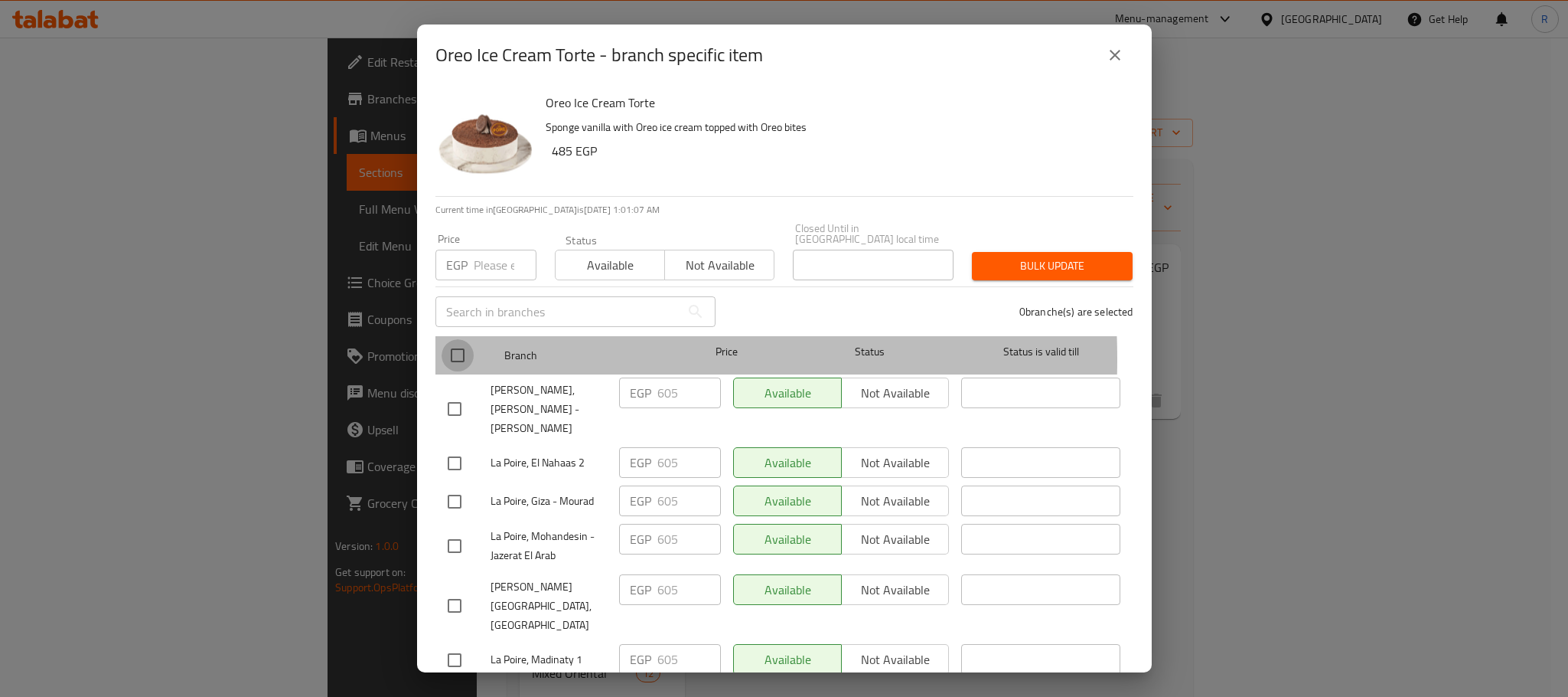
checkbox input "true"
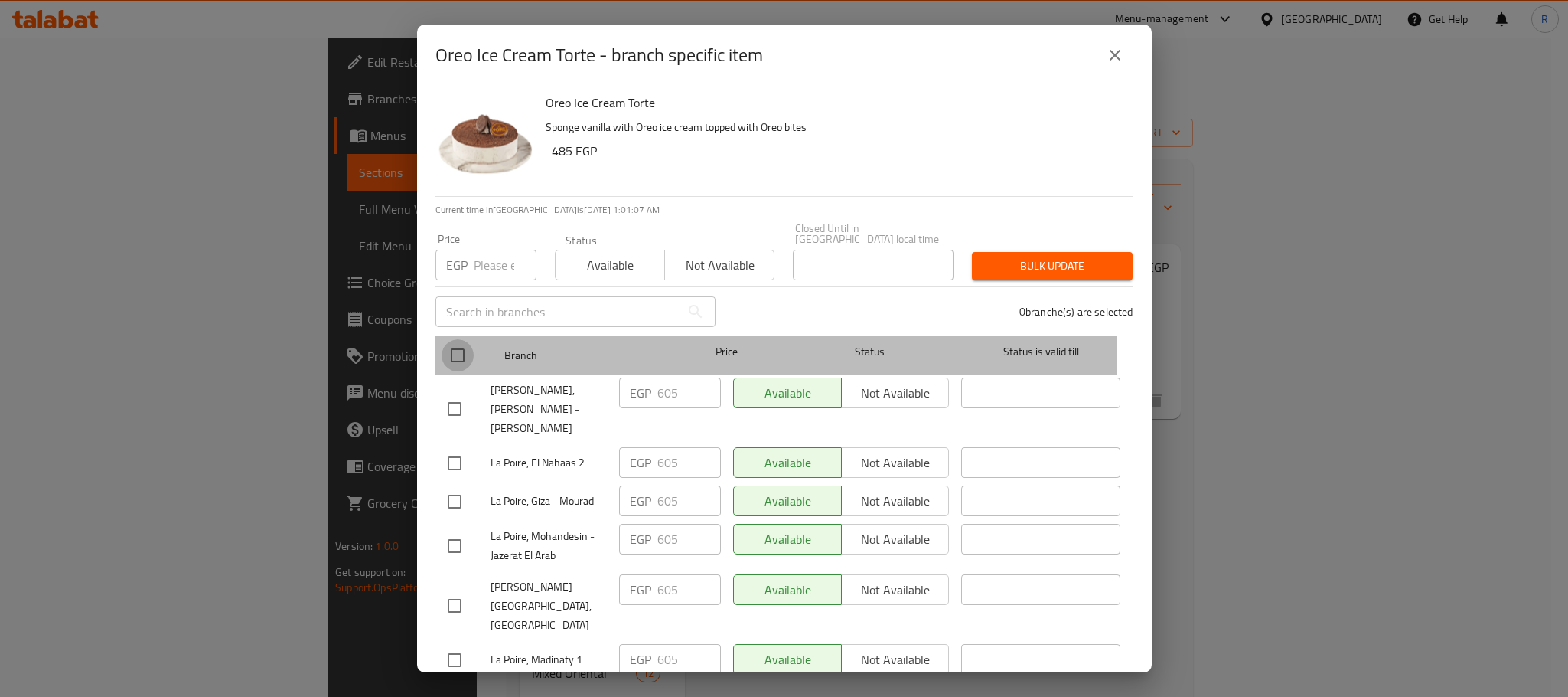
checkbox input "true"
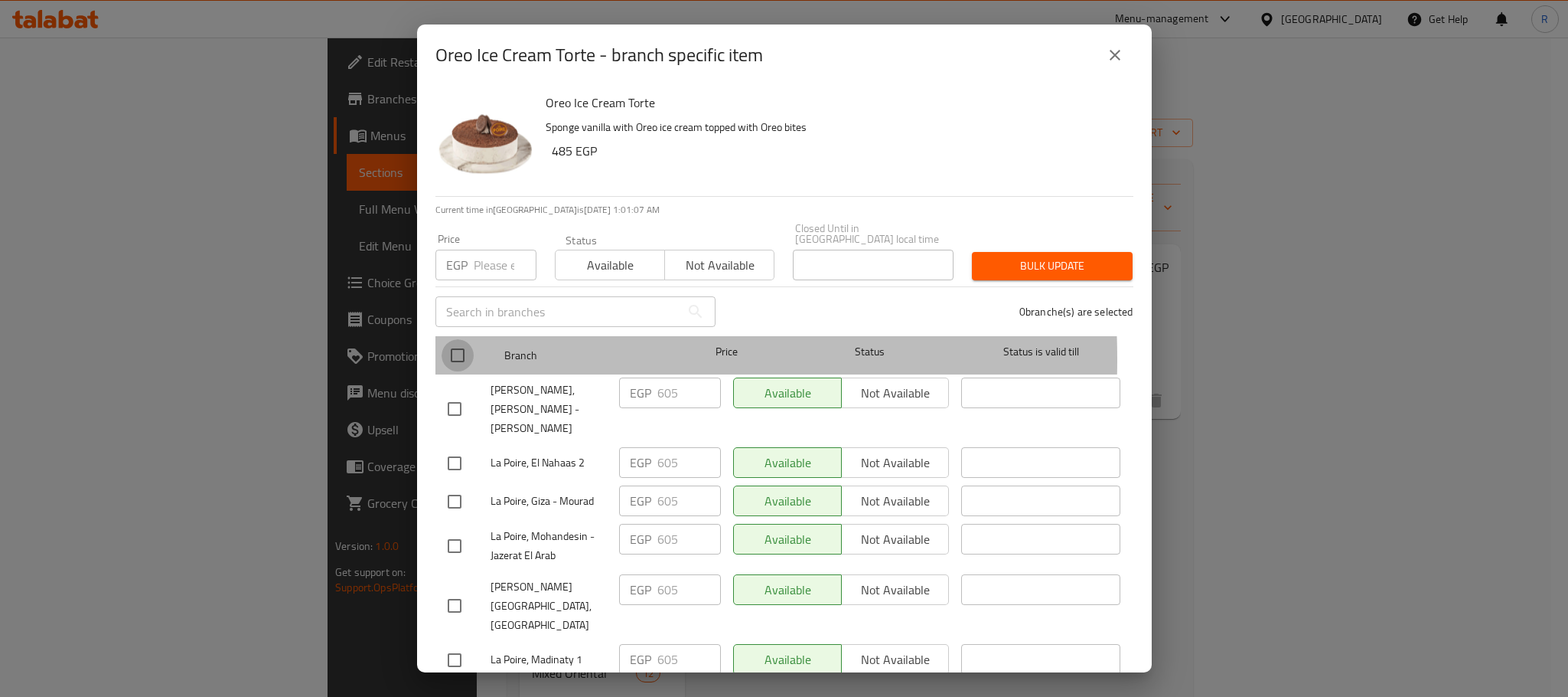
checkbox input "true"
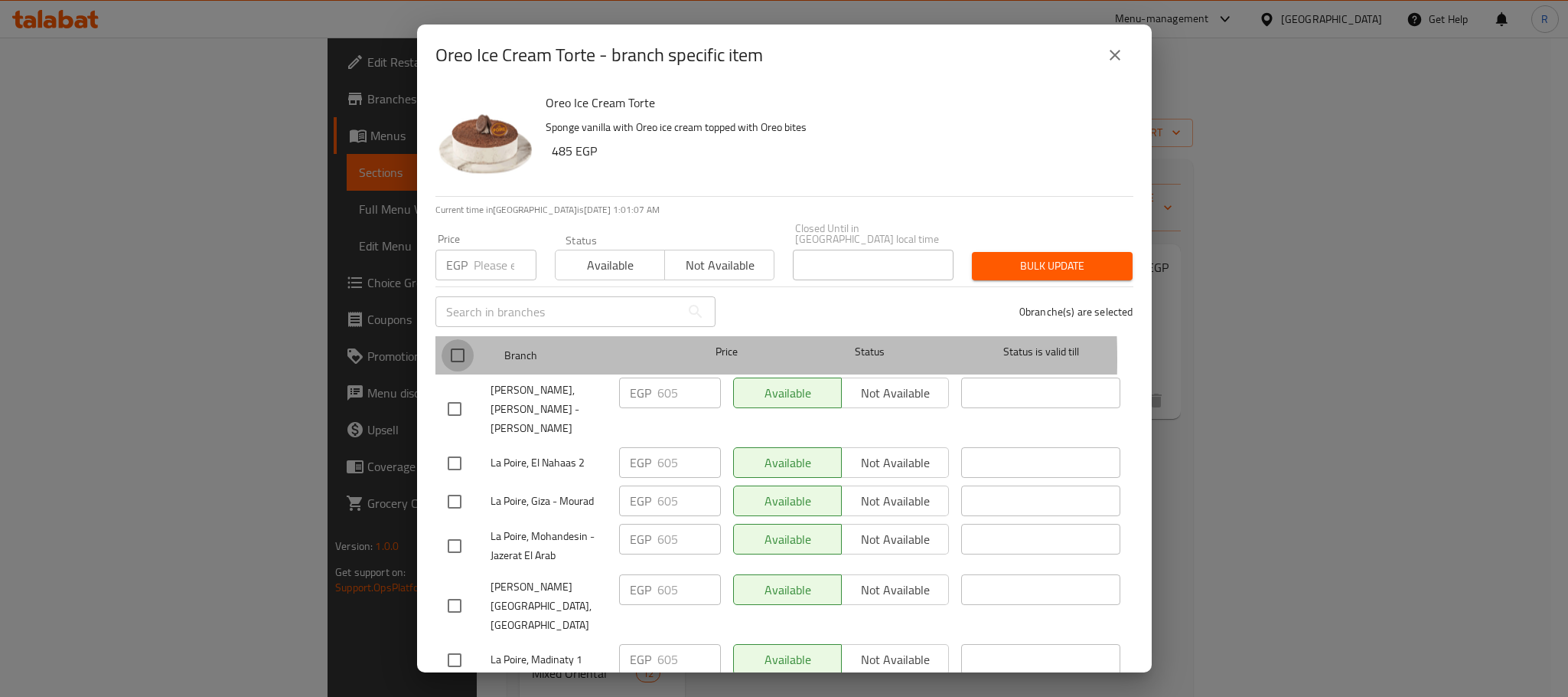
checkbox input "true"
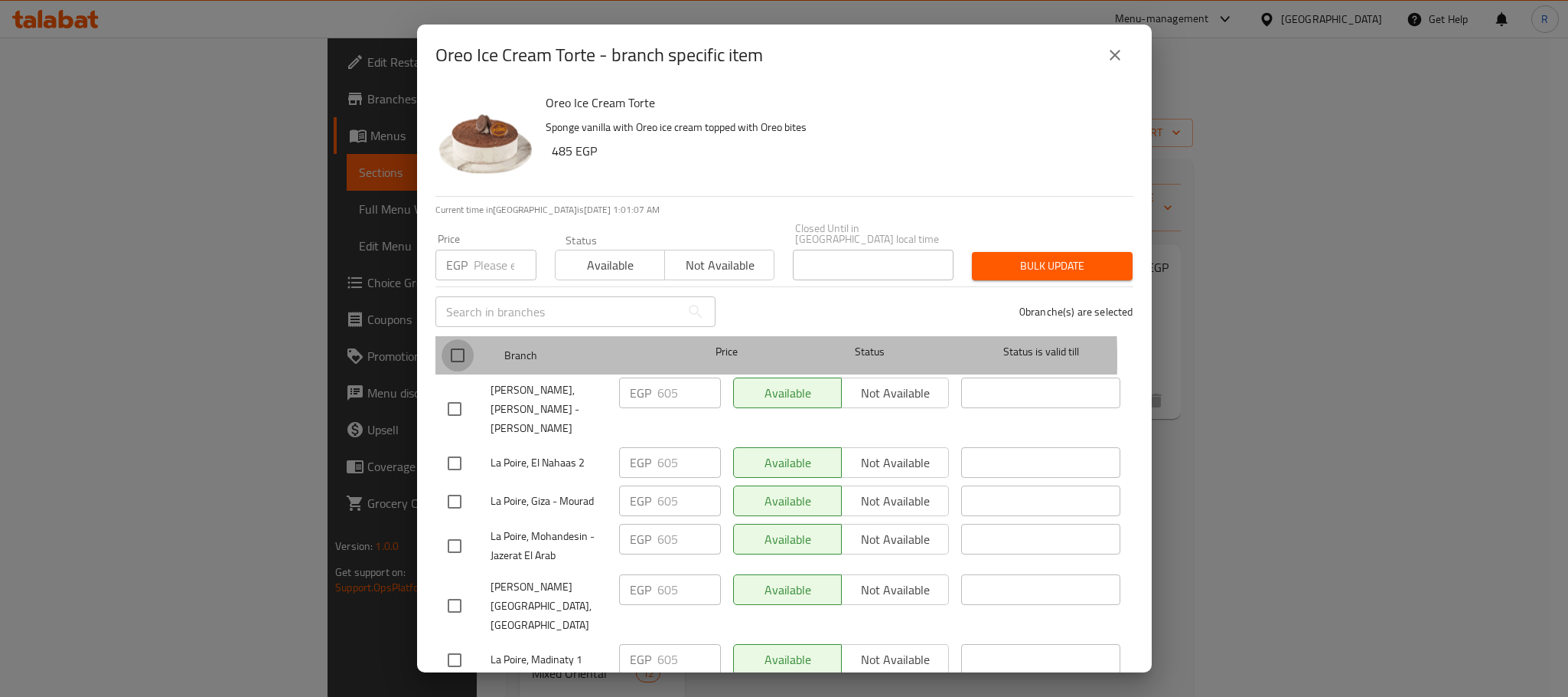
checkbox input "true"
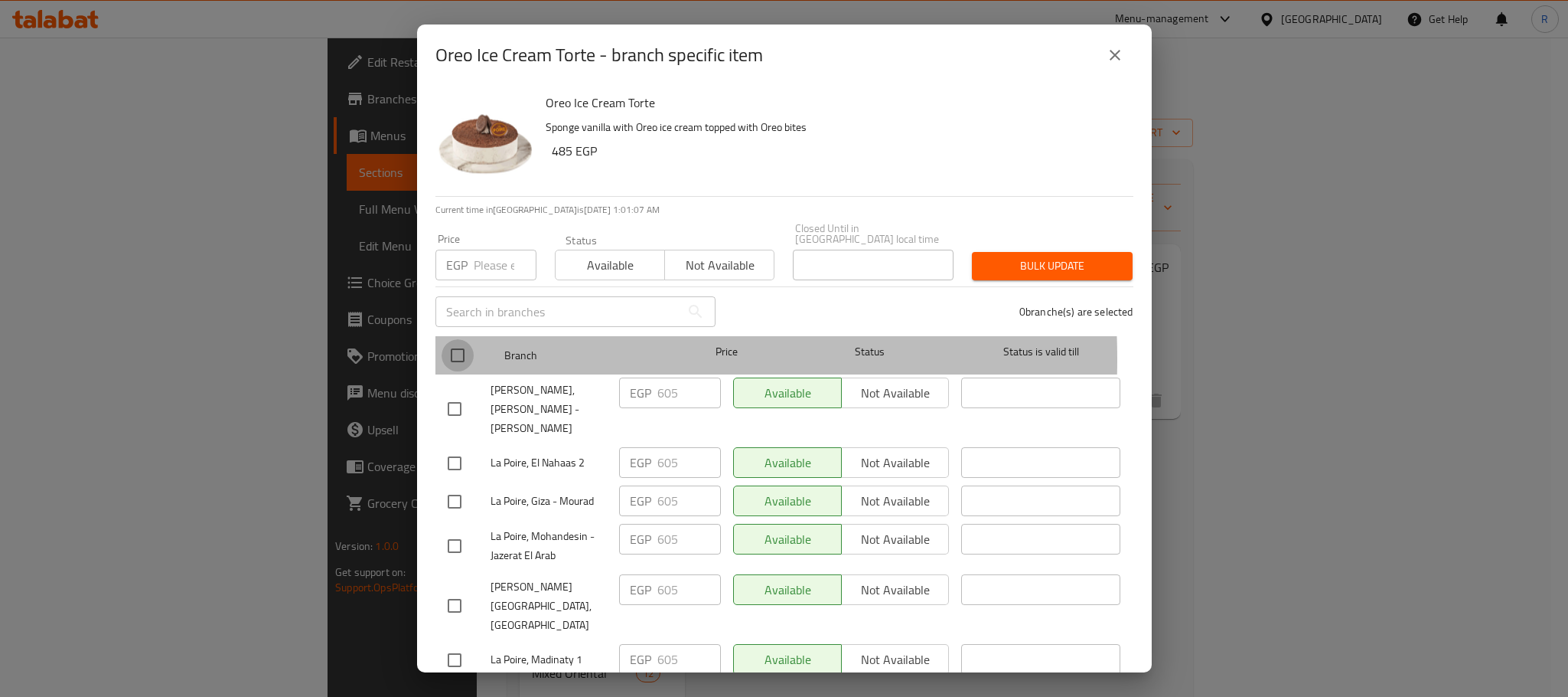
checkbox input "true"
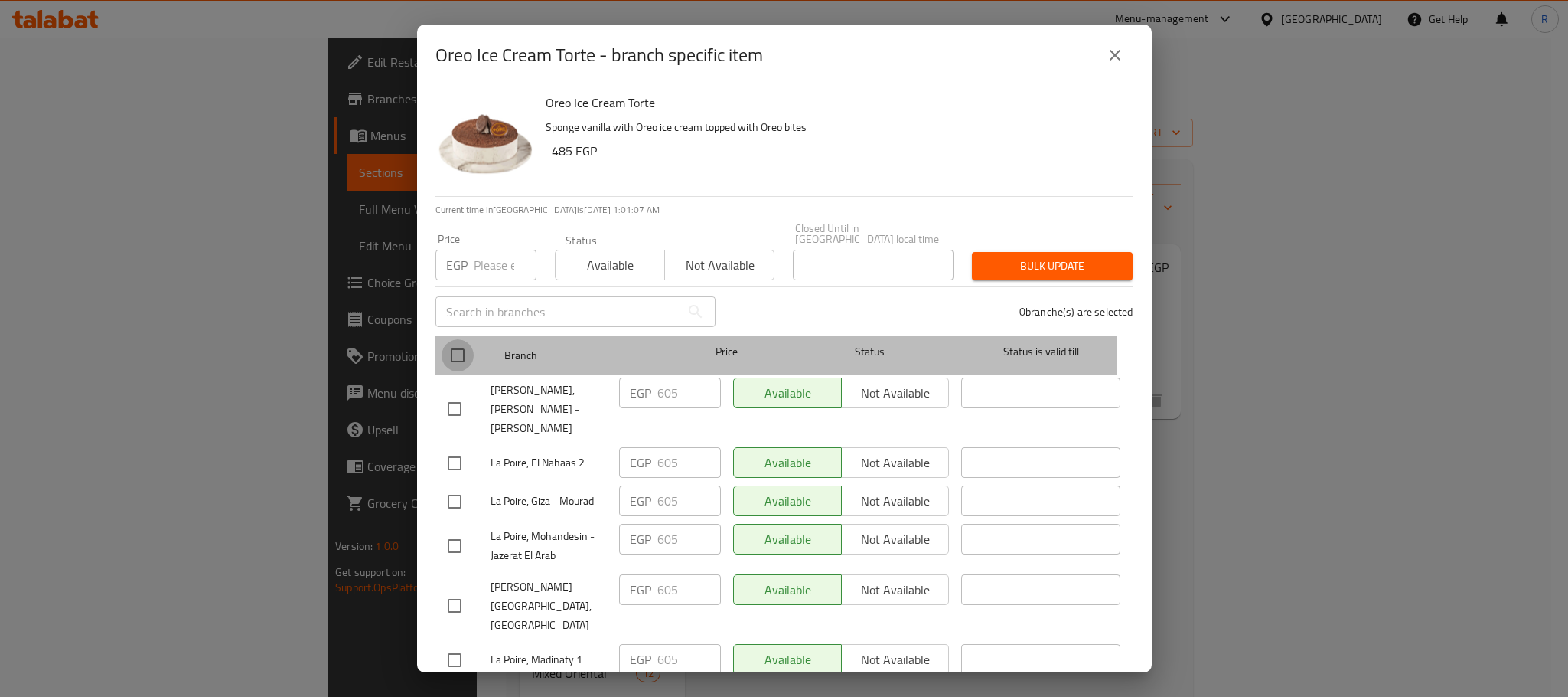
checkbox input "true"
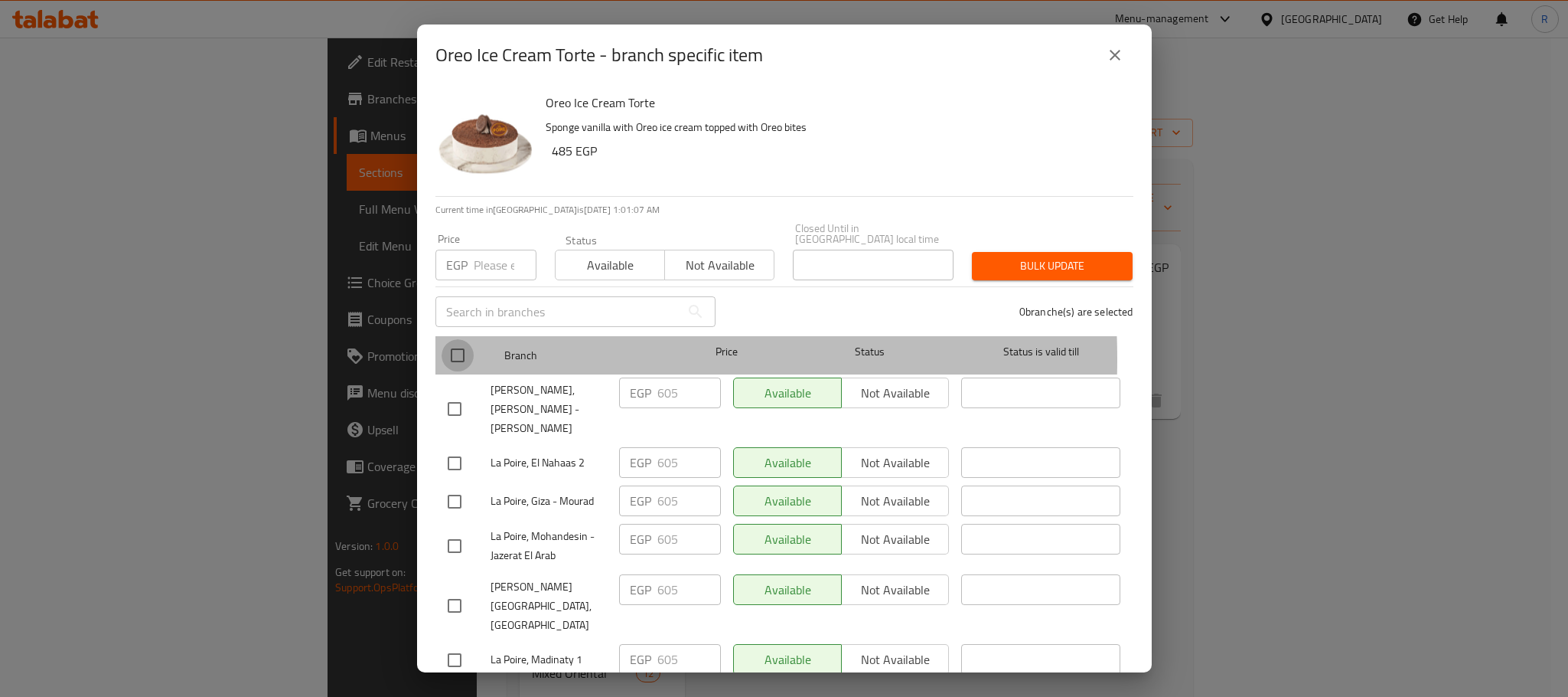
checkbox input "true"
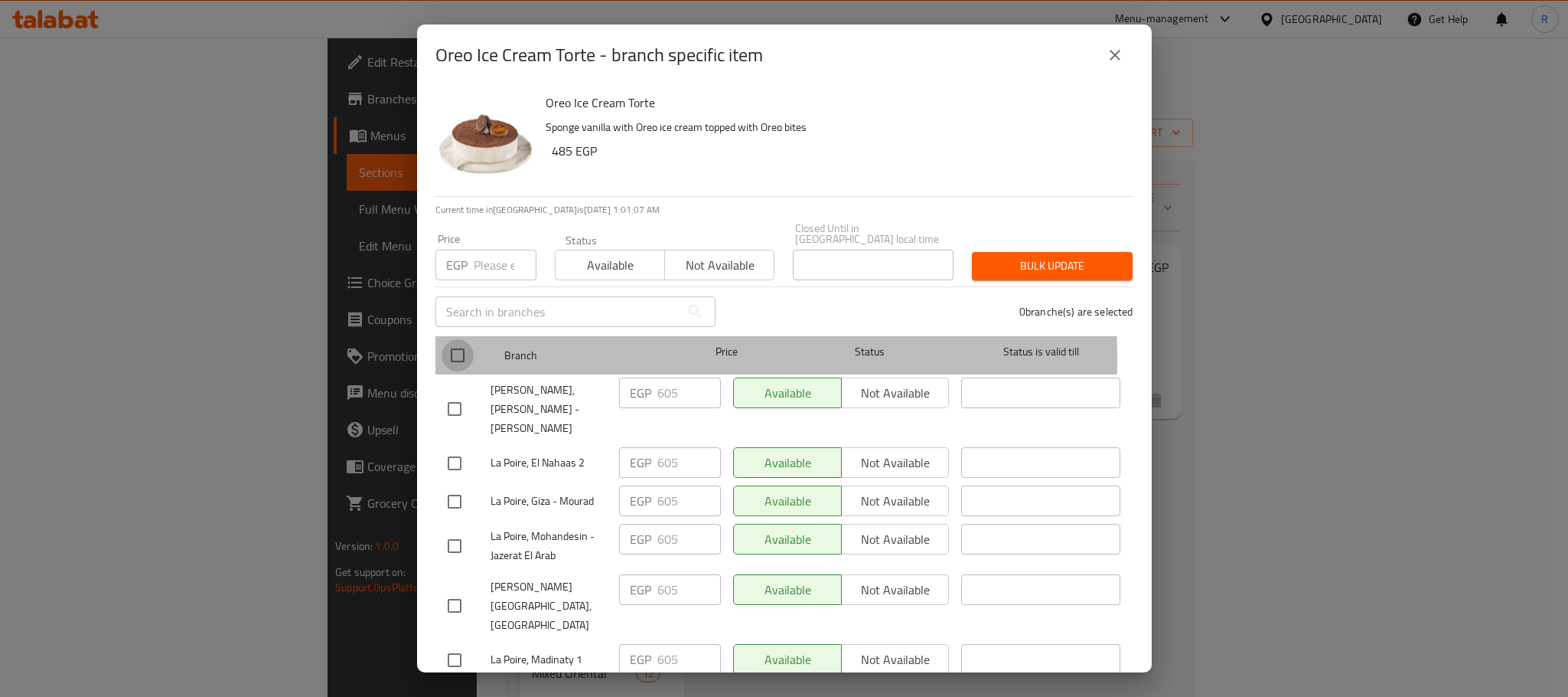
checkbox input "true"
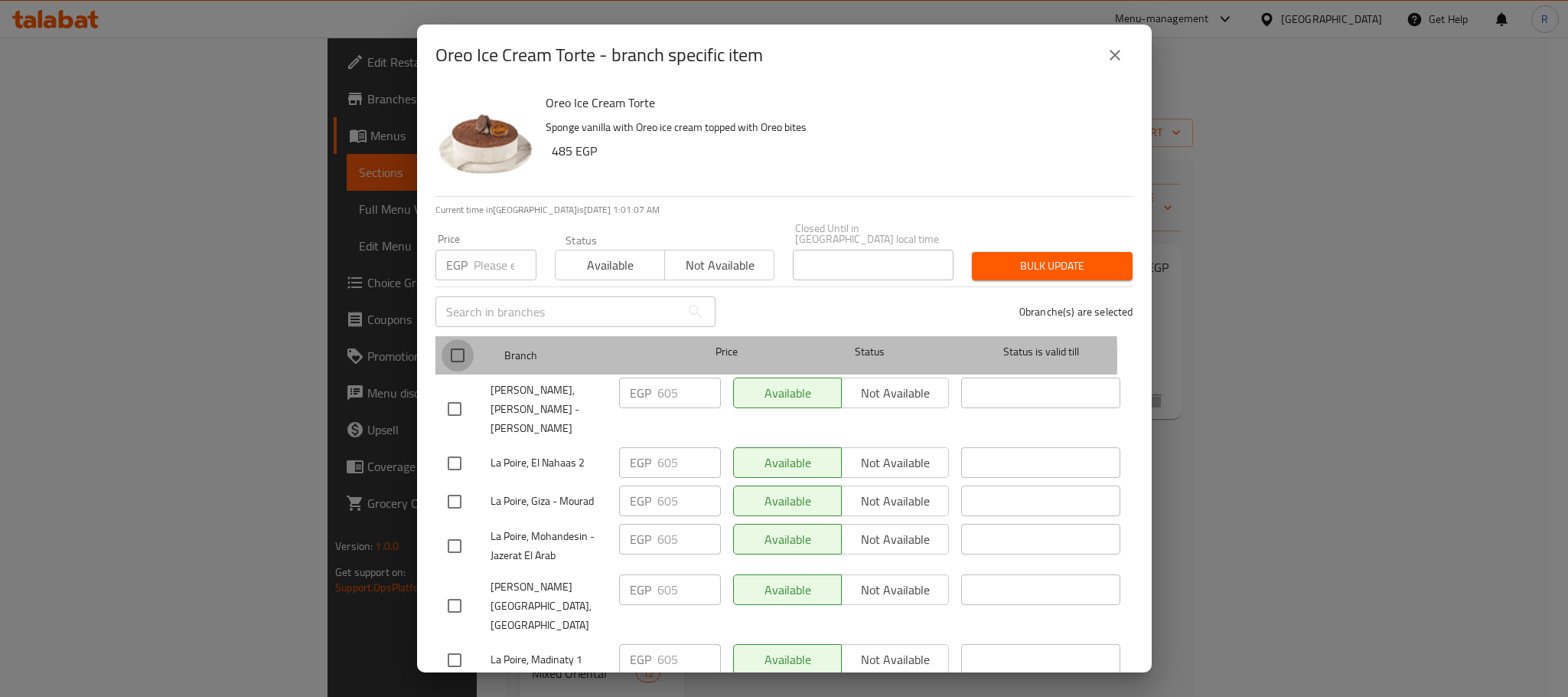
checkbox input "true"
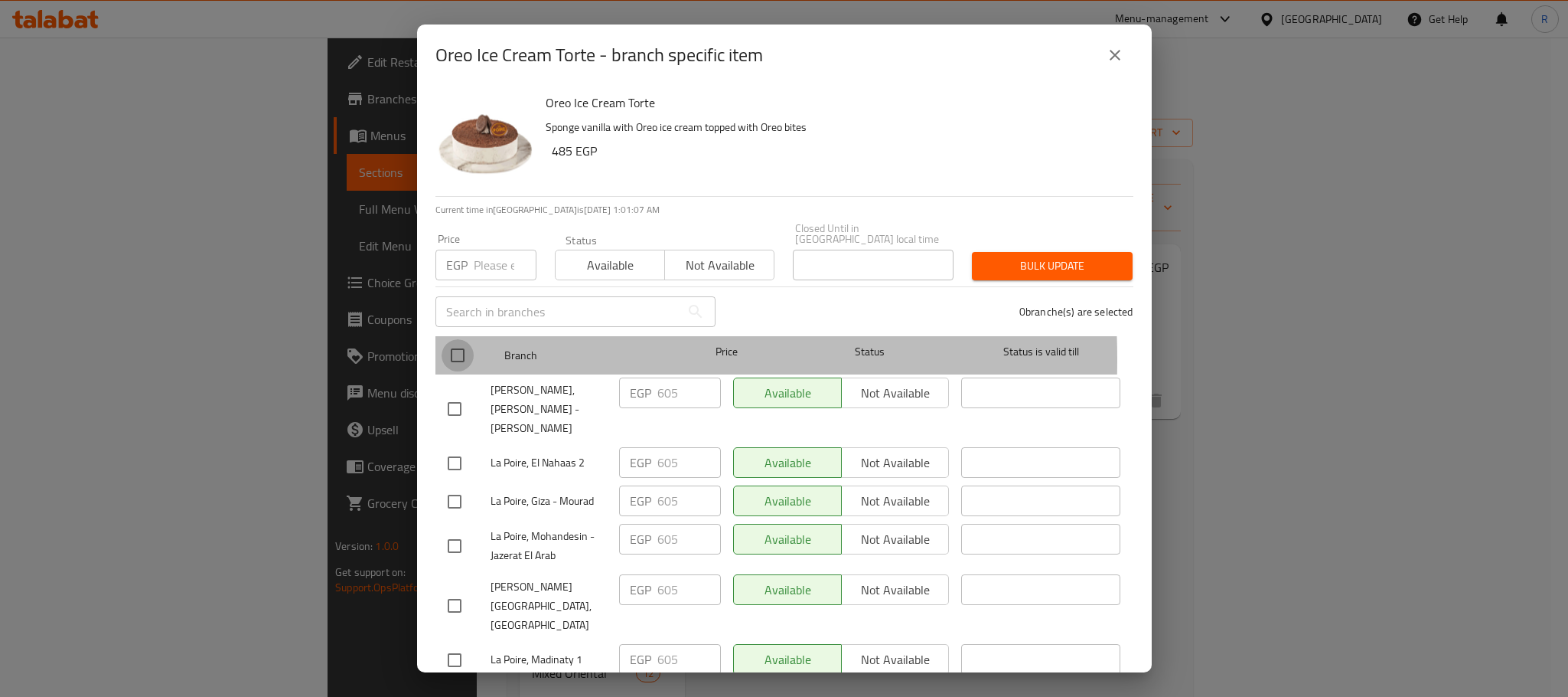
checkbox input "true"
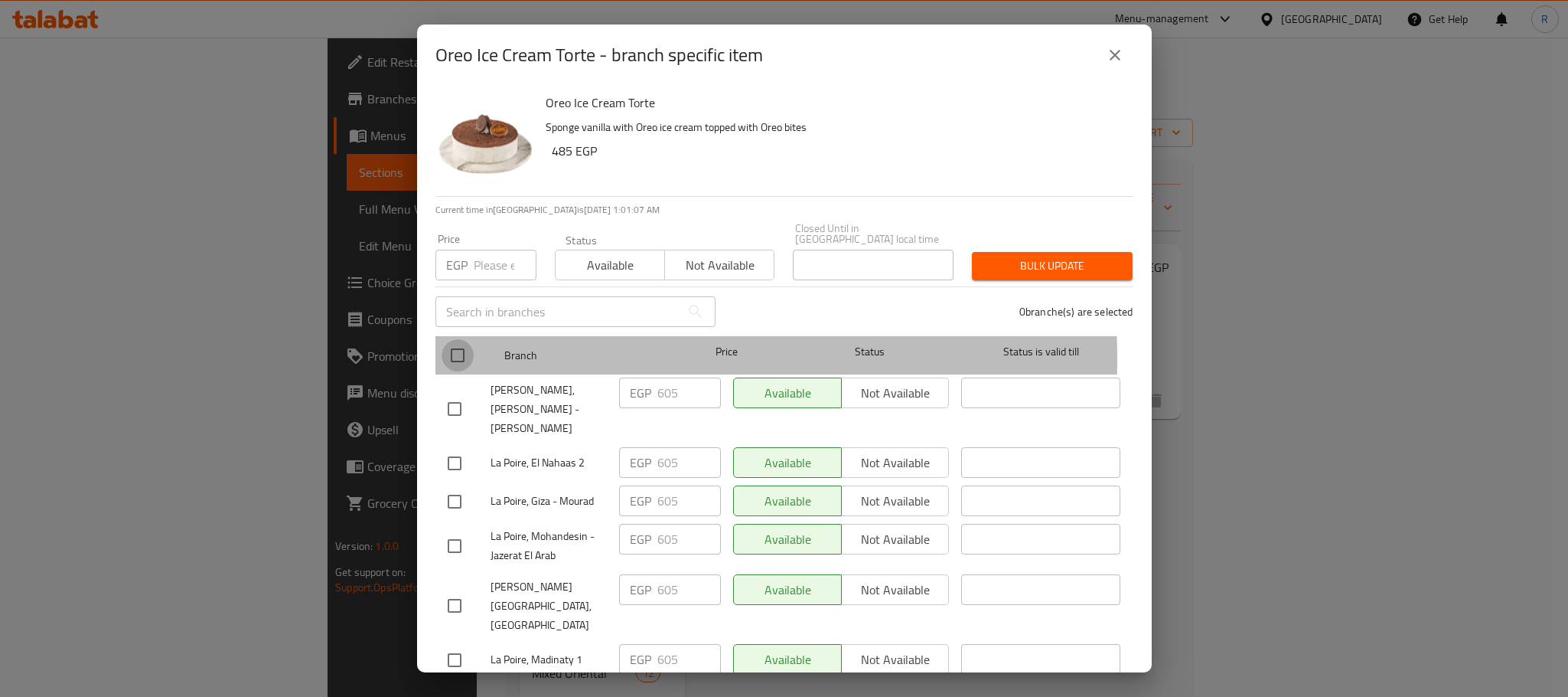
checkbox input "true"
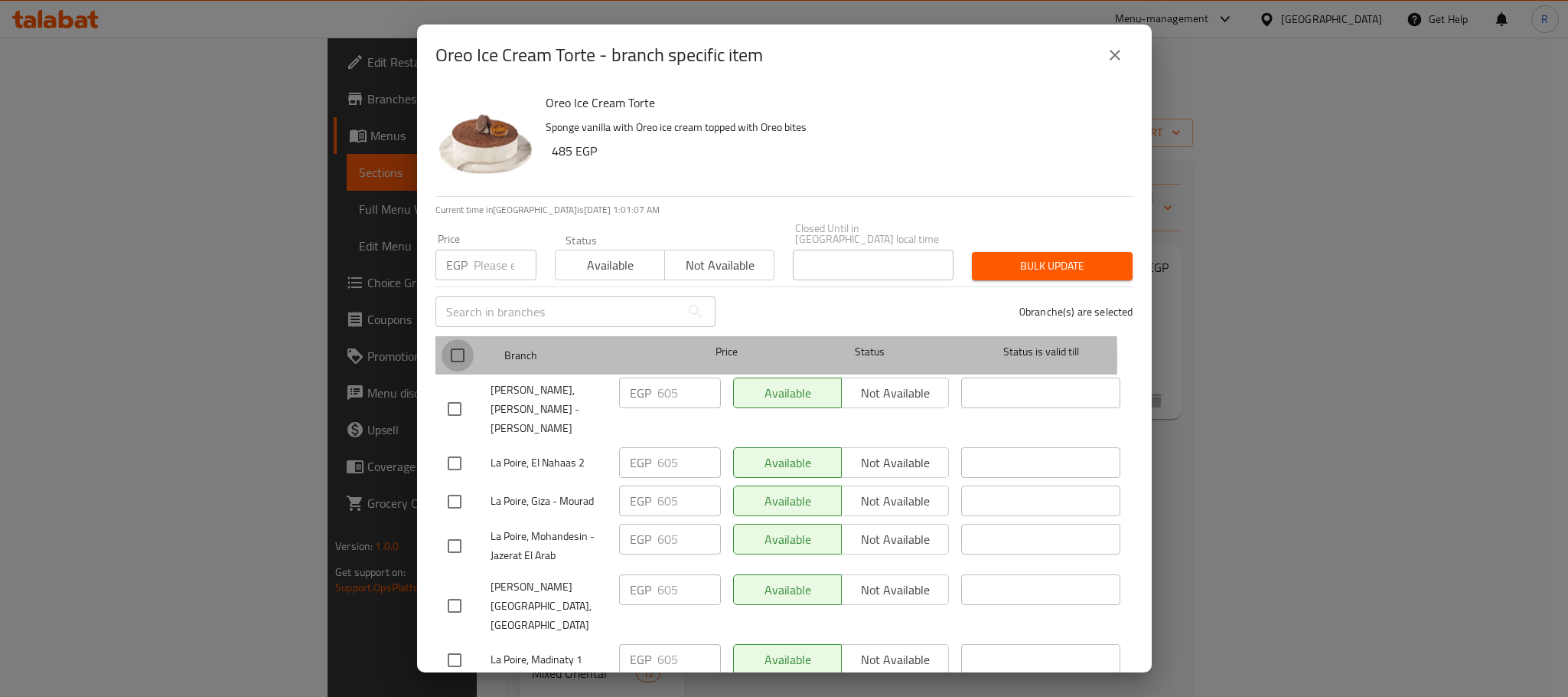
checkbox input "true"
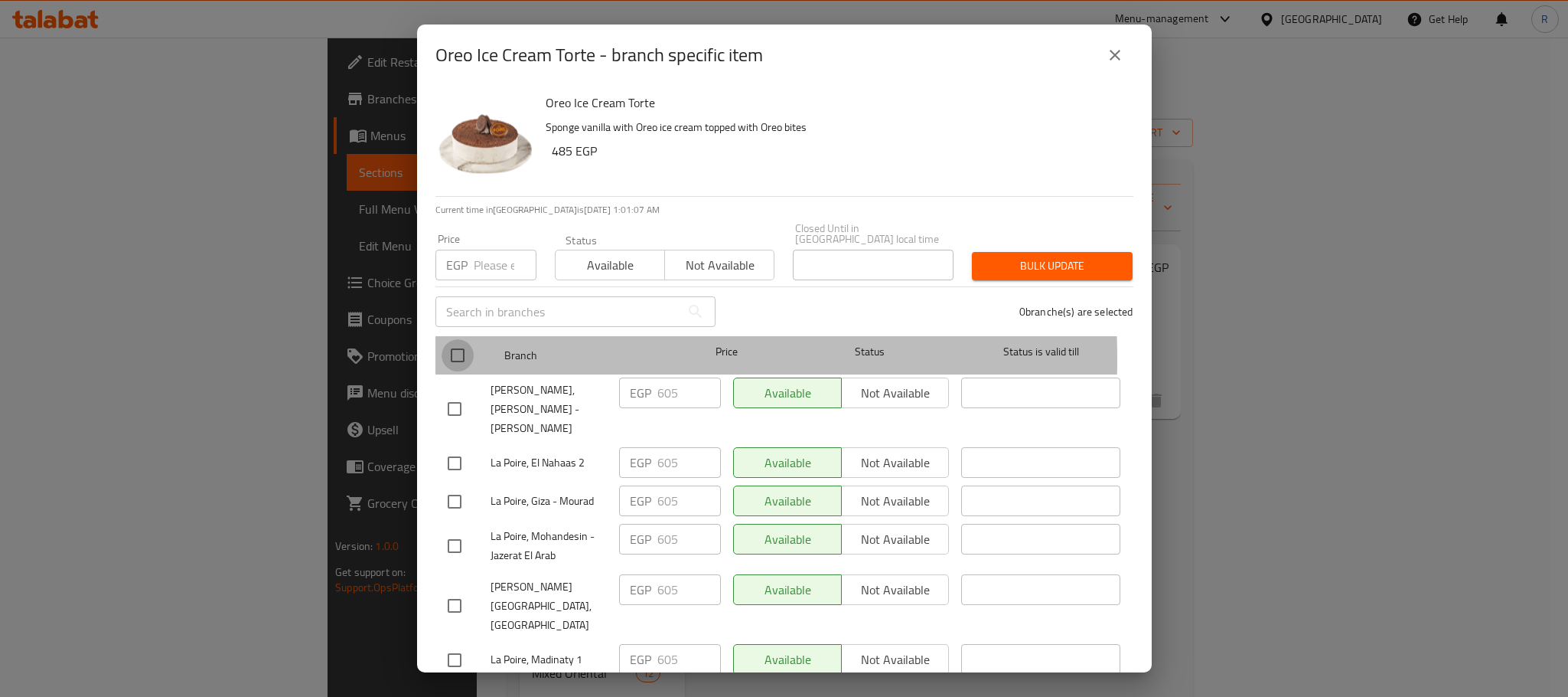
checkbox input "true"
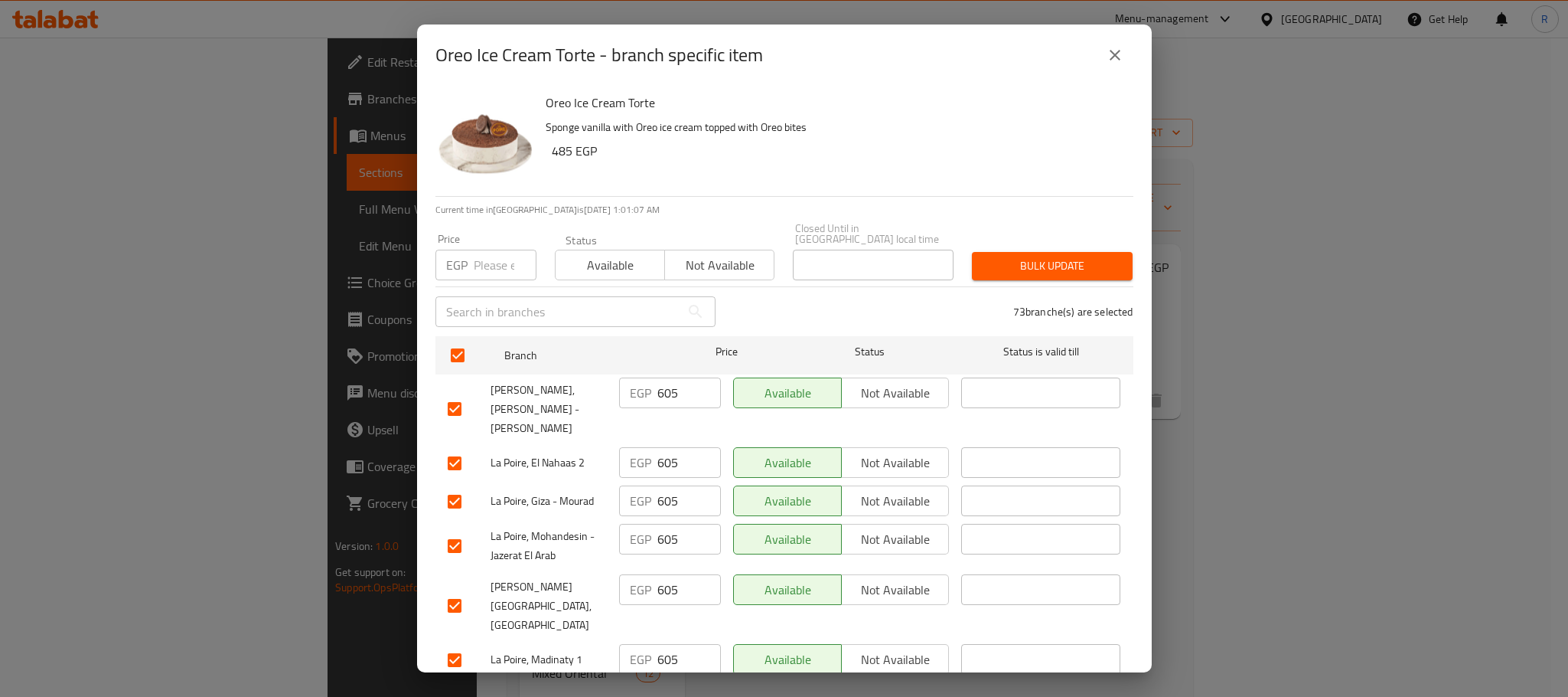
click at [486, 253] on input "number" at bounding box center [505, 264] width 62 height 31
paste input "660"
type input "660"
click at [1029, 256] on span "Bulk update" at bounding box center [1053, 265] width 136 height 19
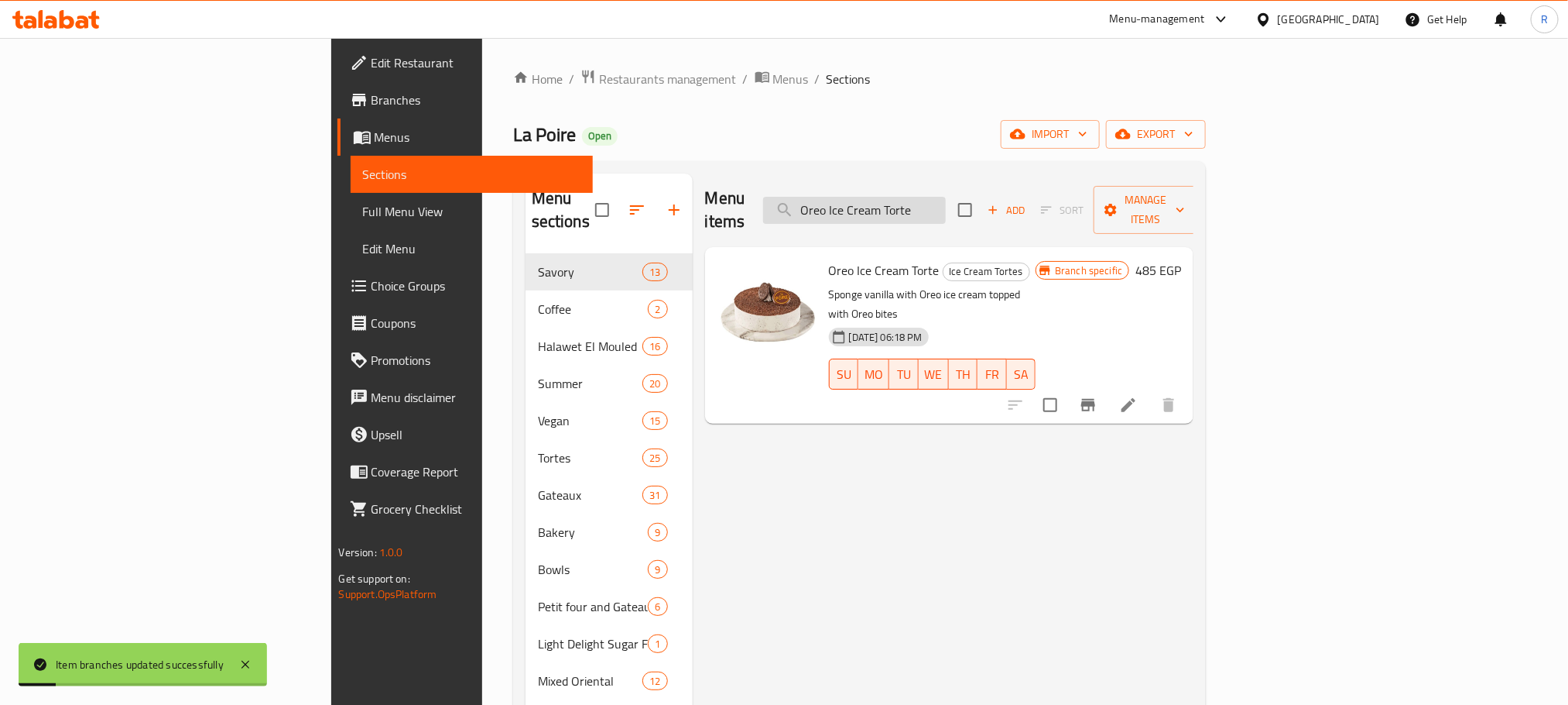
click at [946, 200] on input "Oreo Ice Cream Torte" at bounding box center [854, 210] width 182 height 27
paste input "Chocolate Triple"
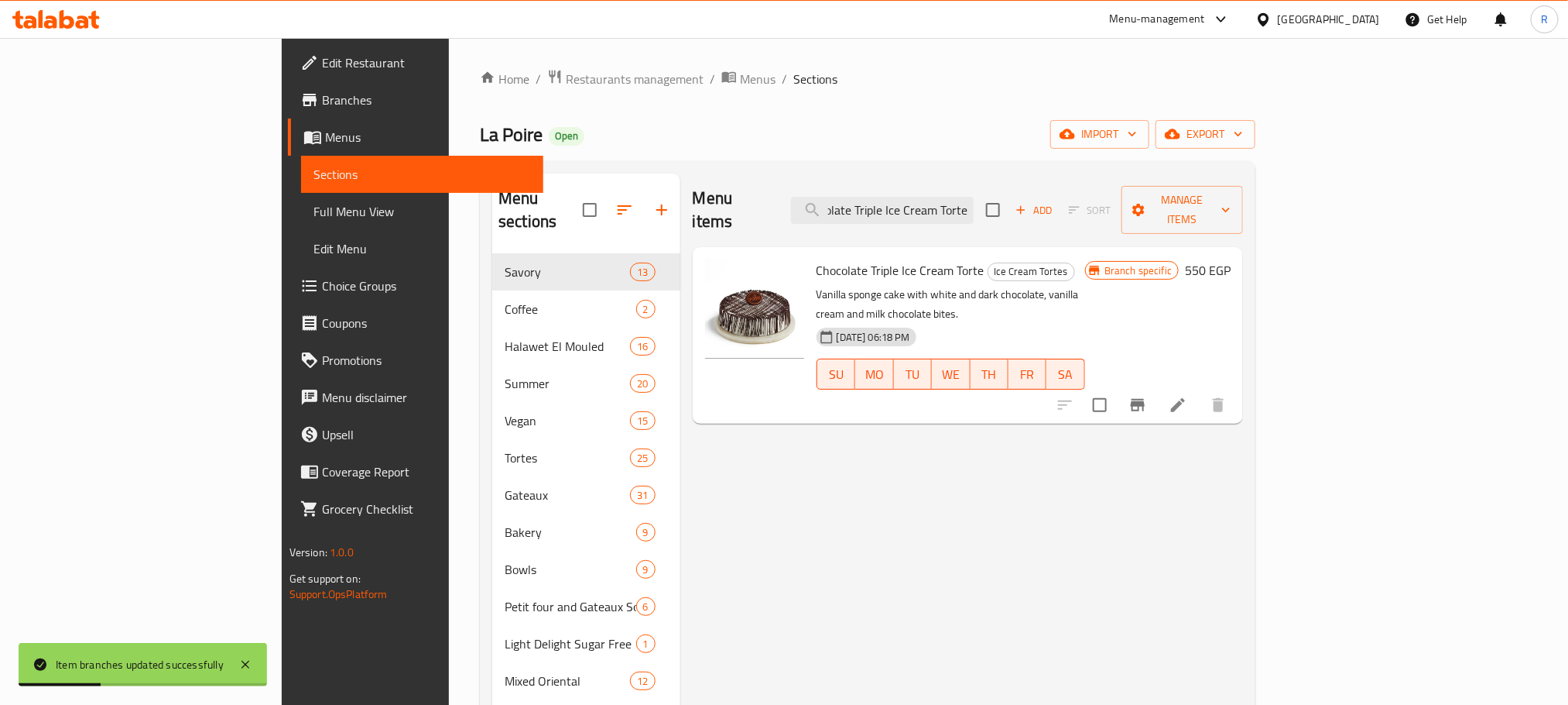
type input "Chocolate Triple Ice Cream Torte"
click at [1144, 399] on icon "Branch-specific-item" at bounding box center [1138, 405] width 14 height 13
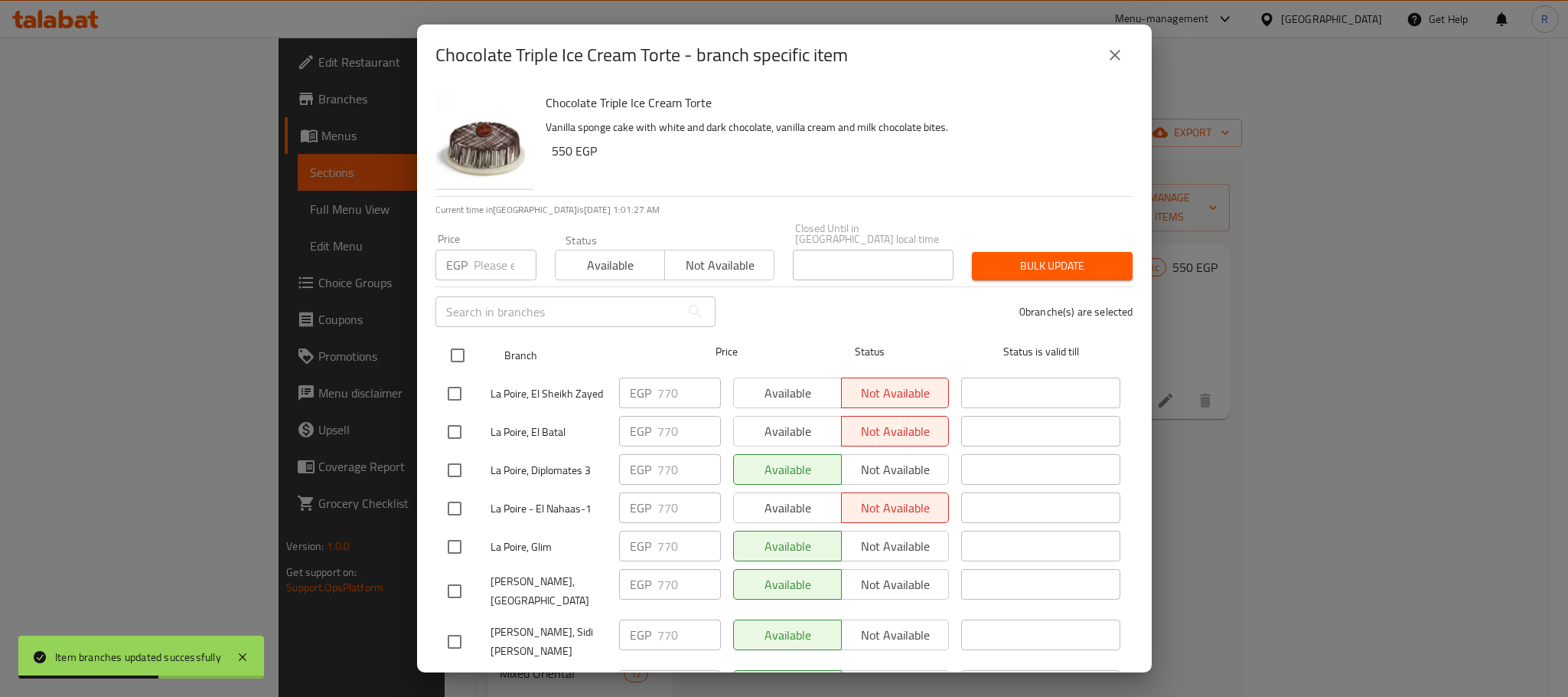
click at [451, 339] on input "checkbox" at bounding box center [457, 355] width 32 height 32
checkbox input "true"
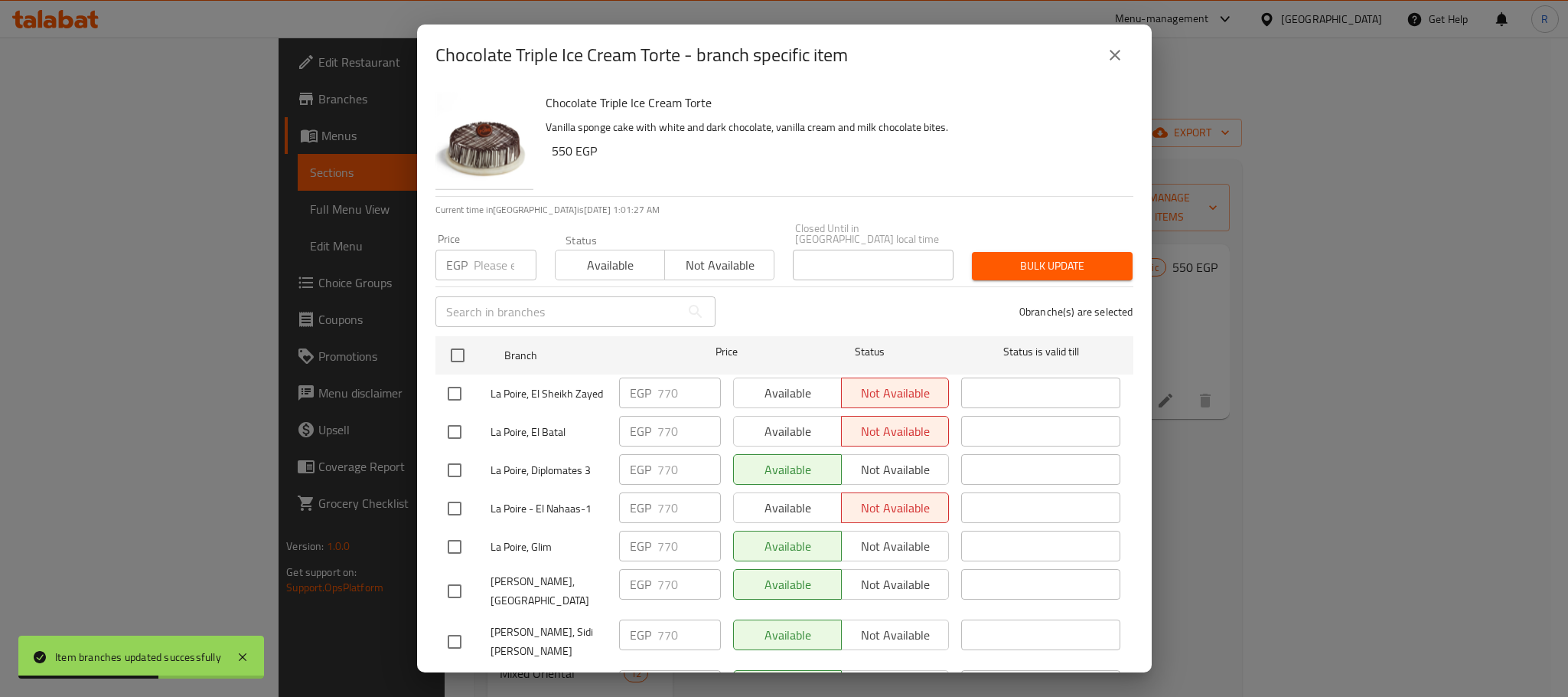
click at [489, 255] on input "number" at bounding box center [505, 264] width 62 height 31
checkbox input "true"
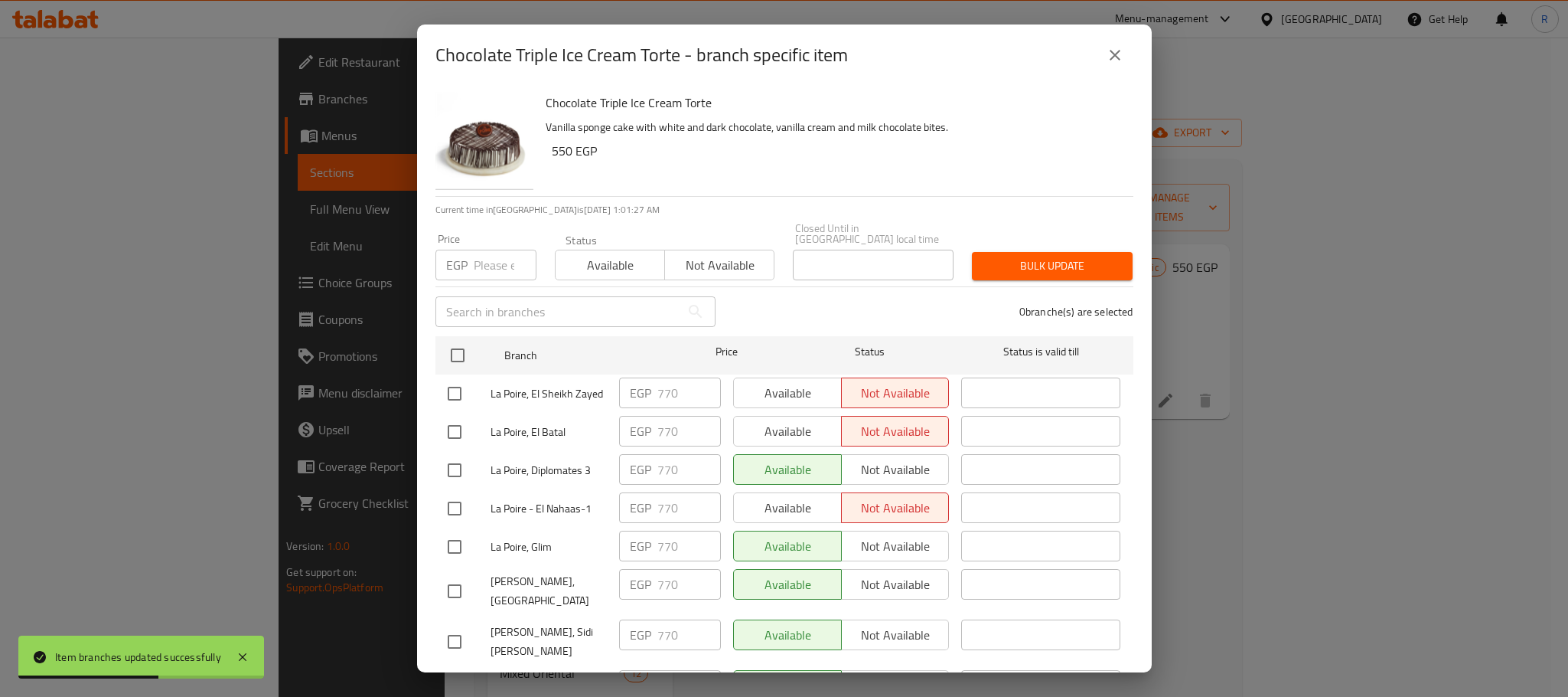
checkbox input "true"
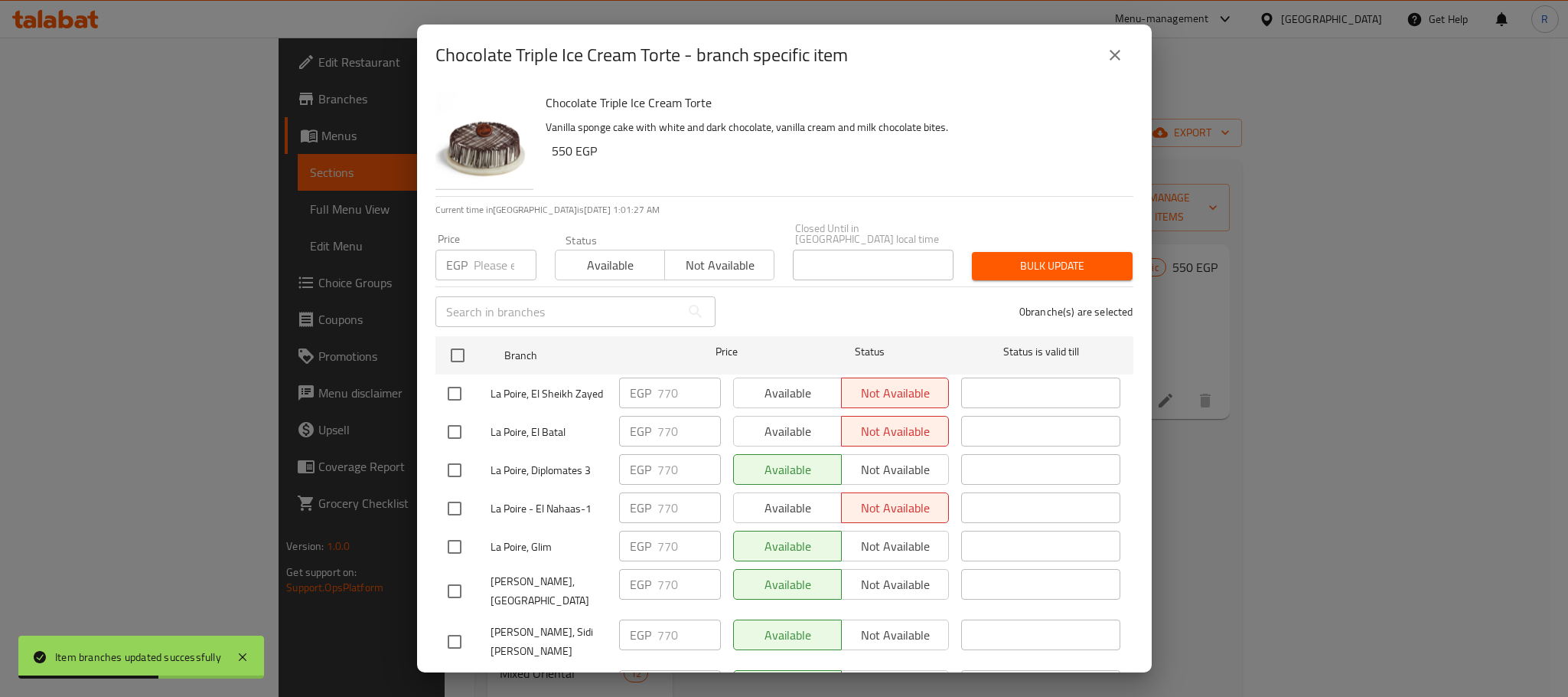
checkbox input "true"
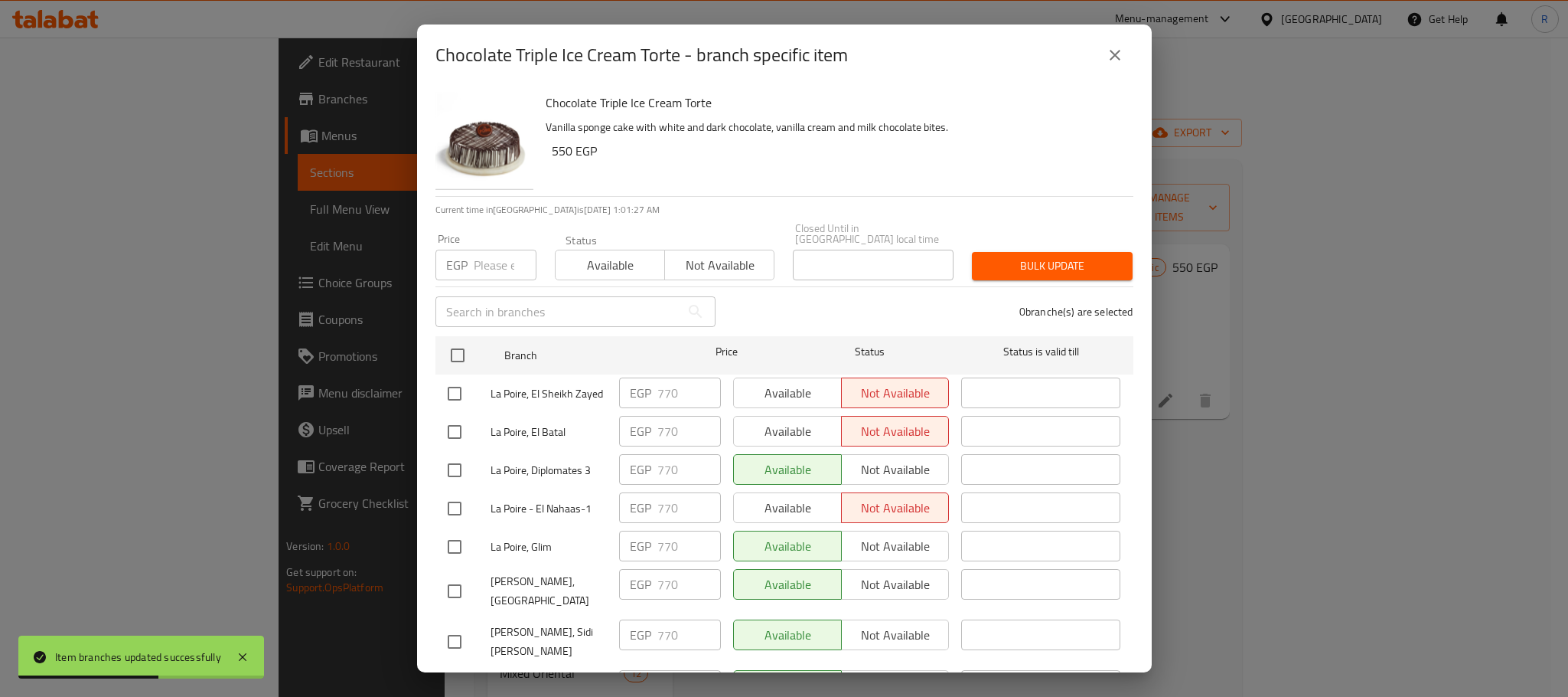
checkbox input "true"
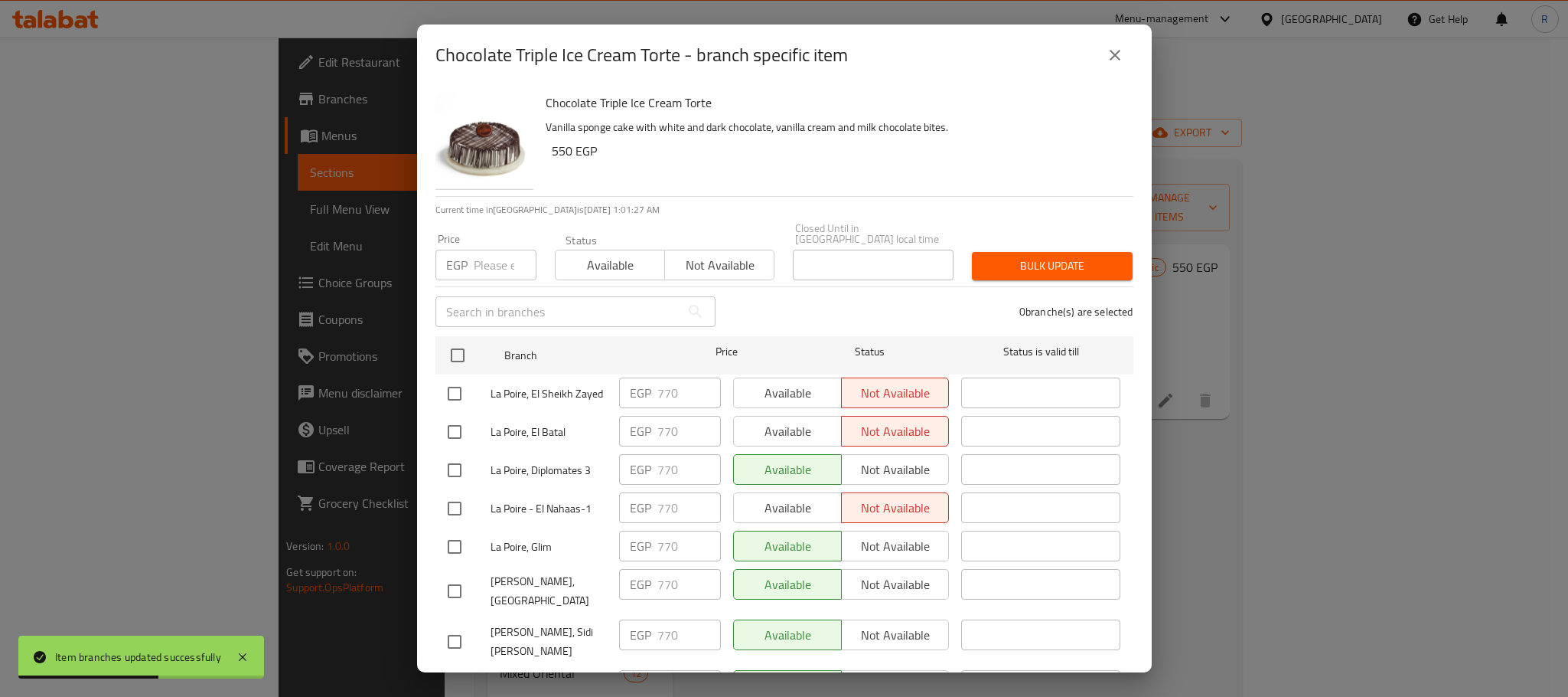
checkbox input "true"
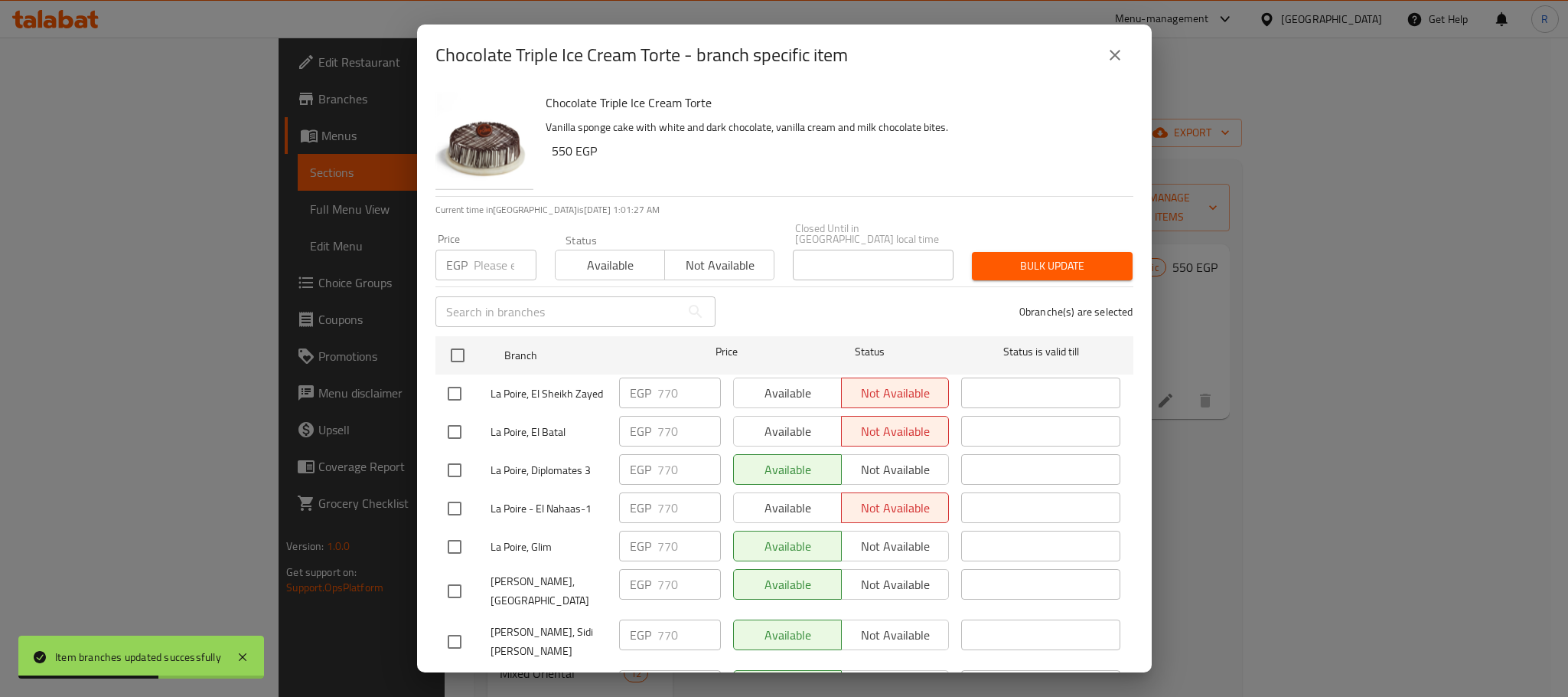
checkbox input "true"
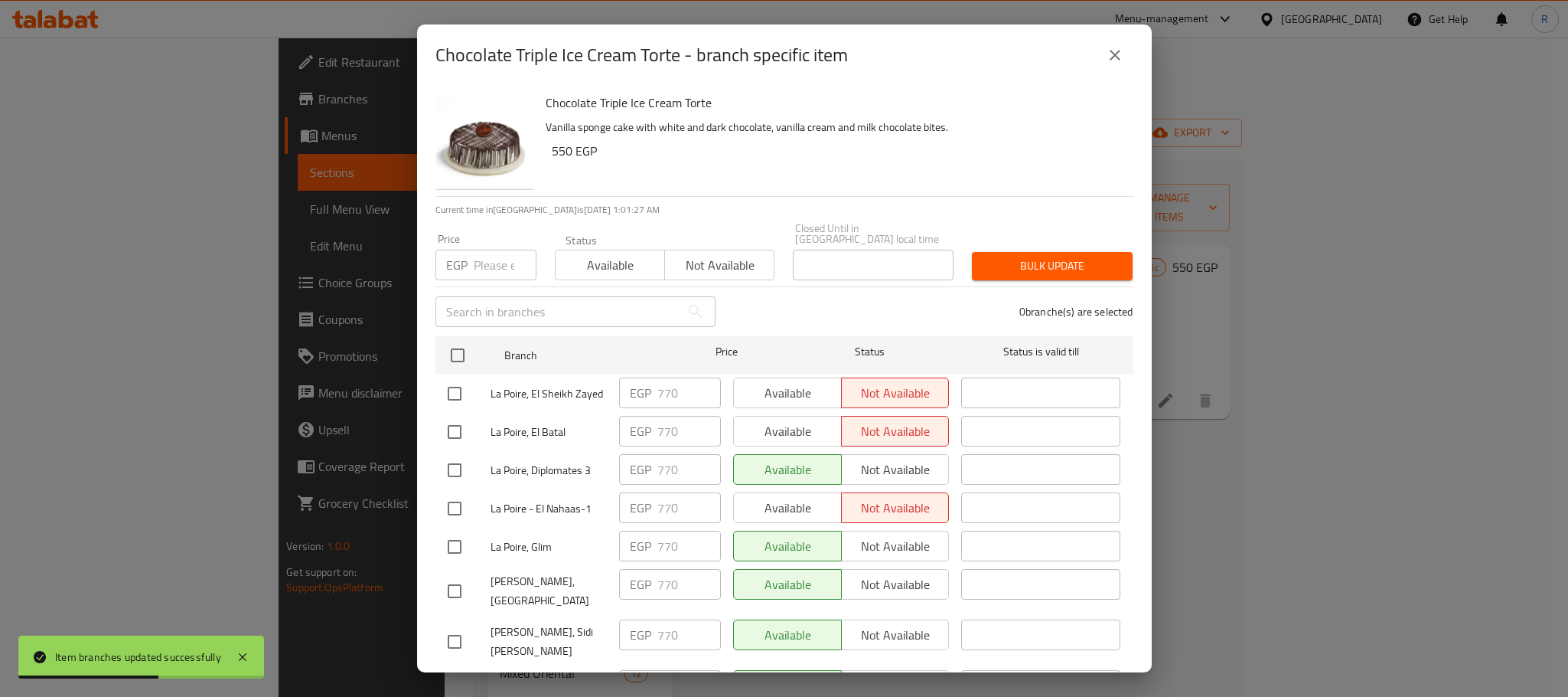
checkbox input "true"
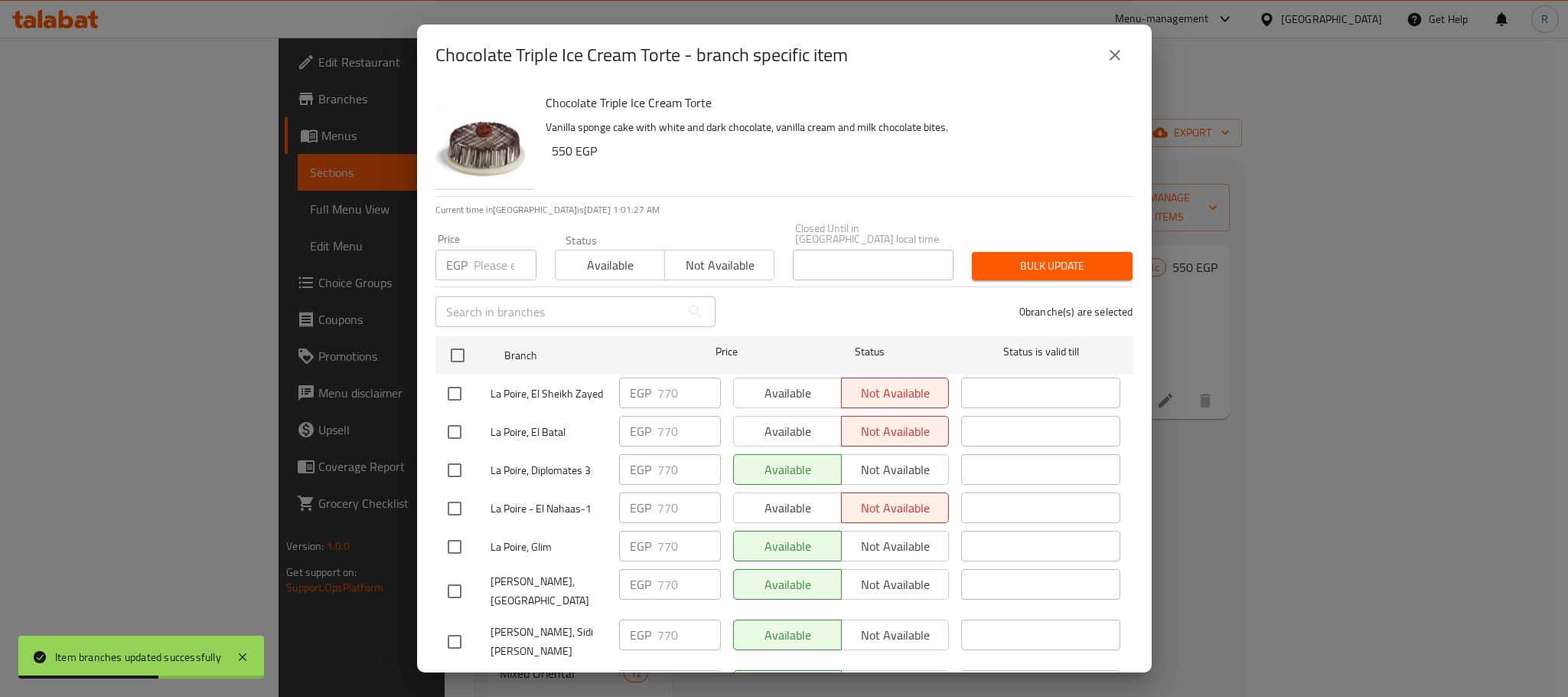
checkbox input "true"
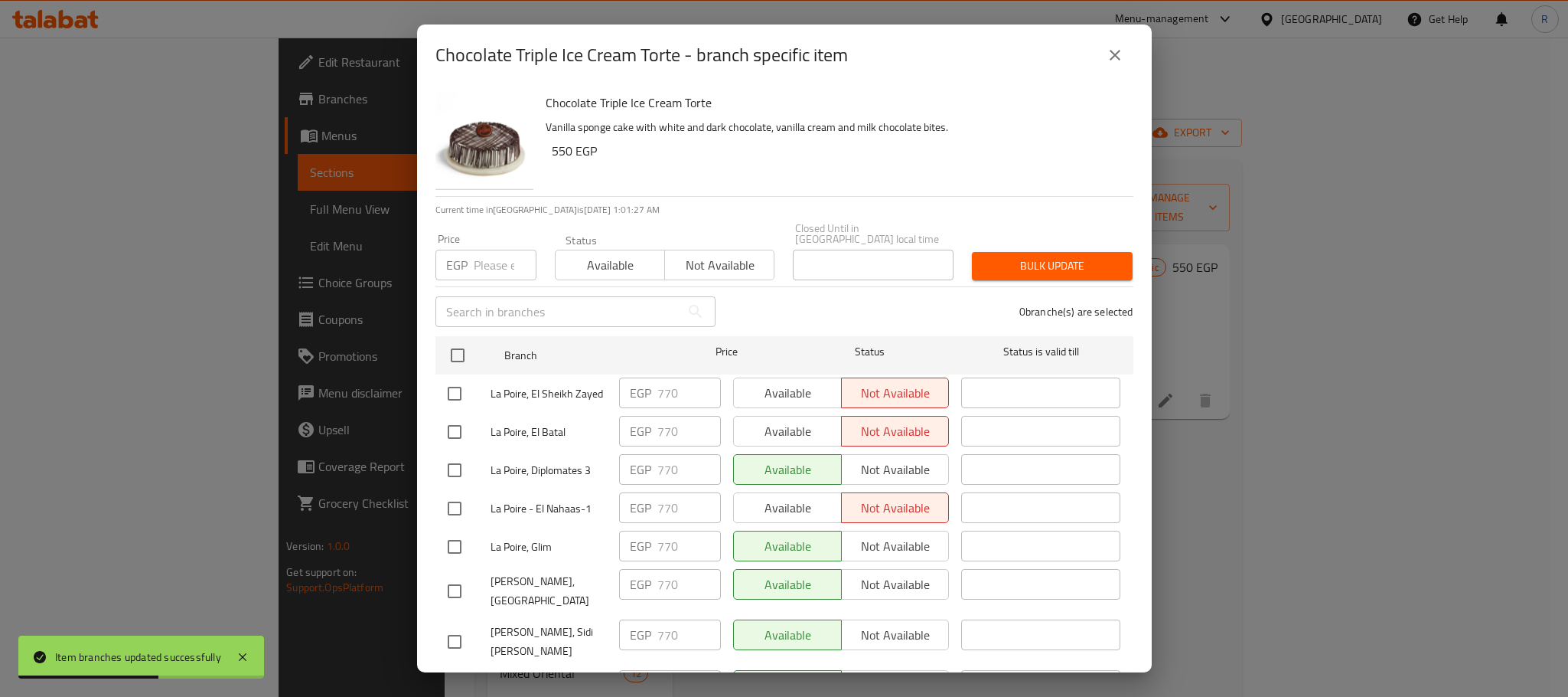
checkbox input "true"
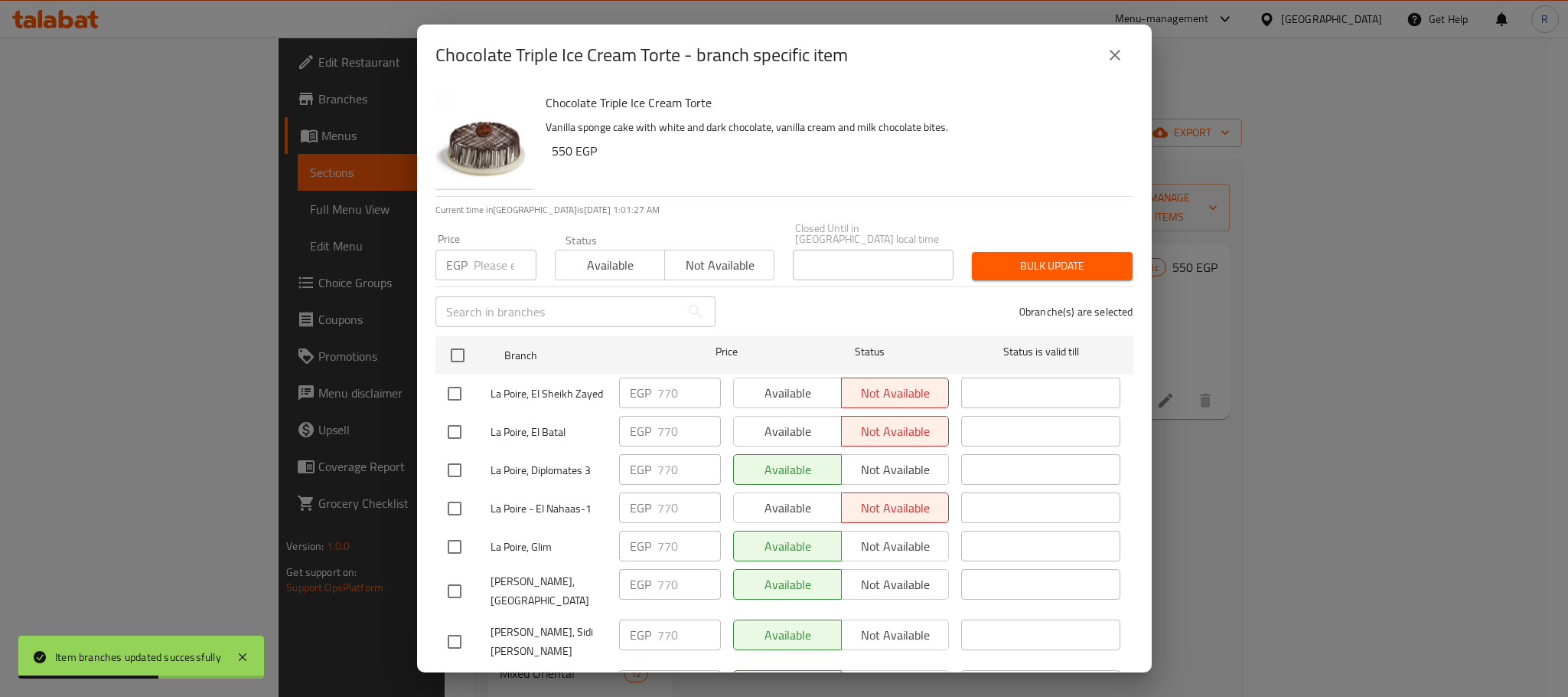
checkbox input "true"
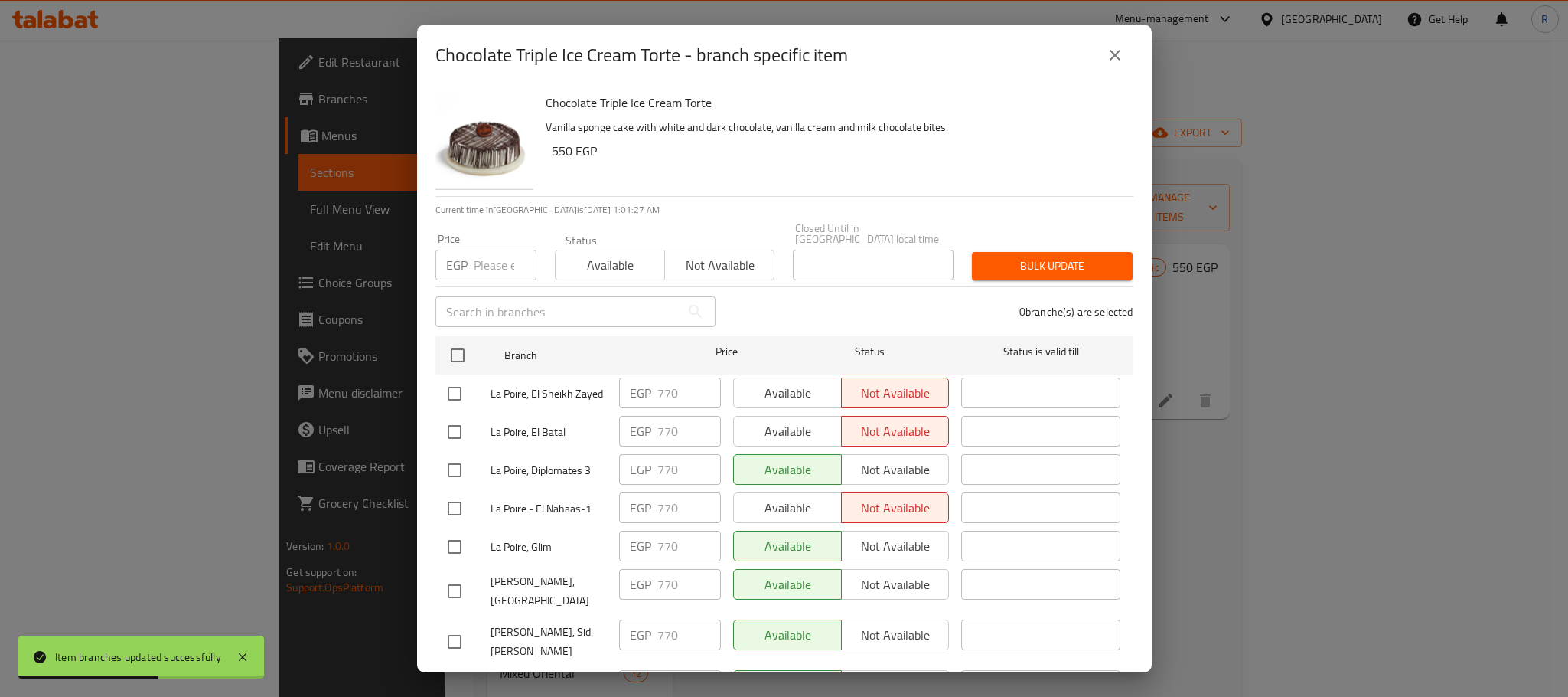
checkbox input "true"
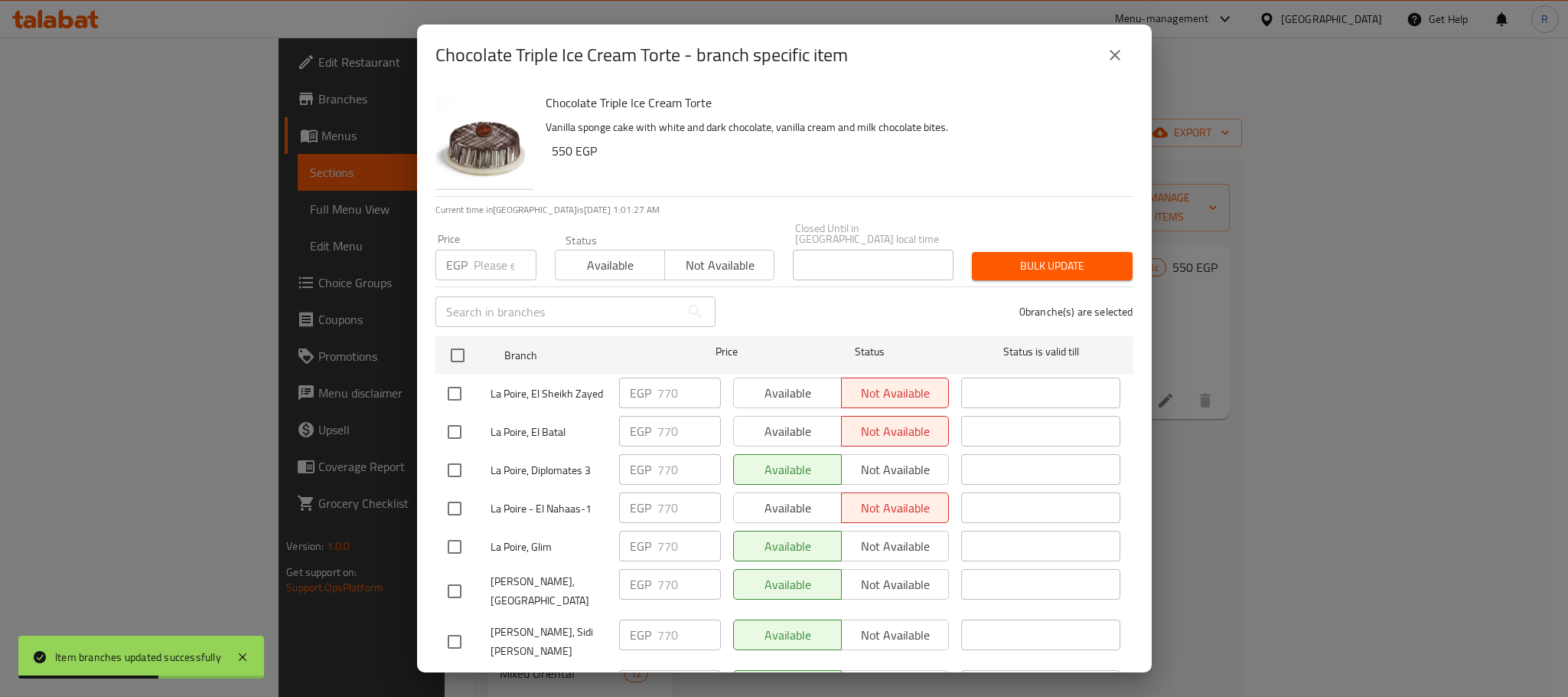
checkbox input "true"
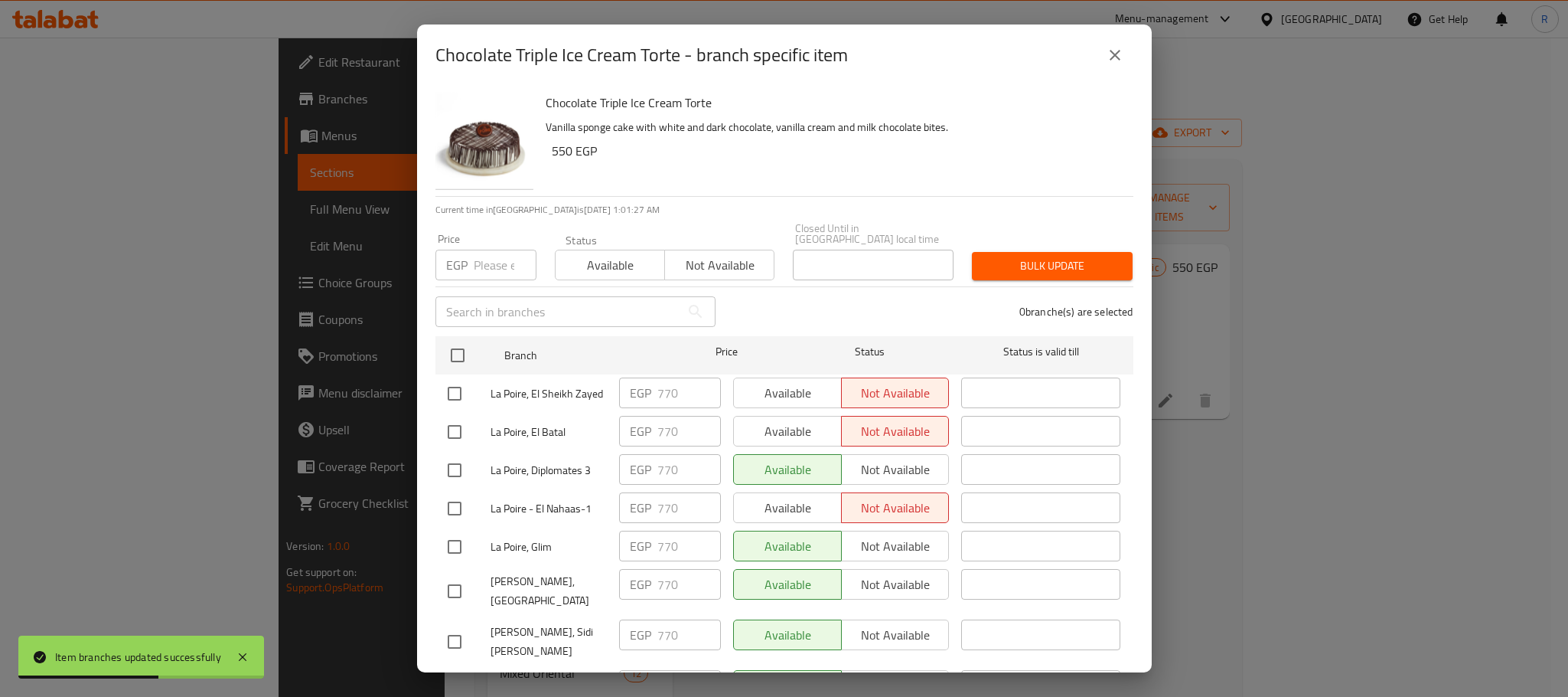
checkbox input "true"
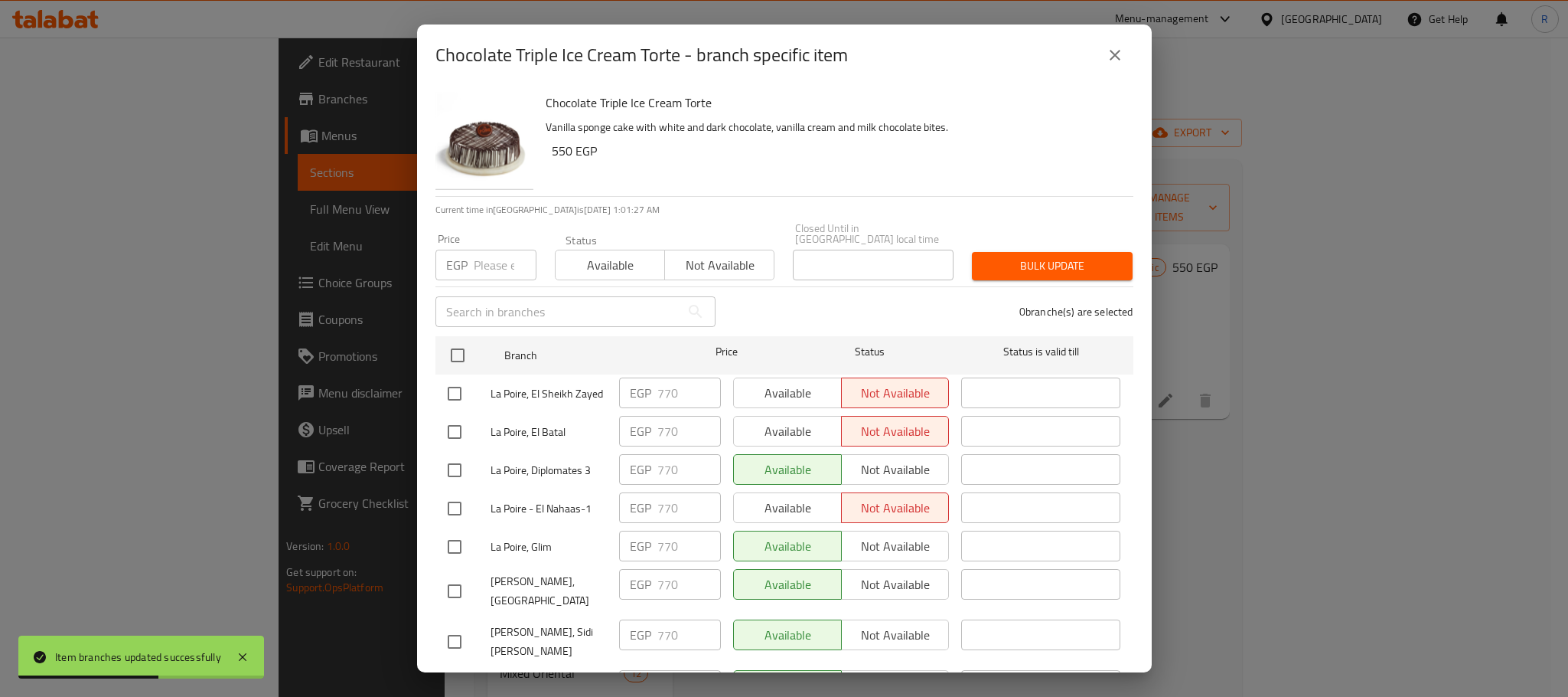
checkbox input "true"
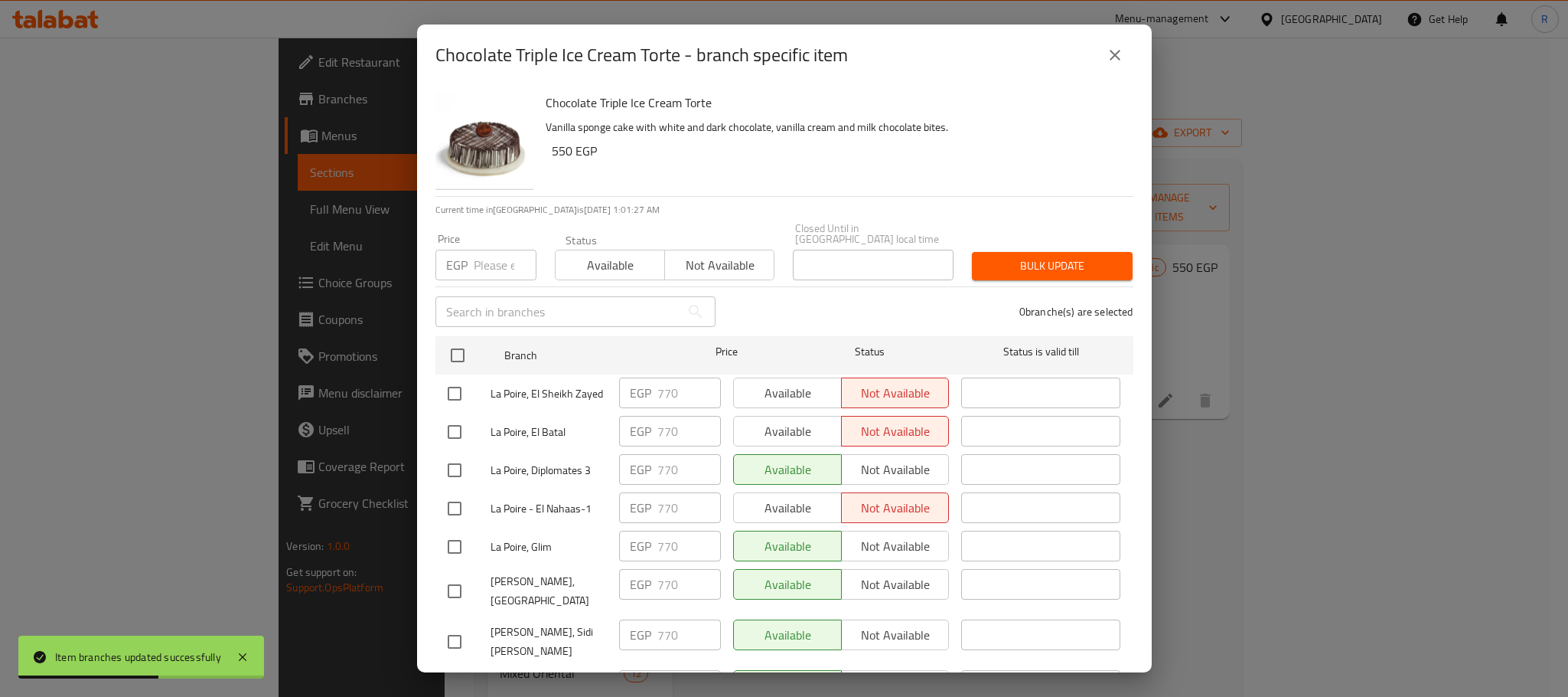
checkbox input "true"
paste input "825"
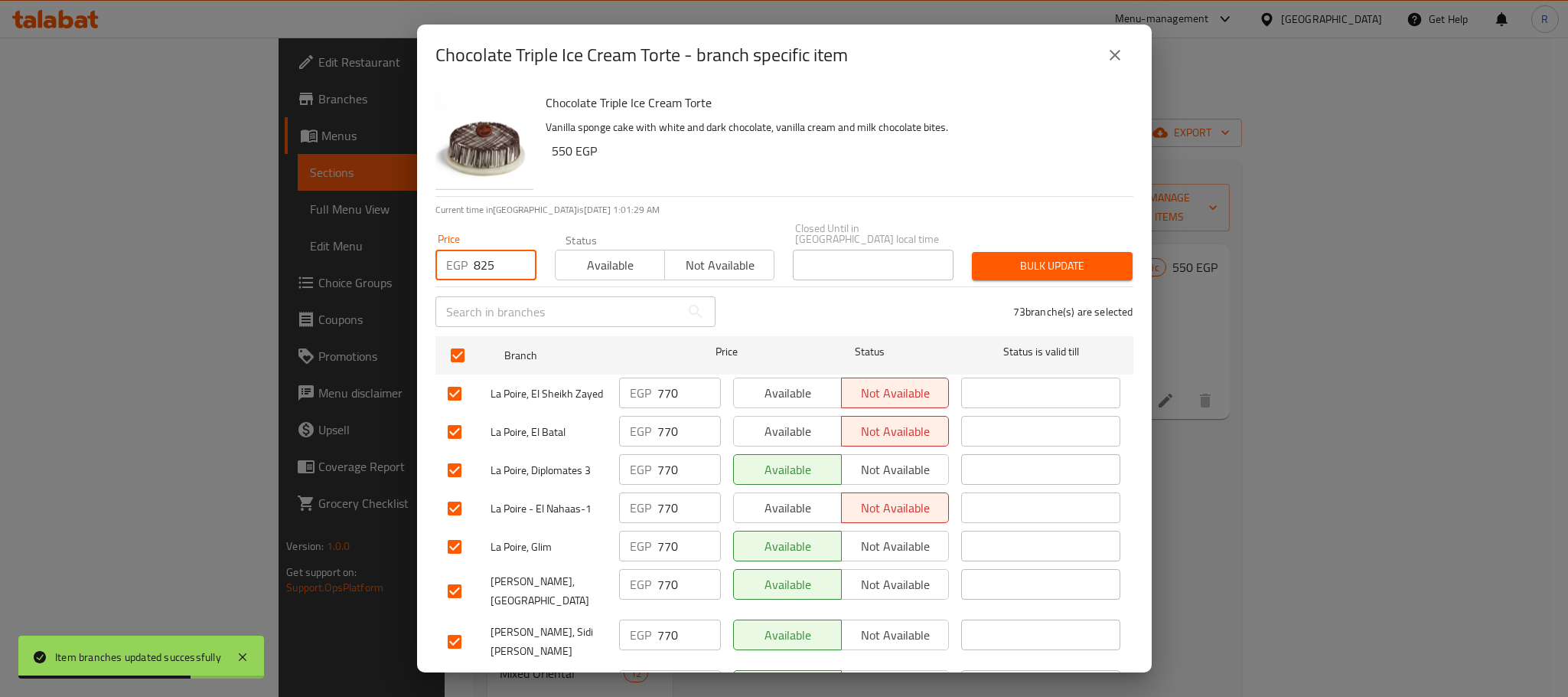
type input "825"
click at [1011, 266] on span "Bulk update" at bounding box center [1053, 265] width 136 height 19
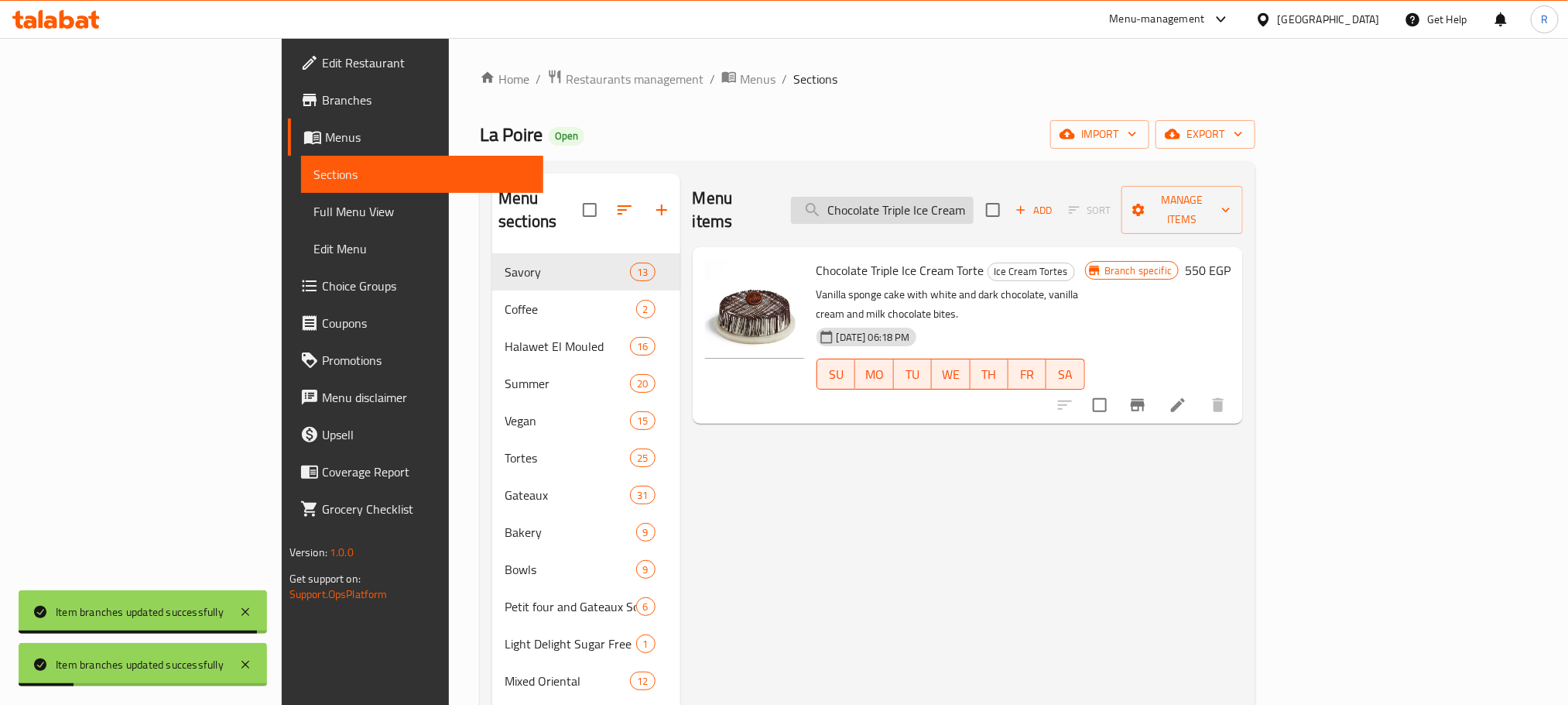
click at [974, 197] on input "Chocolate Triple Ice Cream Torte" at bounding box center [882, 210] width 182 height 27
paste input "Sea Salt Dark Chocolate Bar"
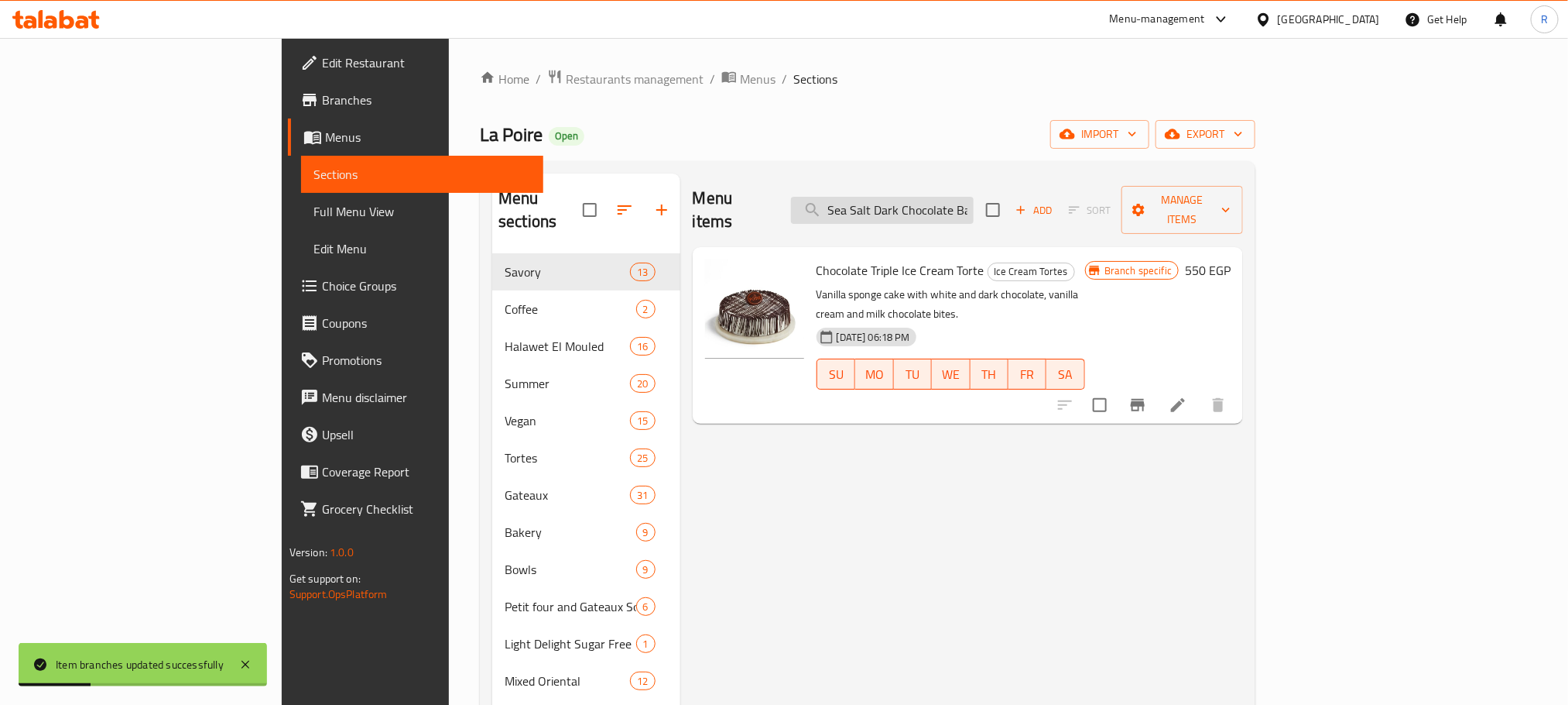
scroll to position [0, 5]
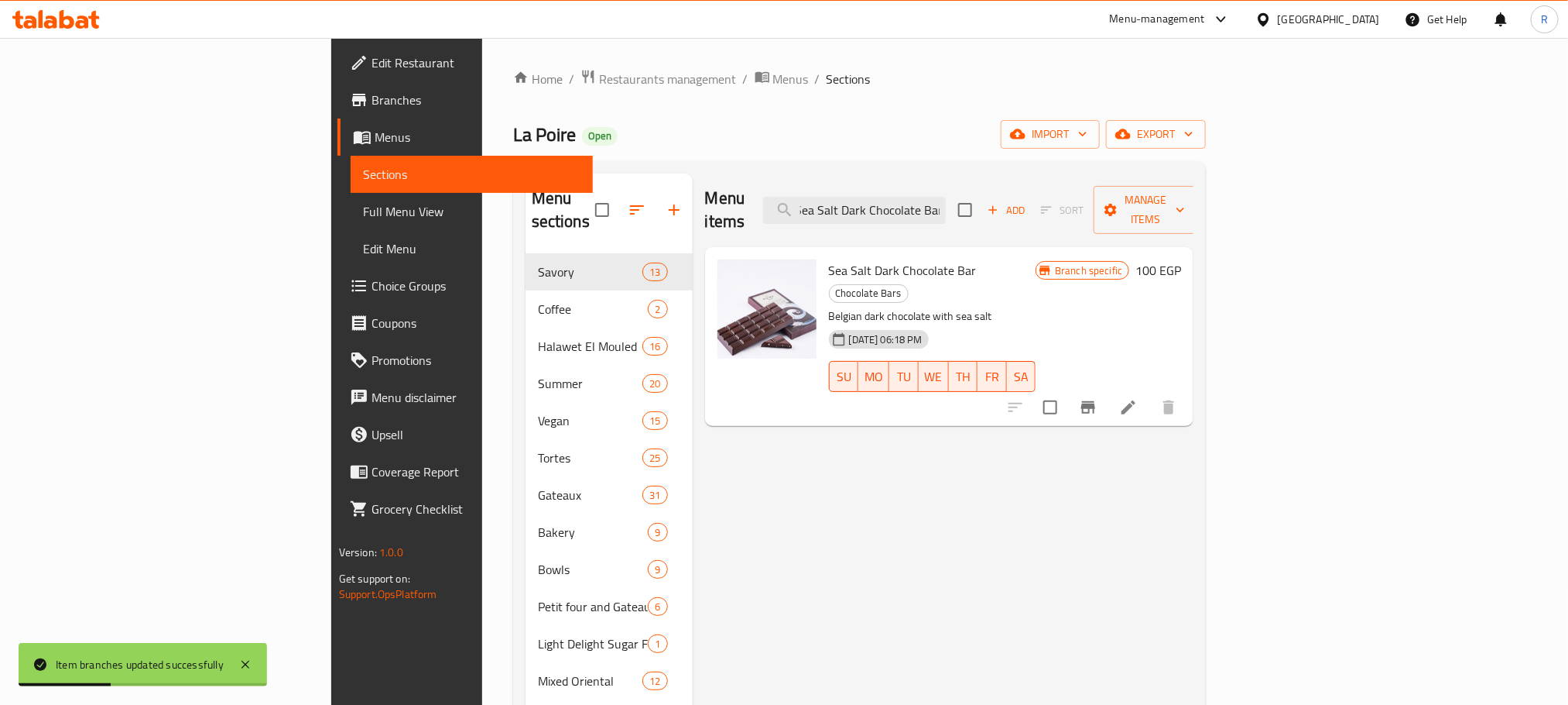
type input "Sea Salt Dark Chocolate Bar"
click at [1095, 401] on icon "Branch-specific-item" at bounding box center [1088, 407] width 14 height 13
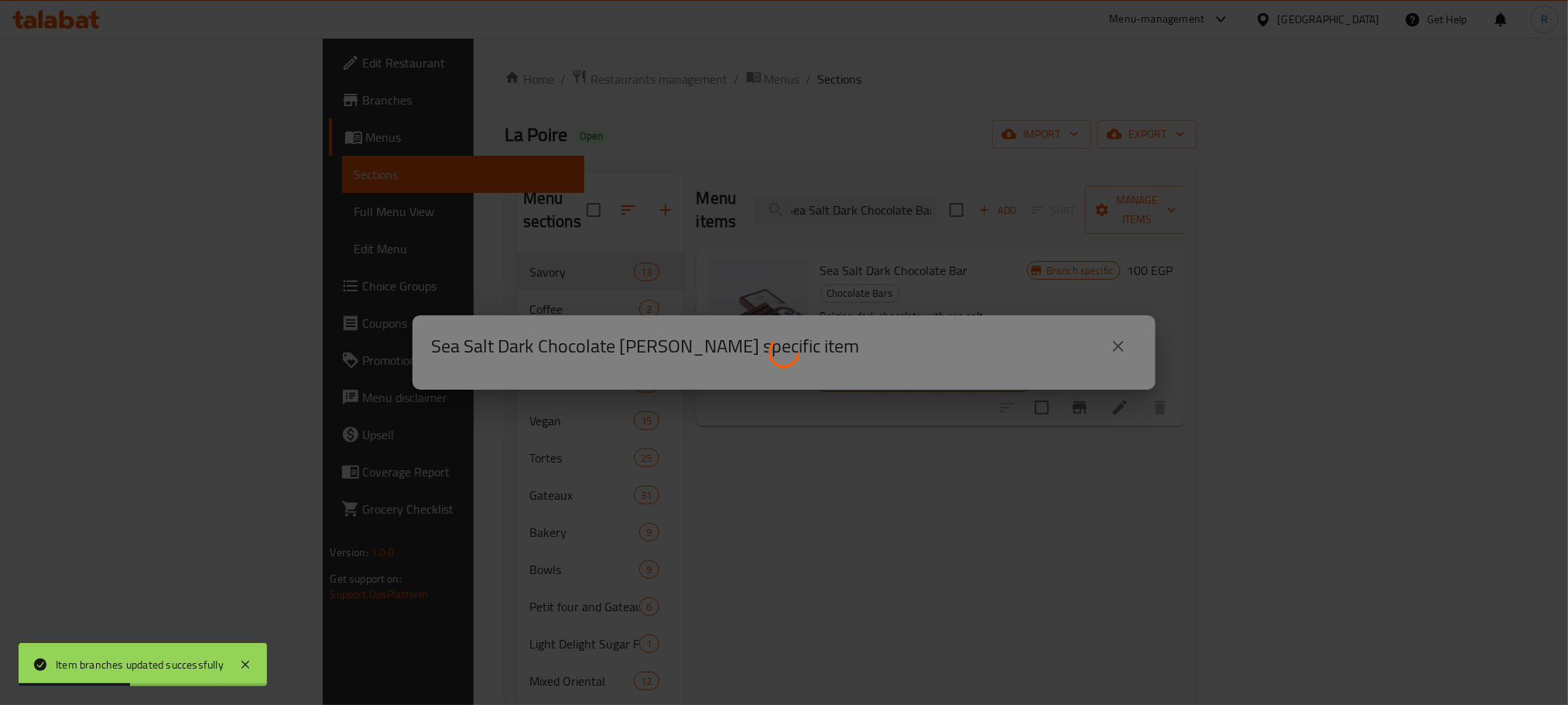
scroll to position [0, 0]
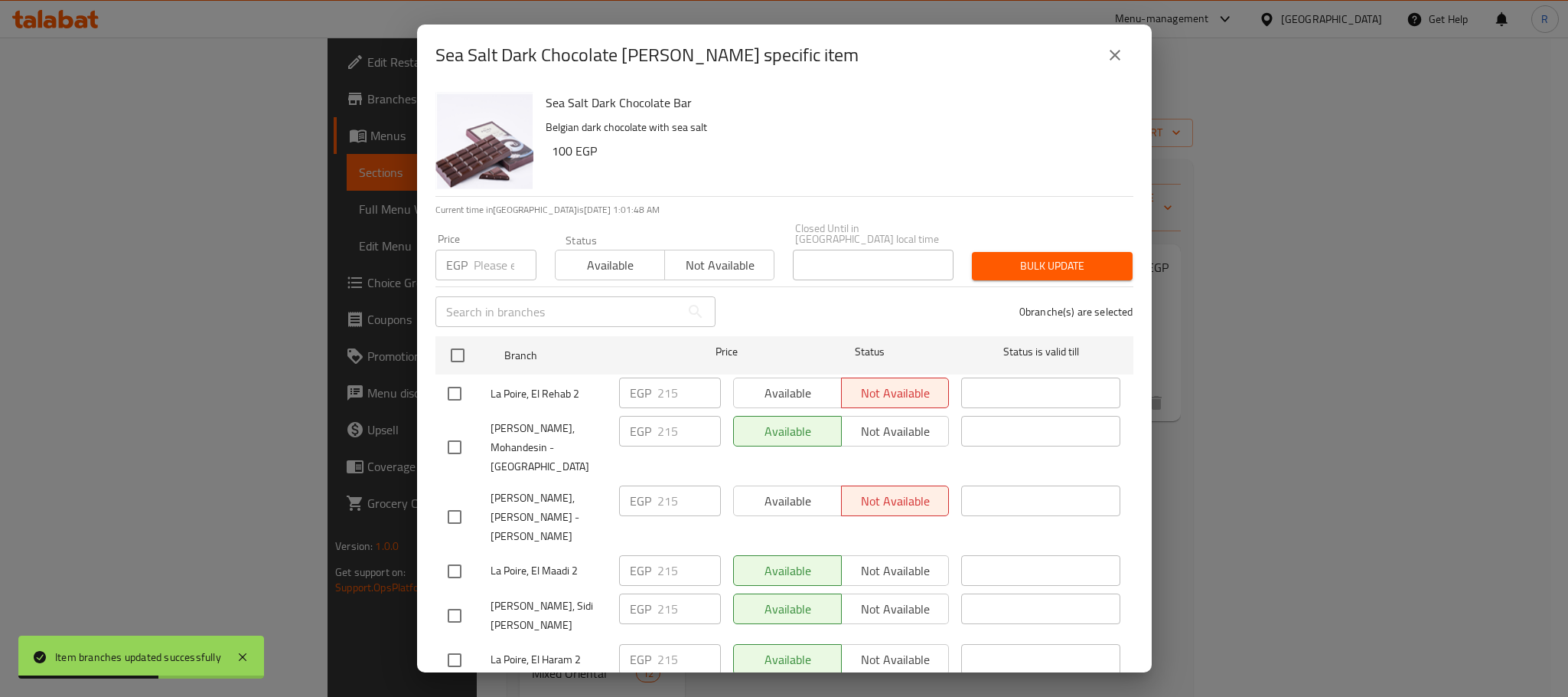
click at [460, 342] on input "checkbox" at bounding box center [457, 355] width 32 height 32
checkbox input "true"
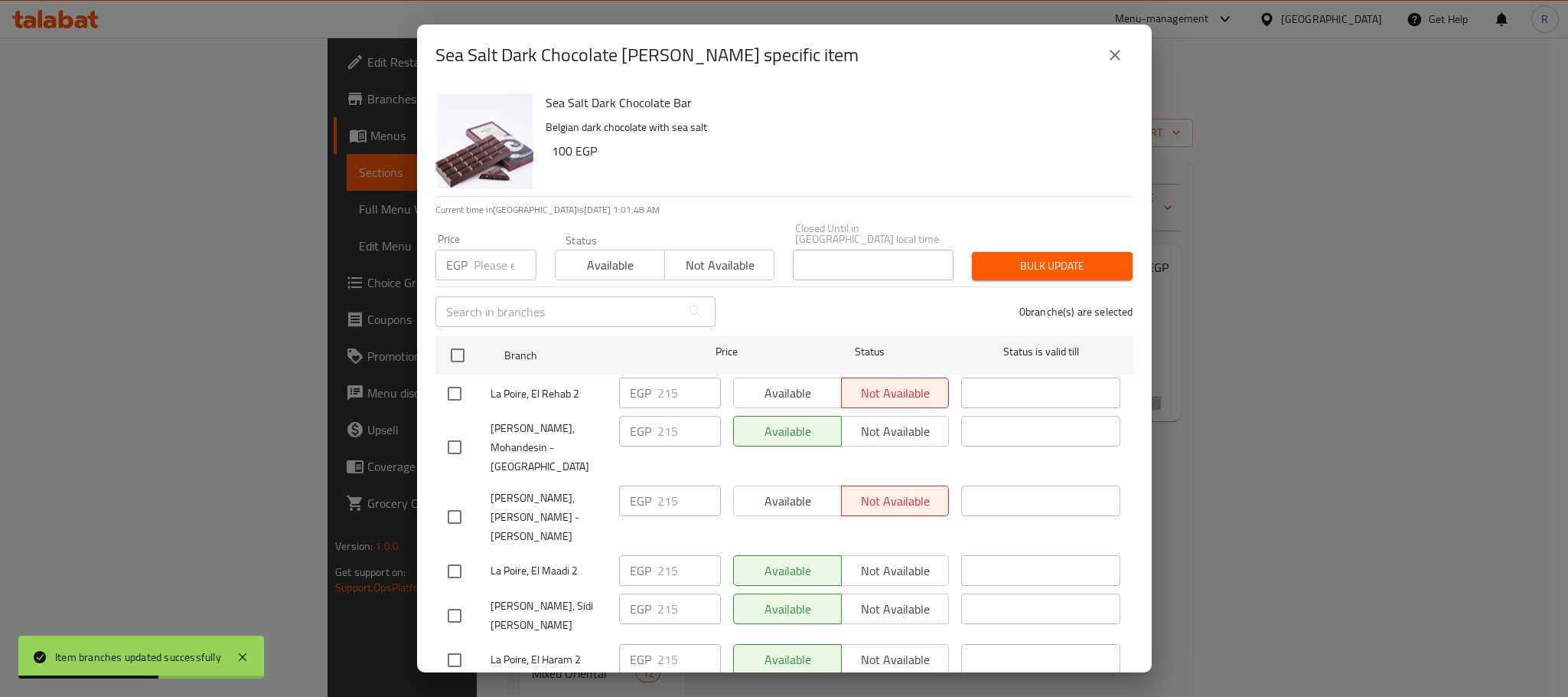
checkbox input "true"
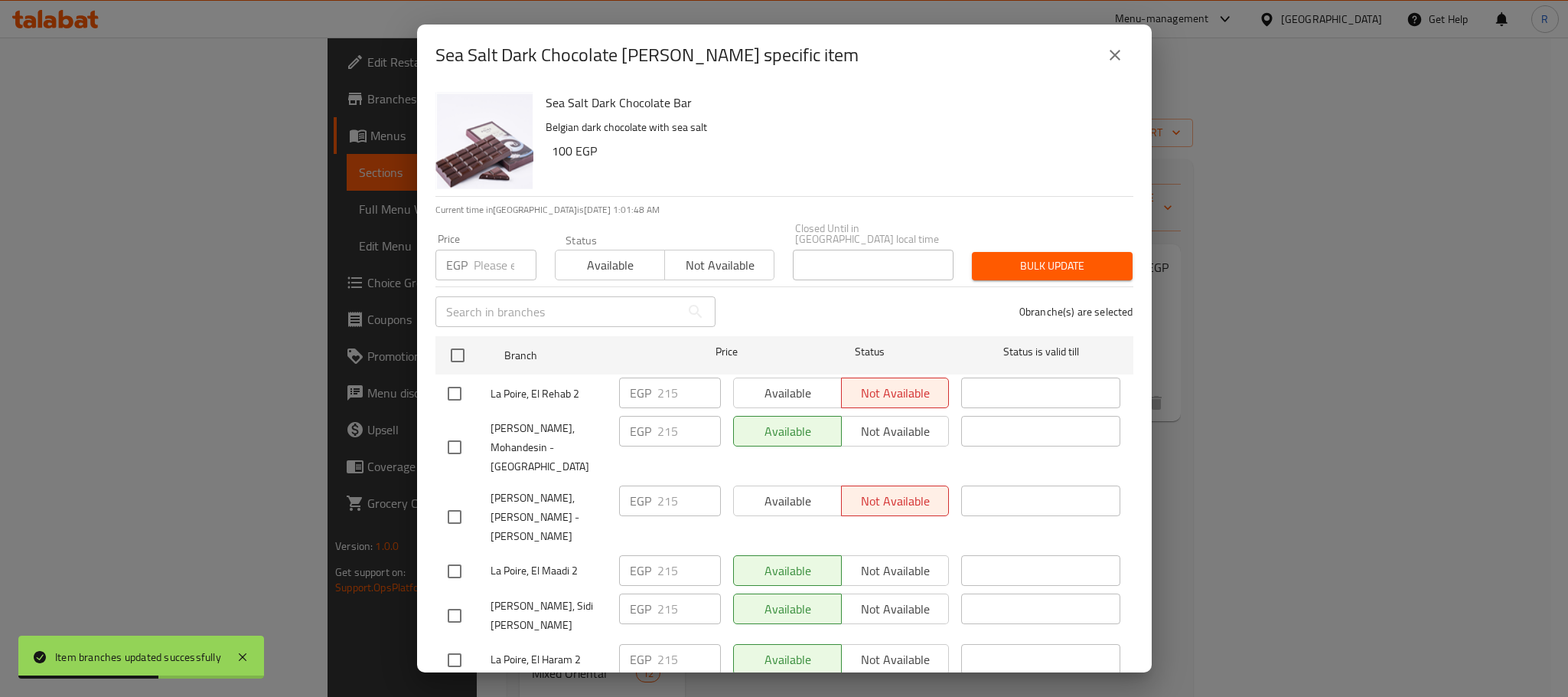
checkbox input "true"
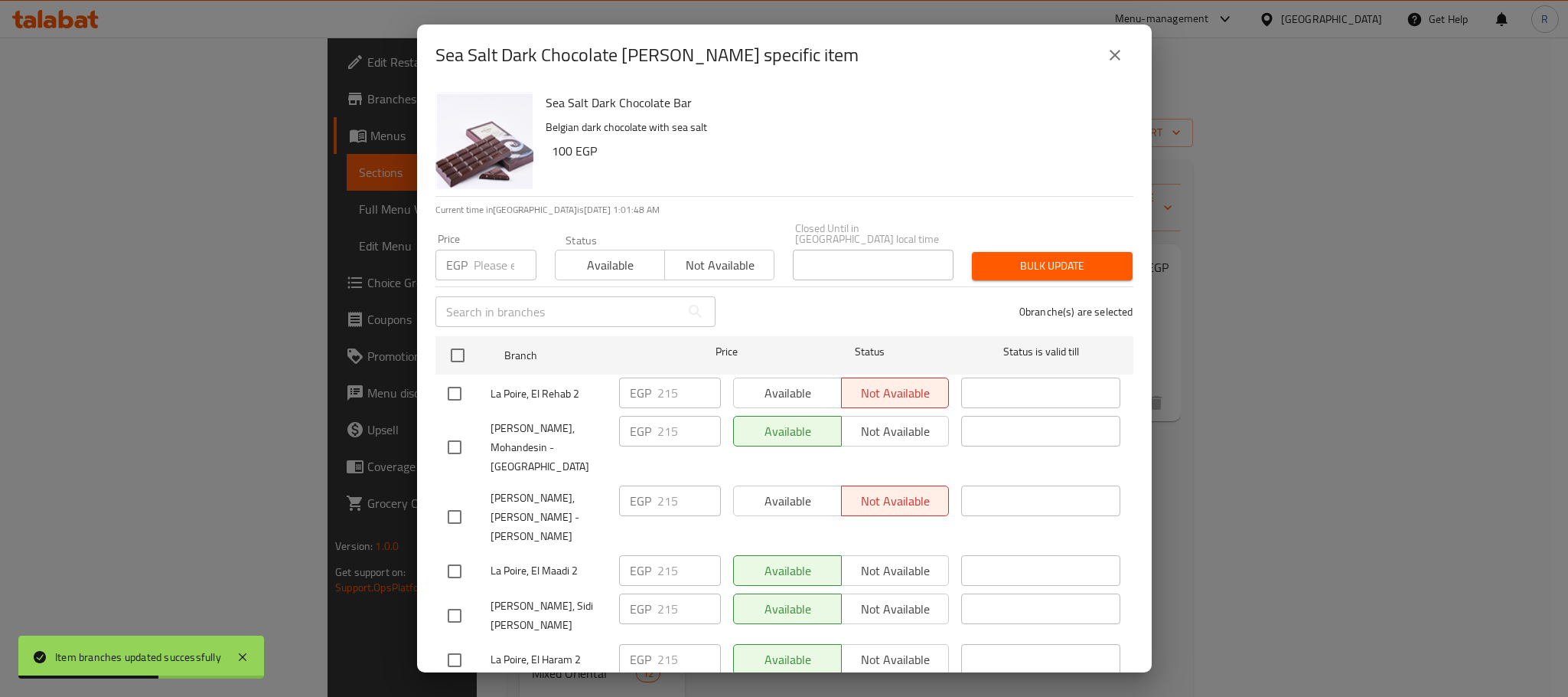
checkbox input "true"
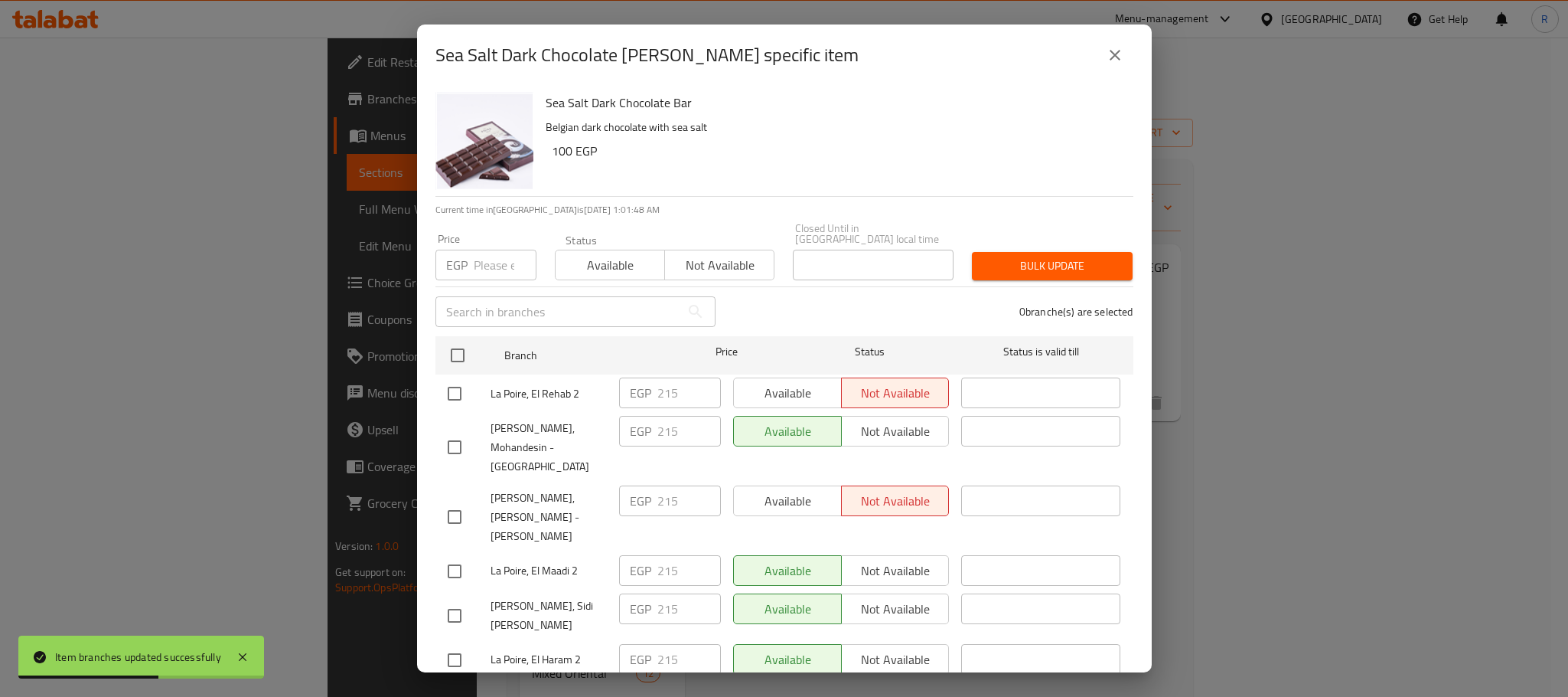
checkbox input "true"
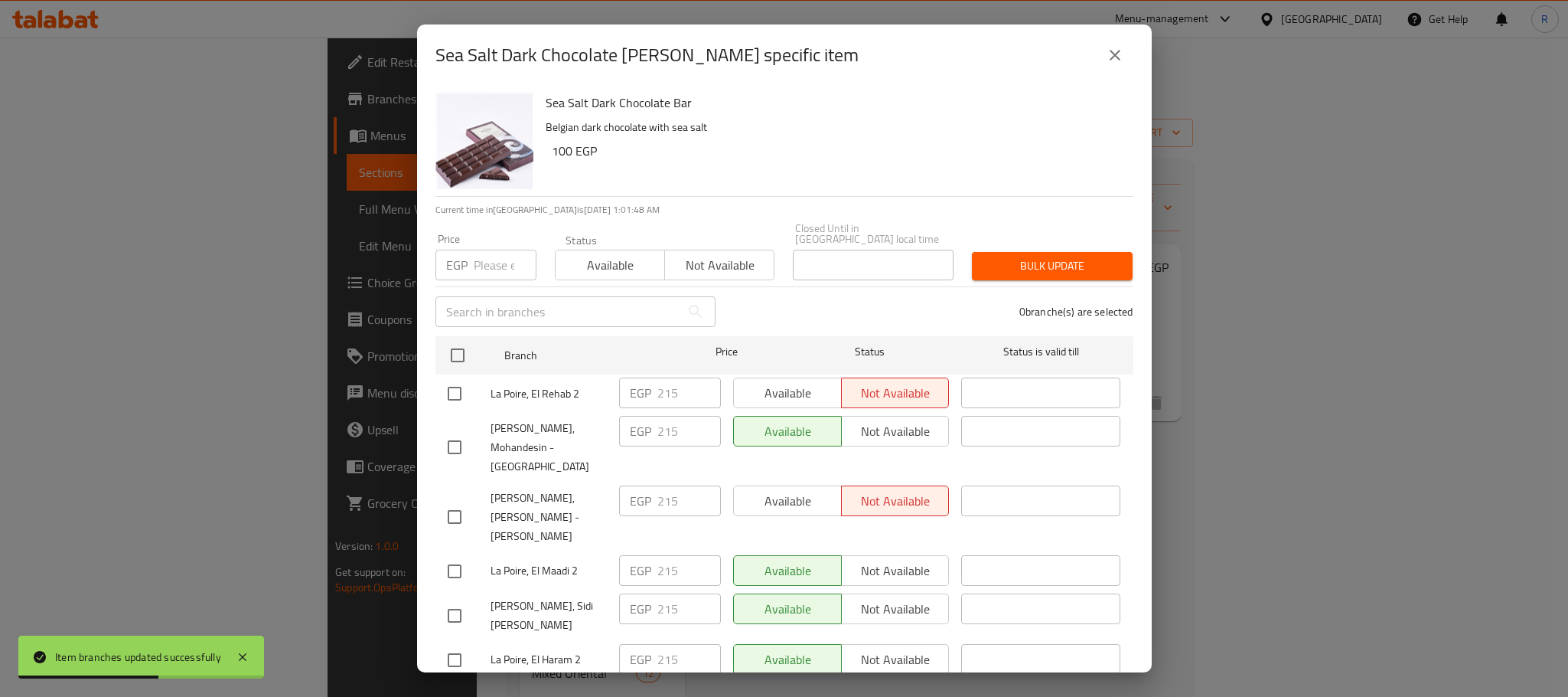
checkbox input "true"
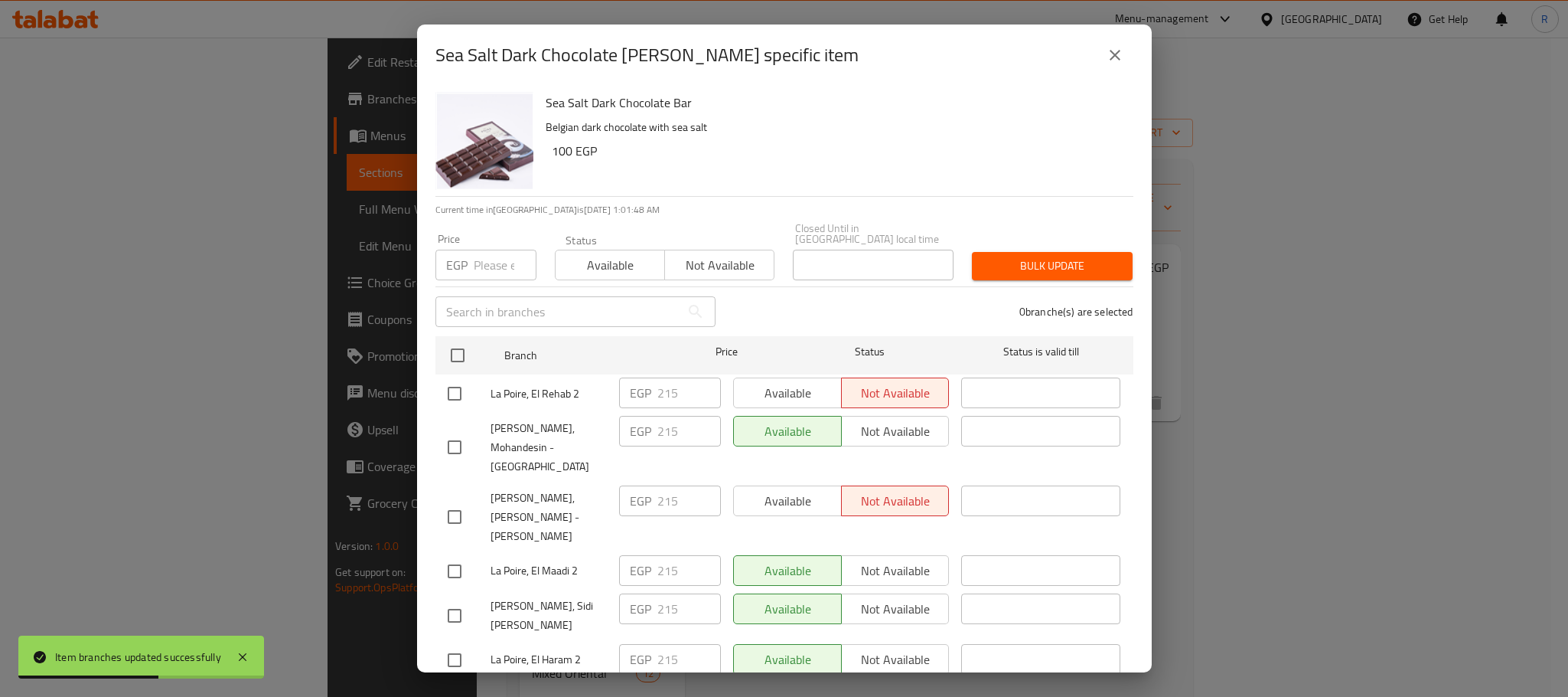
checkbox input "true"
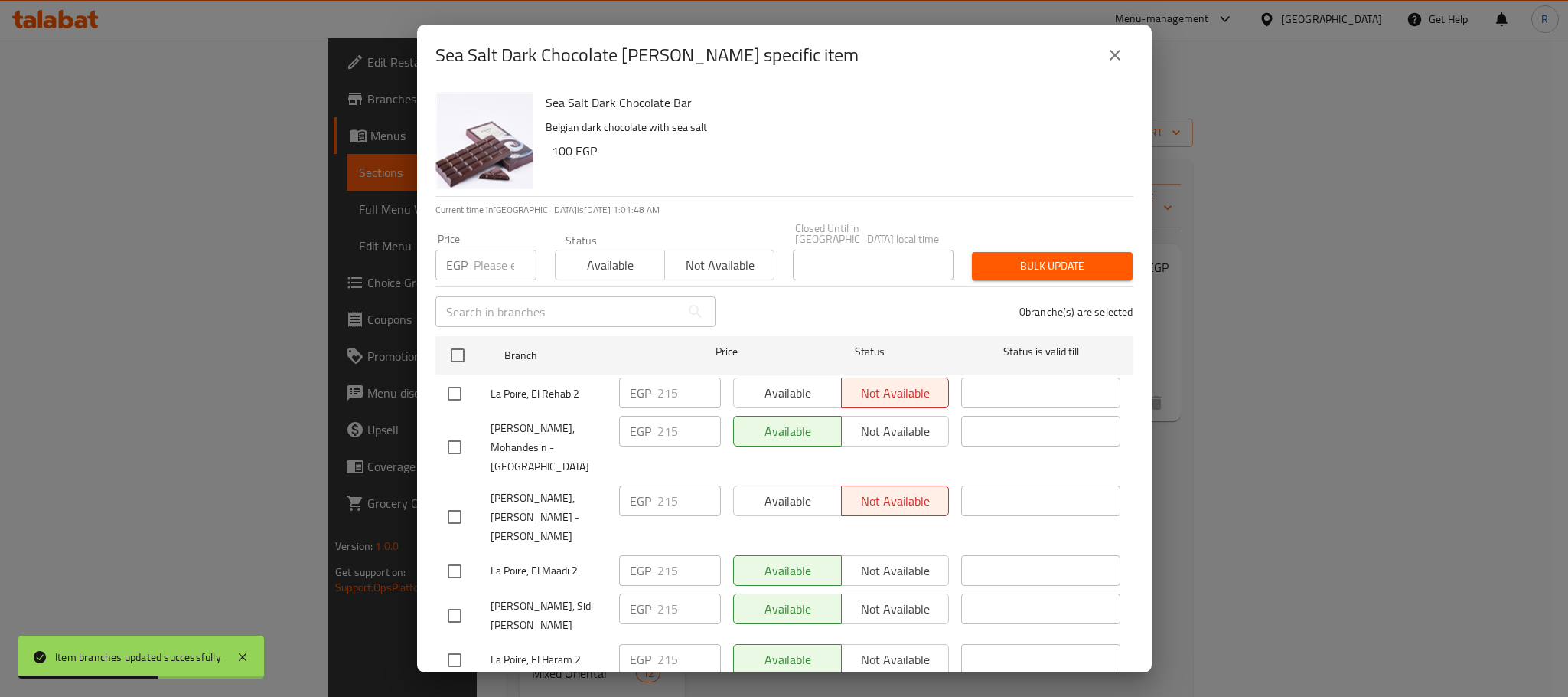
checkbox input "true"
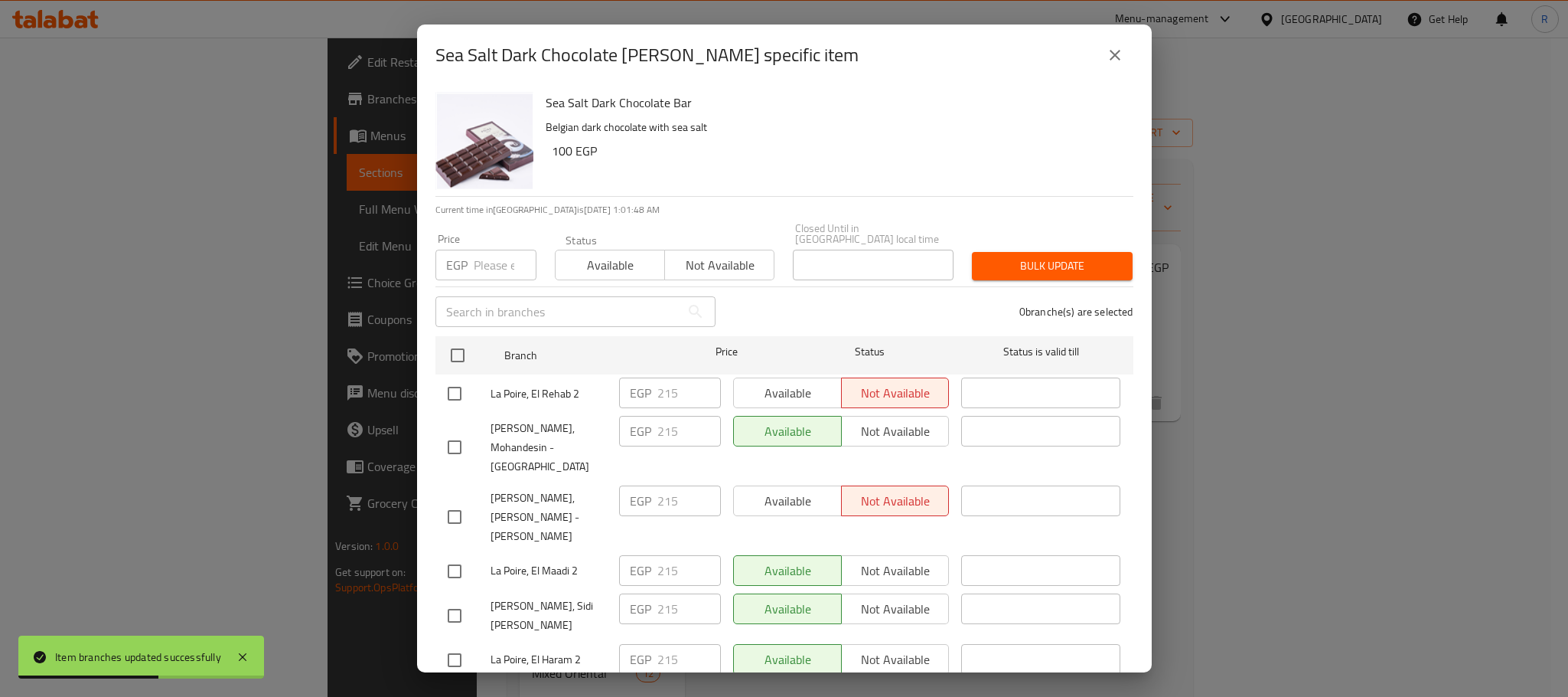
checkbox input "true"
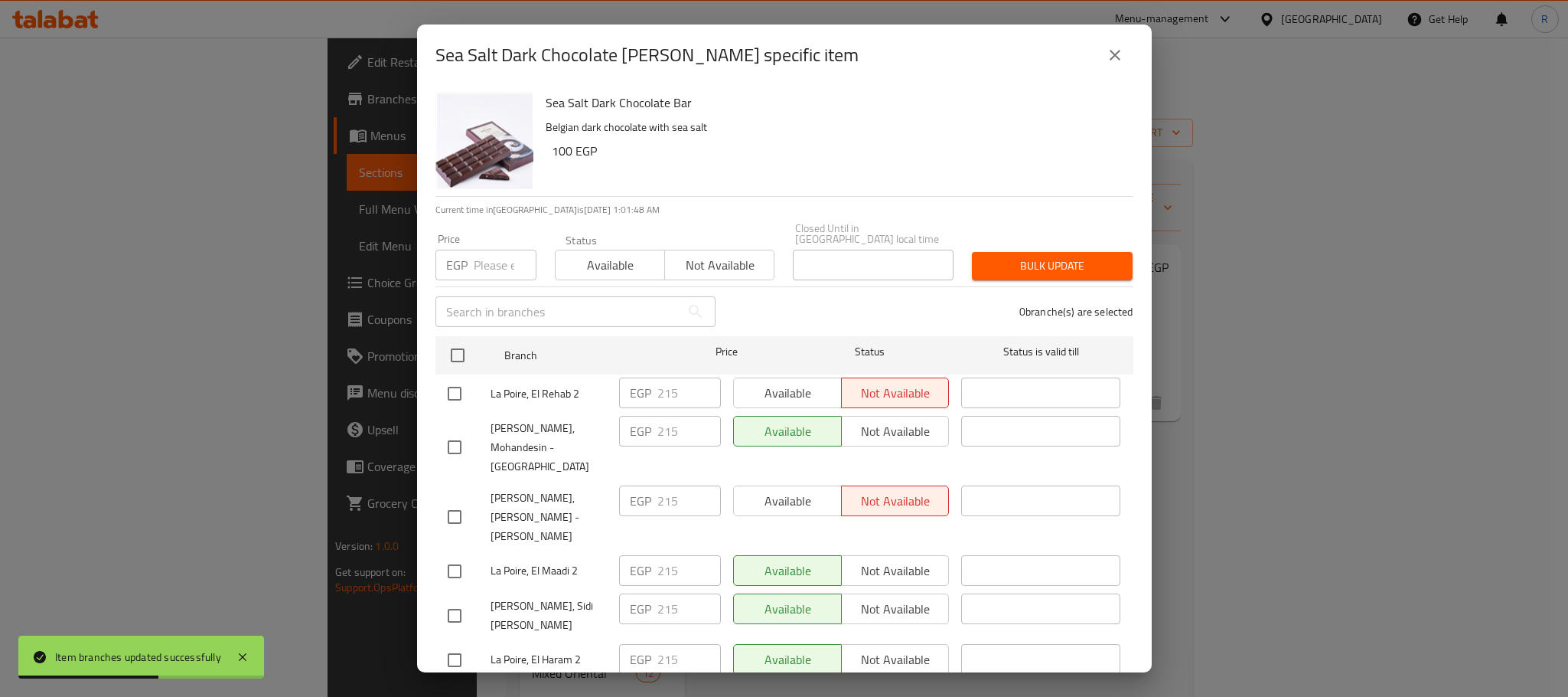
checkbox input "true"
click at [481, 258] on input "number" at bounding box center [505, 264] width 62 height 31
paste input "250"
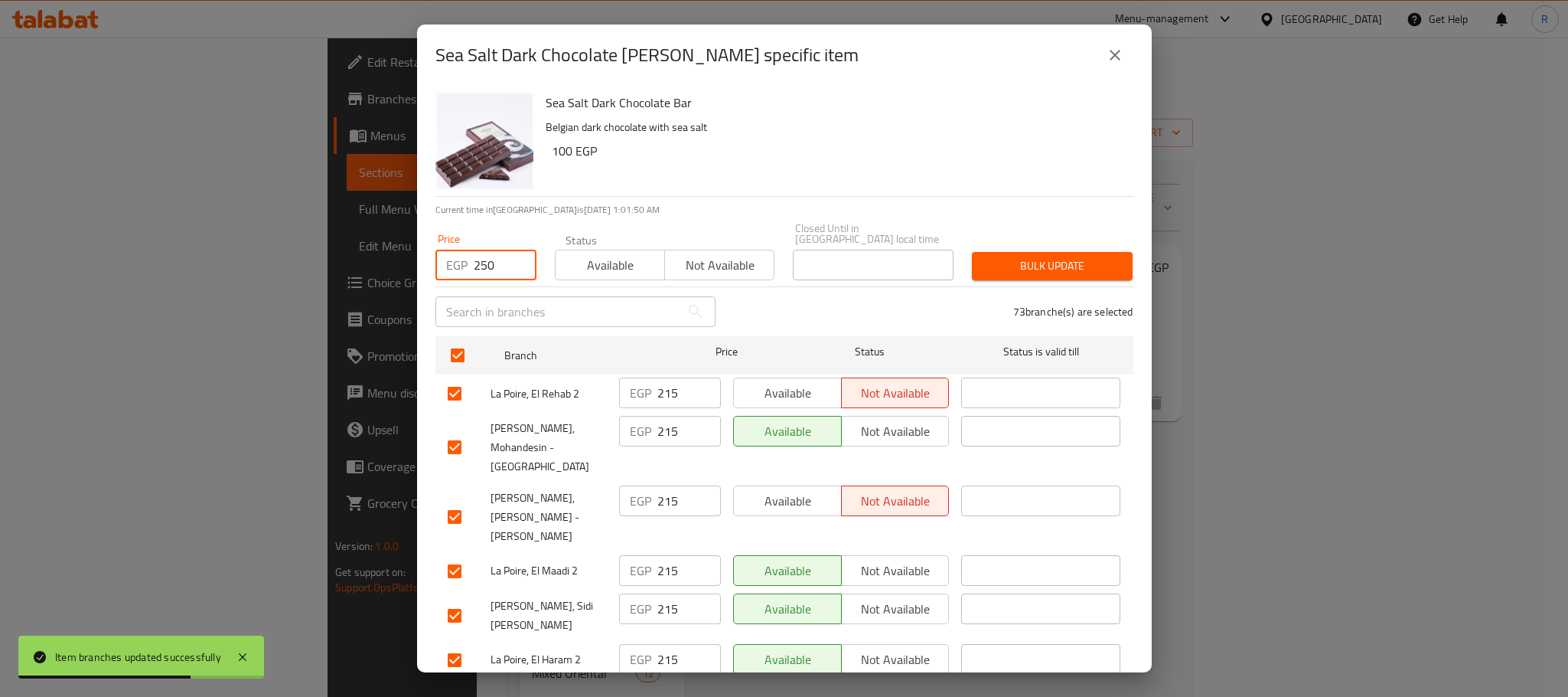
click at [1006, 263] on span "Bulk update" at bounding box center [1053, 265] width 136 height 19
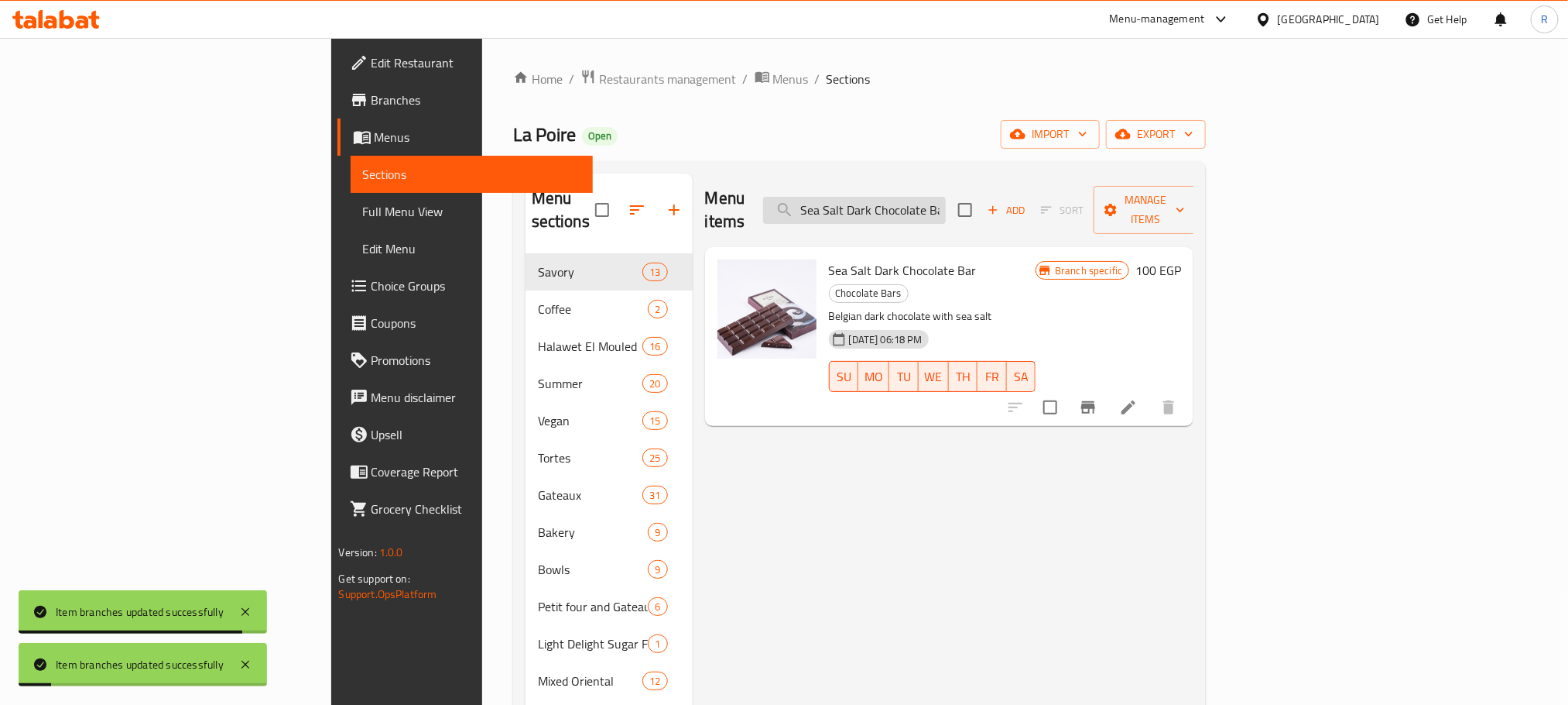
click at [946, 199] on input "Sea Salt Dark Chocolate Bar" at bounding box center [854, 210] width 182 height 27
paste input "Hazelnu"
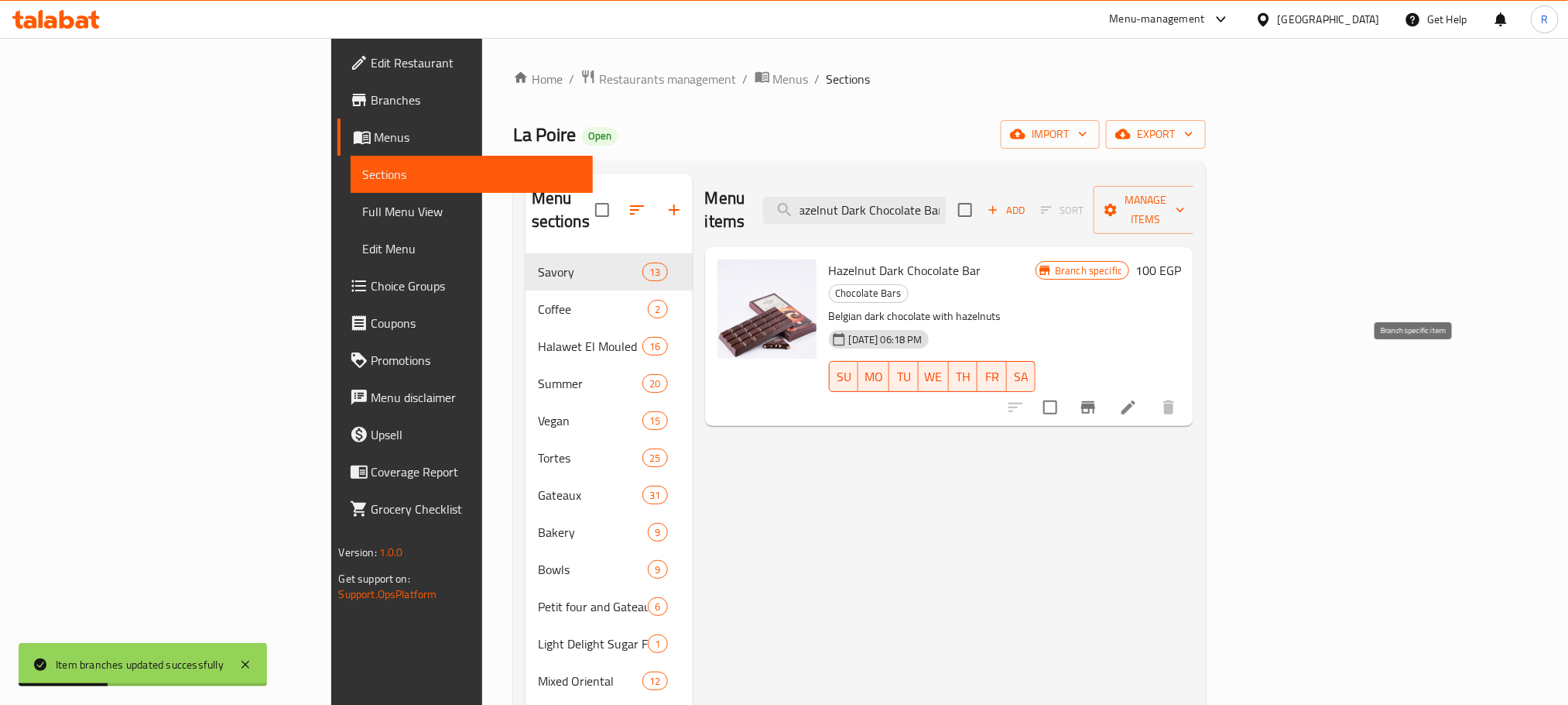
click at [1097, 398] on icon "Branch-specific-item" at bounding box center [1088, 407] width 18 height 19
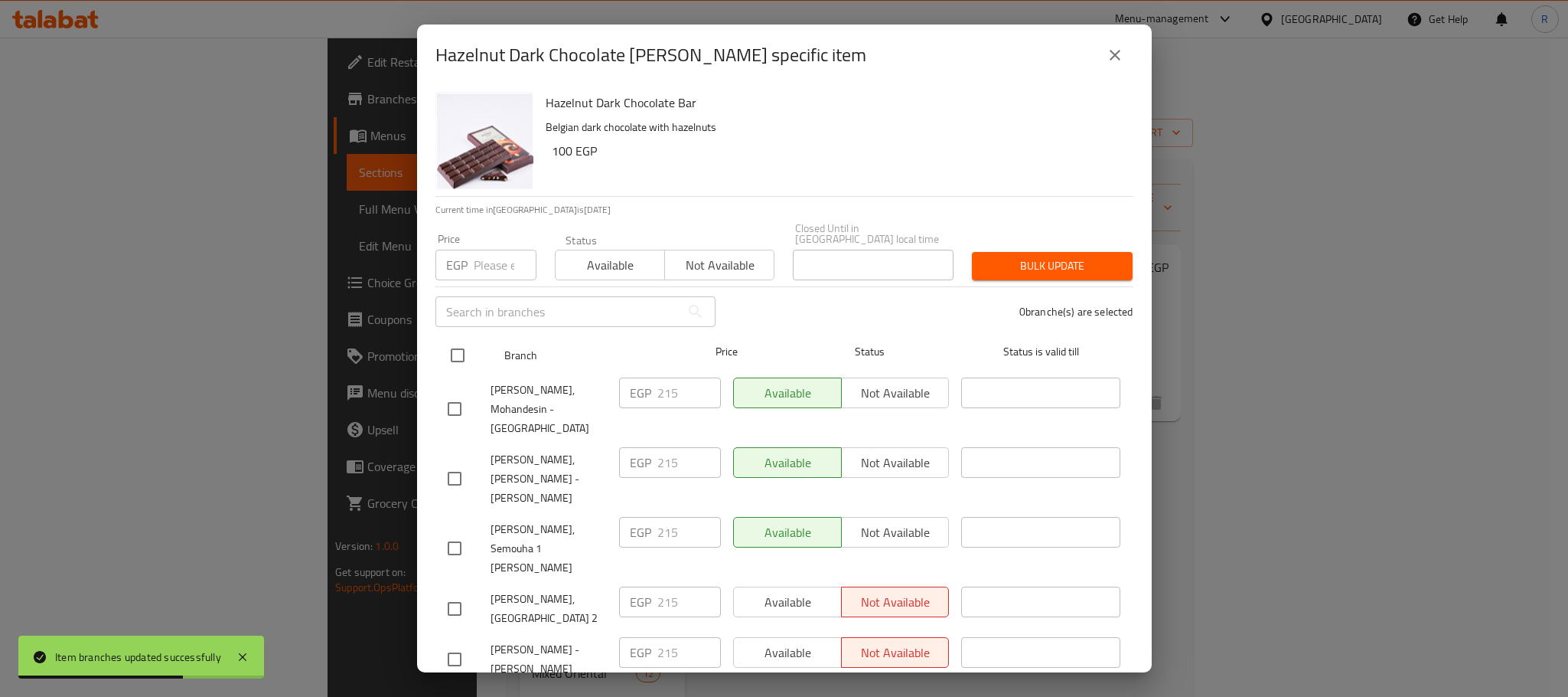
click at [457, 342] on input "checkbox" at bounding box center [457, 355] width 32 height 32
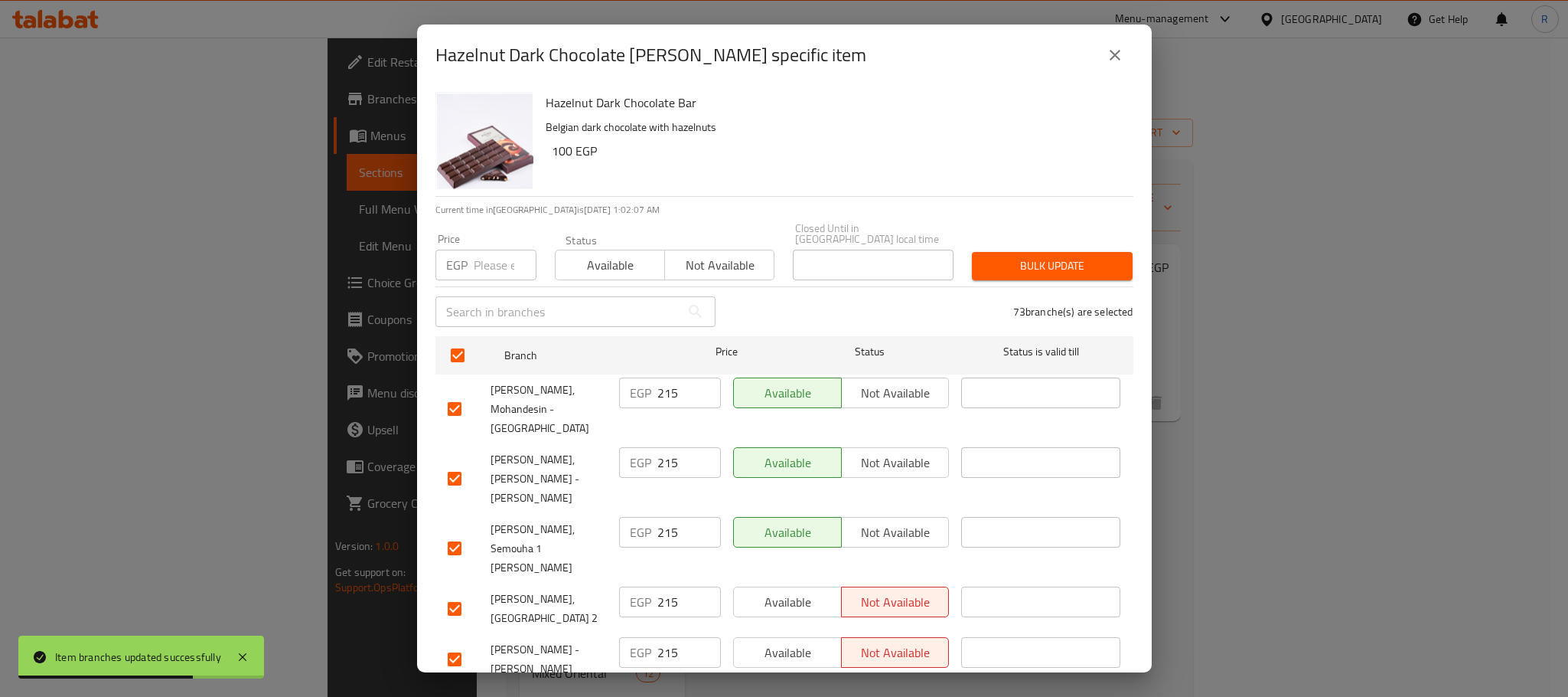
click at [489, 250] on input "number" at bounding box center [505, 264] width 62 height 31
paste input "250"
click at [1020, 258] on span "Bulk update" at bounding box center [1053, 265] width 136 height 19
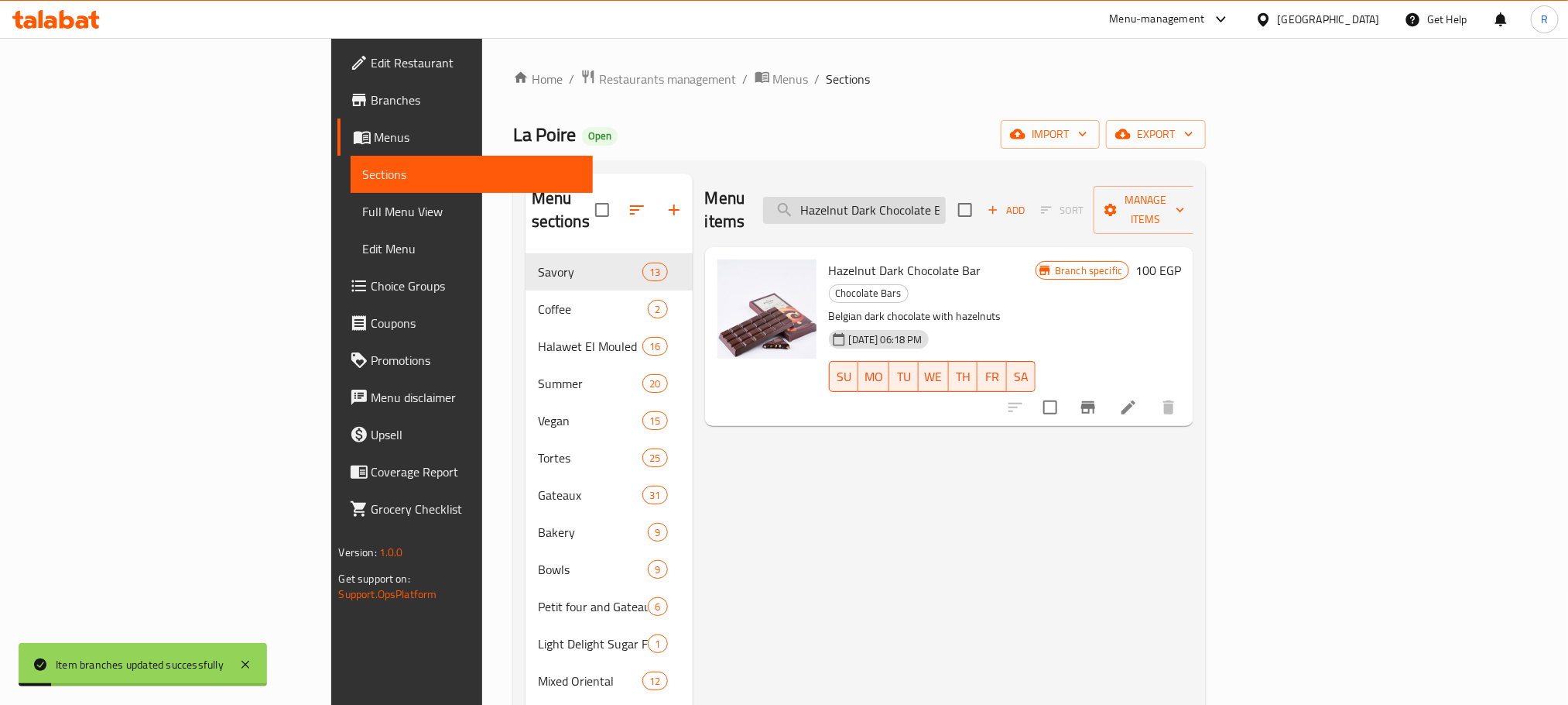
click at [946, 209] on input "Hazelnut Dark Chocolate Bar" at bounding box center [854, 210] width 182 height 27
drag, startPoint x: 1045, startPoint y: 209, endPoint x: 1127, endPoint y: 247, distance: 90.4
click at [946, 211] on input "Hazelnut Dark Chocolate Bar" at bounding box center [854, 210] width 182 height 27
paste input "Mil"
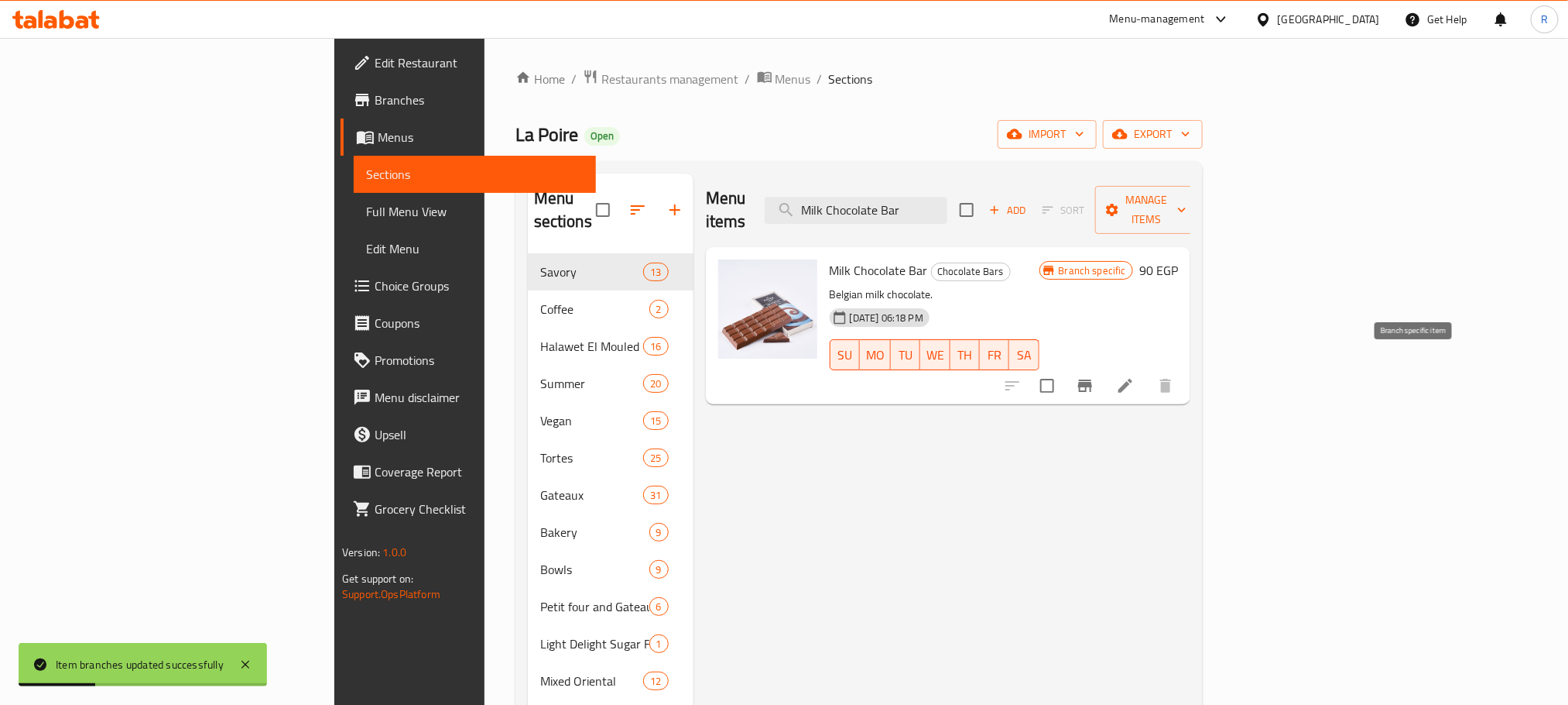
click at [1092, 379] on icon "Branch-specific-item" at bounding box center [1085, 385] width 14 height 13
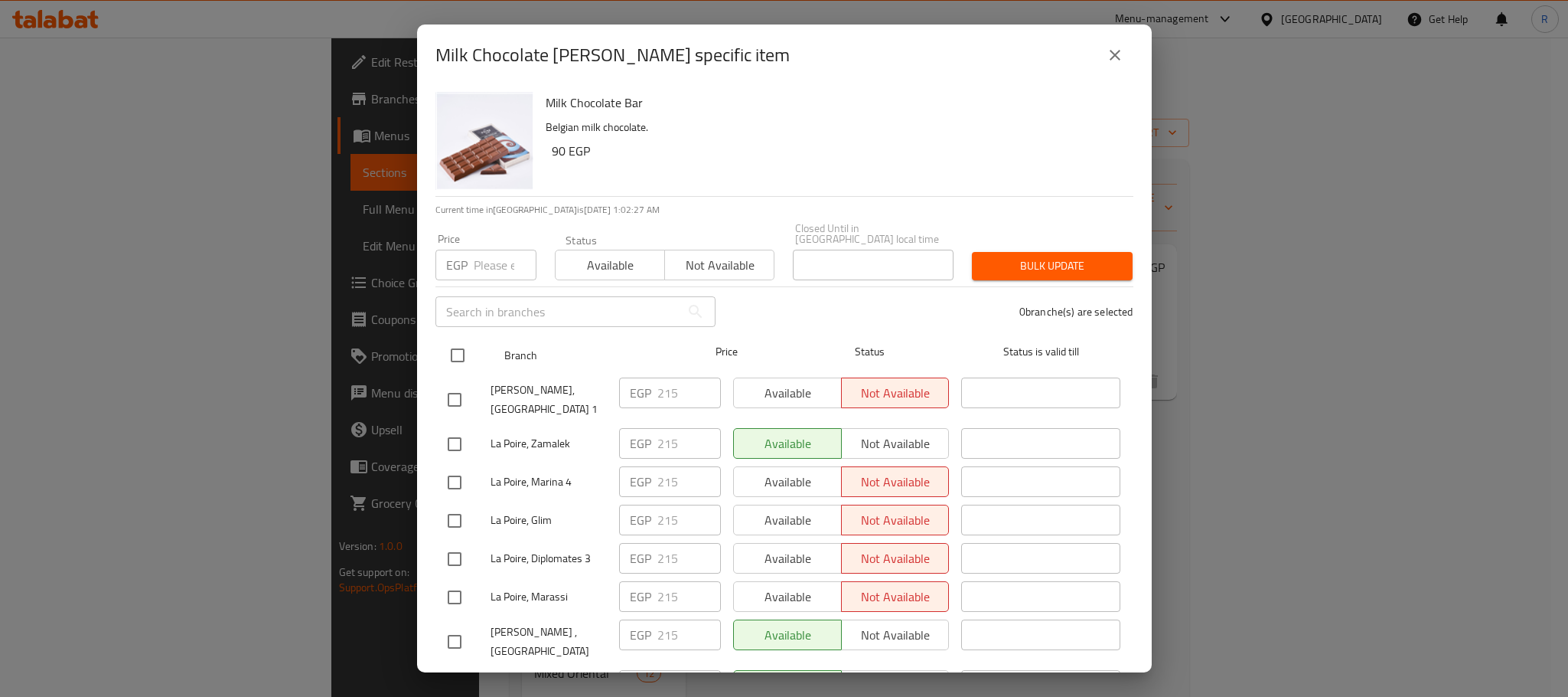
click at [446, 339] on input "checkbox" at bounding box center [457, 355] width 32 height 32
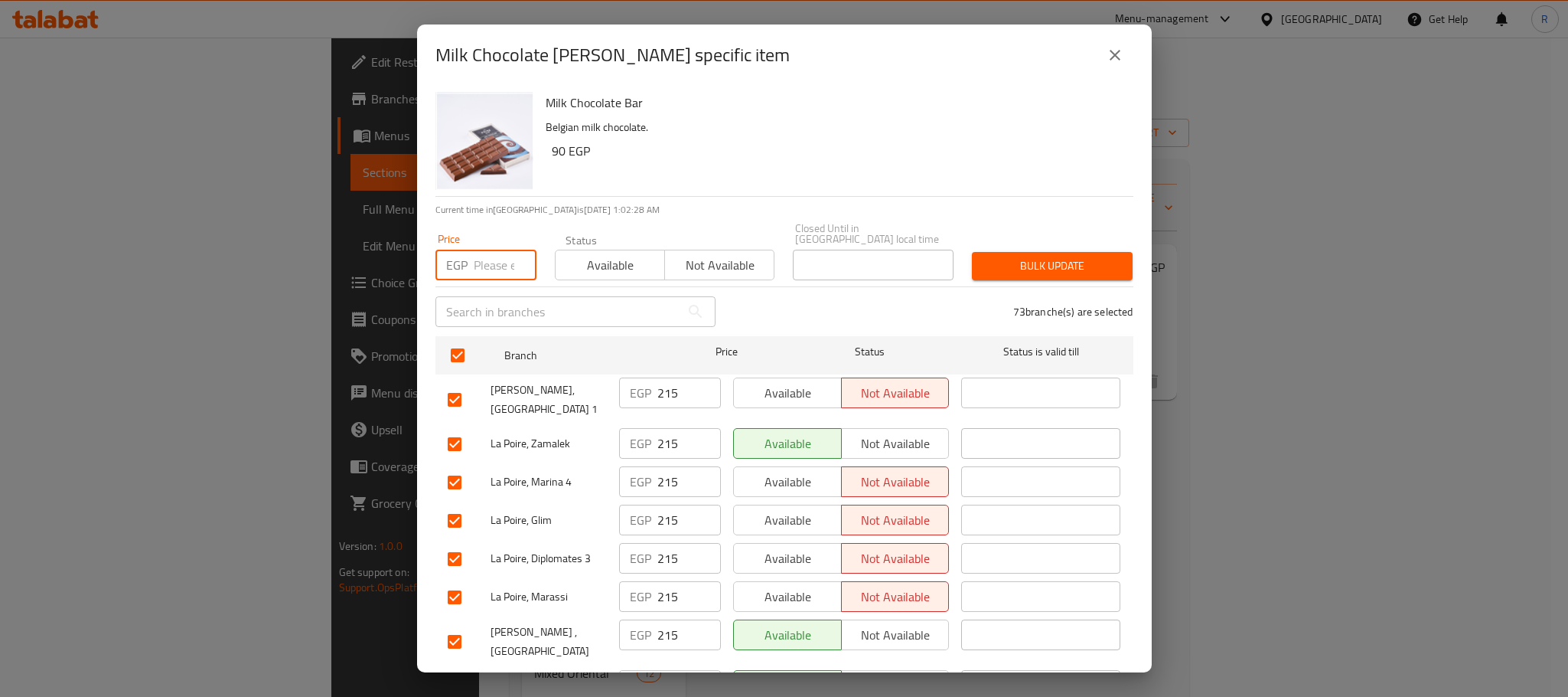
click at [486, 260] on input "number" at bounding box center [505, 264] width 62 height 31
click at [1035, 284] on div "73 branche(s) are selected" at bounding box center [934, 312] width 418 height 55
click at [1040, 258] on span "Bulk update" at bounding box center [1053, 265] width 136 height 19
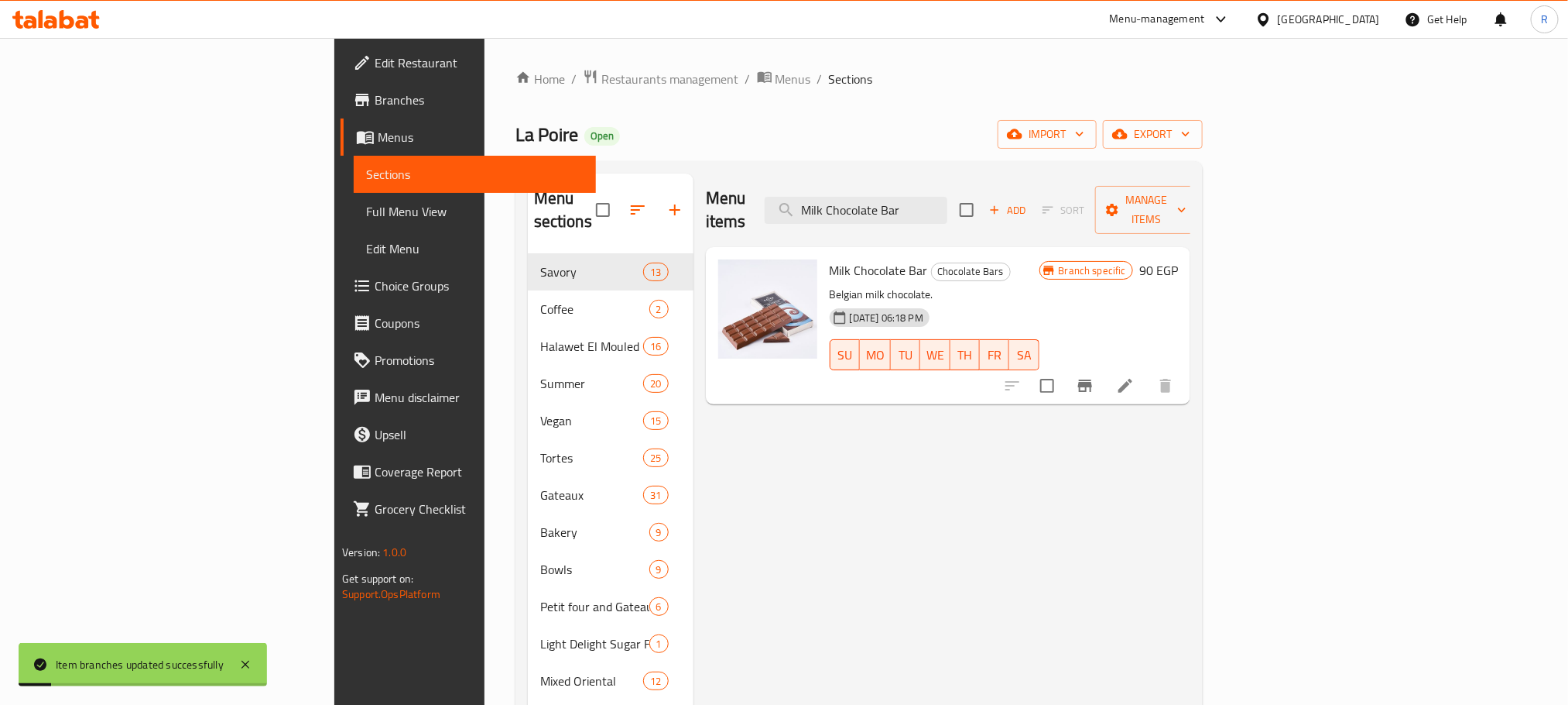
click at [1092, 379] on icon "Branch-specific-item" at bounding box center [1085, 385] width 14 height 13
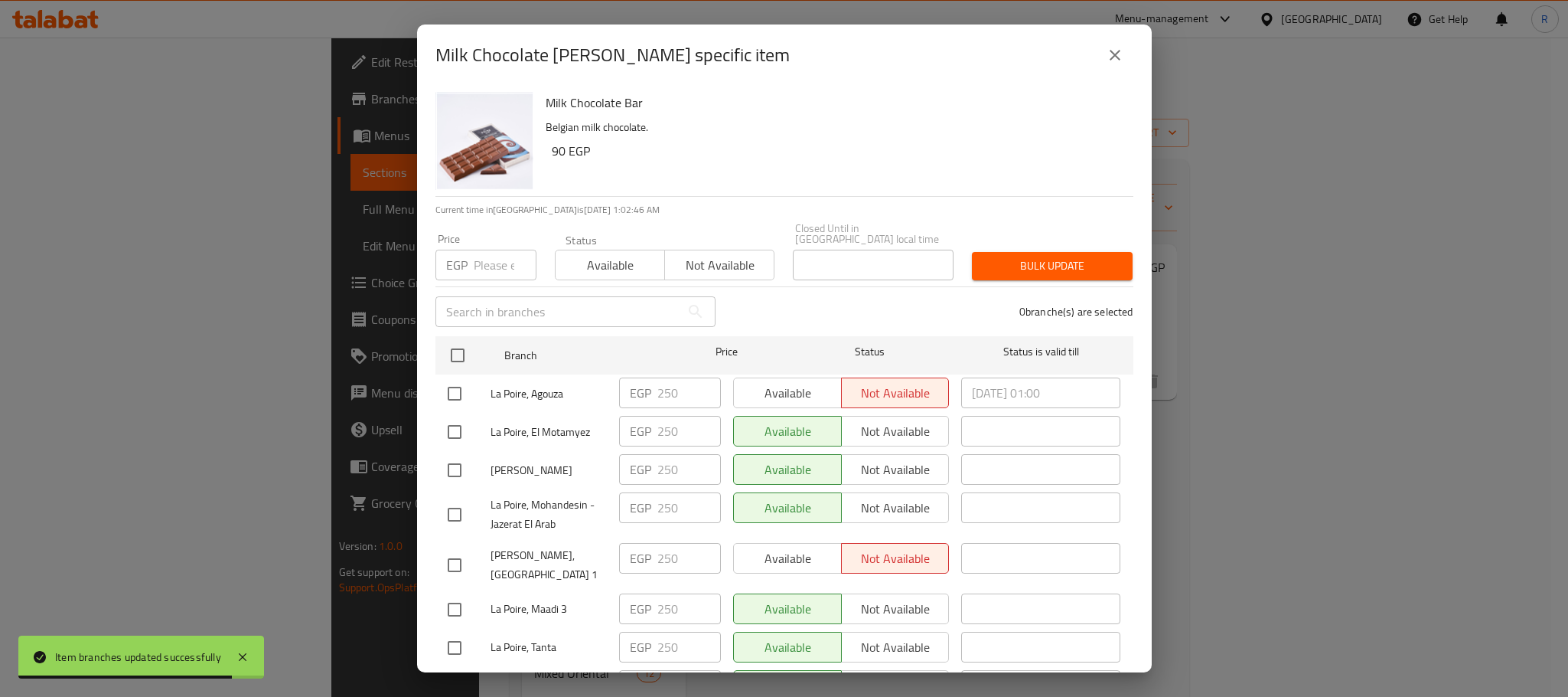
click at [1114, 60] on icon "close" at bounding box center [1115, 55] width 18 height 18
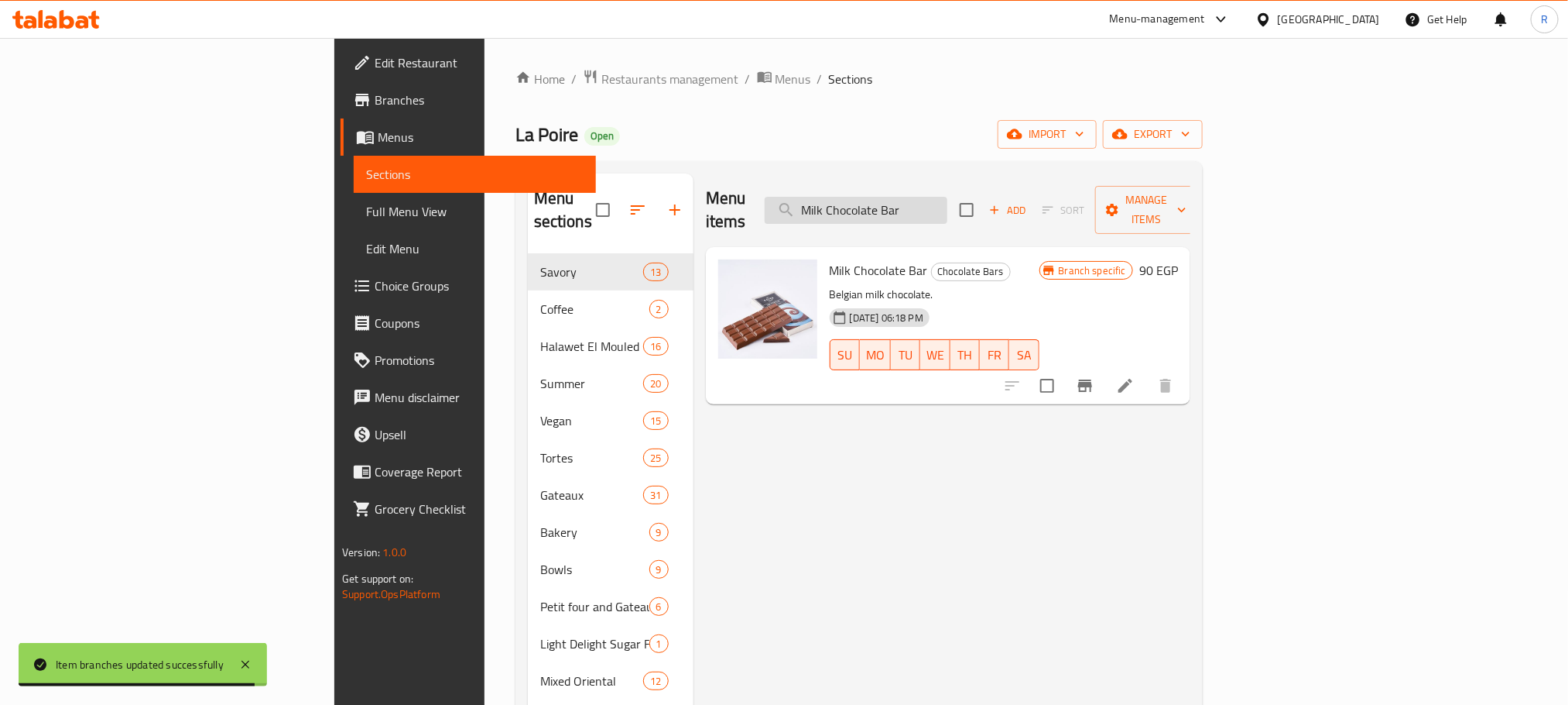
click at [948, 198] on input "Milk Chocolate Bar" at bounding box center [855, 210] width 182 height 27
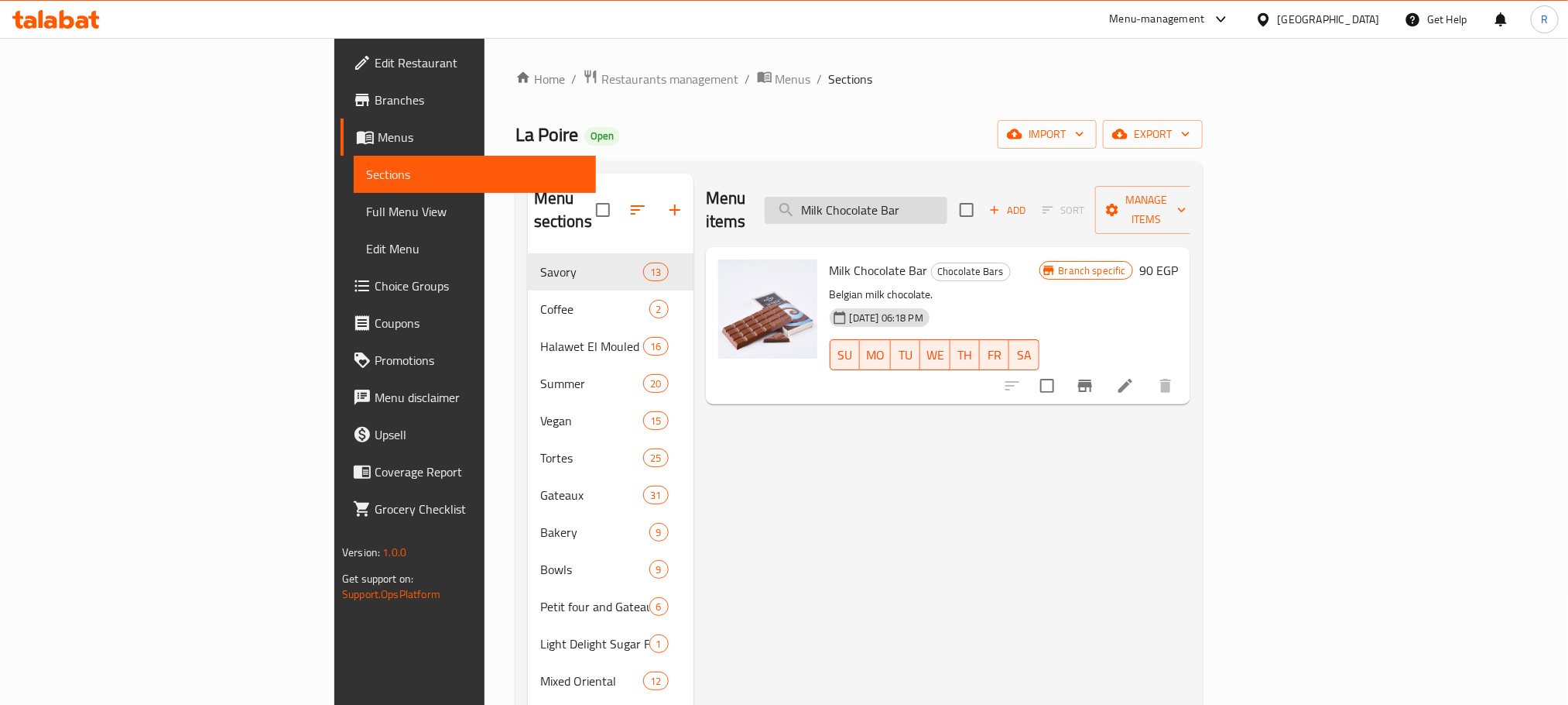
paste input "Caramel"
click at [1095, 376] on icon "Branch-specific-item" at bounding box center [1085, 385] width 18 height 19
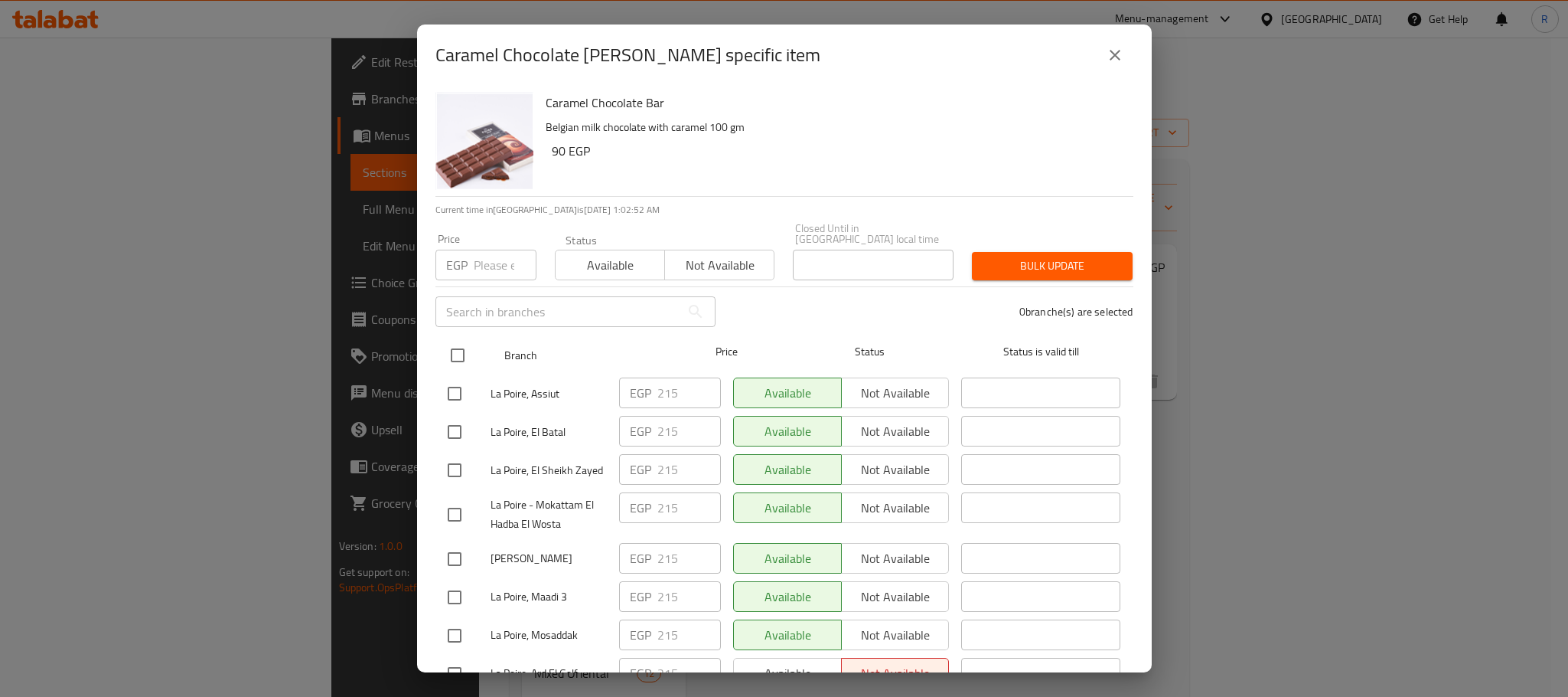
click at [461, 345] on input "checkbox" at bounding box center [457, 355] width 32 height 32
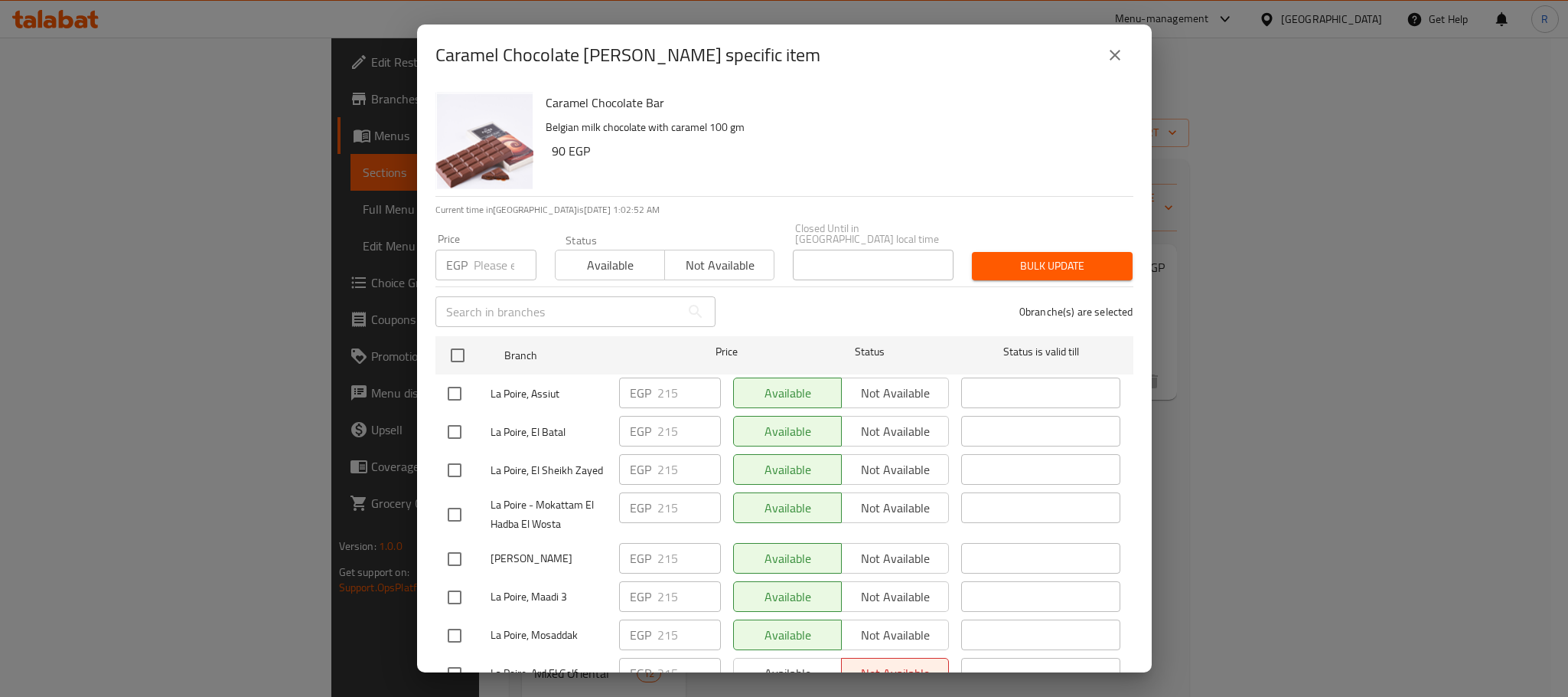
click at [496, 239] on div "Price EGP Price" at bounding box center [486, 257] width 101 height 47
click at [494, 250] on input "number" at bounding box center [505, 264] width 62 height 31
click at [1066, 262] on span "Bulk update" at bounding box center [1053, 265] width 136 height 19
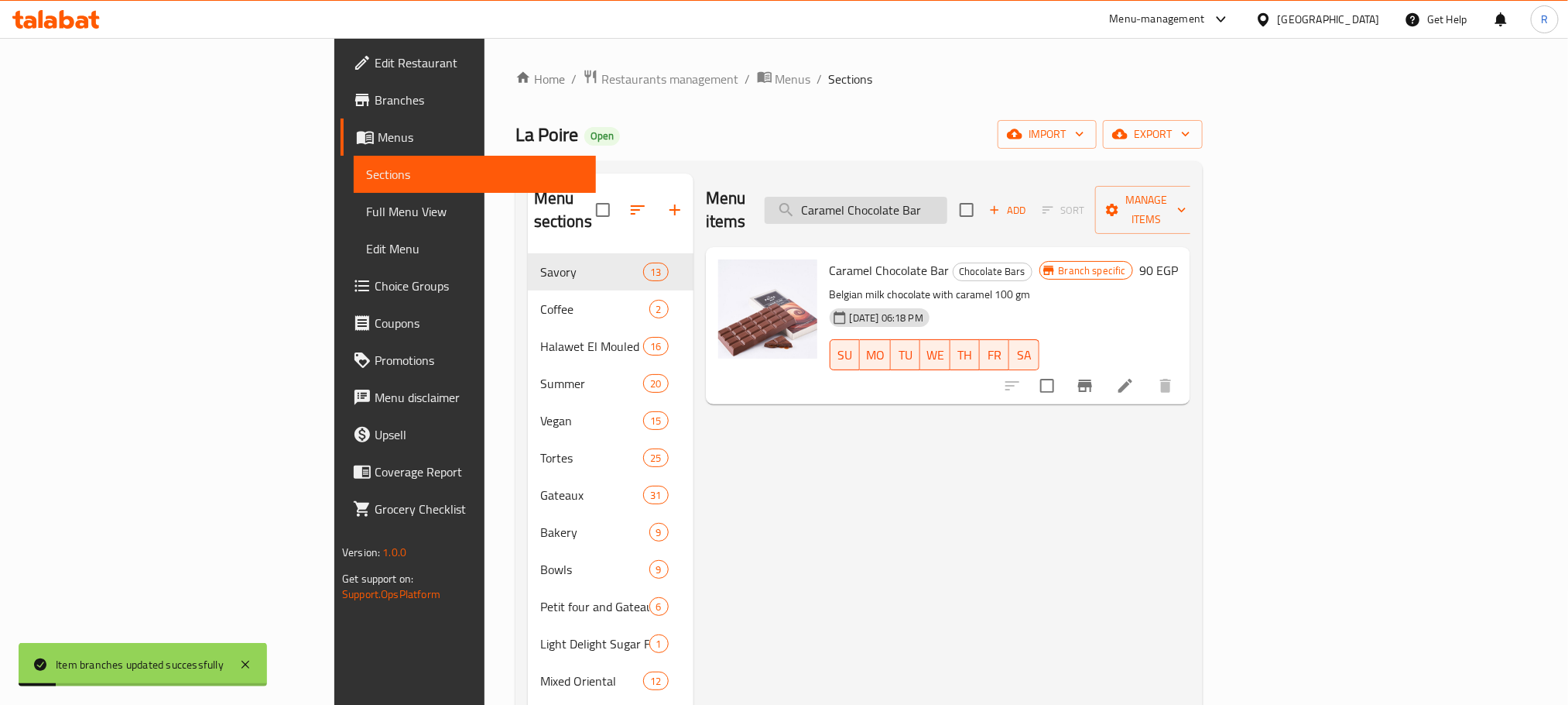
click at [948, 199] on input "Caramel Chocolate Bar" at bounding box center [855, 210] width 182 height 27
click at [948, 199] on input "Caramel Chocolate Bar" at bounding box center [855, 210] width 182 height 27
paste input "Almond Croquant"
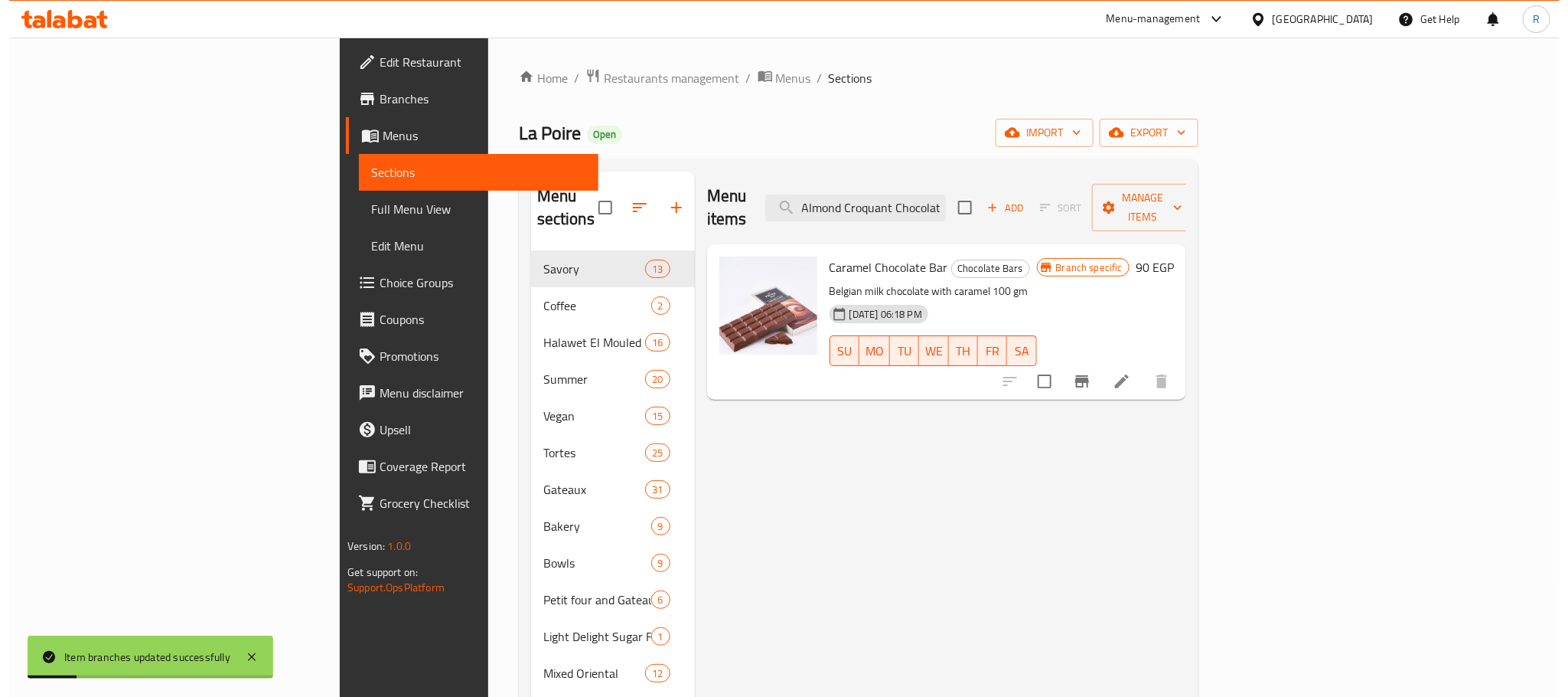
scroll to position [0, 28]
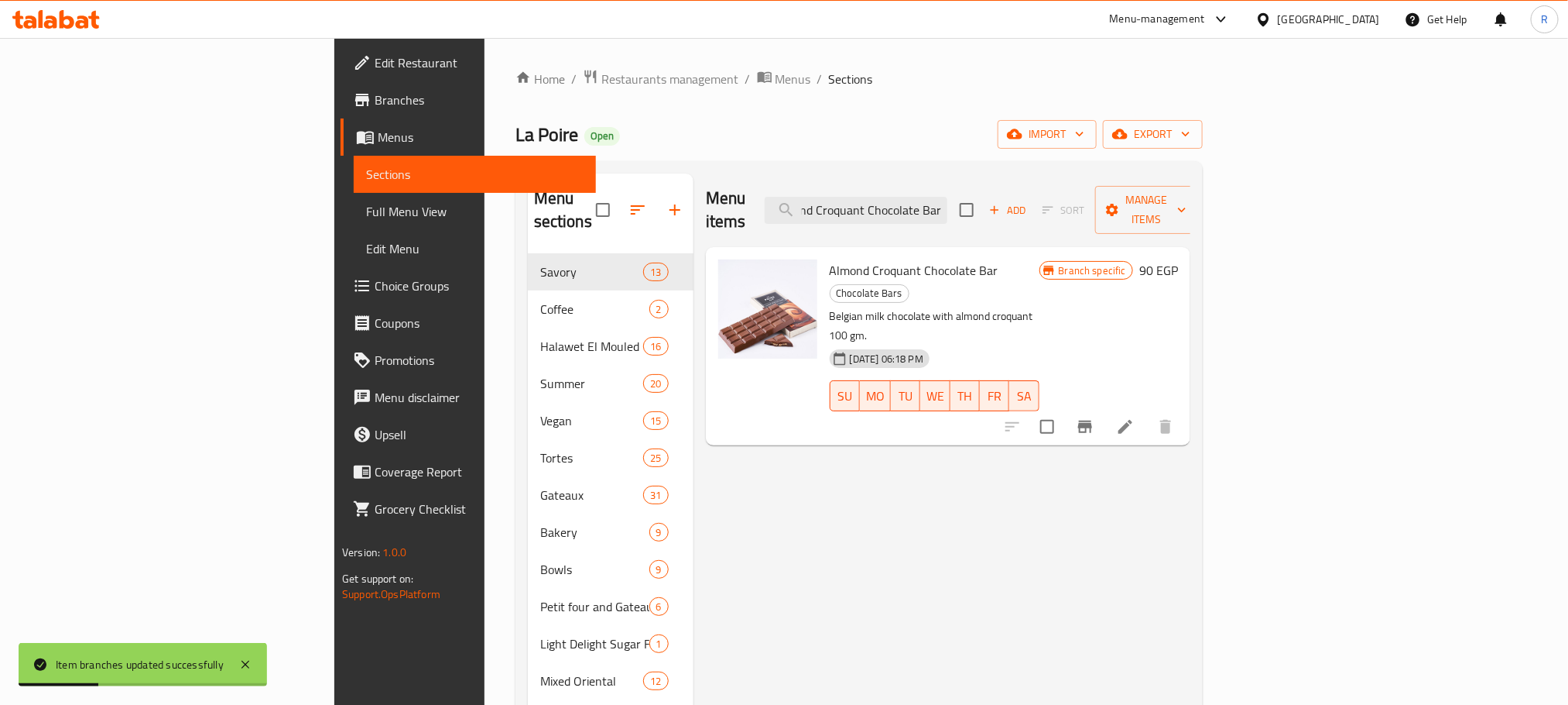
click at [1095, 417] on icon "Branch-specific-item" at bounding box center [1085, 427] width 18 height 19
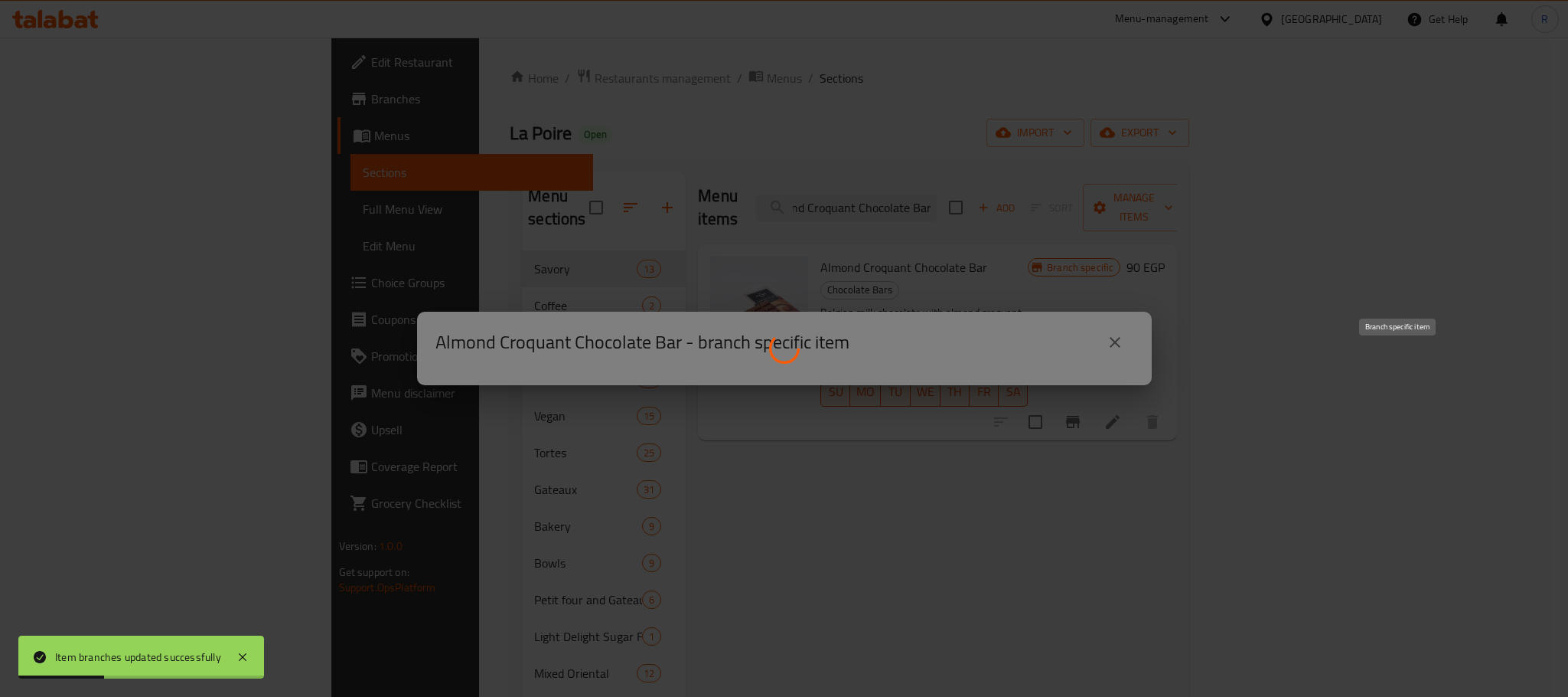
scroll to position [0, 0]
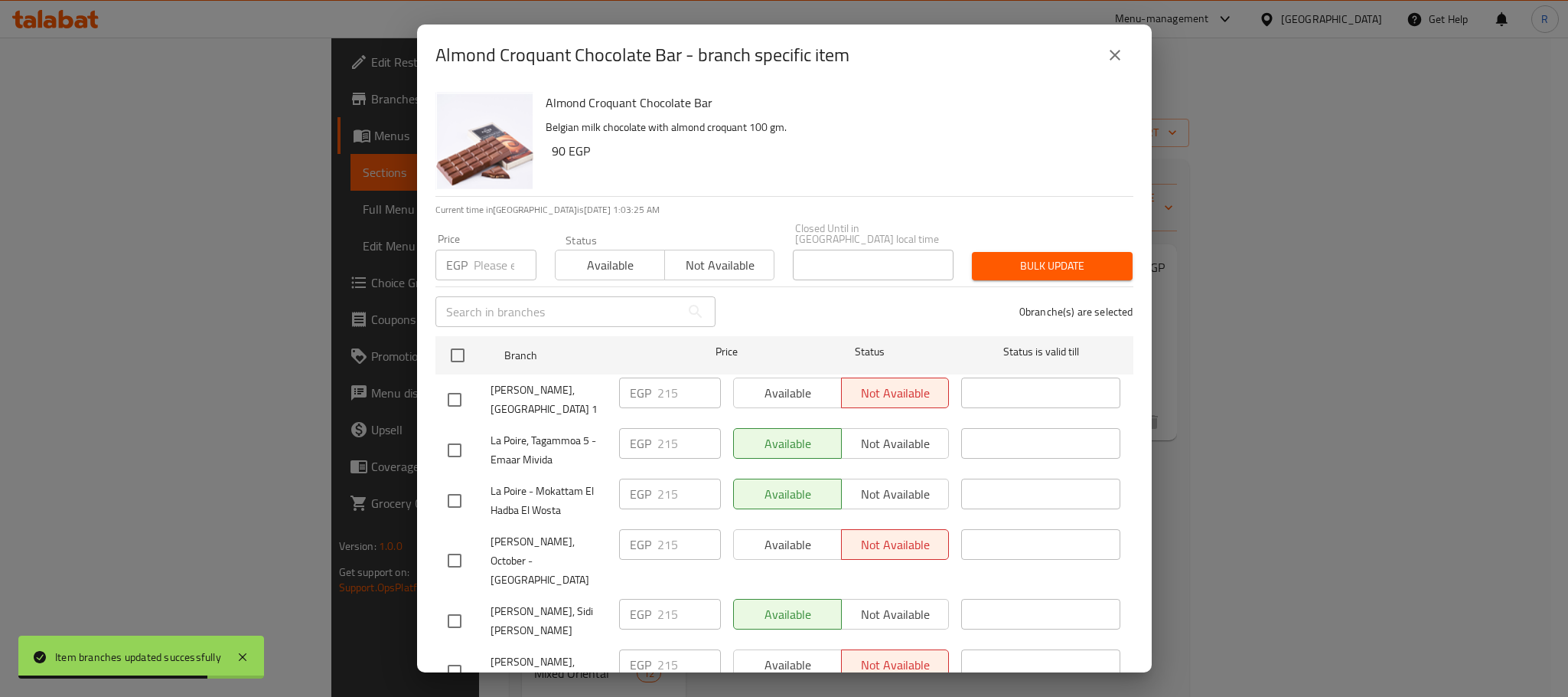
click at [450, 349] on input "checkbox" at bounding box center [457, 355] width 32 height 32
click at [489, 250] on input "number" at bounding box center [505, 264] width 62 height 31
click at [999, 264] on span "Bulk update" at bounding box center [1053, 265] width 136 height 19
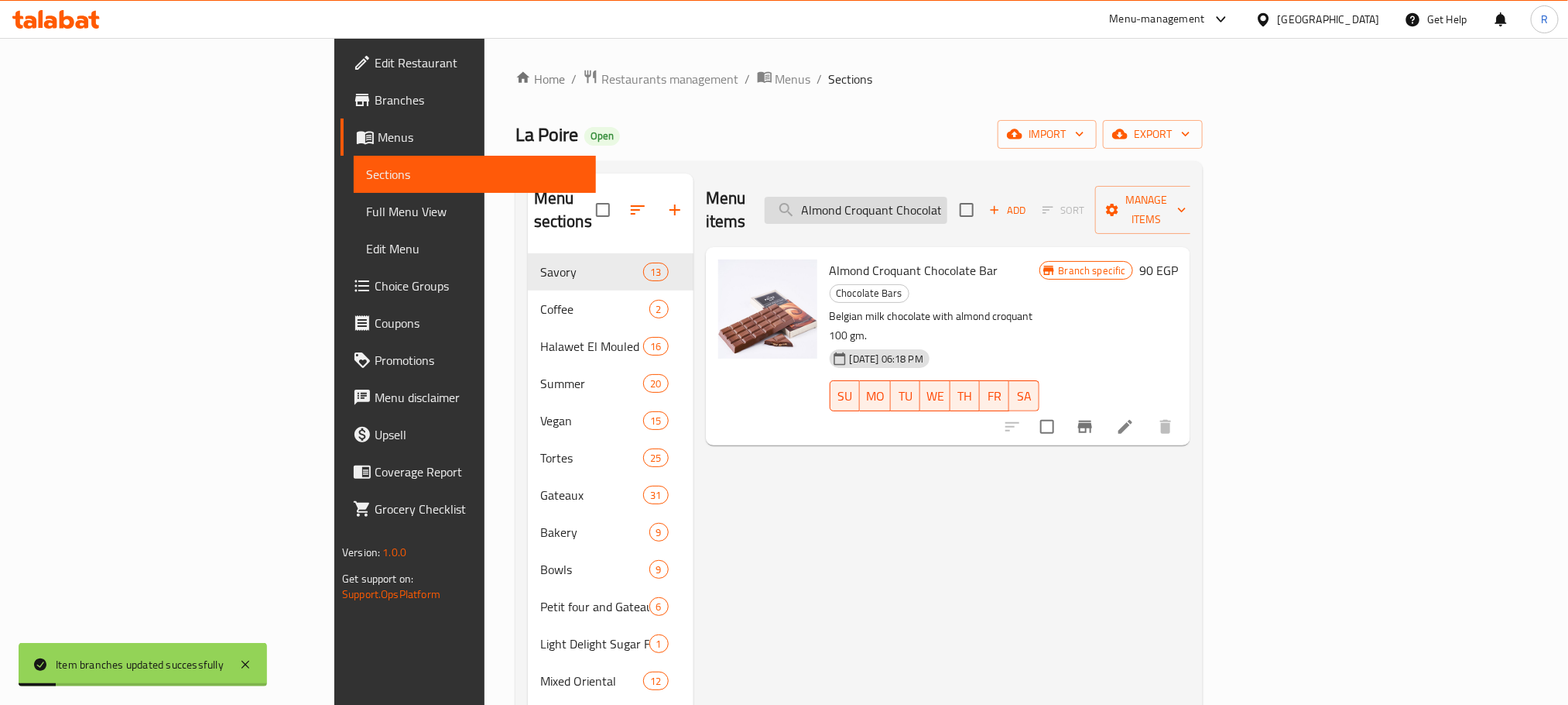
click at [948, 197] on input "Almond Croquant Chocolate Bar" at bounding box center [855, 210] width 182 height 27
paste input "Chocolate Croissant"
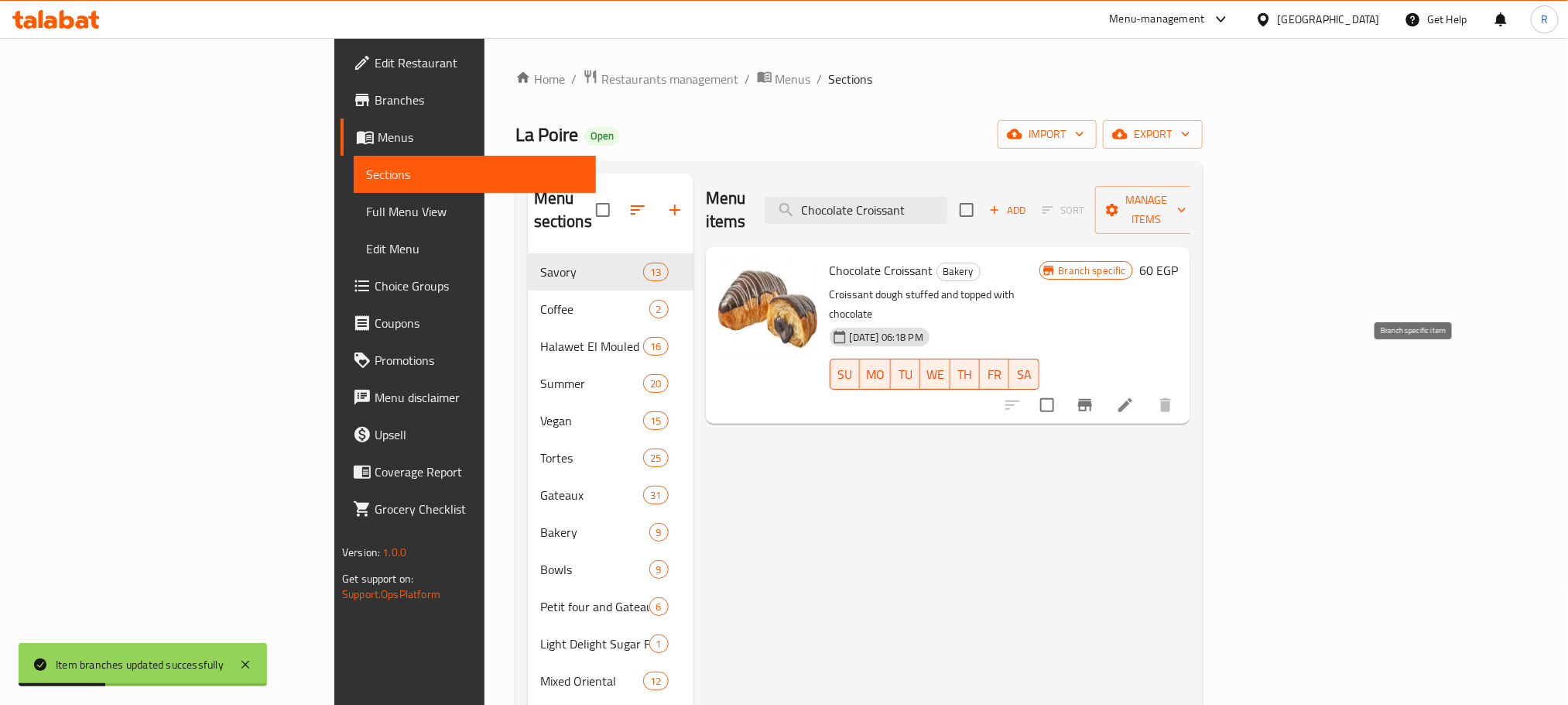
click at [1092, 399] on icon "Branch-specific-item" at bounding box center [1085, 405] width 14 height 13
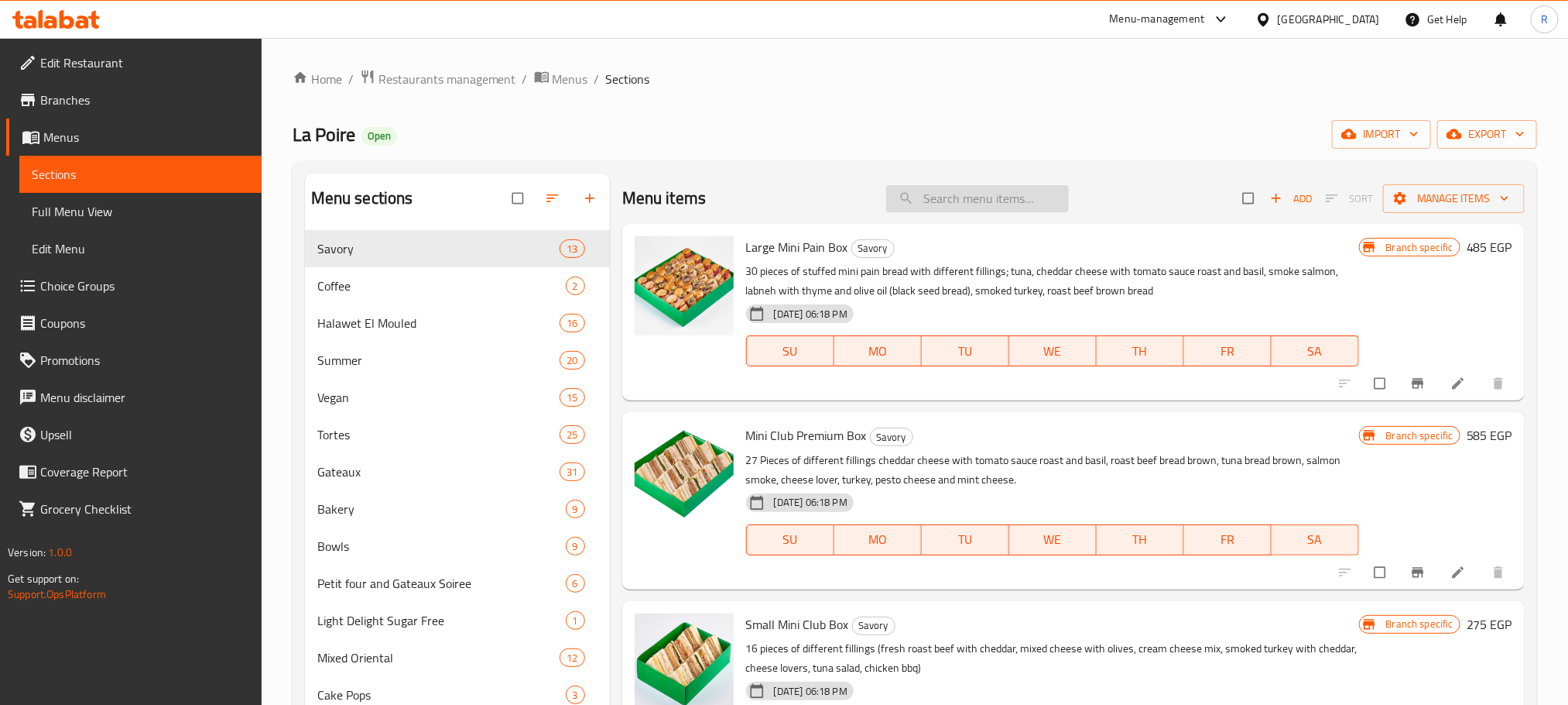
click at [978, 205] on input "search" at bounding box center [977, 199] width 182 height 27
paste input "Almond Croquant Chocolate Bar"
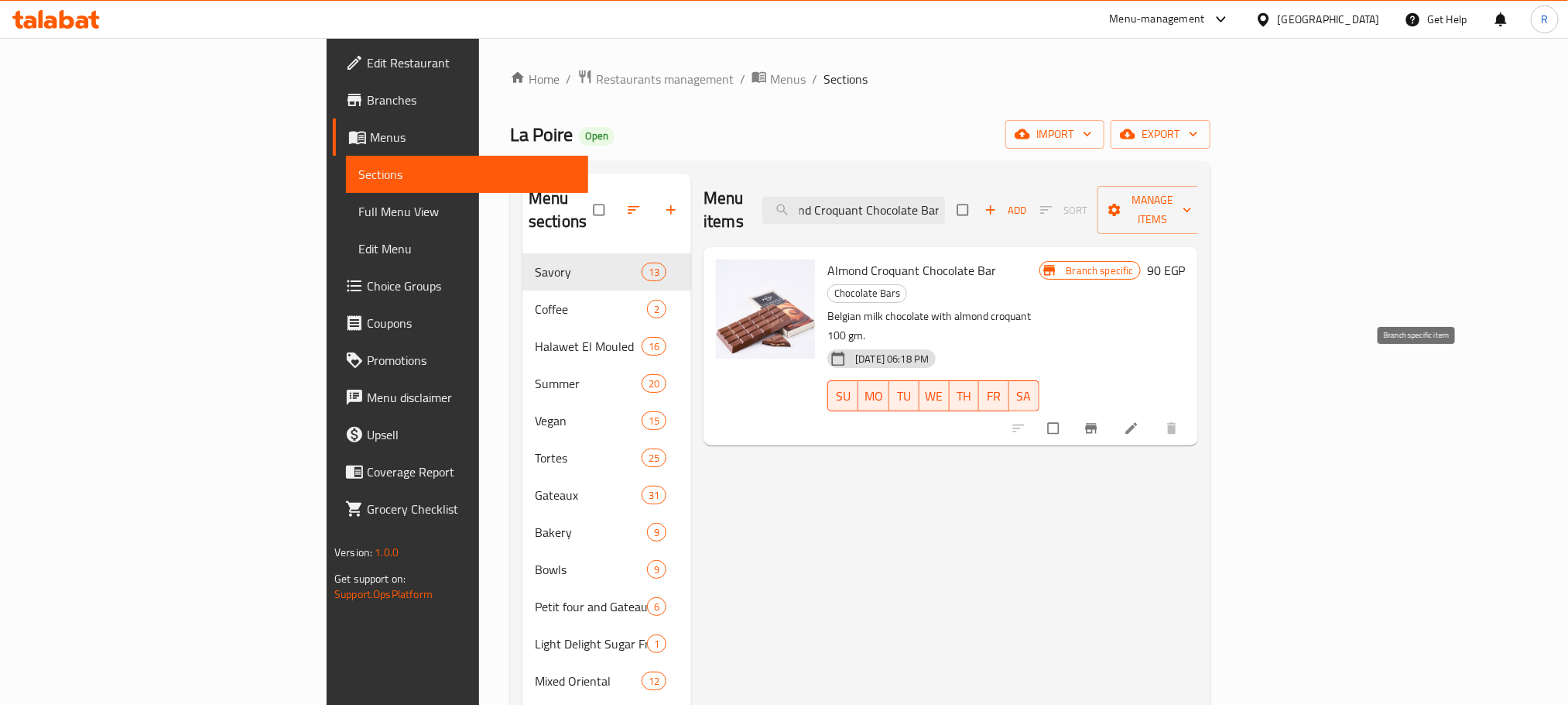
click at [1096, 424] on icon "Branch-specific-item" at bounding box center [1091, 429] width 12 height 10
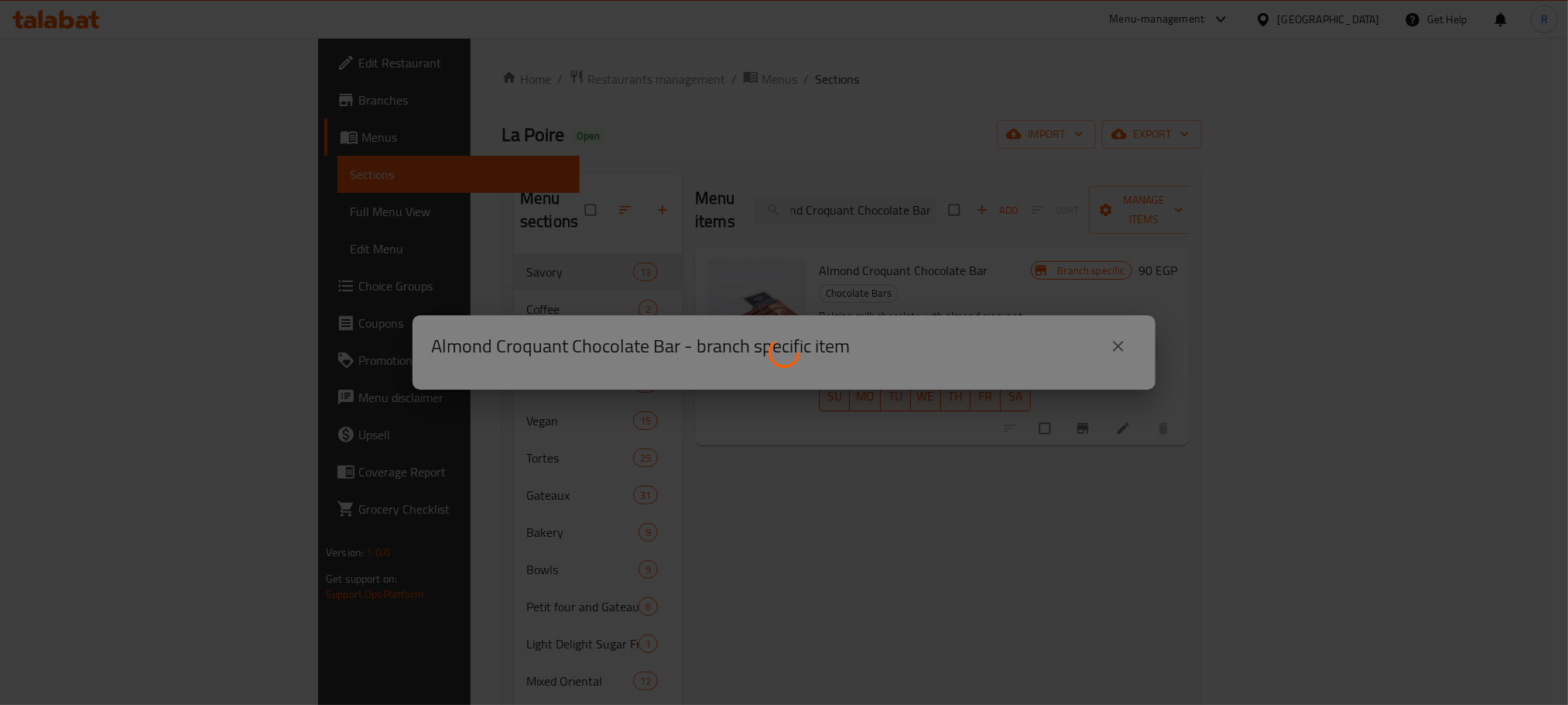
scroll to position [0, 0]
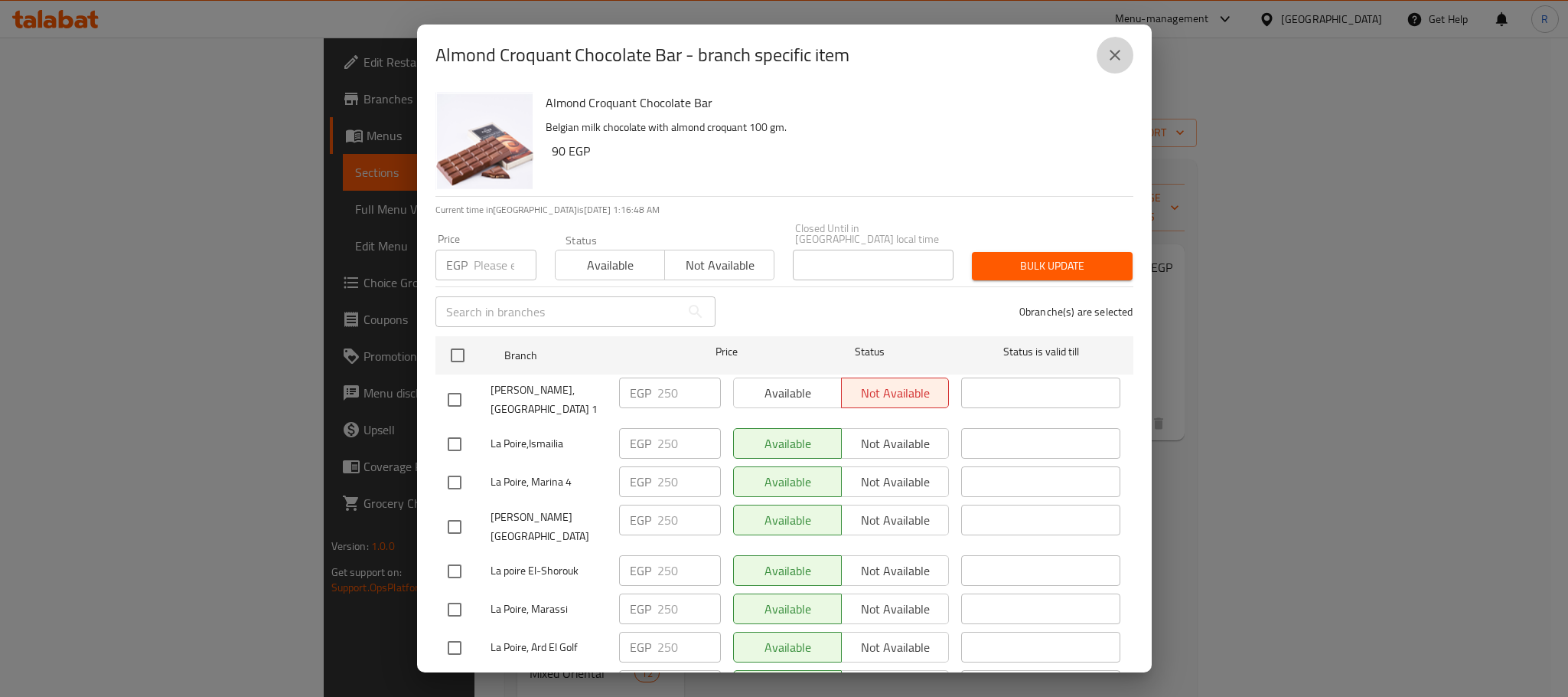
click at [1116, 42] on button "close" at bounding box center [1115, 55] width 37 height 37
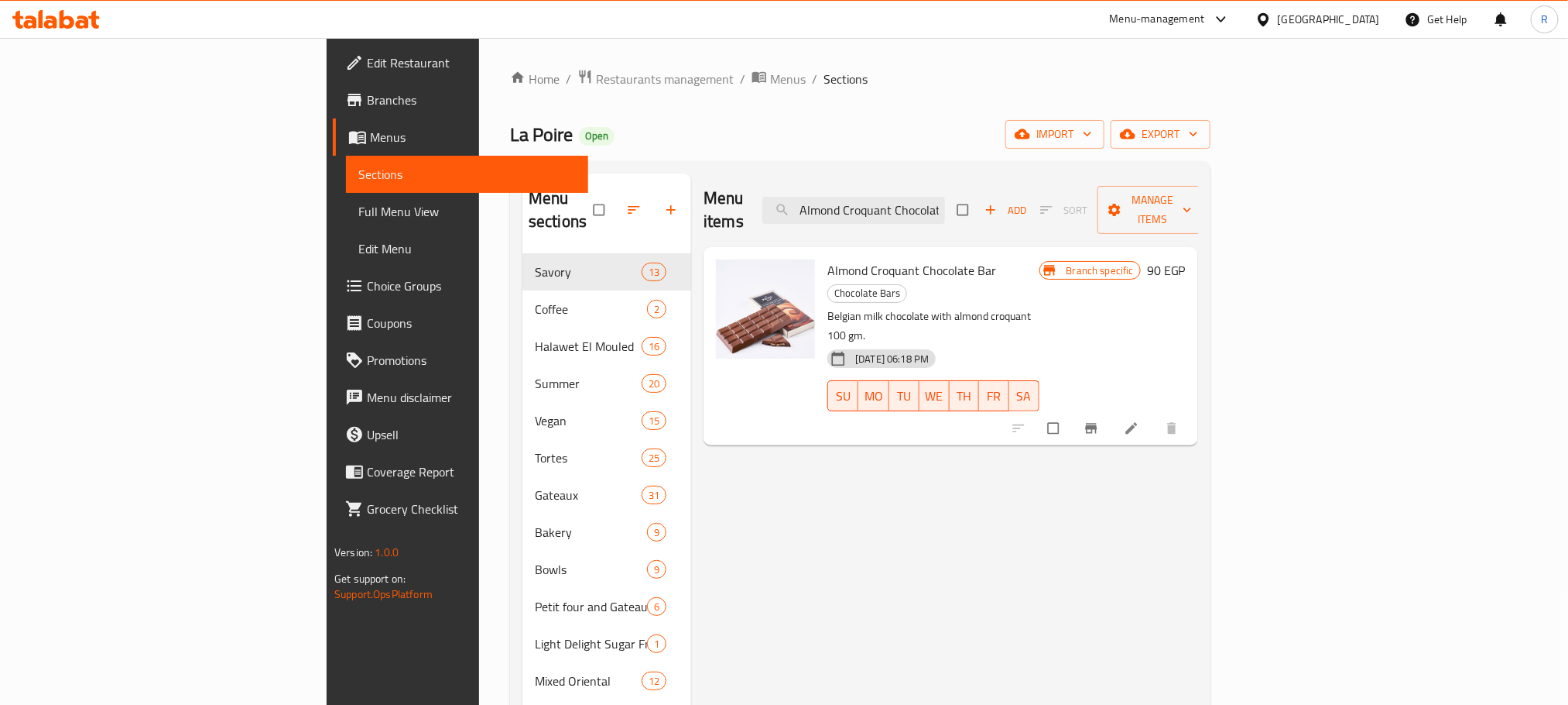
click at [997, 186] on div "Menu items Almond Croquant Chocolate Bar Add Sort Manage items" at bounding box center [951, 209] width 494 height 73
click at [945, 200] on input "Almond Croquant Chocolate Bar" at bounding box center [853, 210] width 182 height 27
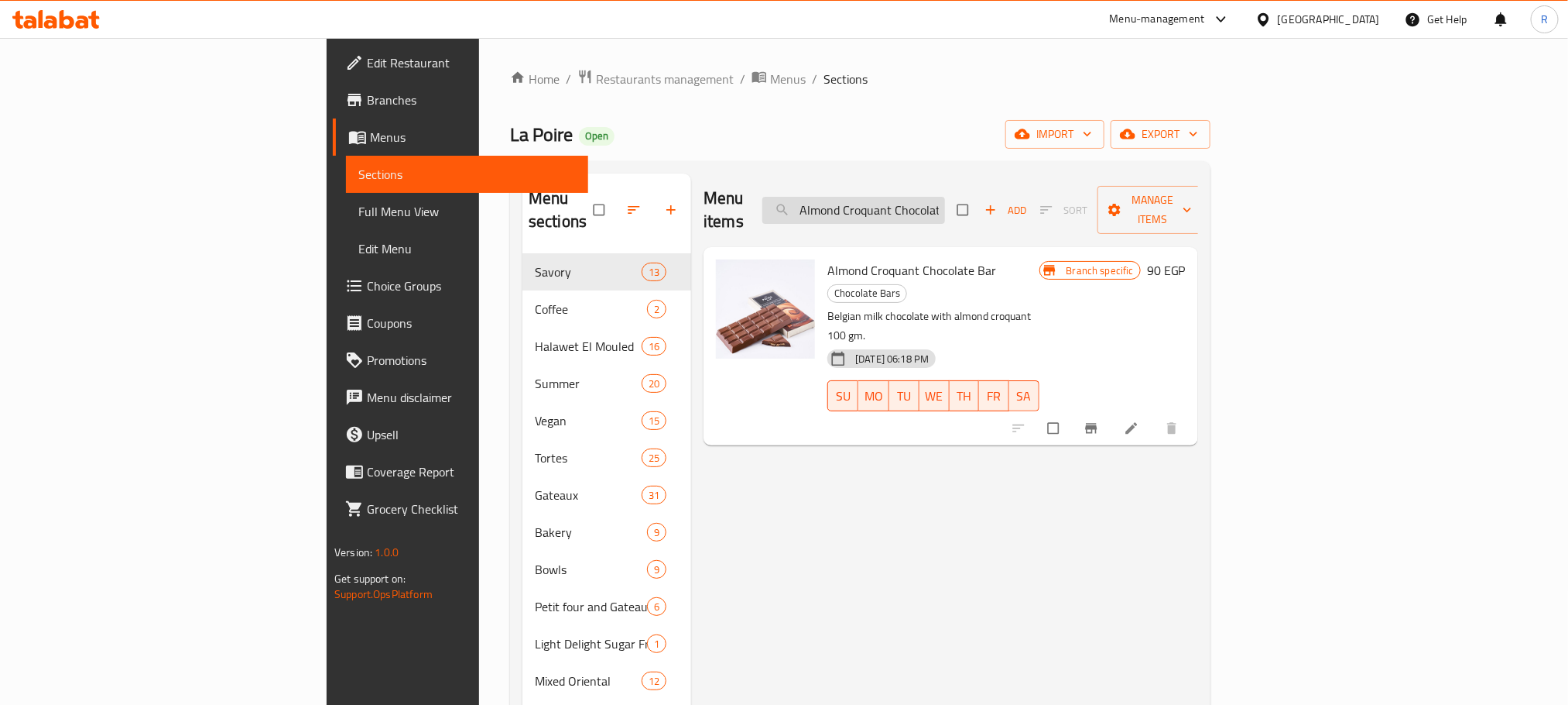
click at [945, 200] on input "Almond Croquant Chocolate Bar" at bounding box center [853, 210] width 182 height 27
paste input "Chocolate Croissant"
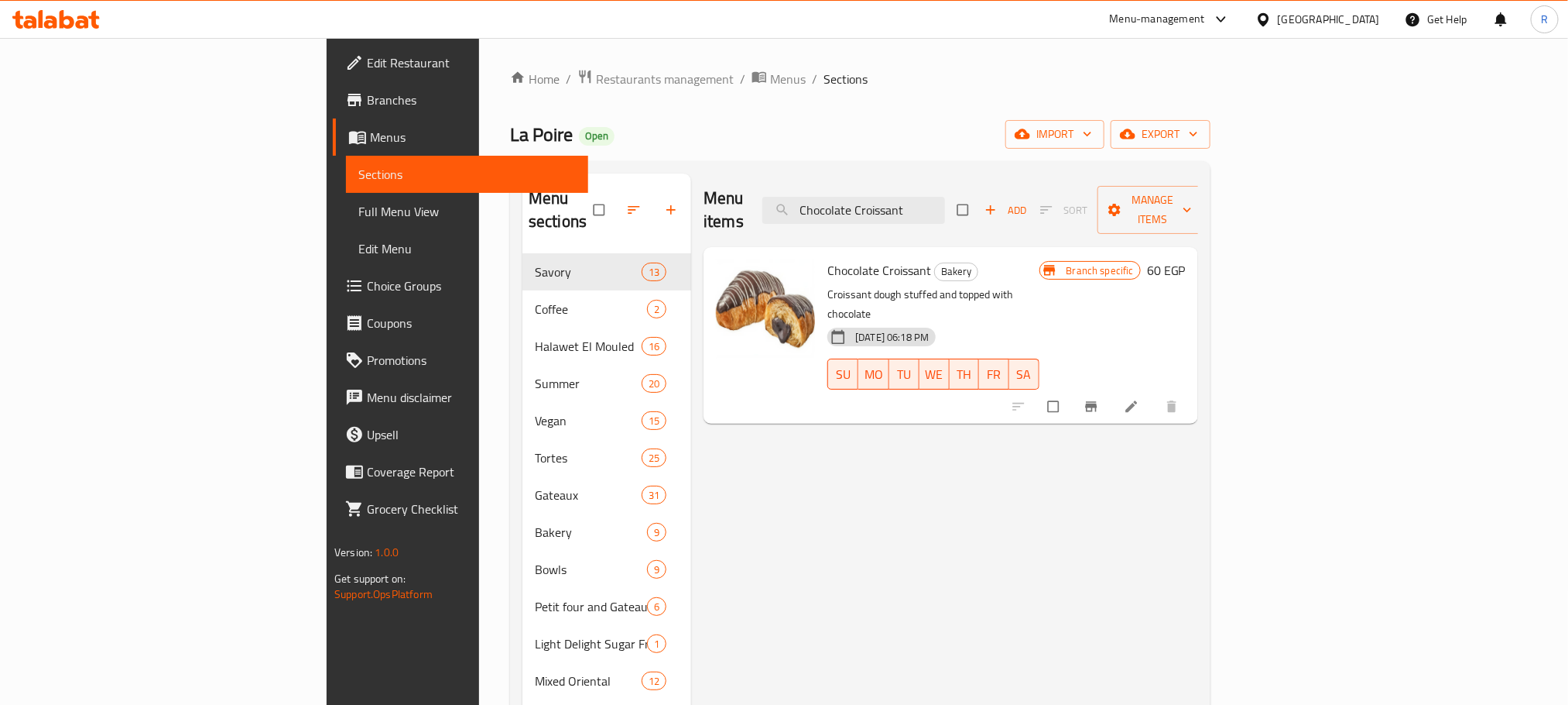
type input "Chocolate Croissant"
click at [1096, 402] on icon "Branch-specific-item" at bounding box center [1091, 407] width 12 height 10
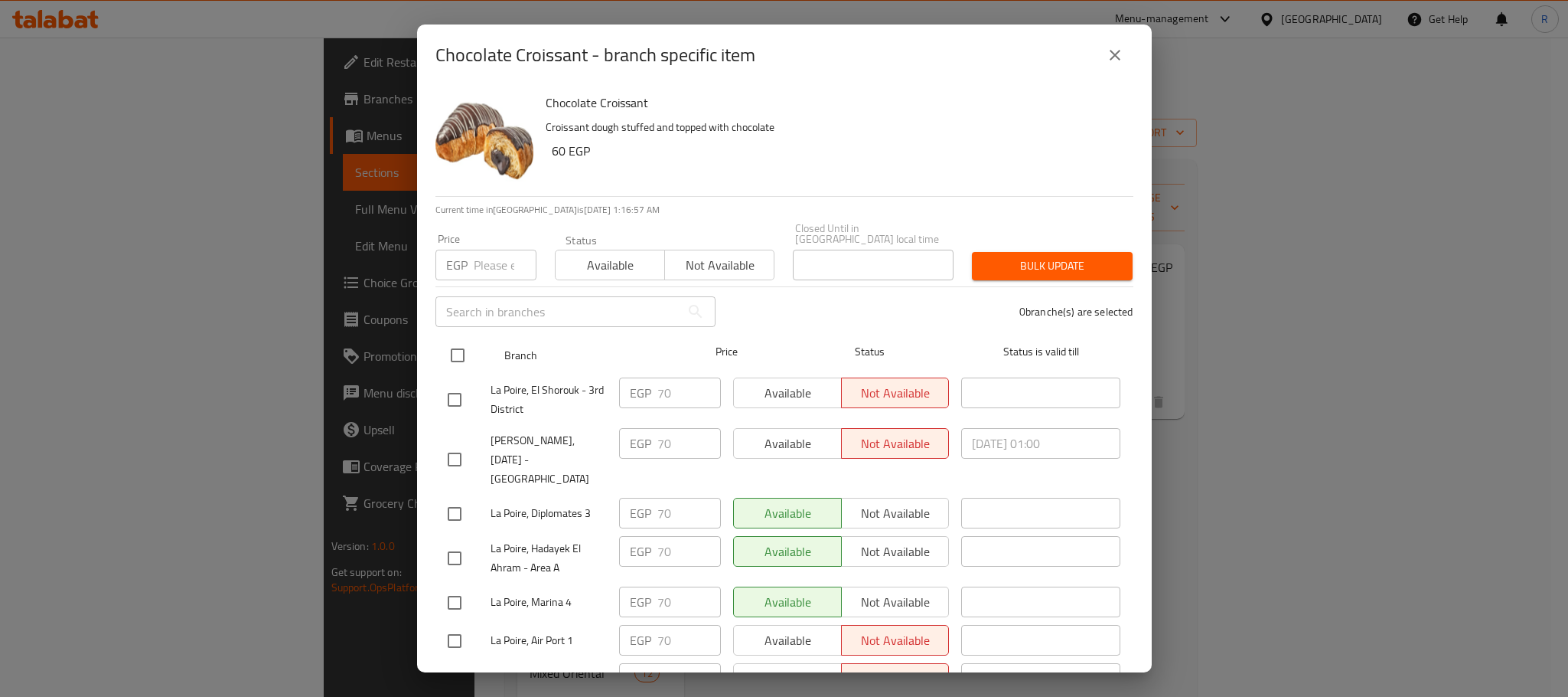
click at [448, 344] on input "checkbox" at bounding box center [457, 355] width 32 height 32
checkbox input "true"
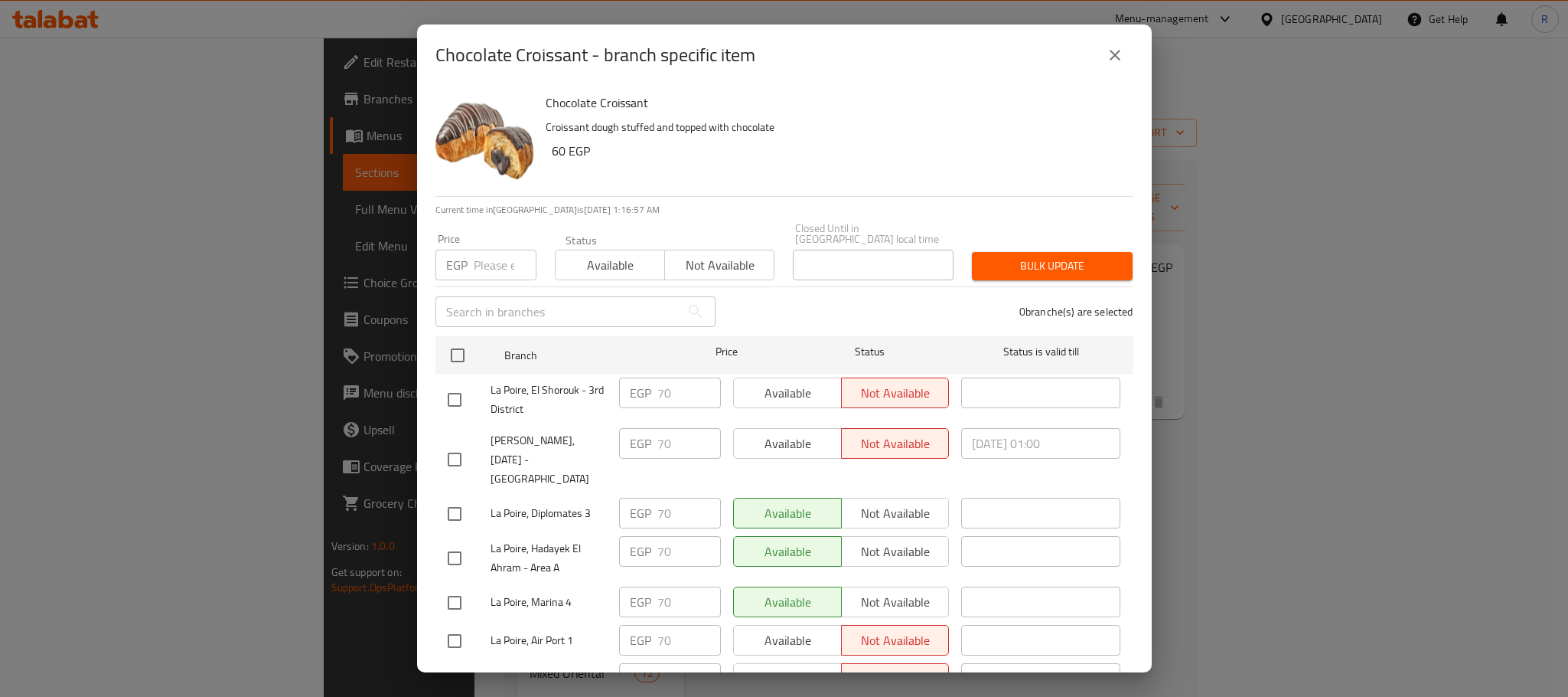
click at [481, 262] on input "number" at bounding box center [505, 264] width 62 height 31
checkbox input "true"
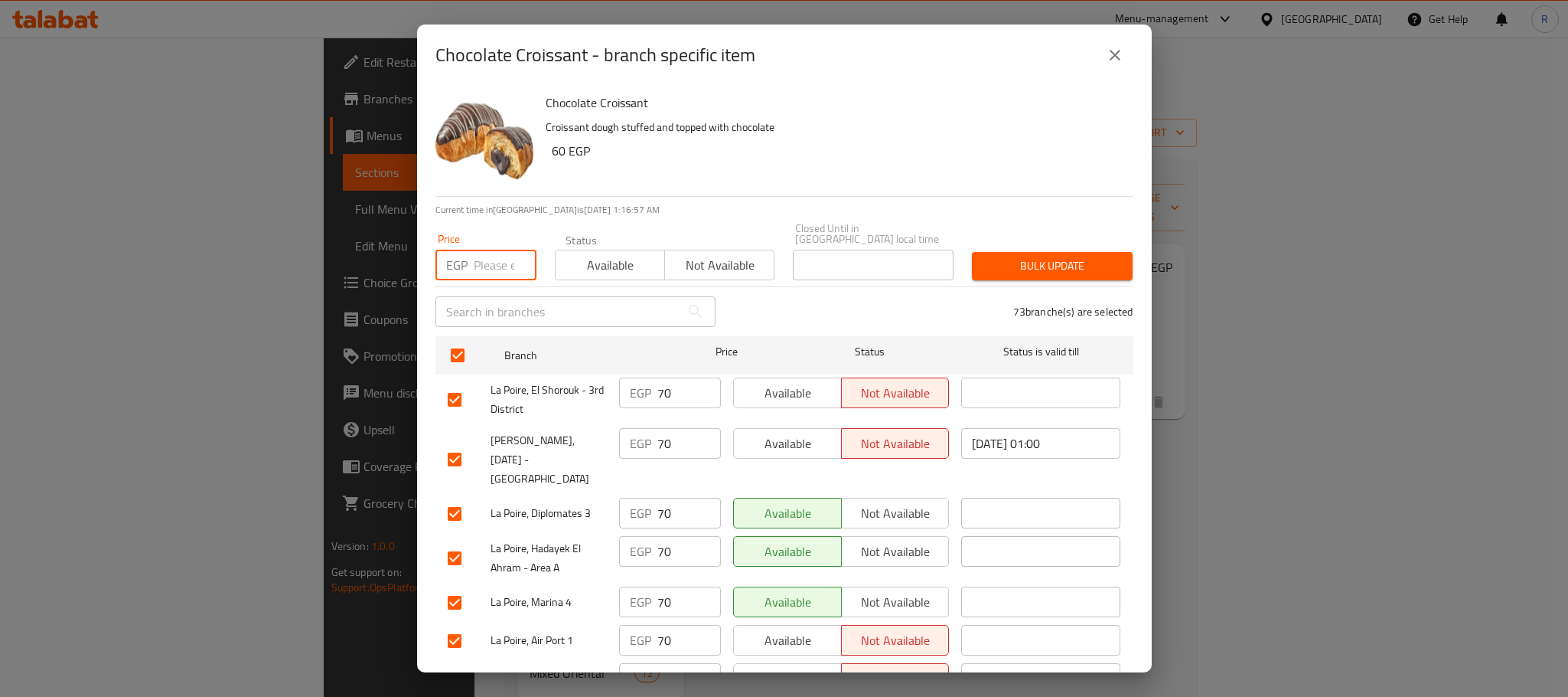
checkbox input "true"
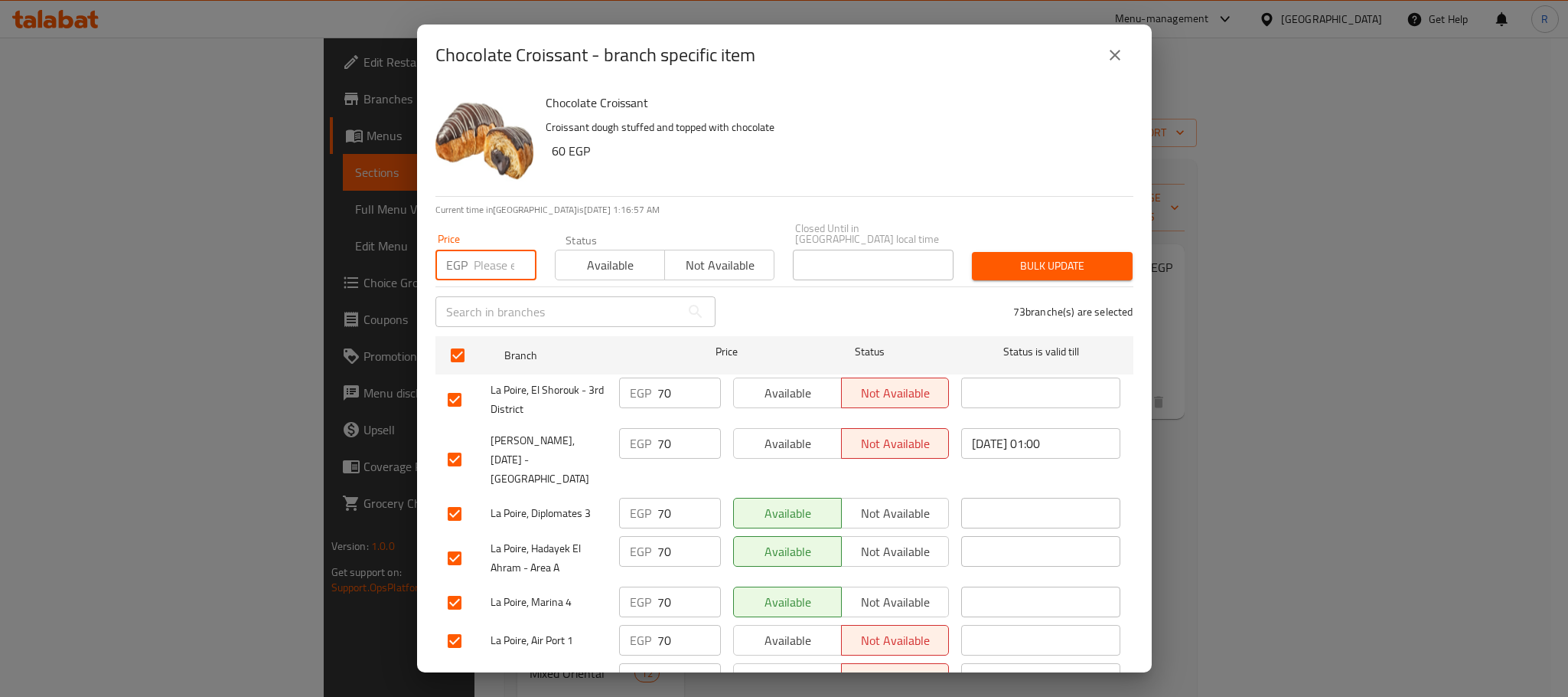
checkbox input "true"
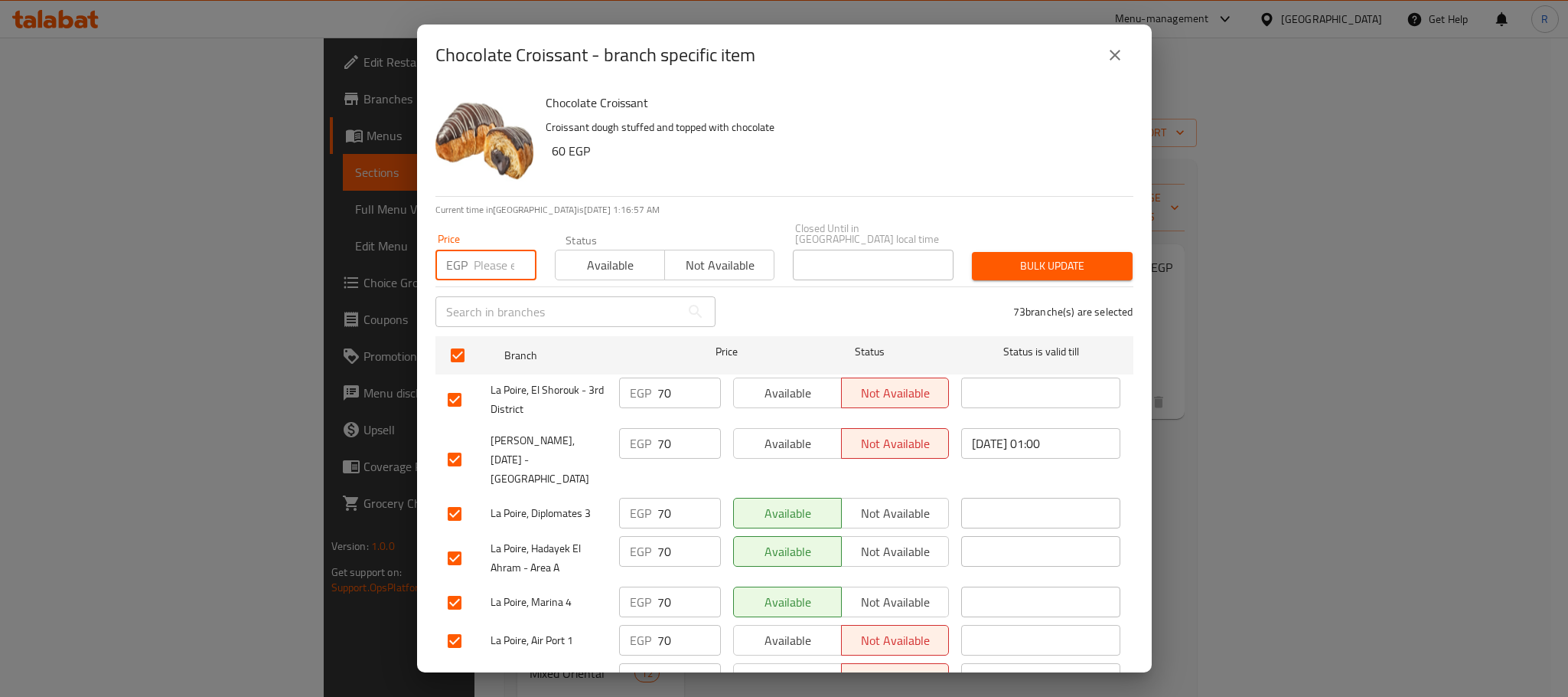
checkbox input "true"
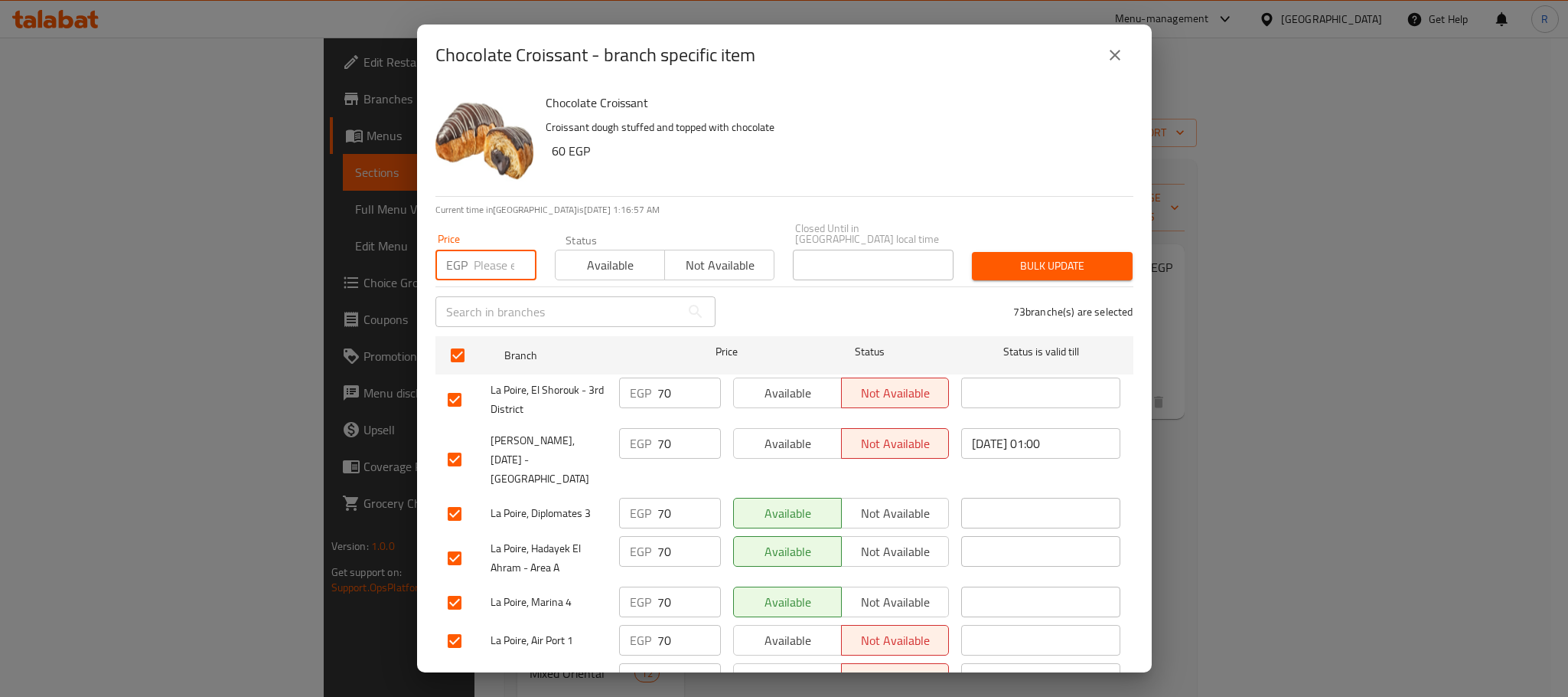
checkbox input "true"
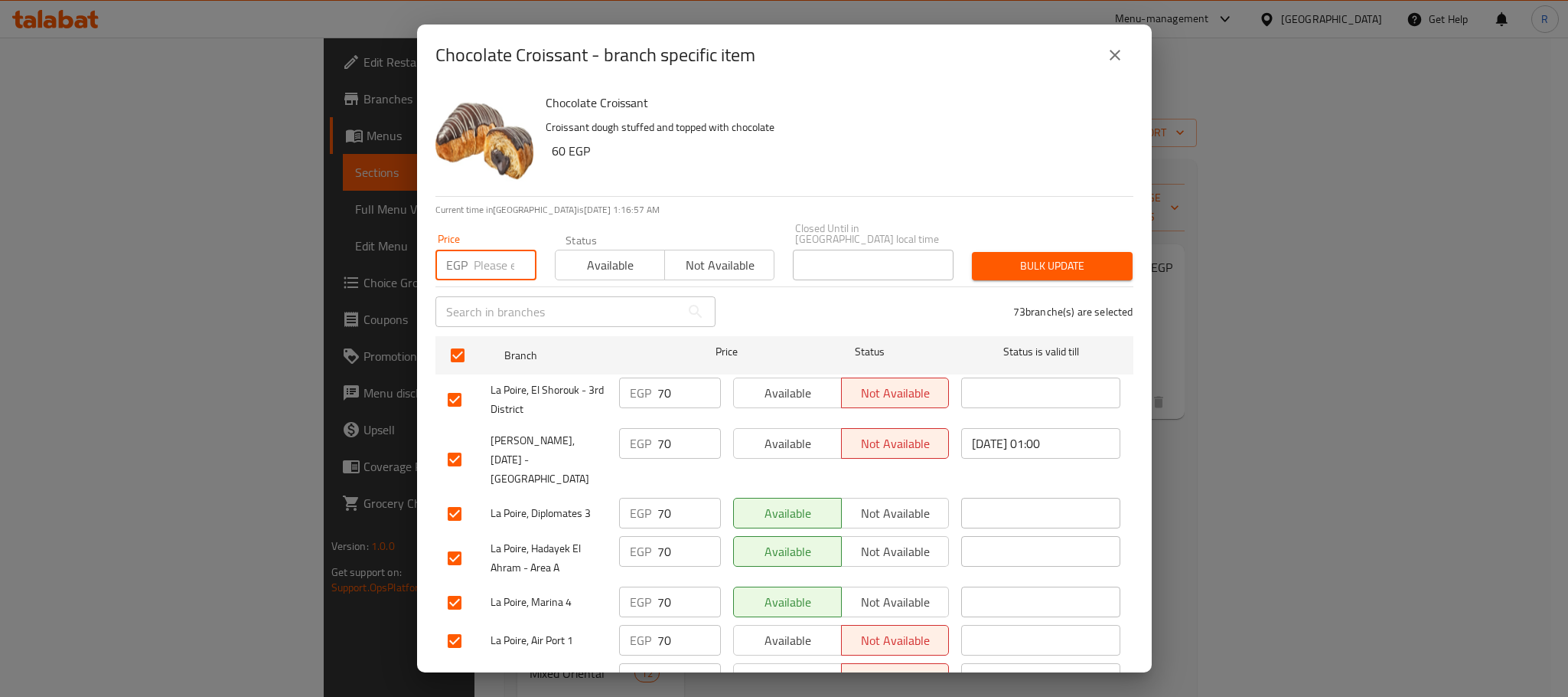
checkbox input "true"
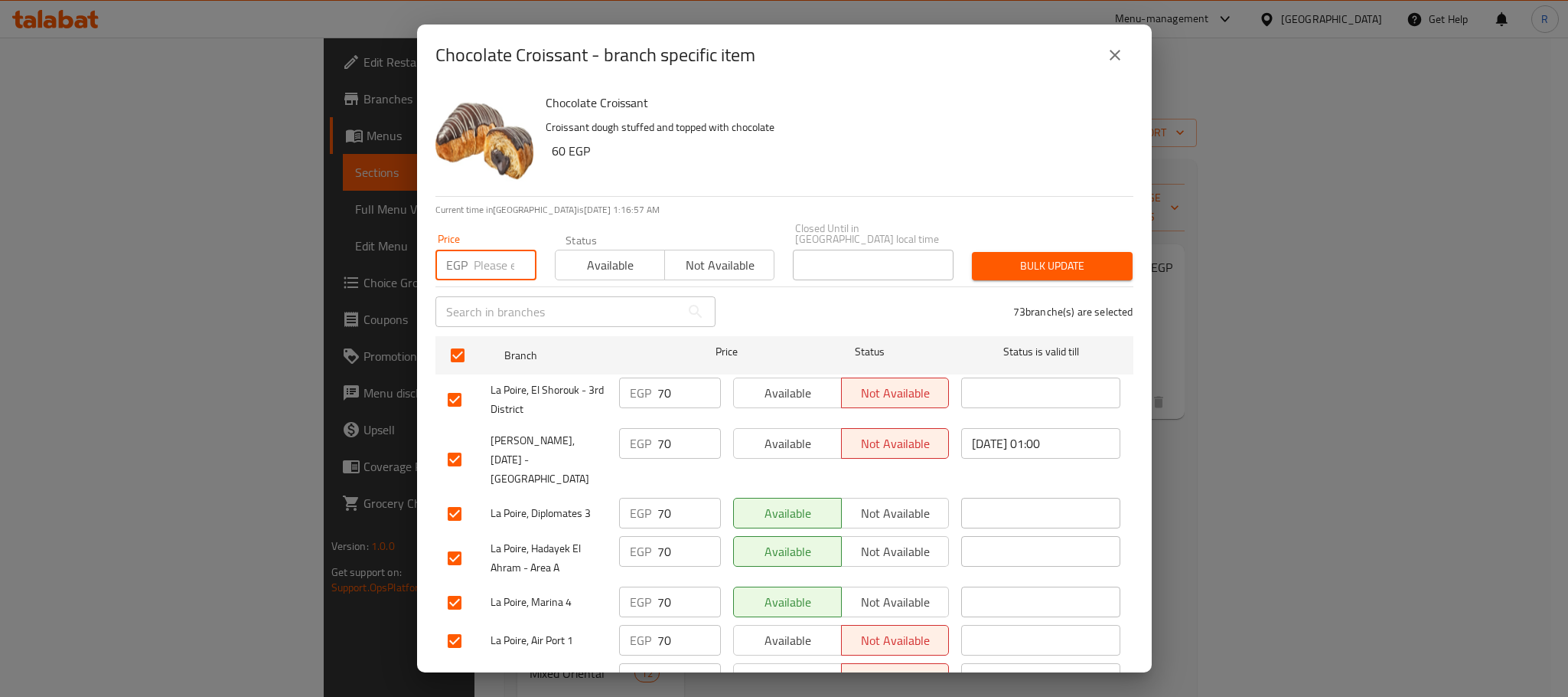
checkbox input "true"
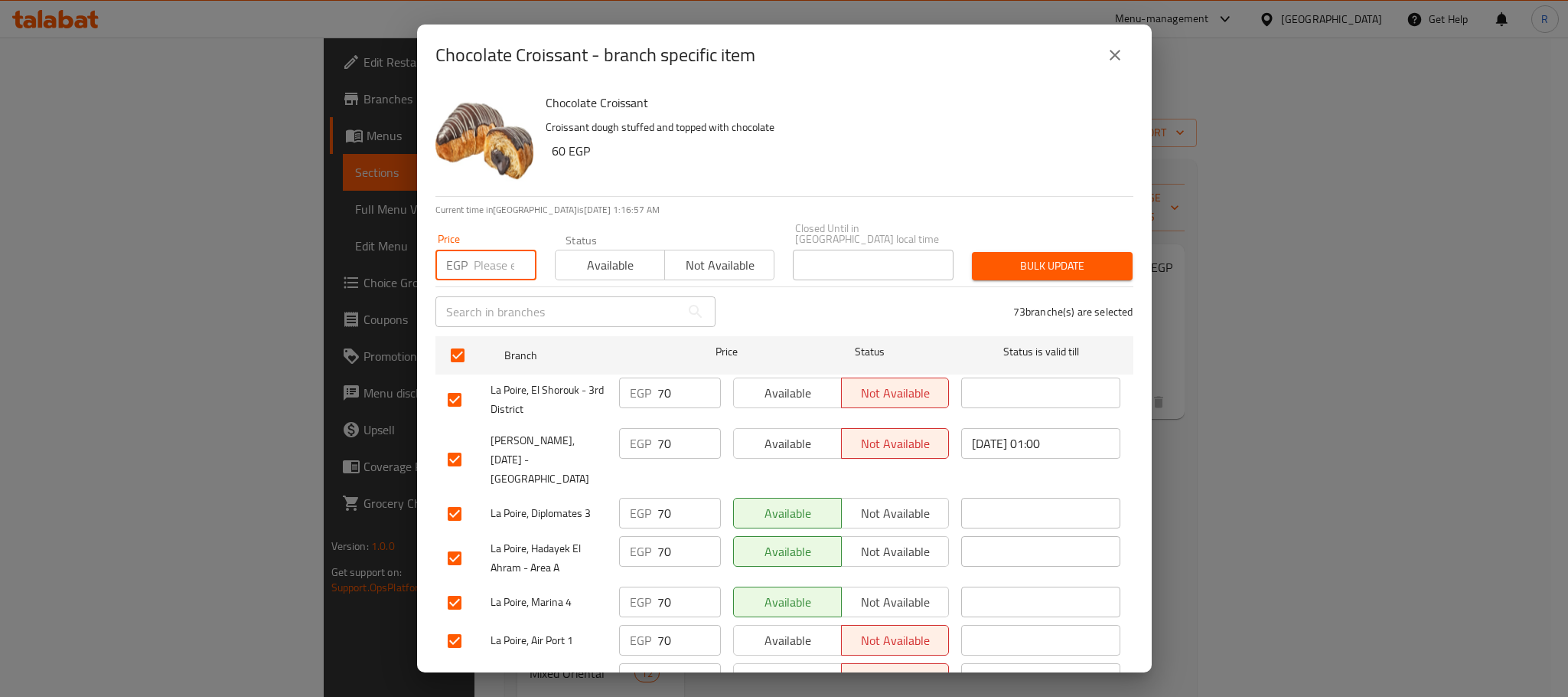
checkbox input "true"
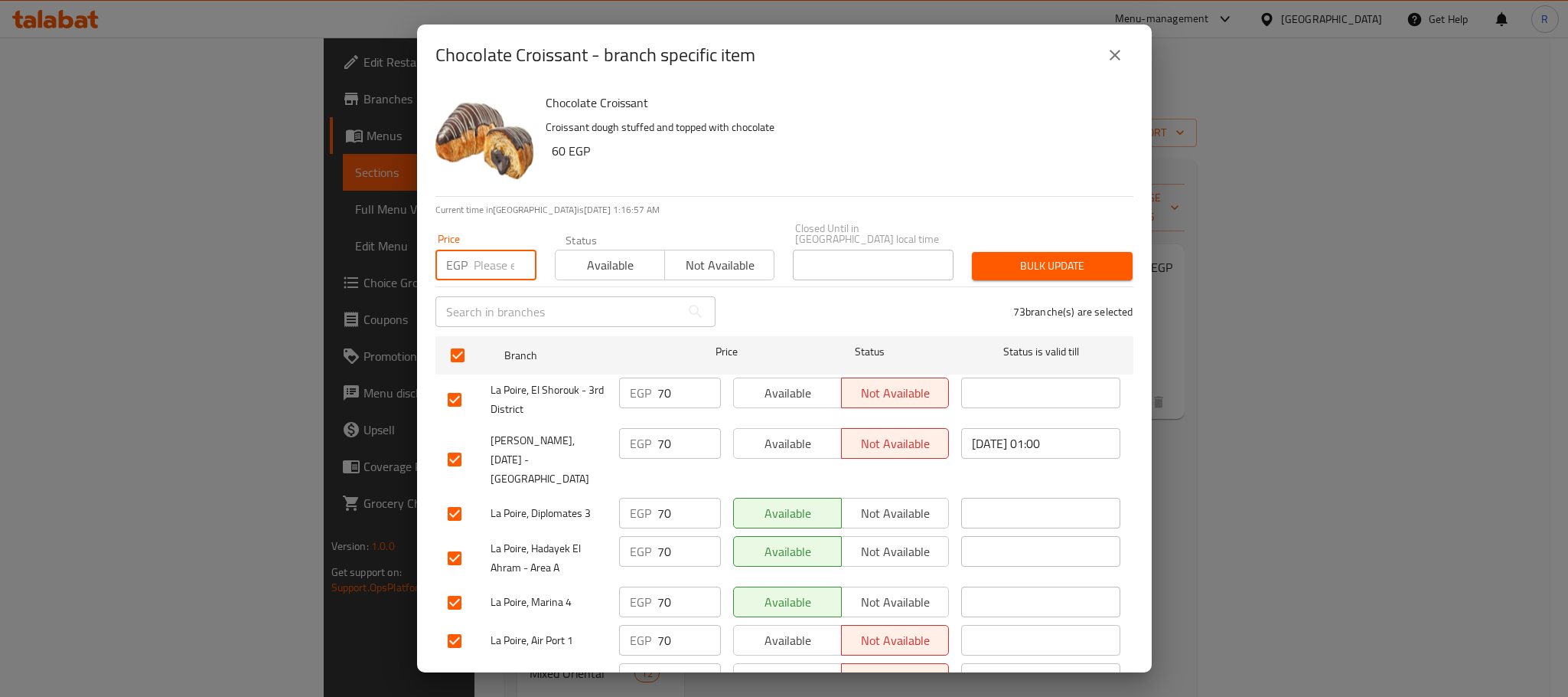
checkbox input "true"
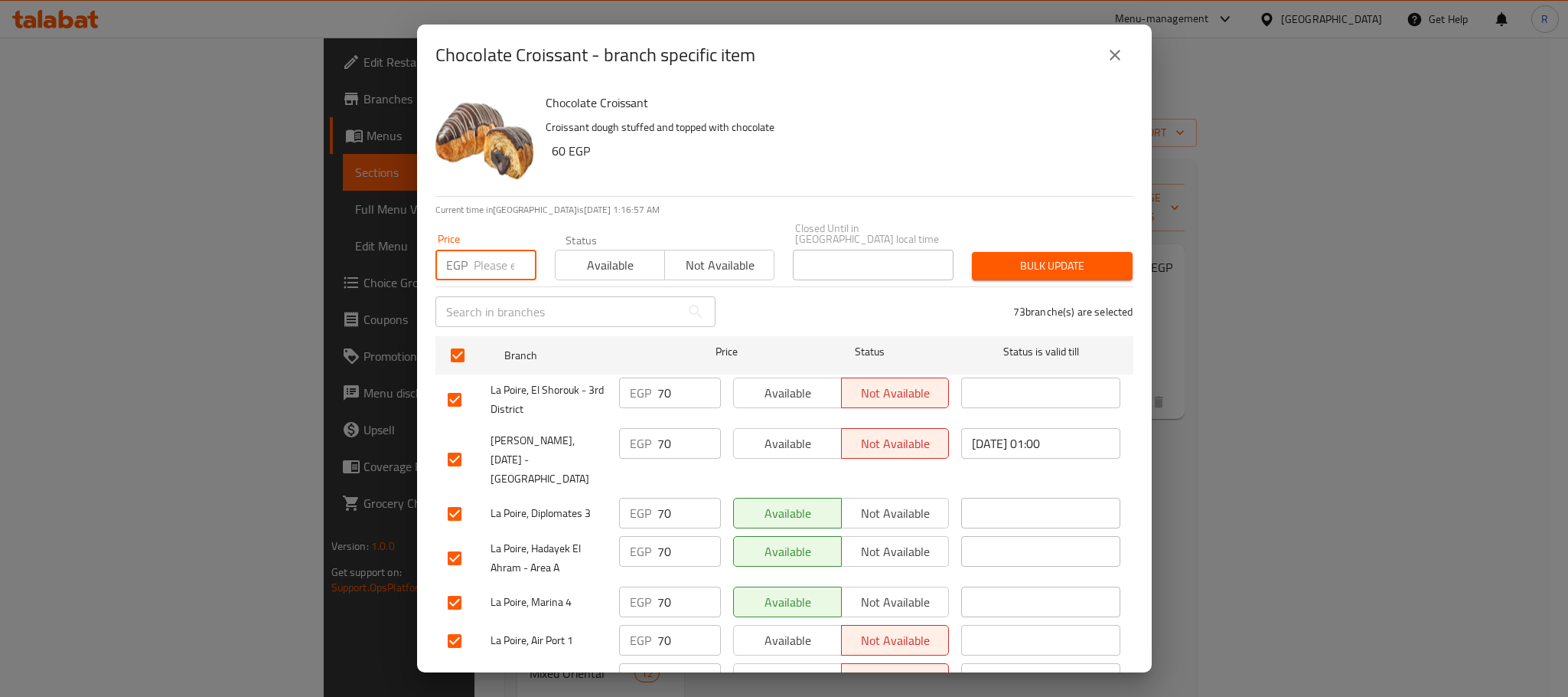
checkbox input "true"
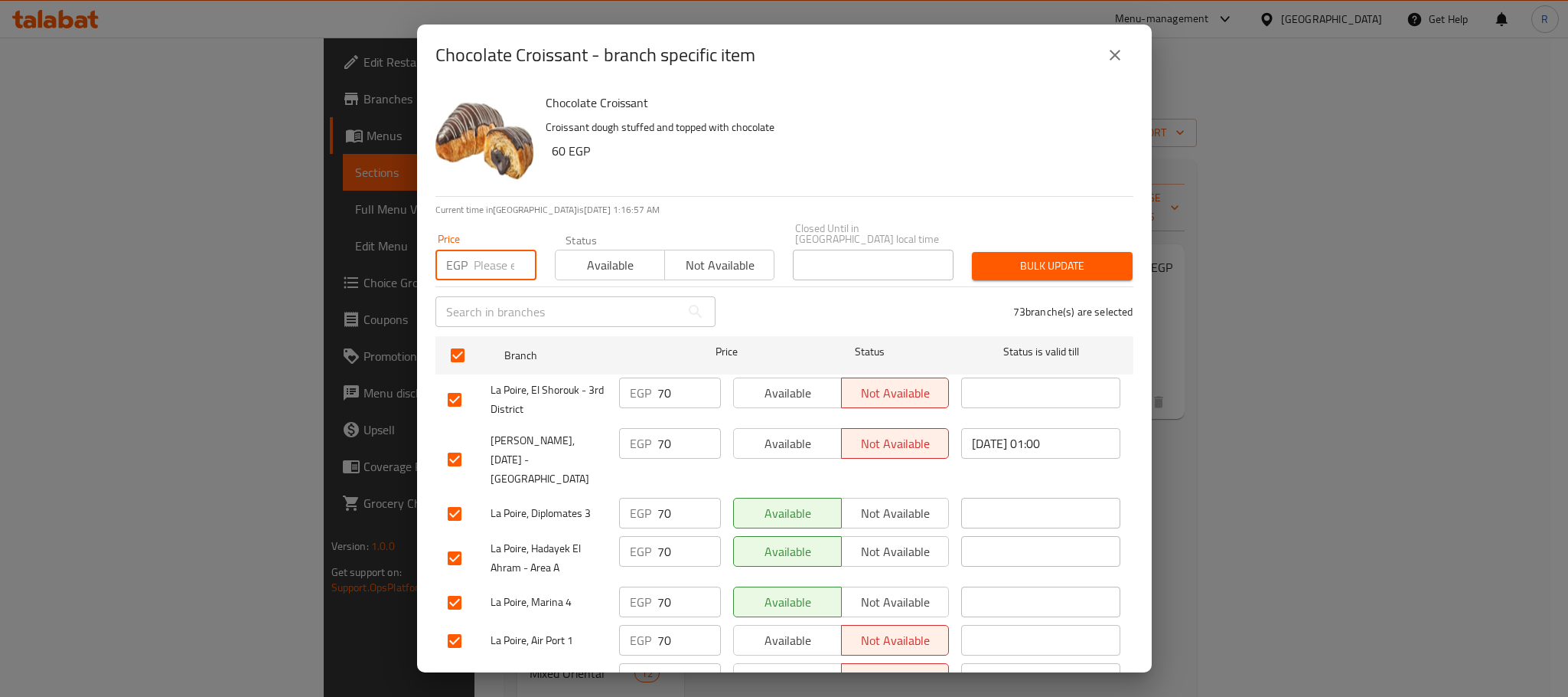
checkbox input "true"
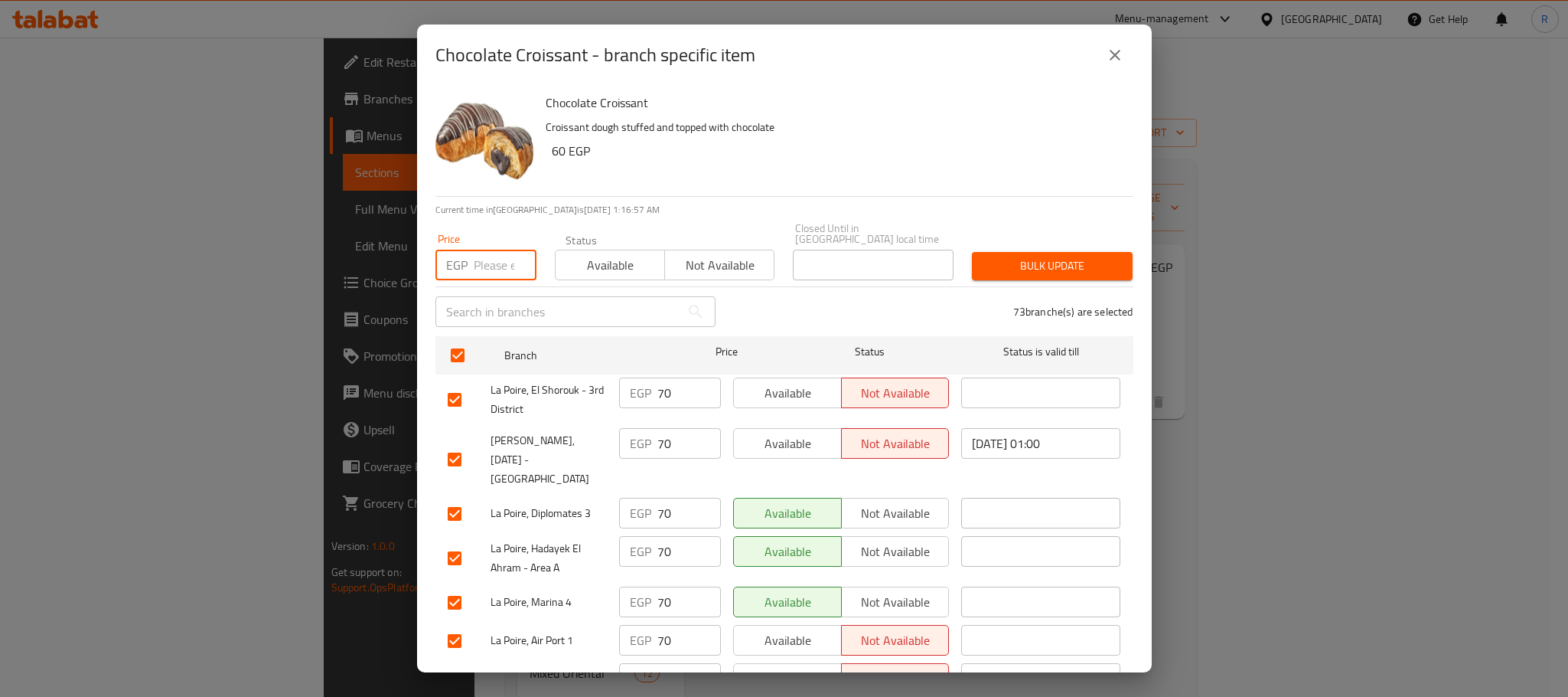
checkbox input "true"
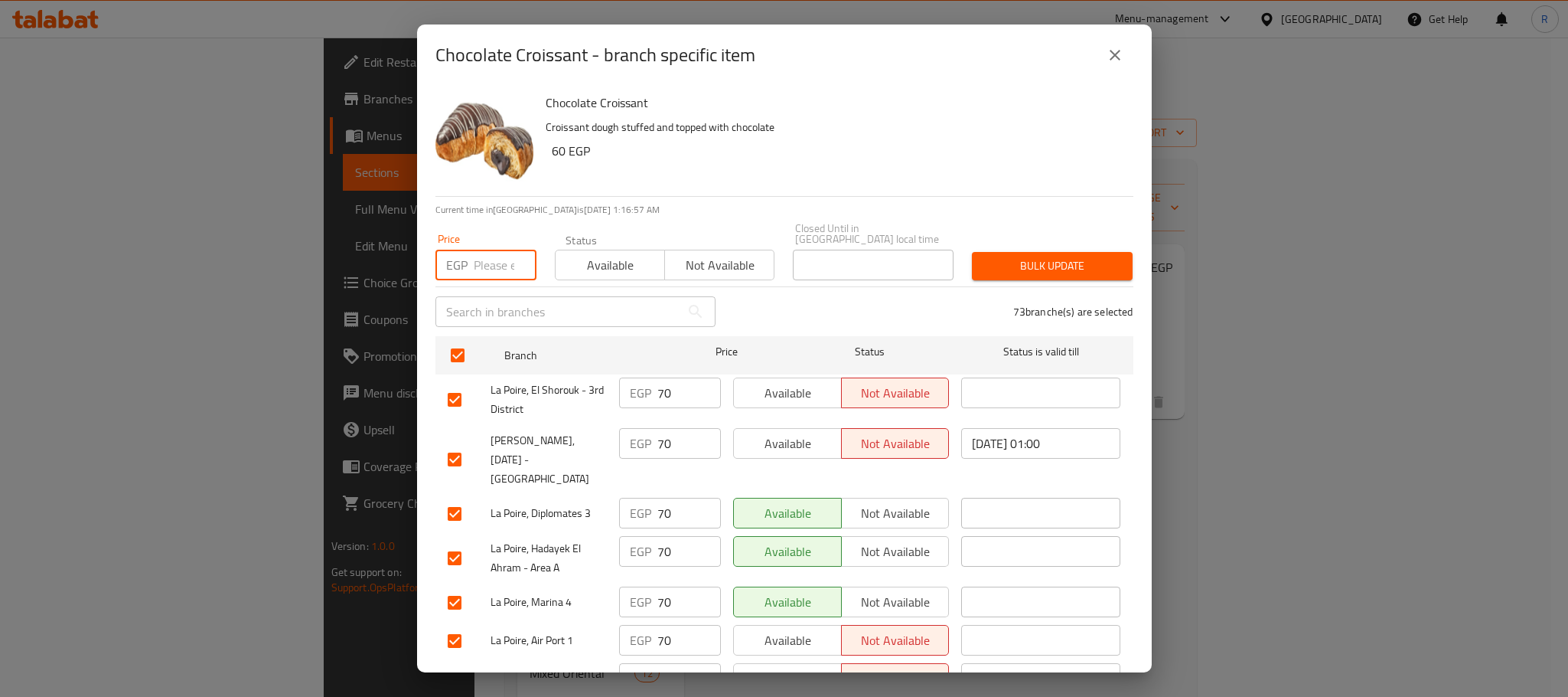
checkbox input "true"
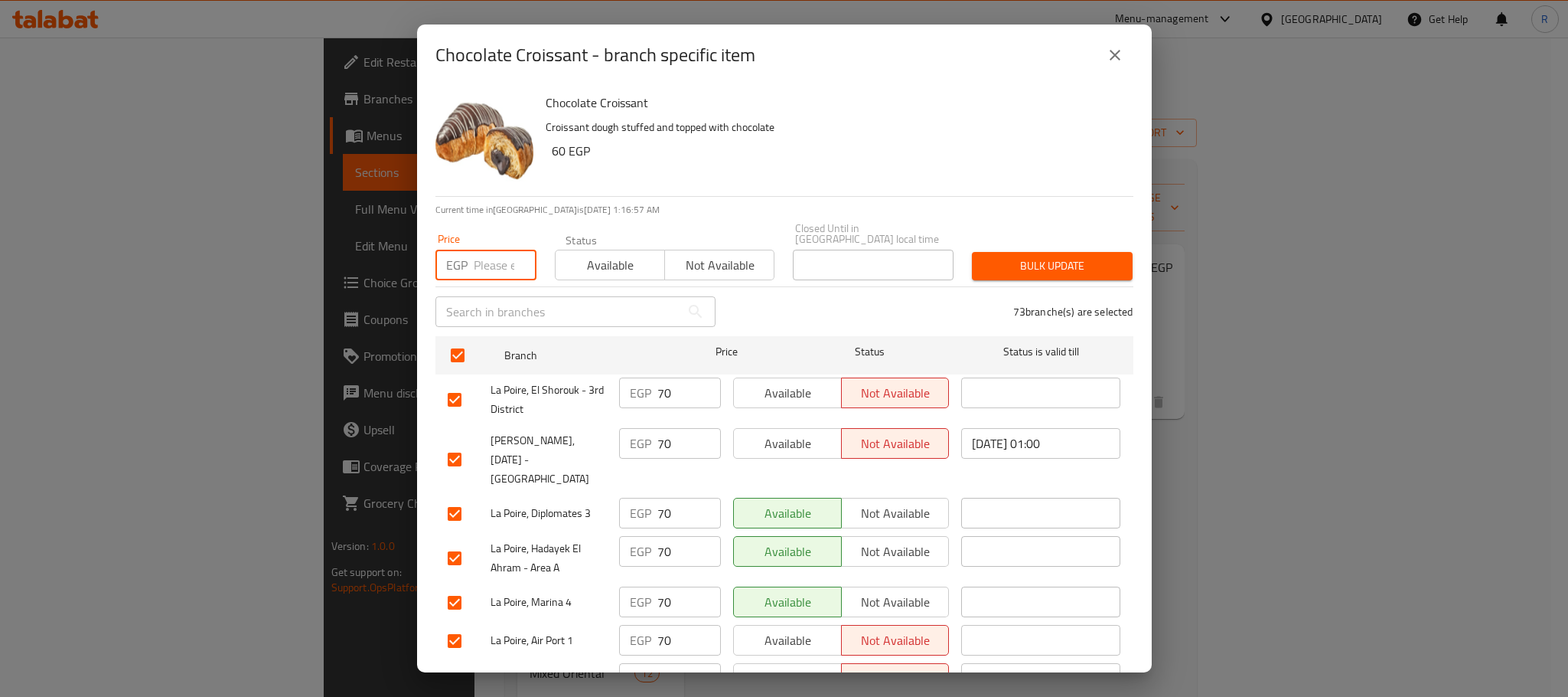
checkbox input "true"
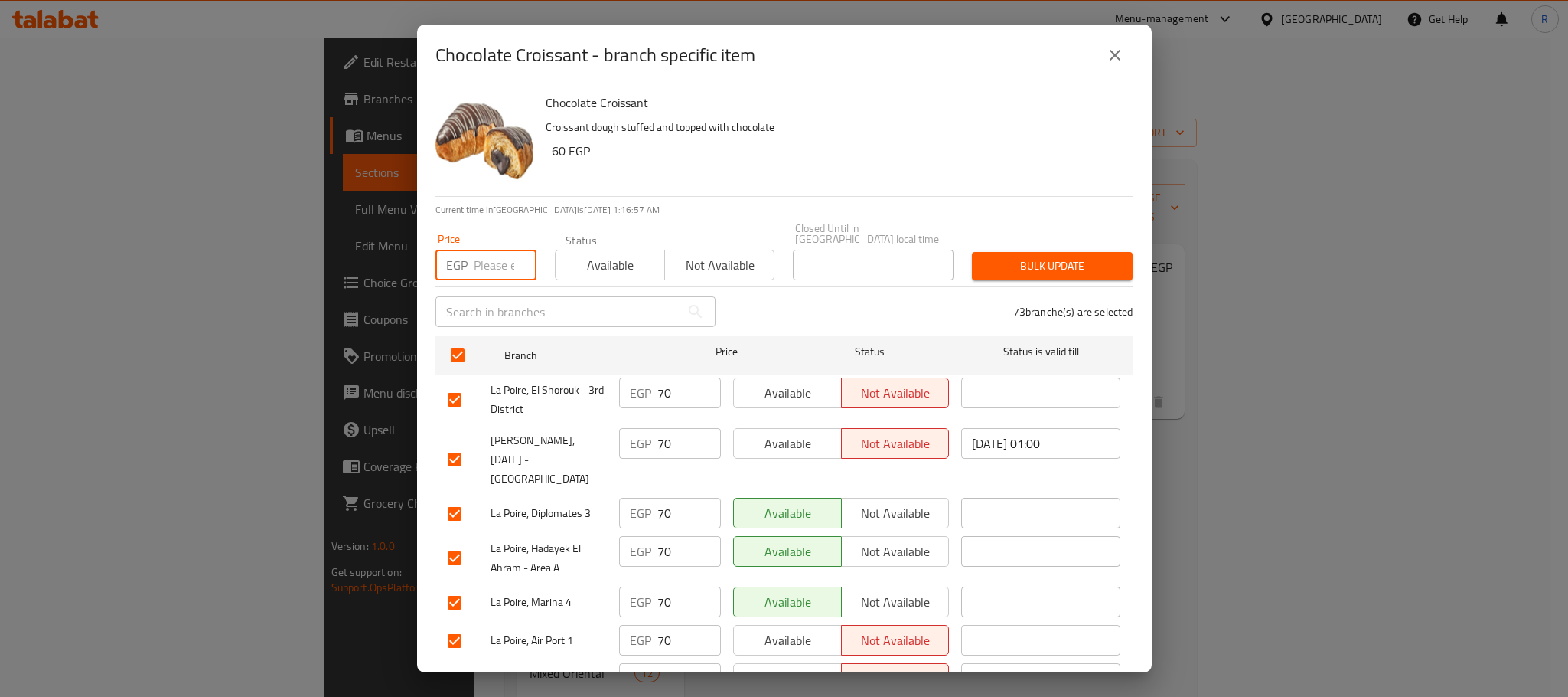
checkbox input "true"
type input "75"
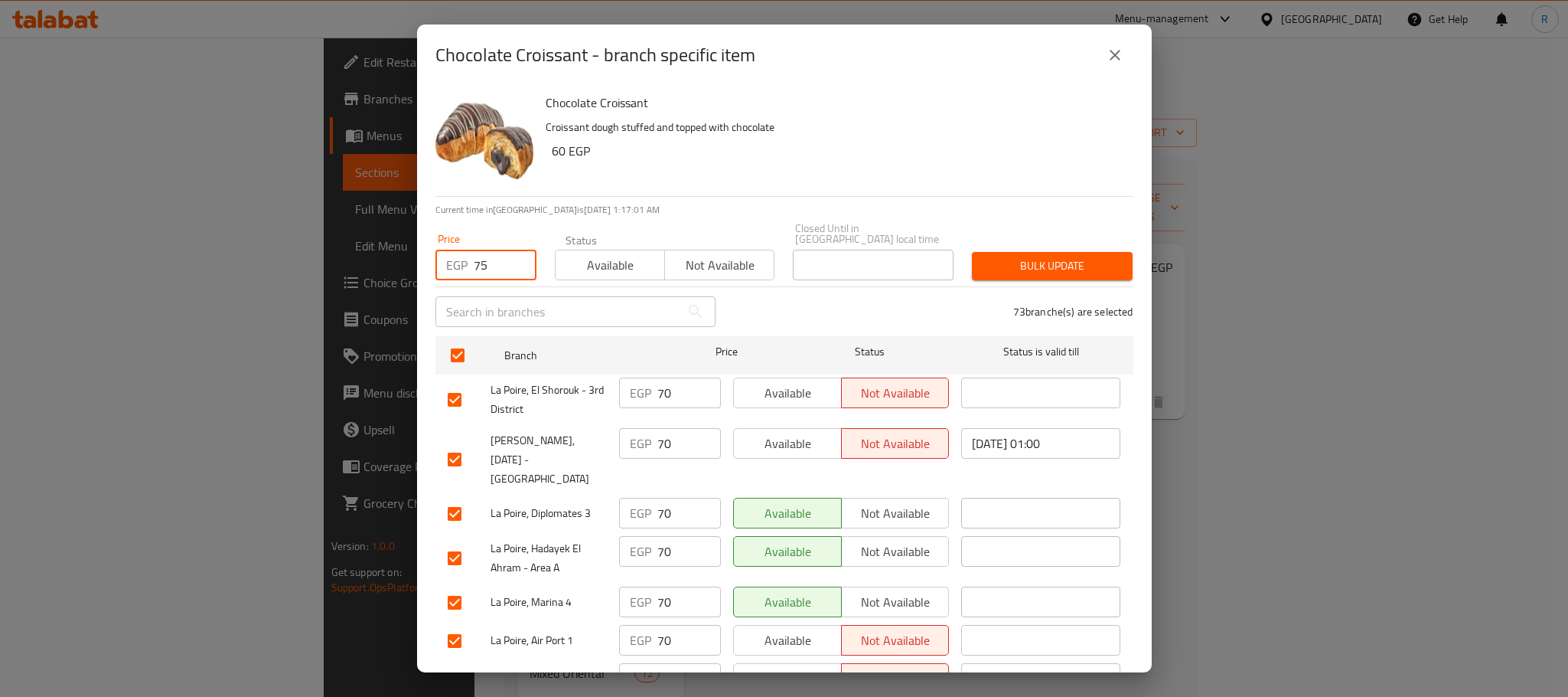
click at [1047, 256] on span "Bulk update" at bounding box center [1053, 265] width 136 height 19
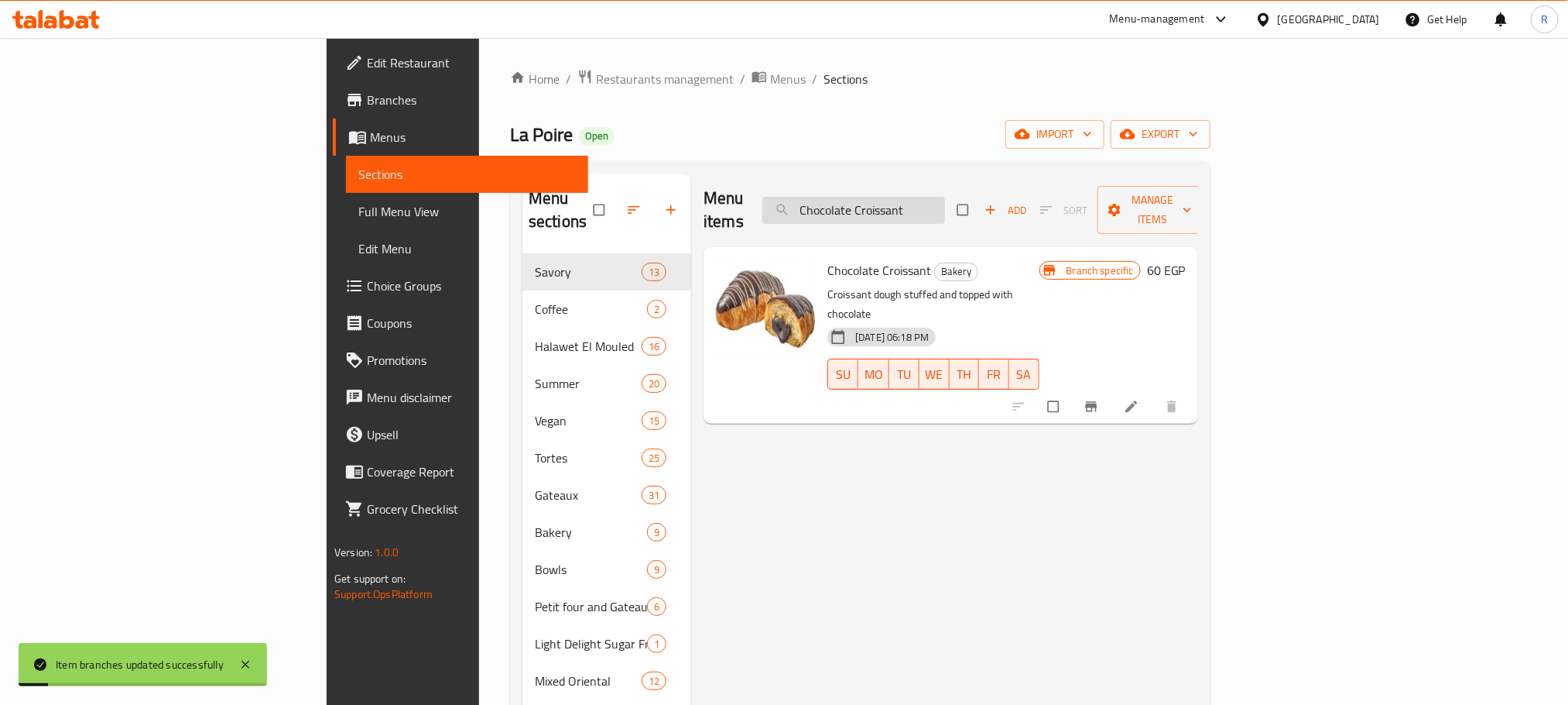
click at [945, 197] on input "Chocolate Croissant" at bounding box center [853, 210] width 182 height 27
paste input "innamon Danish"
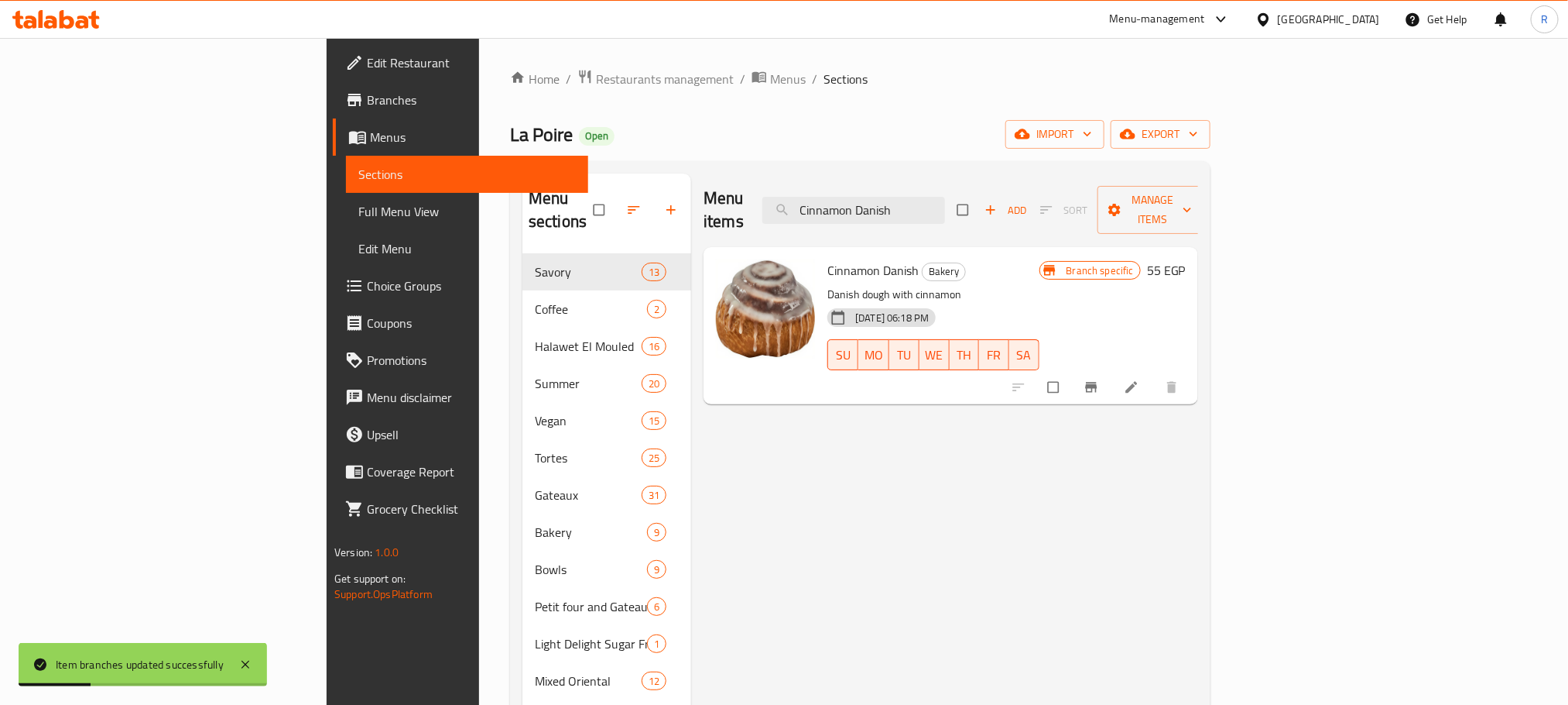
type input "Cinnamon Danish"
click at [1096, 383] on icon "Branch-specific-item" at bounding box center [1091, 388] width 12 height 10
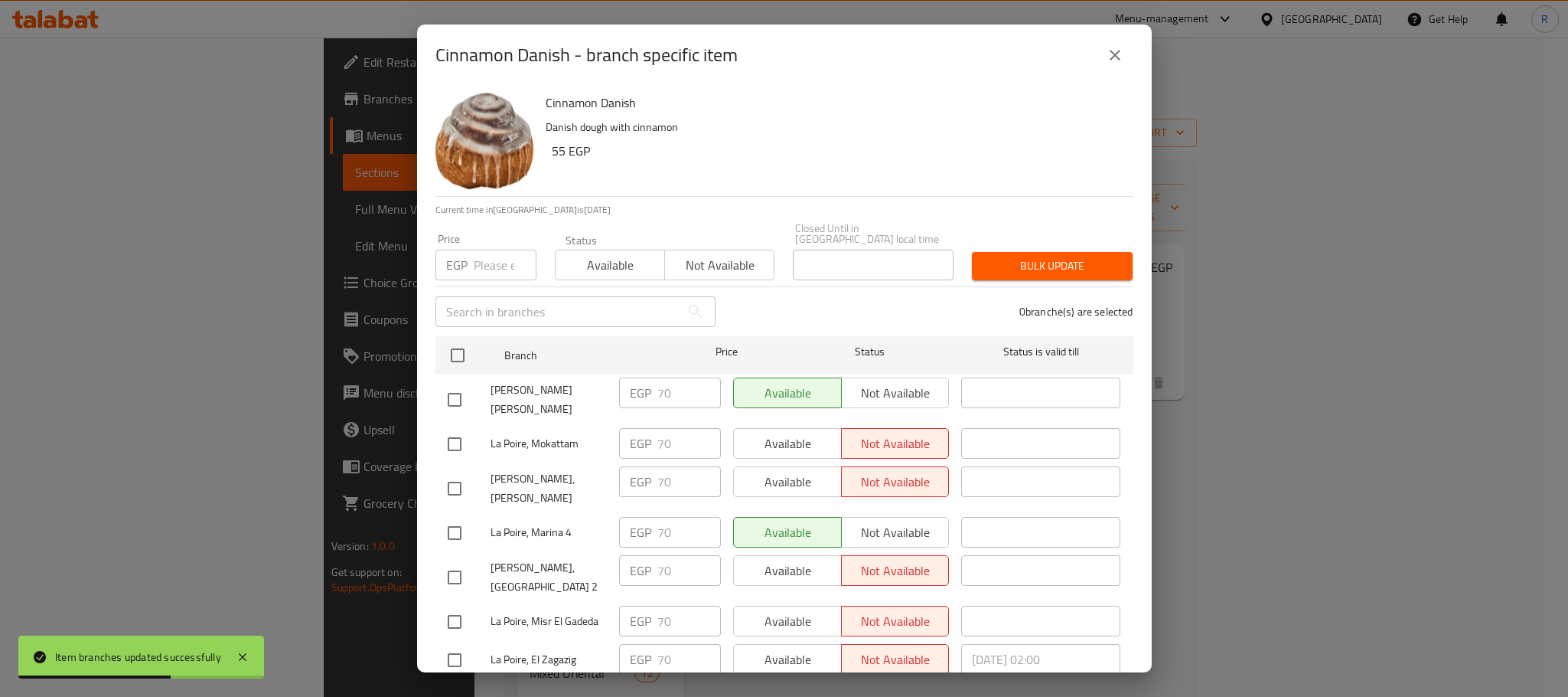
click at [456, 343] on input "checkbox" at bounding box center [457, 355] width 32 height 32
checkbox input "true"
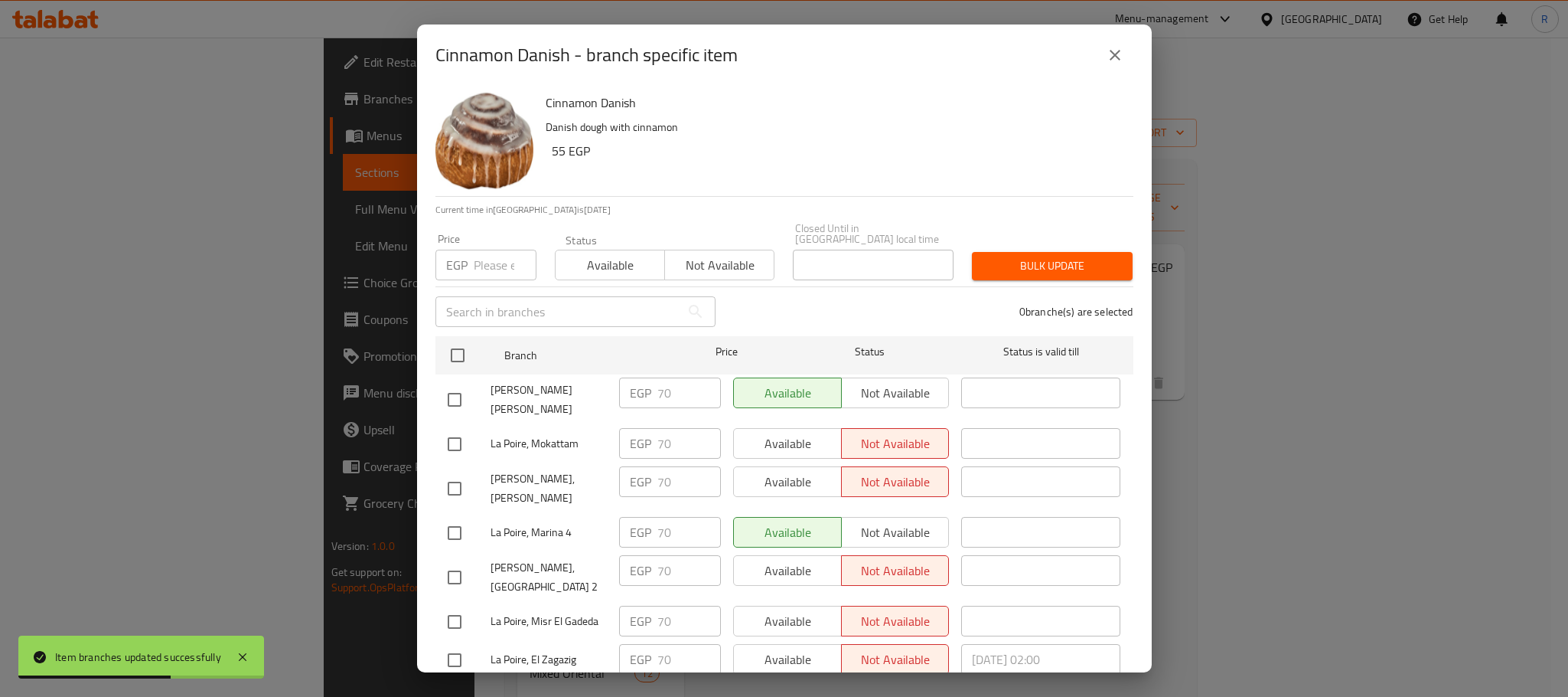
checkbox input "true"
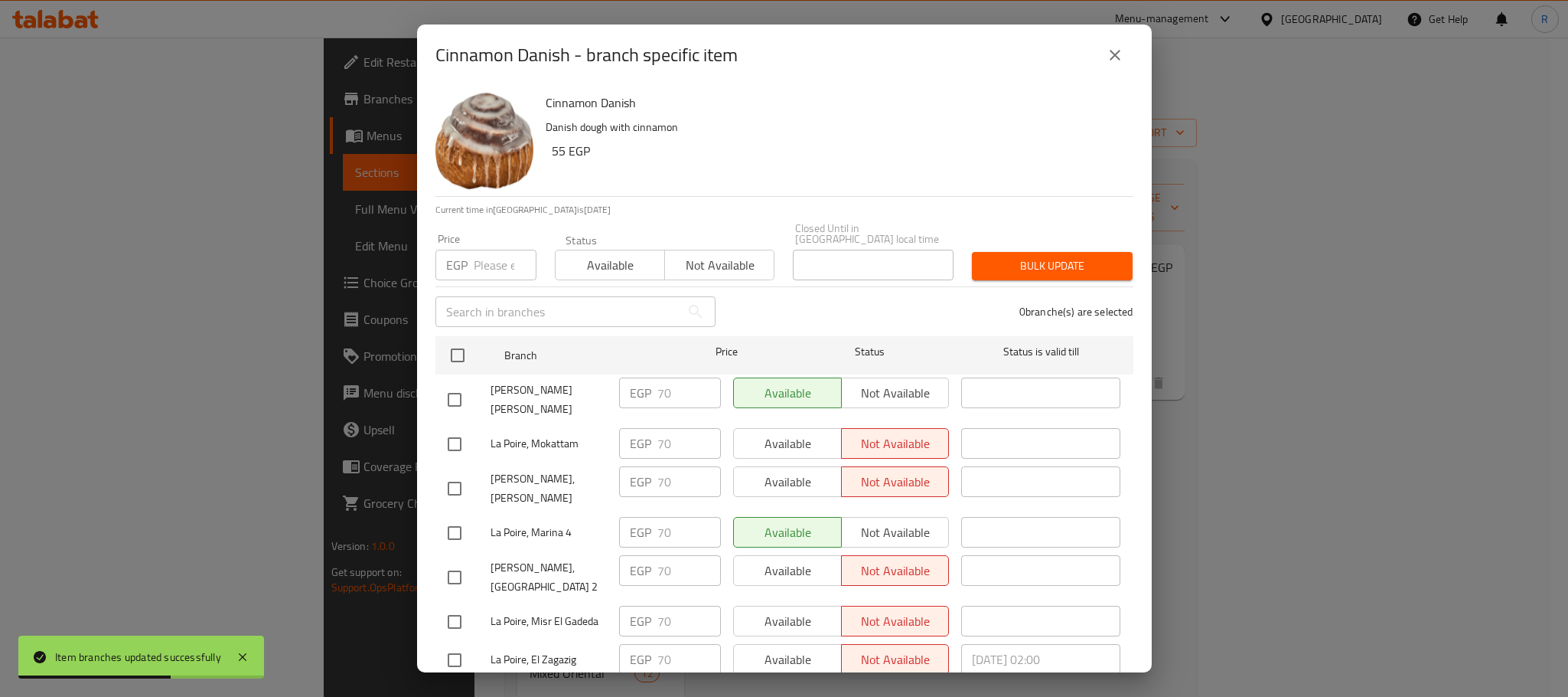
checkbox input "true"
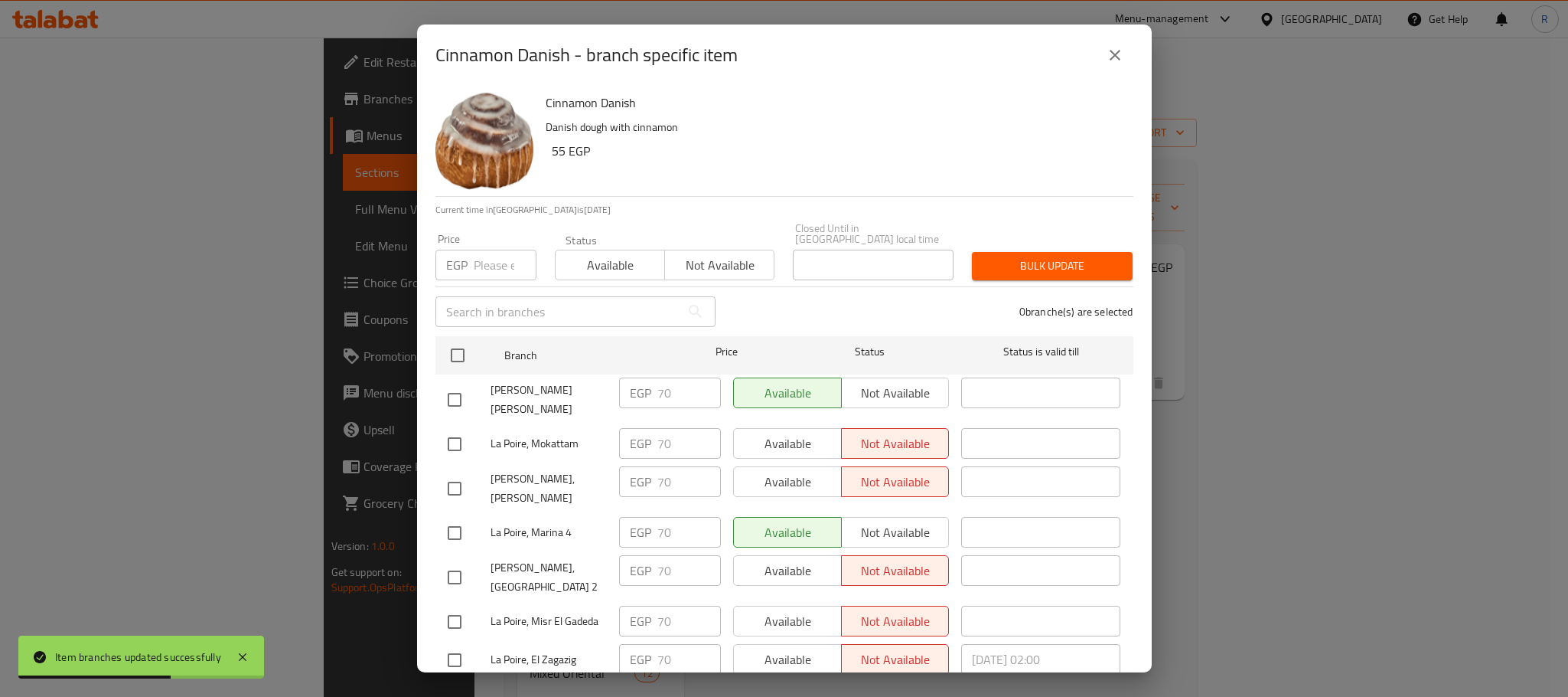
checkbox input "true"
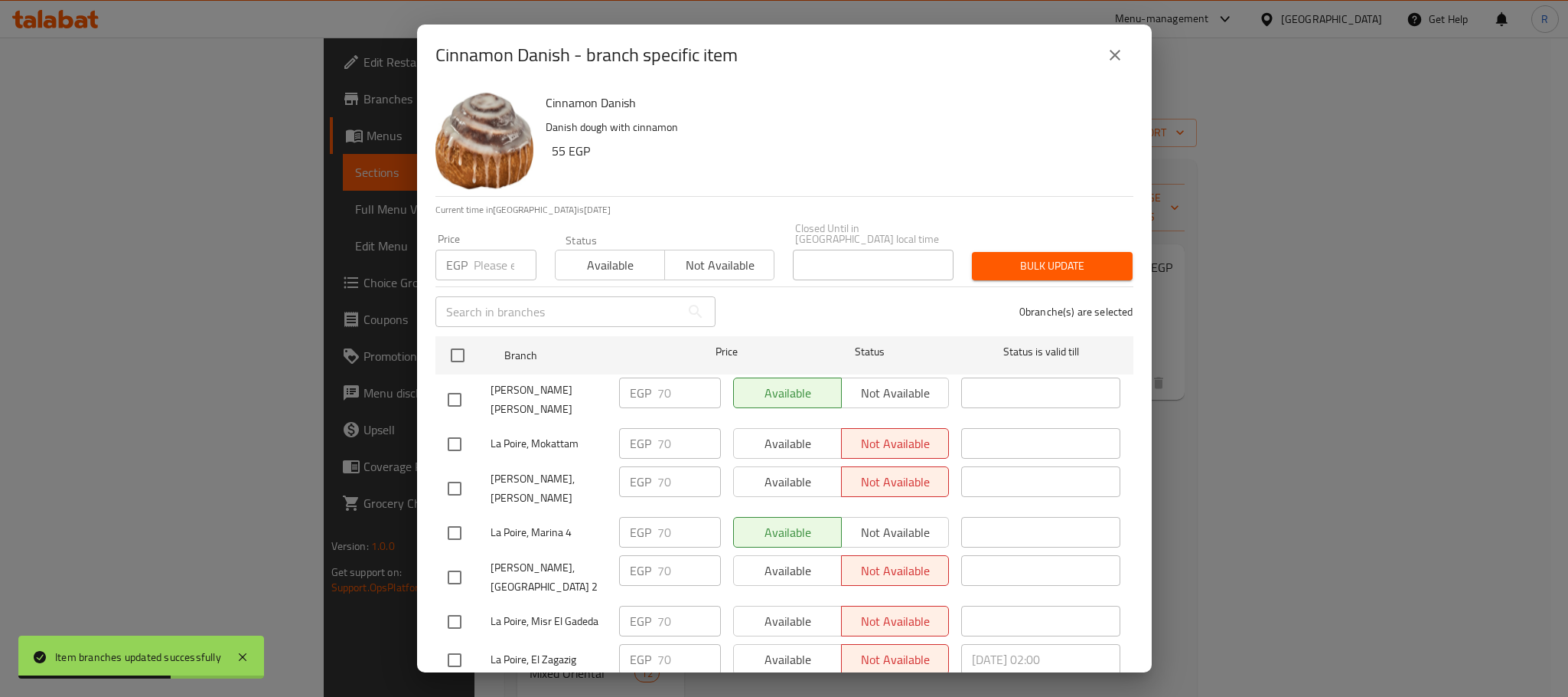
checkbox input "true"
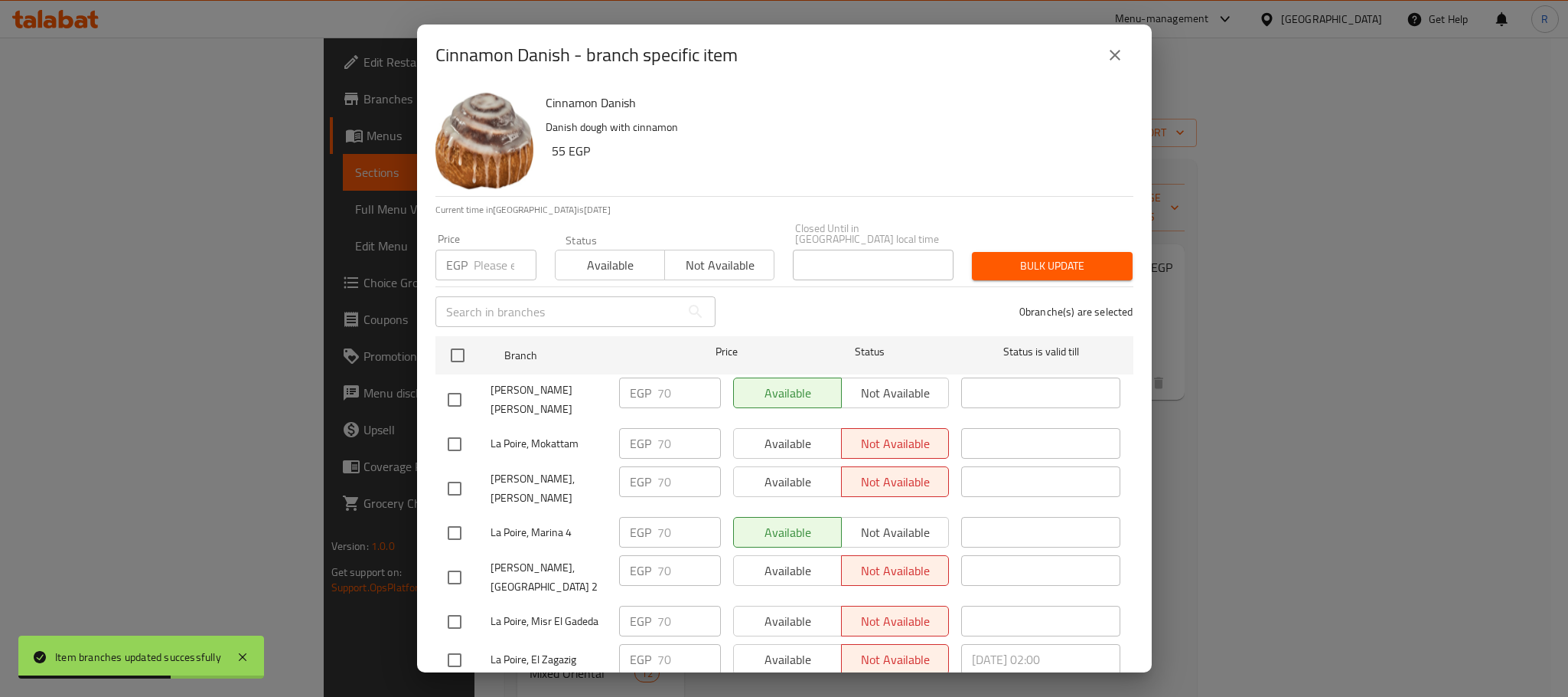
checkbox input "true"
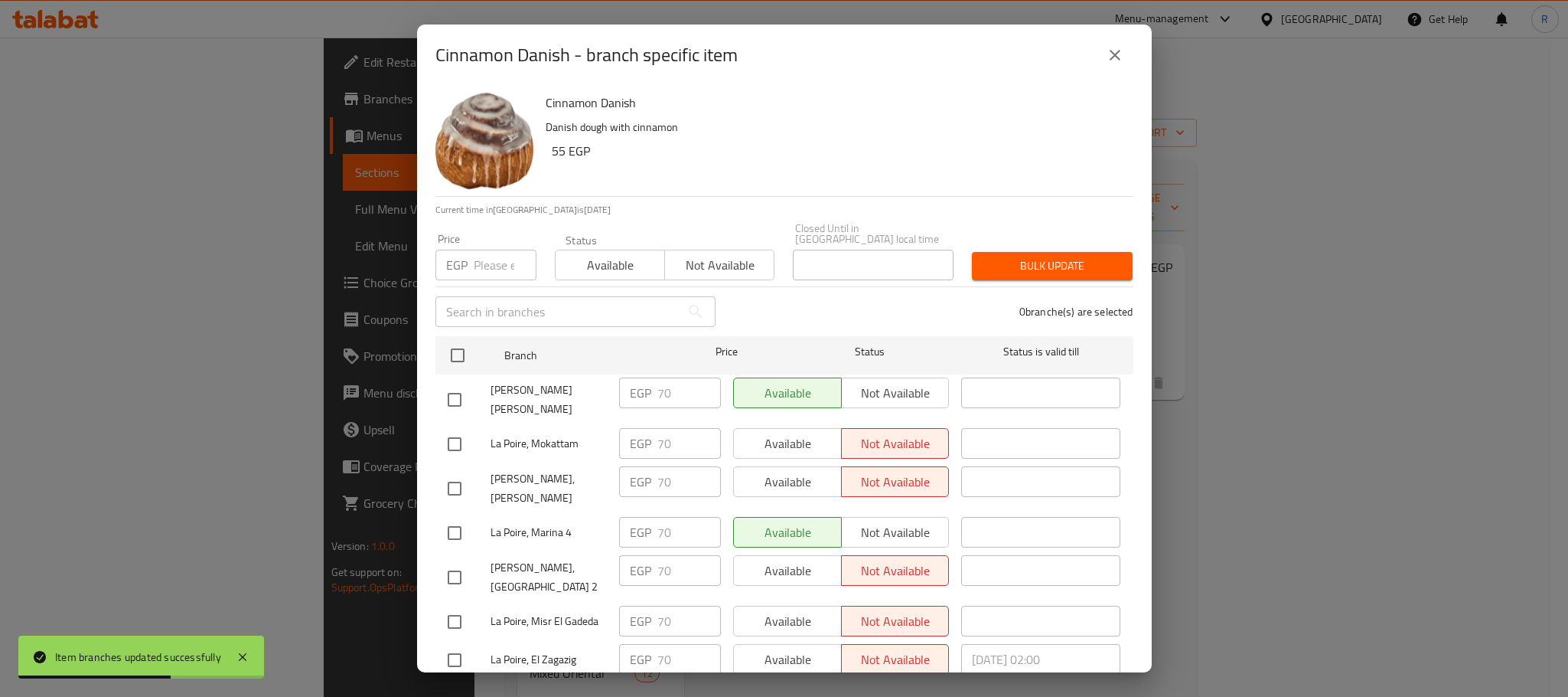
checkbox input "true"
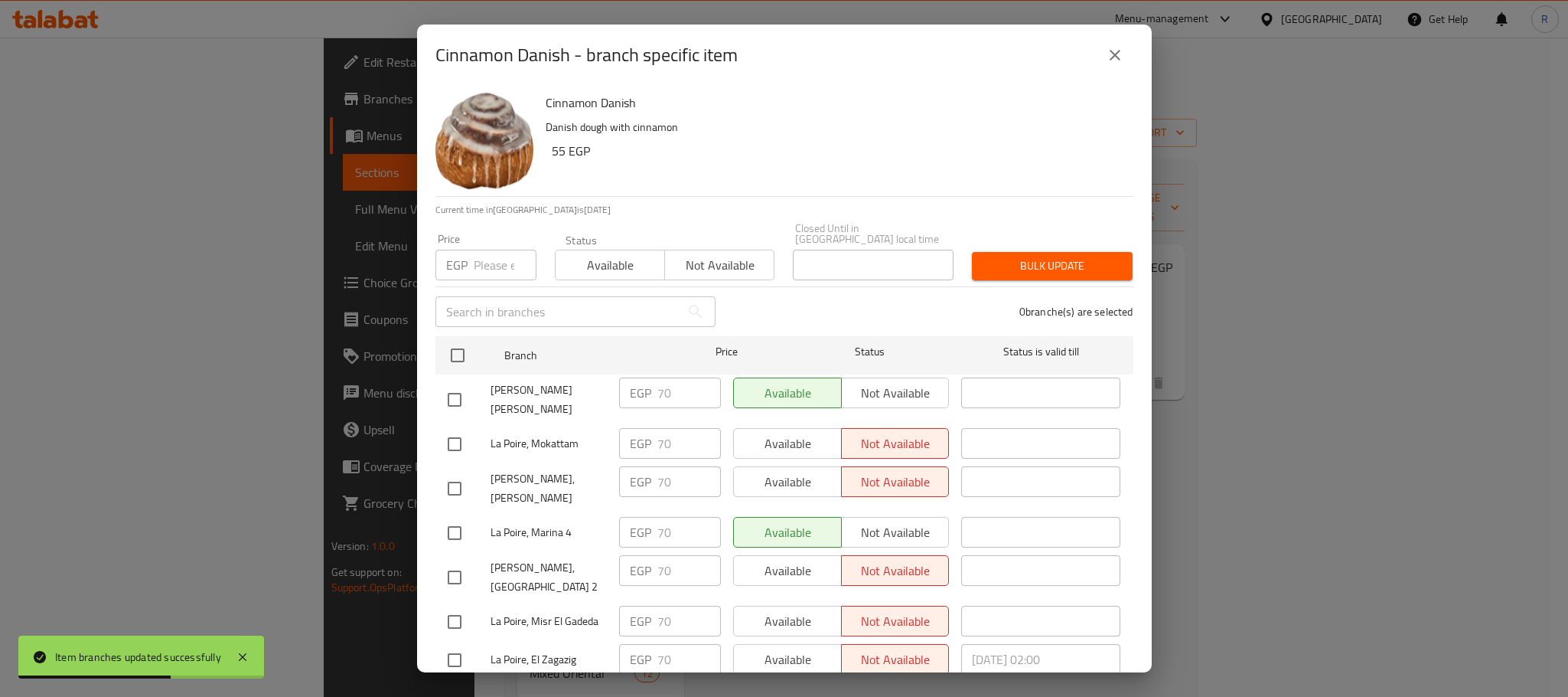
checkbox input "true"
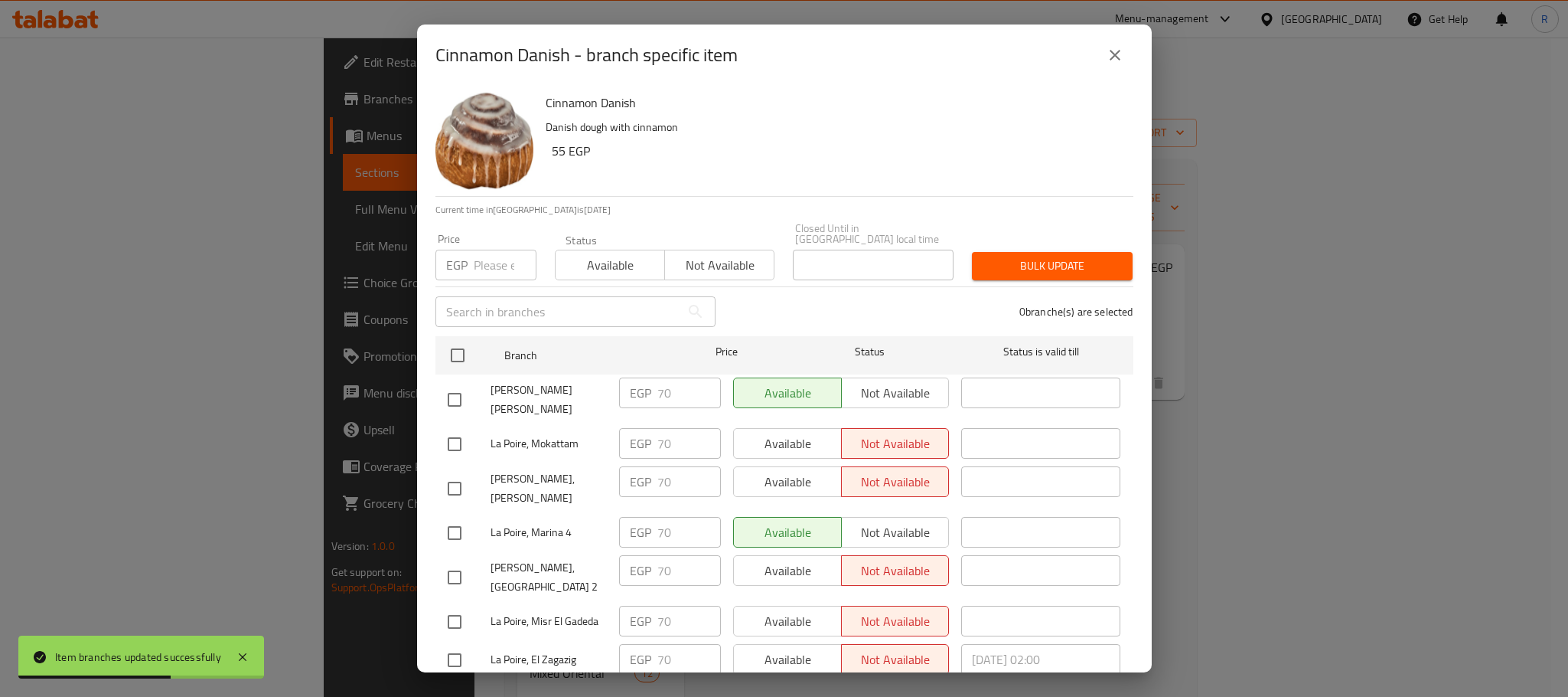
checkbox input "true"
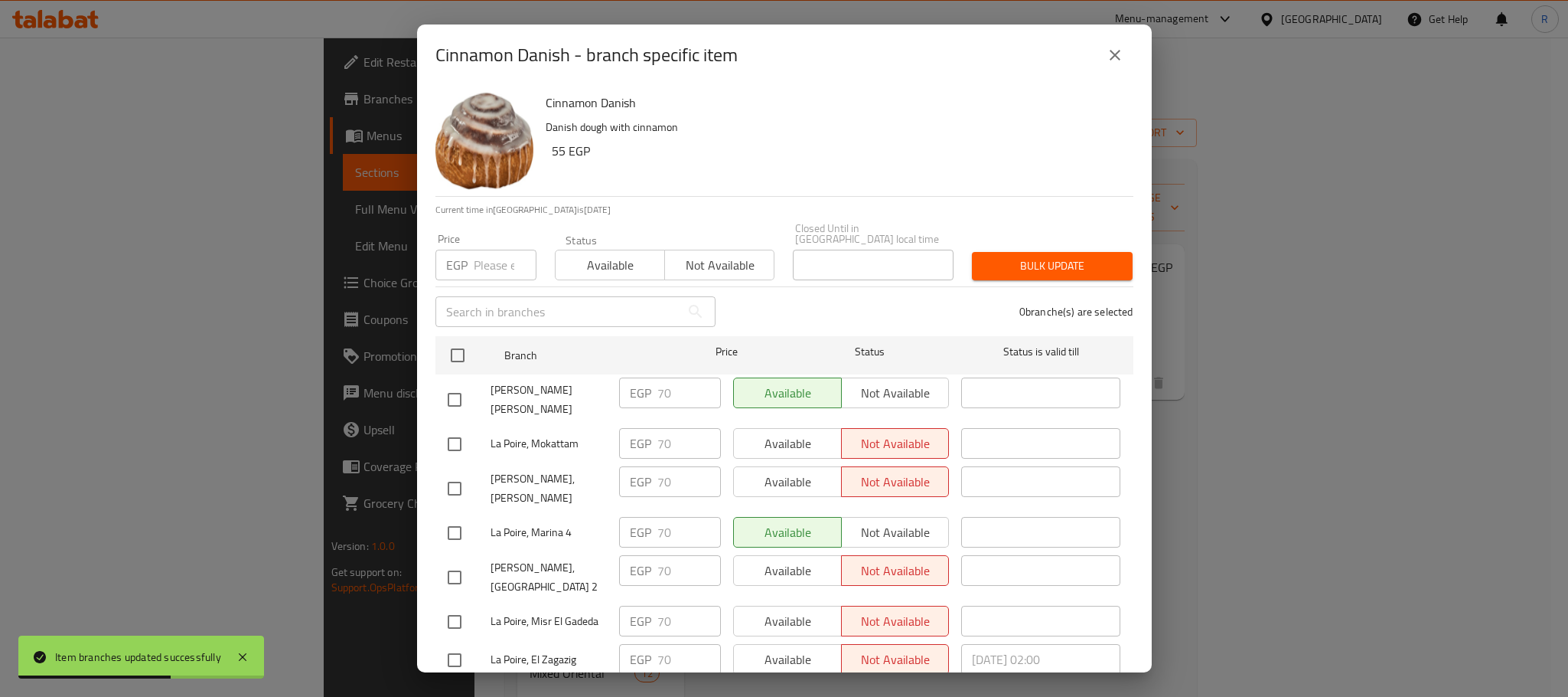
checkbox input "true"
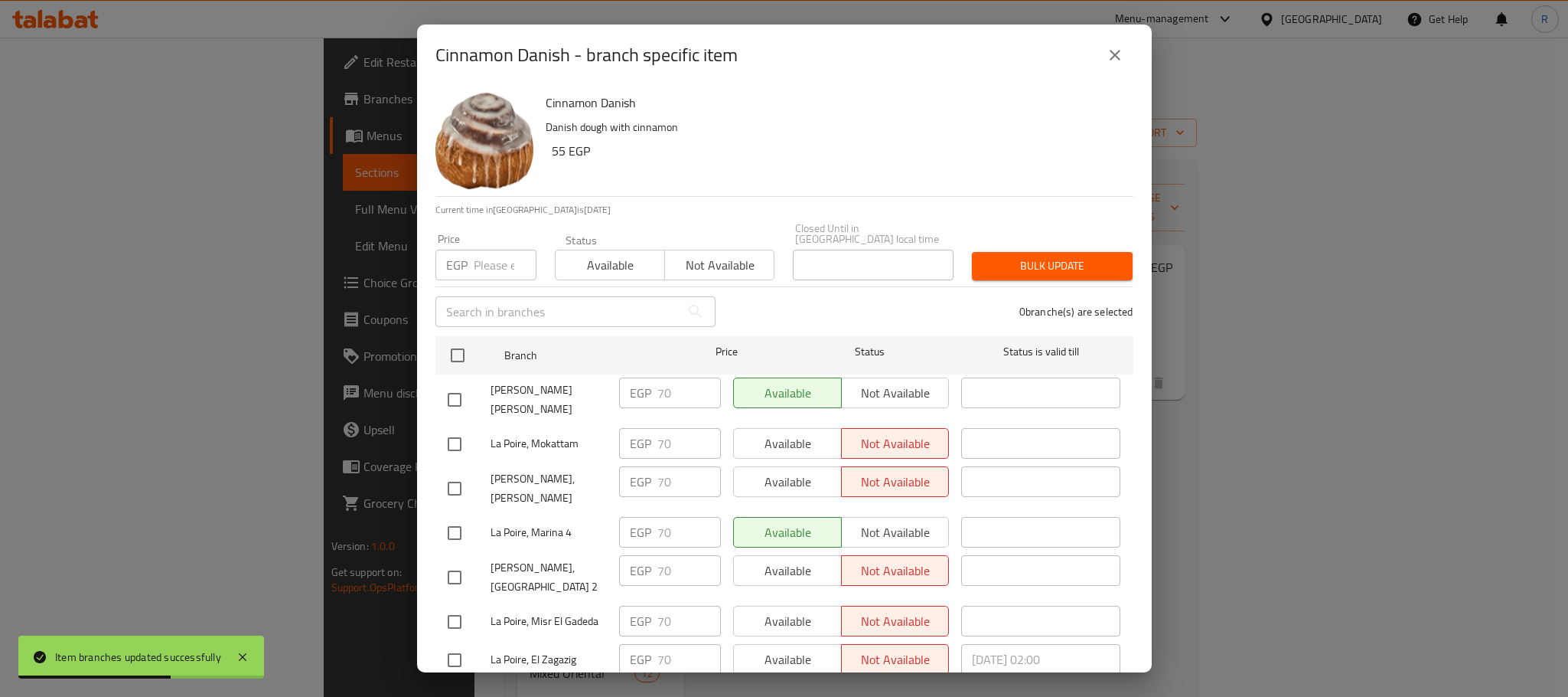
checkbox input "true"
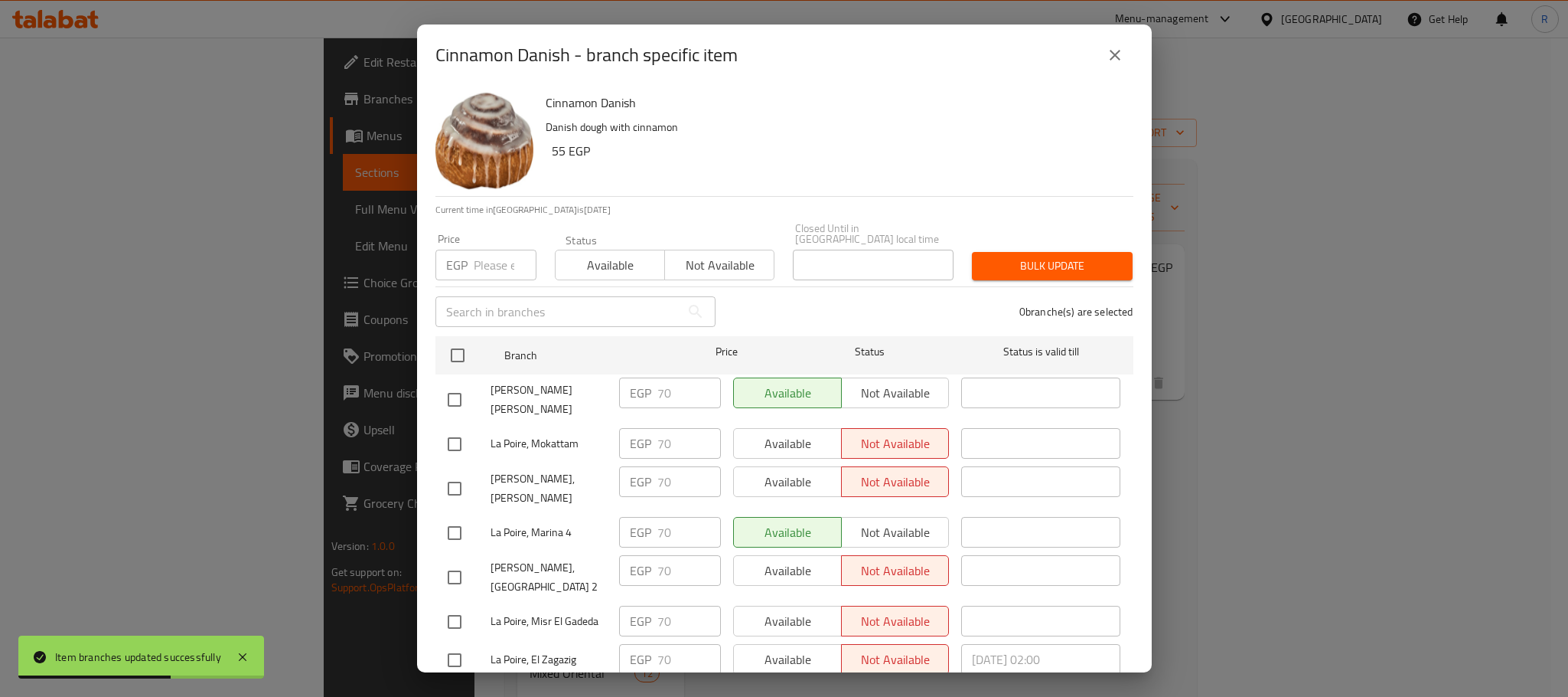
checkbox input "true"
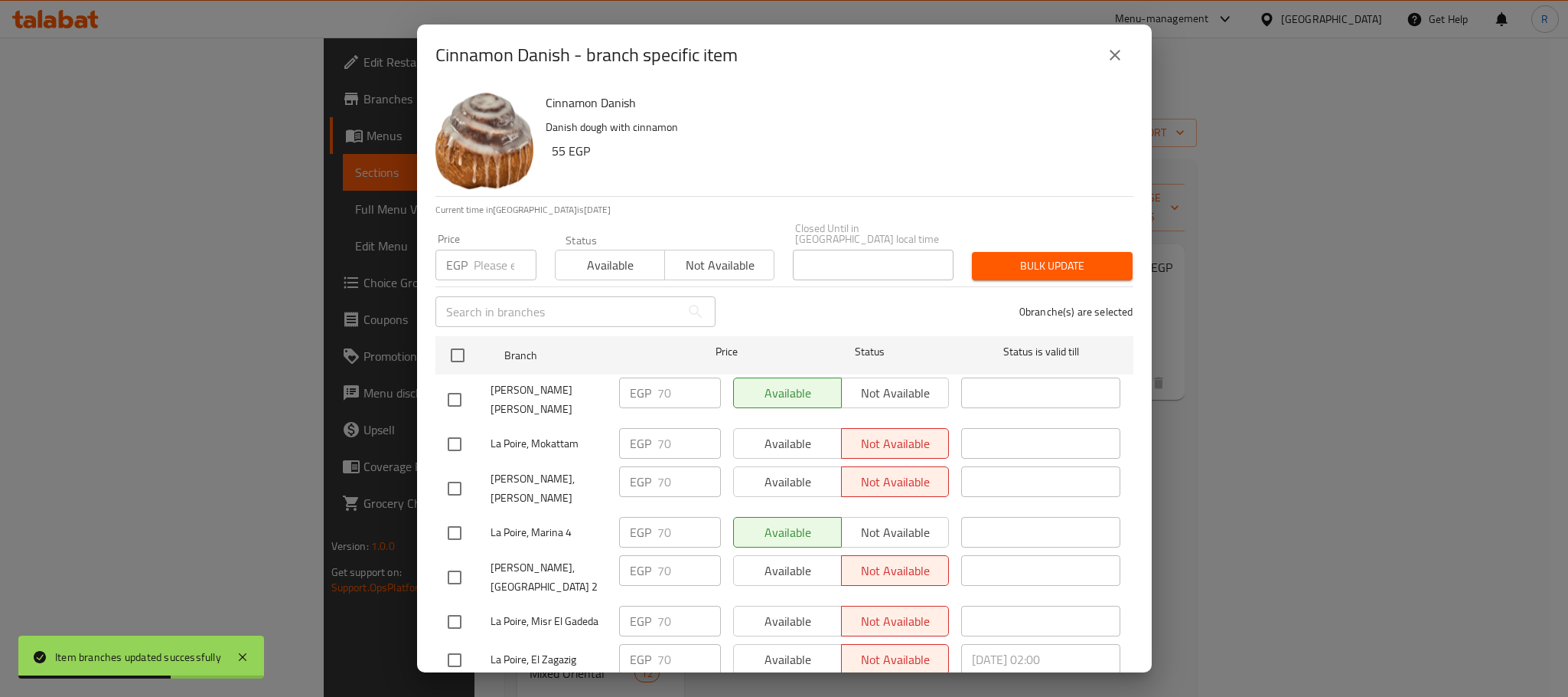
checkbox input "true"
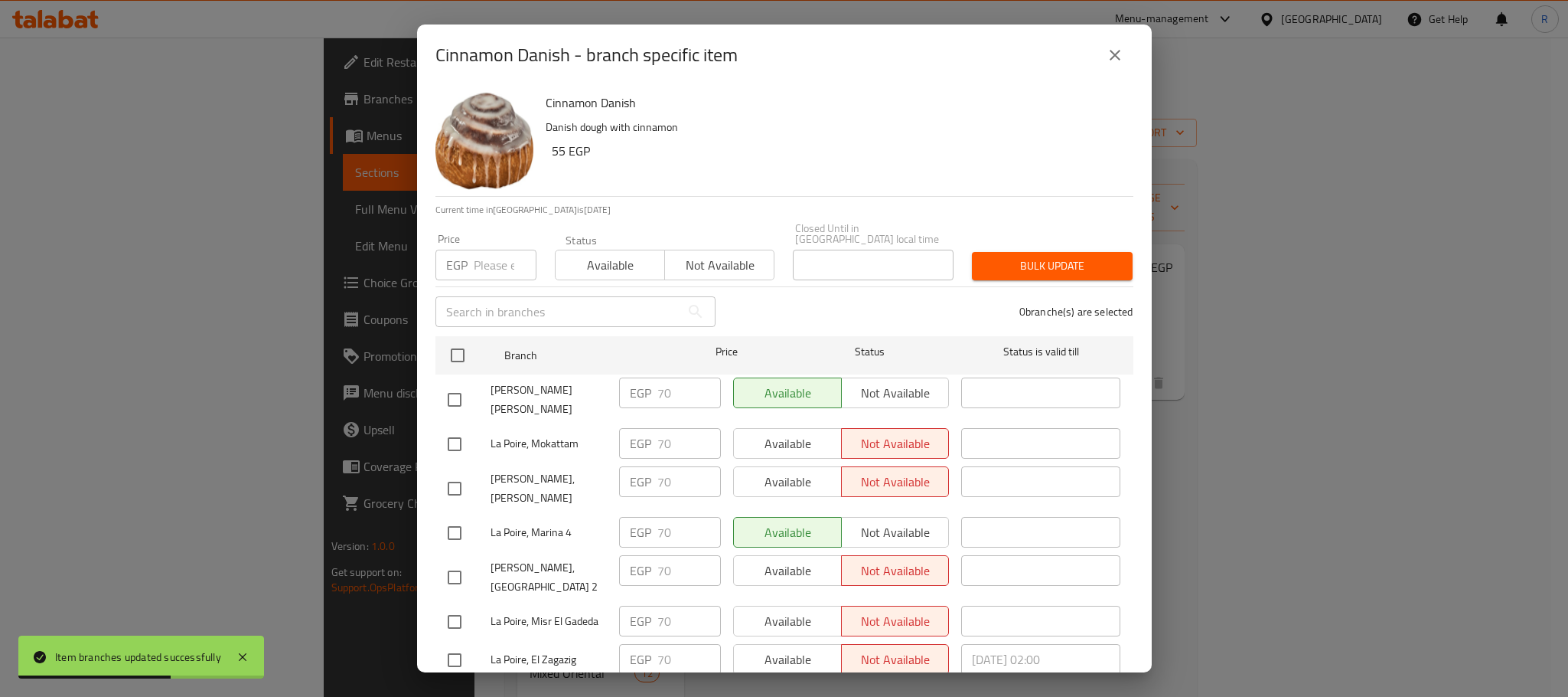
checkbox input "true"
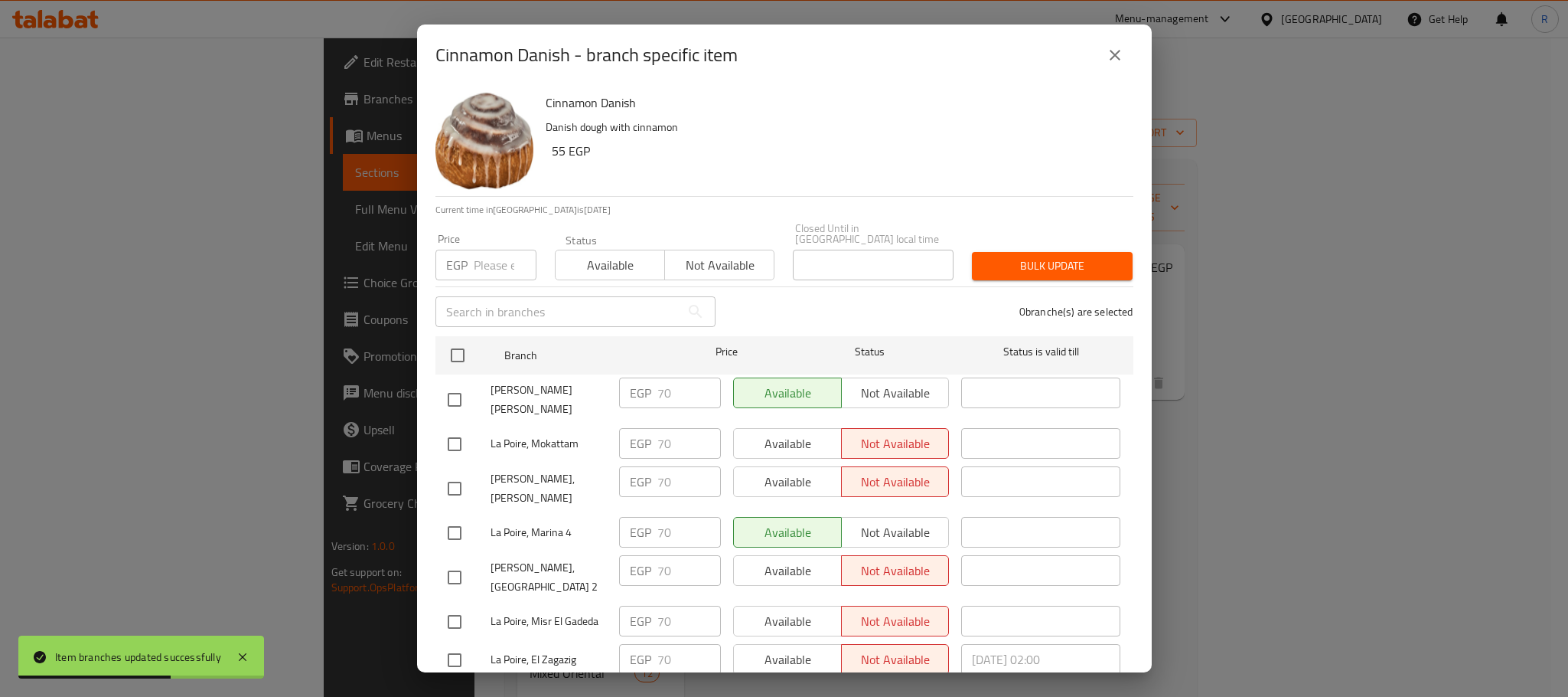
checkbox input "true"
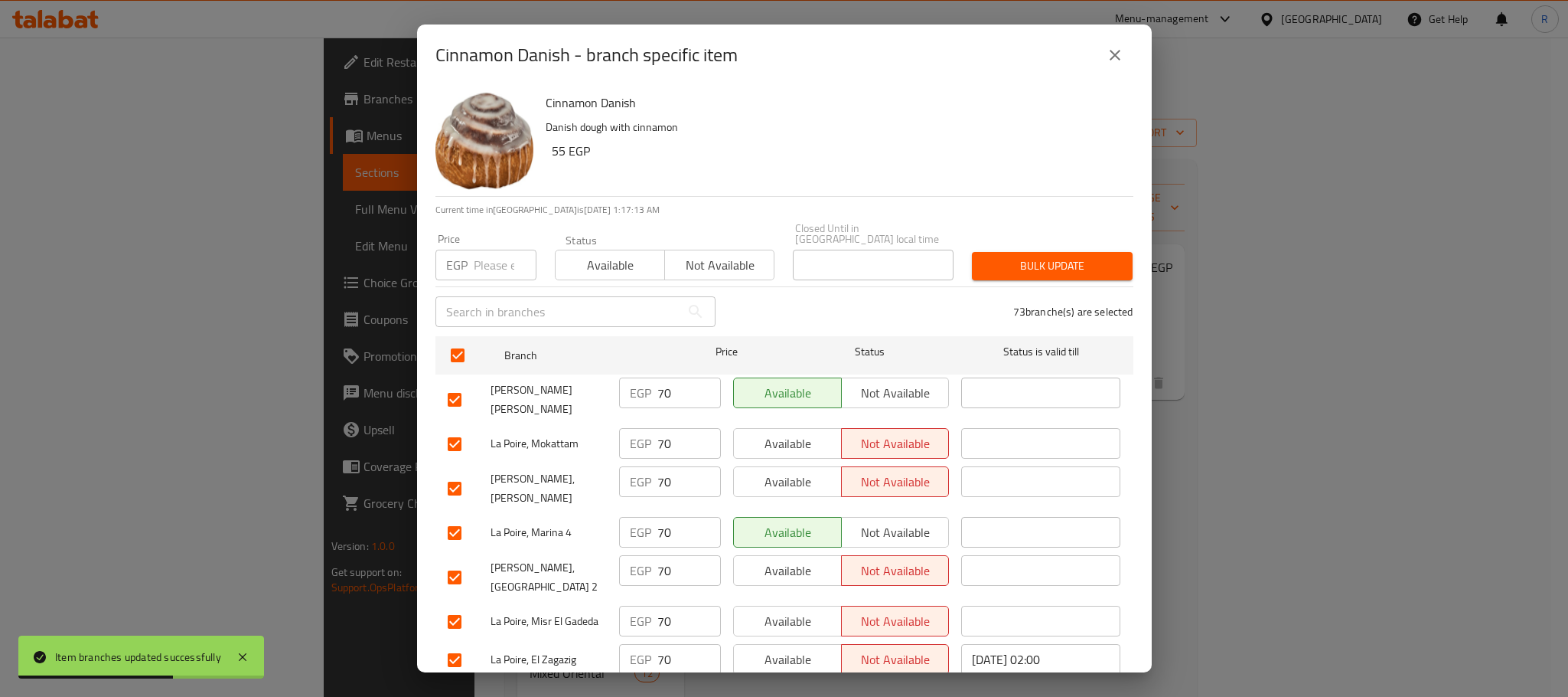
click at [485, 250] on input "number" at bounding box center [505, 264] width 62 height 31
type input "75"
click at [1006, 260] on span "Bulk update" at bounding box center [1053, 265] width 136 height 19
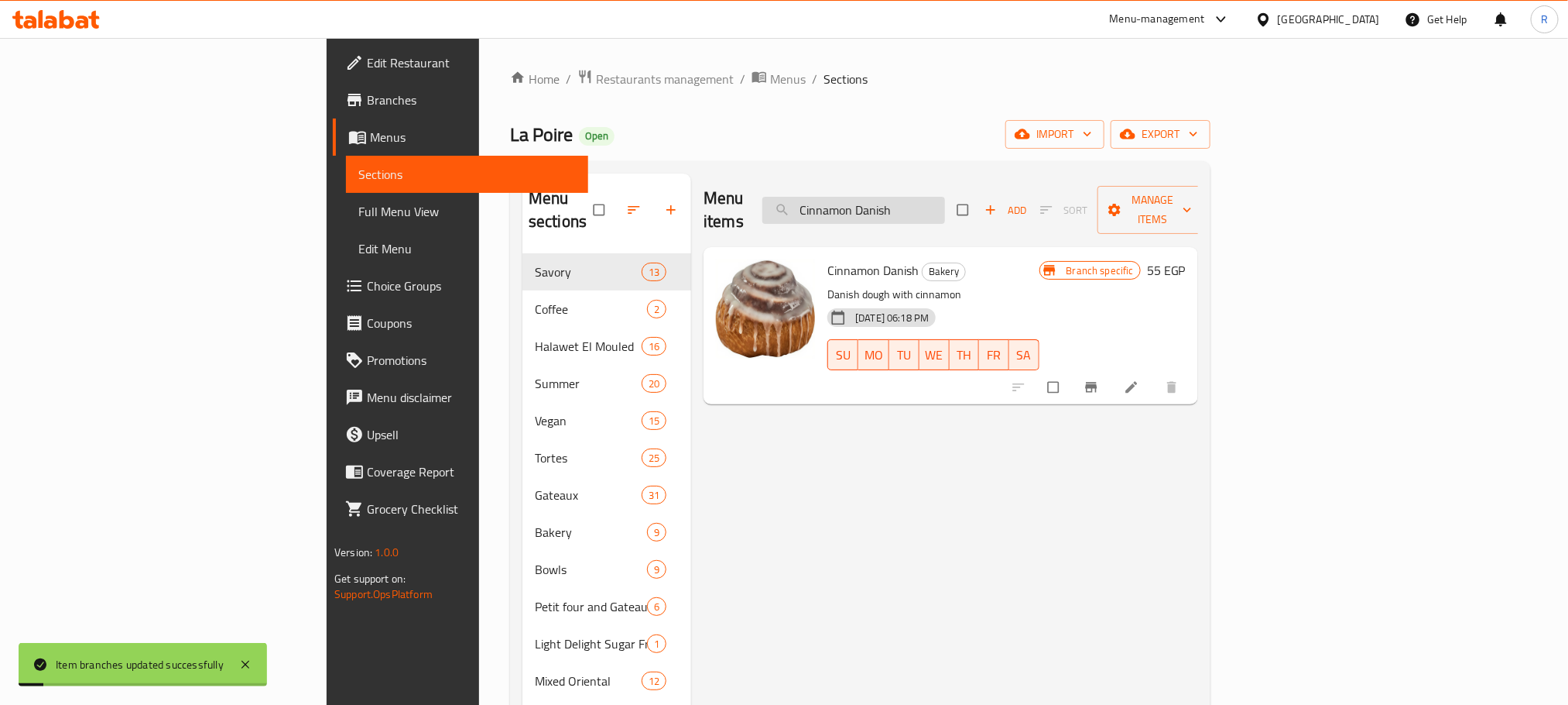
click at [945, 197] on input "Cinnamon Danish" at bounding box center [853, 210] width 182 height 27
paste input "Smoked Turkey Croissant"
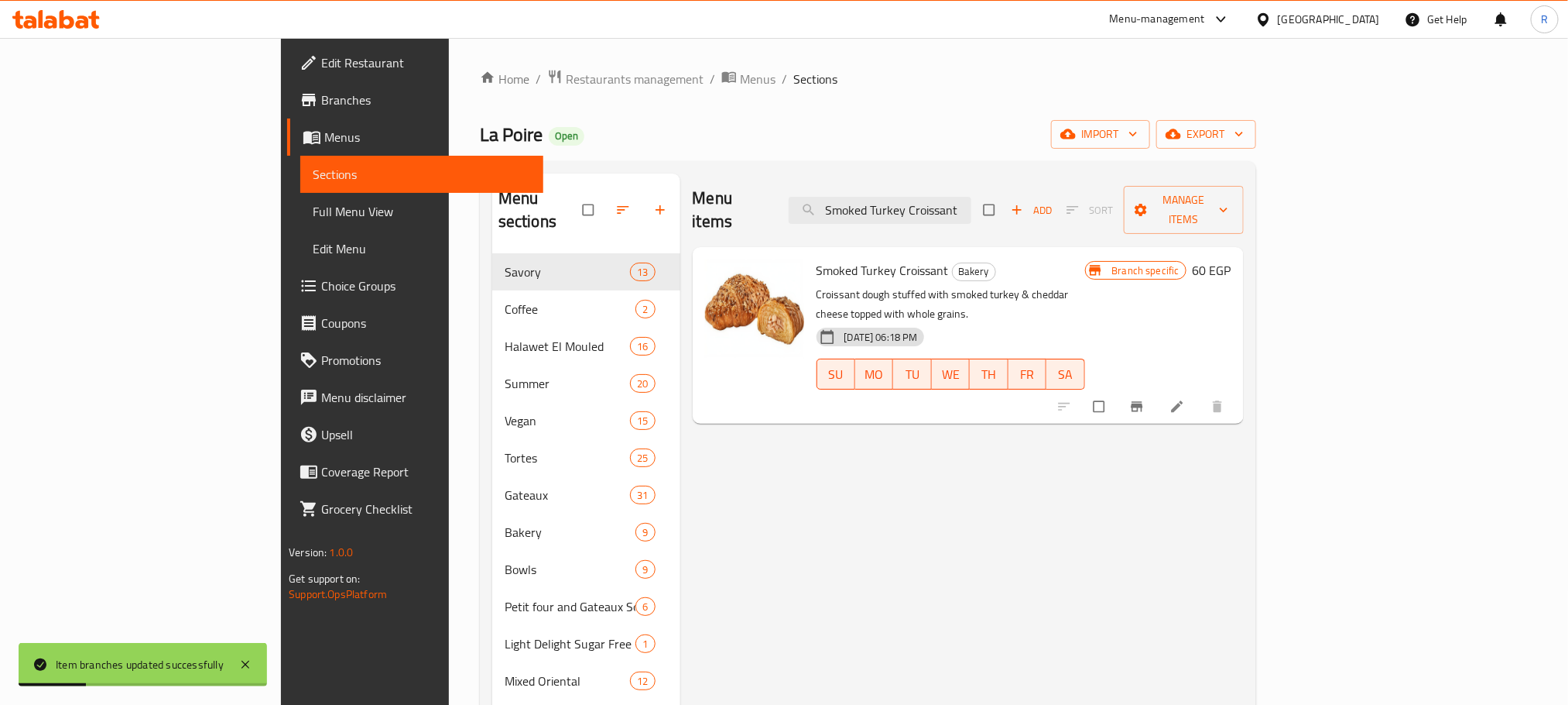
type input "Smoked Turkey Croissant"
click at [1144, 399] on icon "Branch-specific-item" at bounding box center [1137, 406] width 15 height 15
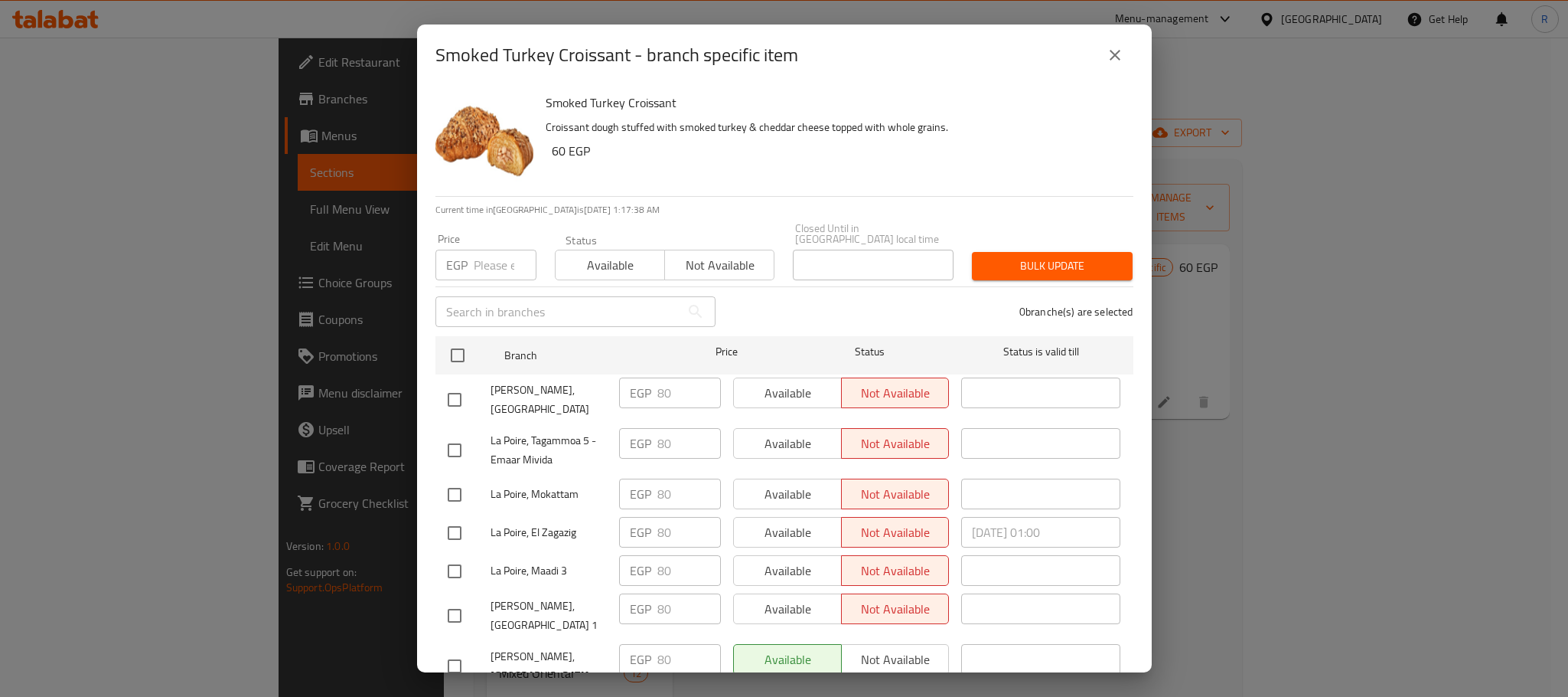
click at [461, 339] on input "checkbox" at bounding box center [457, 355] width 32 height 32
checkbox input "true"
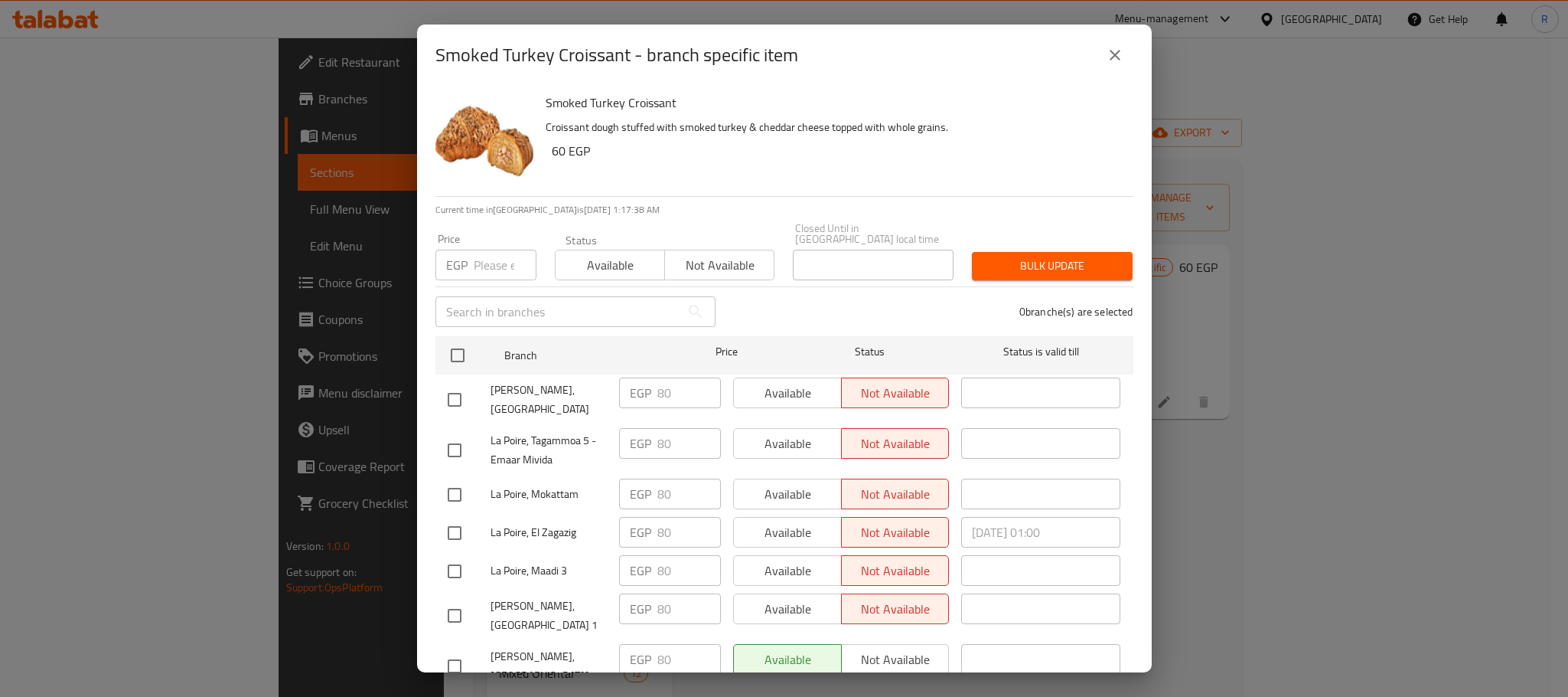
checkbox input "true"
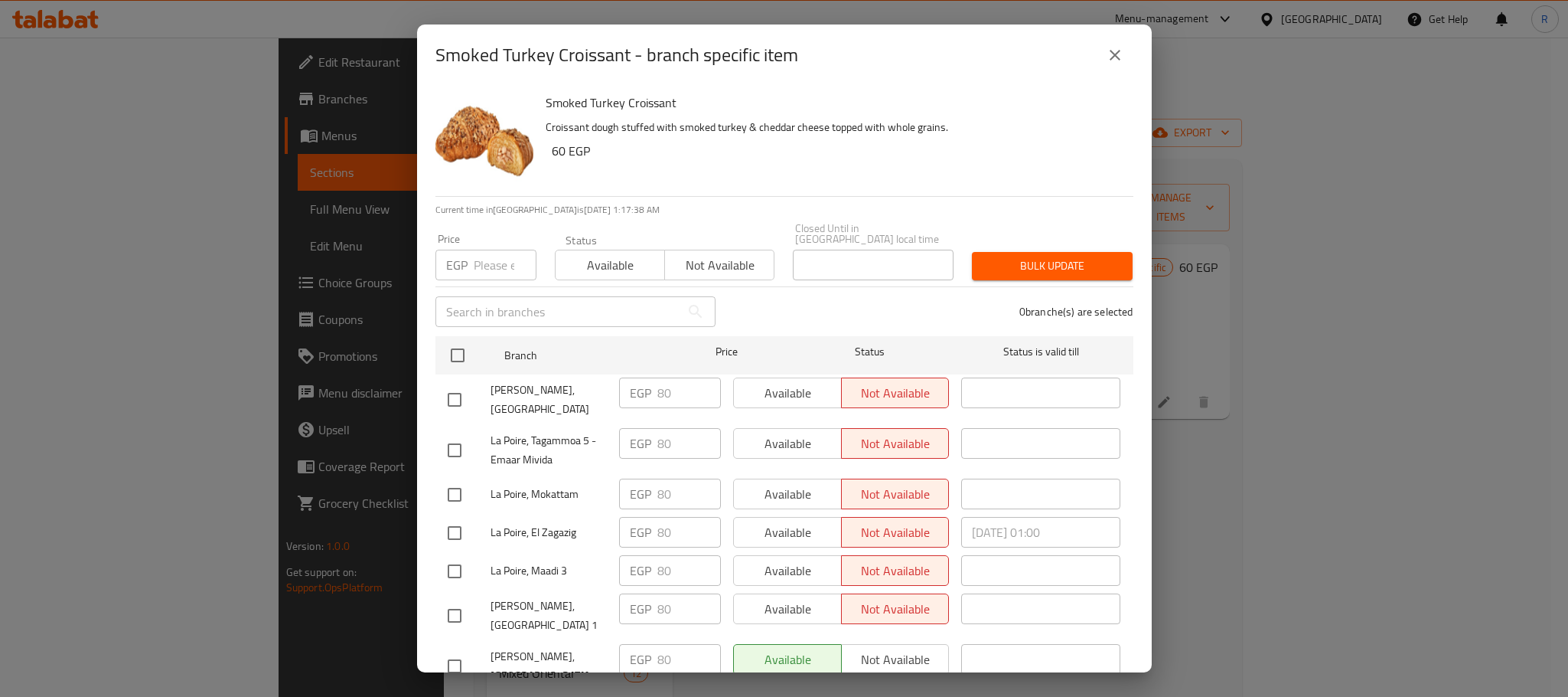
checkbox input "true"
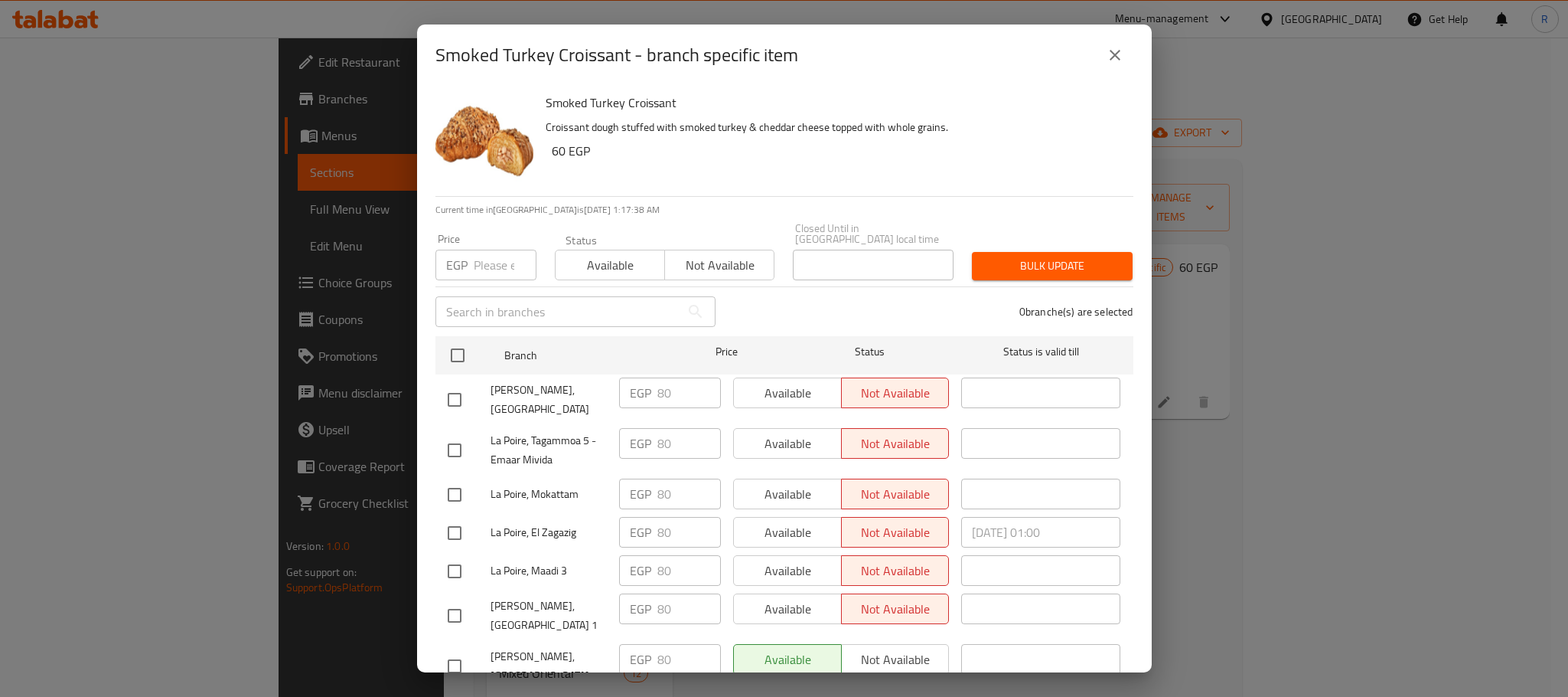
checkbox input "true"
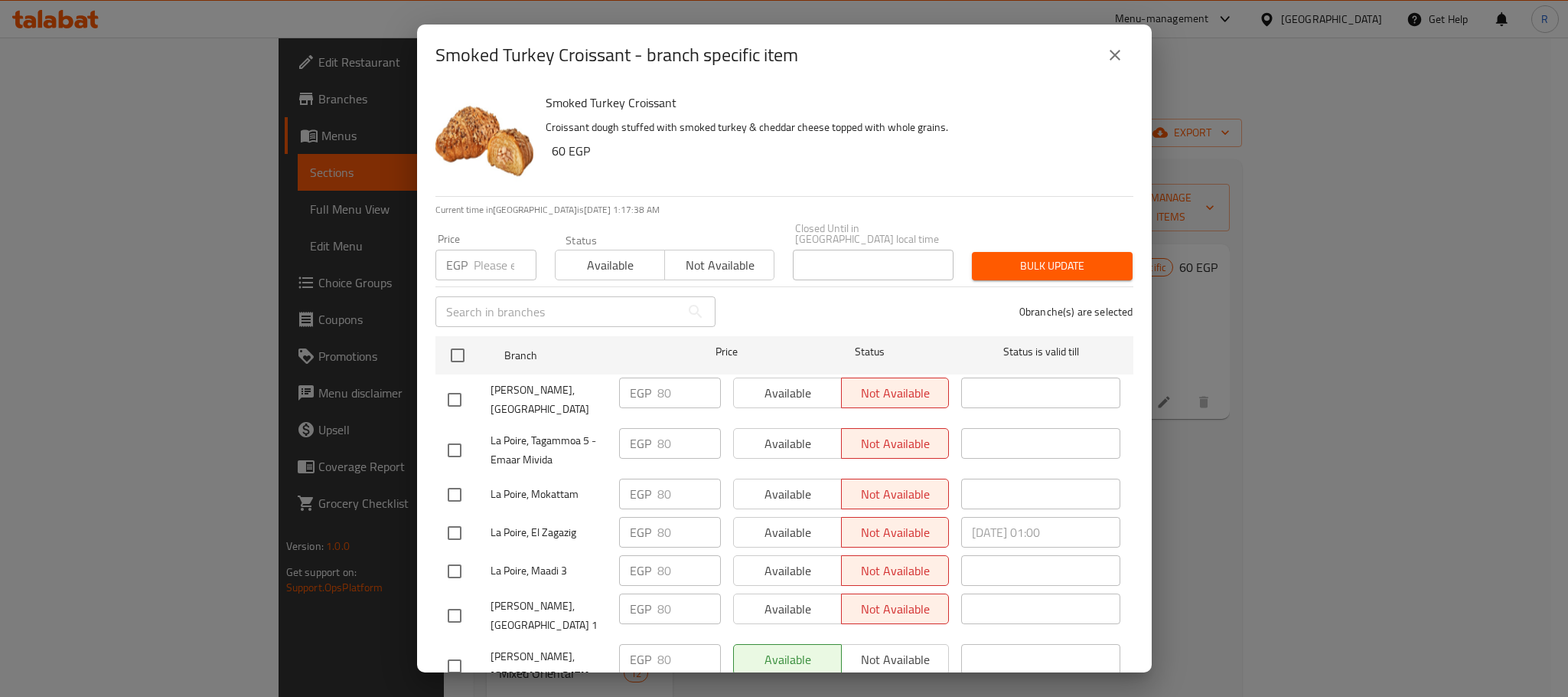
checkbox input "true"
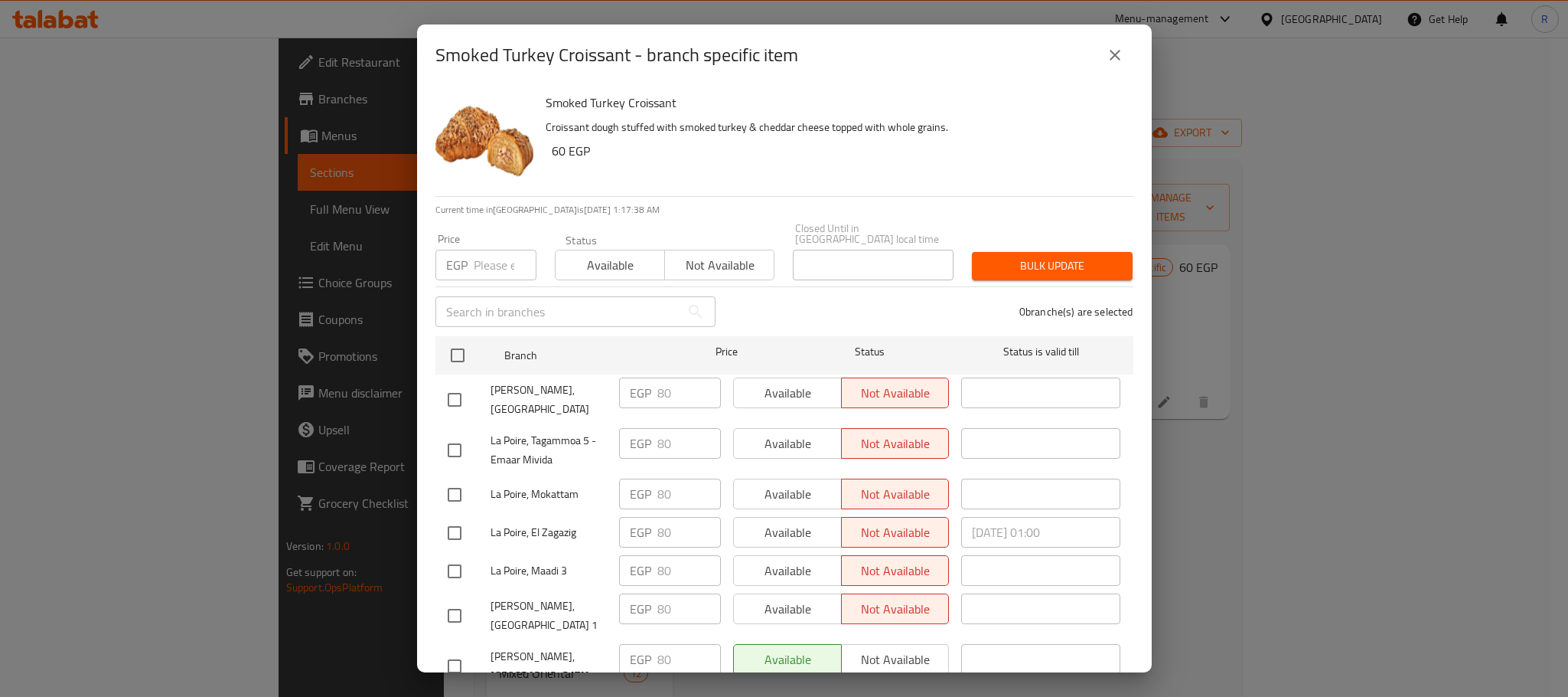
checkbox input "true"
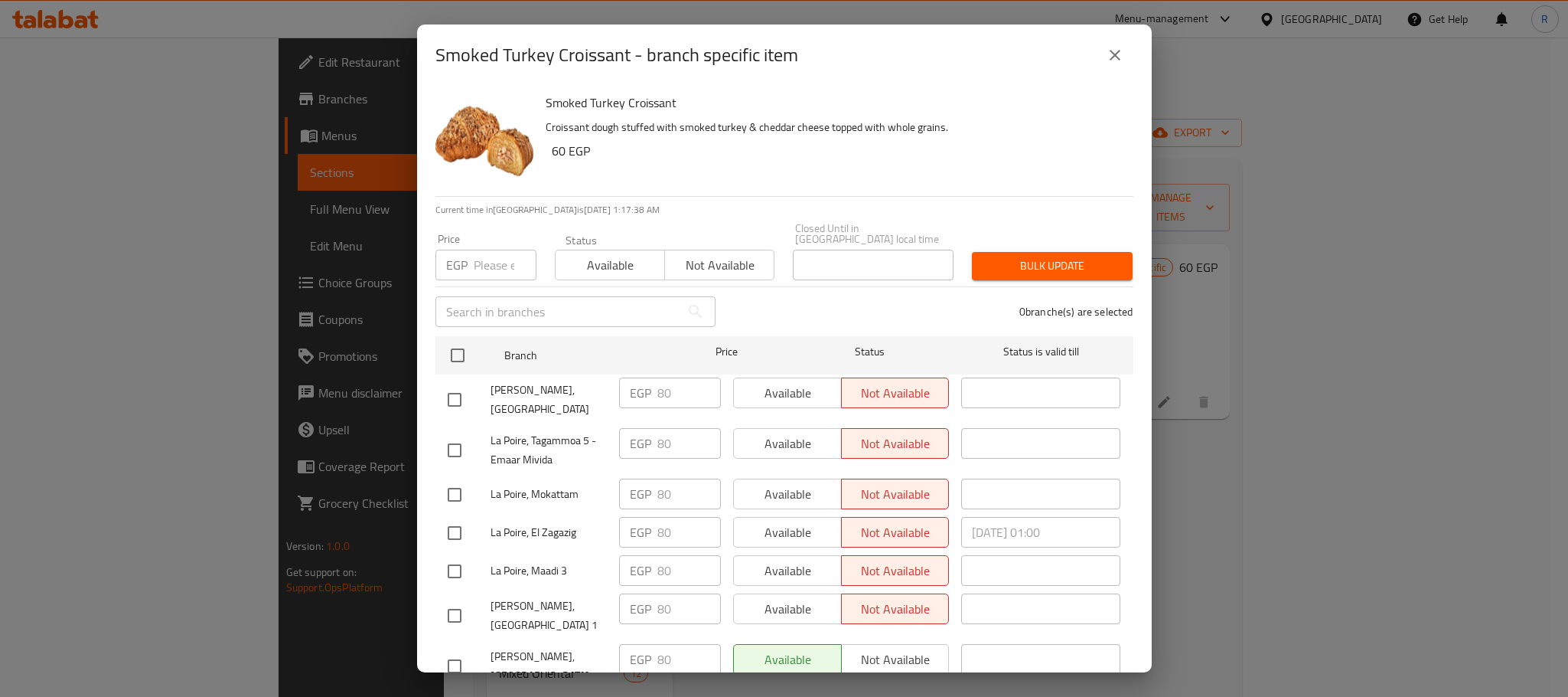
checkbox input "true"
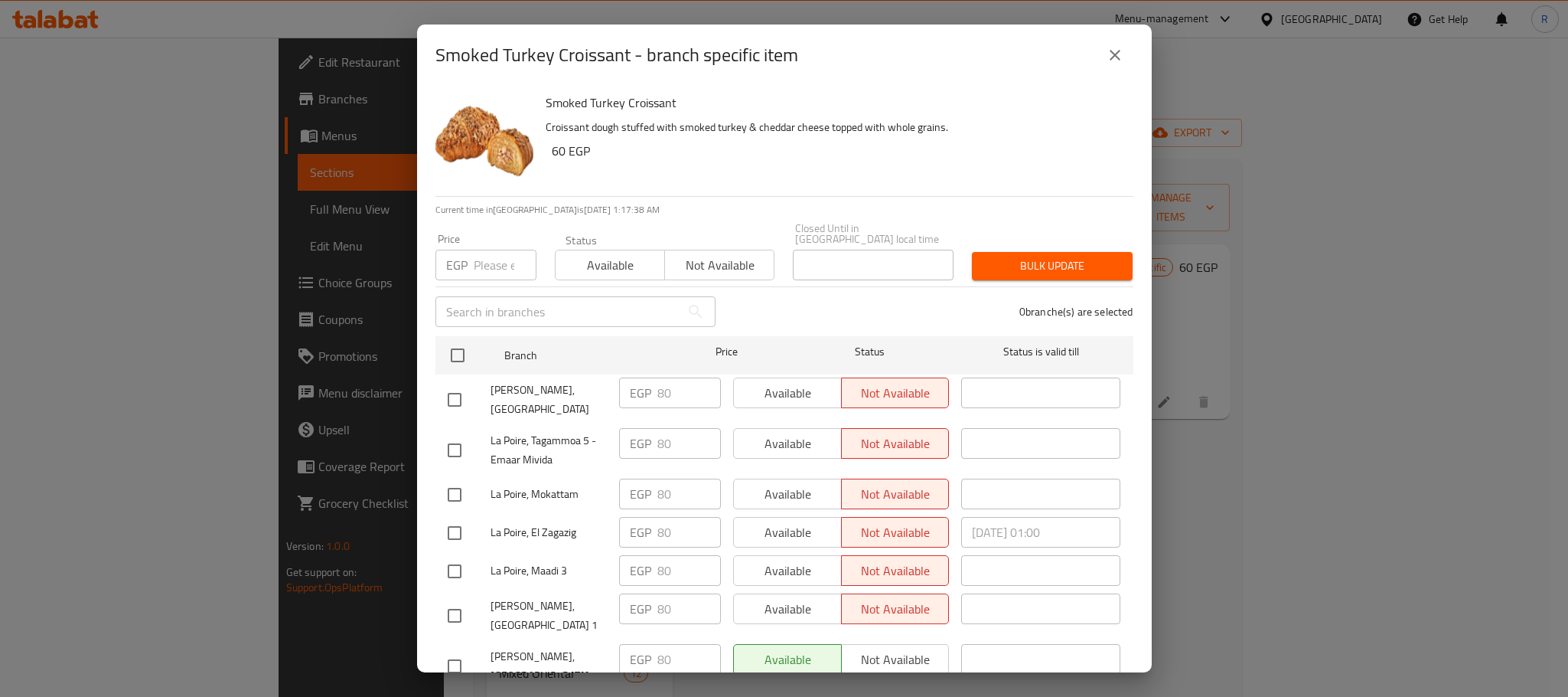
checkbox input "true"
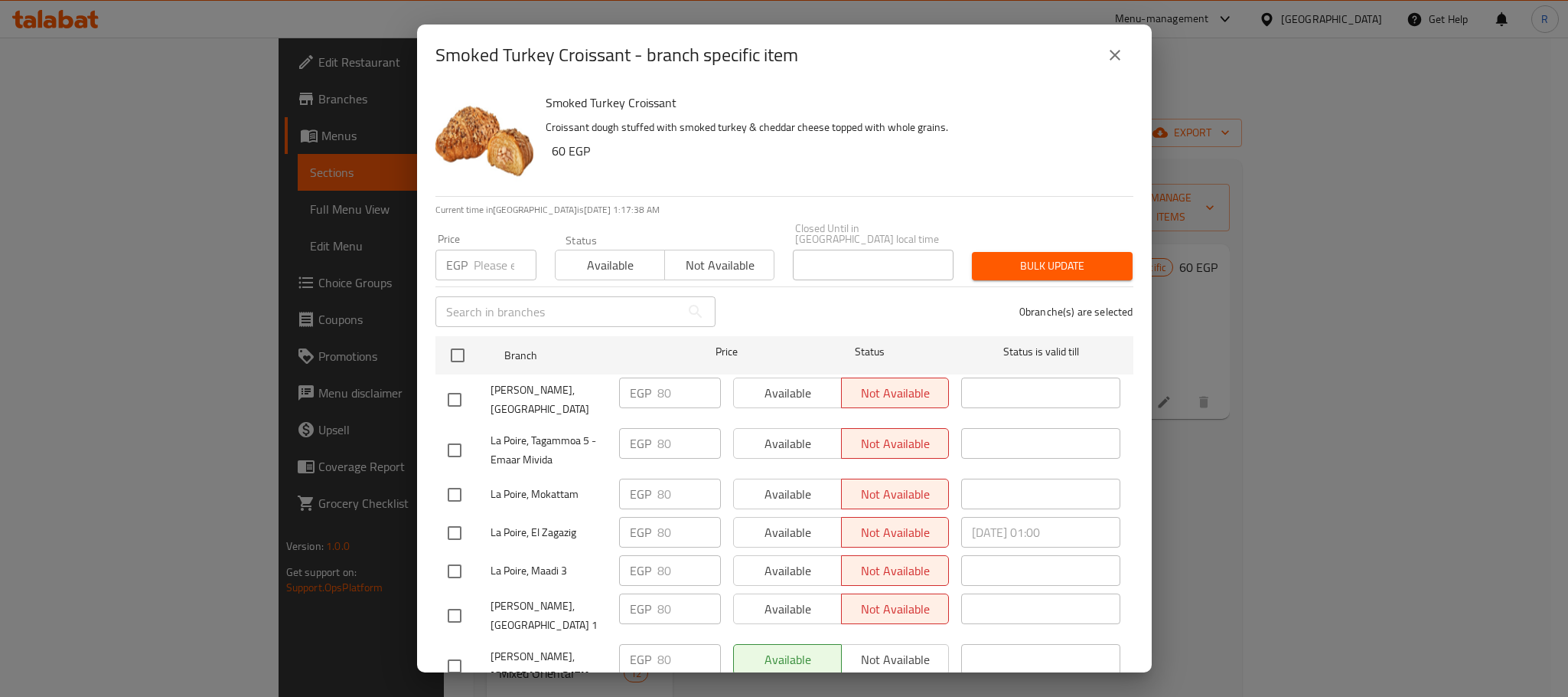
checkbox input "true"
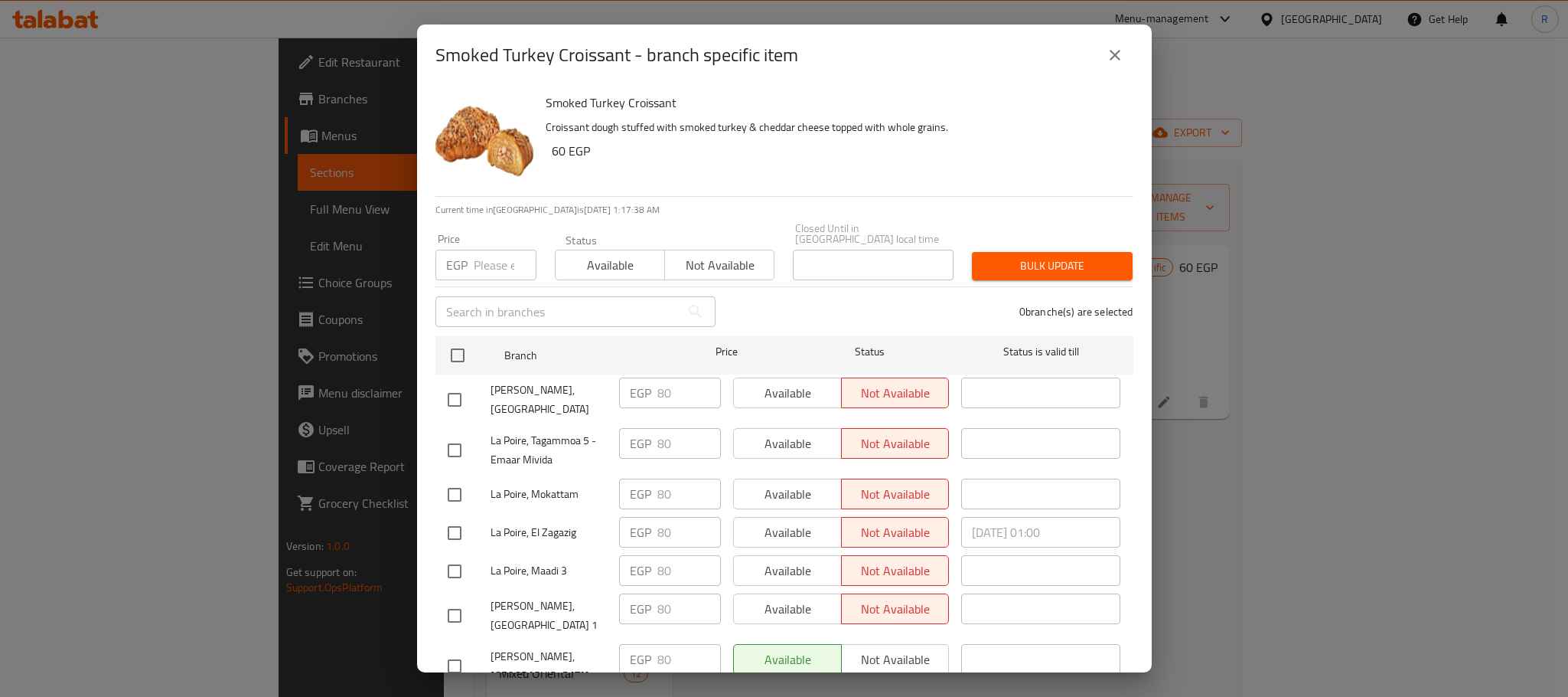
checkbox input "true"
click at [495, 250] on input "number" at bounding box center [505, 264] width 62 height 31
click at [1028, 256] on span "Bulk update" at bounding box center [1053, 265] width 136 height 19
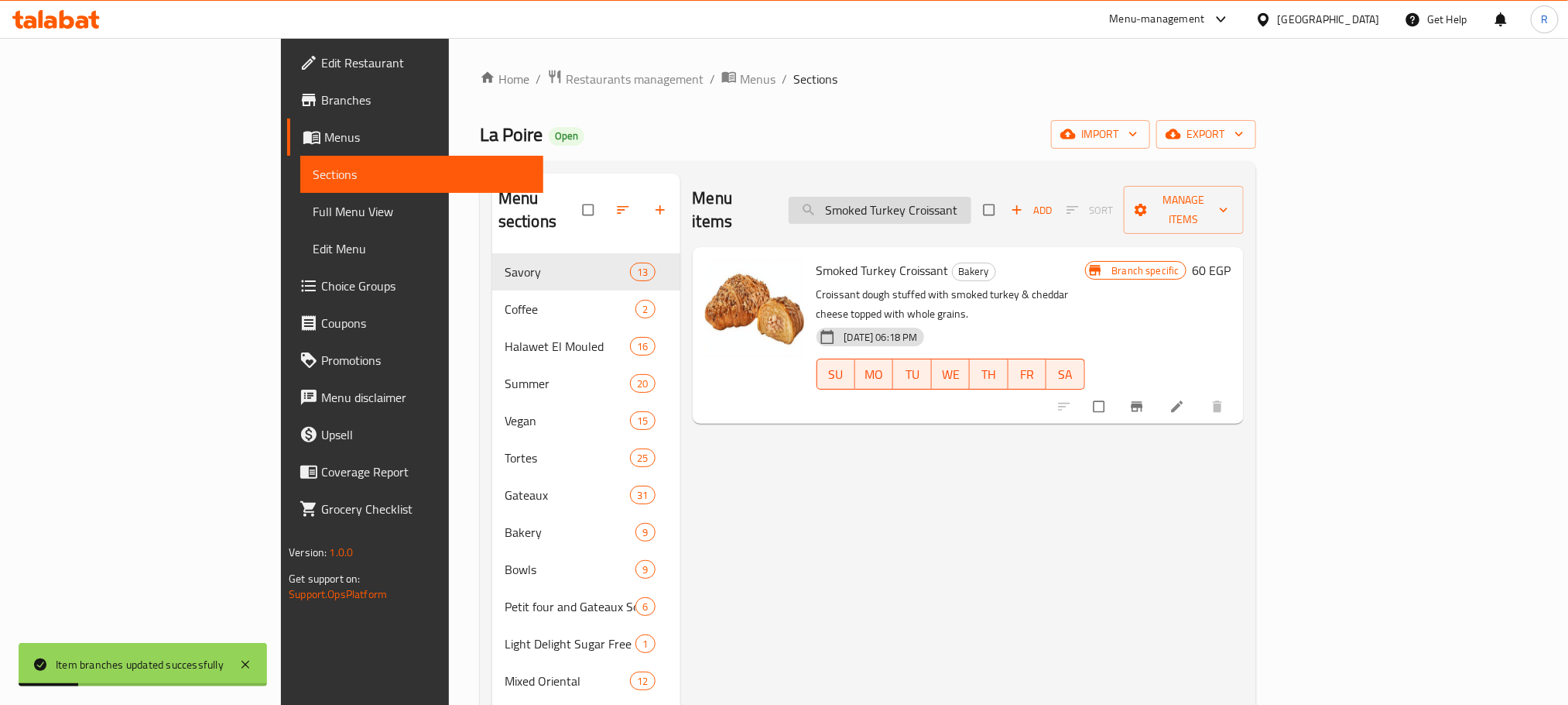
click at [971, 197] on input "Smoked Turkey Croissant" at bounding box center [879, 210] width 182 height 27
paste input "Cheese & Olives"
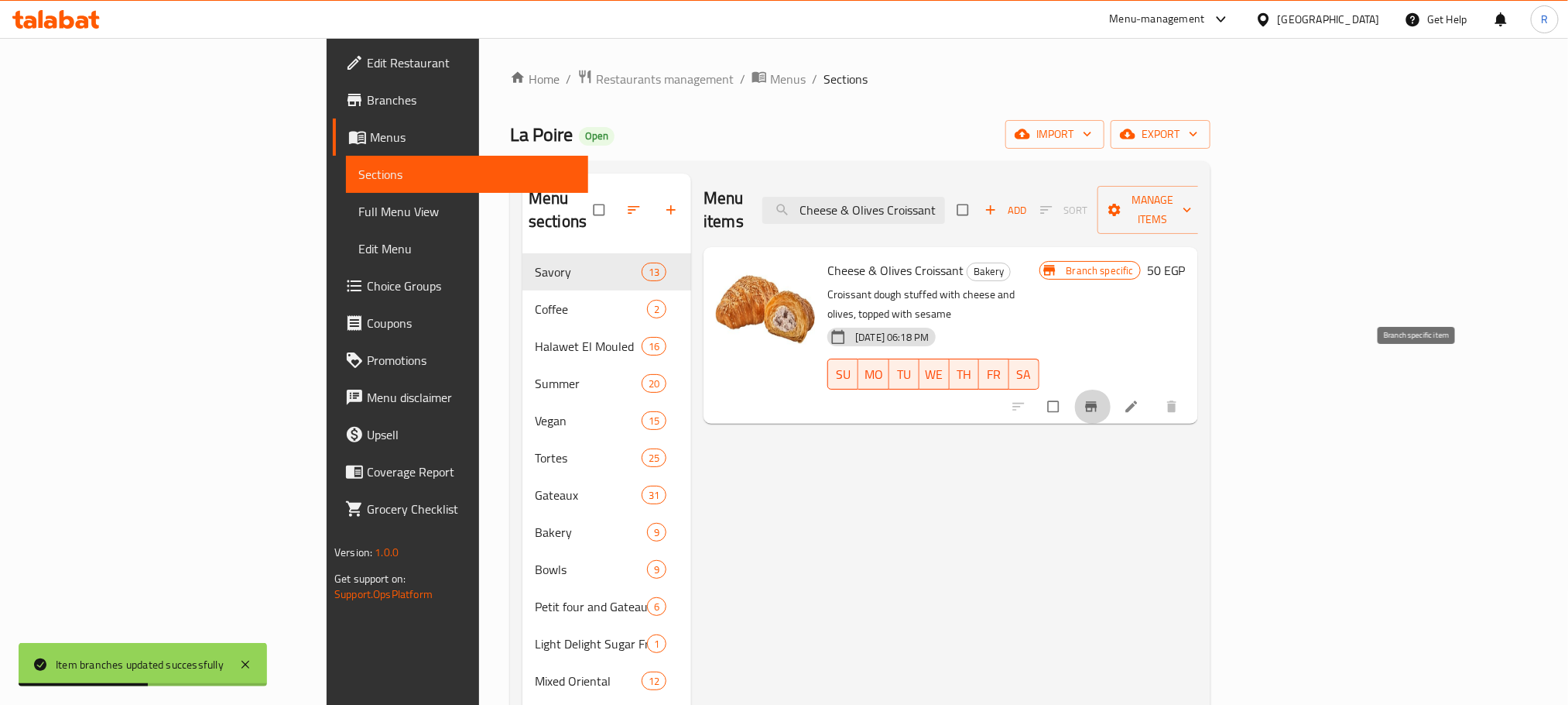
click at [1111, 390] on button "Branch-specific-item" at bounding box center [1093, 406] width 37 height 34
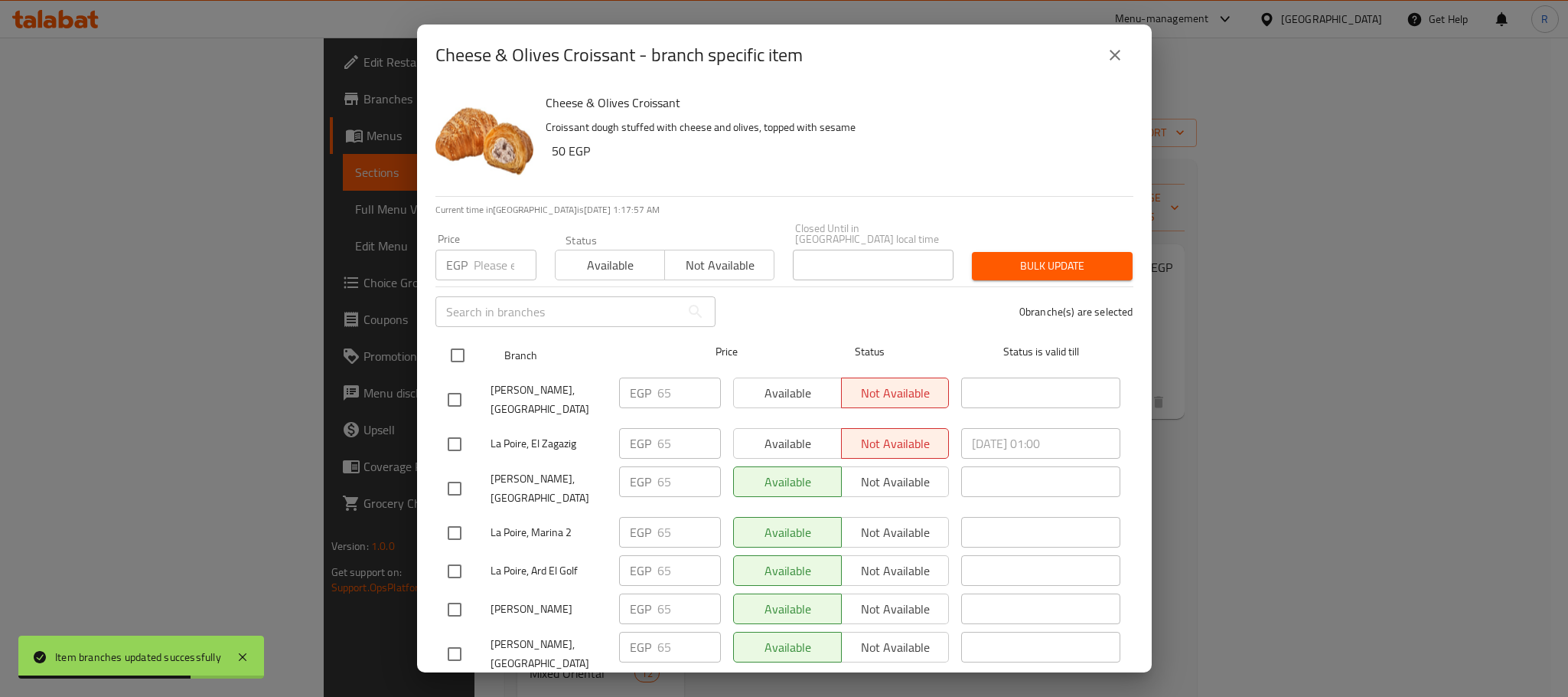
click at [461, 340] on input "checkbox" at bounding box center [457, 355] width 32 height 32
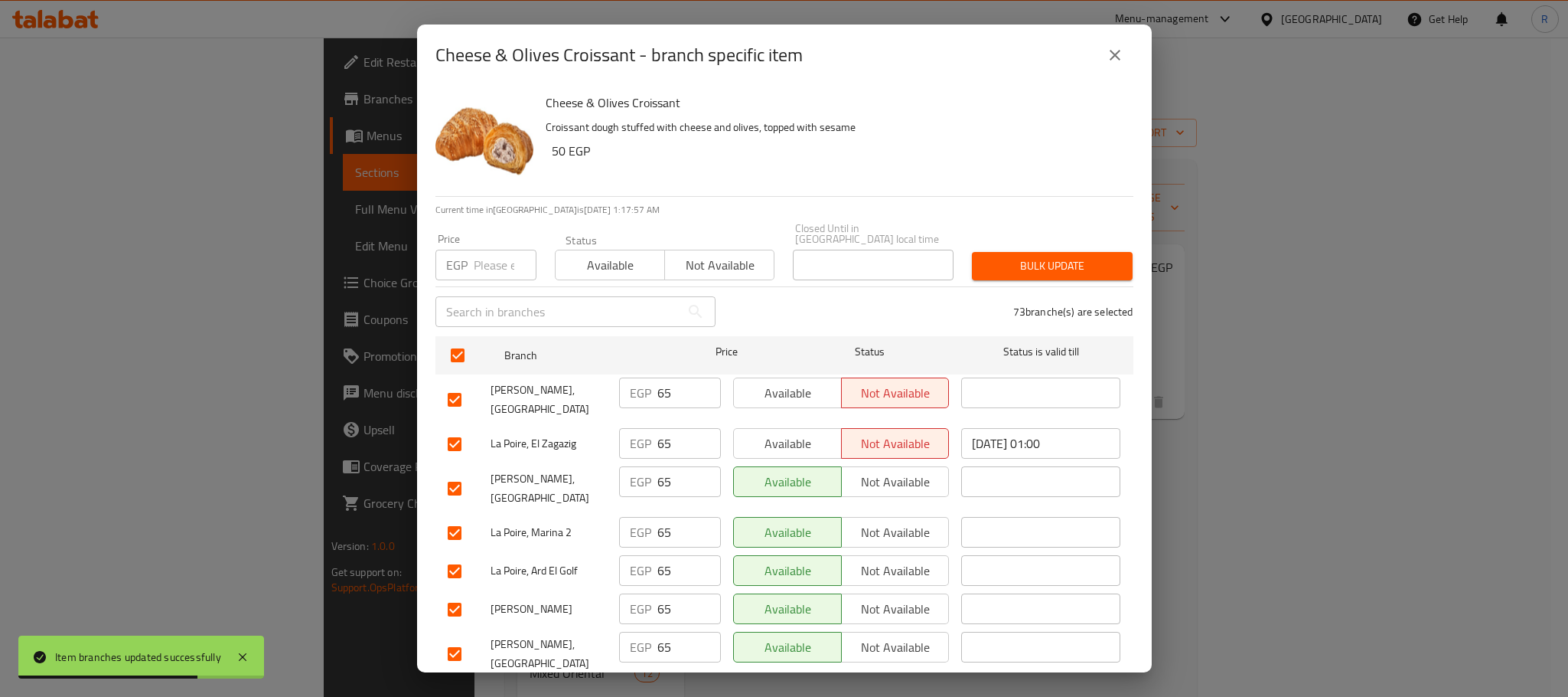
click at [487, 225] on div "Price EGP Price" at bounding box center [486, 257] width 120 height 65
click at [486, 250] on input "number" at bounding box center [505, 264] width 62 height 31
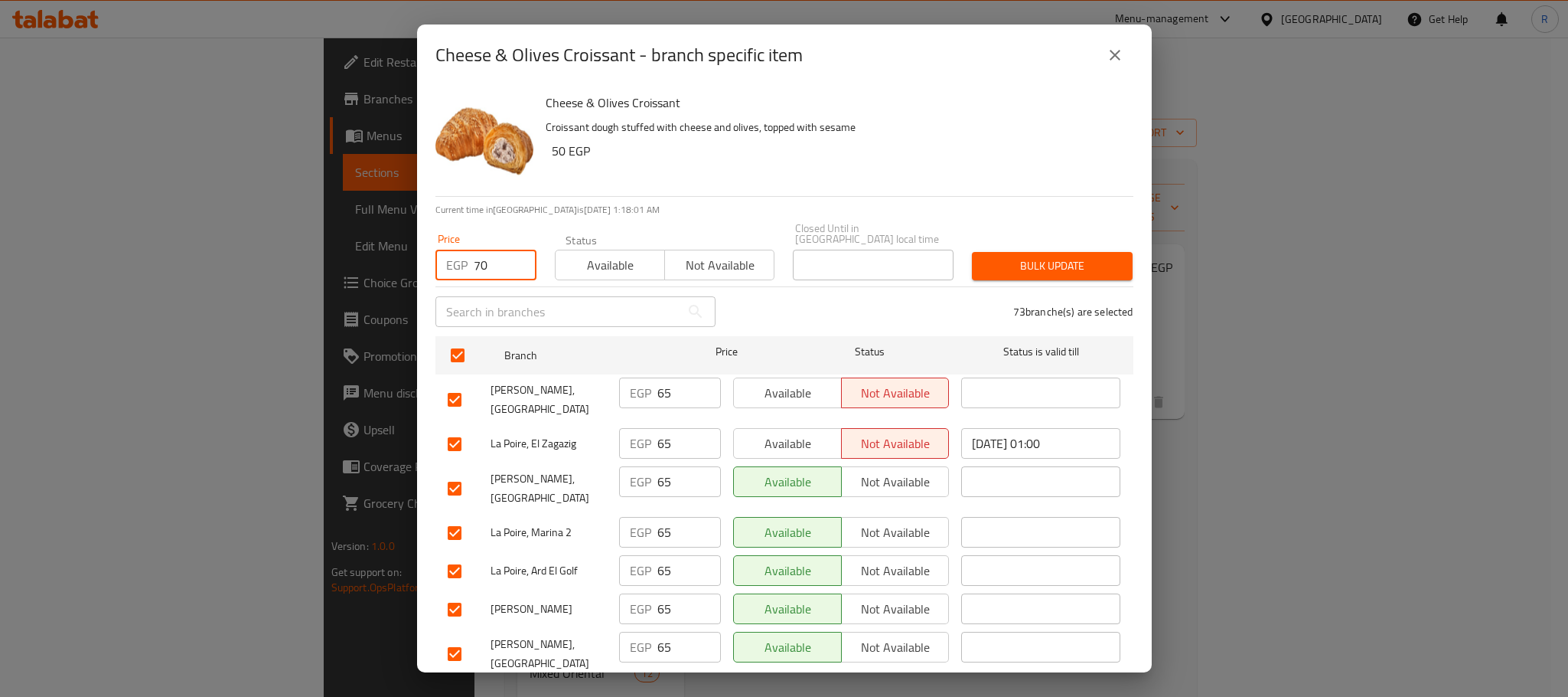
click at [1050, 262] on span "Bulk update" at bounding box center [1053, 265] width 136 height 19
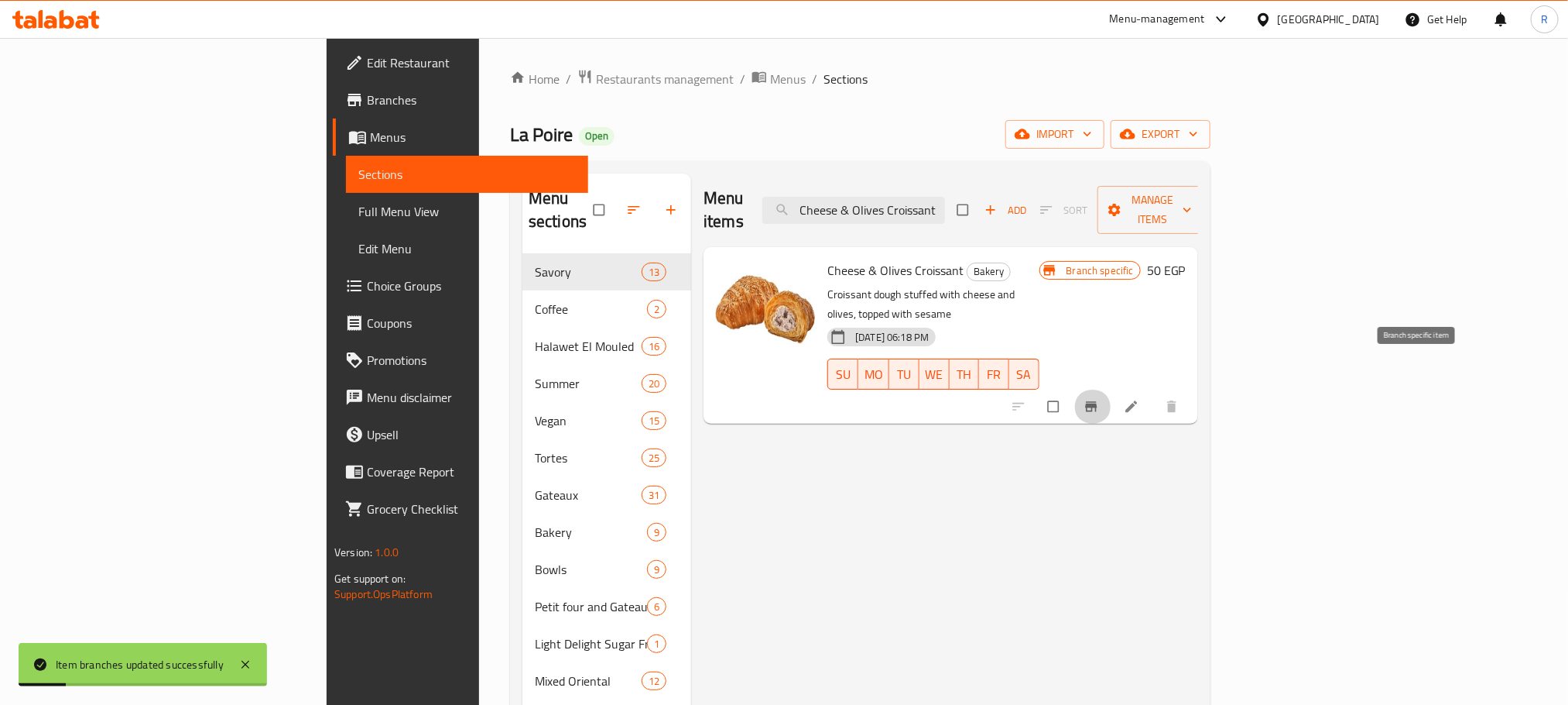
click at [1102, 399] on span "Branch-specific-item" at bounding box center [1093, 406] width 18 height 15
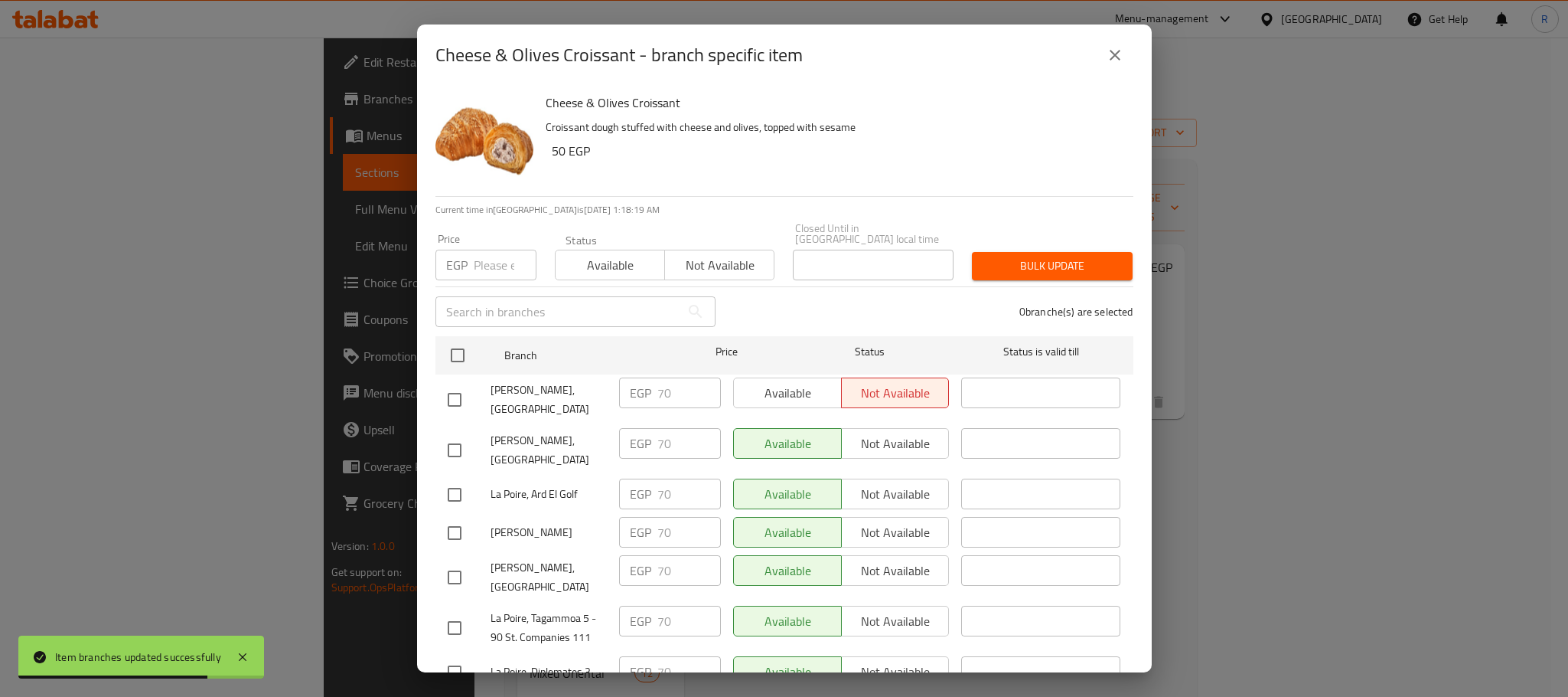
click at [1123, 53] on button "close" at bounding box center [1115, 55] width 37 height 37
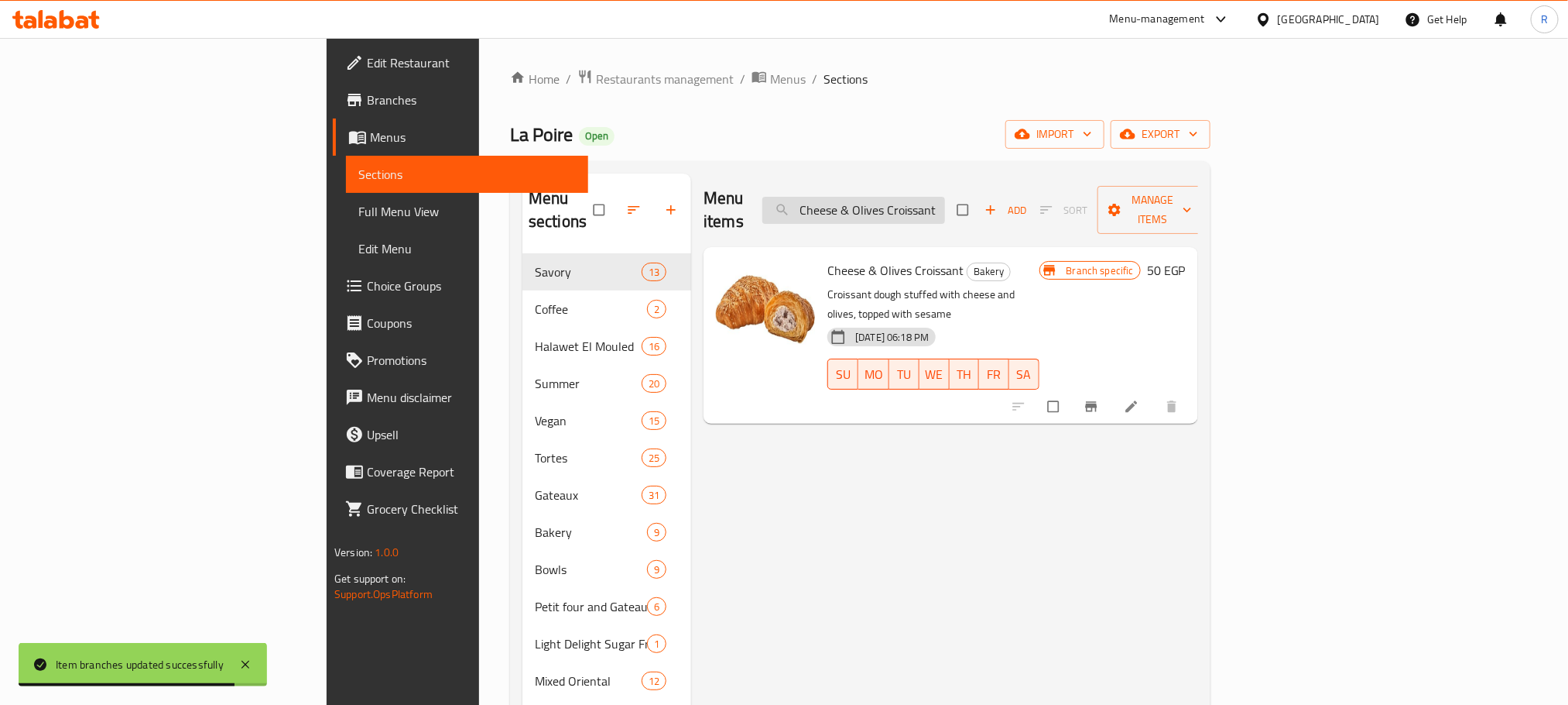
click at [945, 197] on input "Cheese & Olives Croissant" at bounding box center [853, 210] width 182 height 27
paste input "Thyme"
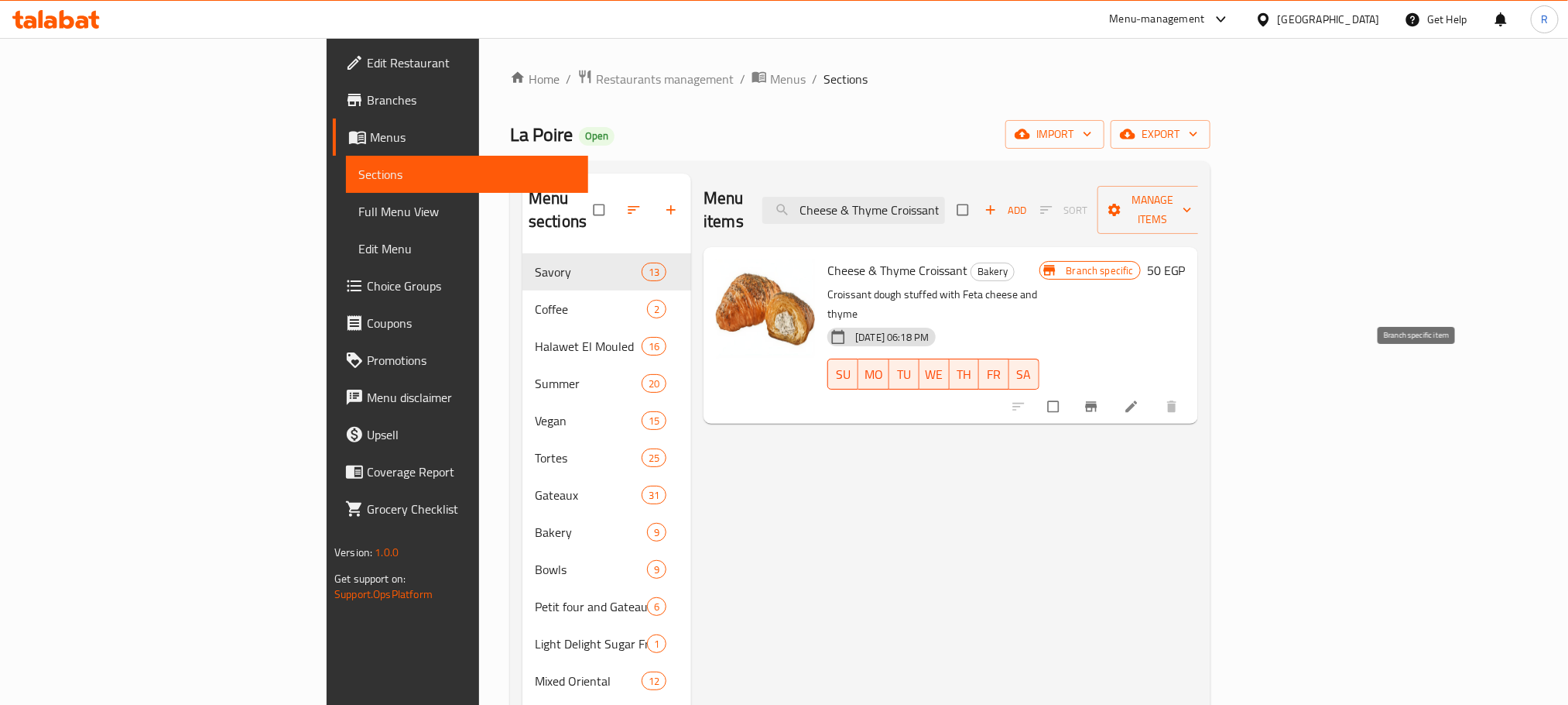
click at [1096, 402] on icon "Branch-specific-item" at bounding box center [1091, 407] width 12 height 10
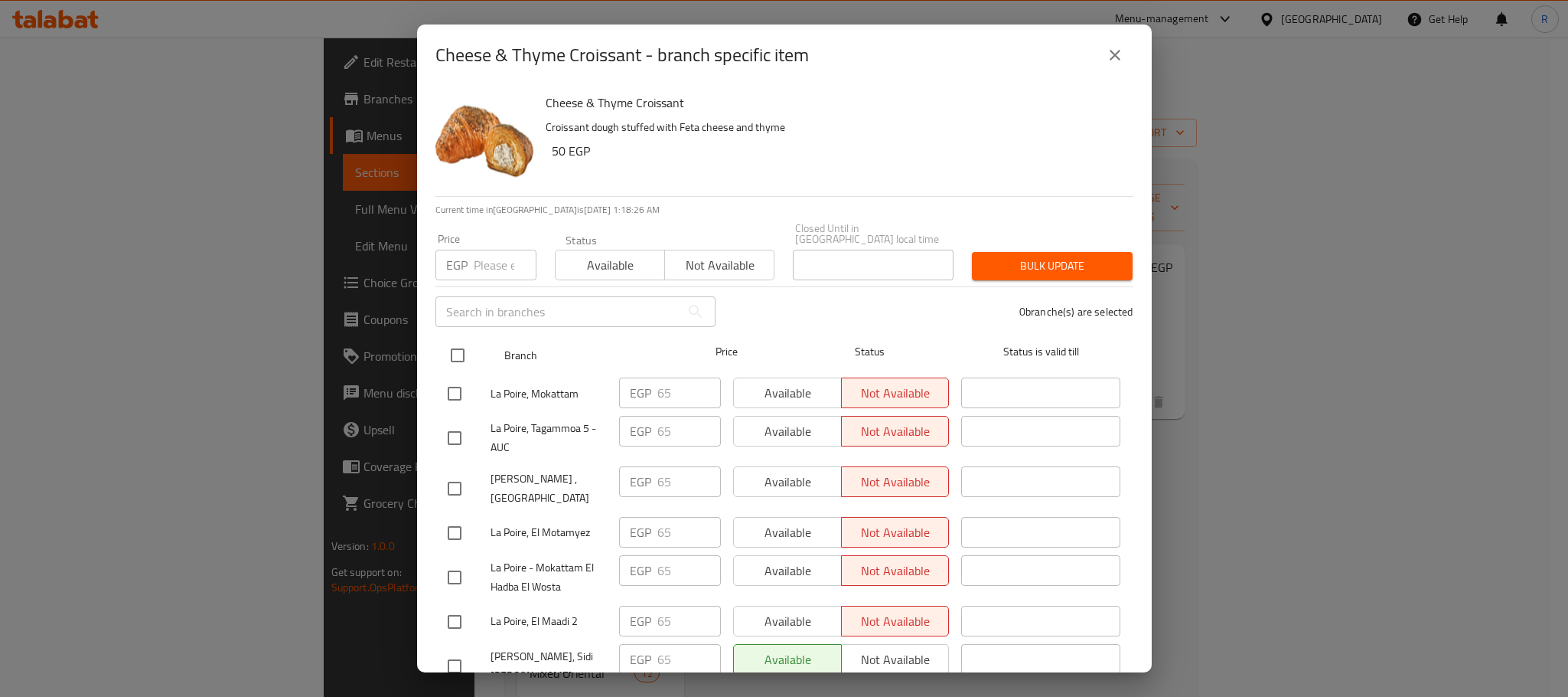
click at [457, 366] on input "checkbox" at bounding box center [457, 355] width 32 height 32
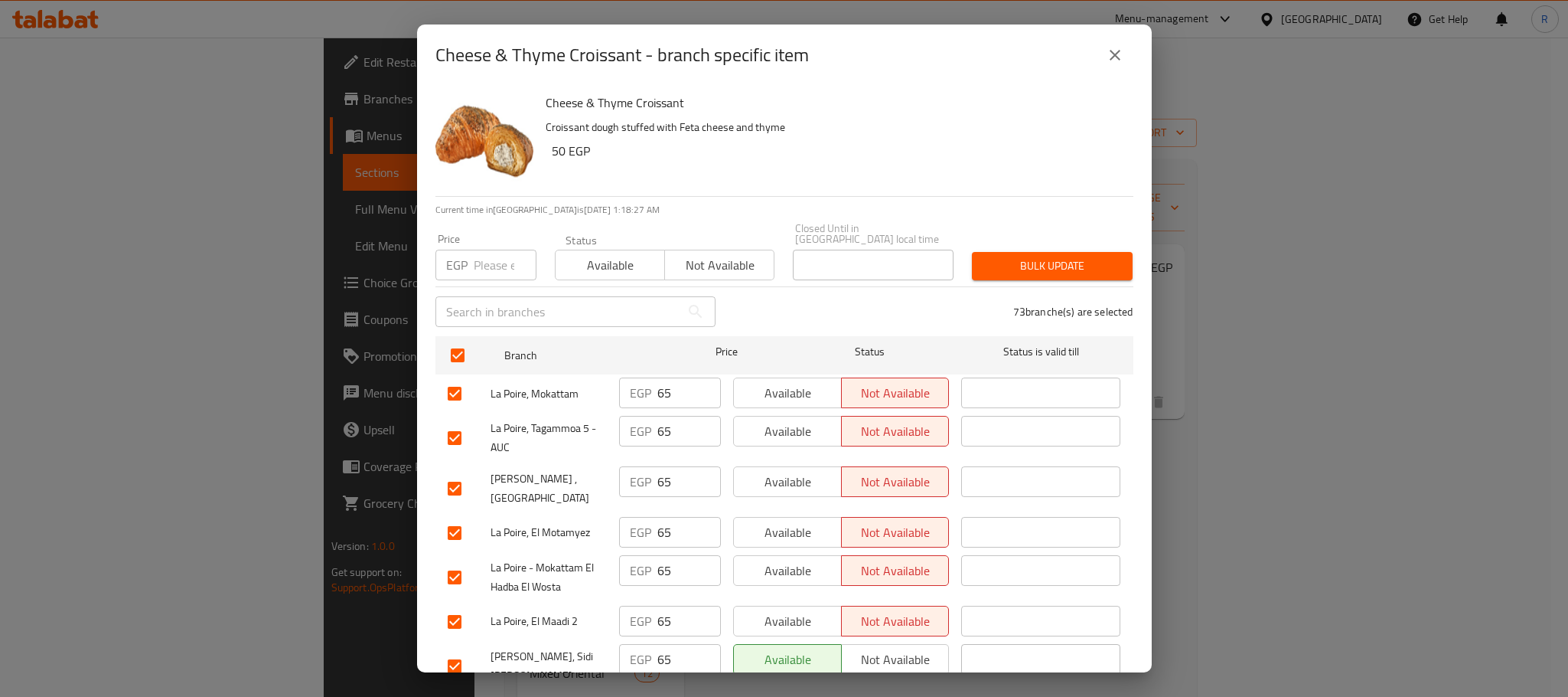
click at [476, 264] on input "number" at bounding box center [505, 264] width 62 height 31
click at [1011, 243] on div "Bulk update" at bounding box center [1052, 266] width 179 height 47
click at [1008, 256] on span "Bulk update" at bounding box center [1053, 265] width 136 height 19
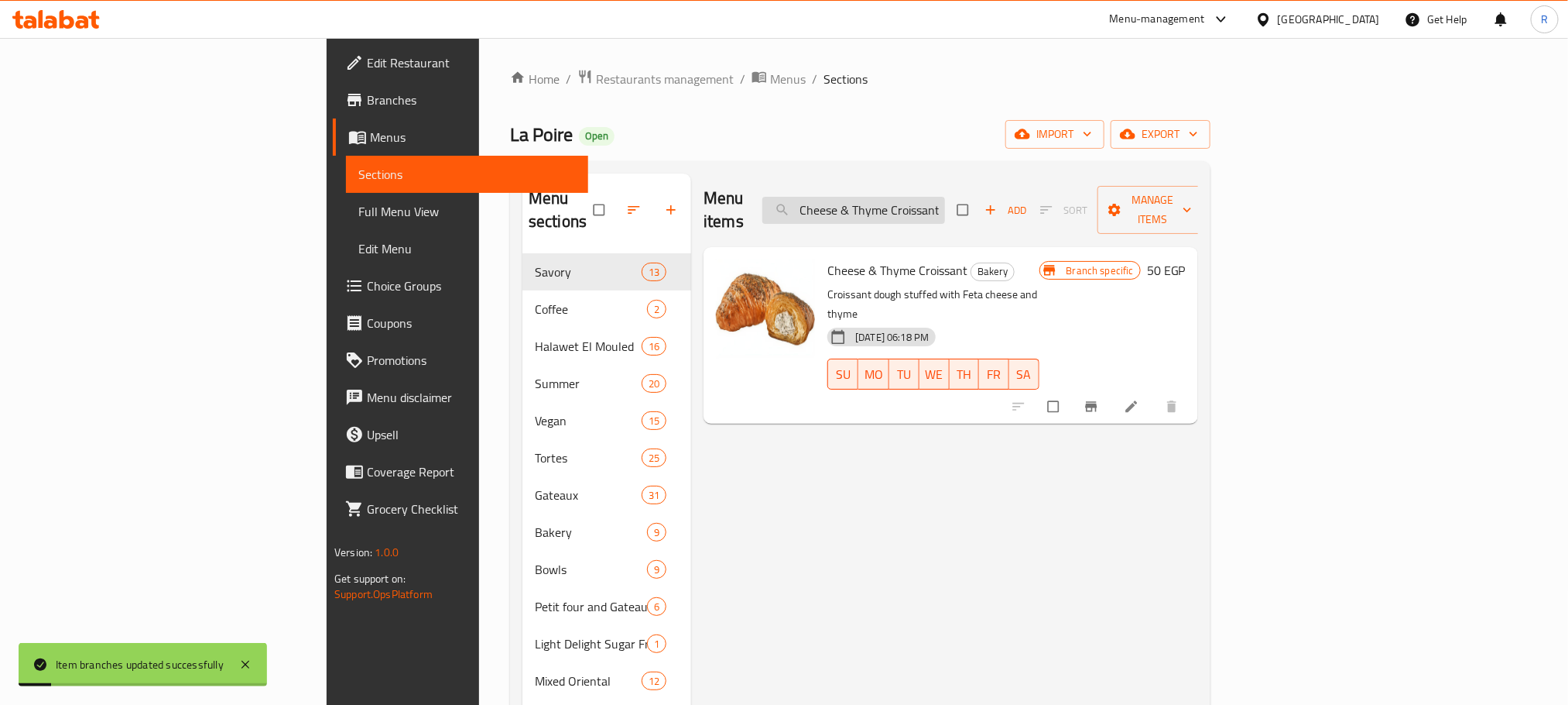
click at [945, 197] on input "Cheese & Thyme Croissant" at bounding box center [853, 210] width 182 height 27
paste input "White Chocolate Boule"
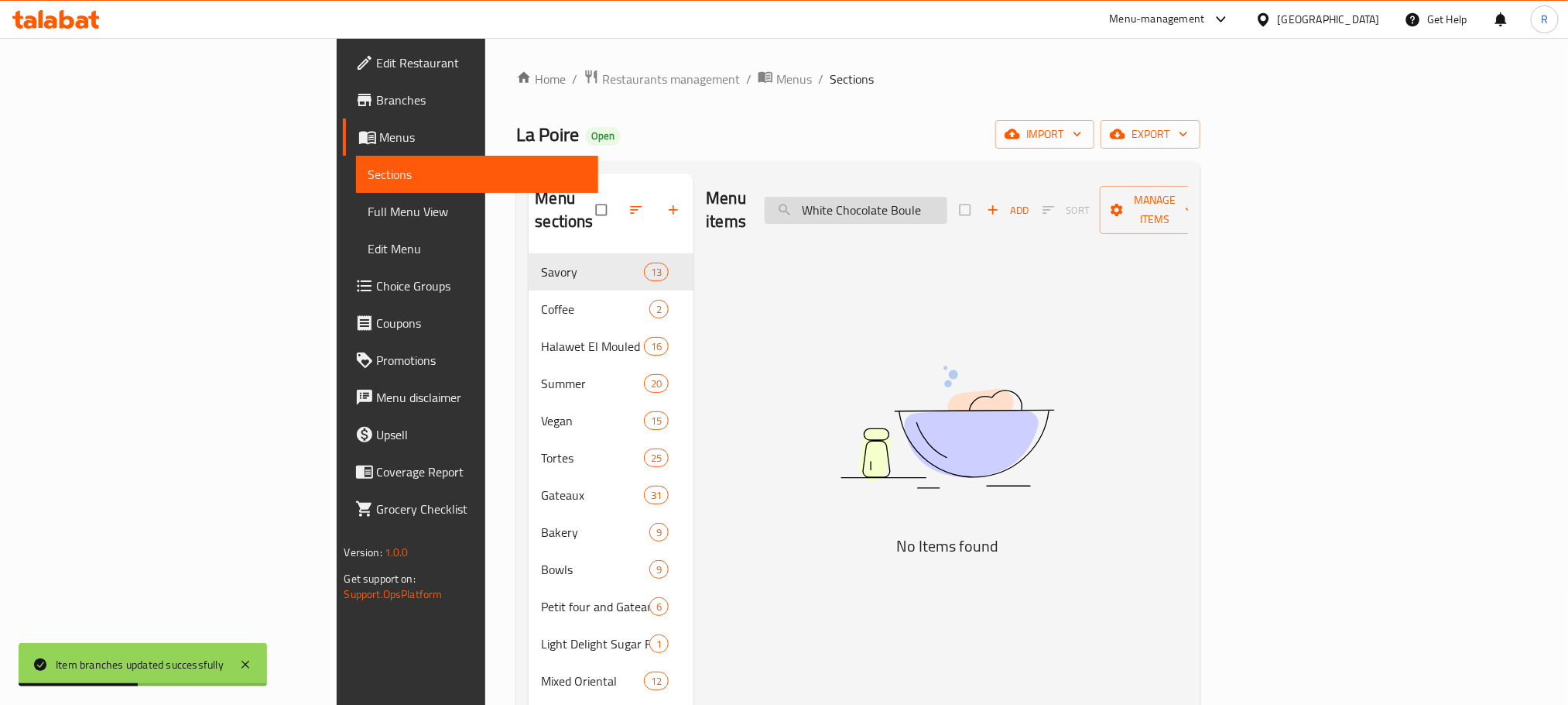
click at [948, 205] on input "White Chocolate Boule" at bounding box center [855, 210] width 182 height 27
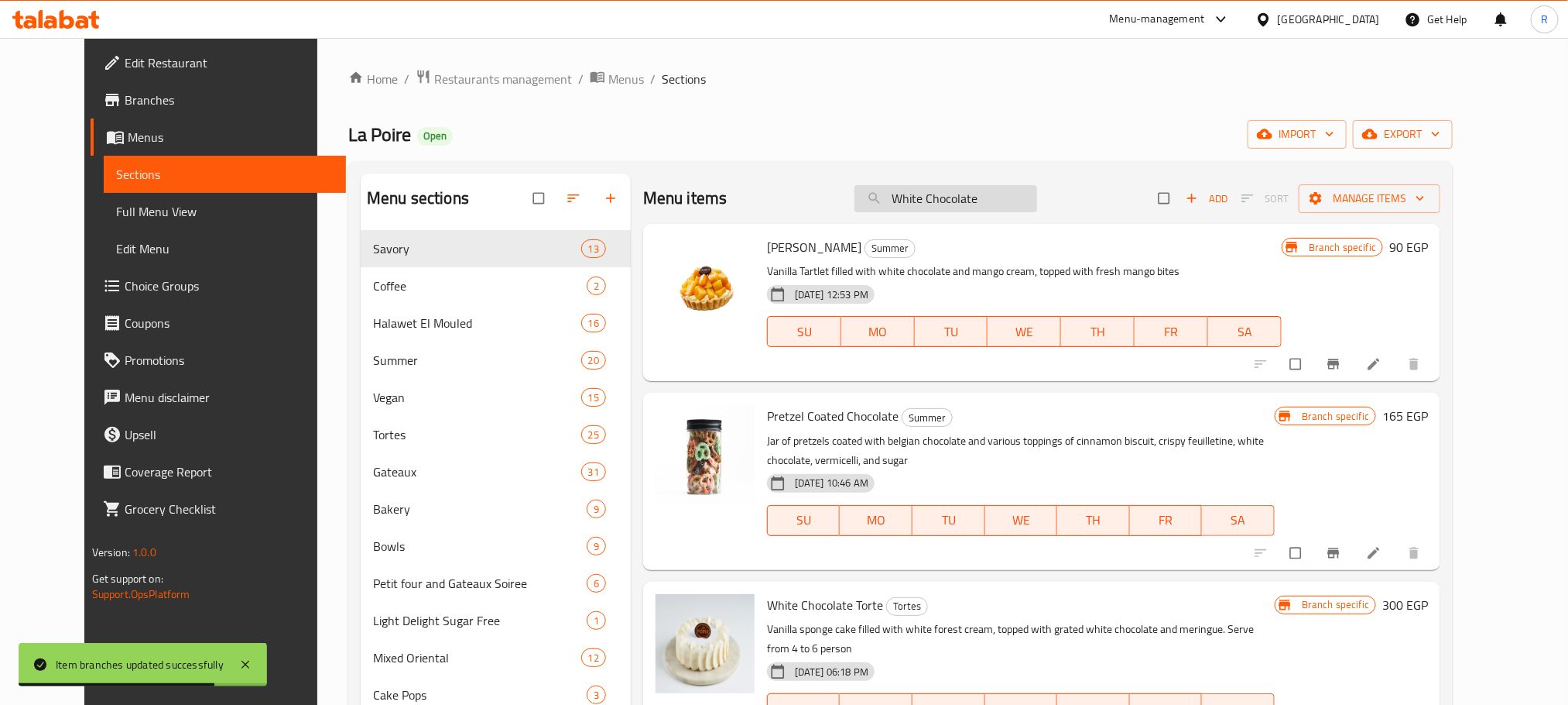
click at [949, 195] on input "White Chocolate" at bounding box center [945, 199] width 182 height 27
paste input "Boule"
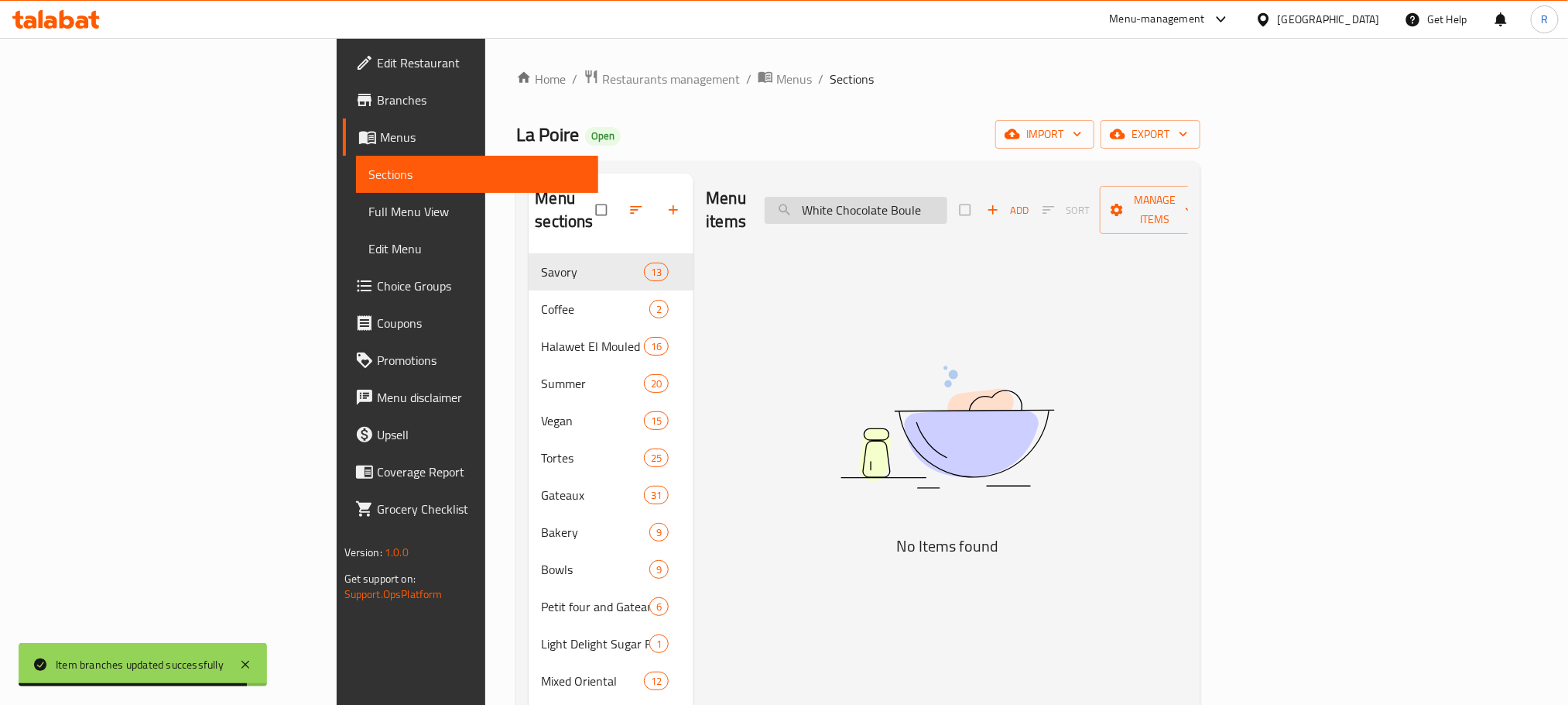
click at [948, 202] on input "White Chocolate Boule" at bounding box center [855, 210] width 182 height 27
drag, startPoint x: 966, startPoint y: 202, endPoint x: 922, endPoint y: 207, distance: 44.3
click at [922, 207] on input "White Chocolate Boule" at bounding box center [855, 210] width 182 height 27
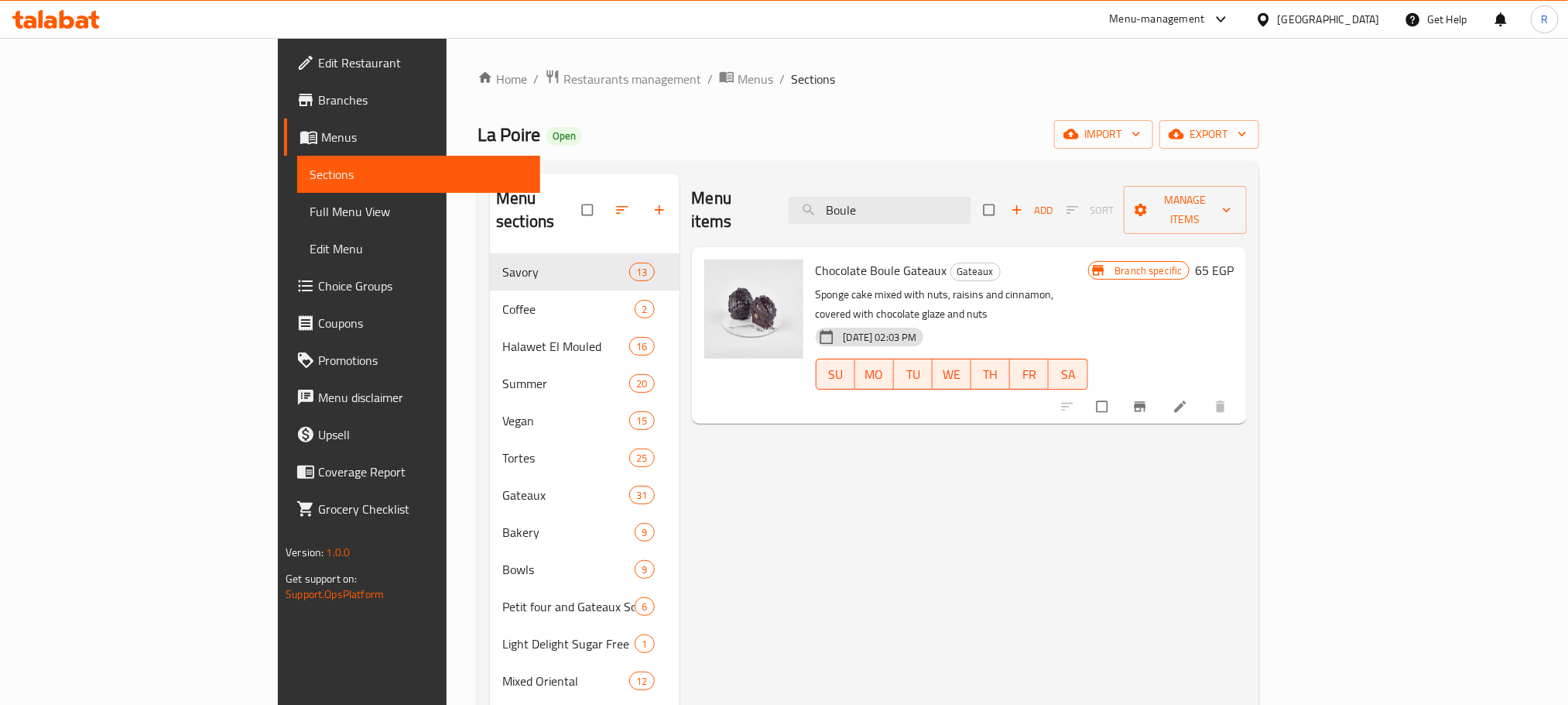
click at [816, 258] on span "Chocolate Boule Gateaux" at bounding box center [881, 270] width 131 height 24
drag, startPoint x: 760, startPoint y: 245, endPoint x: 848, endPoint y: 245, distance: 88.0
click at [848, 258] on span "Chocolate Boule Gateaux" at bounding box center [881, 270] width 131 height 24
copy span "Chocolate Boule Gateaux"
click at [838, 156] on div "Home / Restaurants management / Menus / Sections La Poire Open import export Me…" at bounding box center [868, 523] width 782 height 909
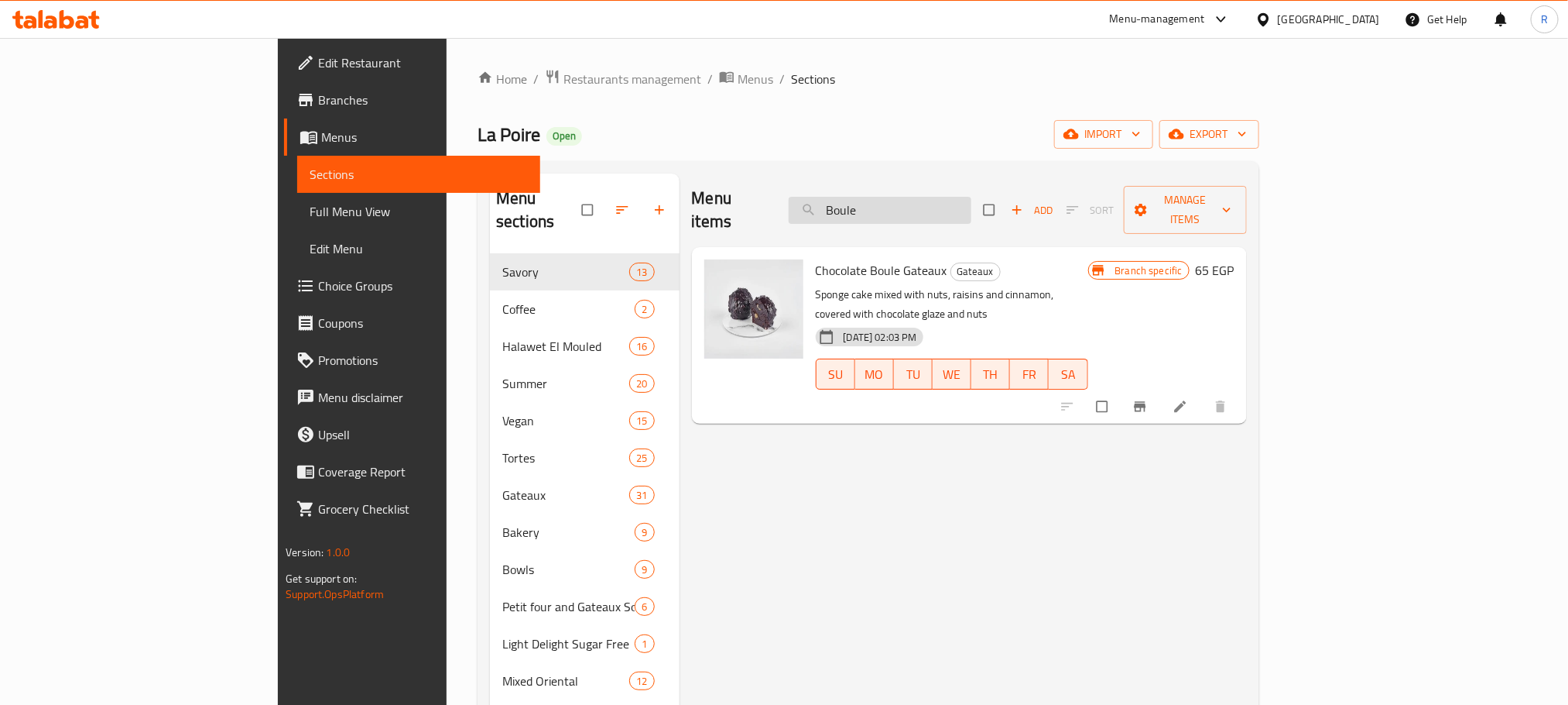
click at [971, 197] on input "Boule" at bounding box center [879, 210] width 182 height 27
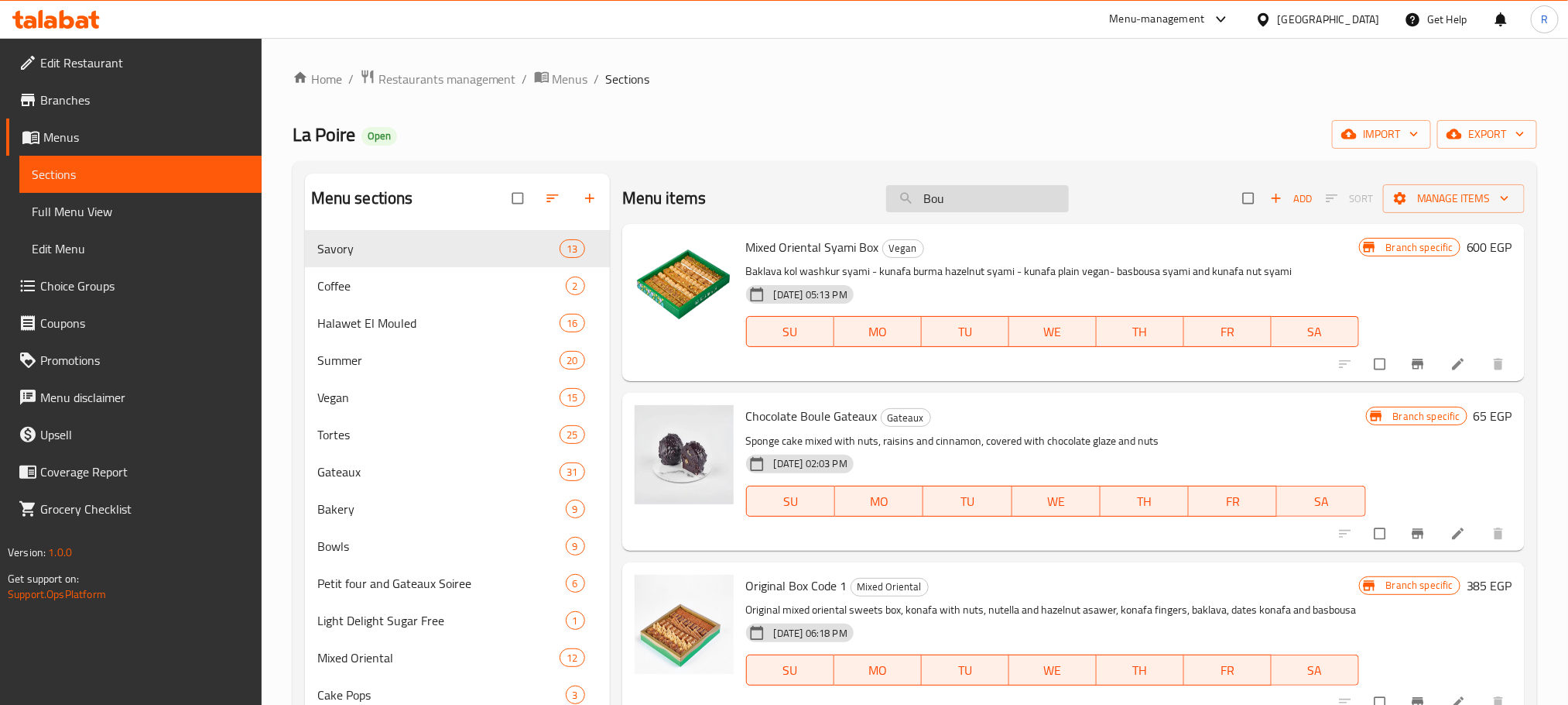
click at [997, 198] on input "Bou" at bounding box center [977, 199] width 182 height 27
paste input "Kunafa Cinnamon Biscuit Chocolate Bar Mini"
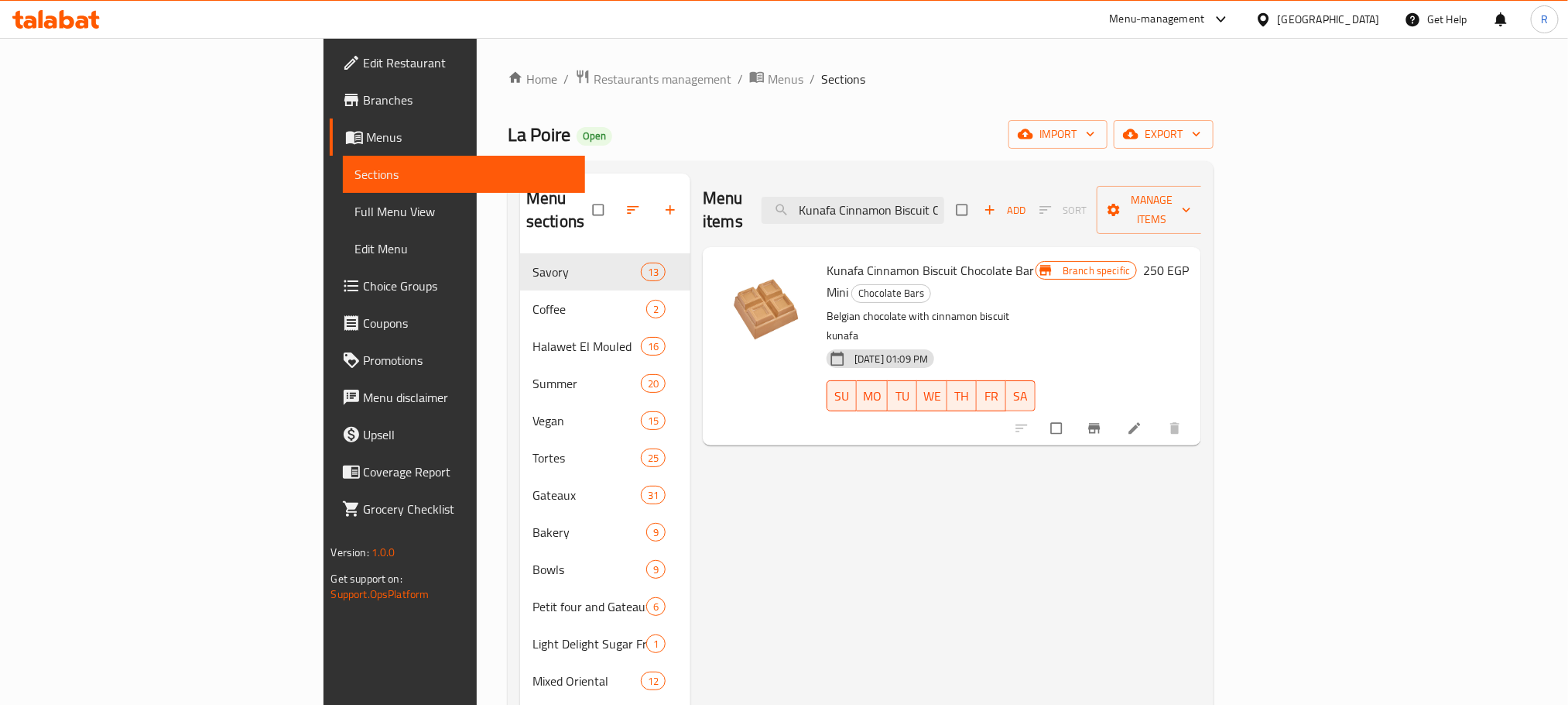
click at [1102, 421] on icon "Branch-specific-item" at bounding box center [1094, 428] width 15 height 15
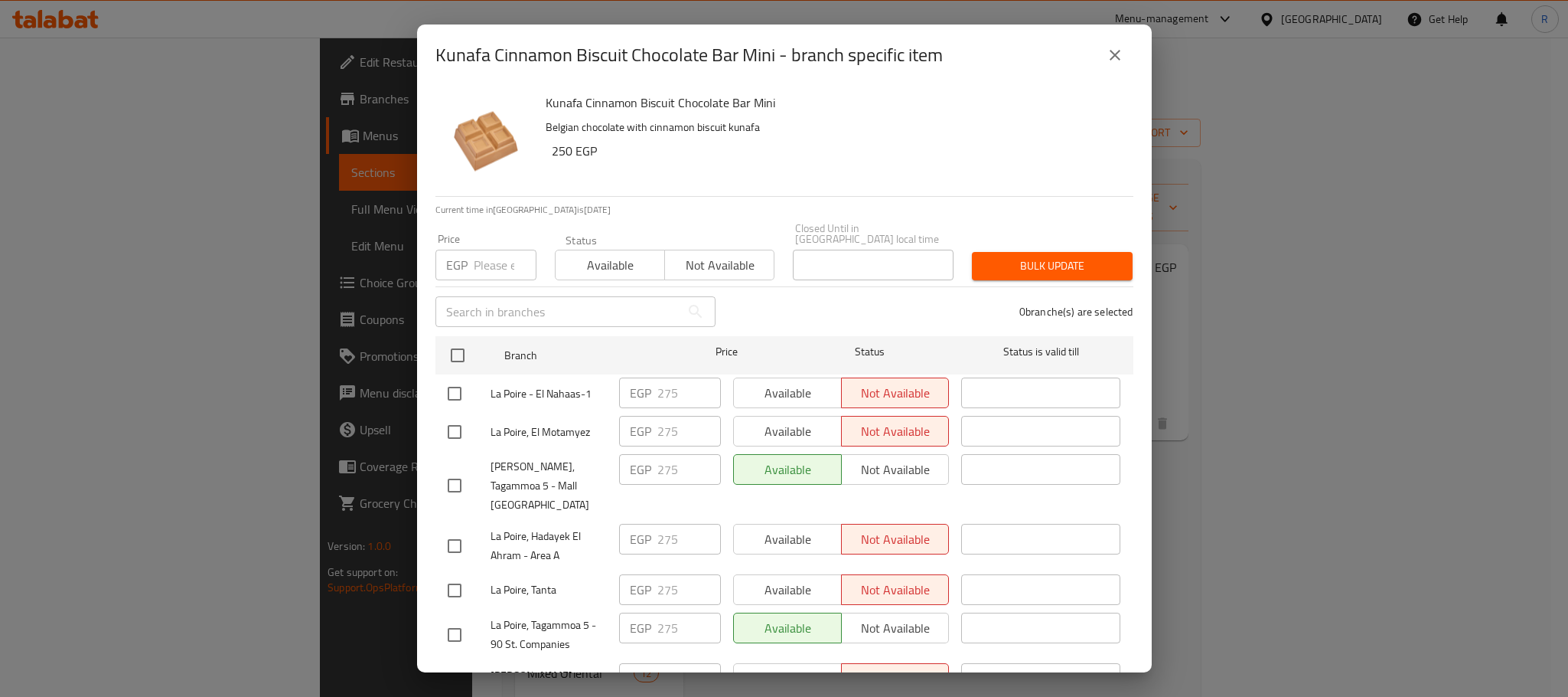
click at [455, 354] on input "checkbox" at bounding box center [457, 355] width 32 height 32
click at [486, 250] on input "number" at bounding box center [505, 264] width 62 height 31
paste input "300"
click at [1063, 256] on span "Bulk update" at bounding box center [1053, 265] width 136 height 19
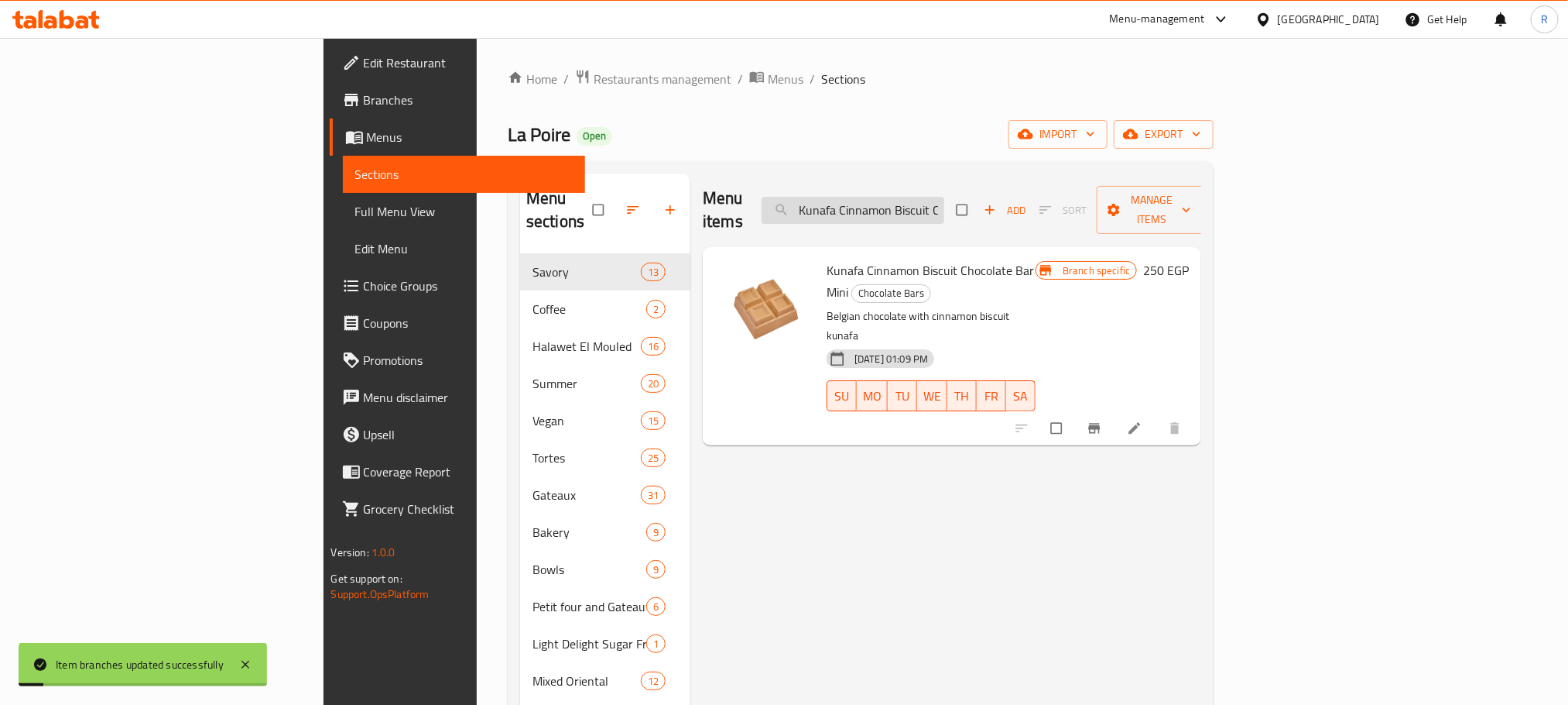
click at [944, 198] on input "Kunafa Cinnamon Biscuit Chocolate Bar Mini" at bounding box center [853, 210] width 182 height 27
paste input "Pistachio"
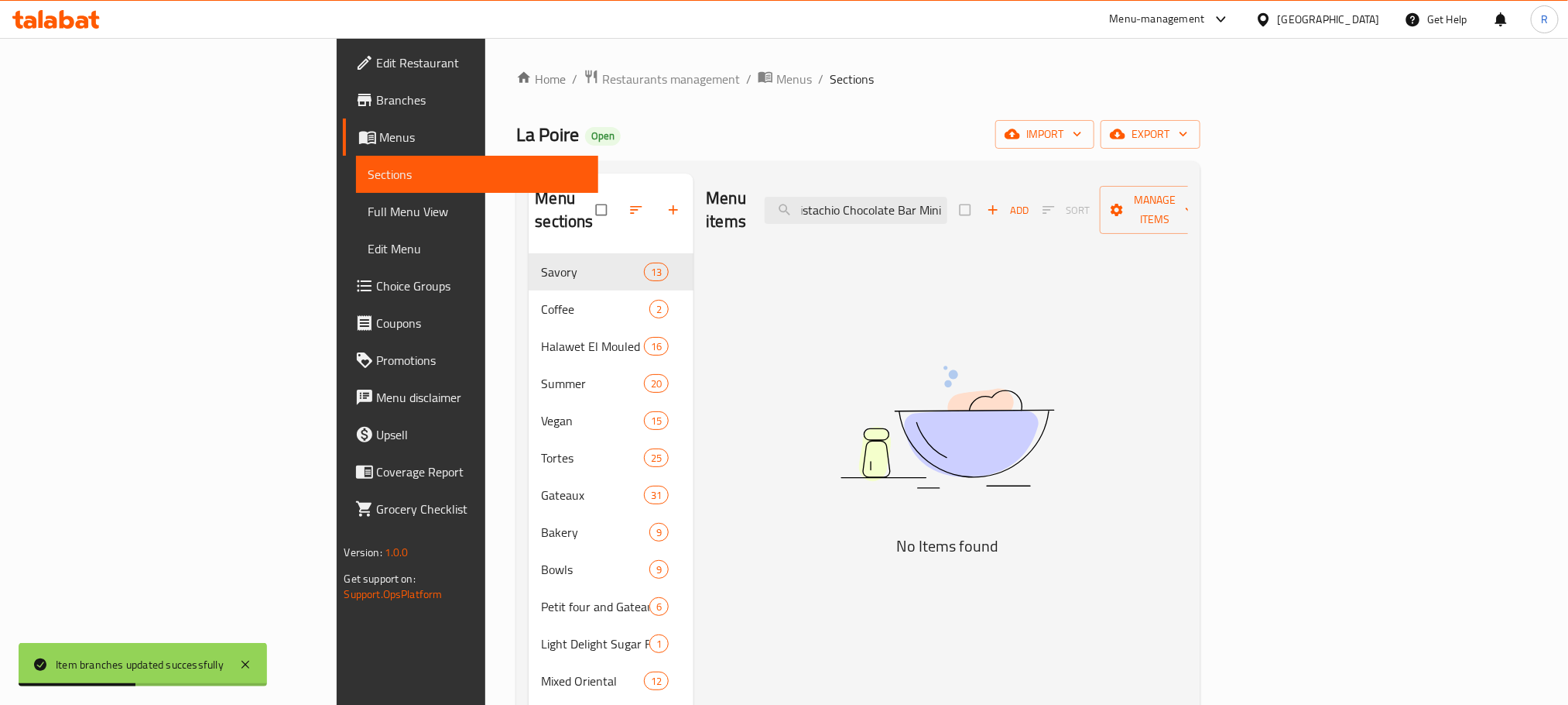
drag, startPoint x: 1028, startPoint y: 202, endPoint x: 1180, endPoint y: 200, distance: 152.0
click at [1180, 200] on div "Menu items Kunafa Pistachio Chocolate Bar Mini Add Sort Manage items" at bounding box center [947, 209] width 482 height 73
click at [948, 200] on input "Kunafa Pistachio Chocolate Bar Mini" at bounding box center [855, 210] width 182 height 27
drag, startPoint x: 1031, startPoint y: 200, endPoint x: 1127, endPoint y: 220, distance: 98.1
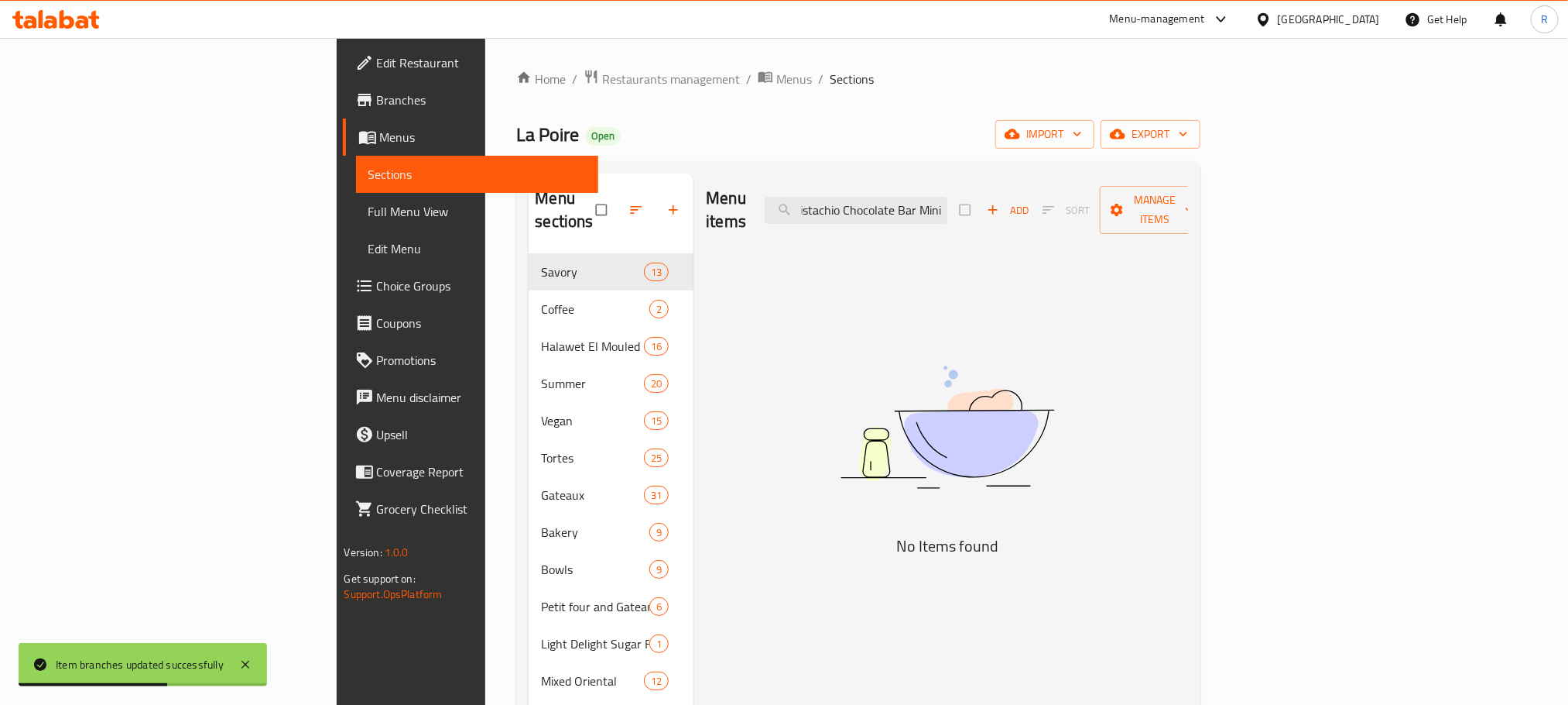
click at [1127, 220] on div "Menu items Kunafa Pistachio Chocolate Bar Mini Add Sort Manage items" at bounding box center [947, 209] width 482 height 73
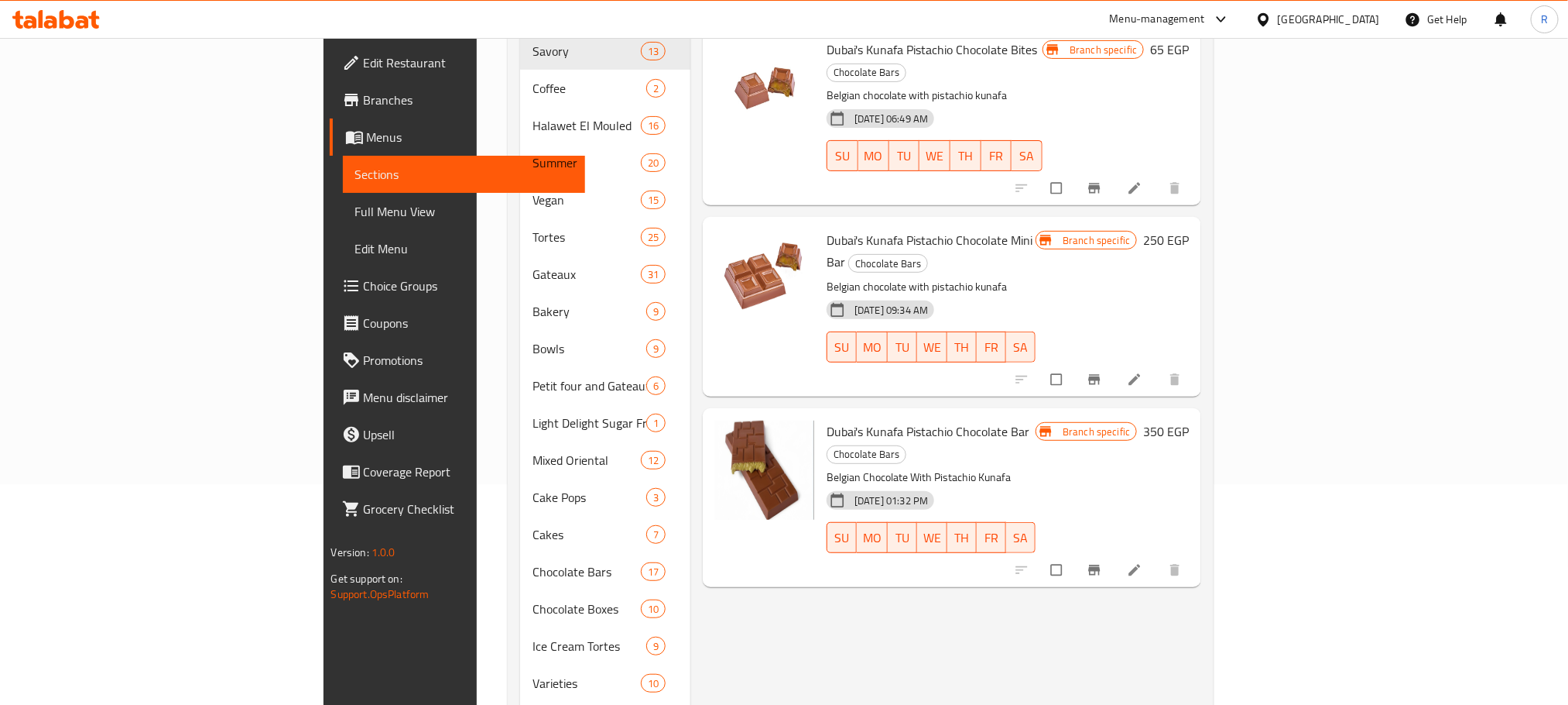
scroll to position [74, 0]
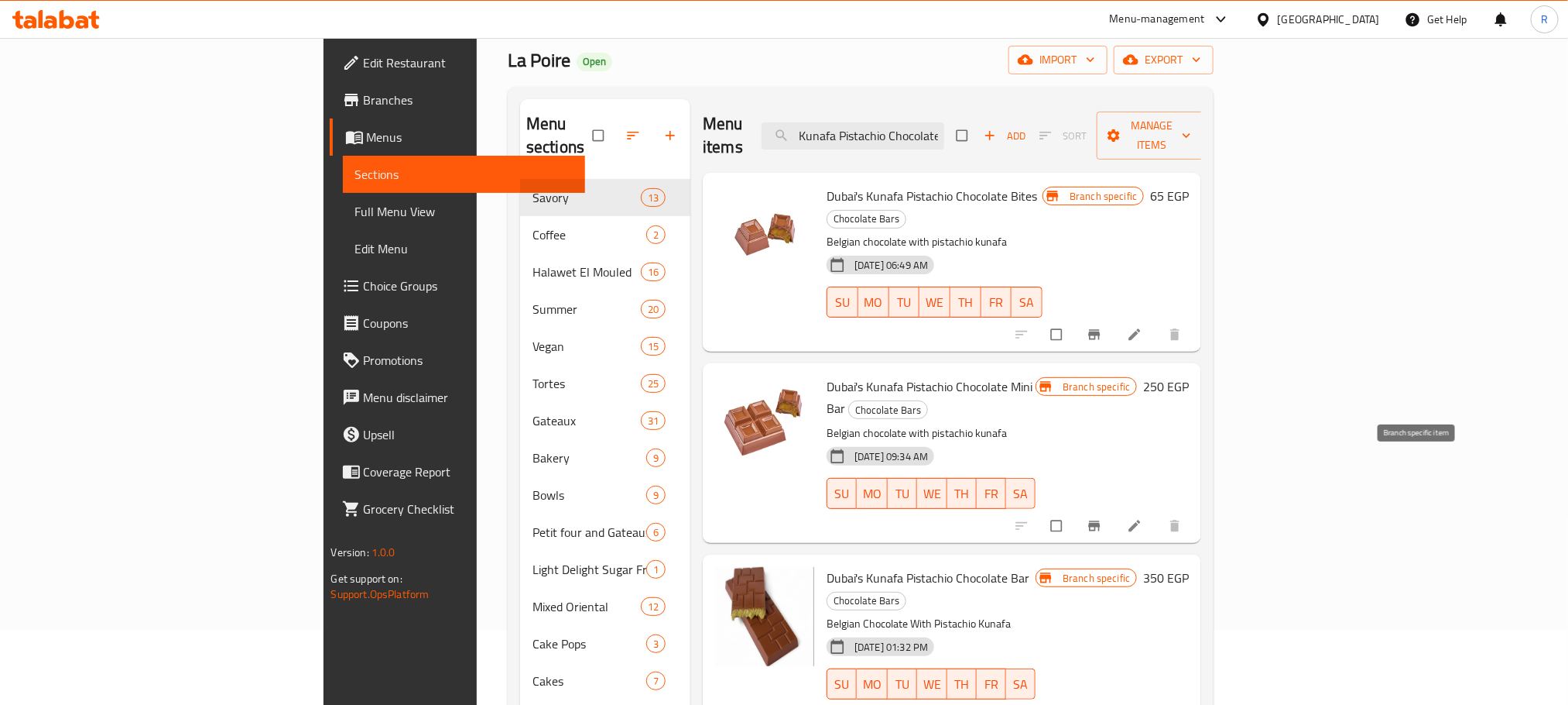
click at [1101, 521] on icon "Branch-specific-item" at bounding box center [1095, 526] width 12 height 10
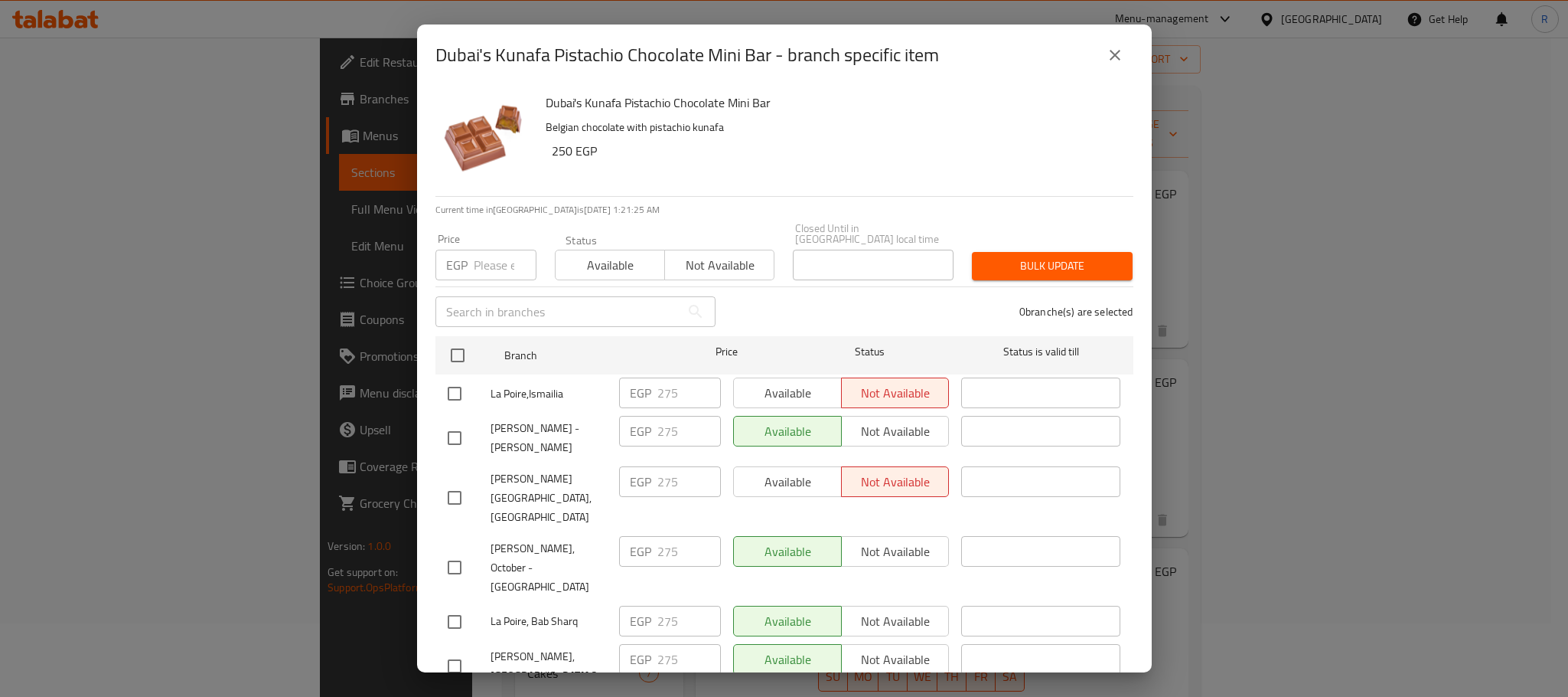
click at [457, 342] on input "checkbox" at bounding box center [457, 355] width 32 height 32
click at [486, 250] on input "number" at bounding box center [505, 264] width 62 height 31
paste input "300"
click at [1079, 267] on span "Bulk update" at bounding box center [1053, 265] width 136 height 19
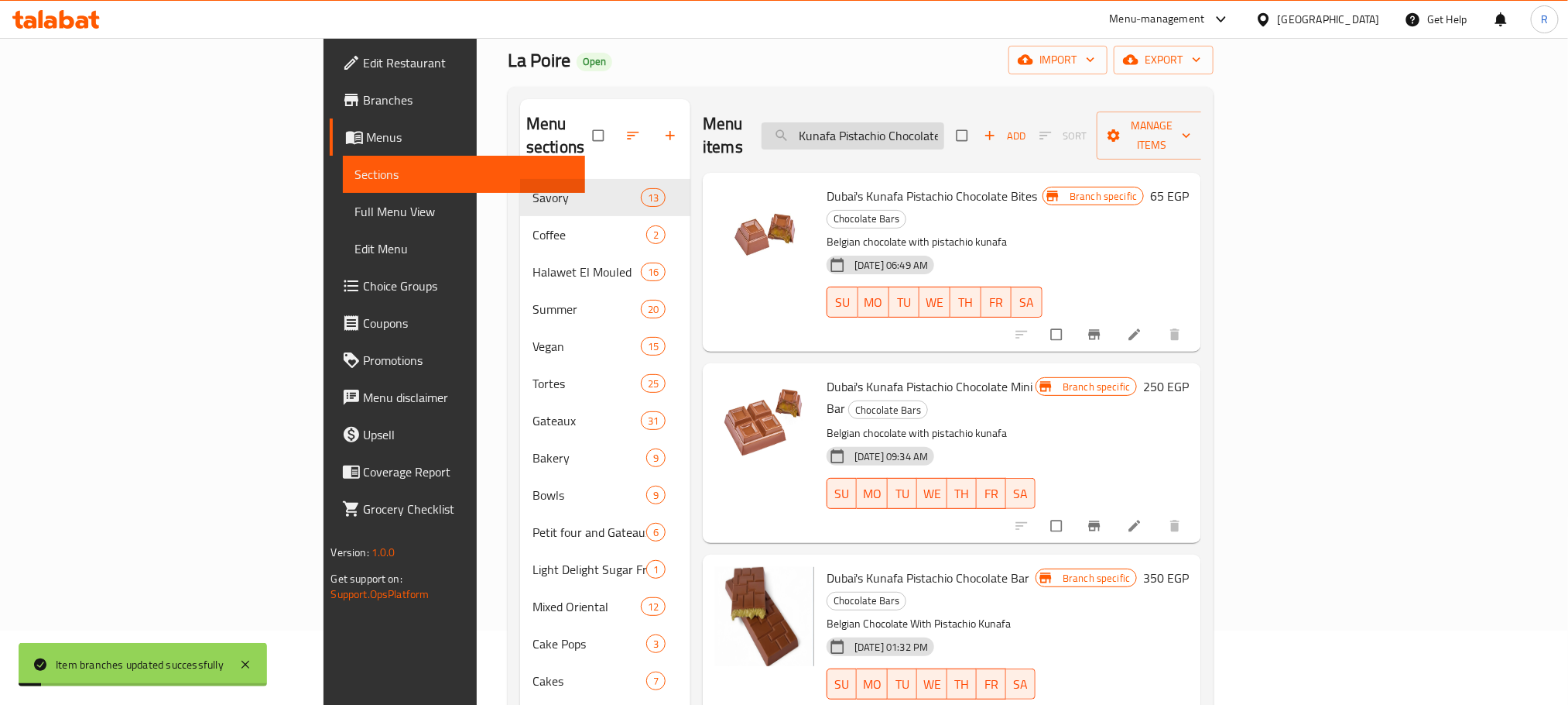
click at [944, 122] on input "Kunafa Pistachio Chocolate" at bounding box center [853, 135] width 182 height 27
paste input "Cinnamon Biscuit Chocolate Bar"
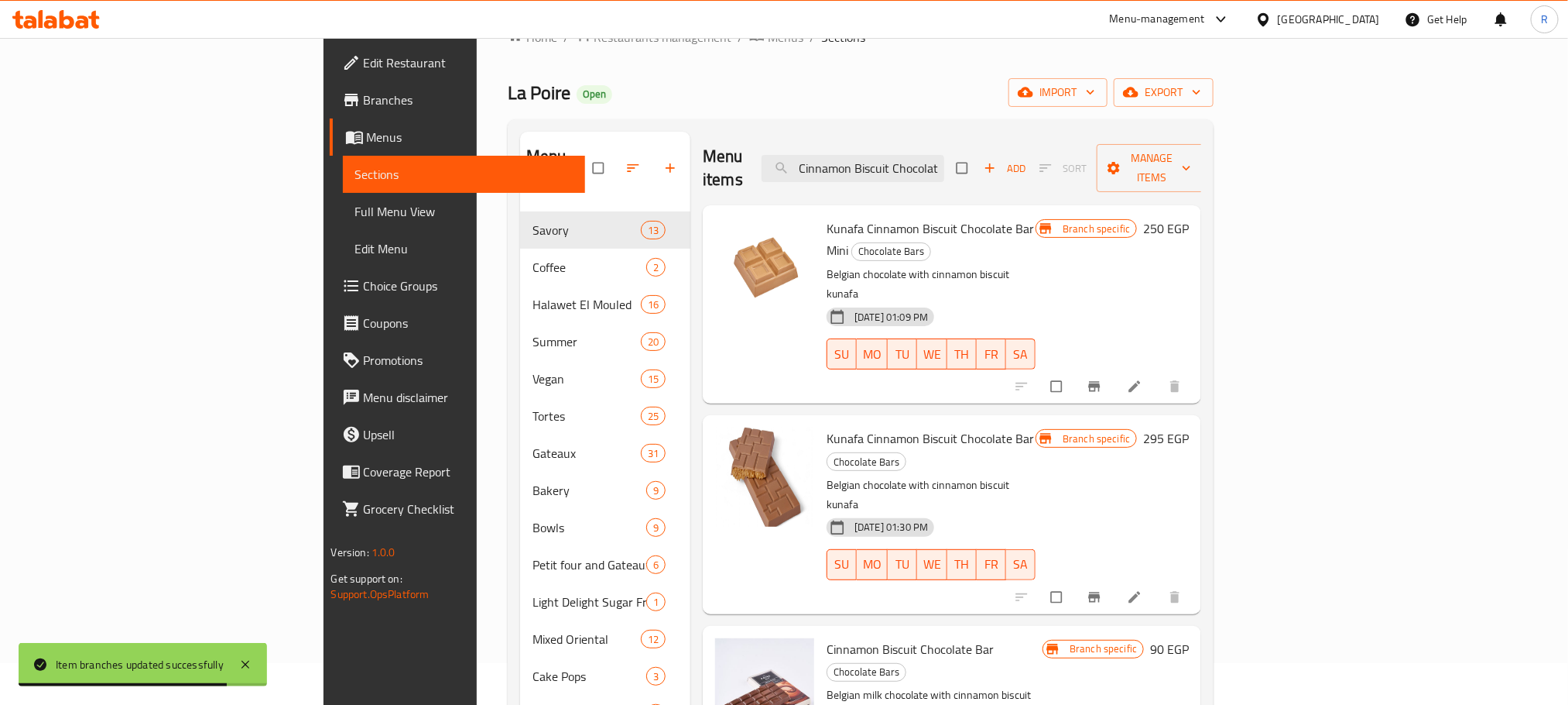
scroll to position [116, 0]
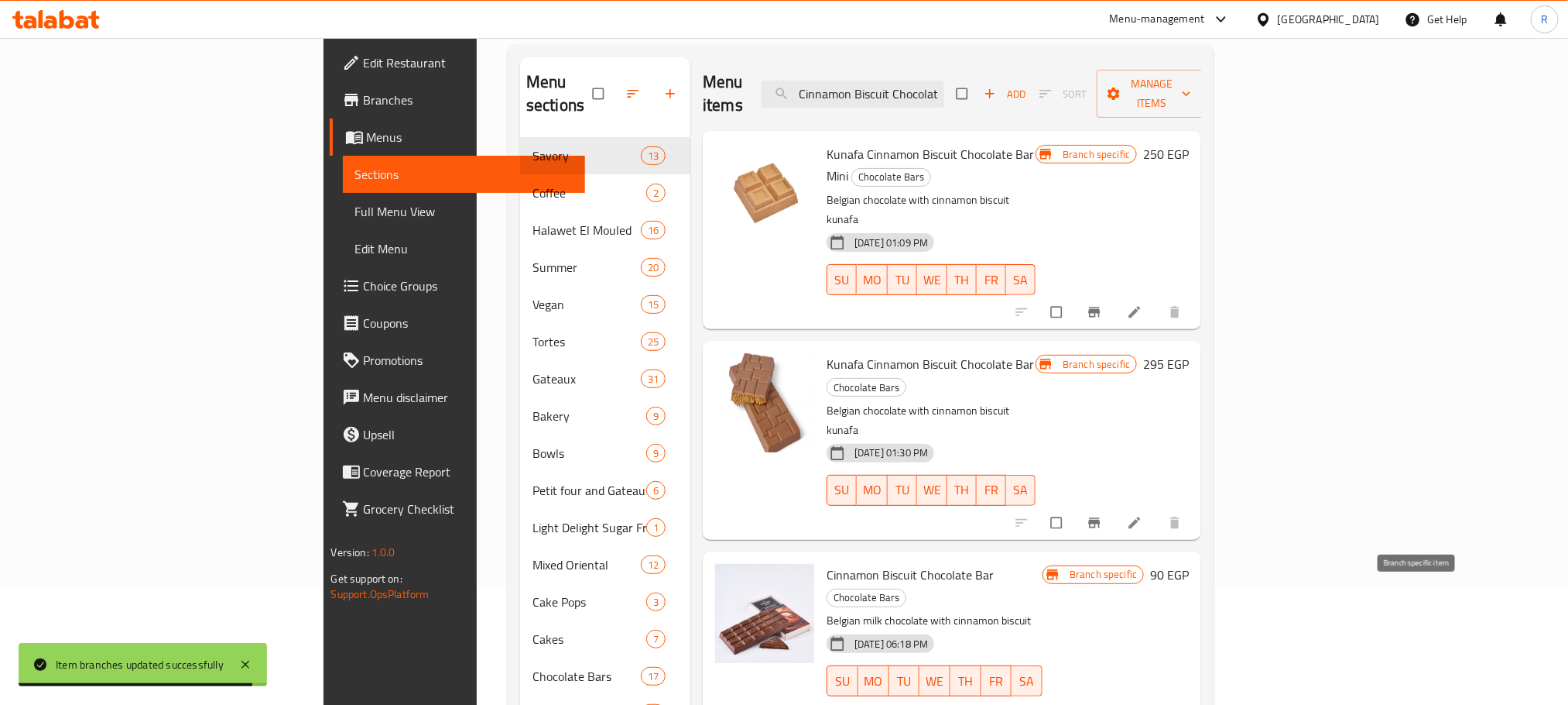
click at [1101, 704] on icon "Branch-specific-item" at bounding box center [1095, 713] width 12 height 10
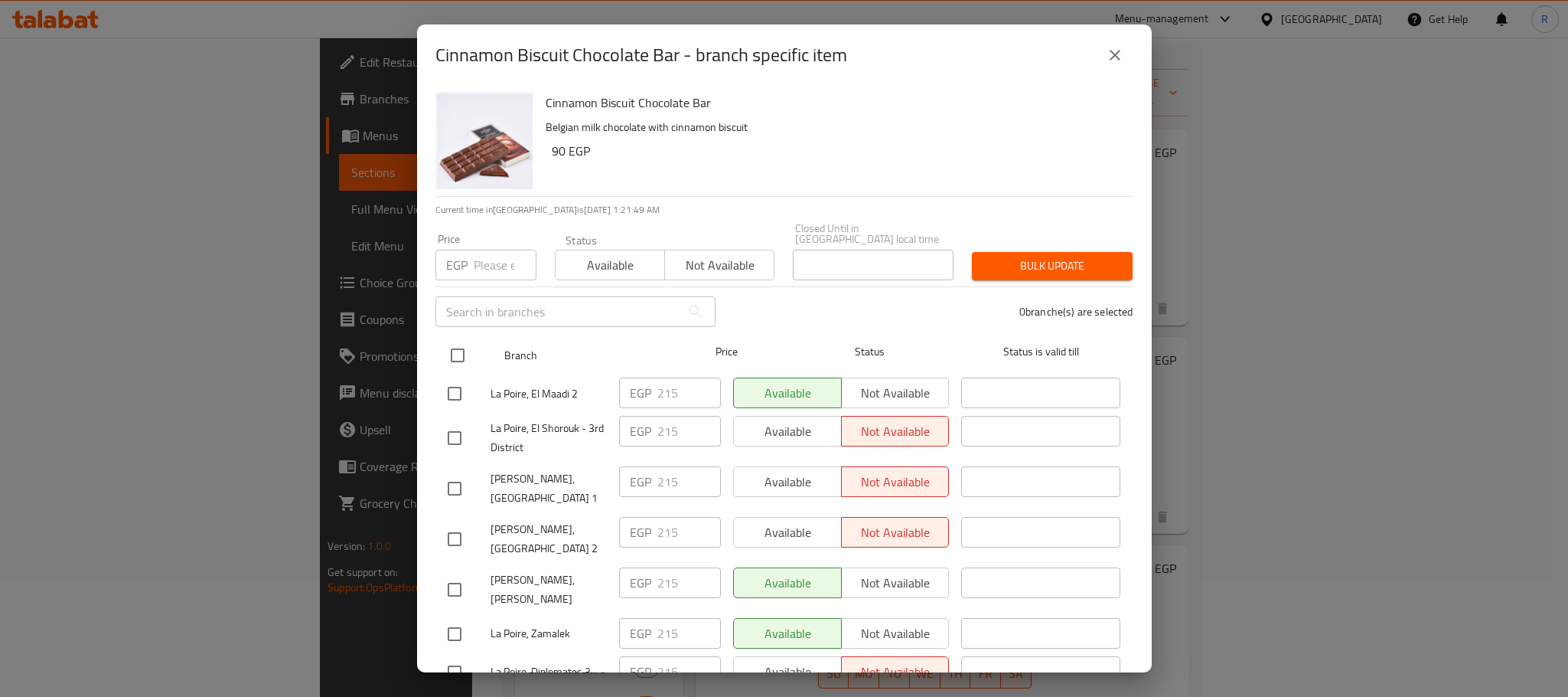
click at [456, 345] on input "checkbox" at bounding box center [457, 355] width 32 height 32
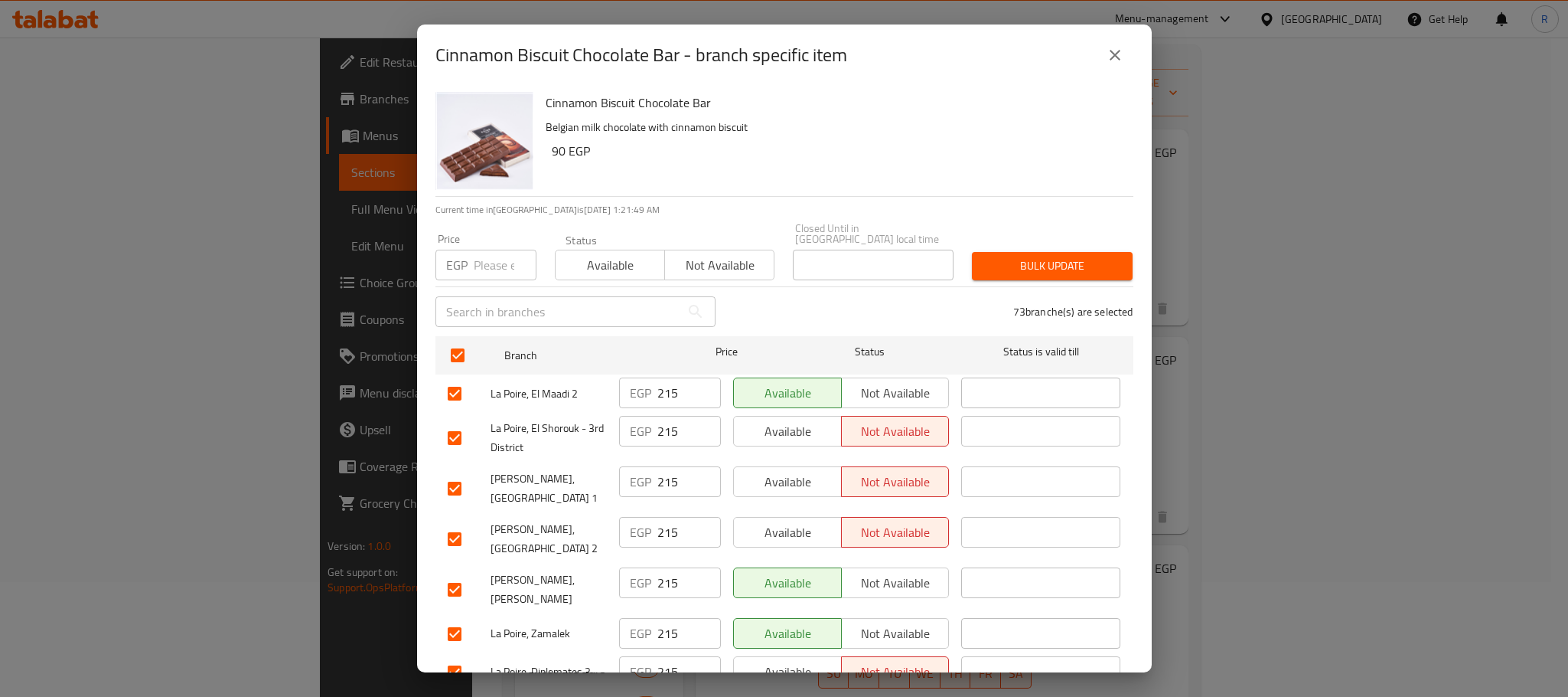
click at [496, 250] on input "number" at bounding box center [505, 264] width 62 height 31
paste input "250"
click at [1020, 269] on button "Bulk update" at bounding box center [1052, 266] width 160 height 28
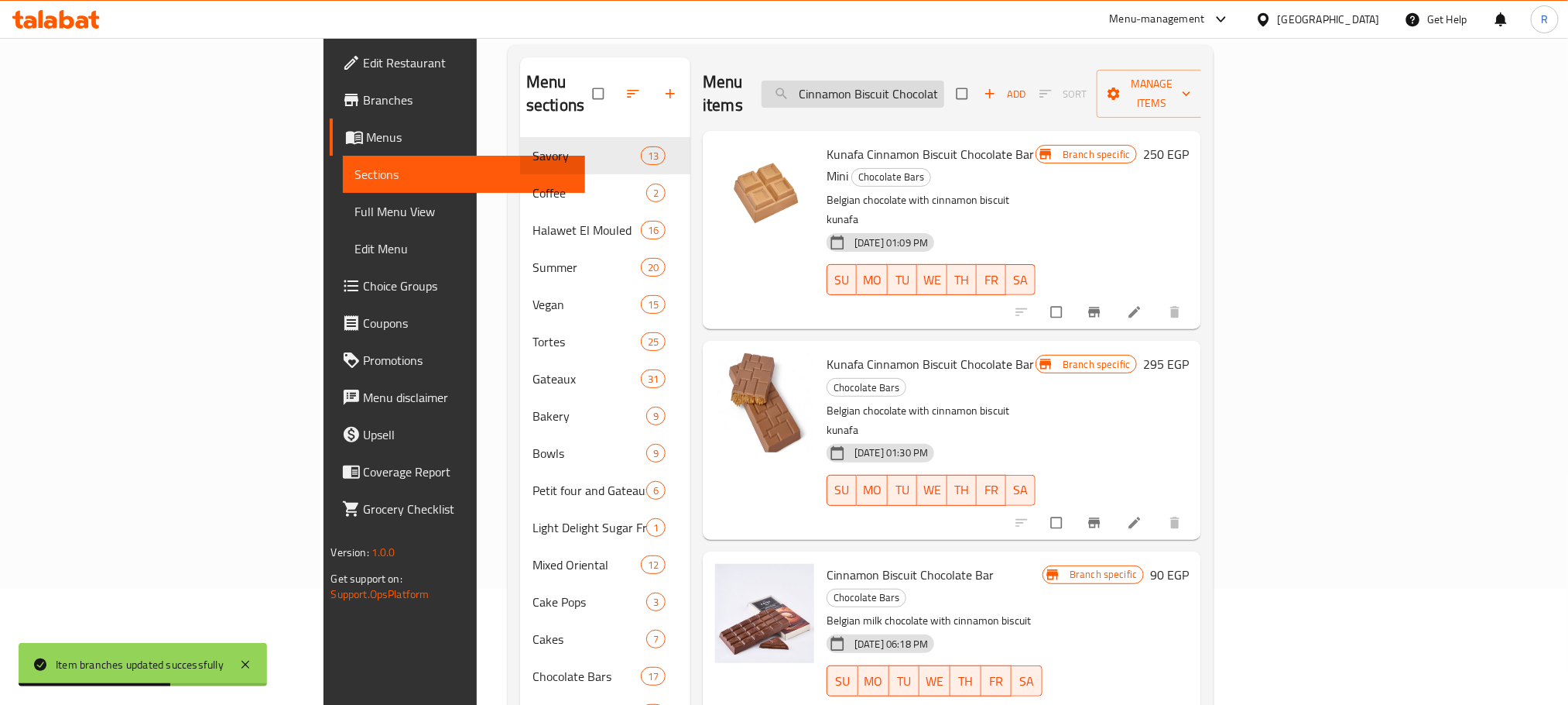
click at [944, 81] on input "Cinnamon Biscuit Chocolate Bar" at bounding box center [853, 94] width 182 height 27
paste input "Hummingbird Gateau"
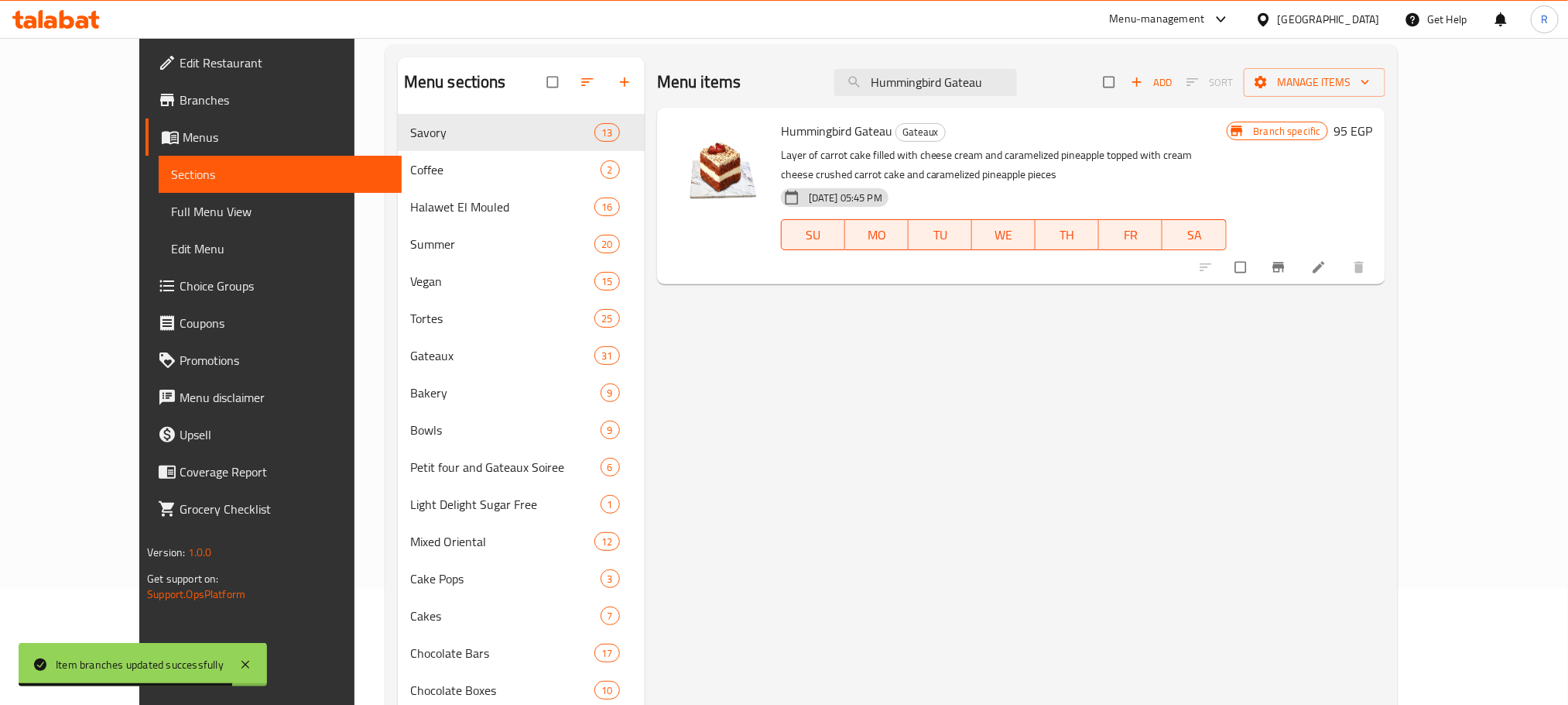
click at [1286, 275] on icon "Branch-specific-item" at bounding box center [1279, 267] width 15 height 15
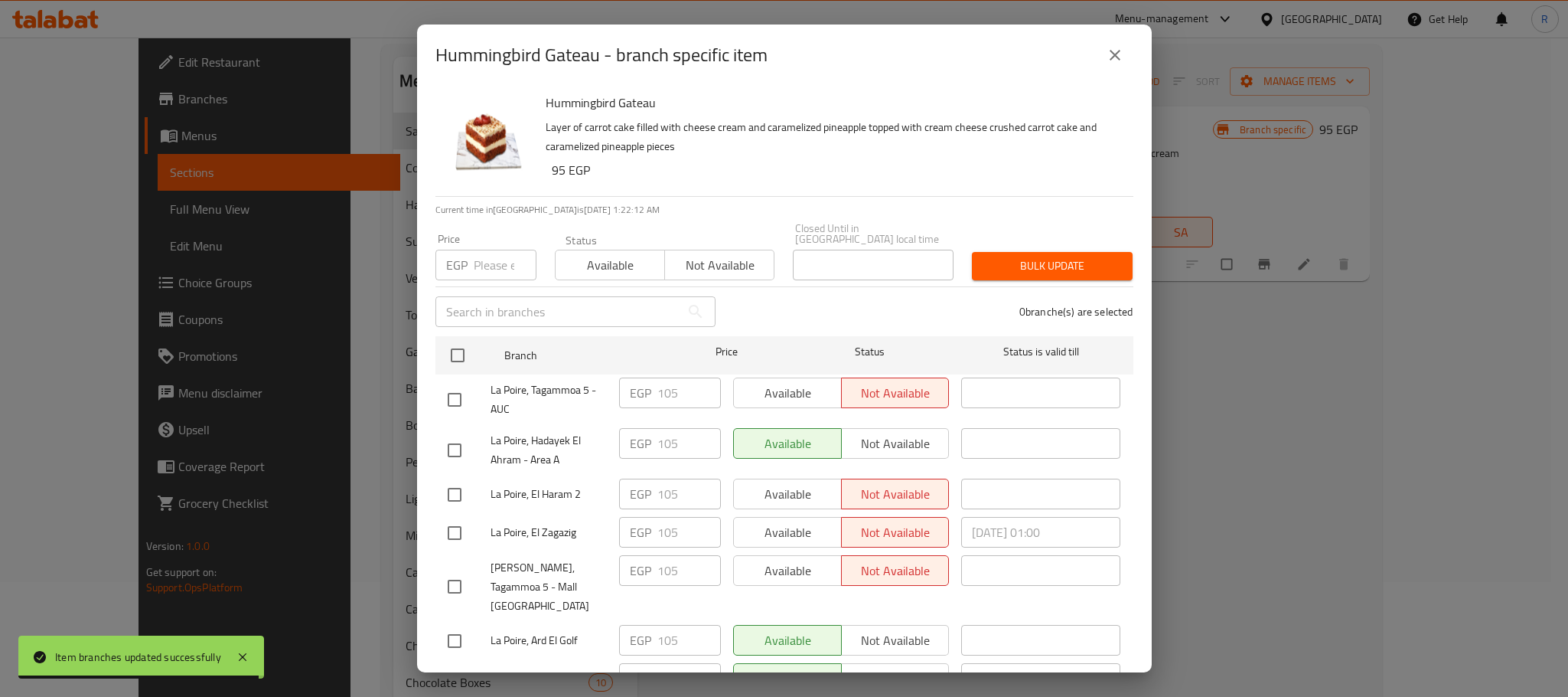
click at [456, 344] on input "checkbox" at bounding box center [457, 355] width 32 height 32
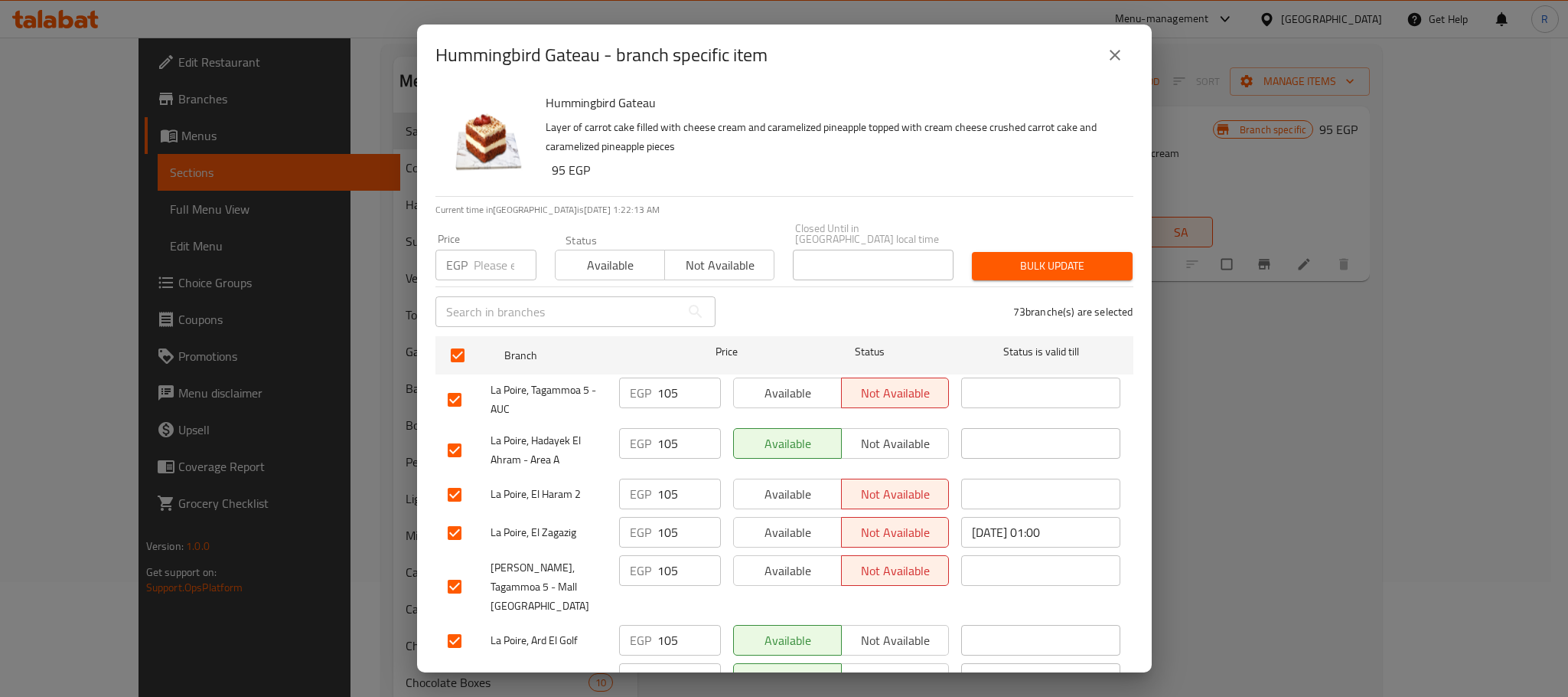
click at [490, 250] on input "number" at bounding box center [505, 264] width 62 height 31
paste input "110"
click at [1074, 258] on span "Bulk update" at bounding box center [1053, 265] width 136 height 19
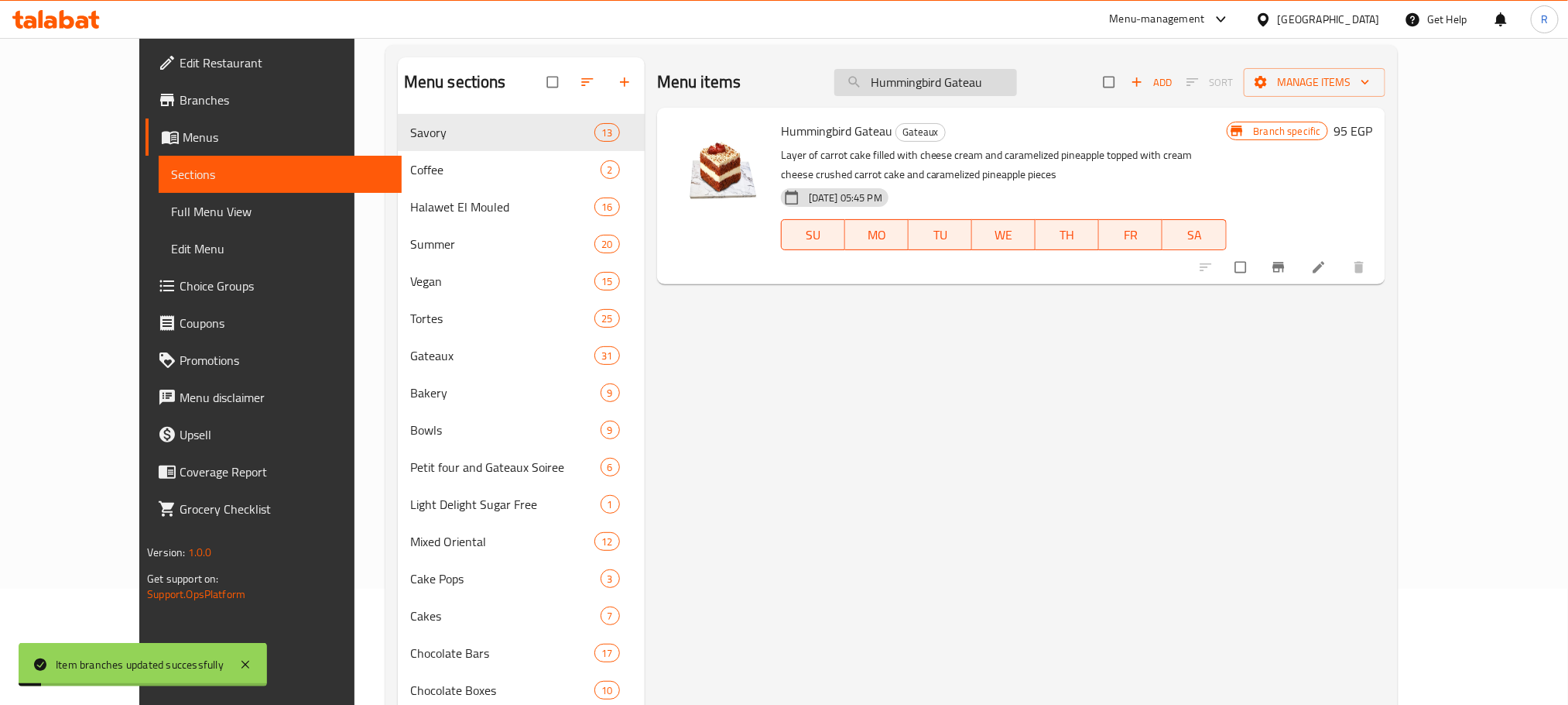
click at [1017, 71] on input "Hummingbird Gateau" at bounding box center [925, 82] width 182 height 27
paste input "Cheddar Cheese Croissant"
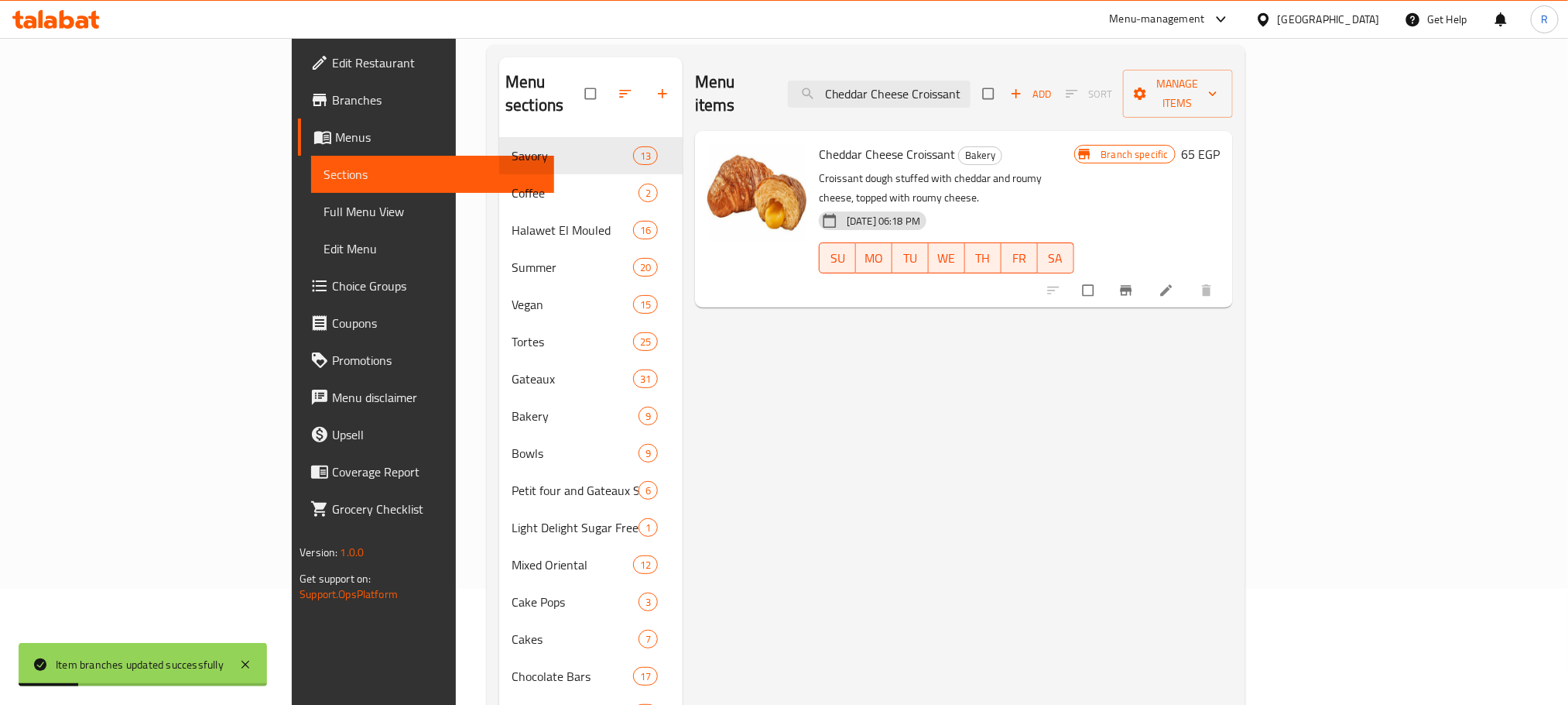
click at [1134, 283] on icon "Branch-specific-item" at bounding box center [1126, 290] width 15 height 15
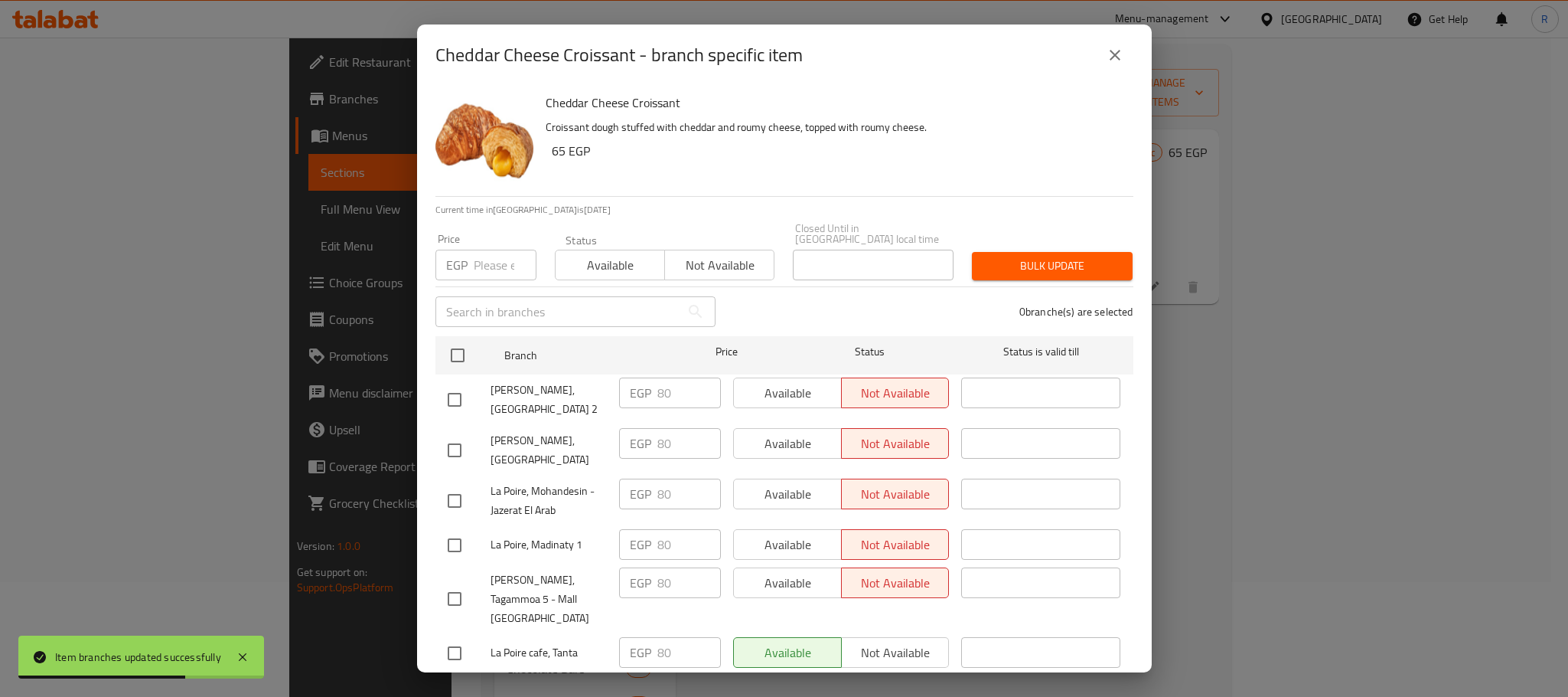
click at [464, 348] on input "checkbox" at bounding box center [457, 355] width 32 height 32
click at [483, 253] on input "number" at bounding box center [505, 264] width 62 height 31
paste input "85"
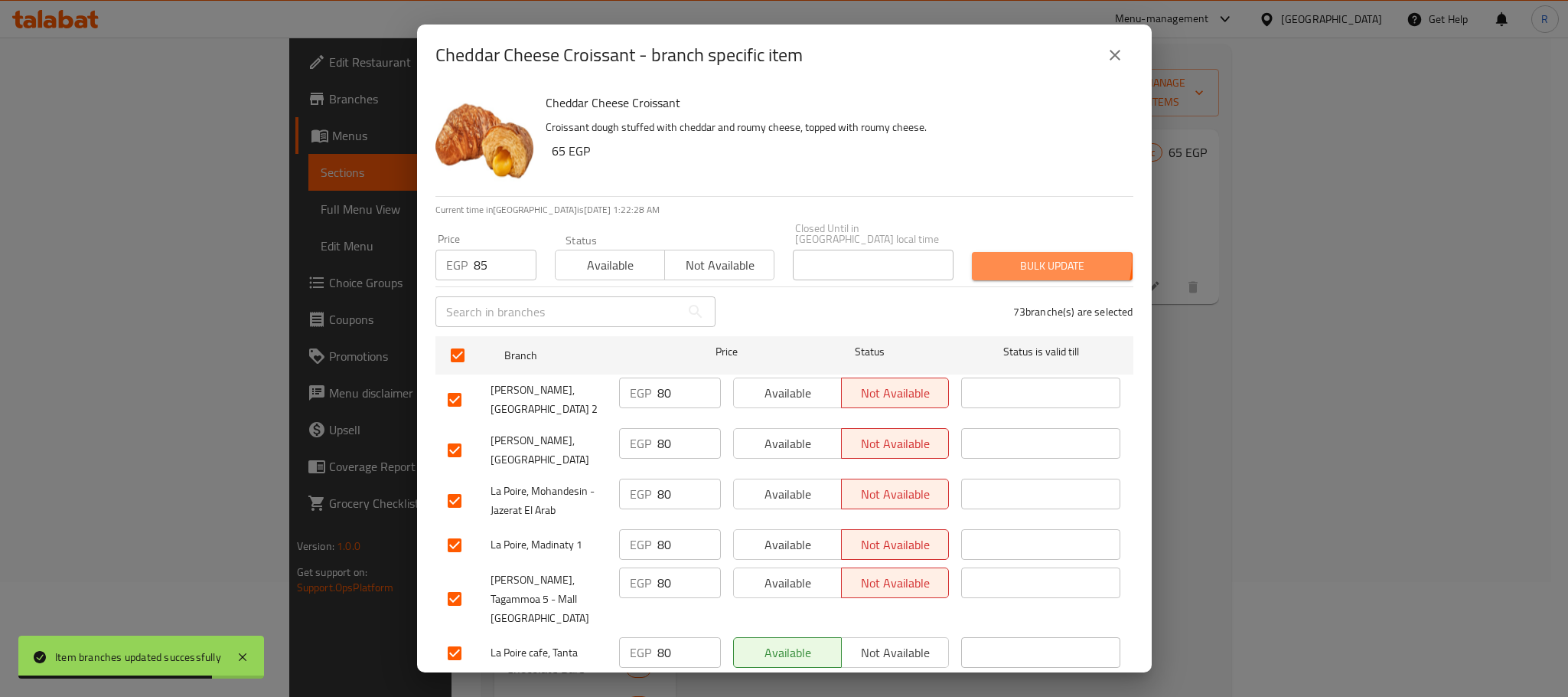
click at [1035, 256] on span "Bulk update" at bounding box center [1053, 265] width 136 height 19
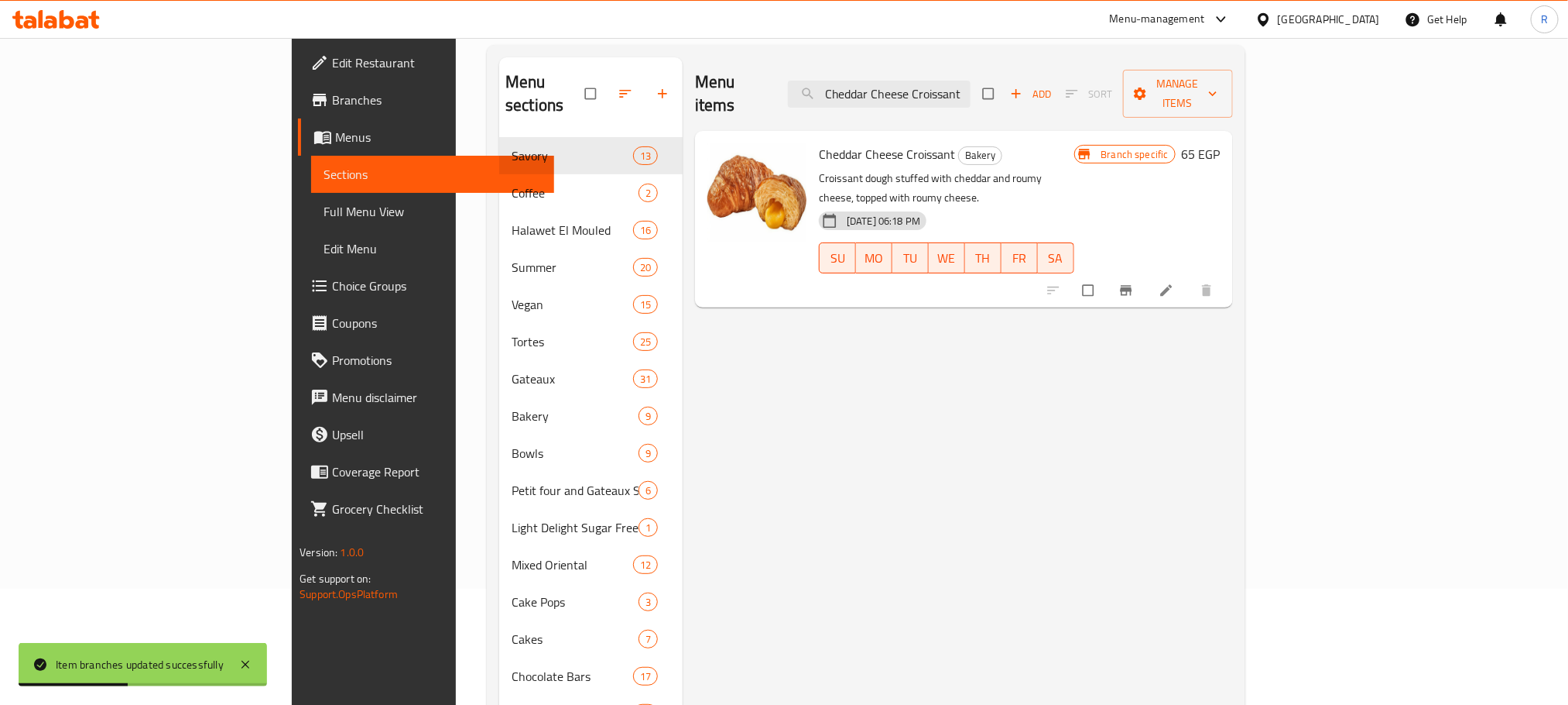
click at [1038, 65] on div "Menu items Cheddar Cheese Croissant Add Sort Manage items" at bounding box center [964, 93] width 538 height 73
click at [970, 93] on input "Cheddar Cheese Croissant" at bounding box center [879, 94] width 182 height 27
paste input "Half Chocolate Half Mango Torte"
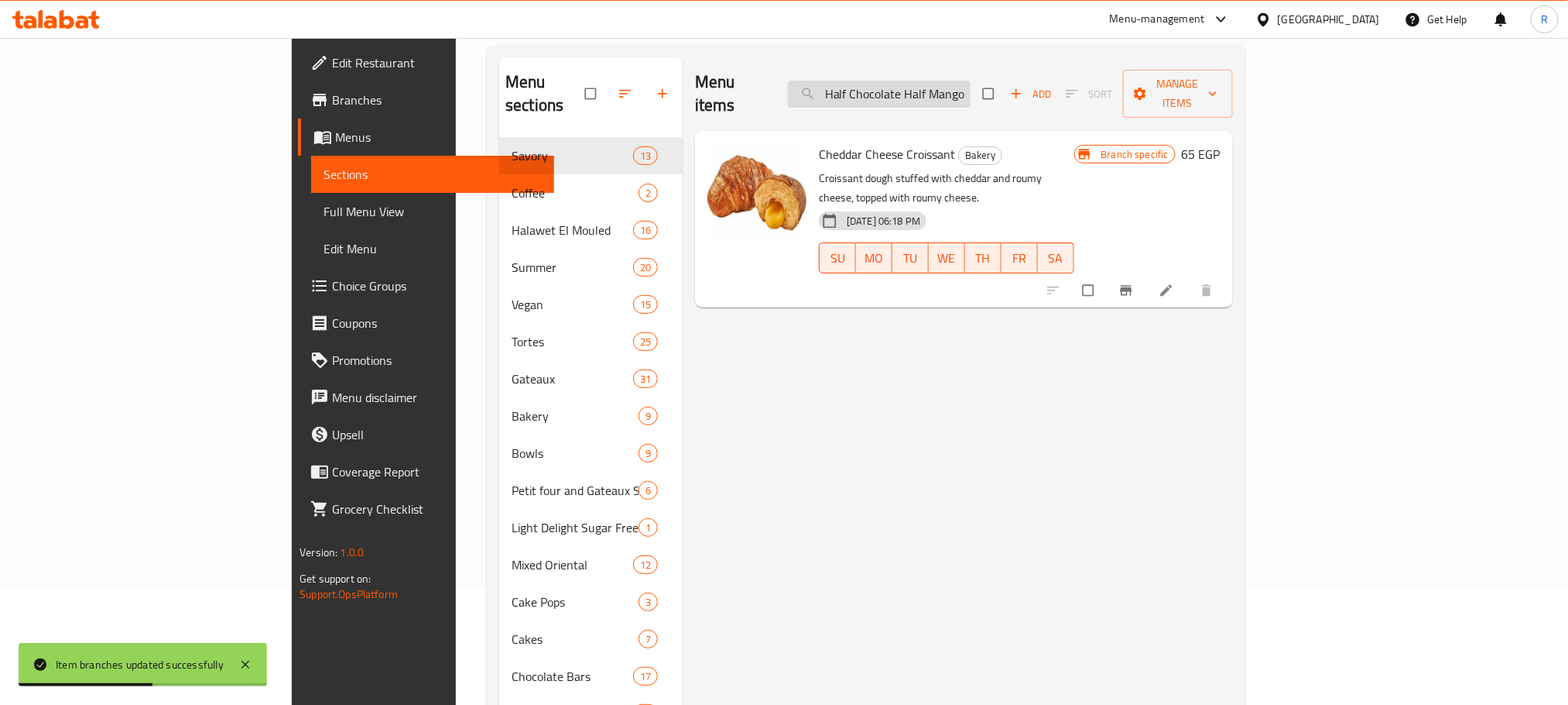
scroll to position [0, 34]
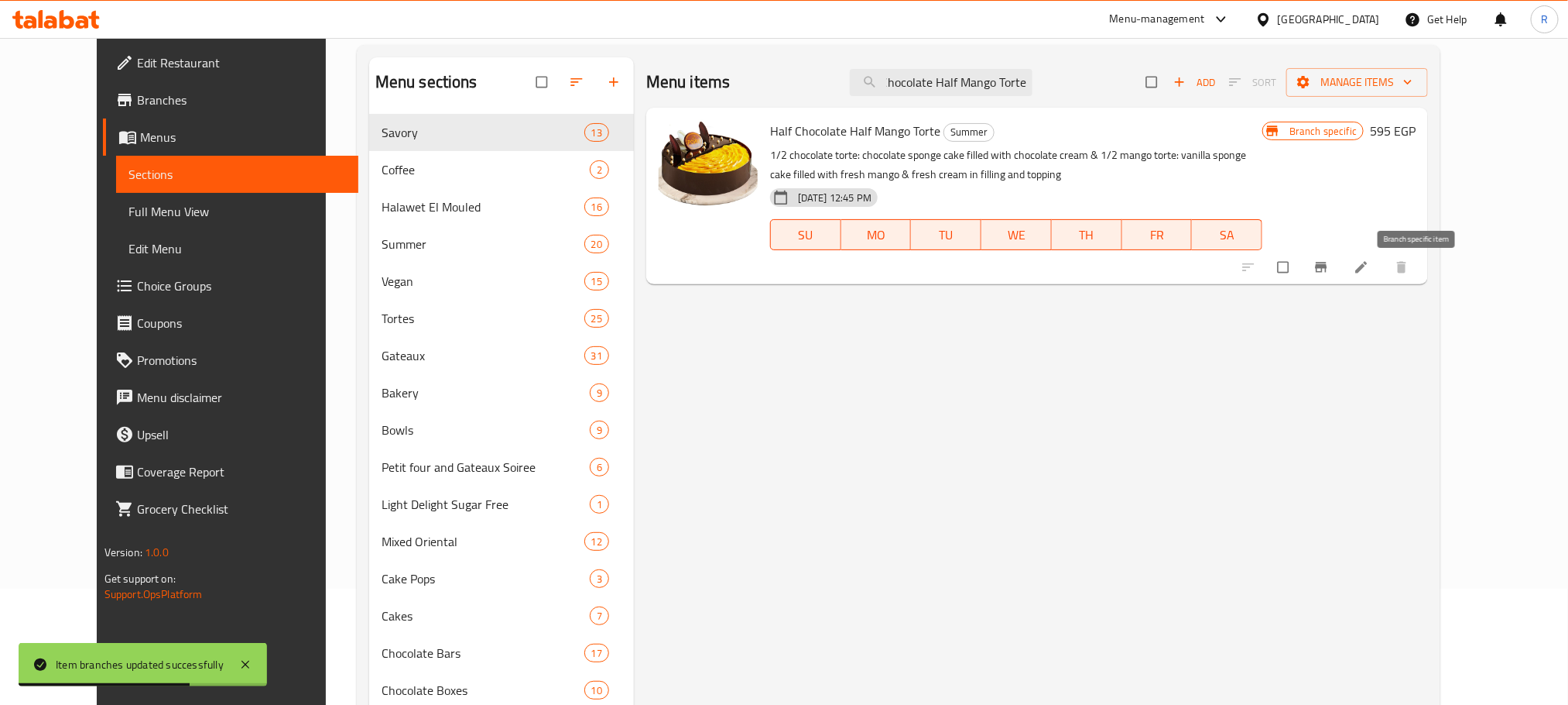
click at [1329, 275] on icon "Branch-specific-item" at bounding box center [1321, 267] width 15 height 15
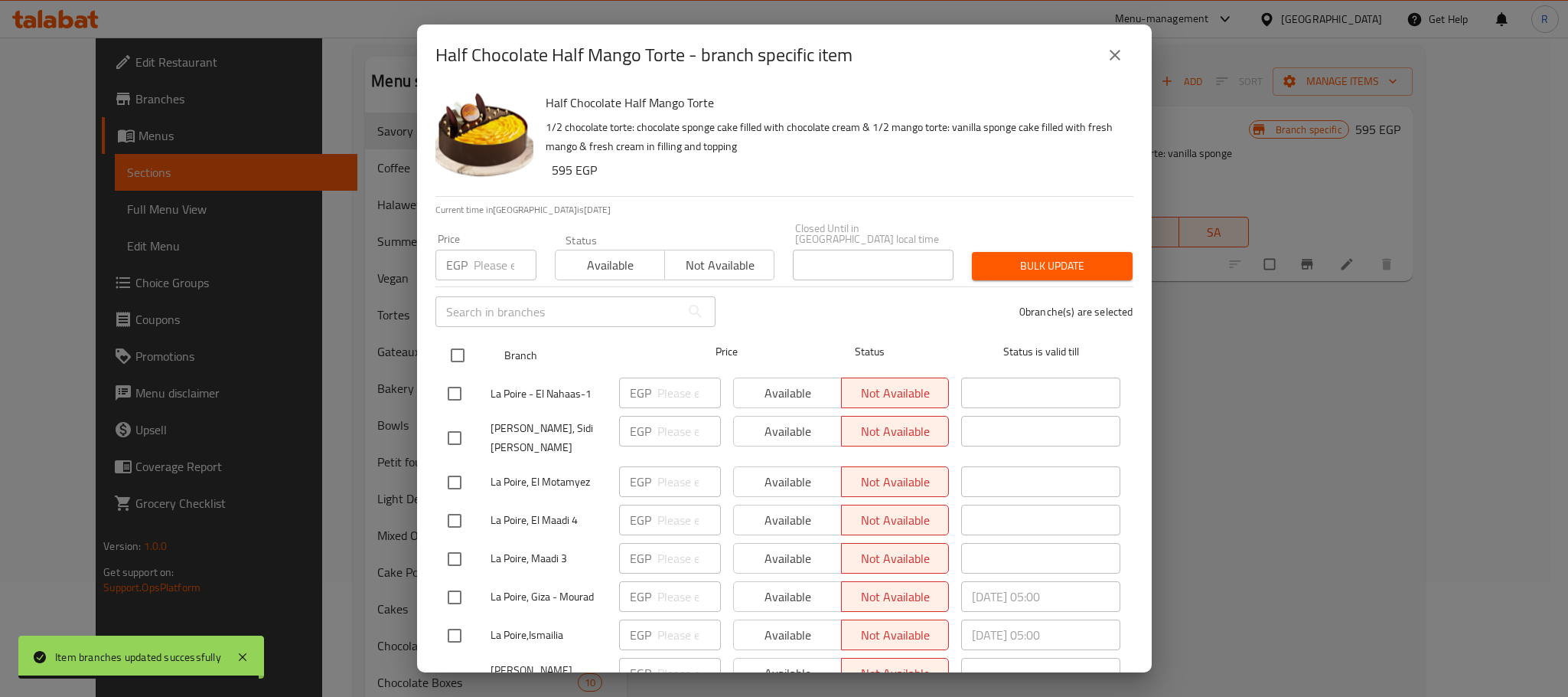
click at [453, 348] on input "checkbox" at bounding box center [457, 355] width 32 height 32
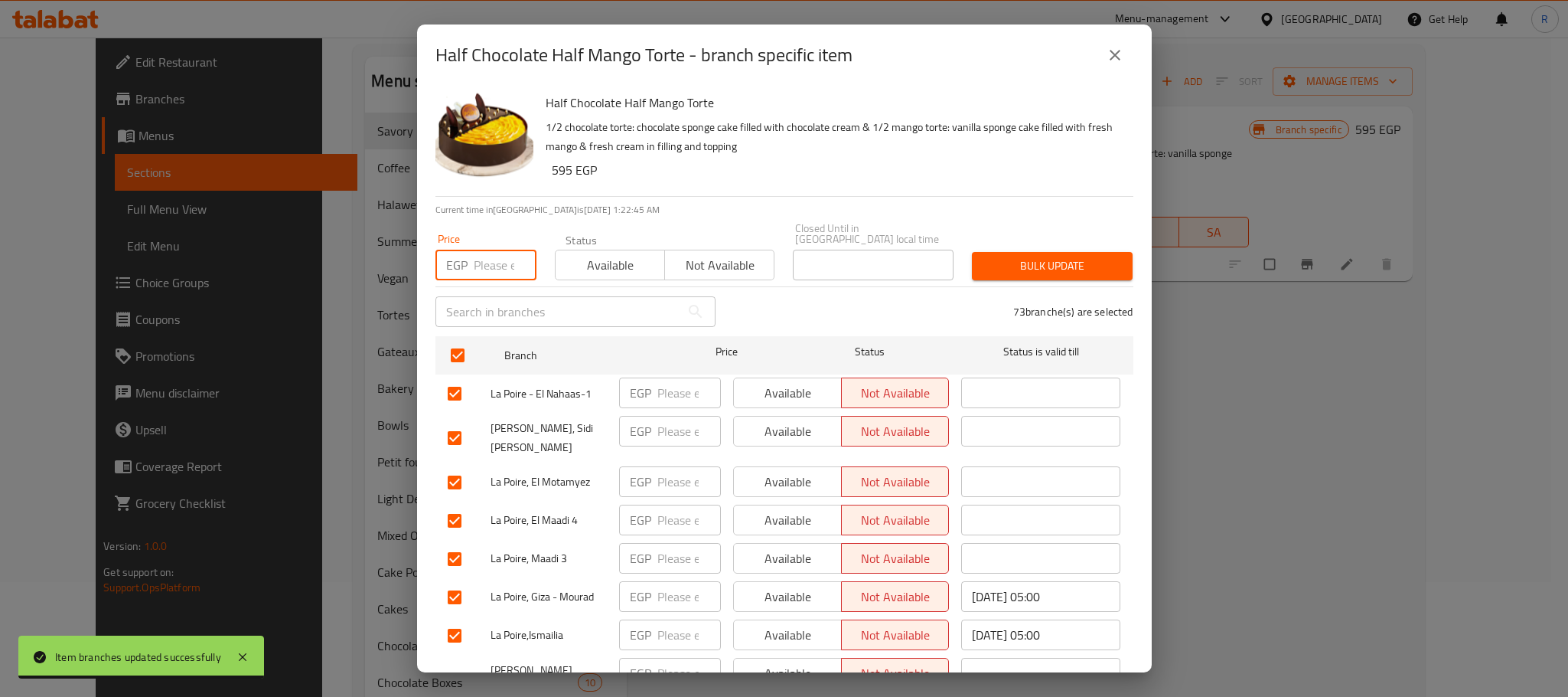
click at [478, 255] on input "number" at bounding box center [505, 264] width 62 height 31
paste input "635"
click at [1013, 262] on span "Bulk update" at bounding box center [1053, 265] width 136 height 19
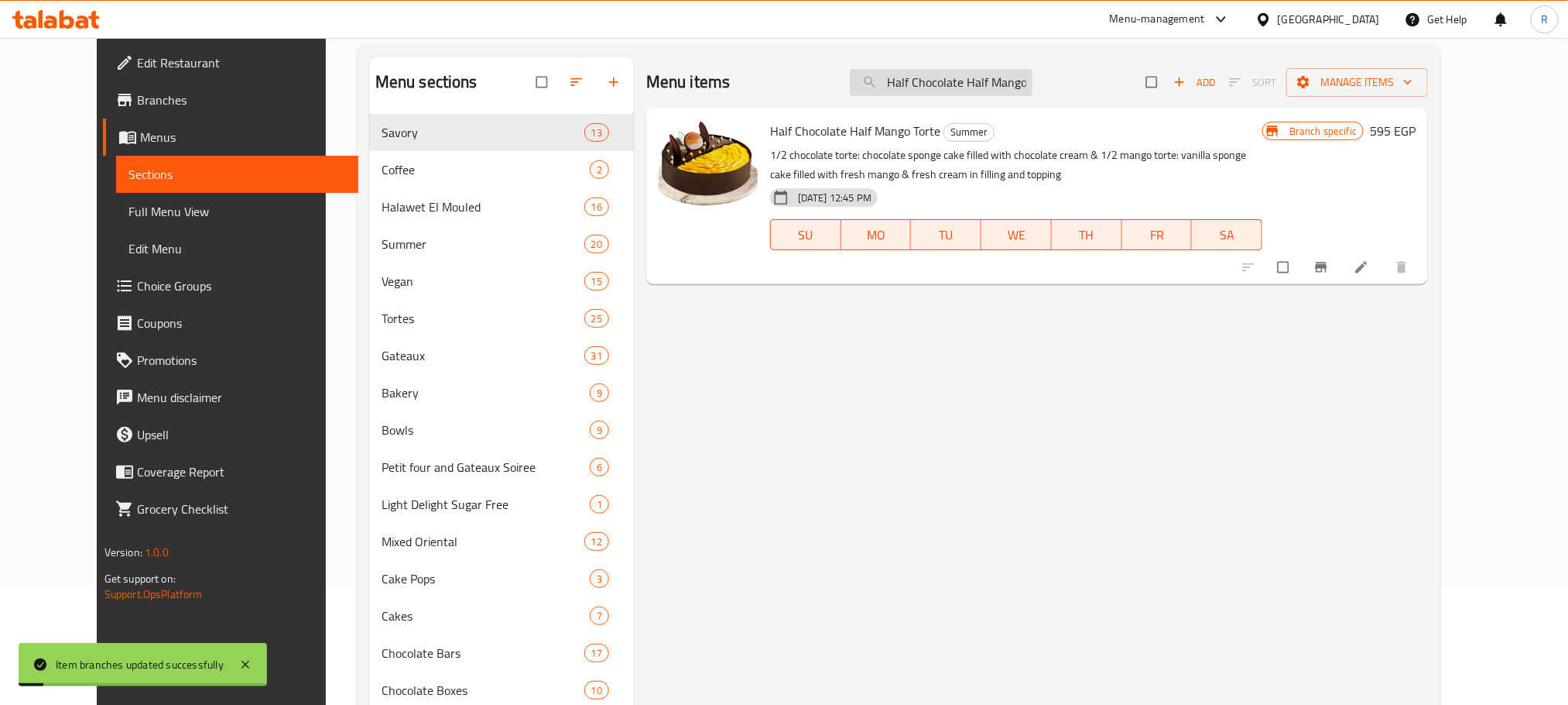
click at [980, 79] on input "Half Chocolate Half Mango Torte" at bounding box center [941, 82] width 182 height 27
paste input "Mango Trifle Bowl"
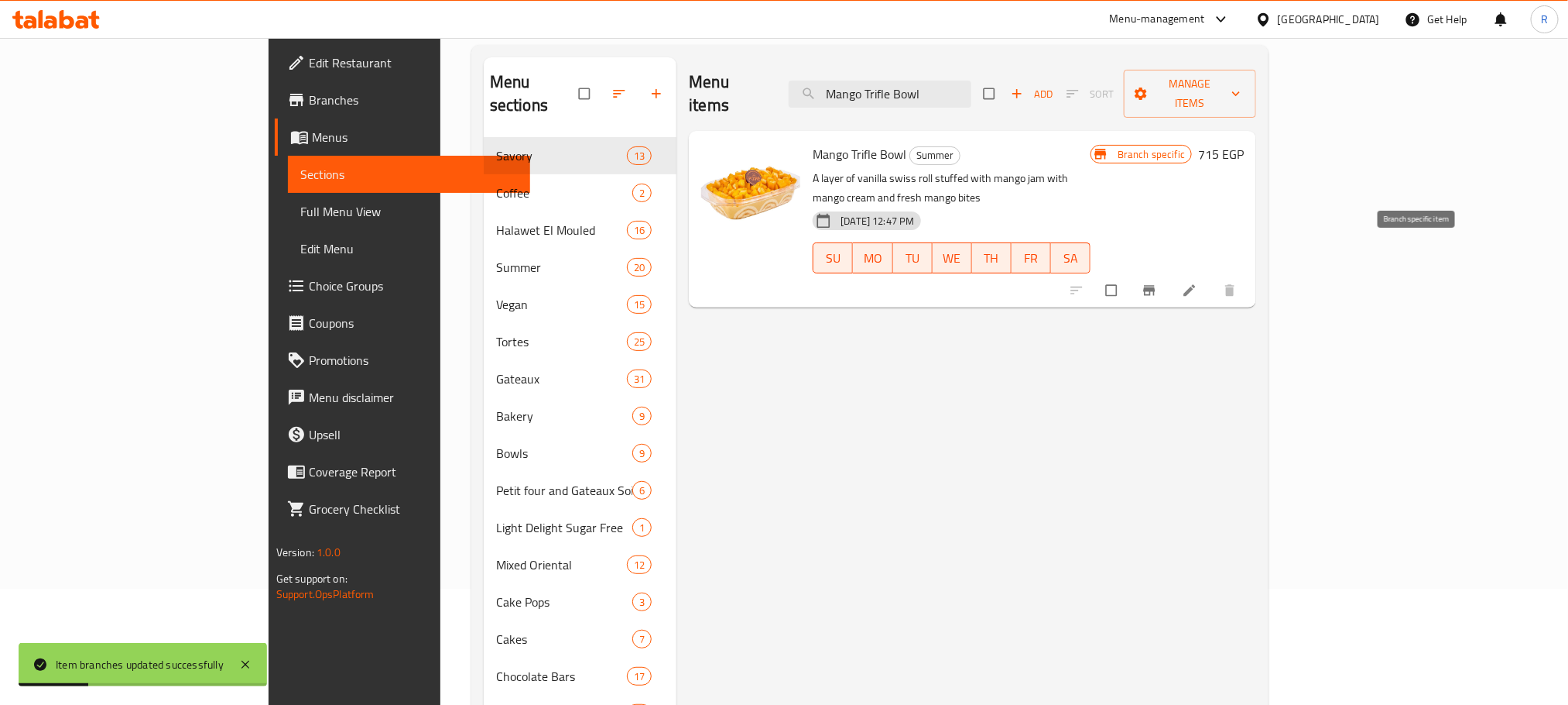
click at [1157, 283] on icon "Branch-specific-item" at bounding box center [1149, 290] width 15 height 15
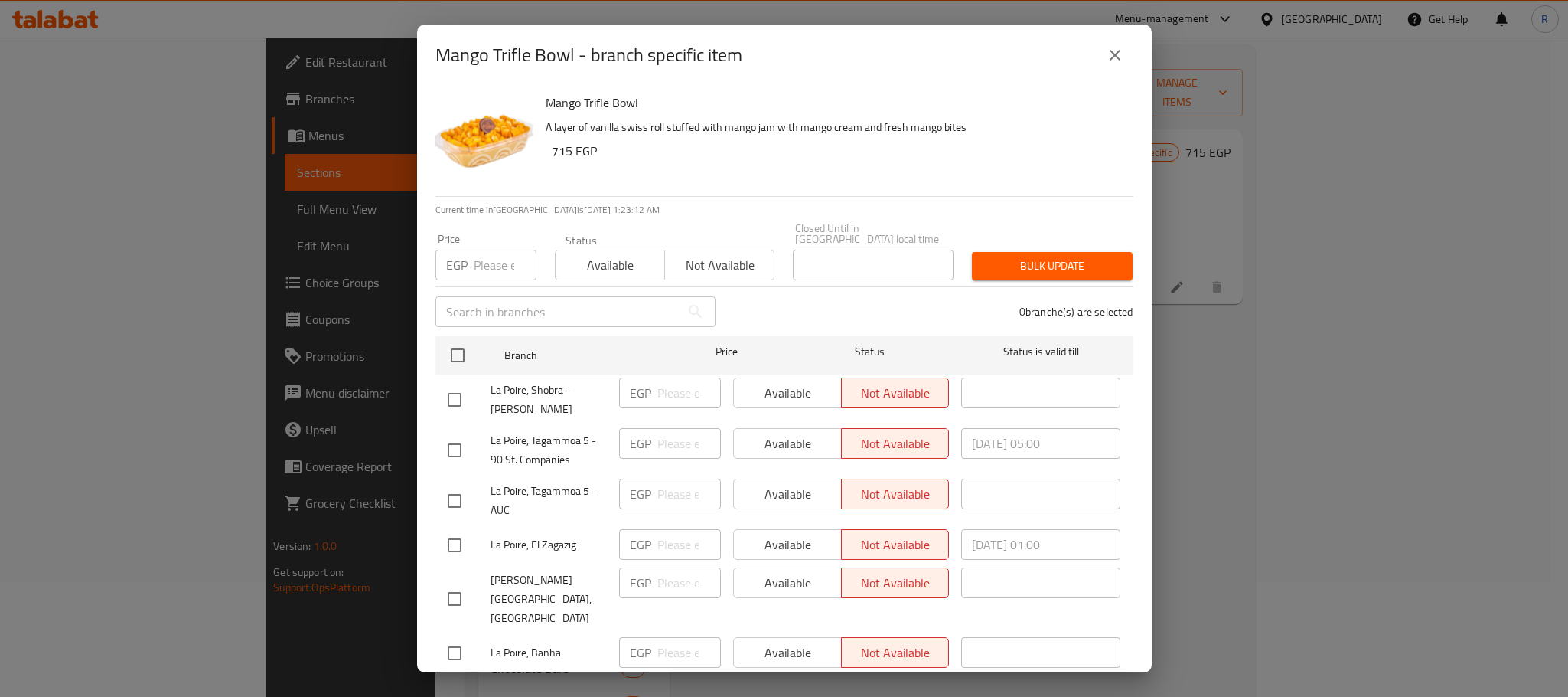
click at [466, 354] on input "checkbox" at bounding box center [457, 355] width 32 height 32
click at [498, 250] on input "number" at bounding box center [505, 264] width 62 height 31
paste input "745"
click at [1024, 252] on button "Bulk update" at bounding box center [1052, 266] width 160 height 28
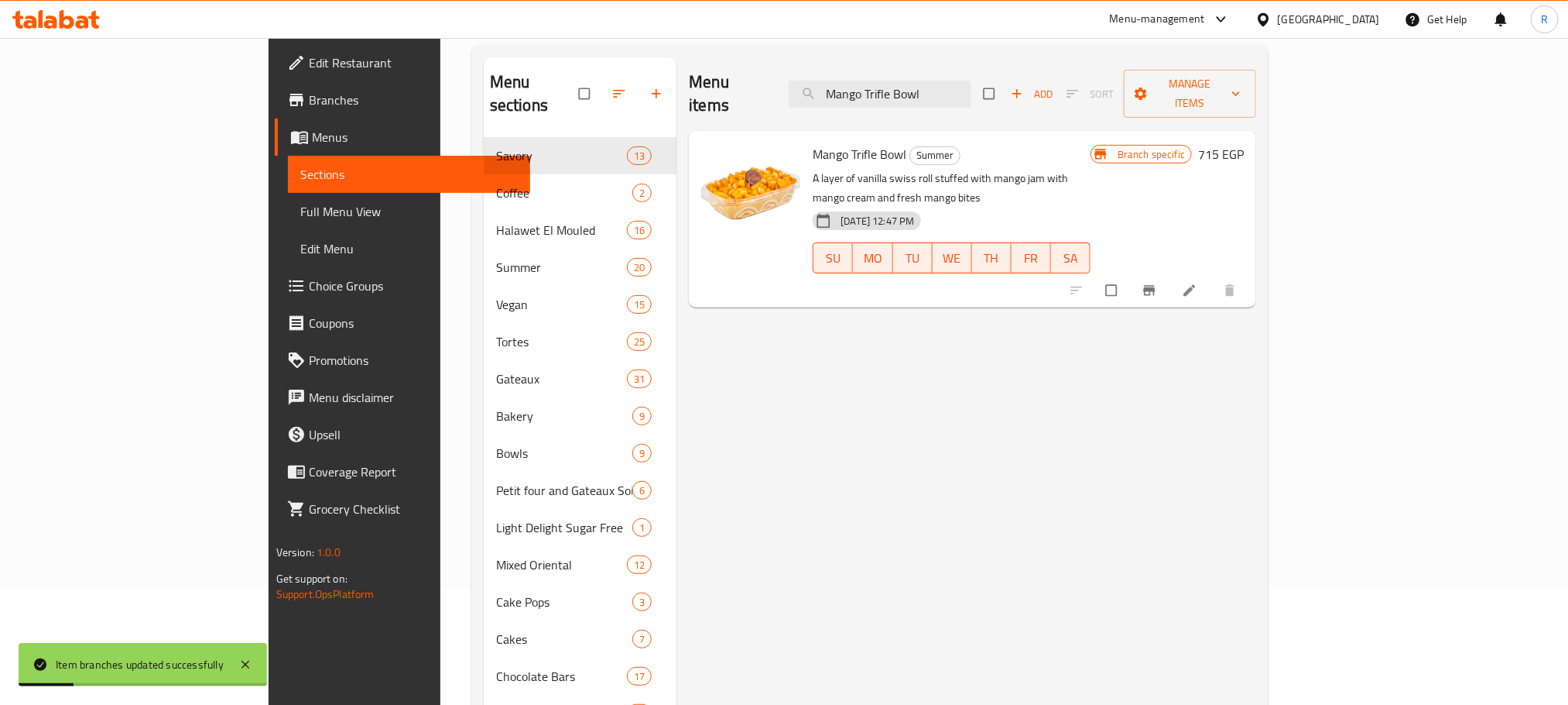
click at [1250, 273] on div at bounding box center [1154, 290] width 190 height 34
click at [1155, 286] on icon "Branch-specific-item" at bounding box center [1150, 291] width 12 height 10
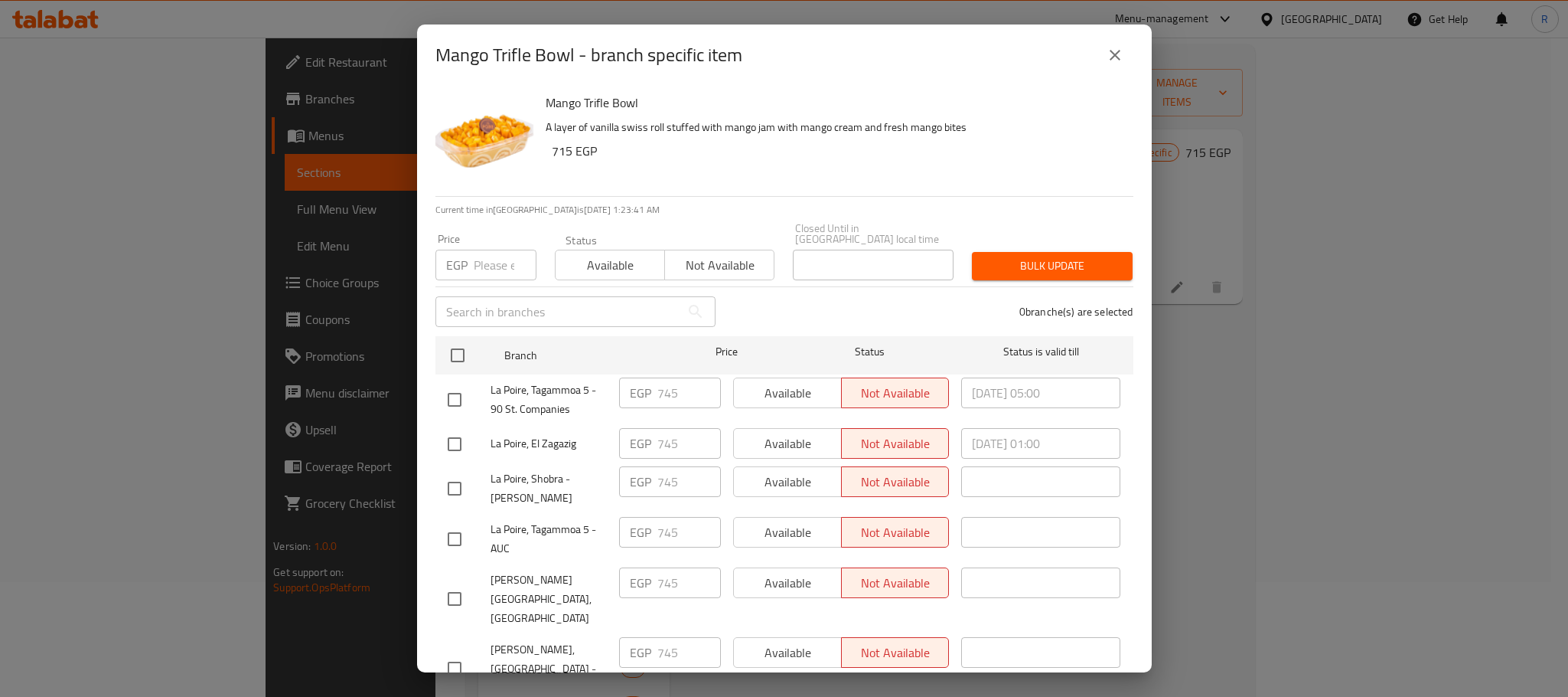
click at [1112, 61] on icon "close" at bounding box center [1115, 55] width 18 height 18
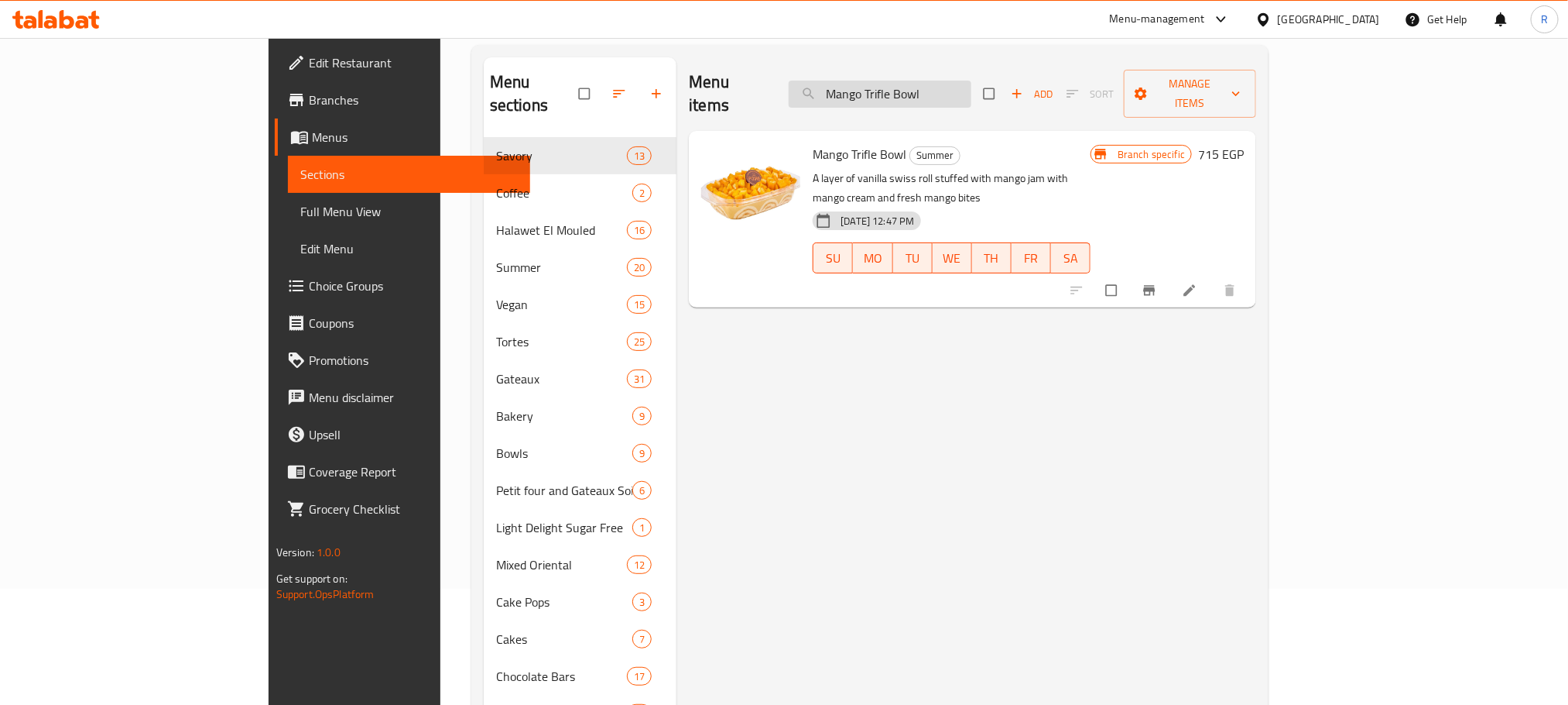
click at [971, 93] on input "Mango Trifle Bowl" at bounding box center [879, 94] width 182 height 27
click at [971, 84] on input "Mango Trifle Bowl" at bounding box center [879, 94] width 182 height 27
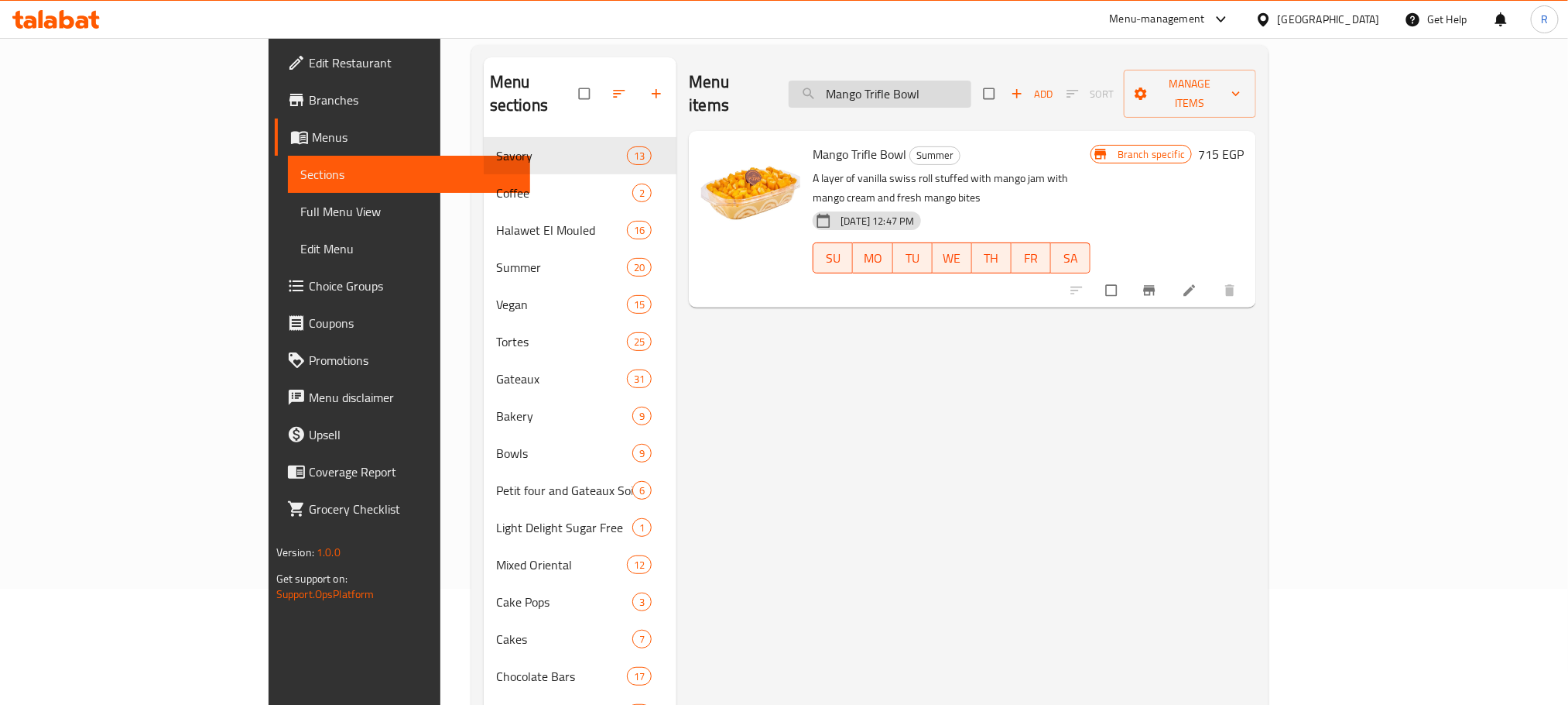
click at [971, 84] on input "Mango Trifle Bowl" at bounding box center [879, 94] width 182 height 27
paste input "Four Seasons Mango Torte"
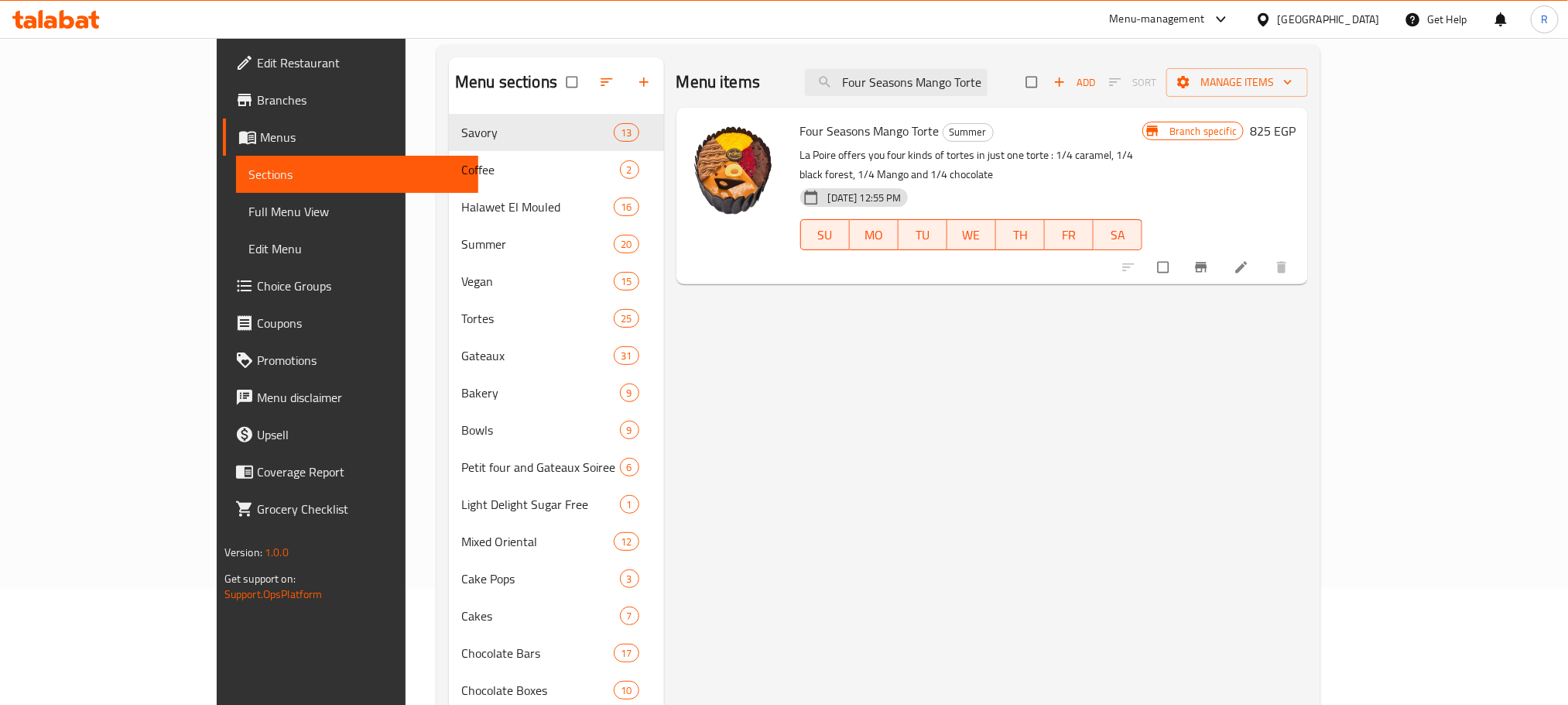
click at [1207, 262] on icon "Branch-specific-item" at bounding box center [1201, 268] width 12 height 10
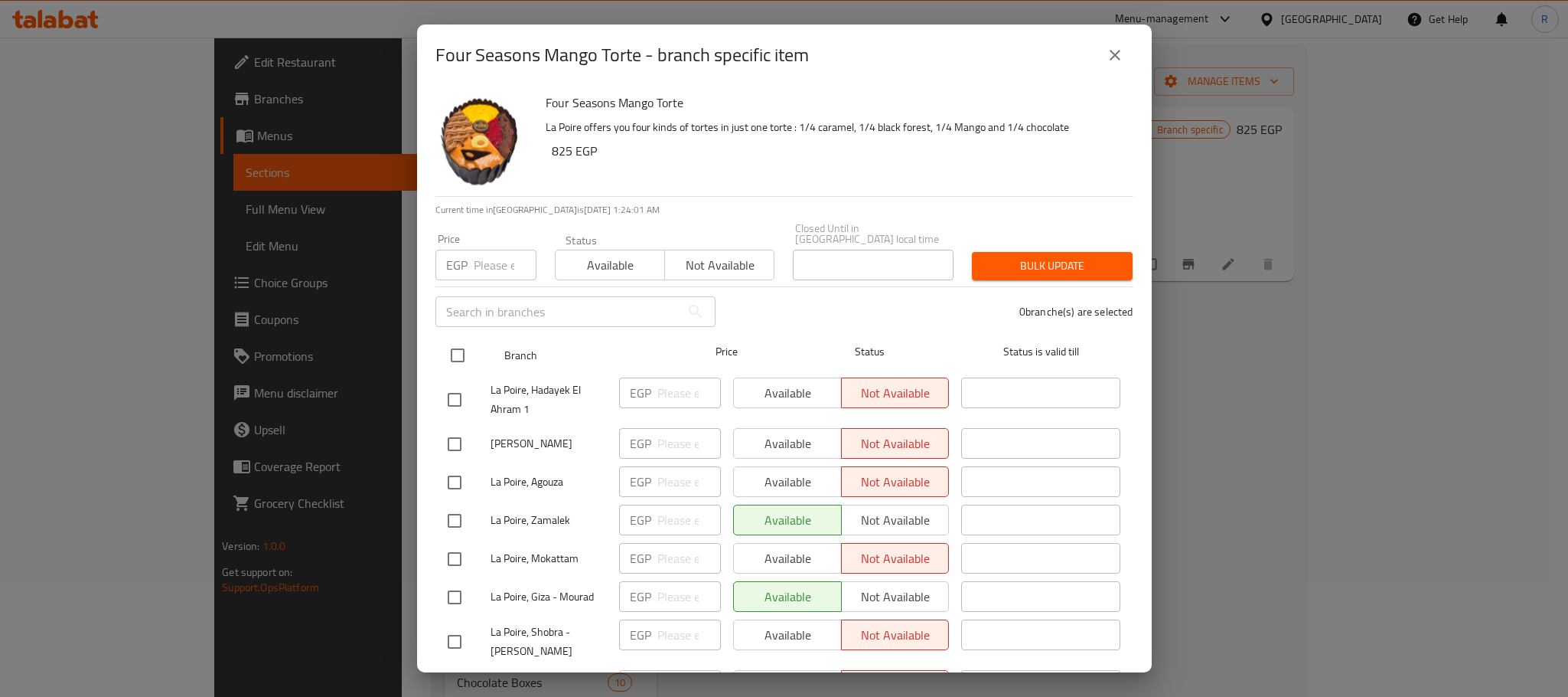
click at [453, 344] on input "checkbox" at bounding box center [457, 355] width 32 height 32
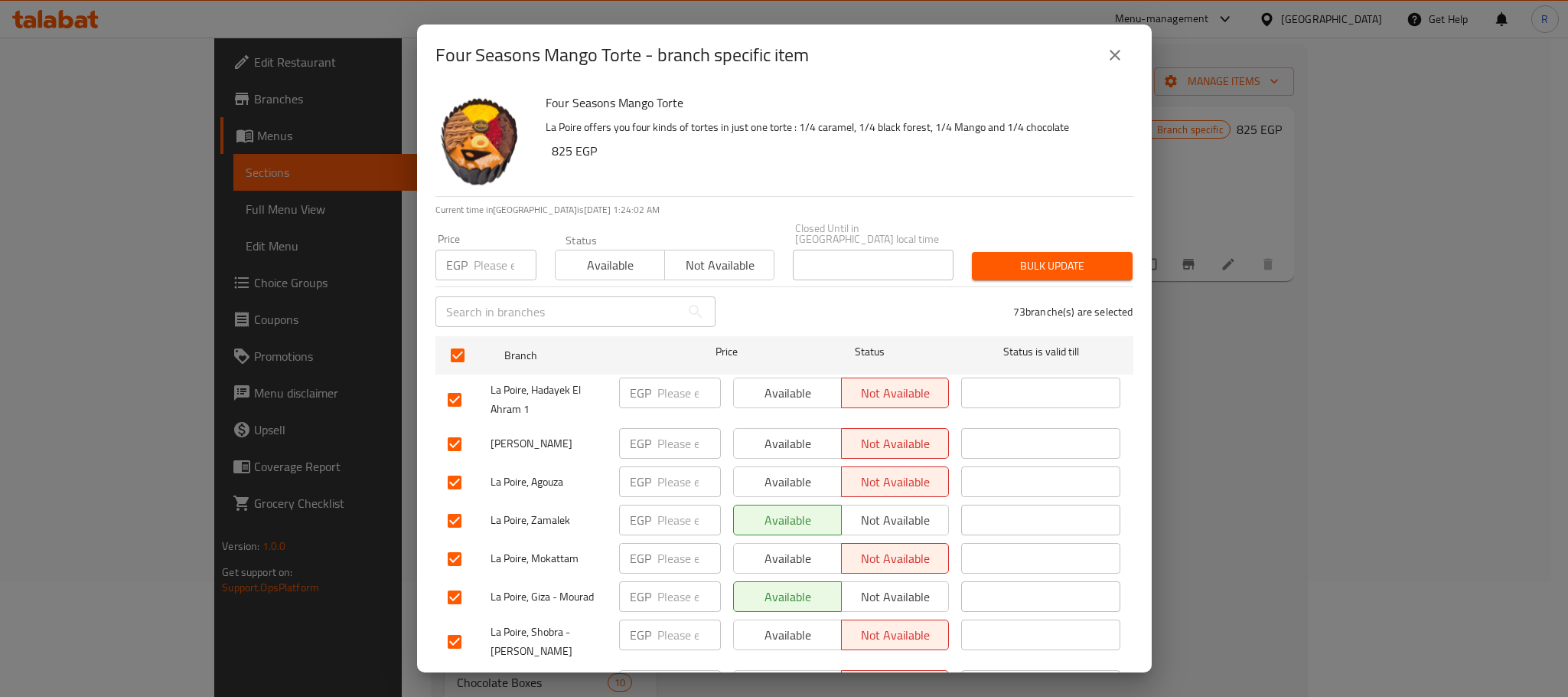
click at [486, 250] on input "number" at bounding box center [505, 264] width 62 height 31
paste input "855"
click at [999, 258] on span "Bulk update" at bounding box center [1053, 265] width 136 height 19
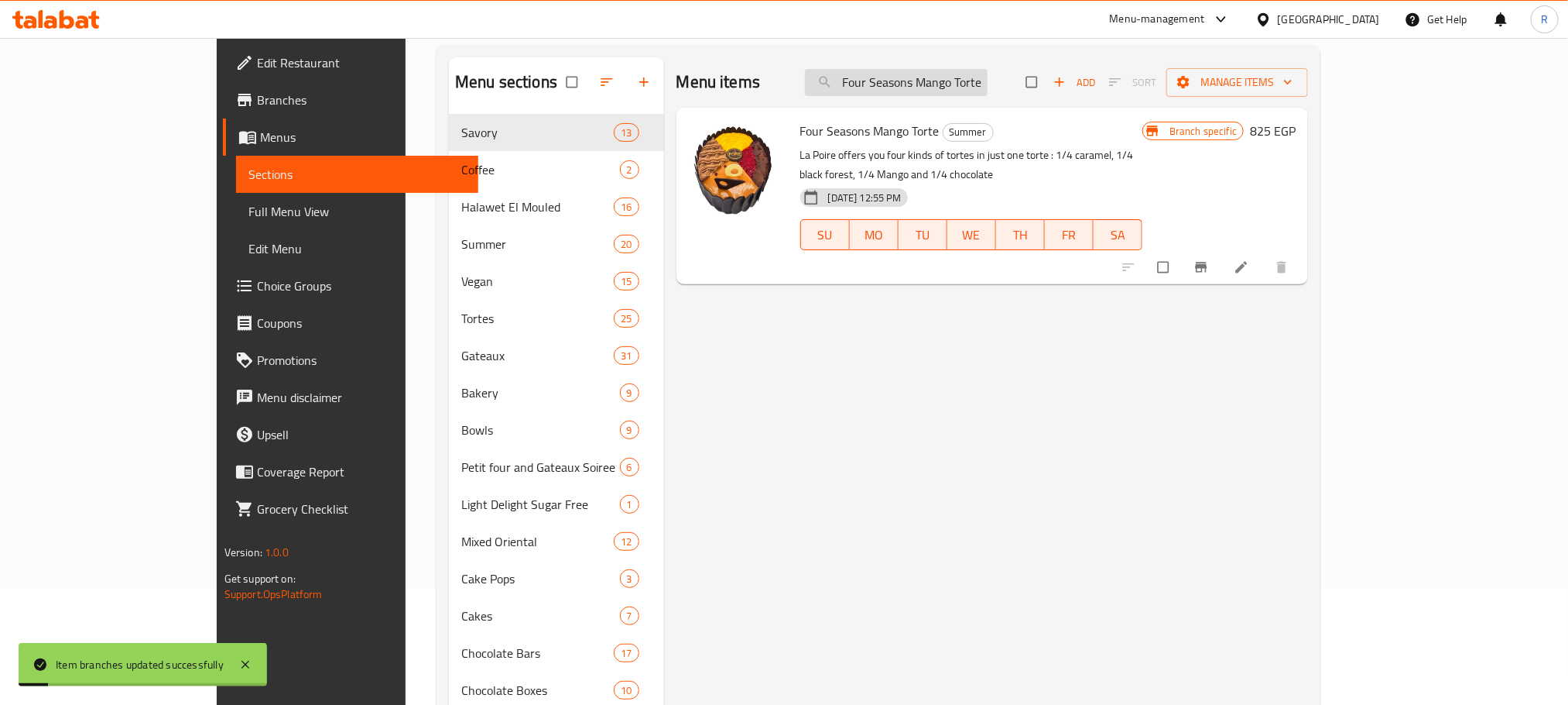
click at [988, 83] on input "Four Seasons Mango Torte" at bounding box center [895, 82] width 182 height 27
paste input "Mango Tres Leches"
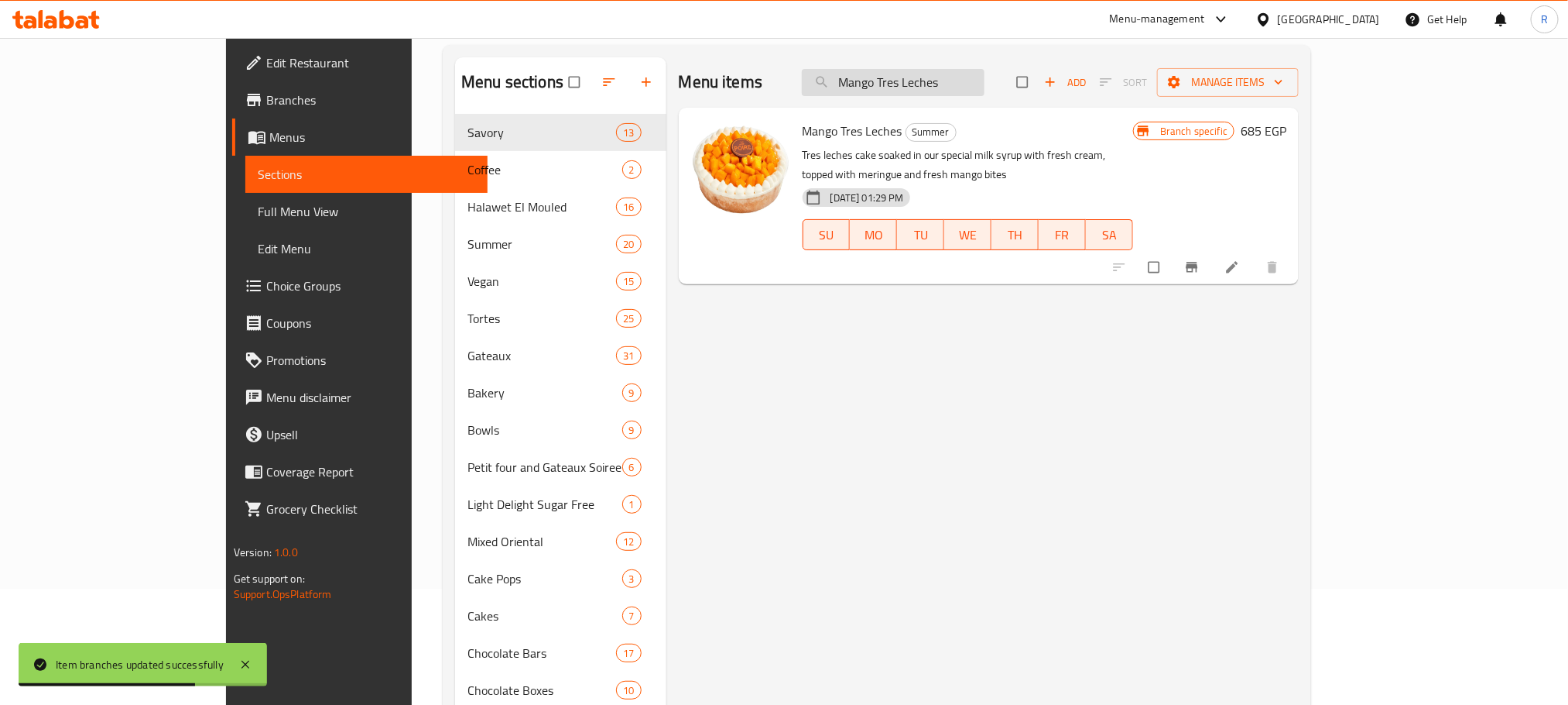
click at [985, 92] on input "Mango Tres Leches" at bounding box center [893, 82] width 182 height 27
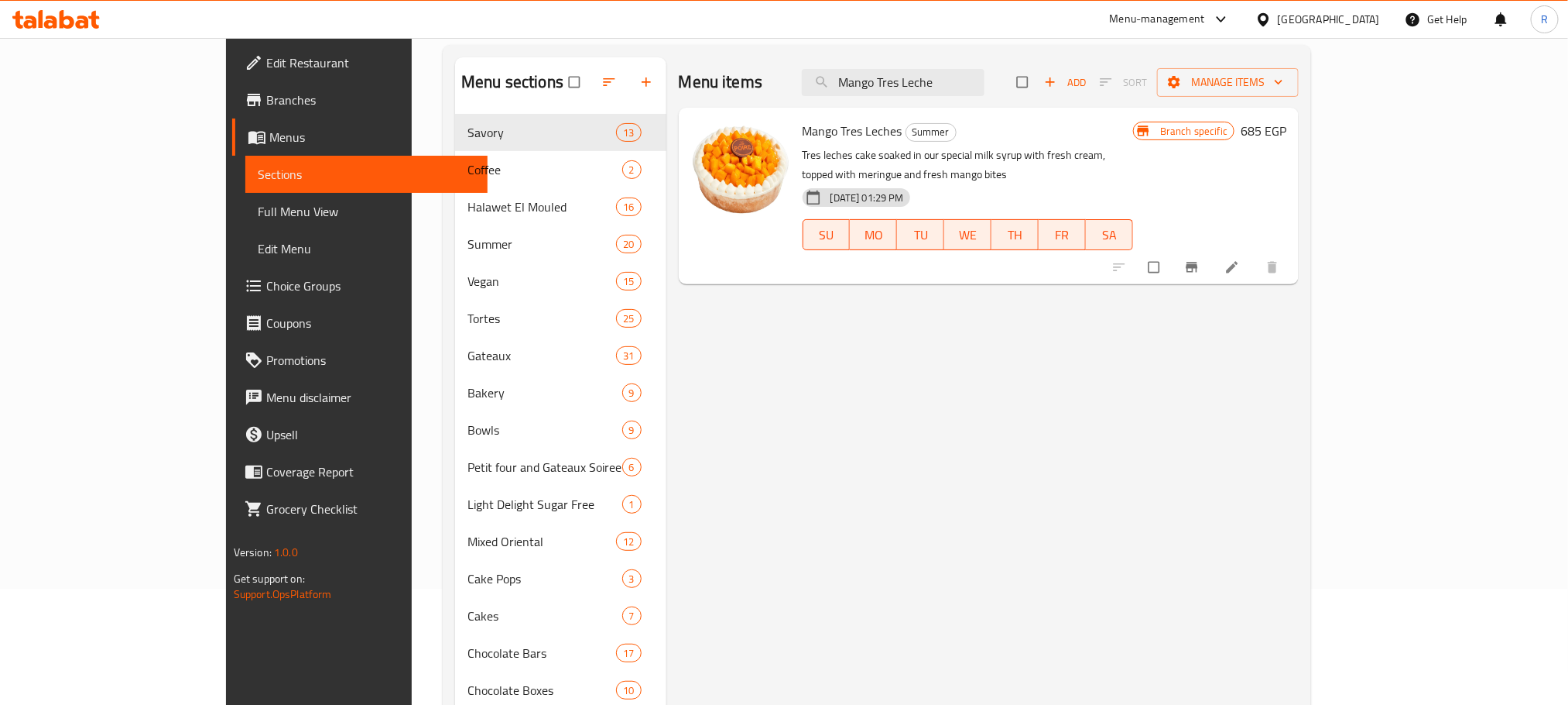
click at [1200, 259] on icon "Branch-specific-item" at bounding box center [1191, 267] width 15 height 15
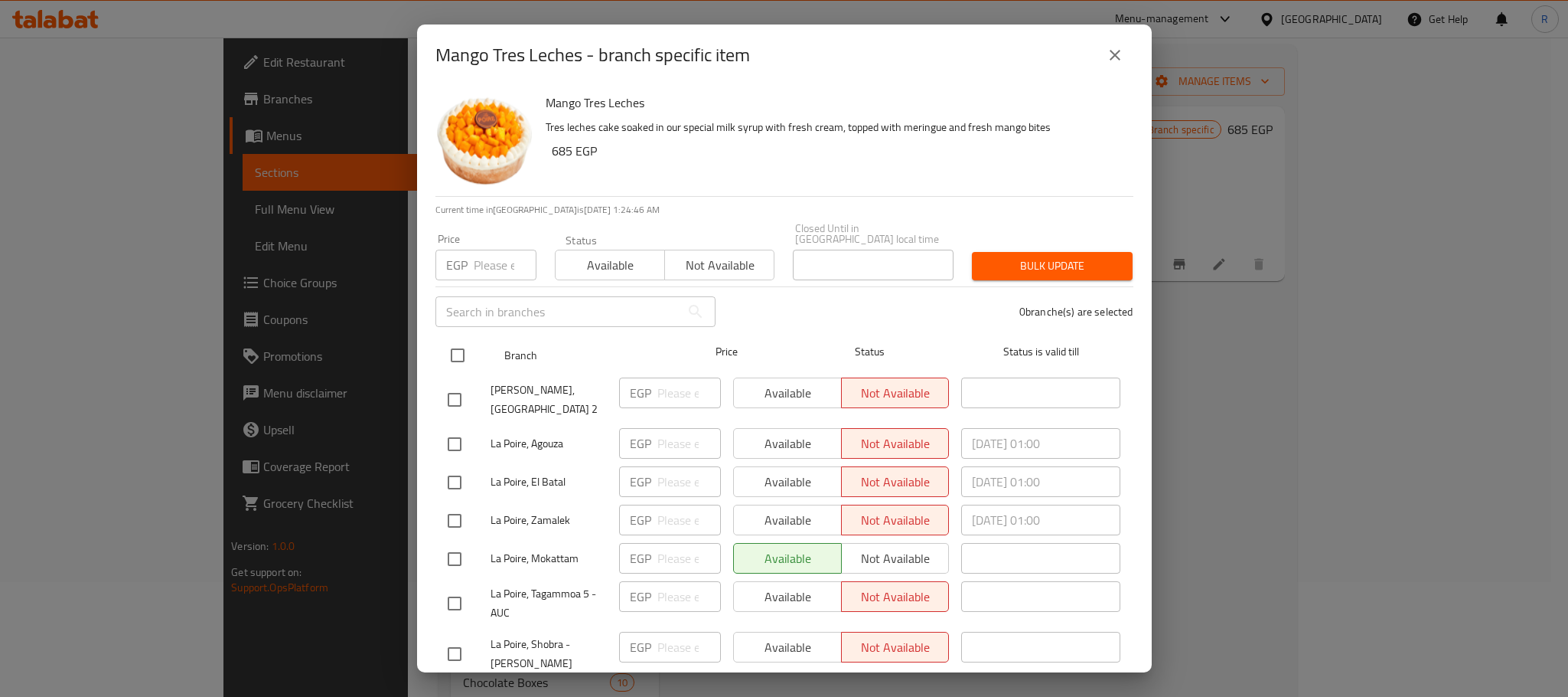
click at [462, 353] on input "checkbox" at bounding box center [457, 355] width 32 height 32
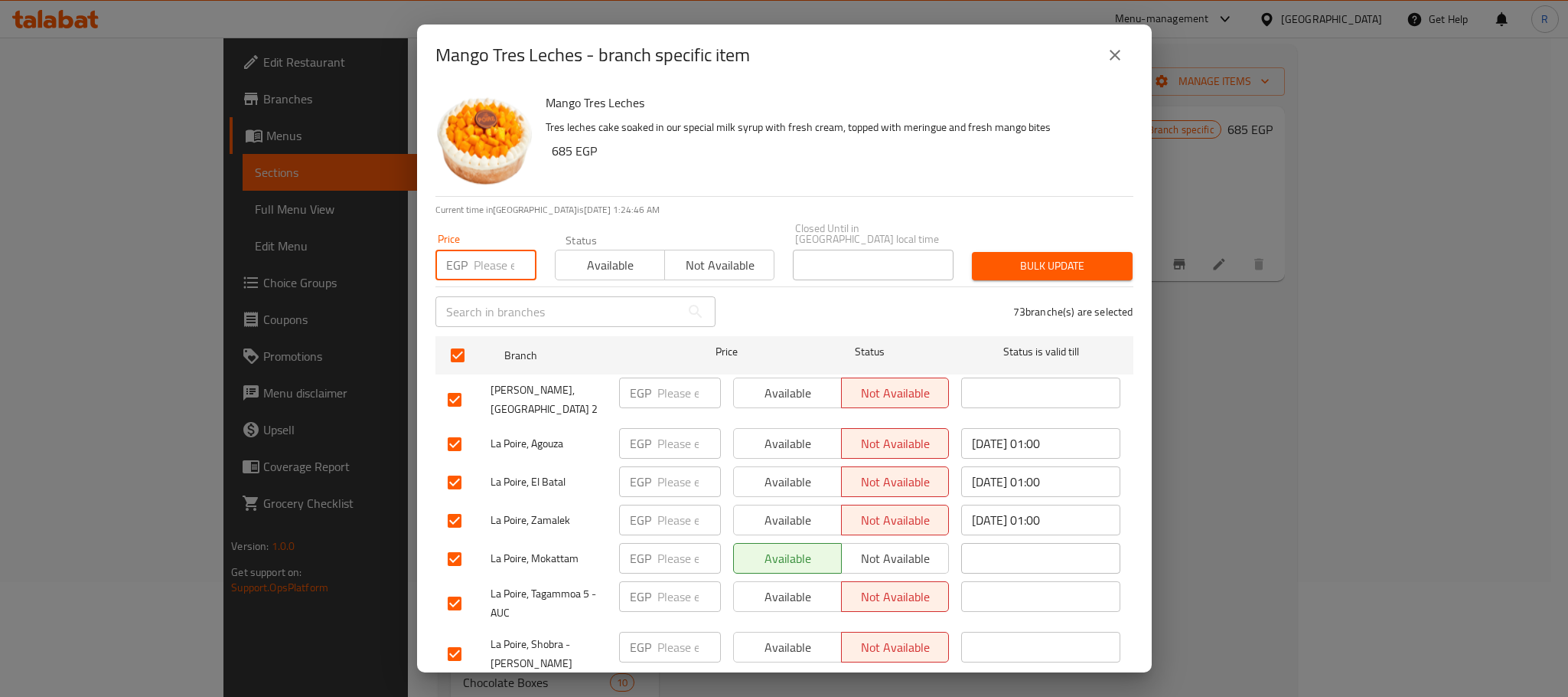
click at [481, 264] on input "number" at bounding box center [505, 264] width 62 height 31
paste input "715"
click at [1004, 256] on span "Bulk update" at bounding box center [1053, 265] width 136 height 19
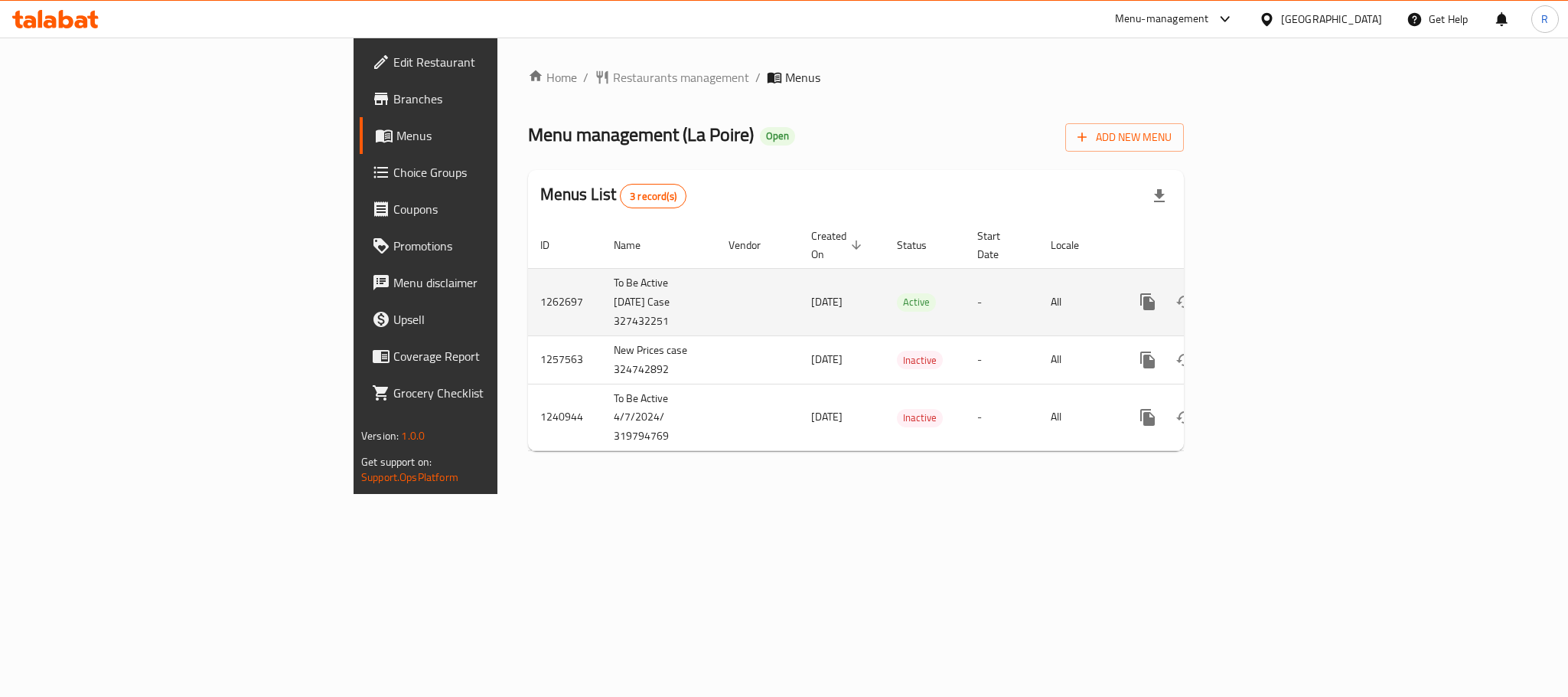
click at [1267, 296] on icon "enhanced table" at bounding box center [1258, 302] width 18 height 18
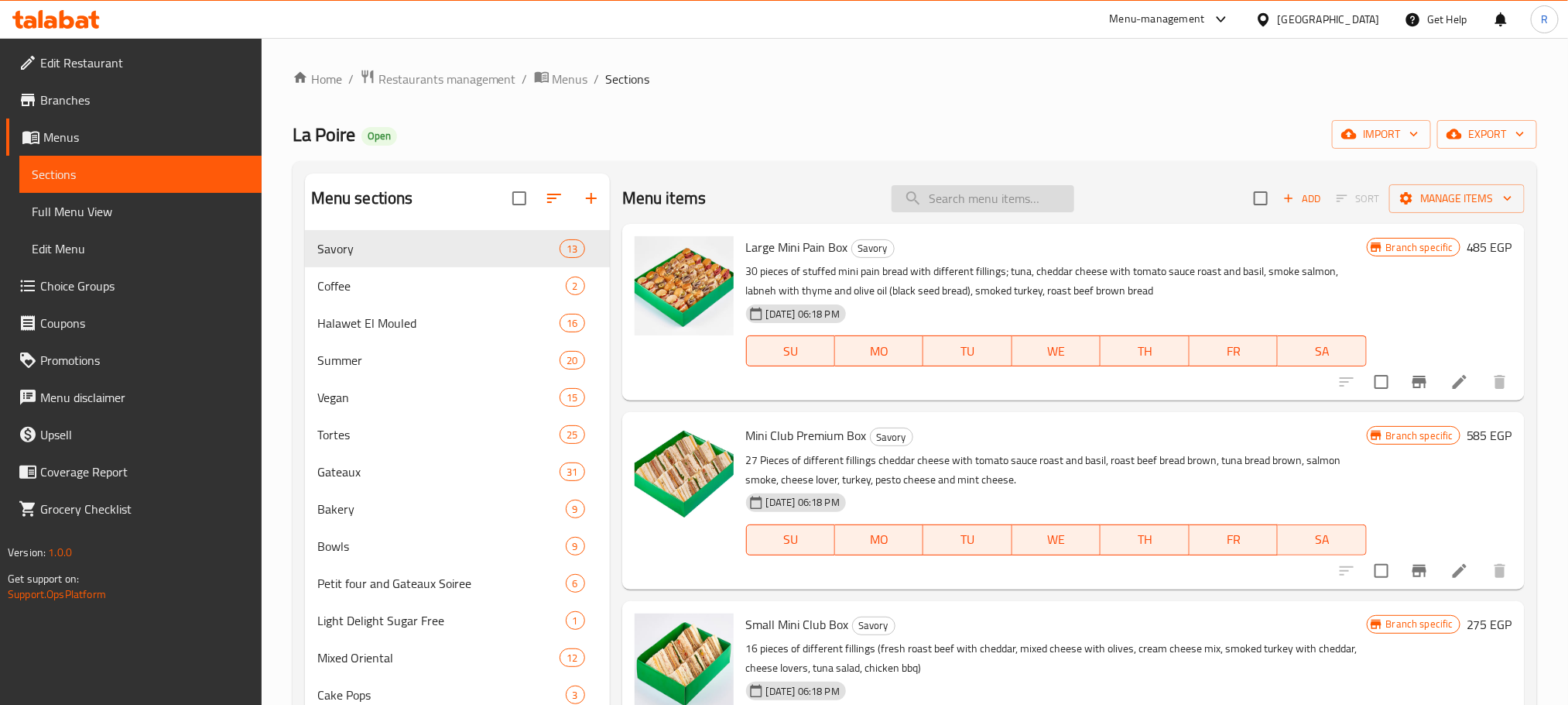
click at [975, 207] on input "search" at bounding box center [982, 199] width 182 height 27
paste input "Mango Tres Leches"
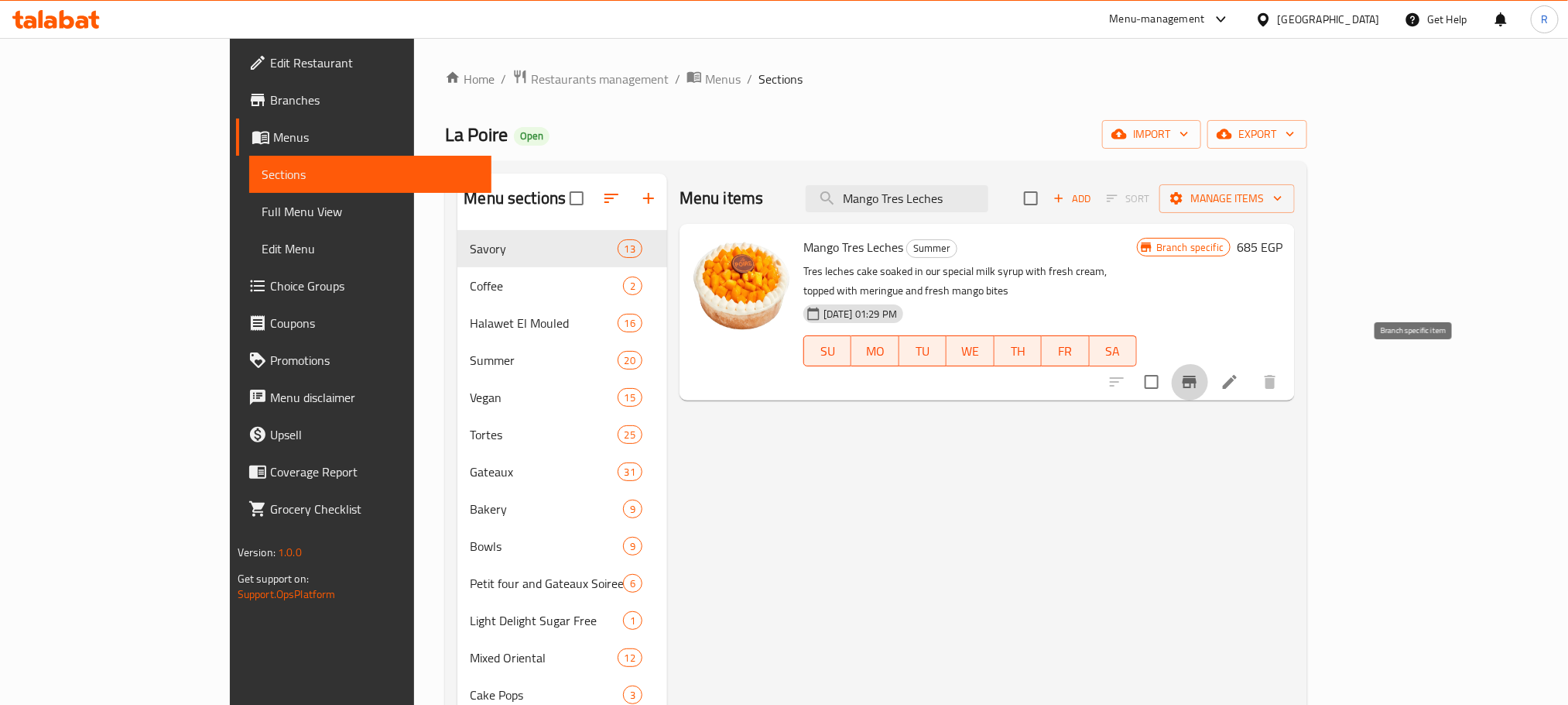
click at [1196, 375] on icon "Branch-specific-item" at bounding box center [1190, 381] width 14 height 13
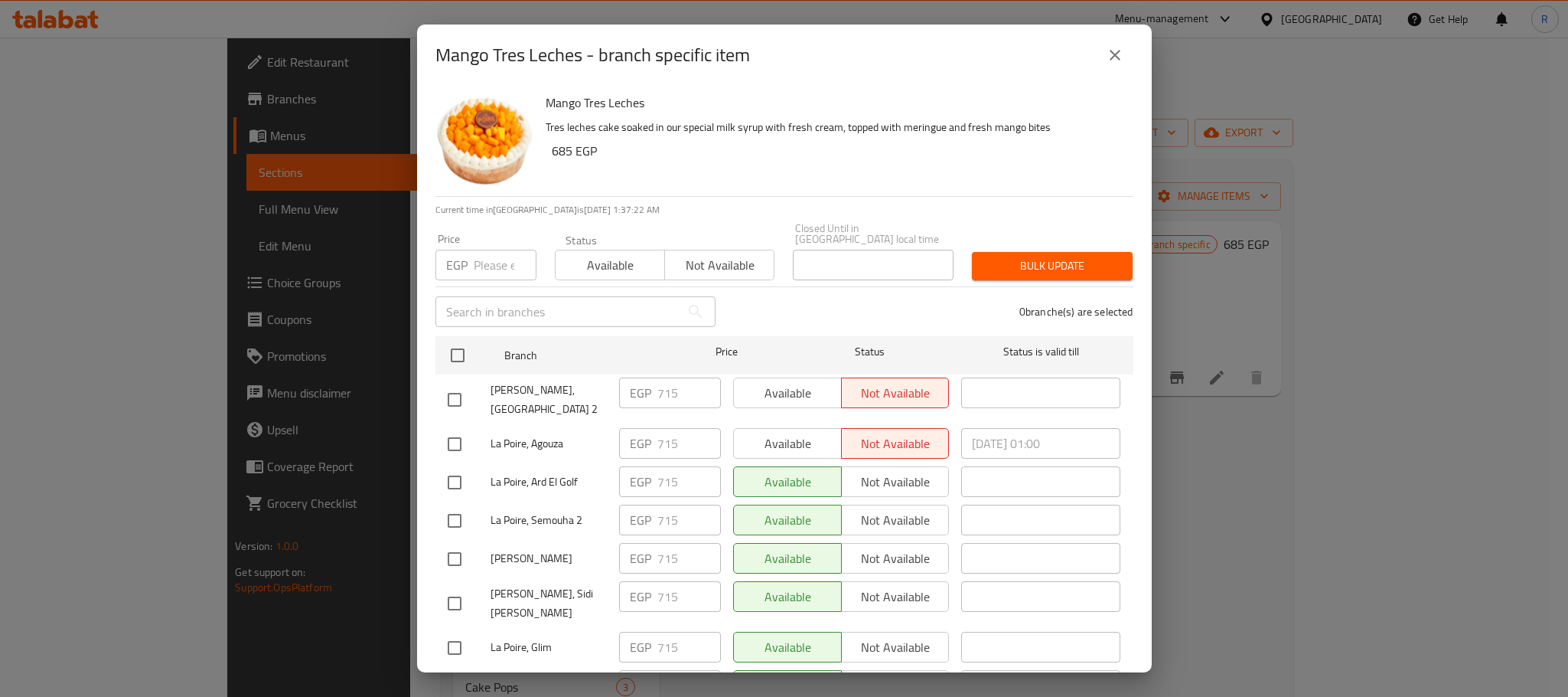
click at [1101, 53] on button "close" at bounding box center [1115, 55] width 37 height 37
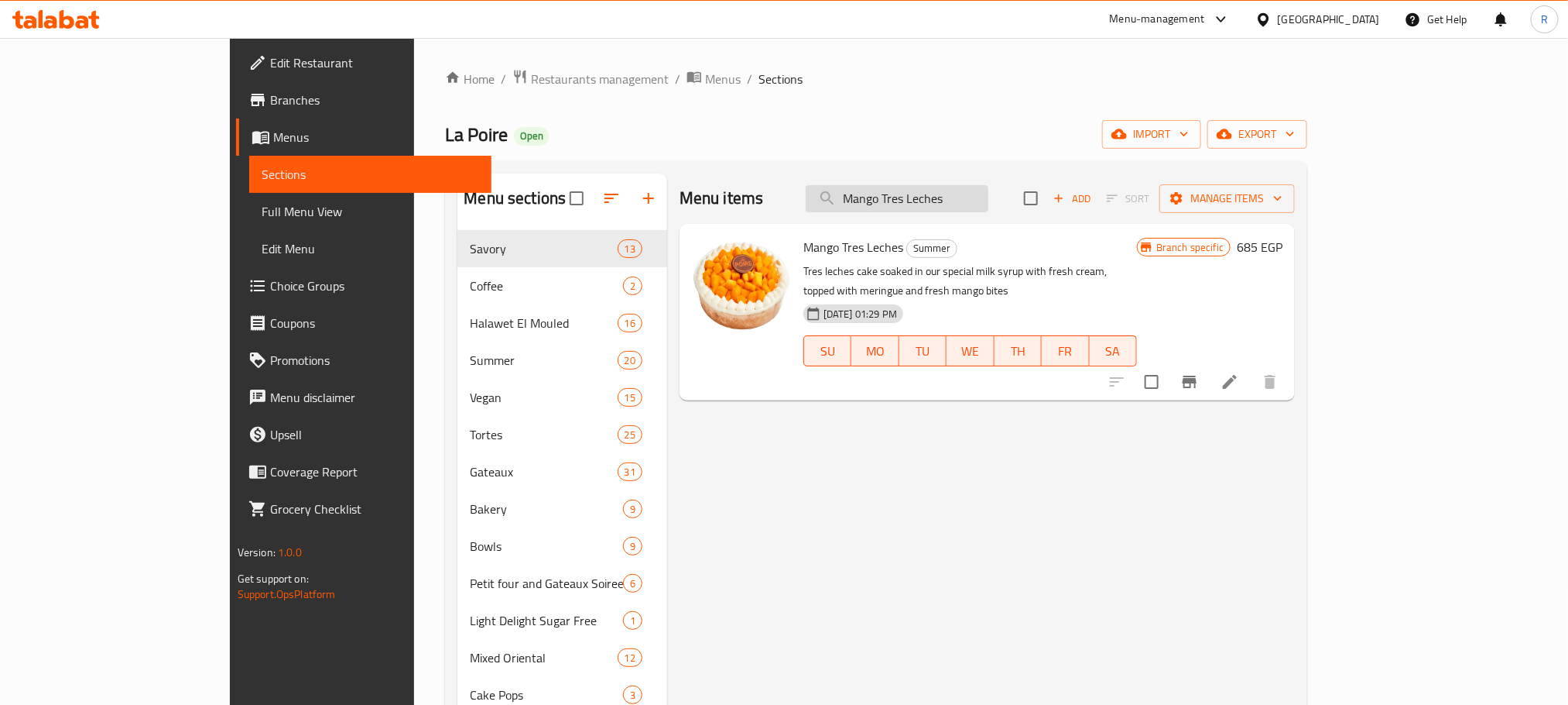
click at [988, 199] on input "Mango Tres Leches" at bounding box center [896, 199] width 182 height 27
click at [988, 199] on input "Mango Tres Leches" at bounding box center [896, 199] width 182 height 27
paste input "Almond Cookie Torte"
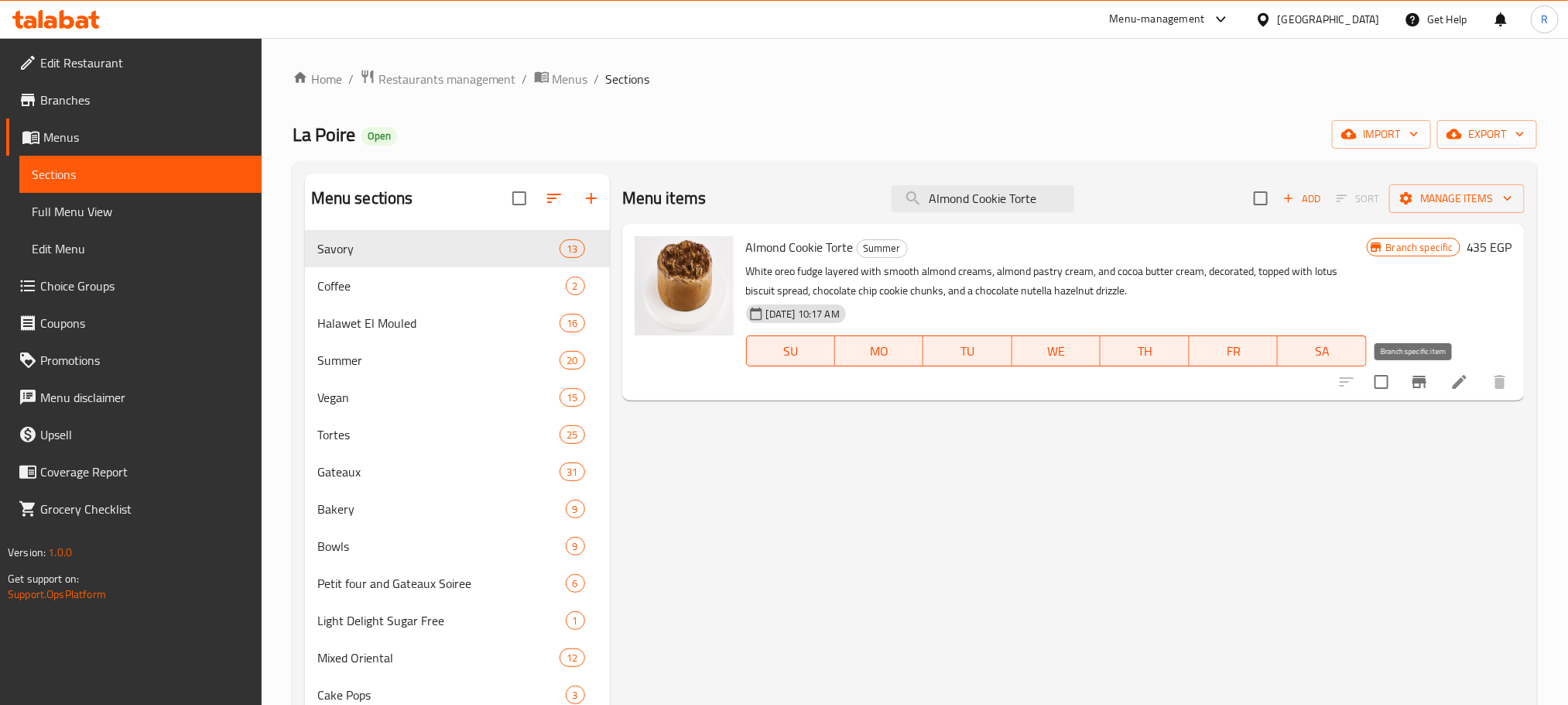
type input "Almond Cookie Torte"
click at [1415, 400] on button "Branch-specific-item" at bounding box center [1419, 382] width 37 height 37
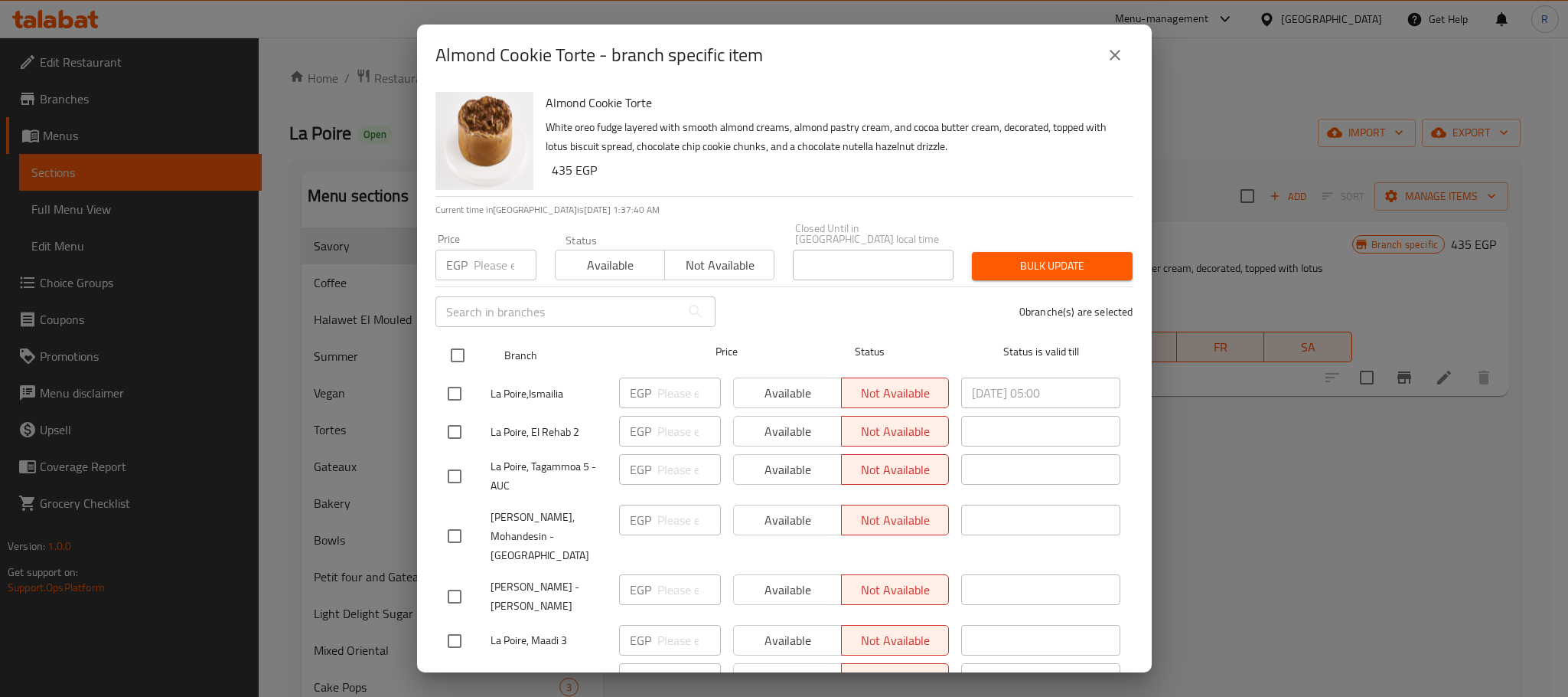
click at [452, 347] on input "checkbox" at bounding box center [457, 355] width 32 height 32
checkbox input "true"
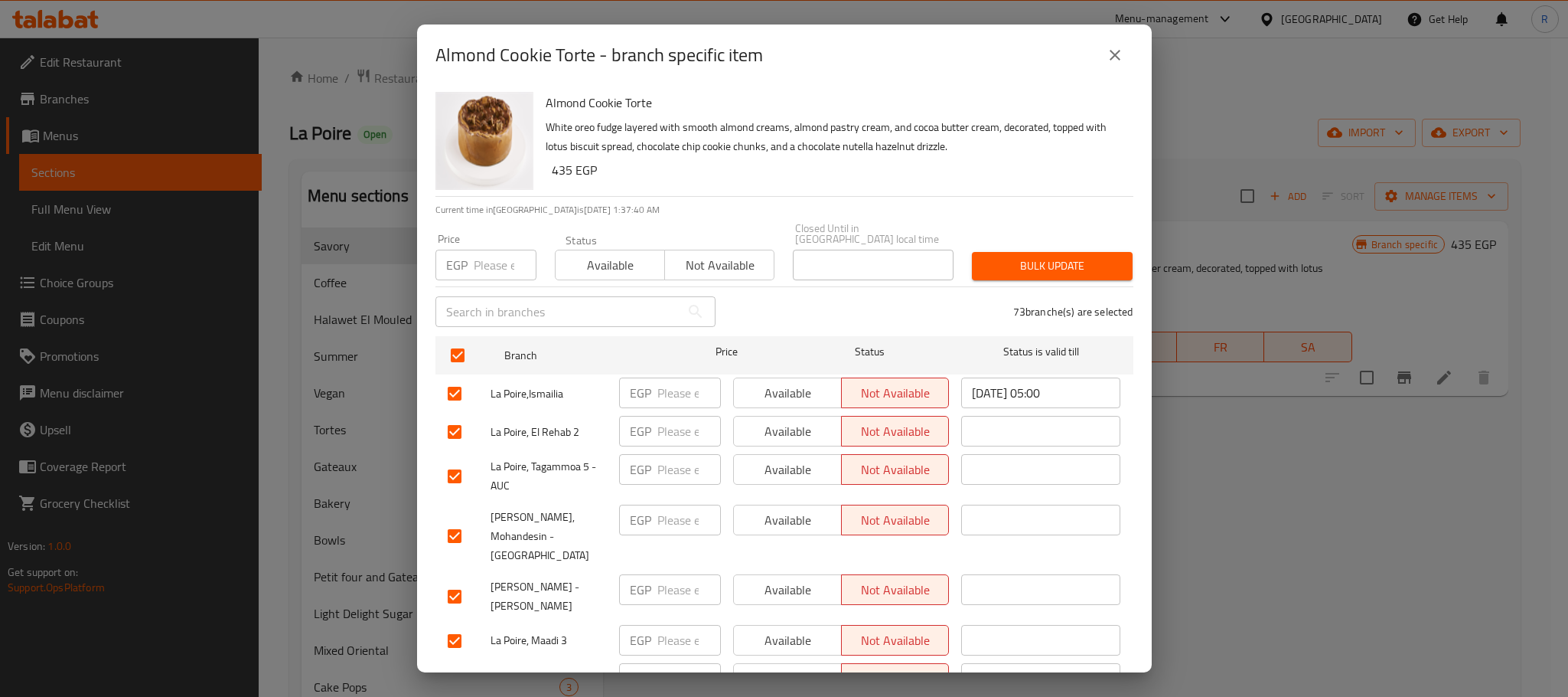
checkbox input "true"
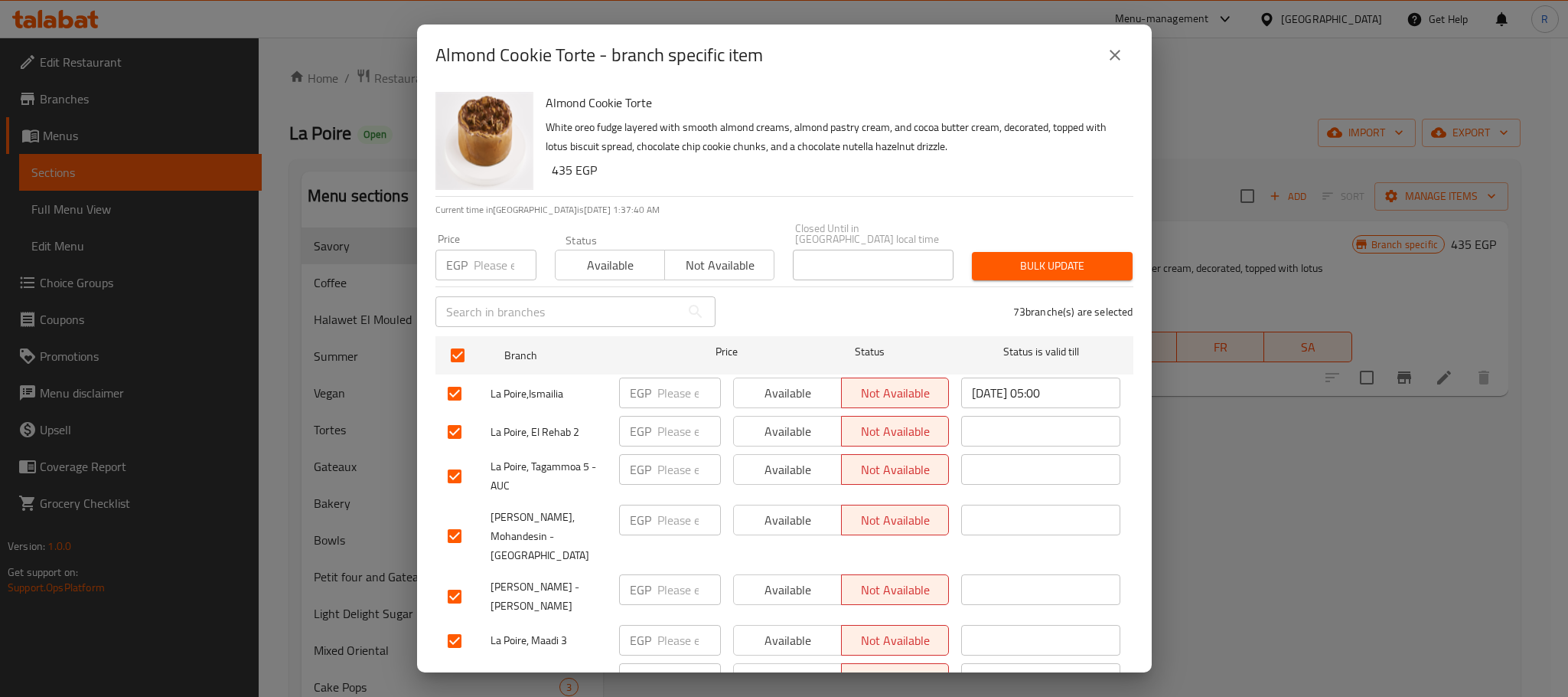
checkbox input "true"
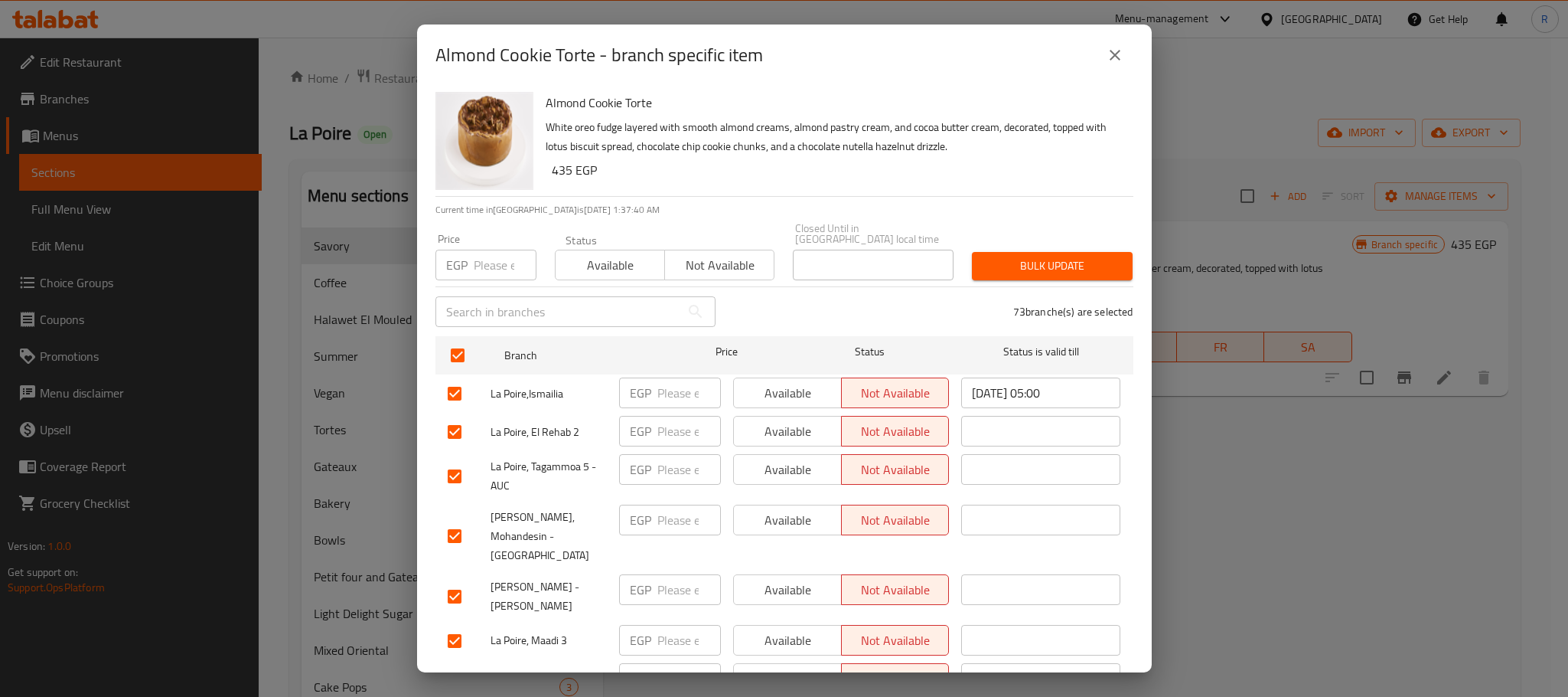
checkbox input "true"
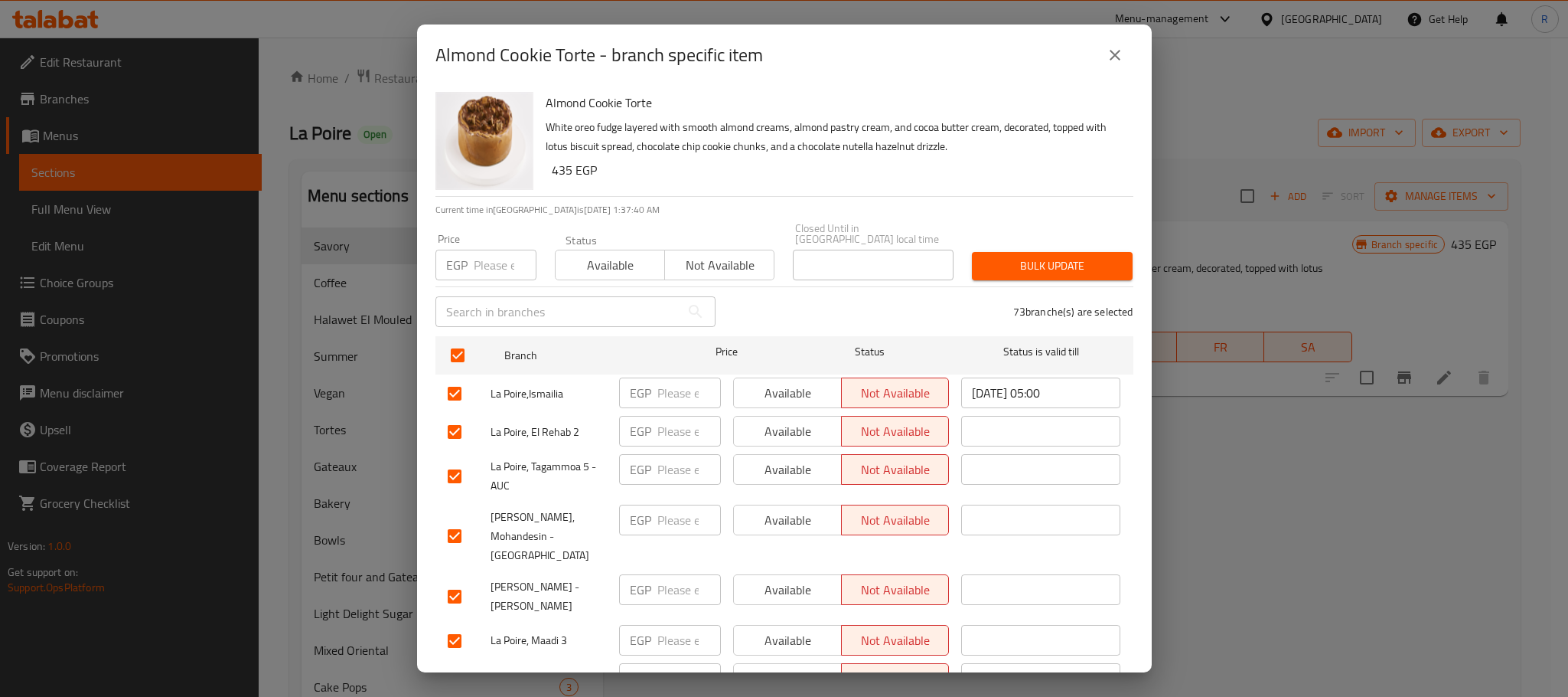
checkbox input "true"
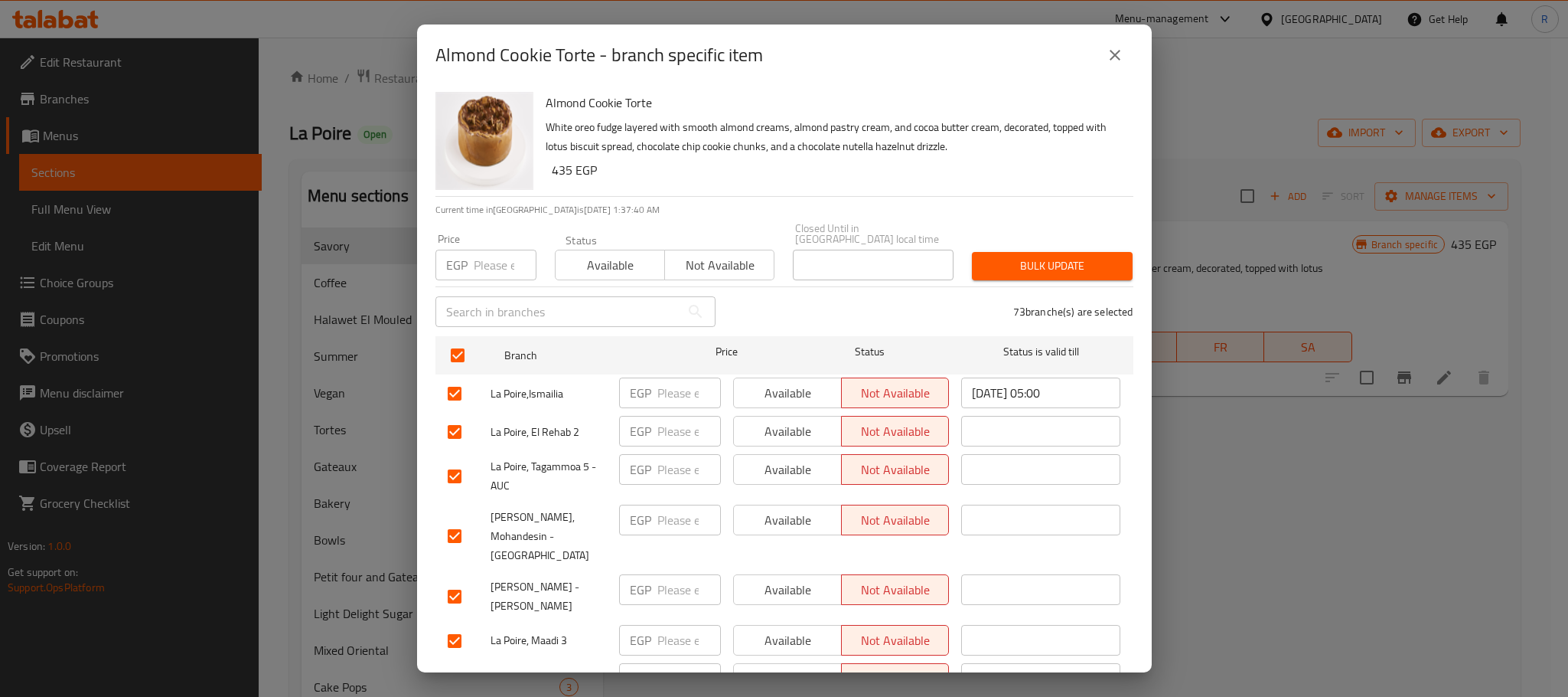
checkbox input "true"
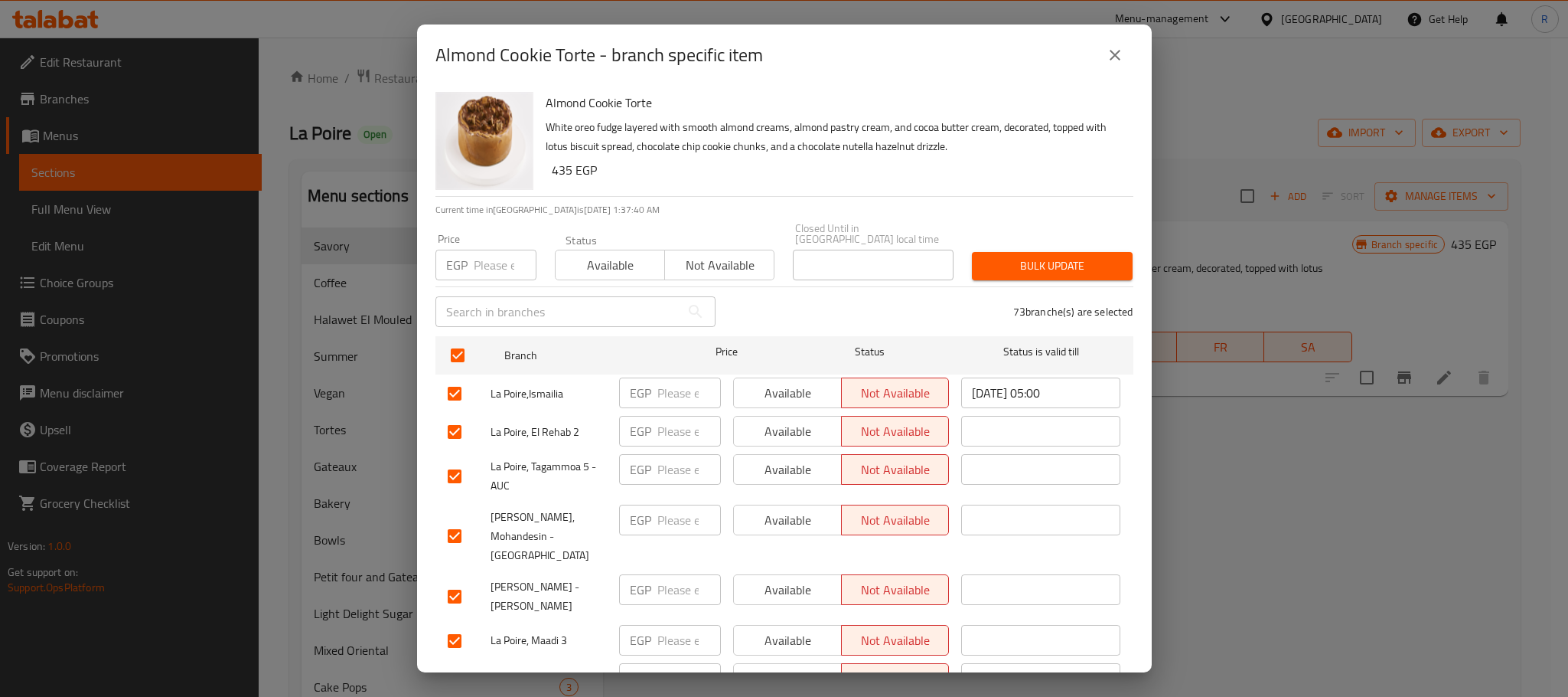
checkbox input "true"
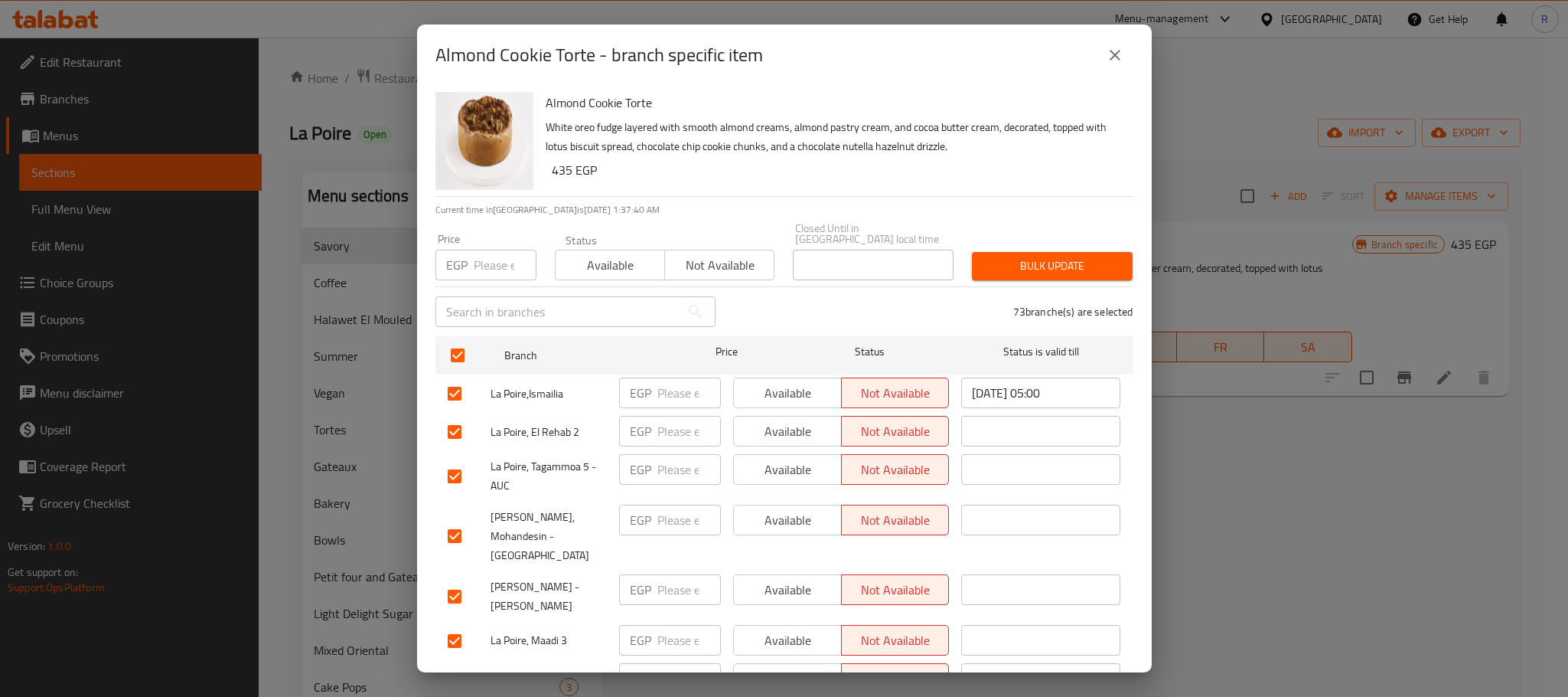
checkbox input "true"
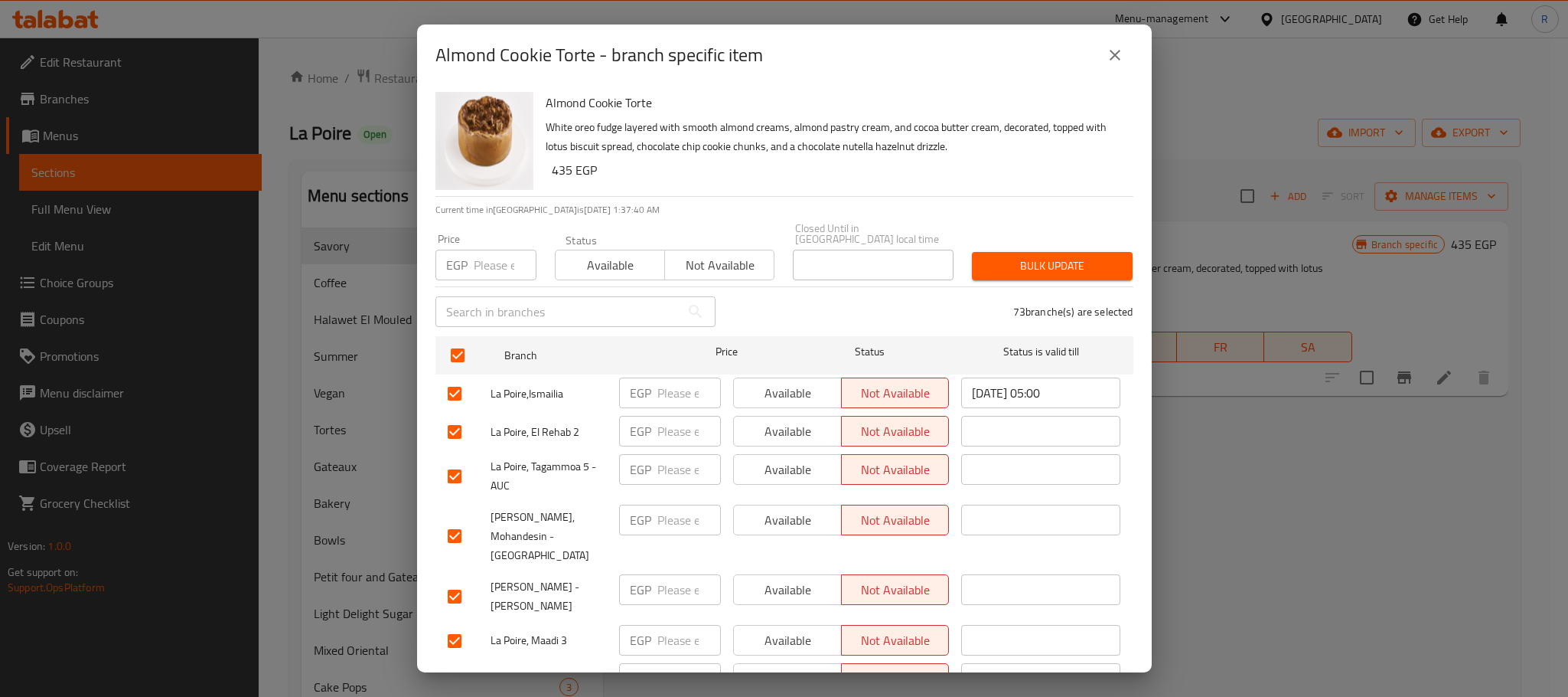
checkbox input "true"
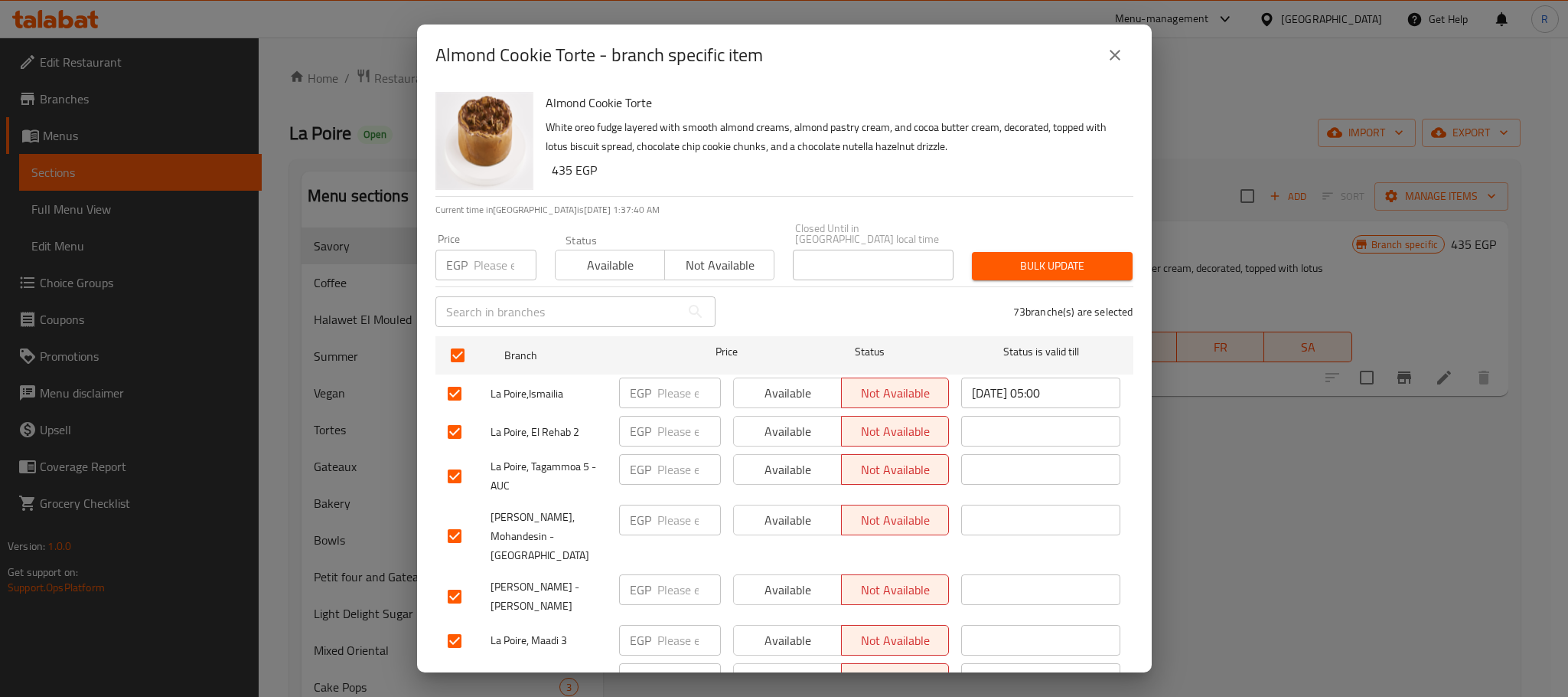
checkbox input "true"
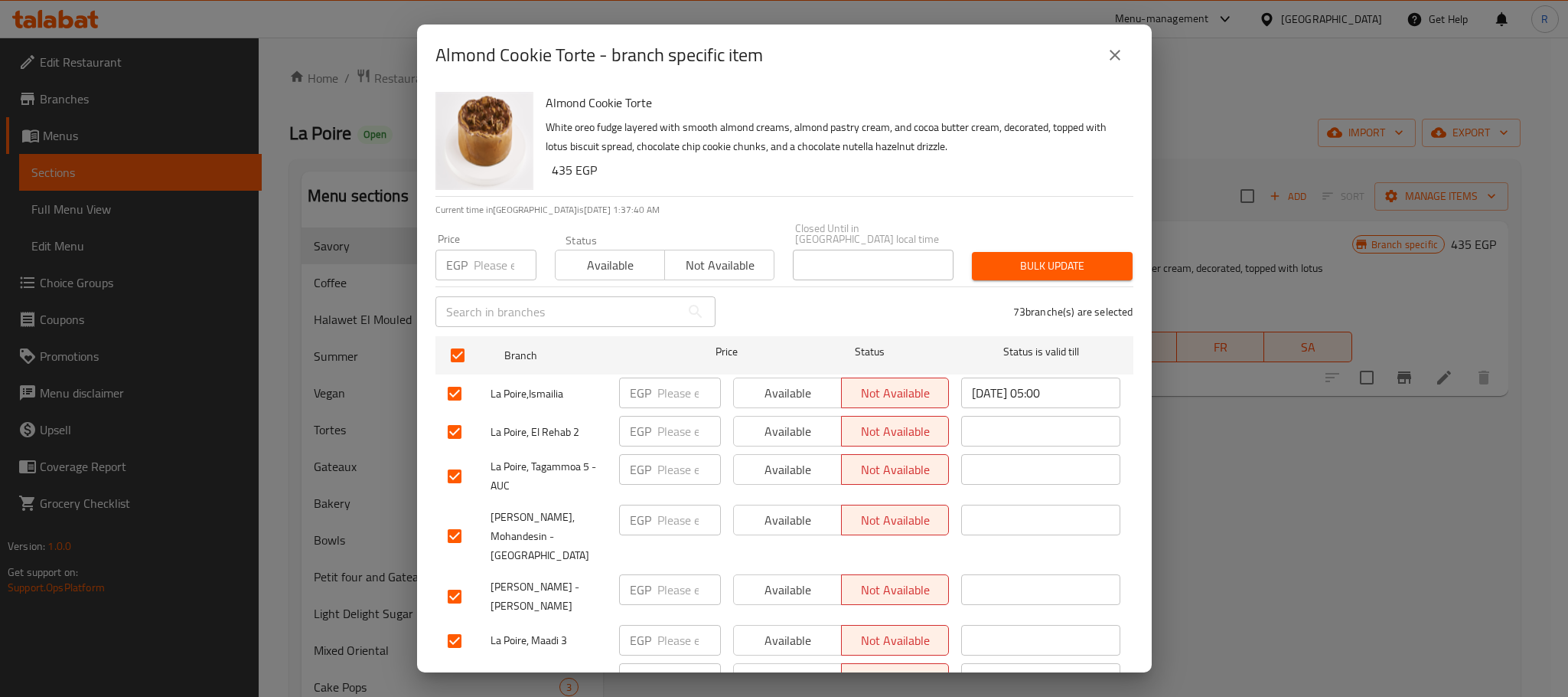
checkbox input "true"
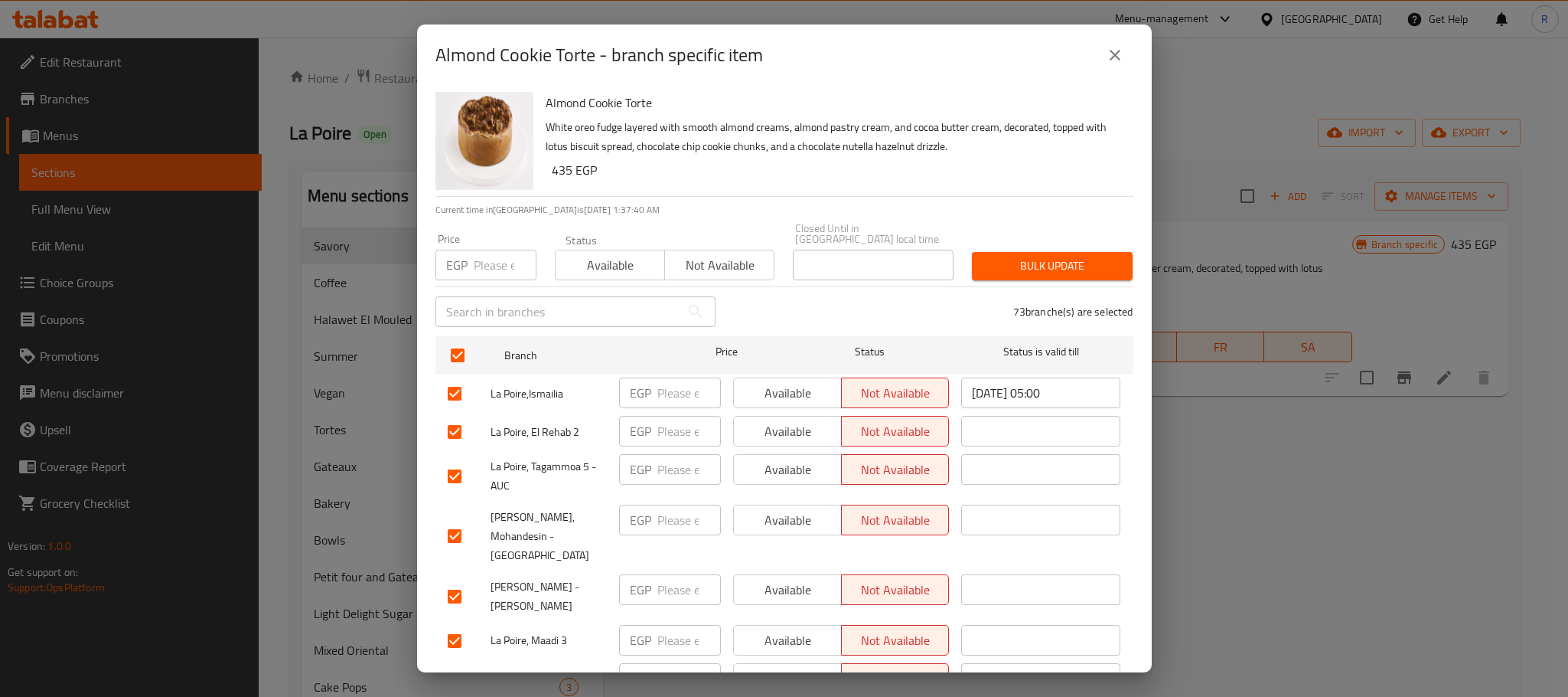
checkbox input "true"
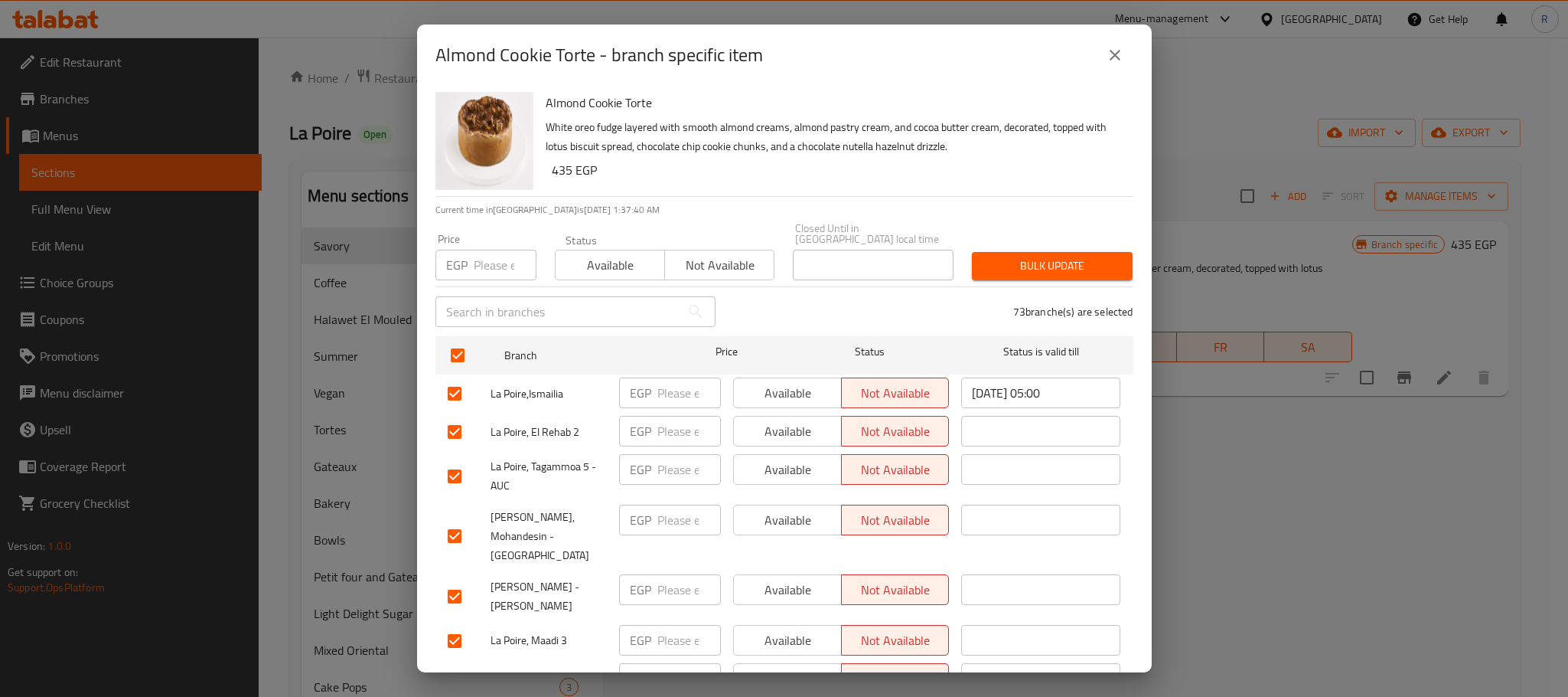
checkbox input "true"
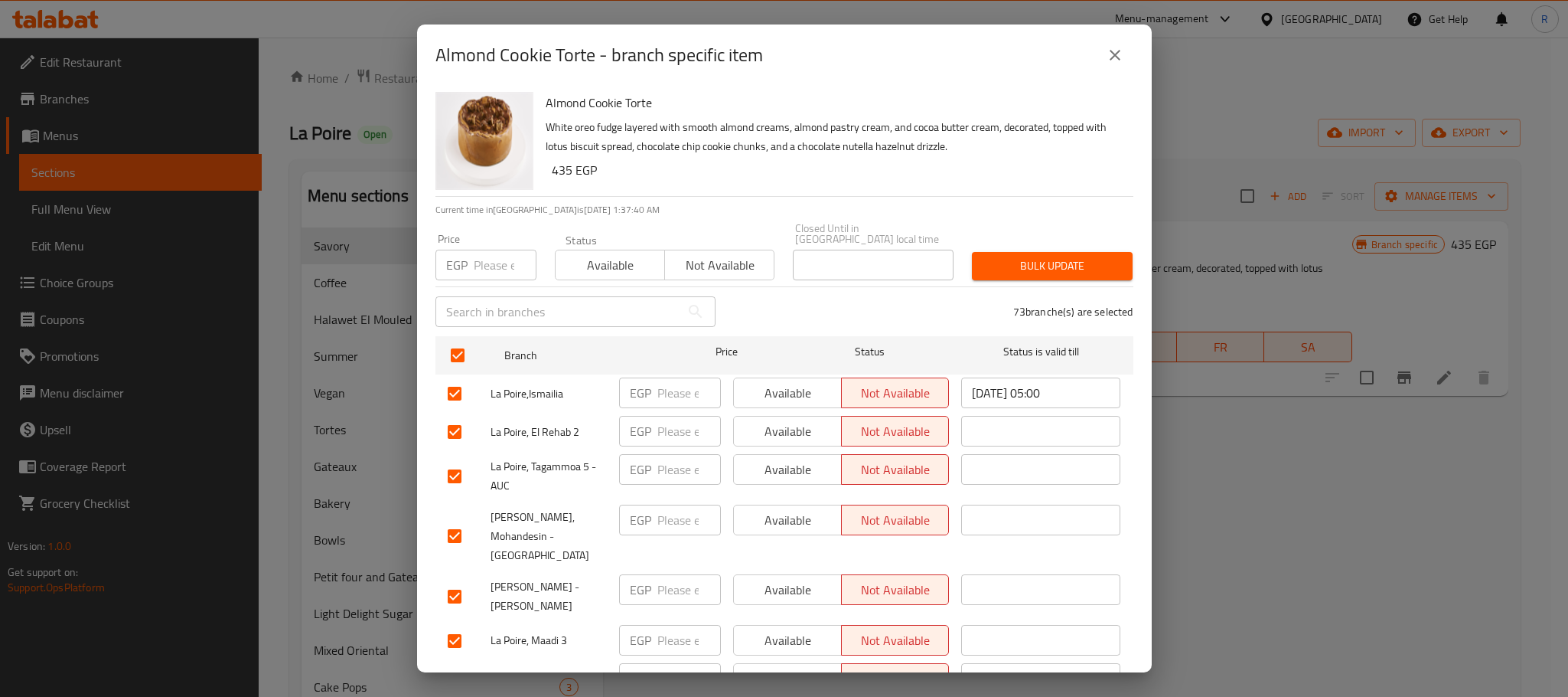
checkbox input "true"
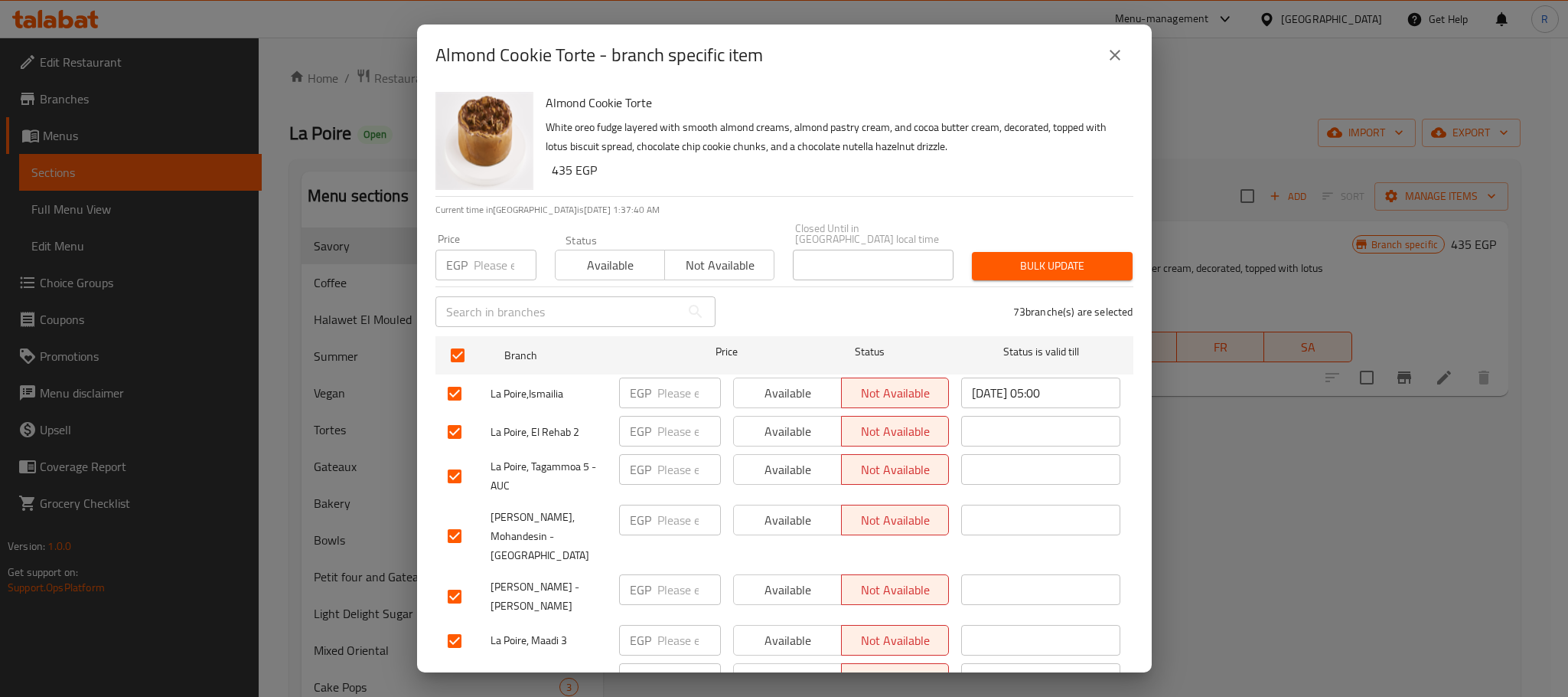
checkbox input "true"
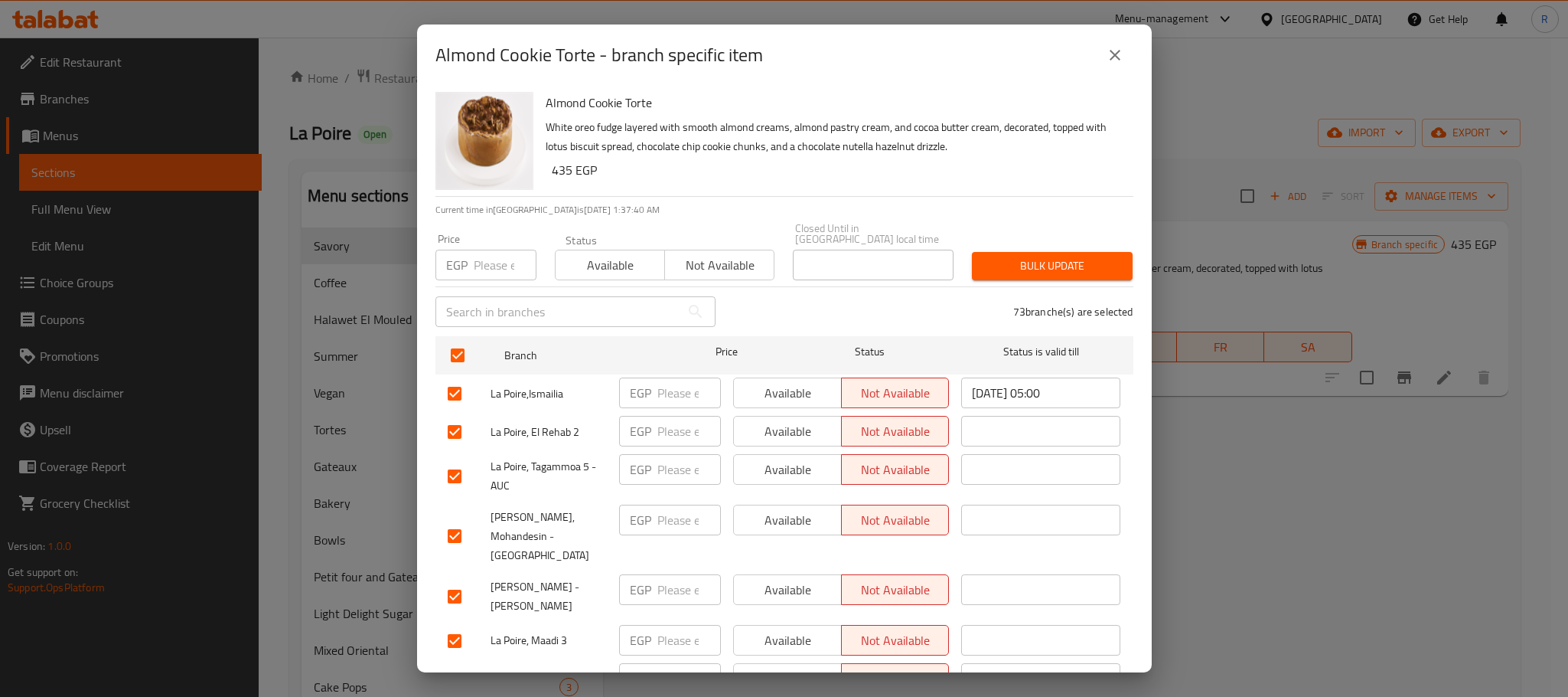
checkbox input "true"
click at [485, 255] on input "number" at bounding box center [505, 264] width 62 height 31
paste input "470"
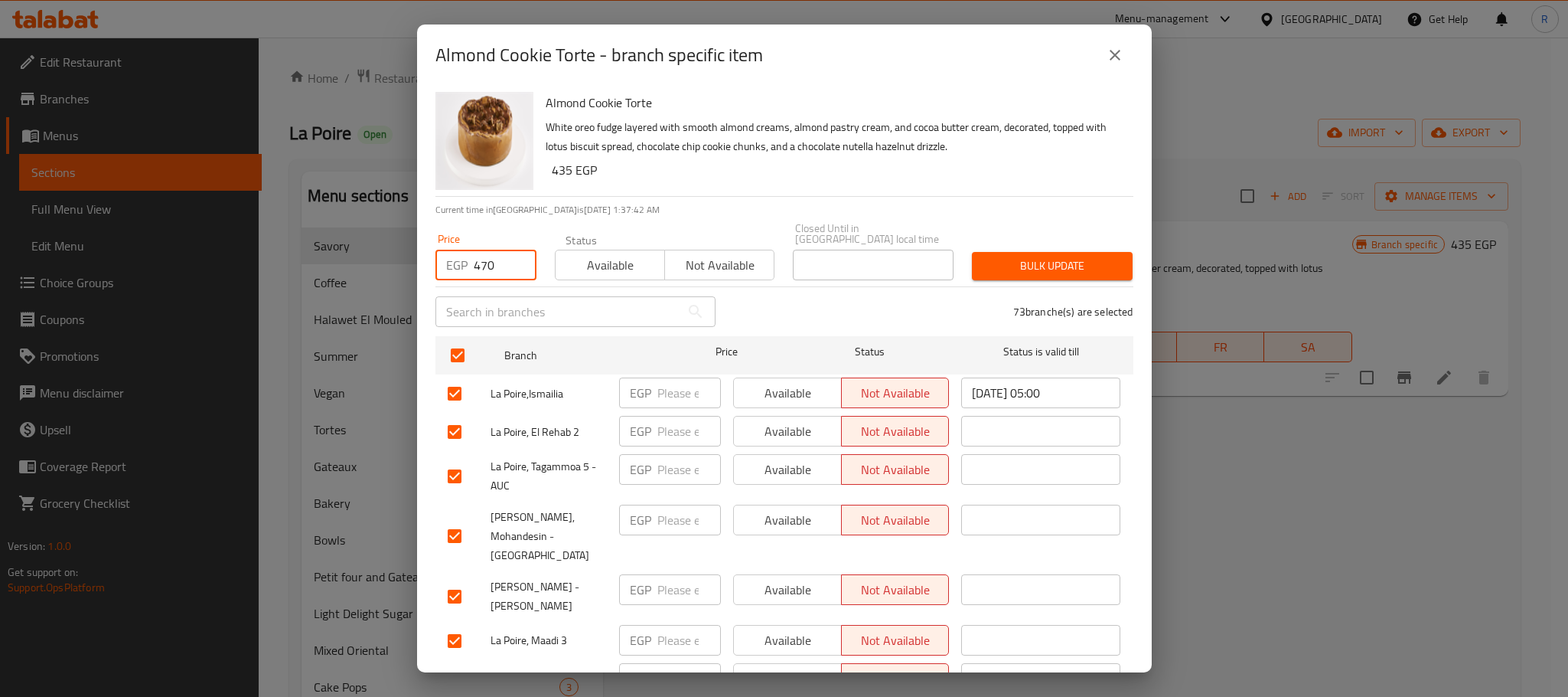
type input "470"
click at [1052, 256] on span "Bulk update" at bounding box center [1053, 265] width 136 height 19
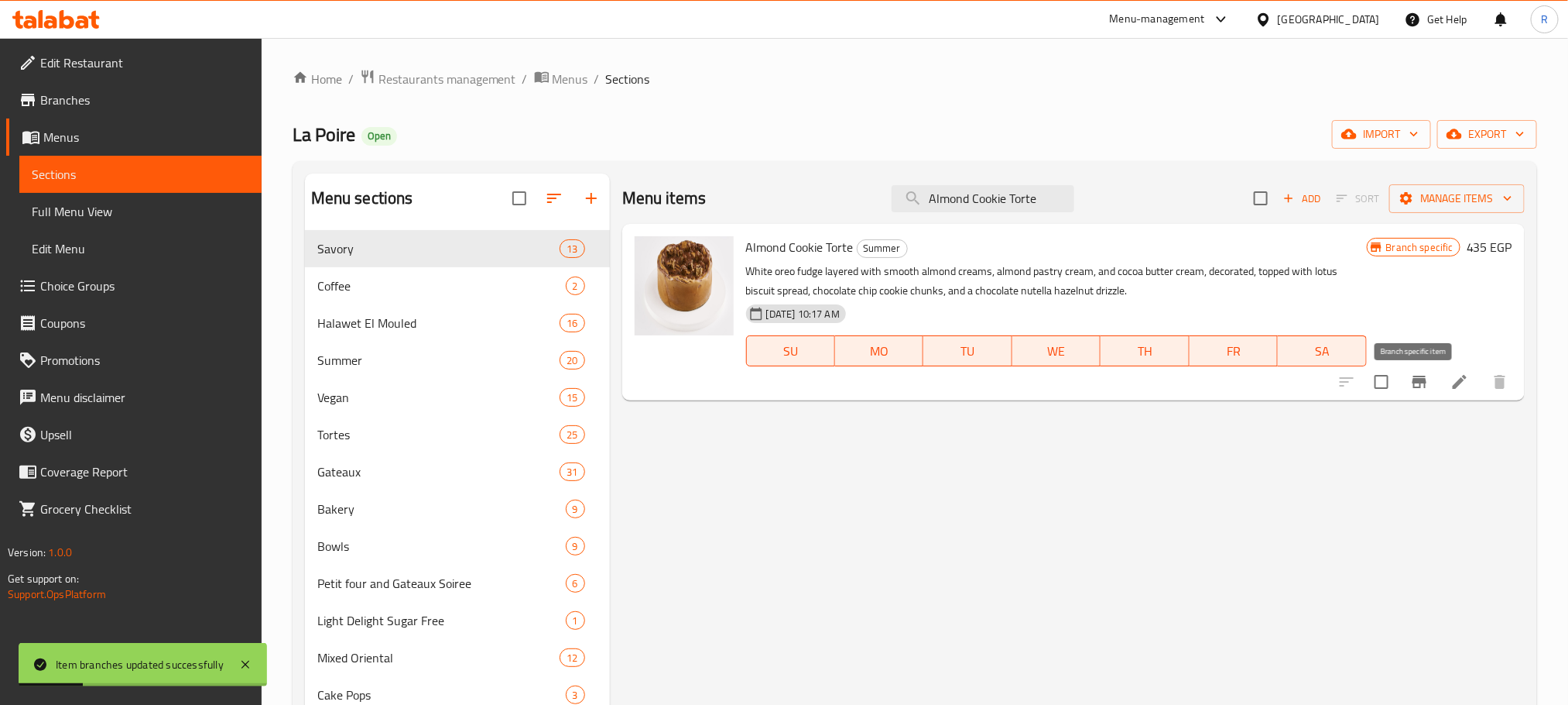
click at [1424, 389] on icon "Branch-specific-item" at bounding box center [1419, 382] width 18 height 19
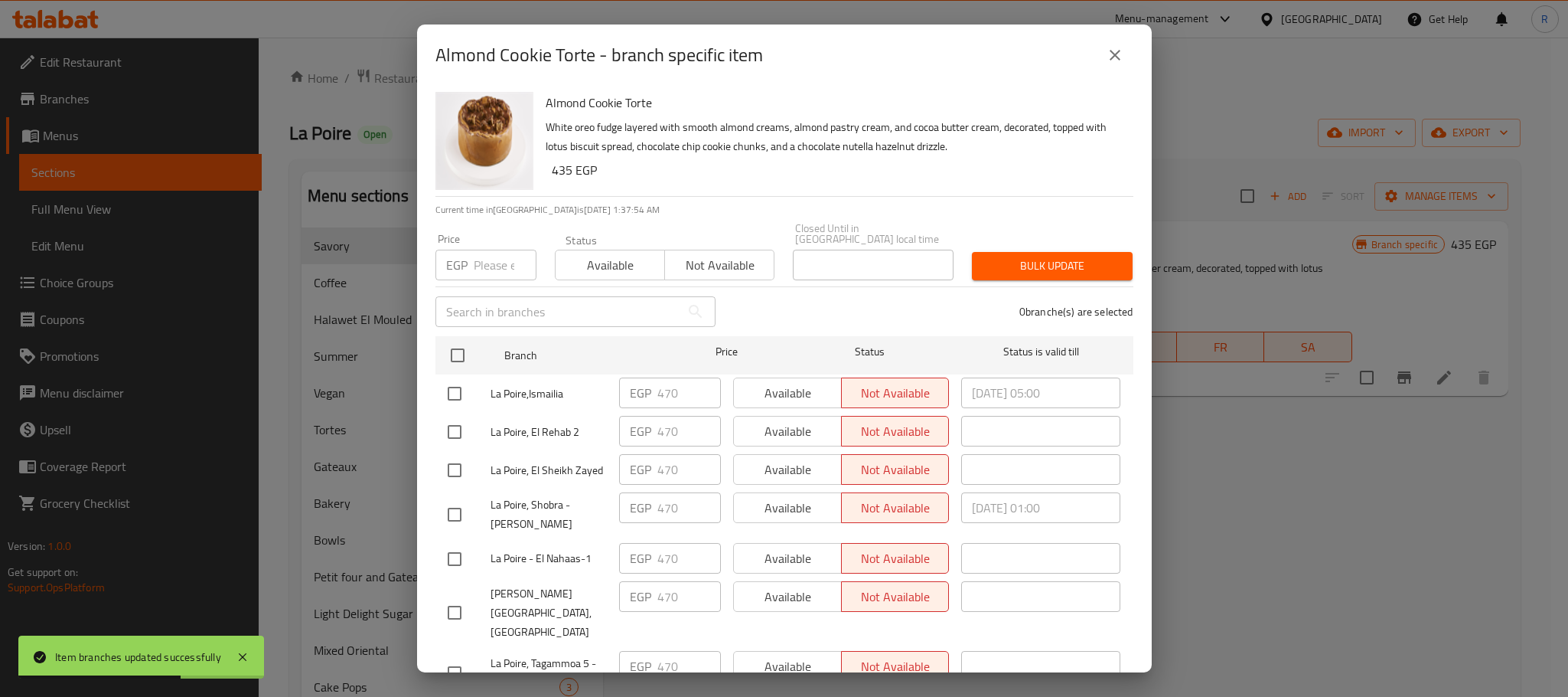
click at [1117, 53] on icon "close" at bounding box center [1115, 55] width 11 height 11
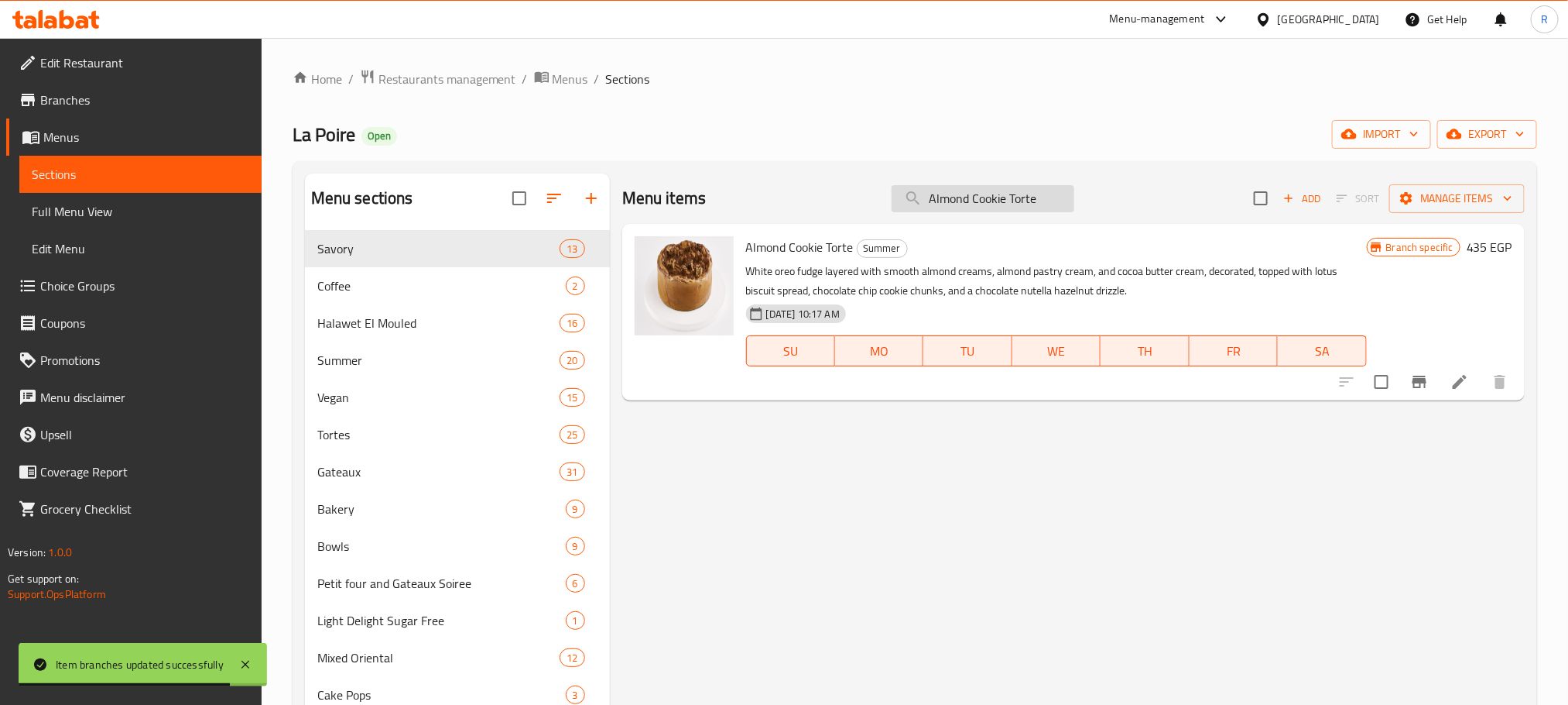
click at [1037, 204] on input "Almond Cookie Torte" at bounding box center [982, 199] width 182 height 27
paste input "Dubai's Kunafa Pistachio Dark Chocolate Mini Bar"
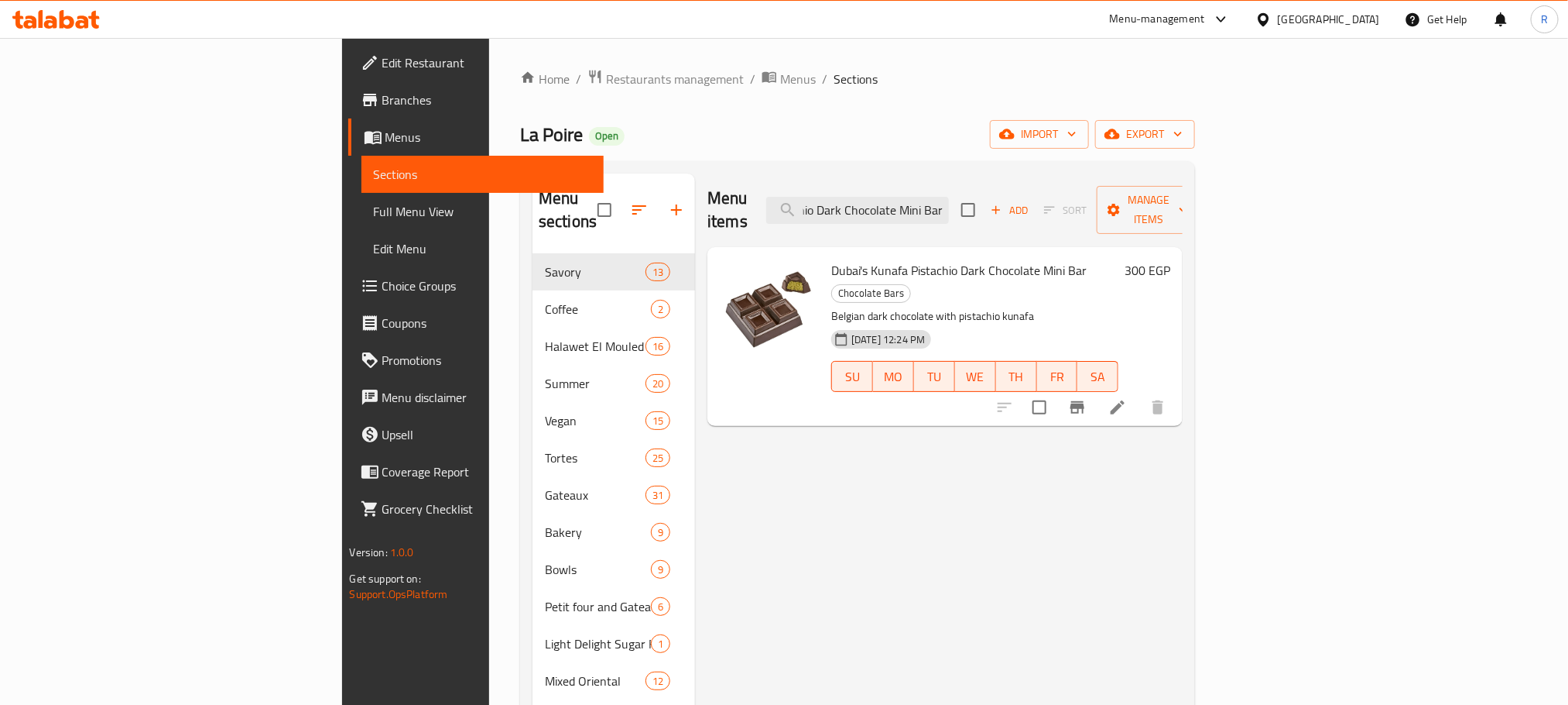
type input "Dubai's Kunafa Pistachio Dark Chocolate Mini Bar"
click at [1085, 401] on icon "Branch-specific-item" at bounding box center [1077, 407] width 14 height 13
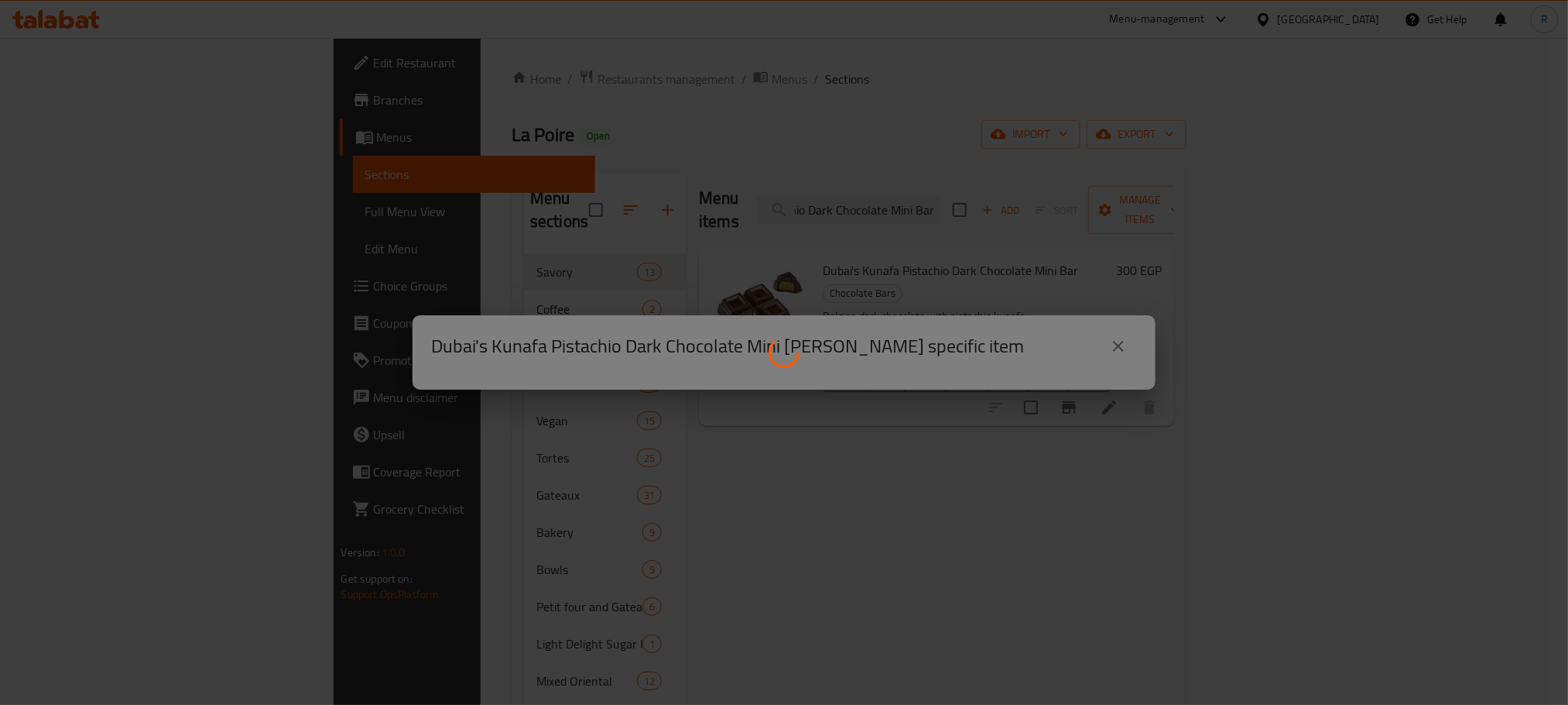
scroll to position [0, 0]
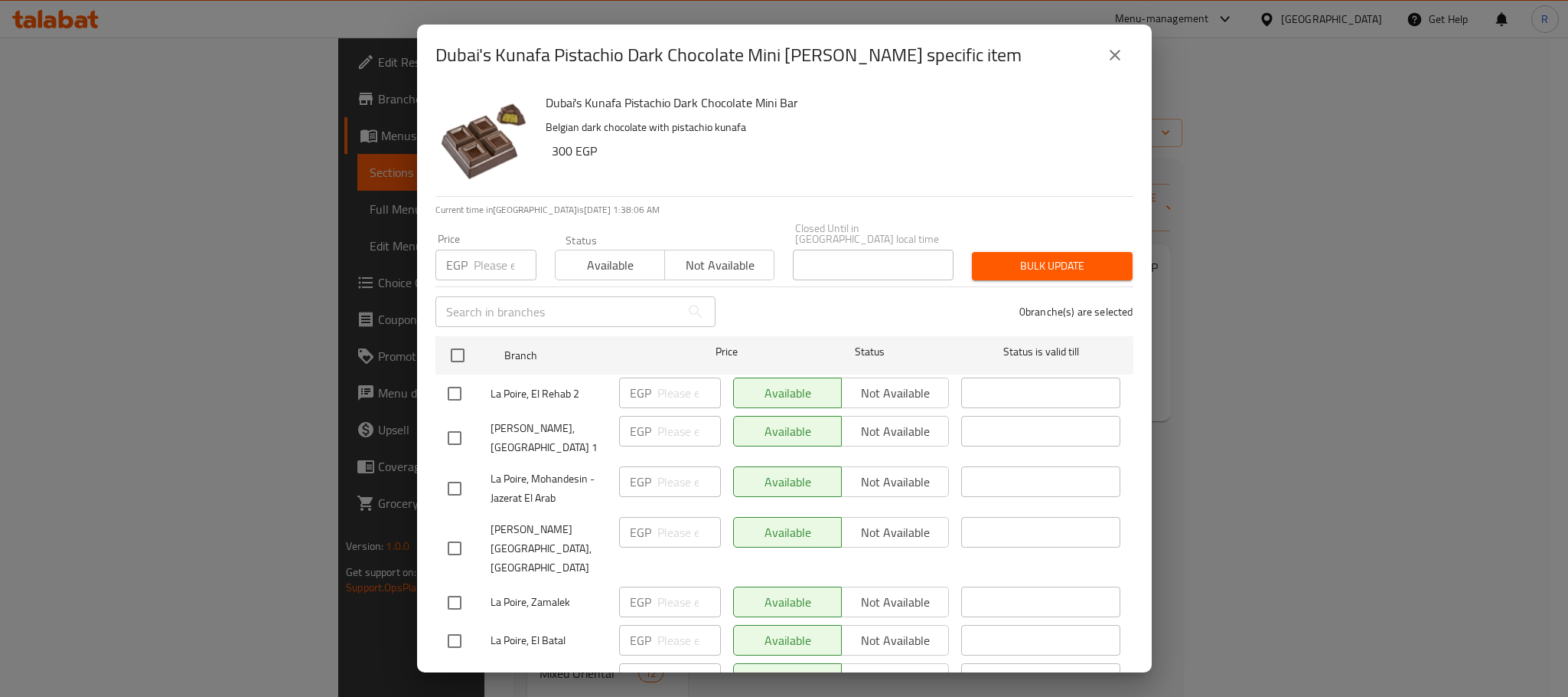
click at [462, 350] on input "checkbox" at bounding box center [457, 355] width 32 height 32
checkbox input "true"
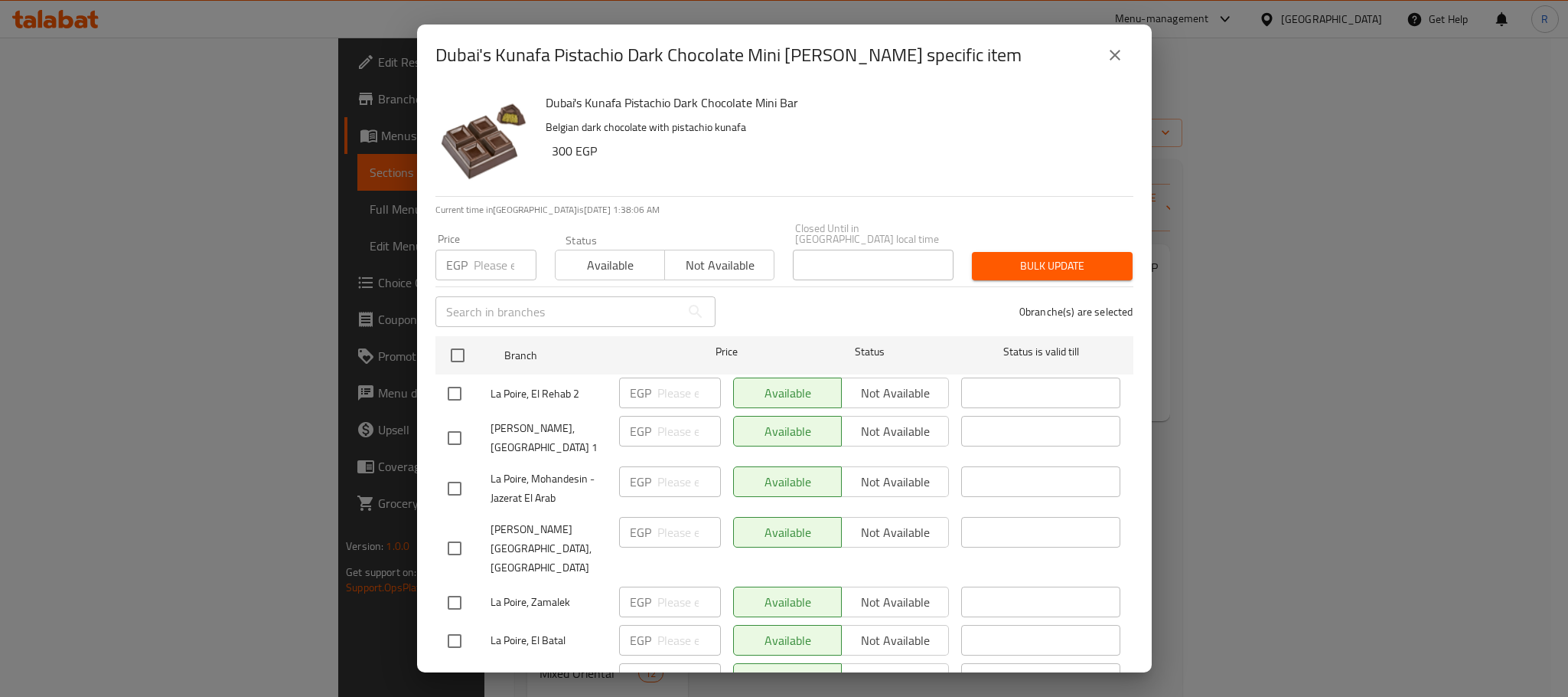
checkbox input "true"
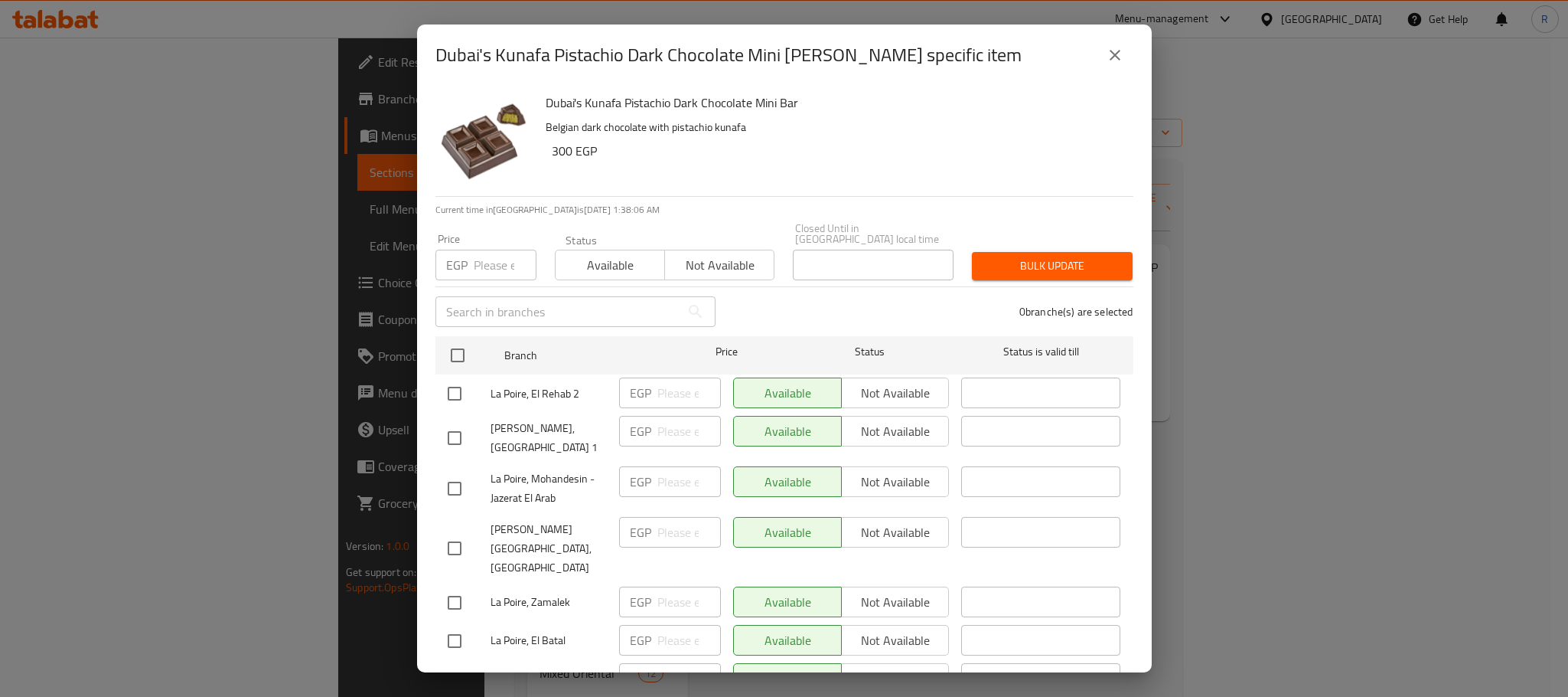
checkbox input "true"
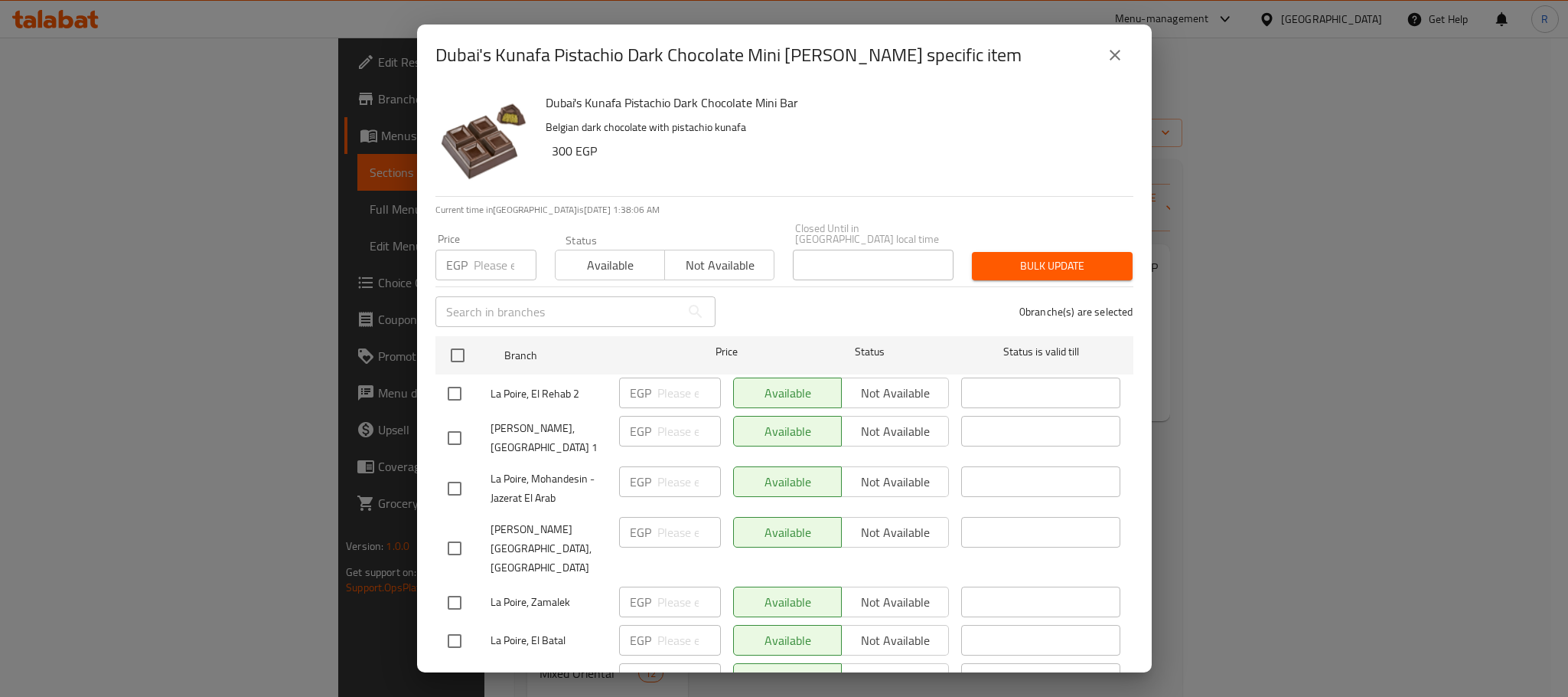
checkbox input "true"
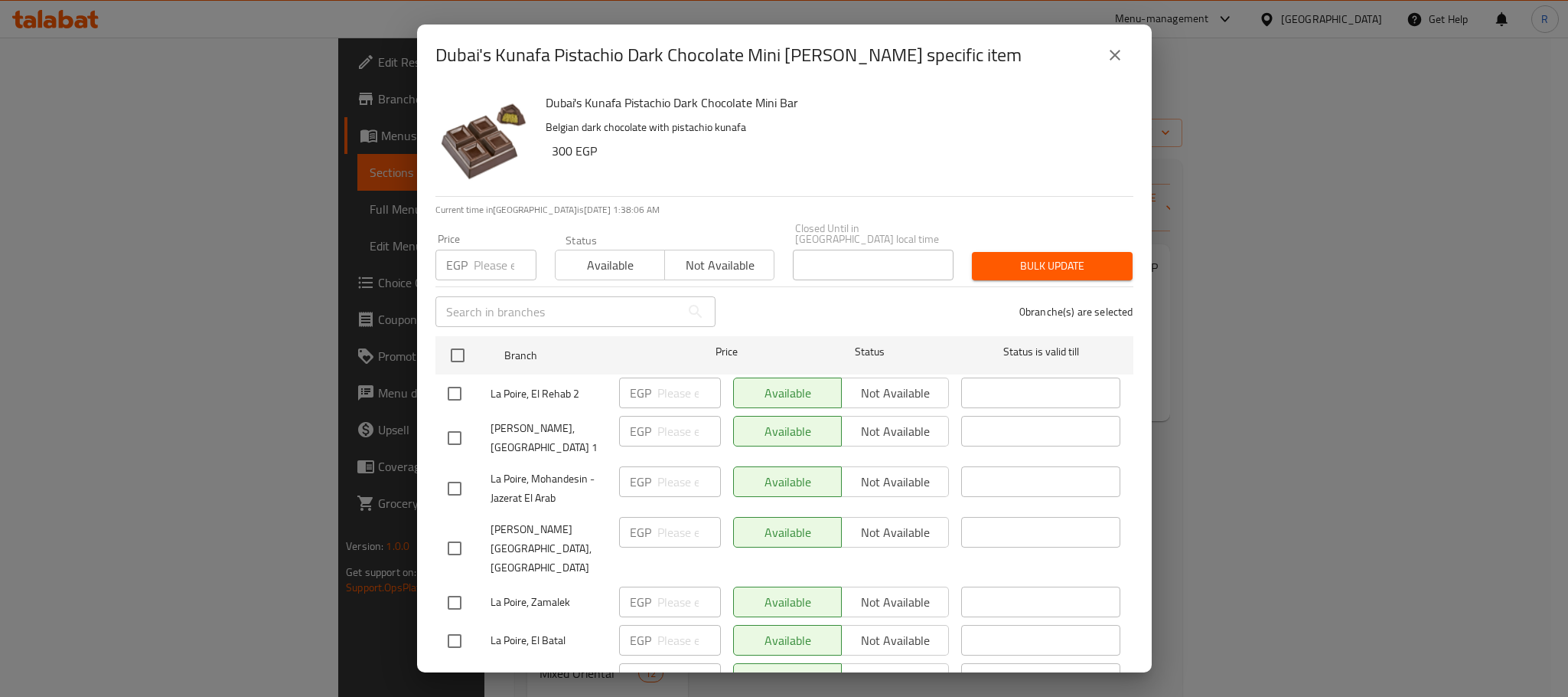
checkbox input "true"
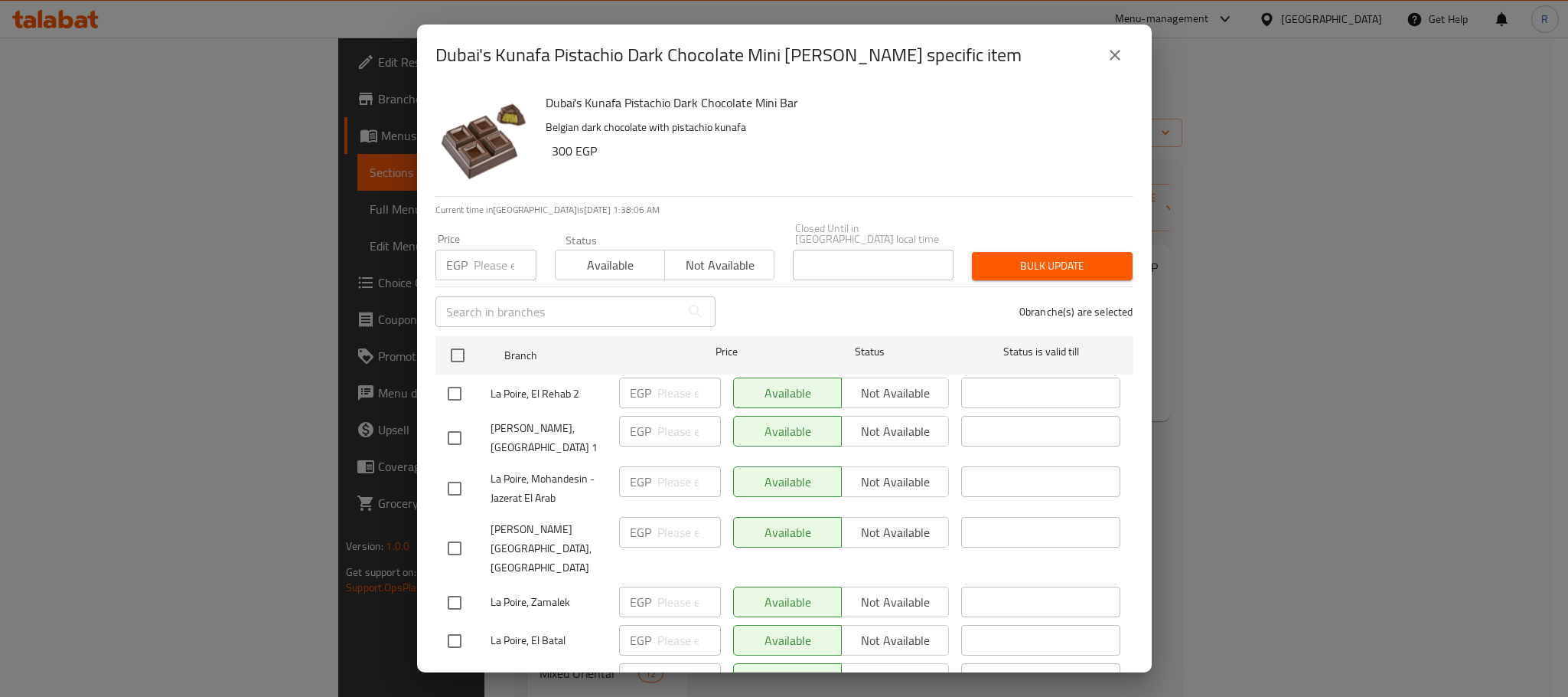
checkbox input "true"
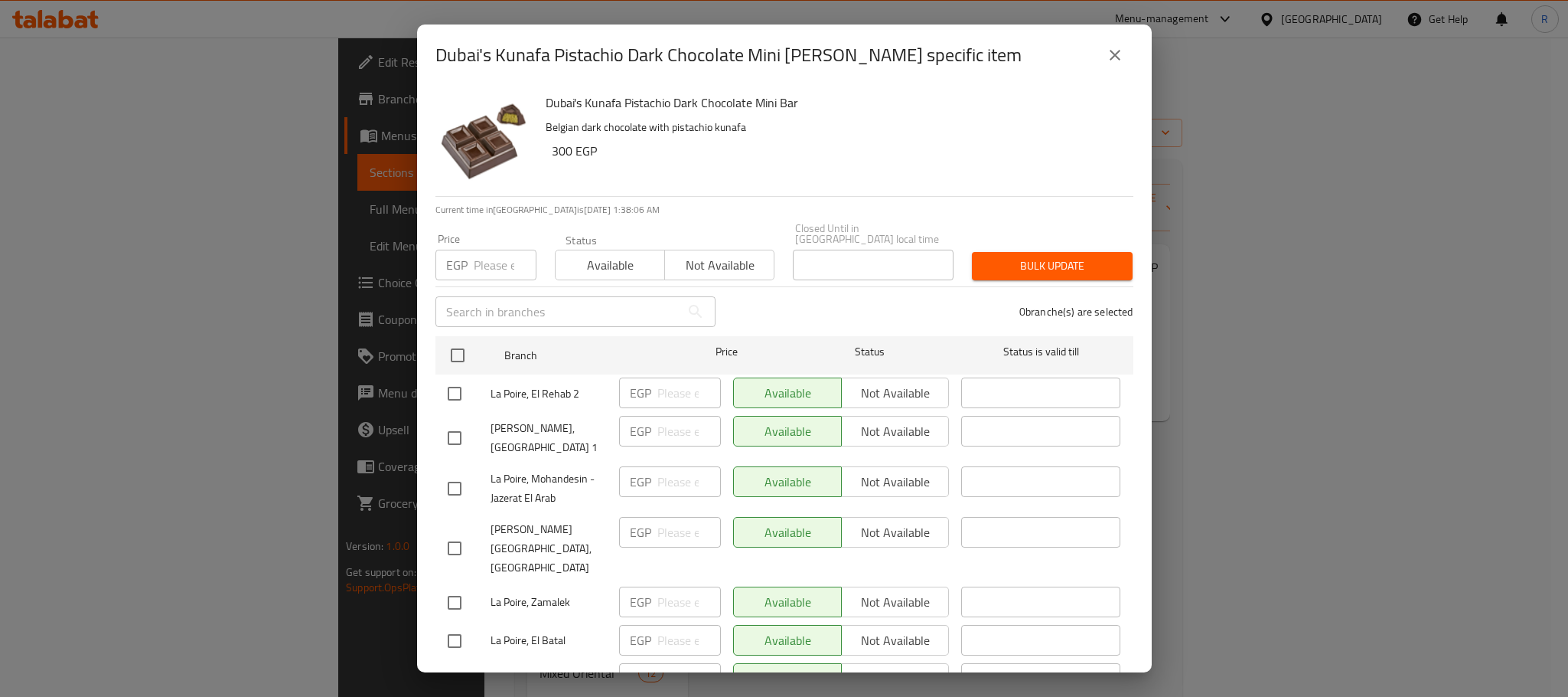
checkbox input "true"
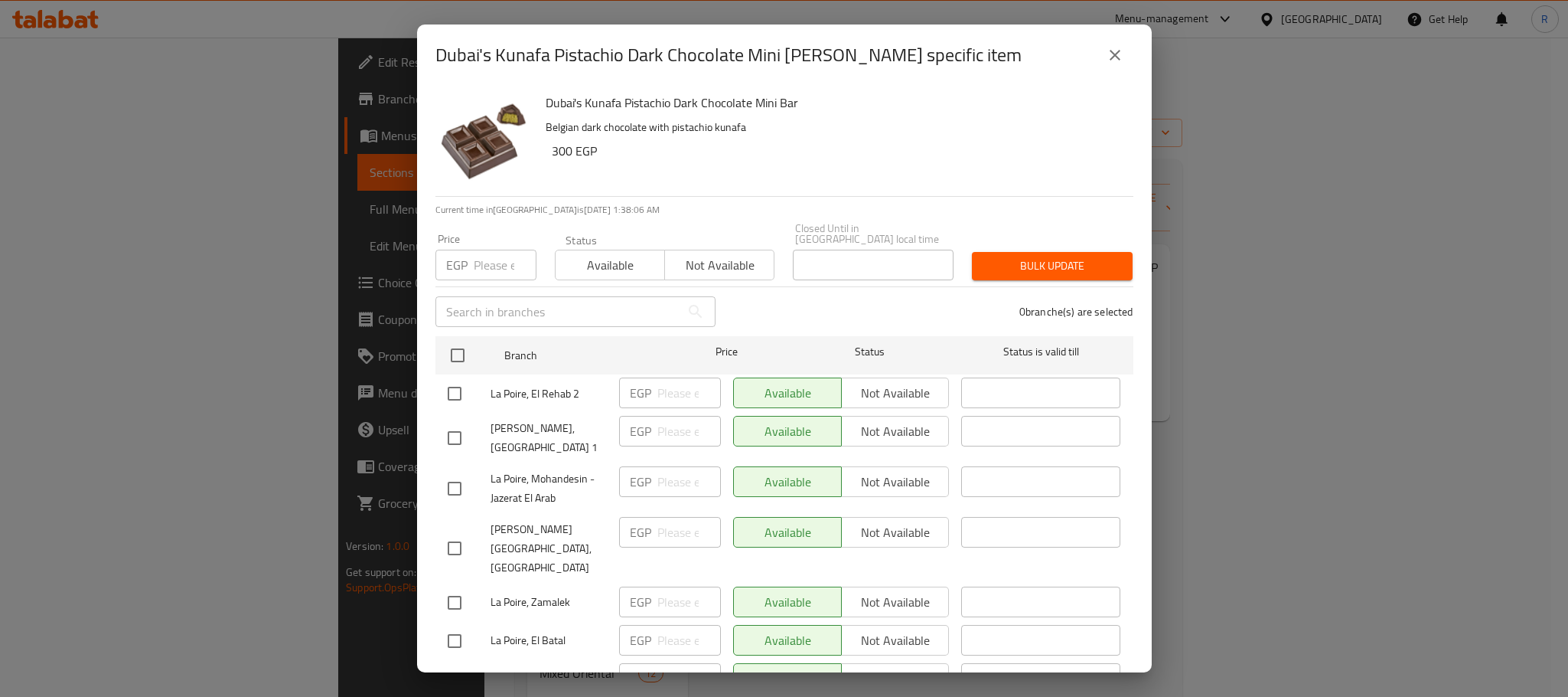
checkbox input "true"
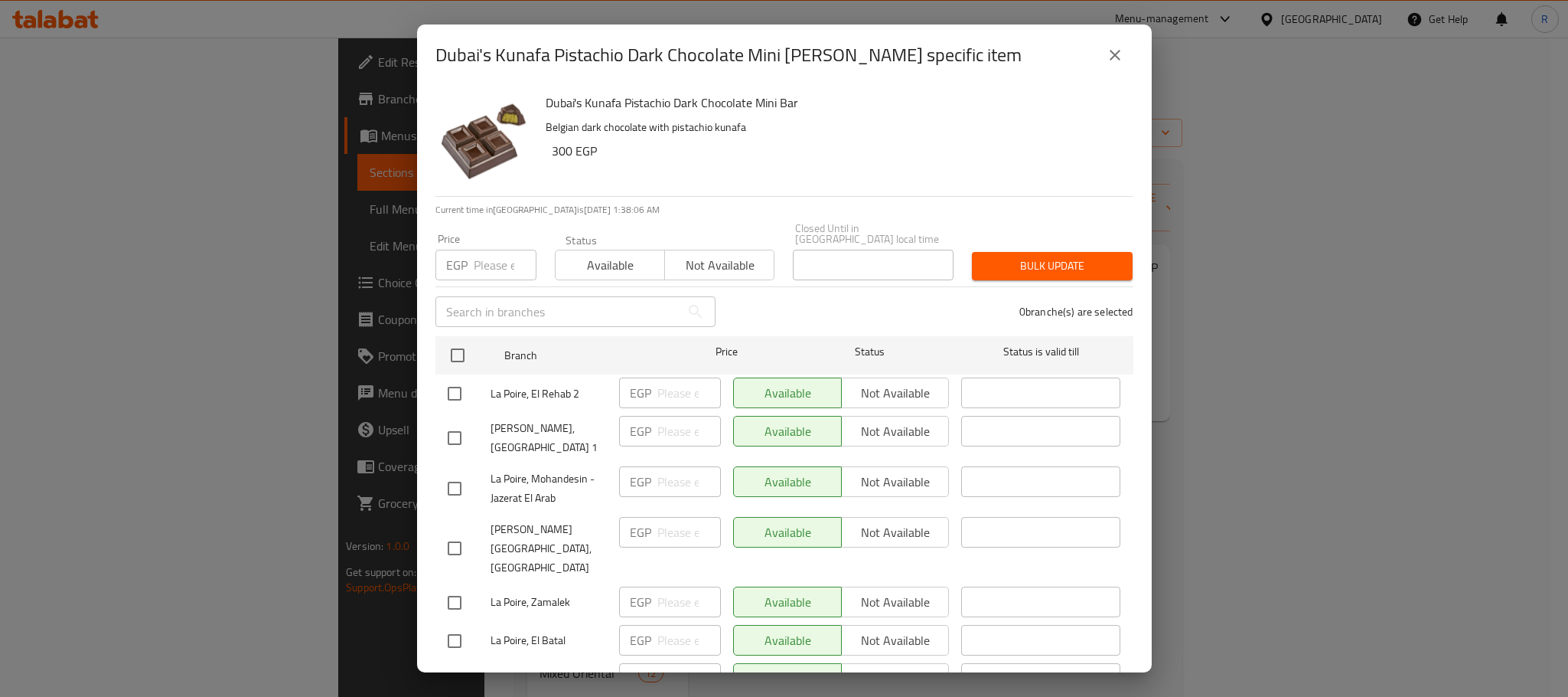
checkbox input "true"
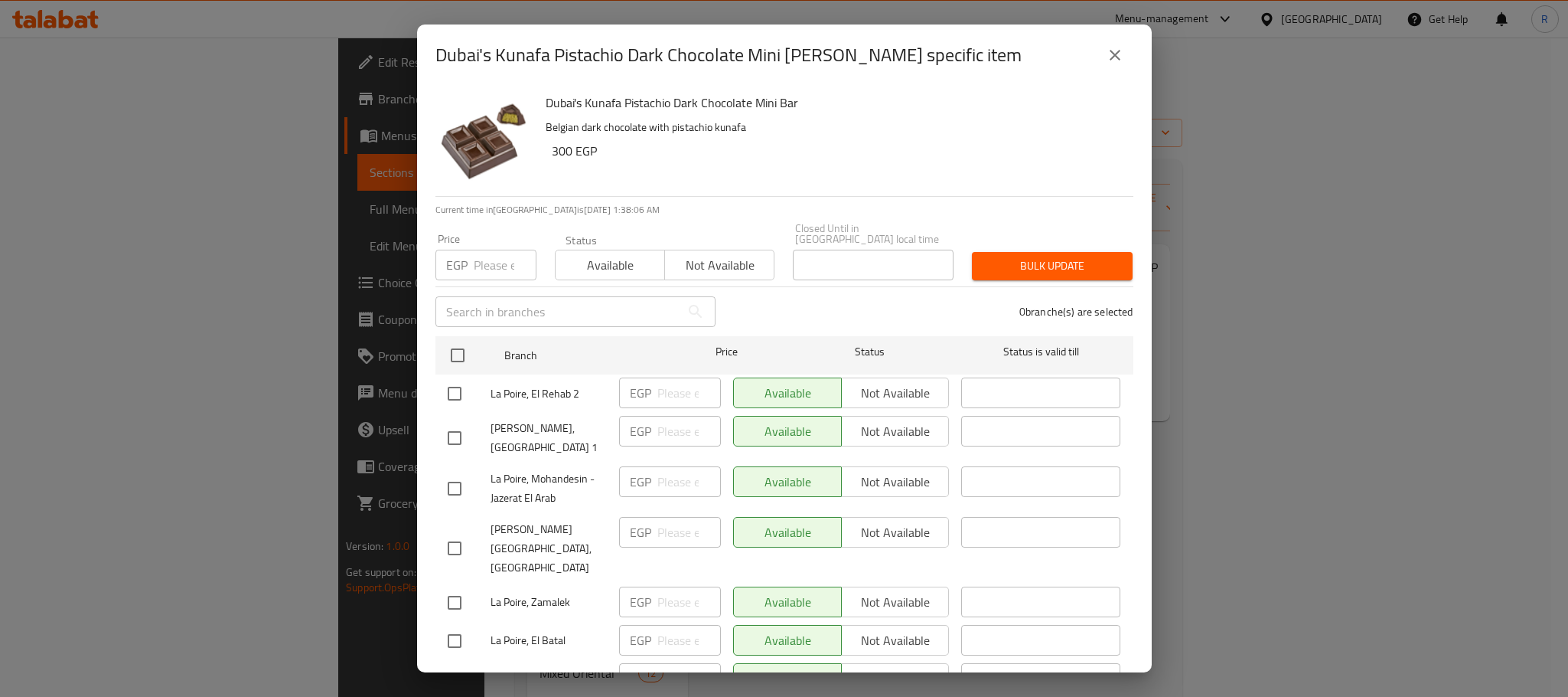
checkbox input "true"
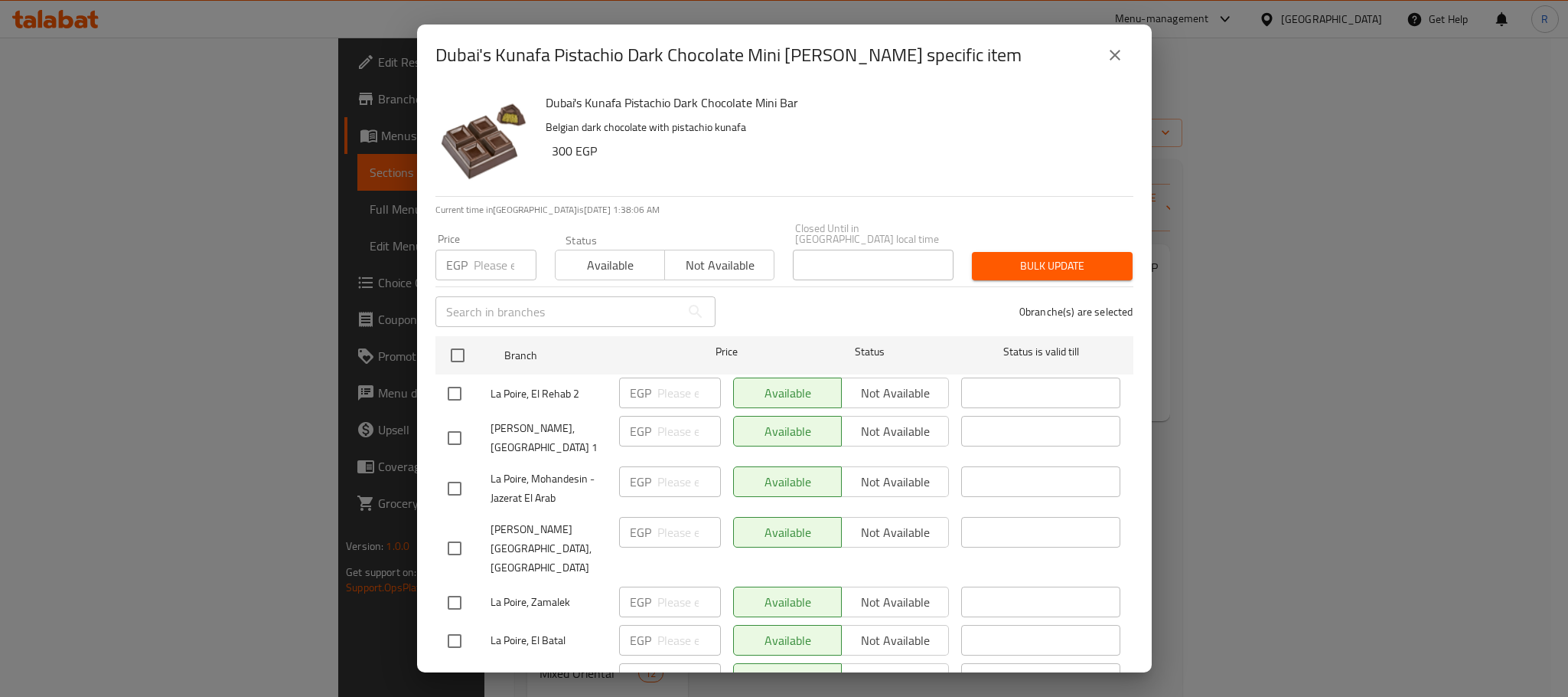
checkbox input "true"
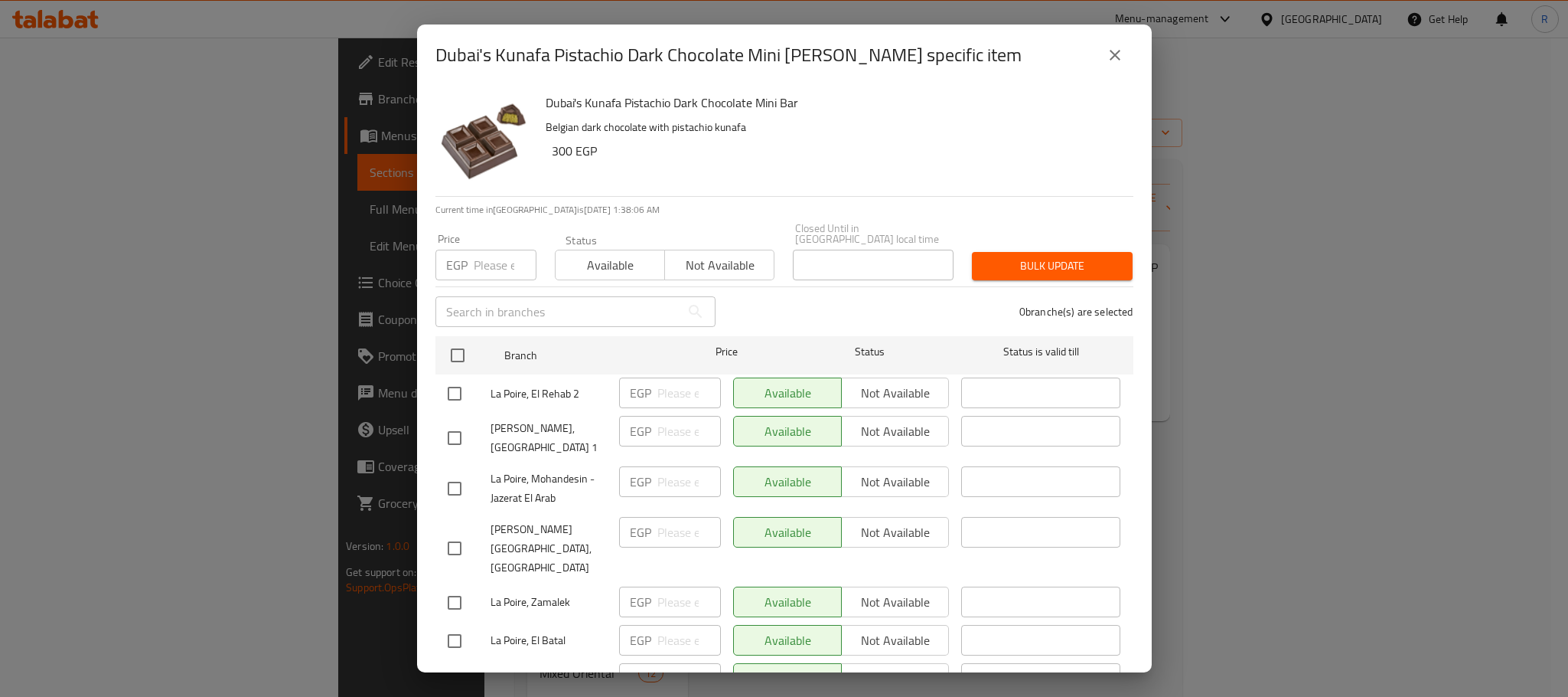
checkbox input "true"
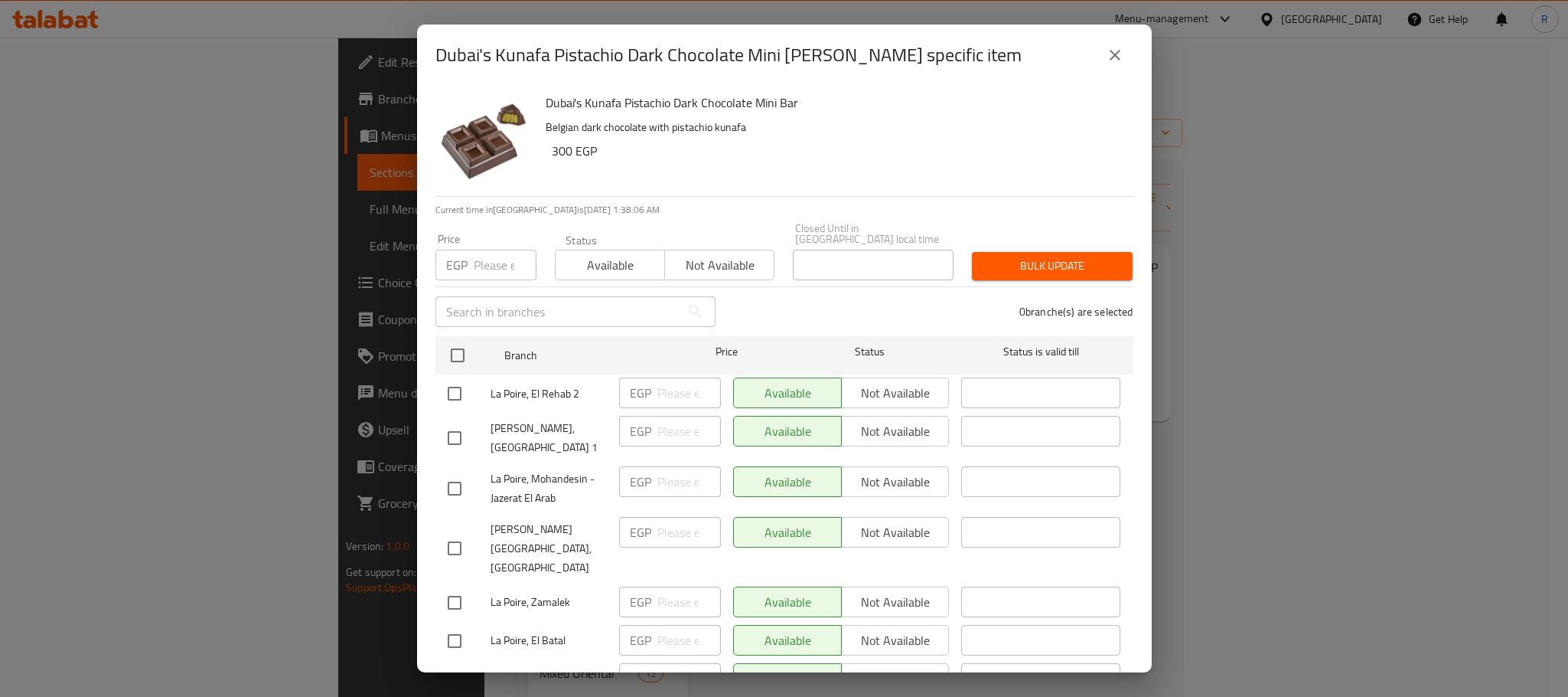
checkbox input "true"
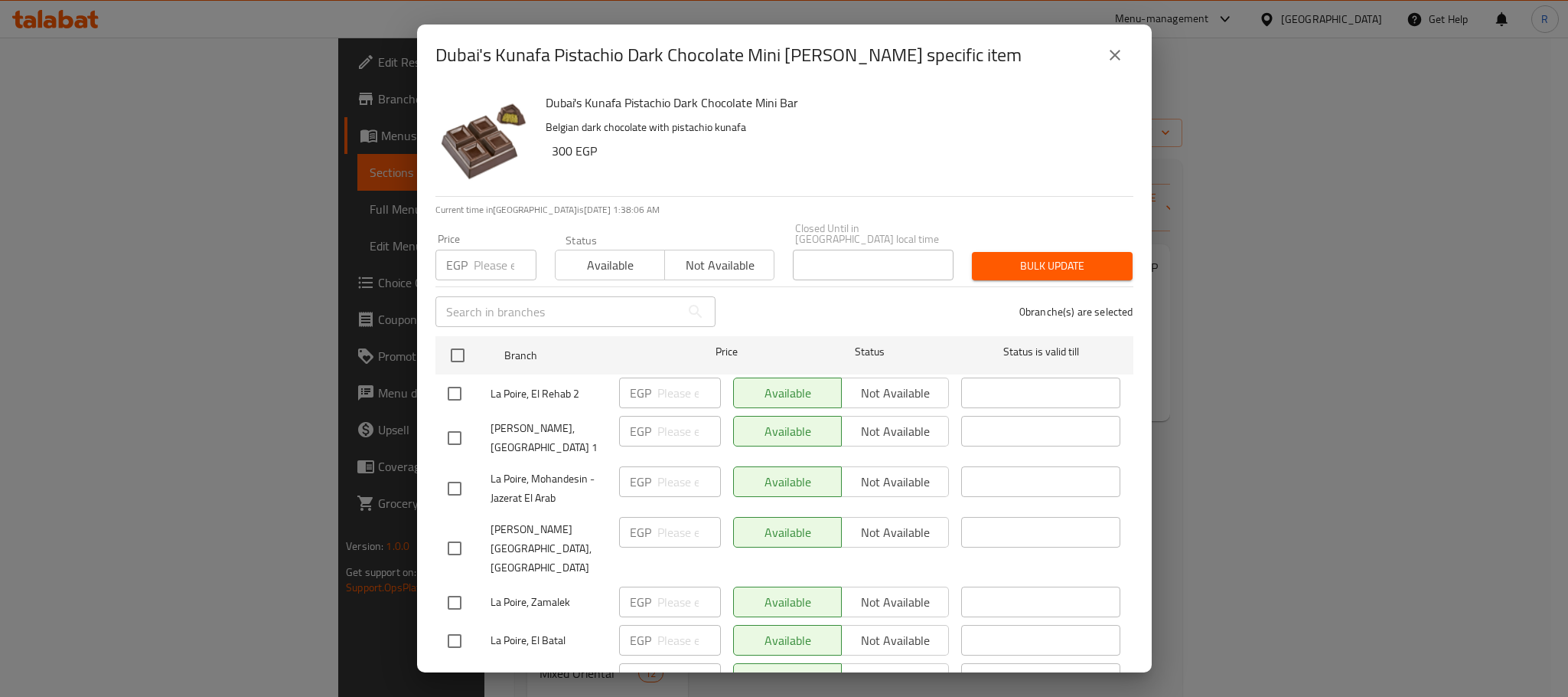
checkbox input "true"
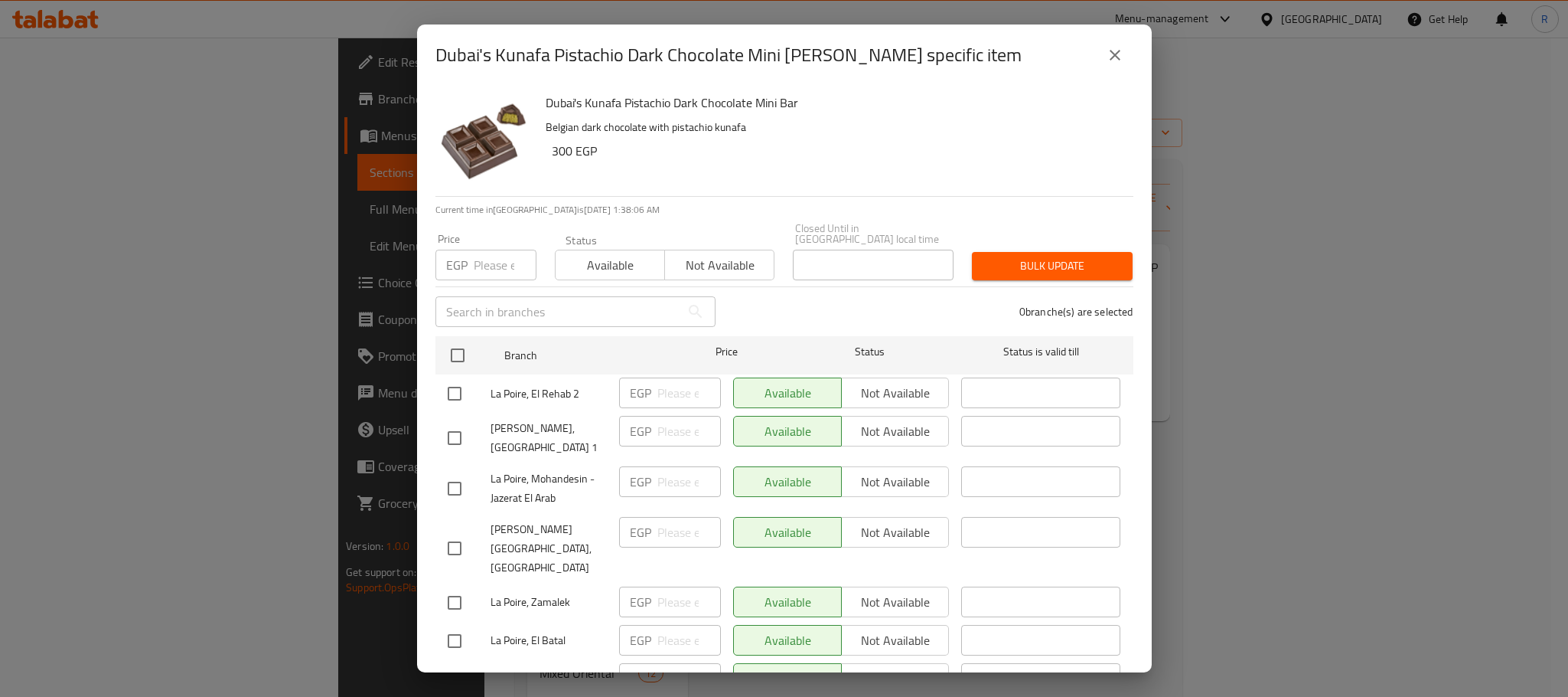
checkbox input "true"
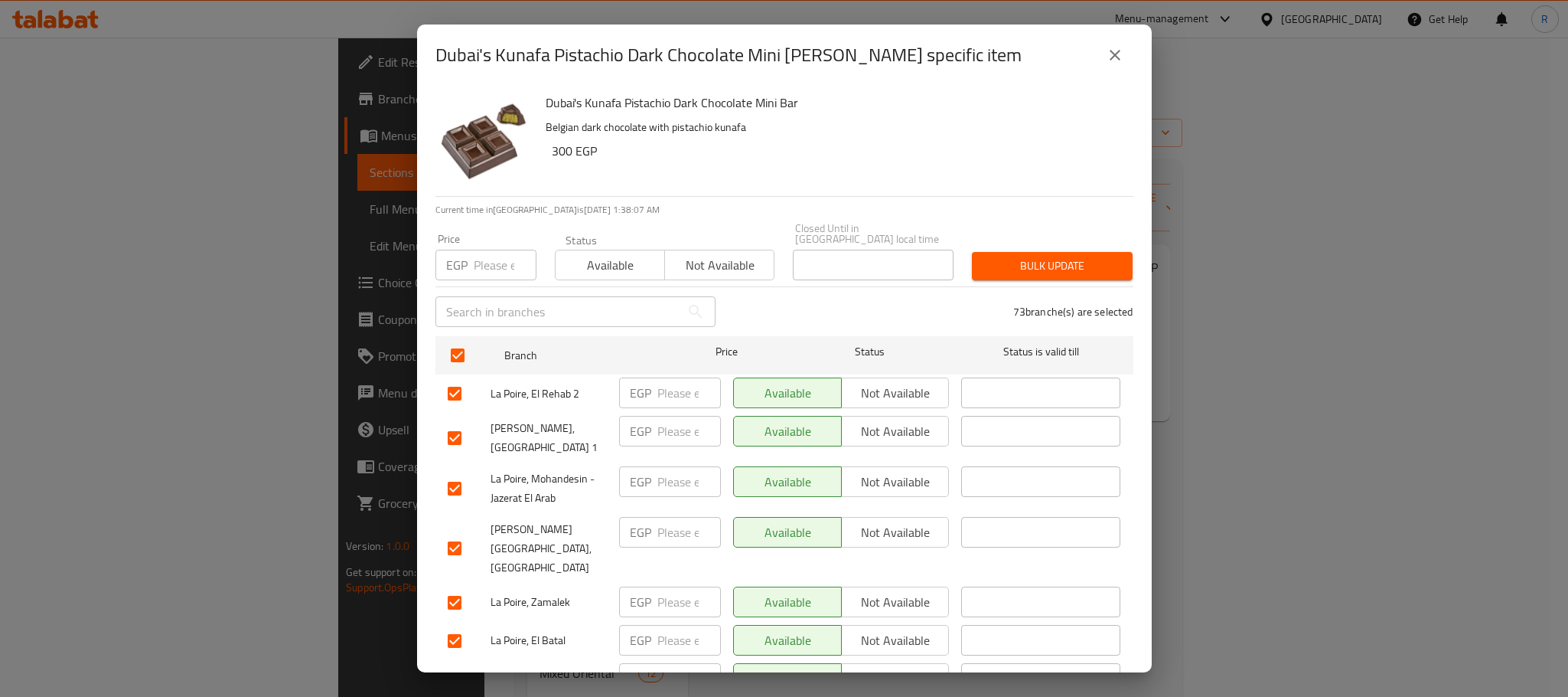
click at [489, 250] on input "number" at bounding box center [505, 264] width 62 height 31
paste input "330"
type input "330"
click at [1017, 260] on span "Bulk update" at bounding box center [1053, 265] width 136 height 19
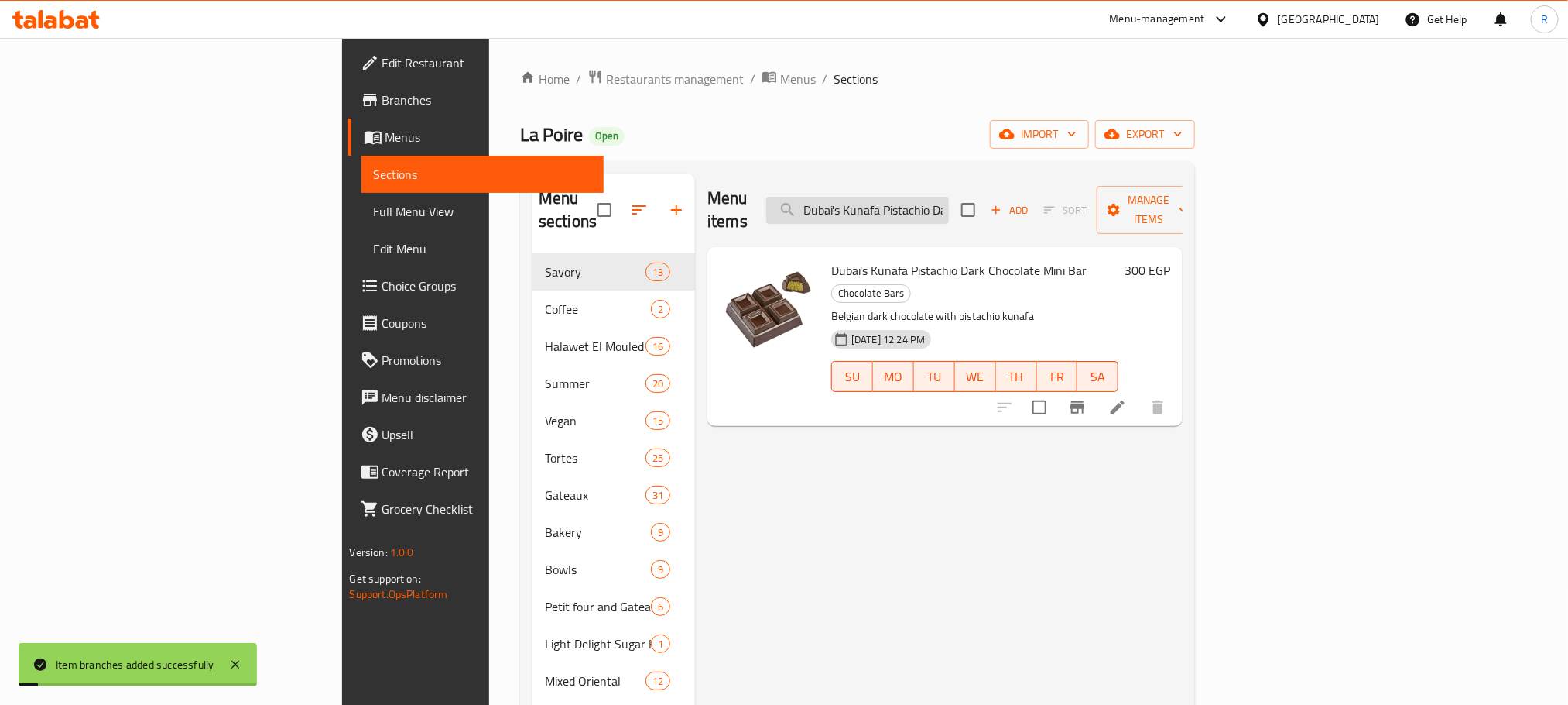
click at [949, 199] on input "Dubai's Kunafa Pistachio Dark Chocolate Mini Bar" at bounding box center [857, 210] width 182 height 27
paste input "Strawberry Four Seasons Ice Cream"
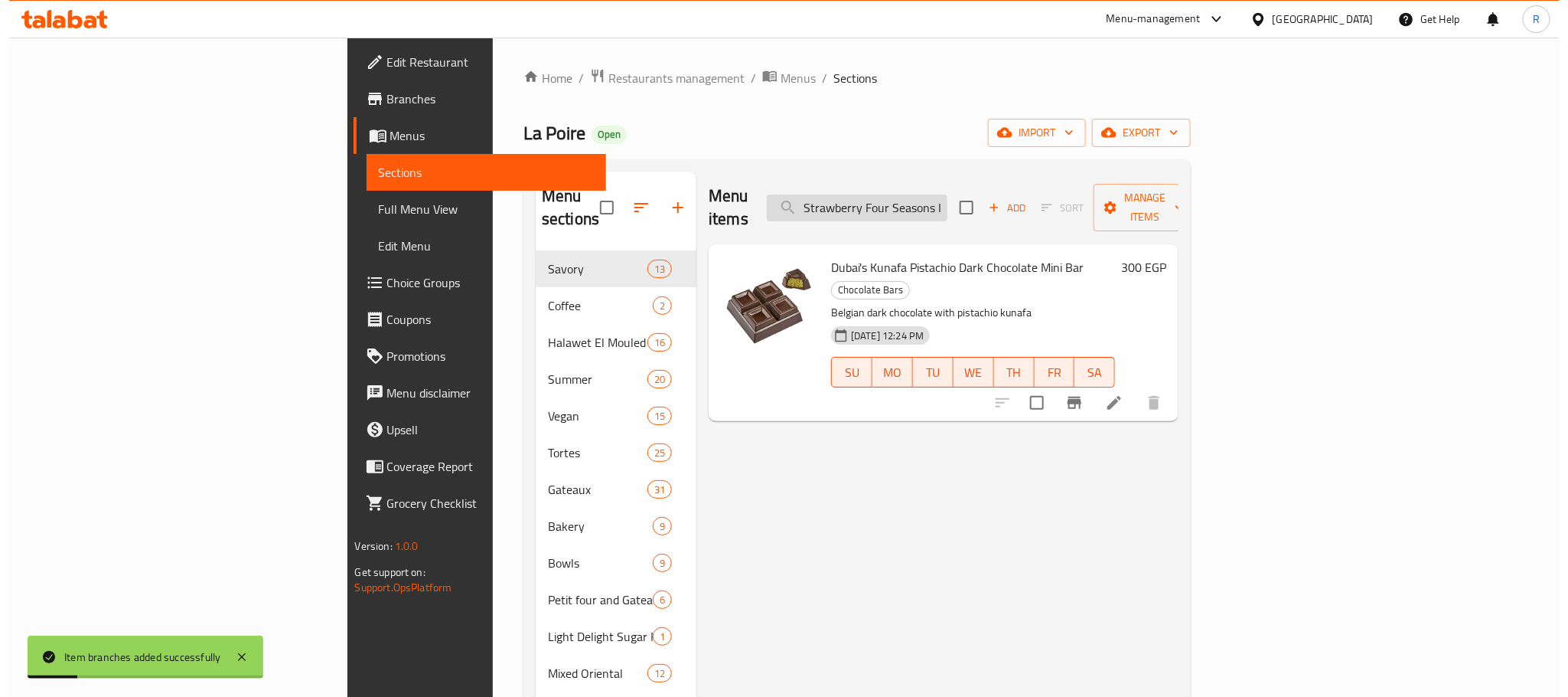
scroll to position [0, 53]
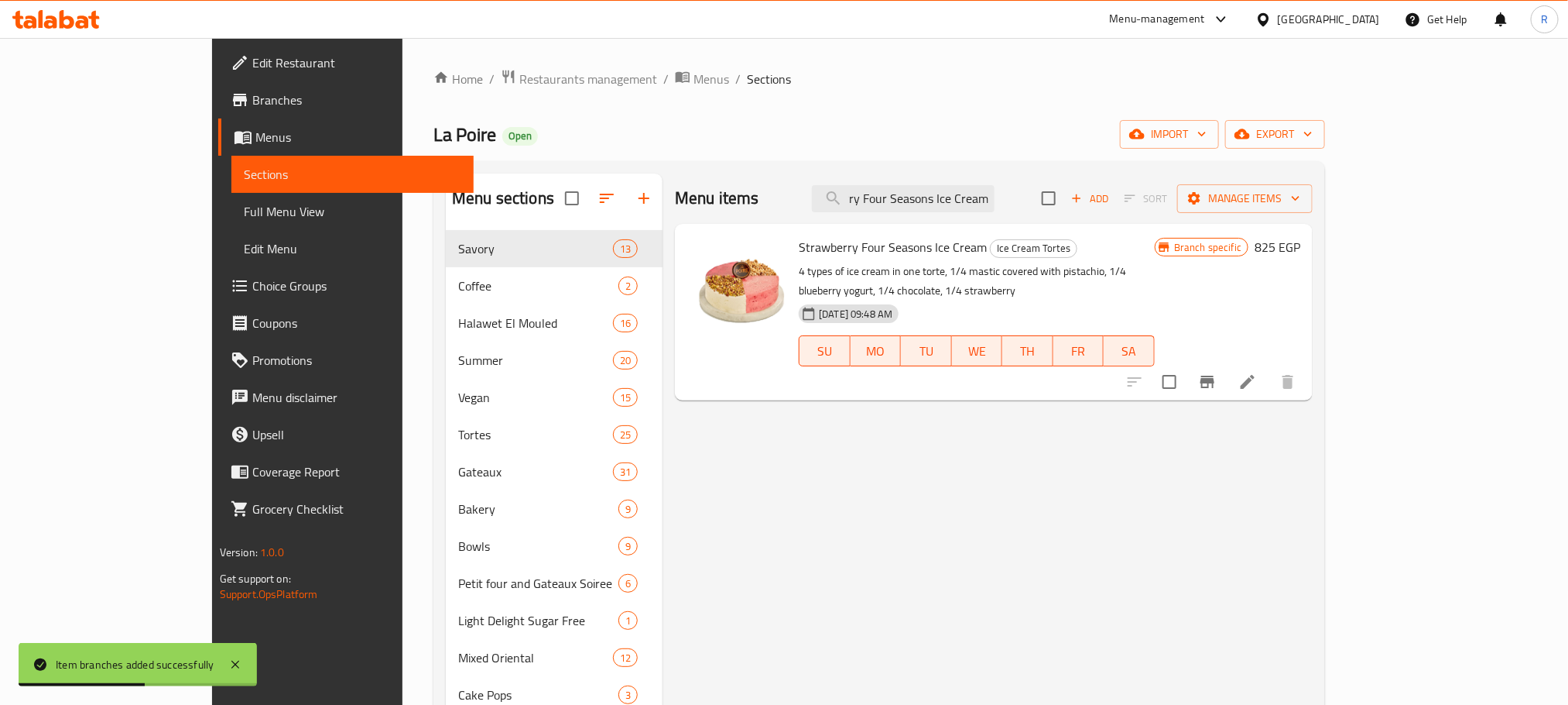
type input "Strawberry Four Seasons Ice Cream"
click at [1226, 365] on button "Branch-specific-item" at bounding box center [1207, 382] width 37 height 37
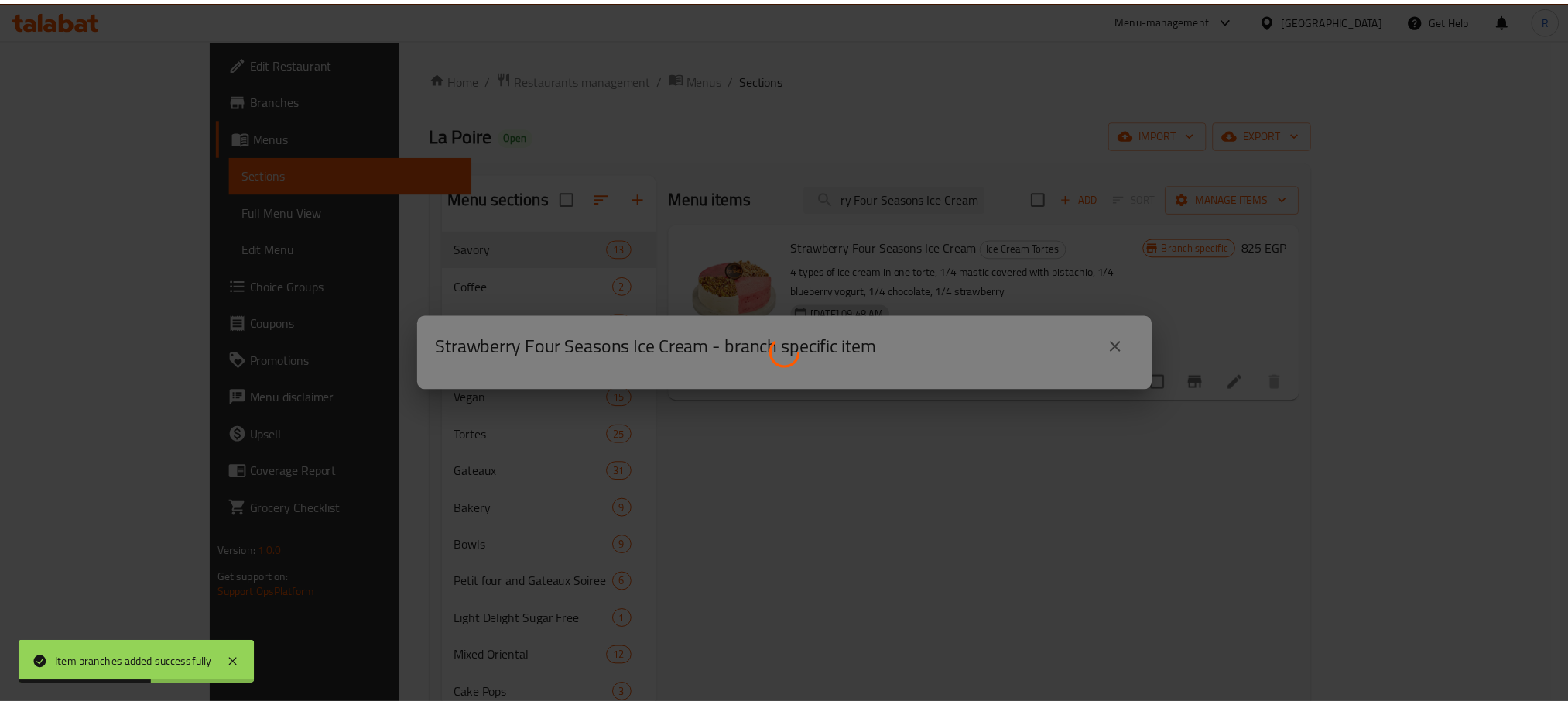
scroll to position [0, 0]
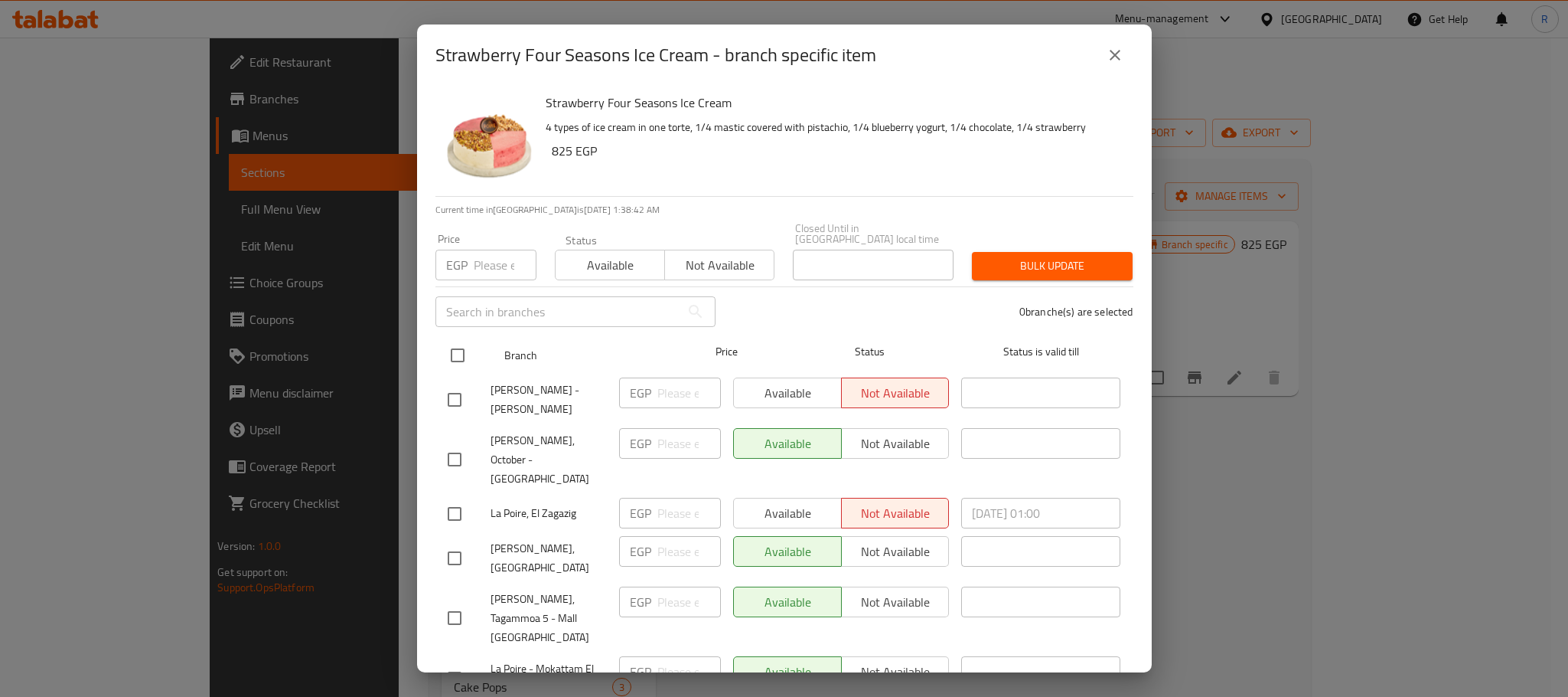
click at [457, 347] on input "checkbox" at bounding box center [457, 355] width 32 height 32
checkbox input "true"
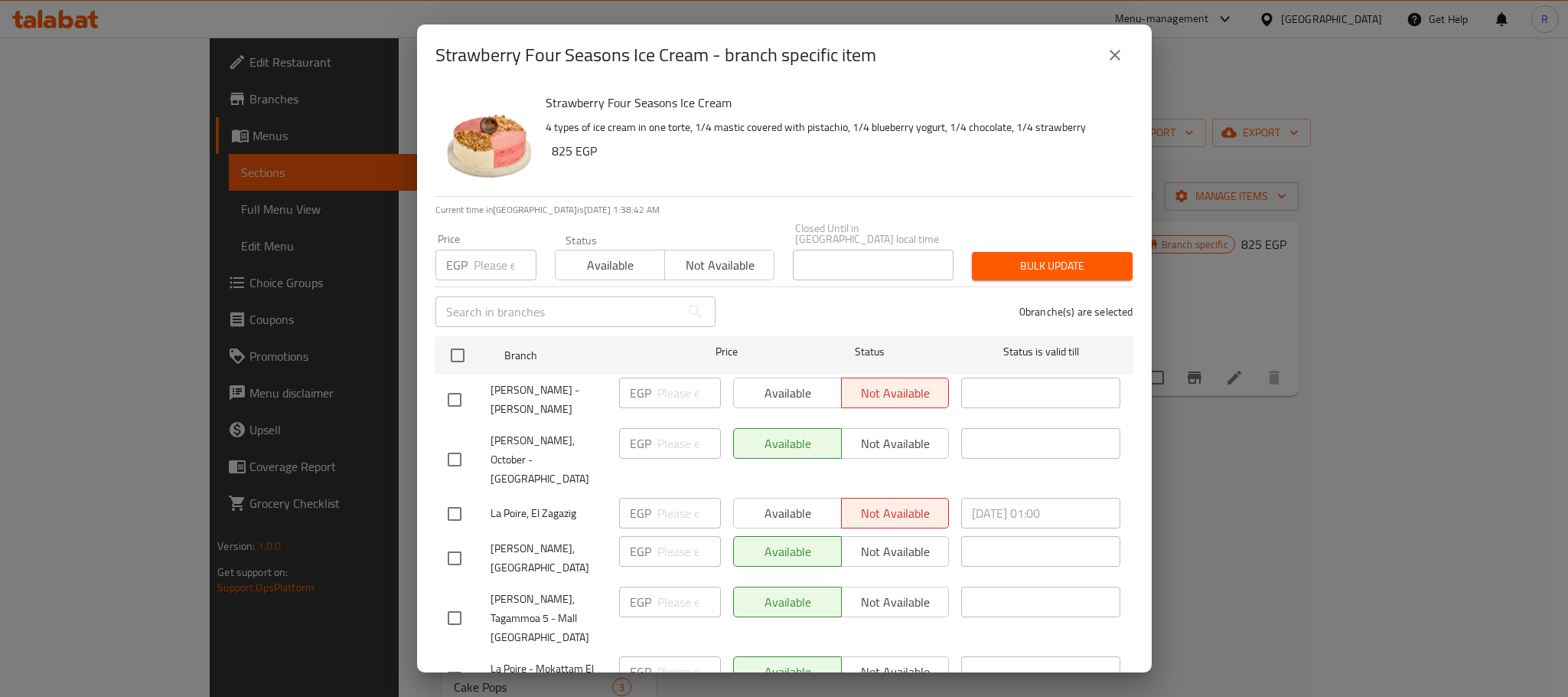
checkbox input "true"
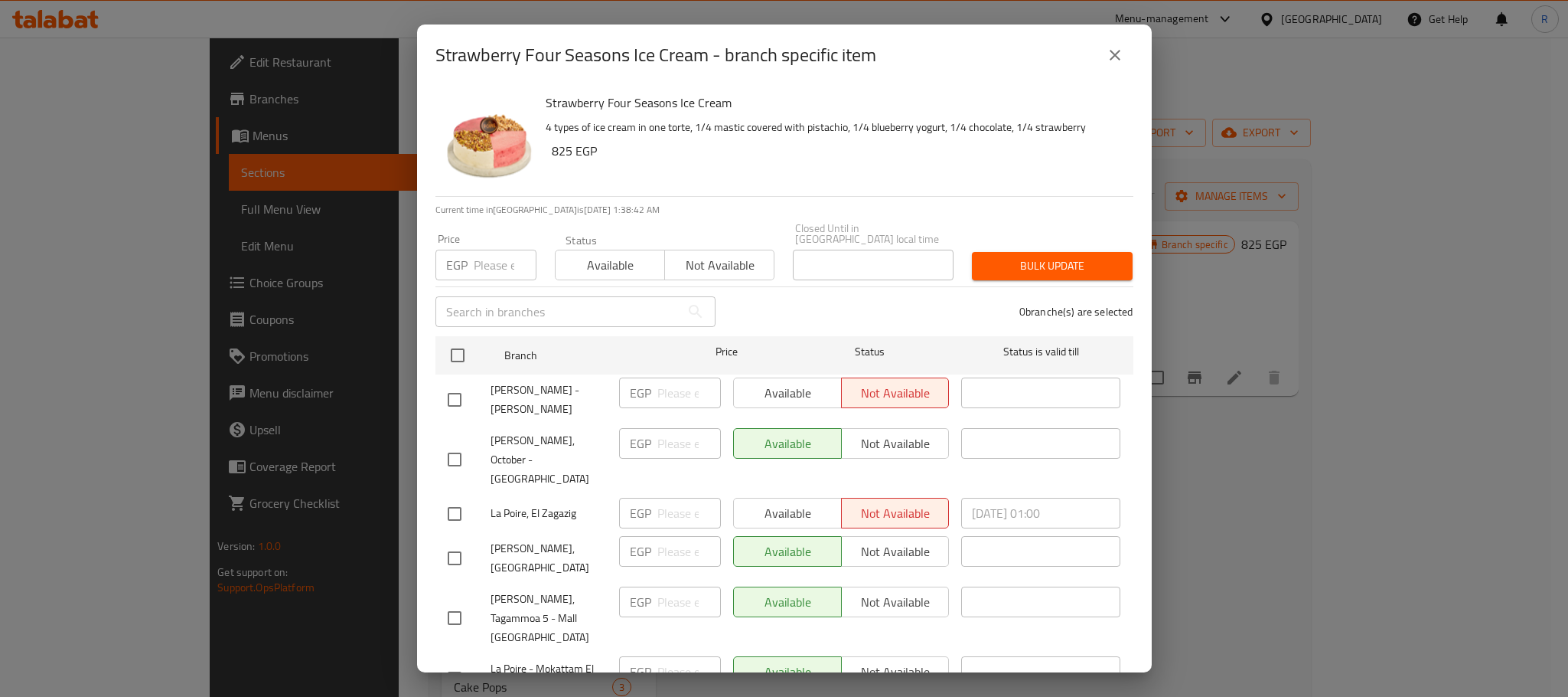
checkbox input "true"
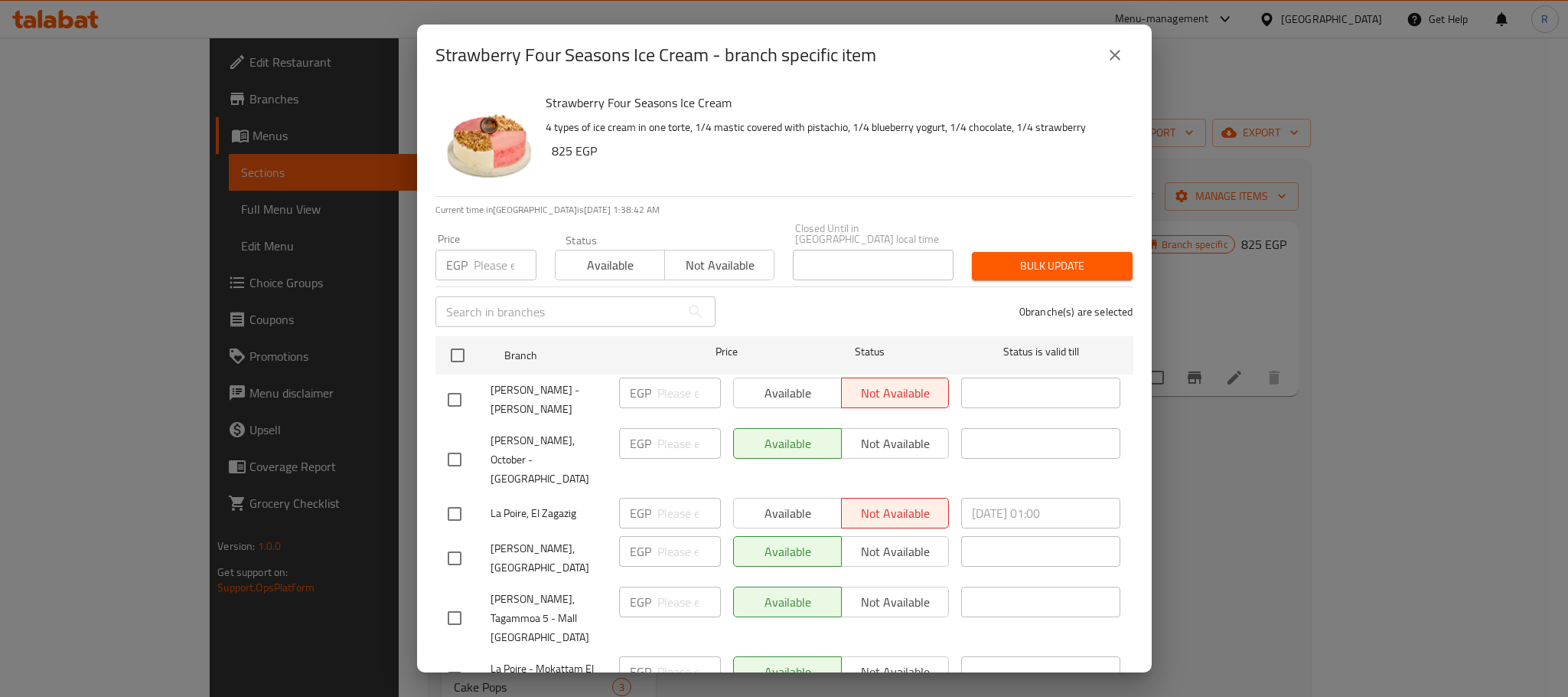
checkbox input "true"
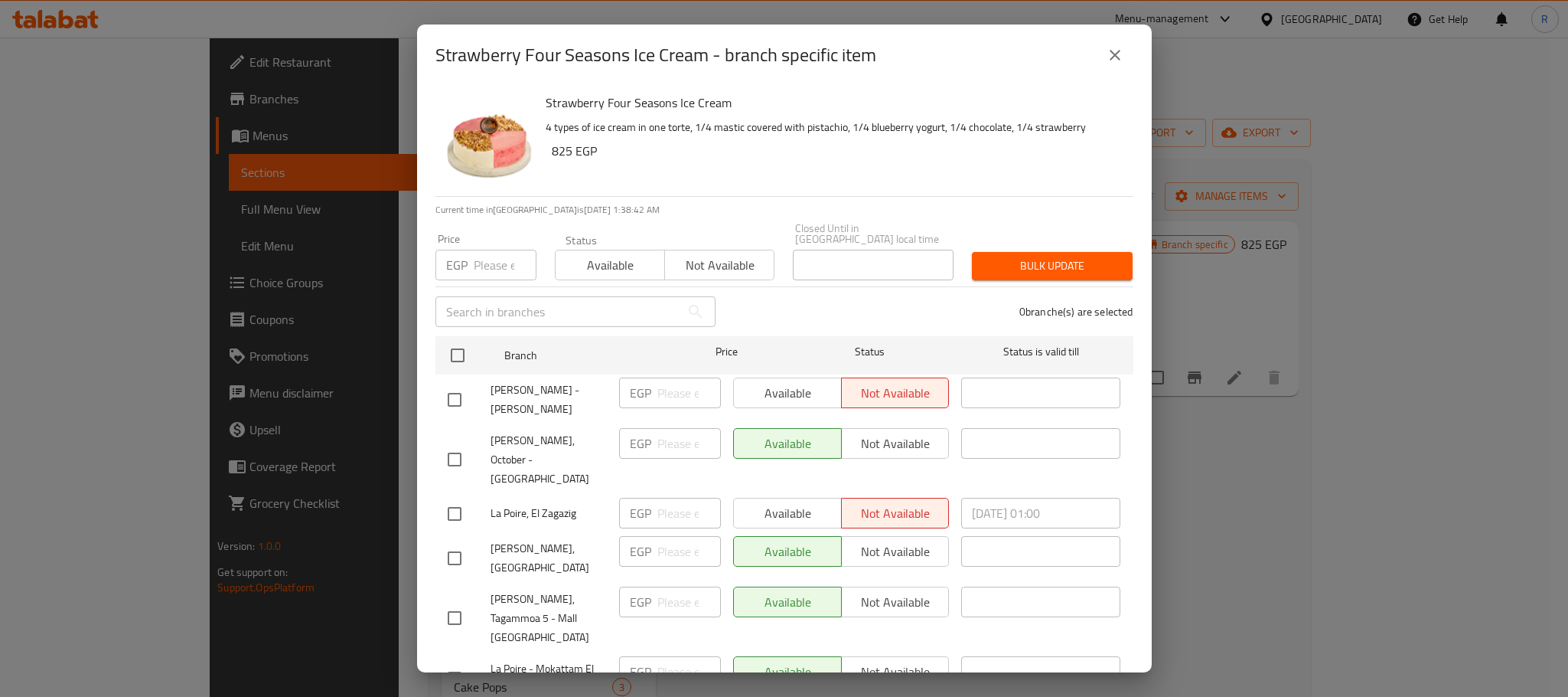
checkbox input "true"
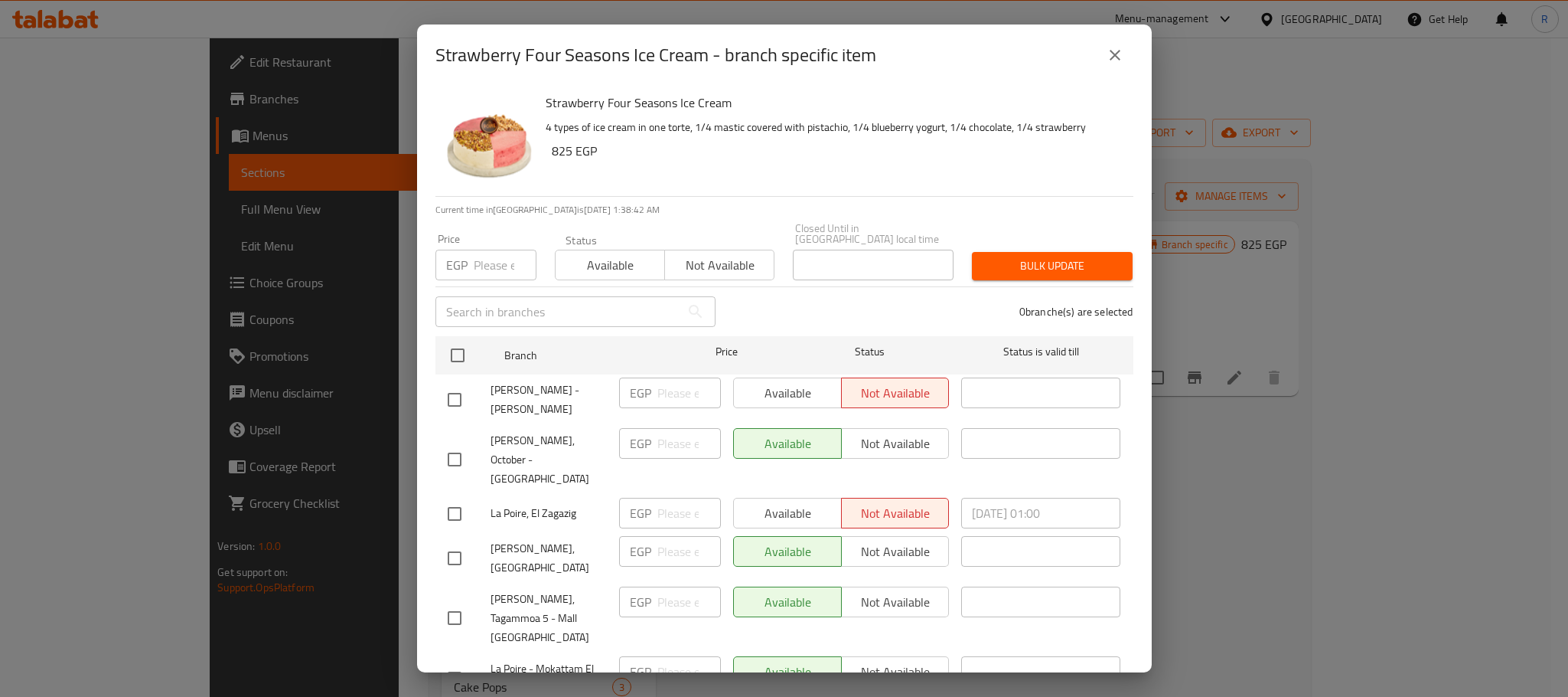
checkbox input "true"
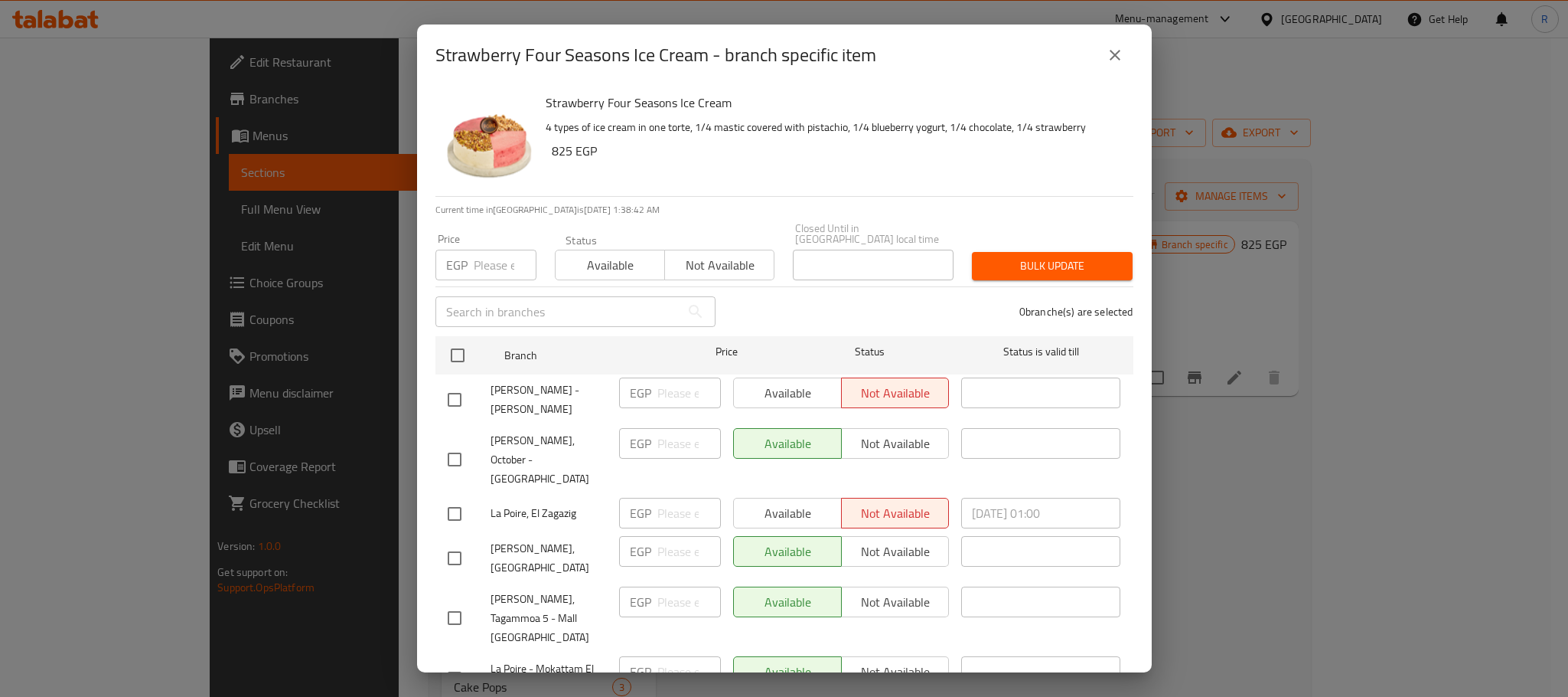
checkbox input "true"
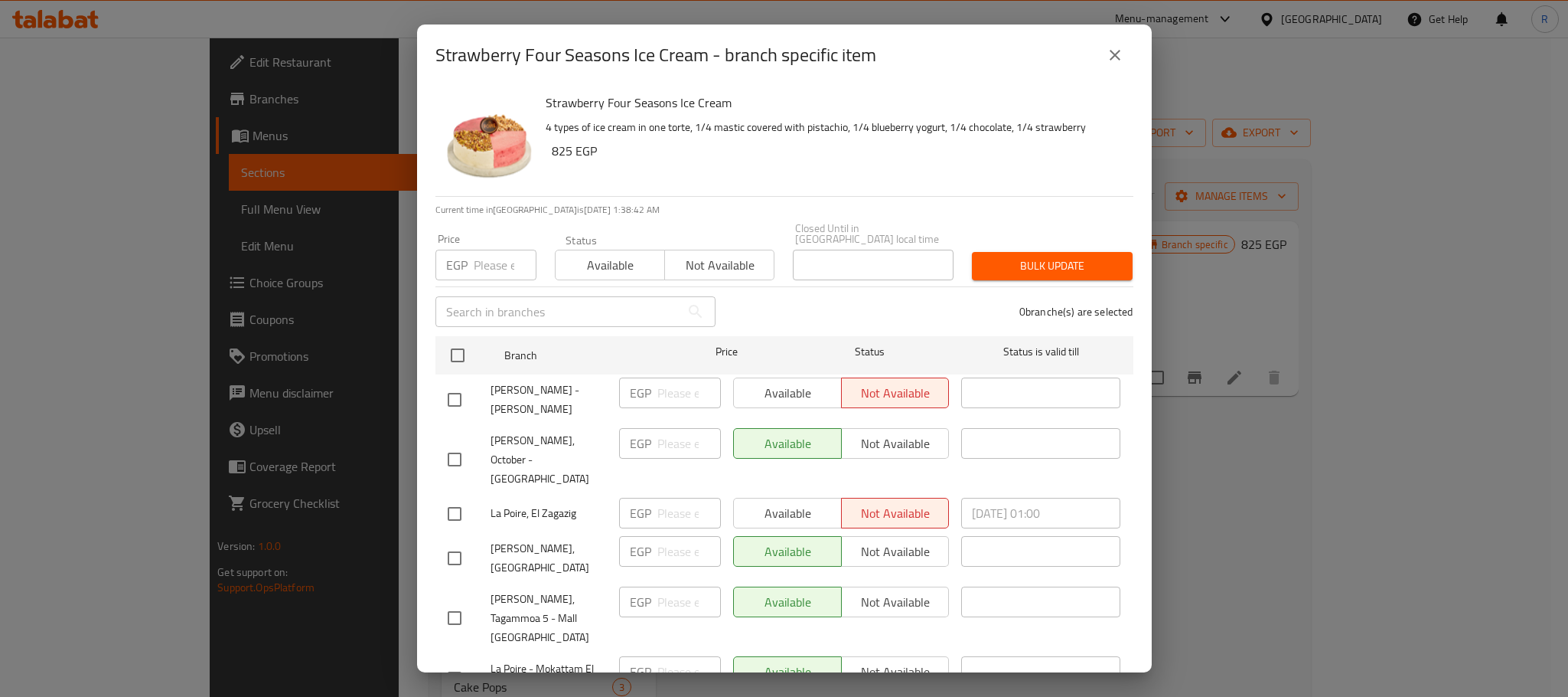
checkbox input "true"
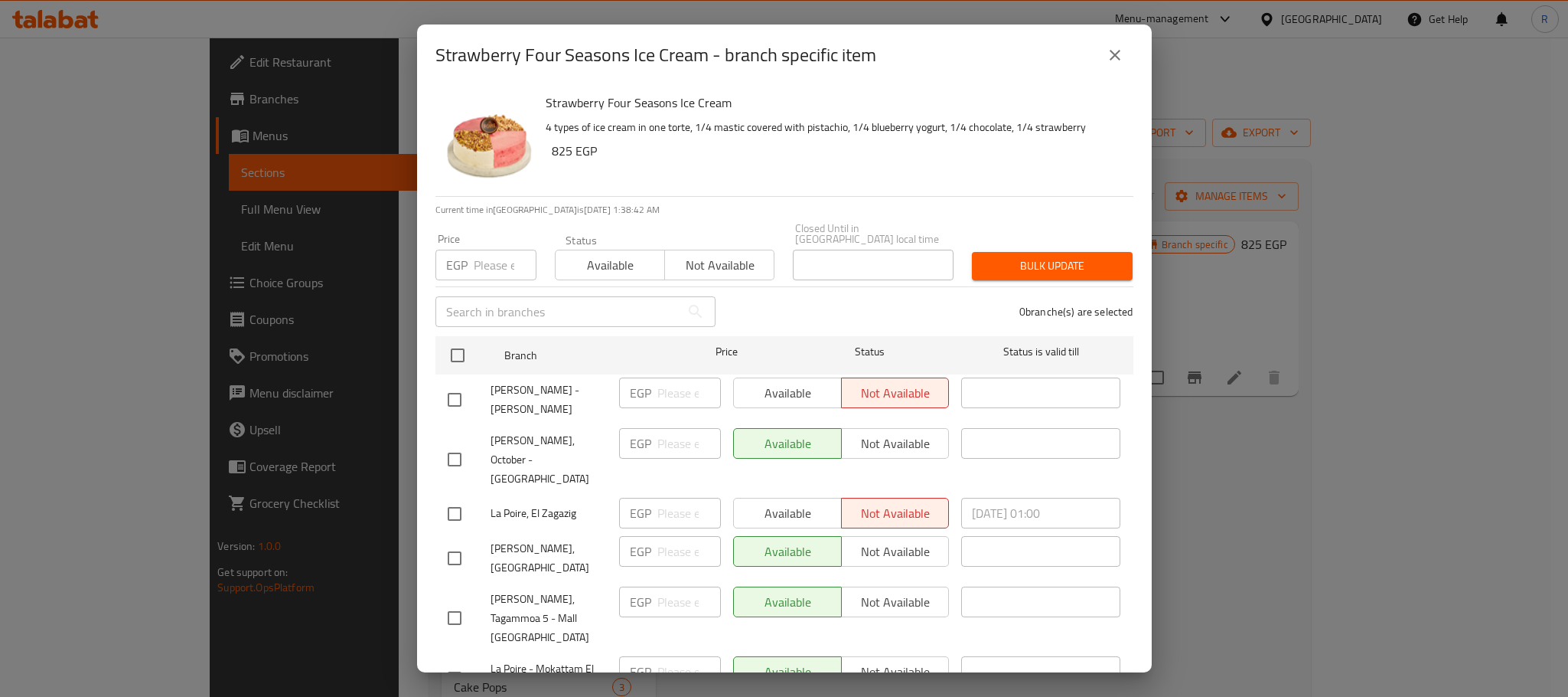
checkbox input "true"
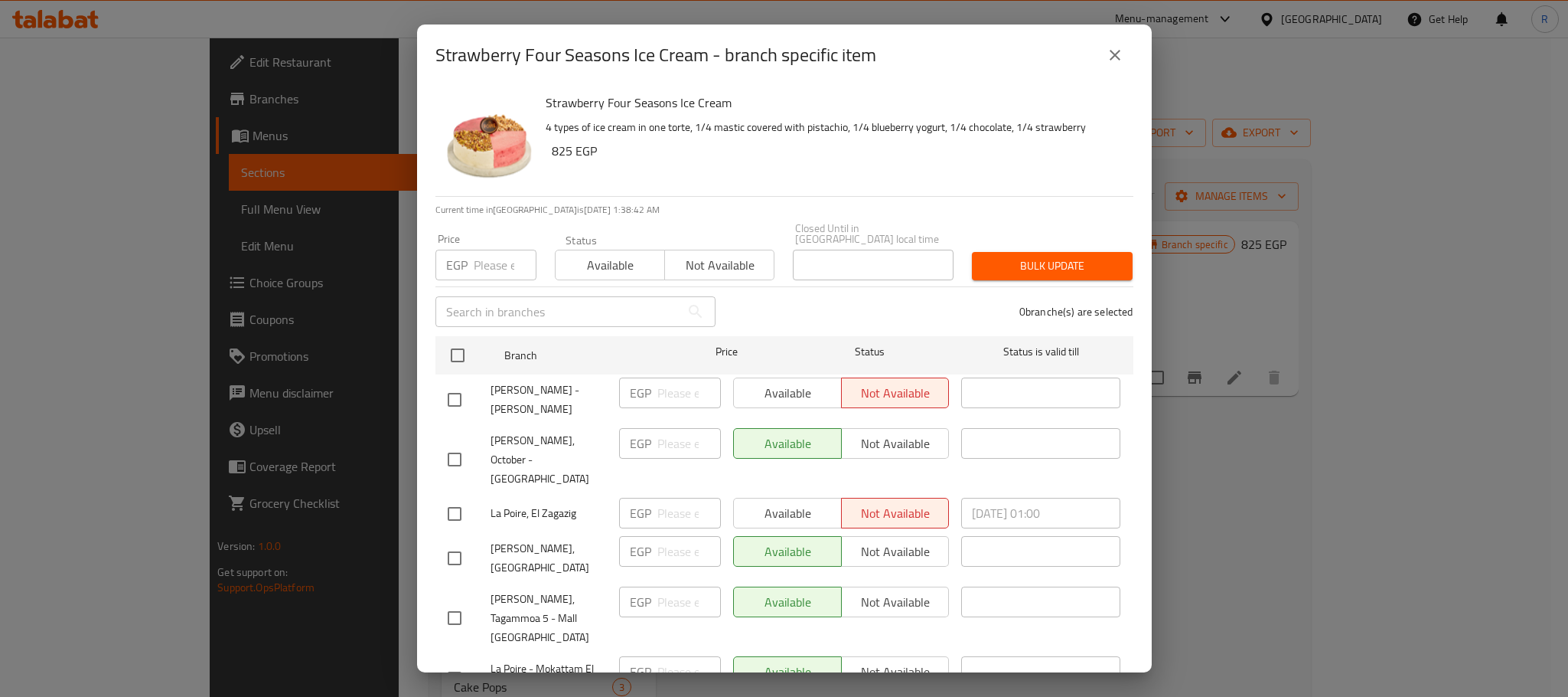
checkbox input "true"
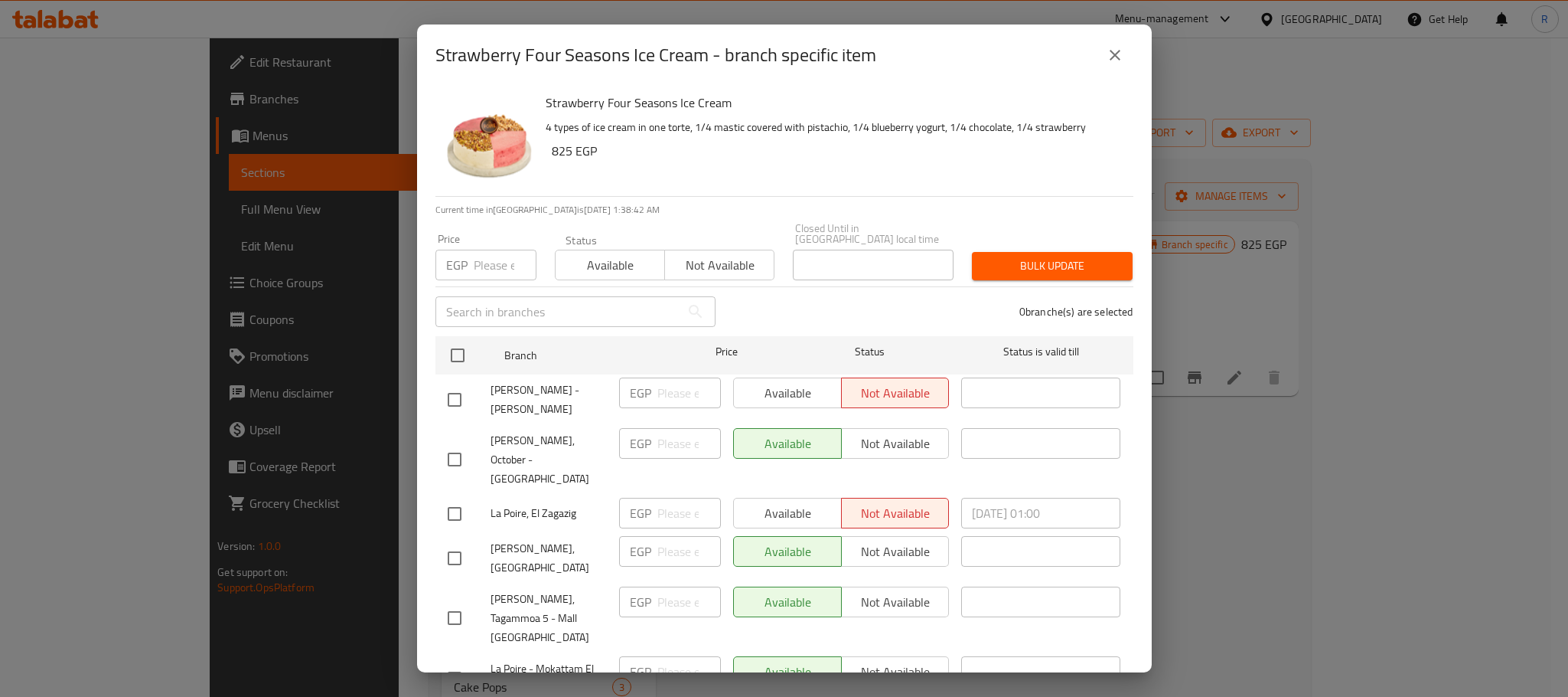
checkbox input "true"
click at [487, 250] on input "number" at bounding box center [505, 264] width 62 height 31
paste input "855"
click at [1004, 256] on span "Bulk update" at bounding box center [1053, 265] width 136 height 19
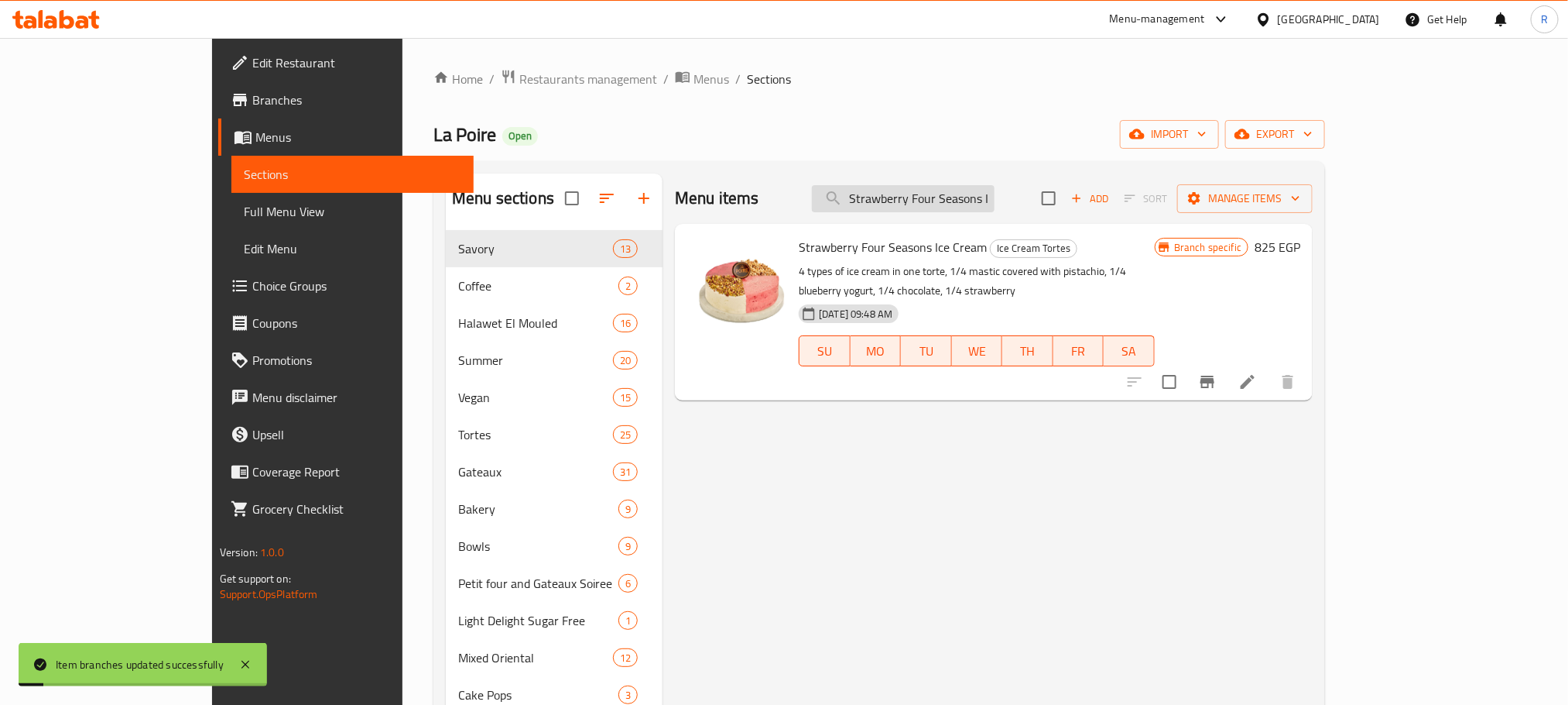
click at [995, 193] on input "Strawberry Four Seasons Ice Cream" at bounding box center [903, 199] width 182 height 27
paste input "Mango Rice Pudding Bowl"
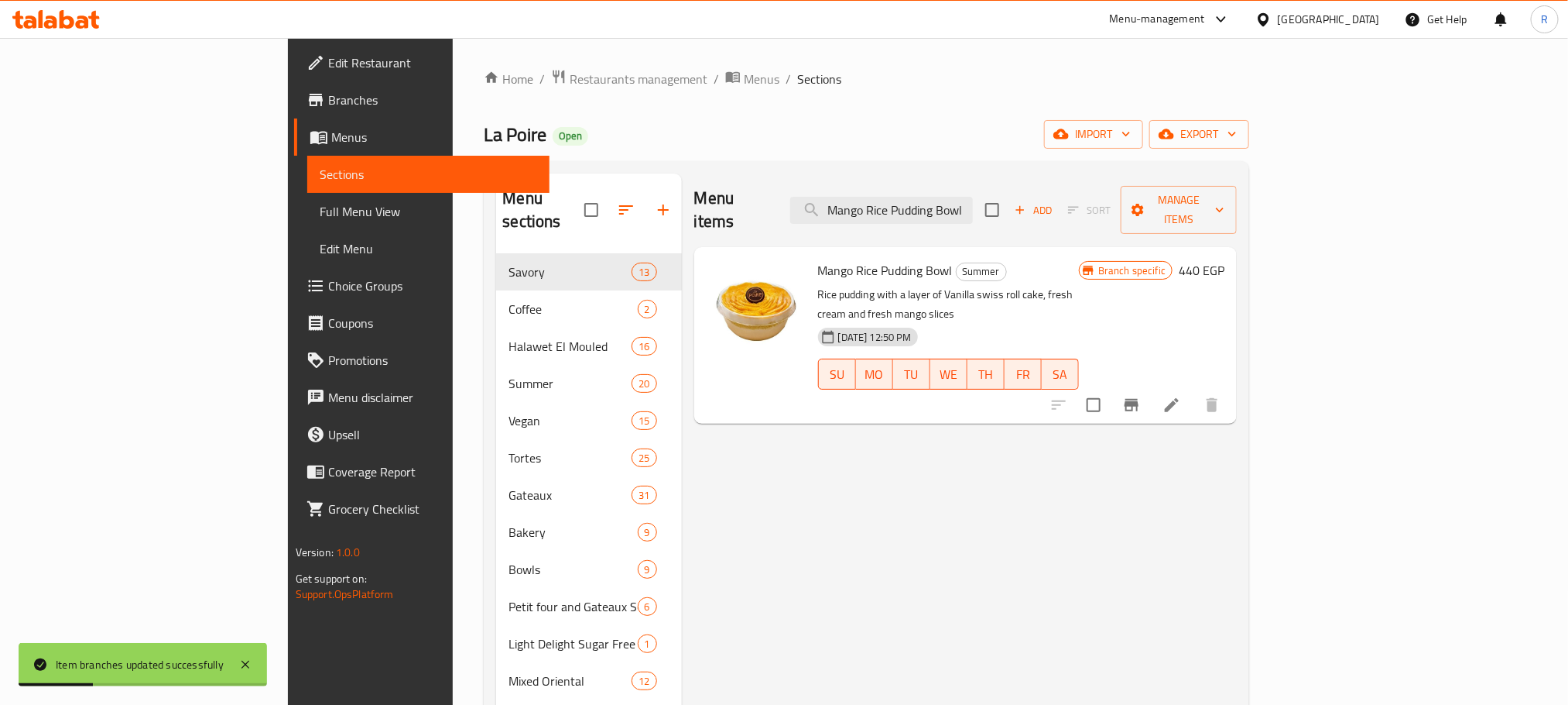
click at [1141, 395] on icon "Branch-specific-item" at bounding box center [1132, 405] width 18 height 19
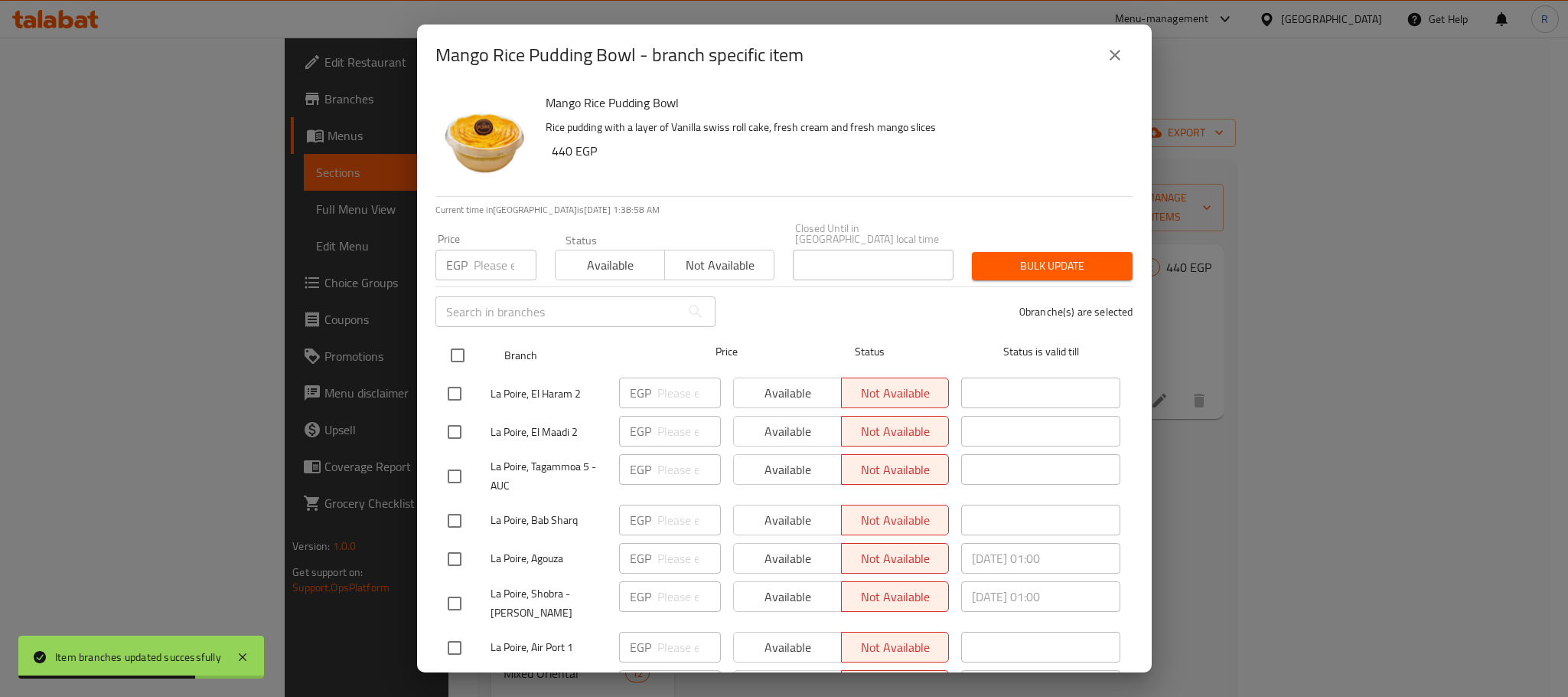
click at [450, 350] on input "checkbox" at bounding box center [457, 355] width 32 height 32
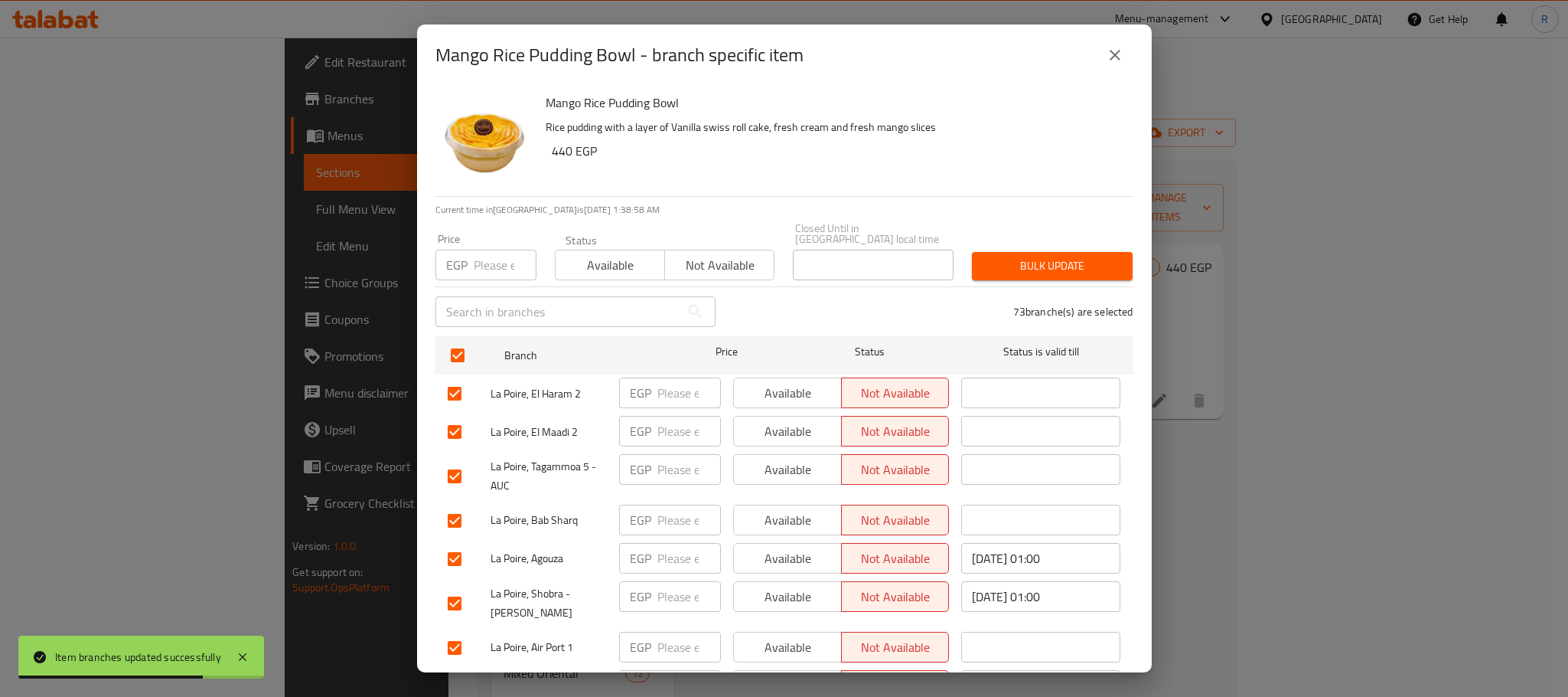
click at [476, 255] on input "number" at bounding box center [505, 264] width 62 height 31
paste input "495"
click at [1048, 256] on span "Bulk update" at bounding box center [1053, 265] width 136 height 19
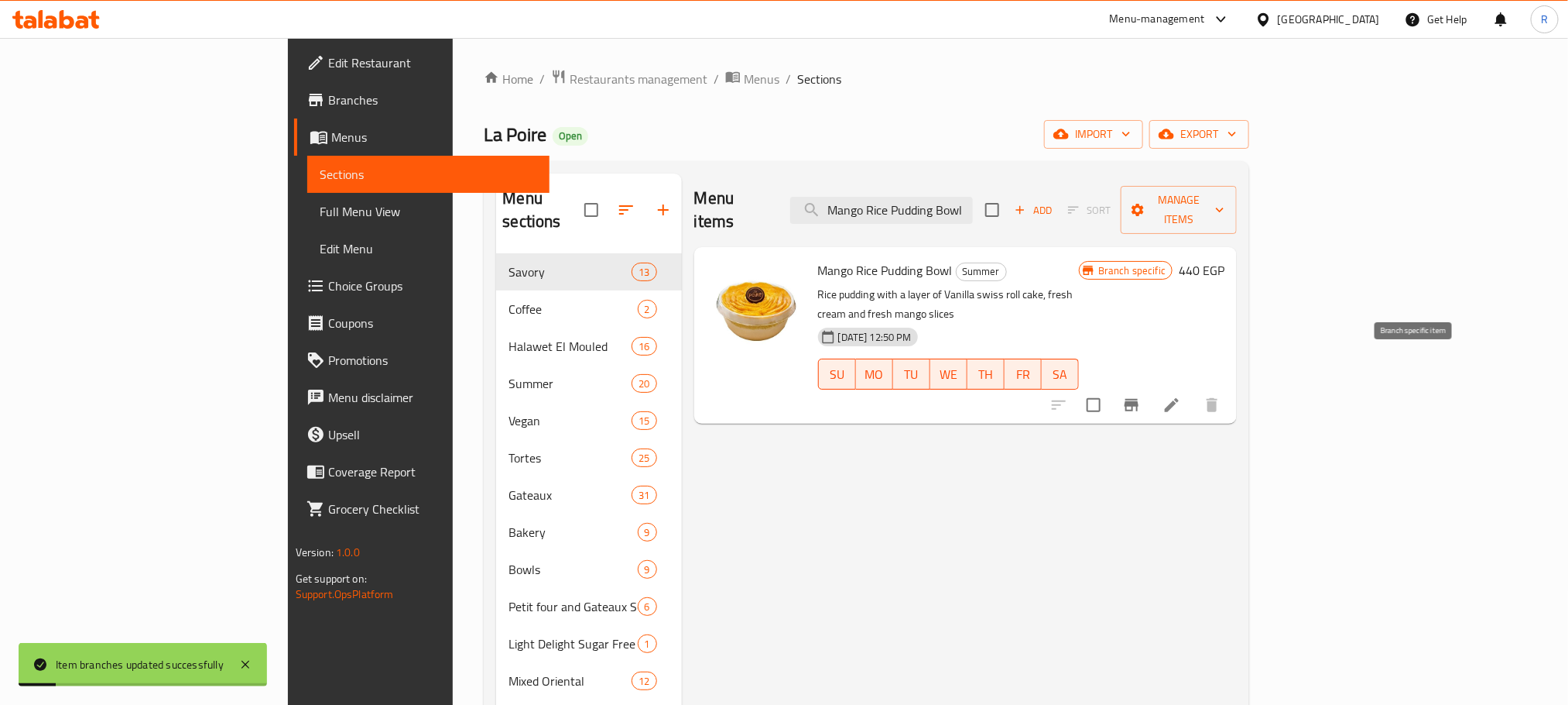
click at [1150, 386] on button "Branch-specific-item" at bounding box center [1132, 405] width 37 height 37
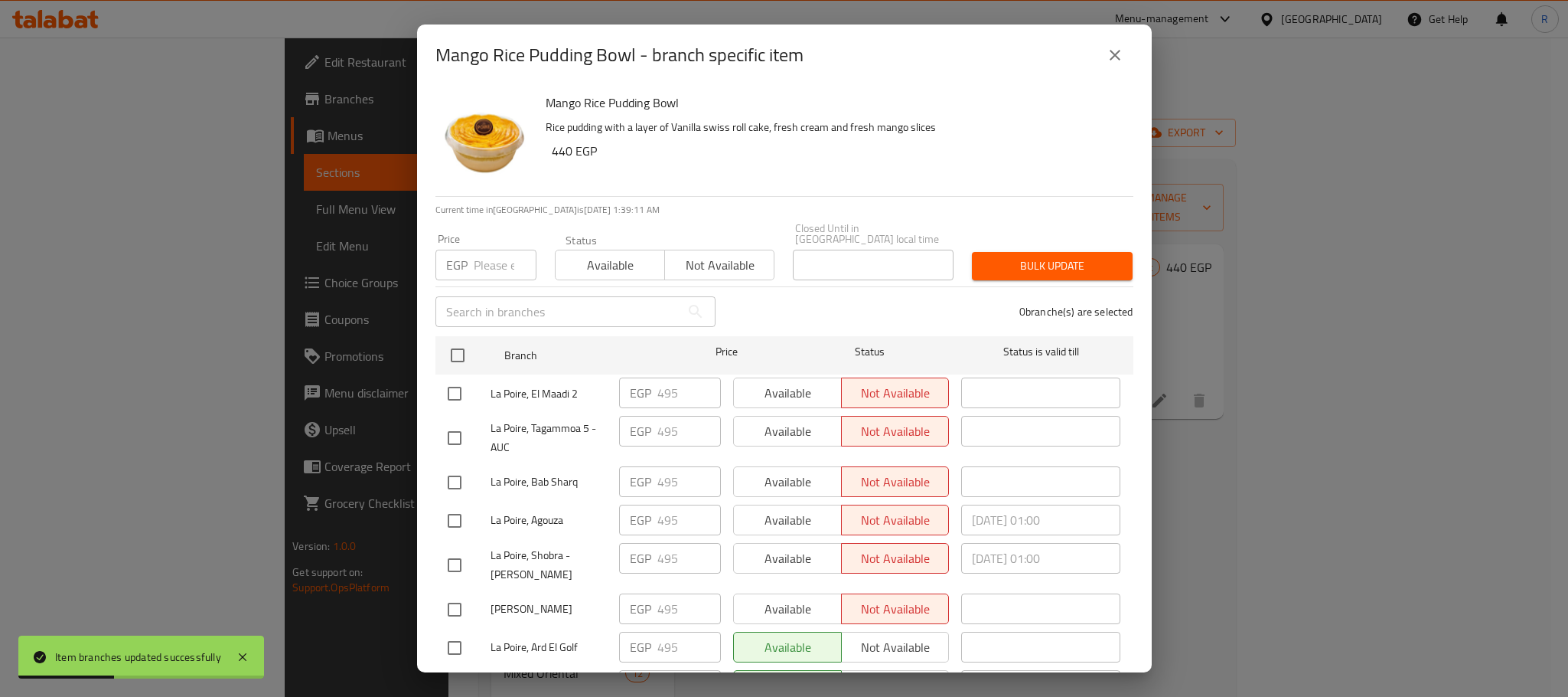
click at [1112, 52] on icon "close" at bounding box center [1115, 55] width 18 height 18
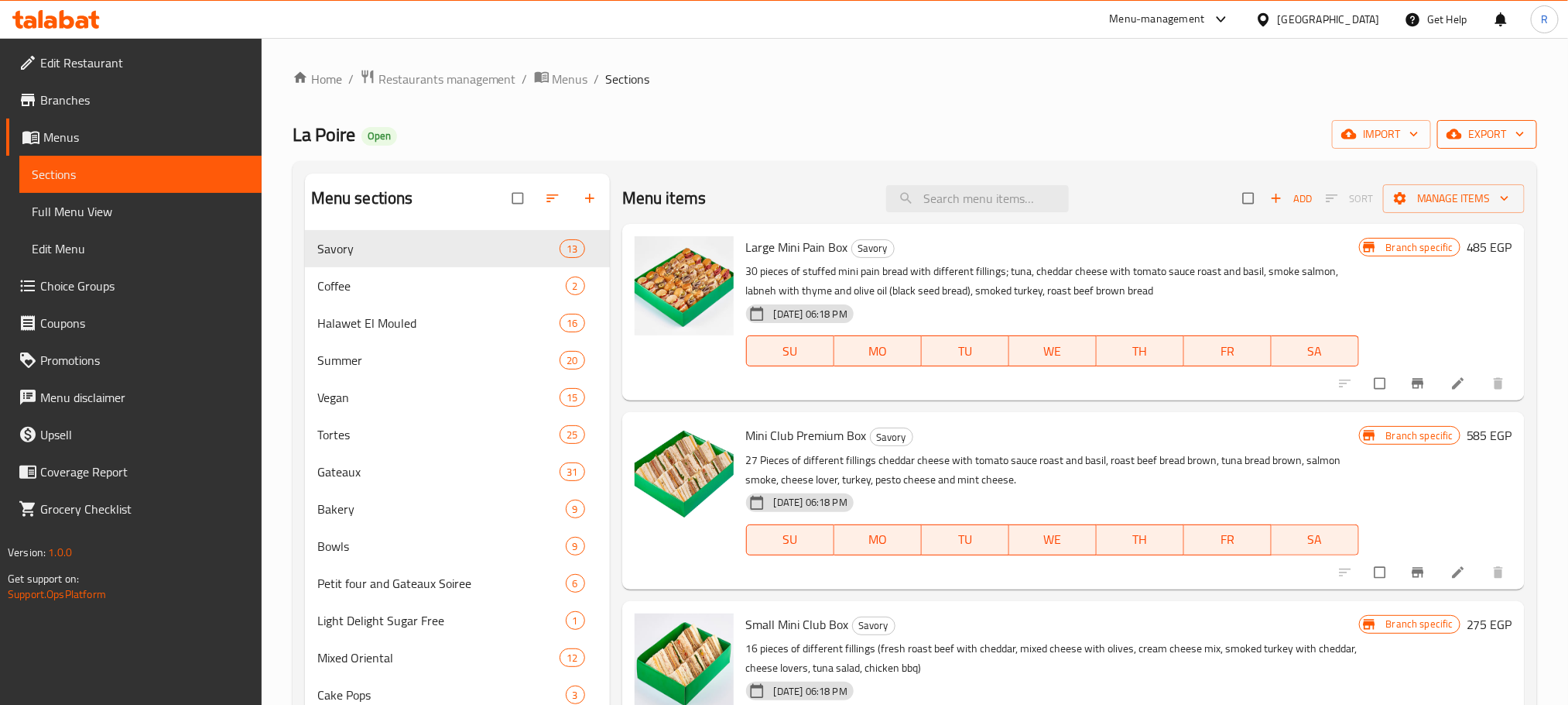
click at [1500, 135] on span "export" at bounding box center [1486, 134] width 75 height 19
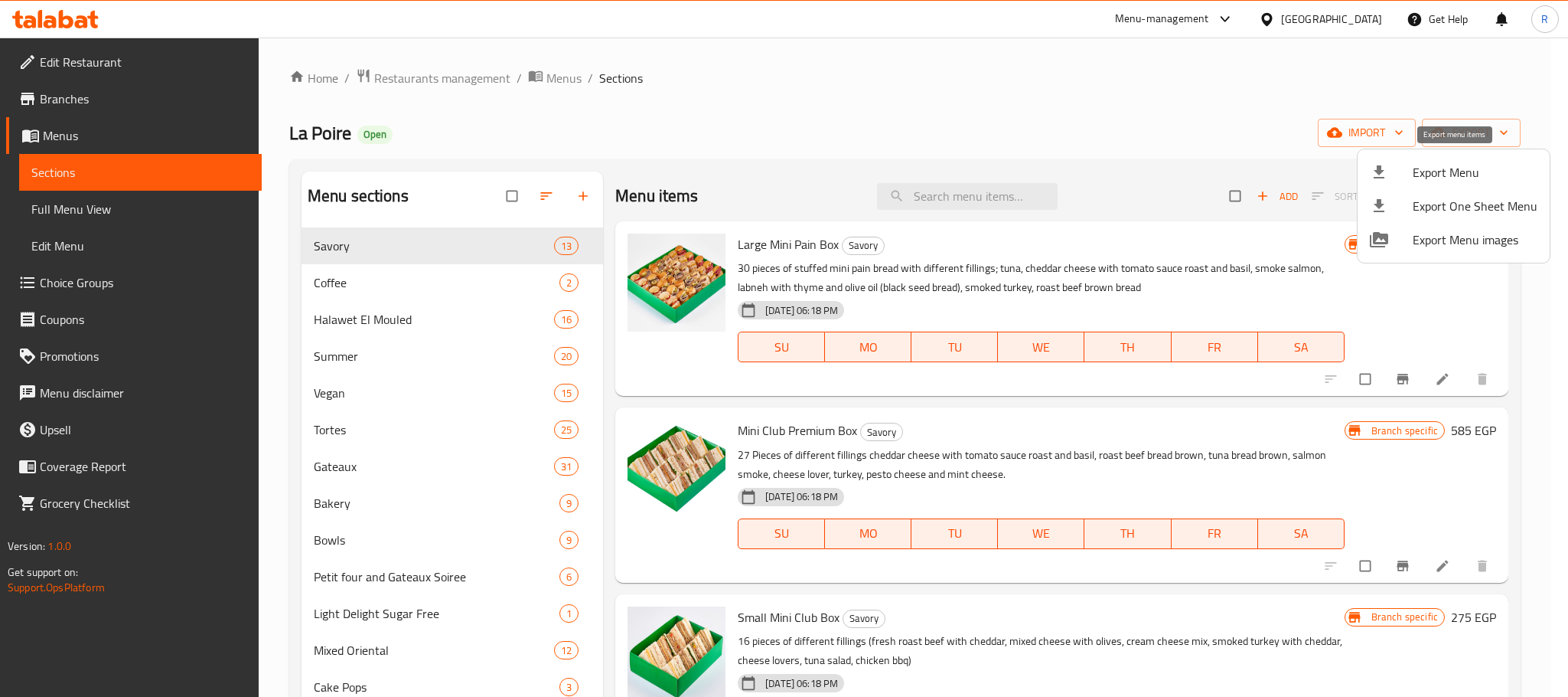
click at [1449, 177] on span "Export Menu" at bounding box center [1475, 172] width 125 height 18
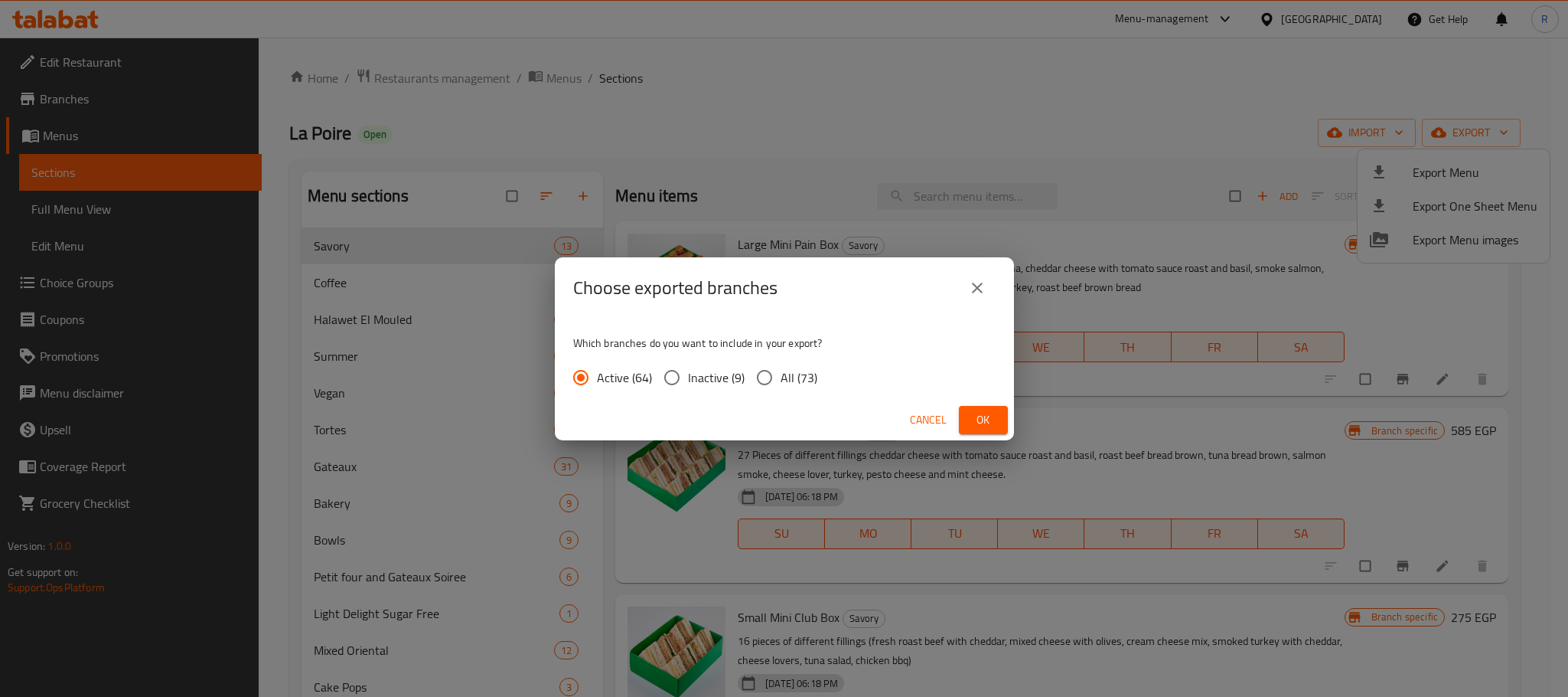
click at [804, 387] on span "All (73)" at bounding box center [799, 378] width 37 height 18
click at [781, 387] on input "All (73)" at bounding box center [764, 377] width 32 height 32
radio input "true"
click at [986, 419] on span "Ok" at bounding box center [983, 419] width 24 height 19
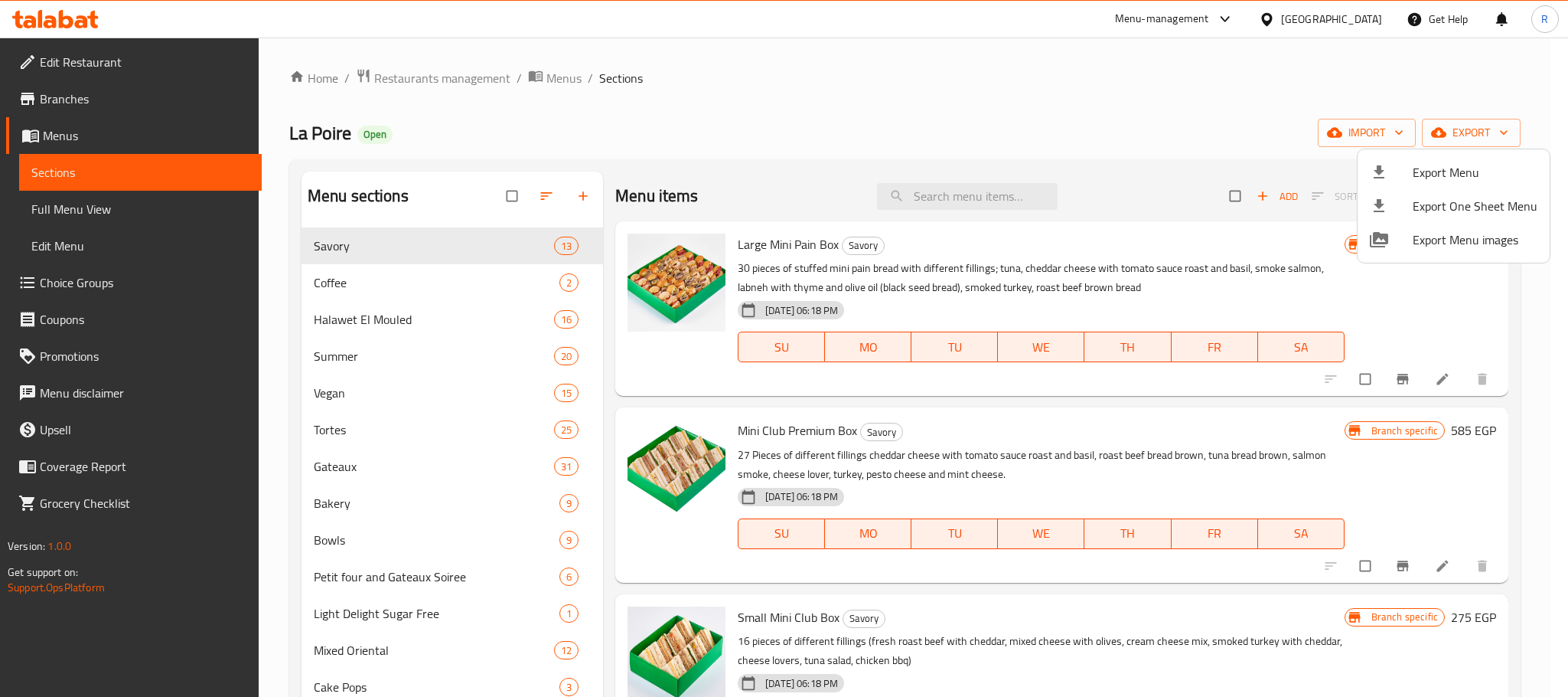
drag, startPoint x: 926, startPoint y: 67, endPoint x: 340, endPoint y: 597, distance: 790.1
click at [926, 70] on div at bounding box center [784, 348] width 1568 height 697
